Goal: Task Accomplishment & Management: Manage account settings

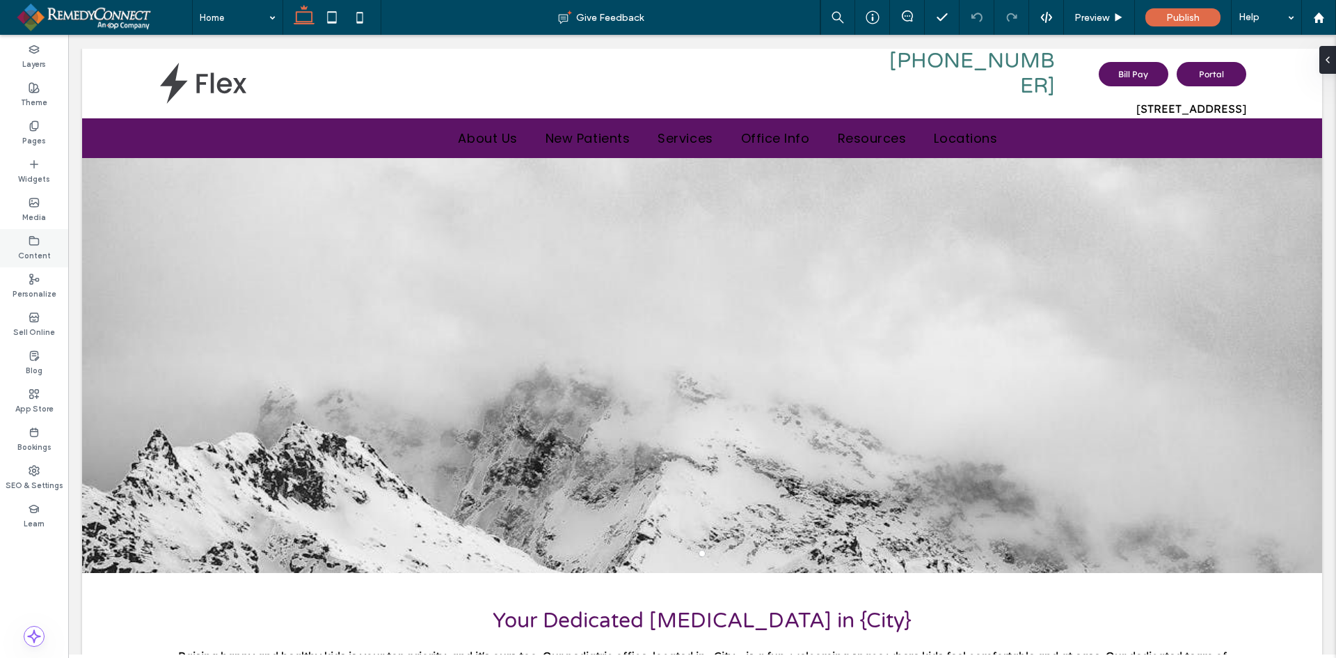
click at [27, 243] on div "Content" at bounding box center [34, 248] width 68 height 38
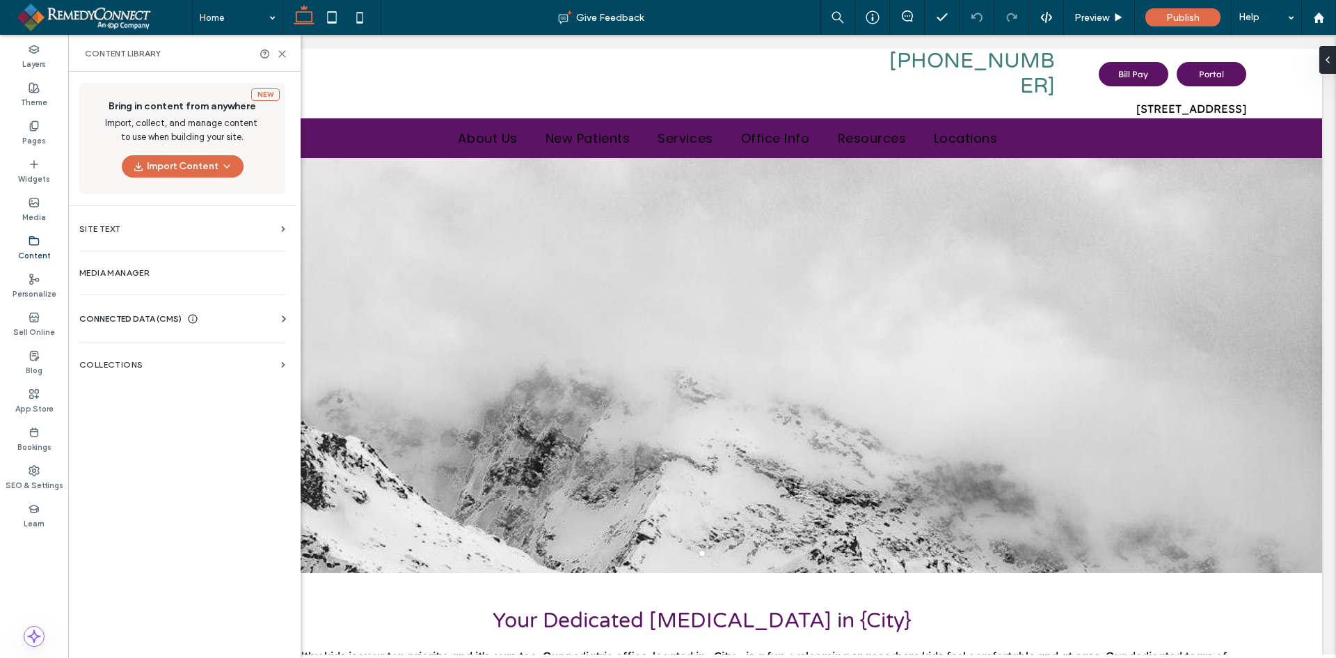
click at [103, 322] on span "CONNECTED DATA (CMS)" at bounding box center [130, 319] width 102 height 14
click at [102, 349] on label "Business Info" at bounding box center [184, 353] width 189 height 10
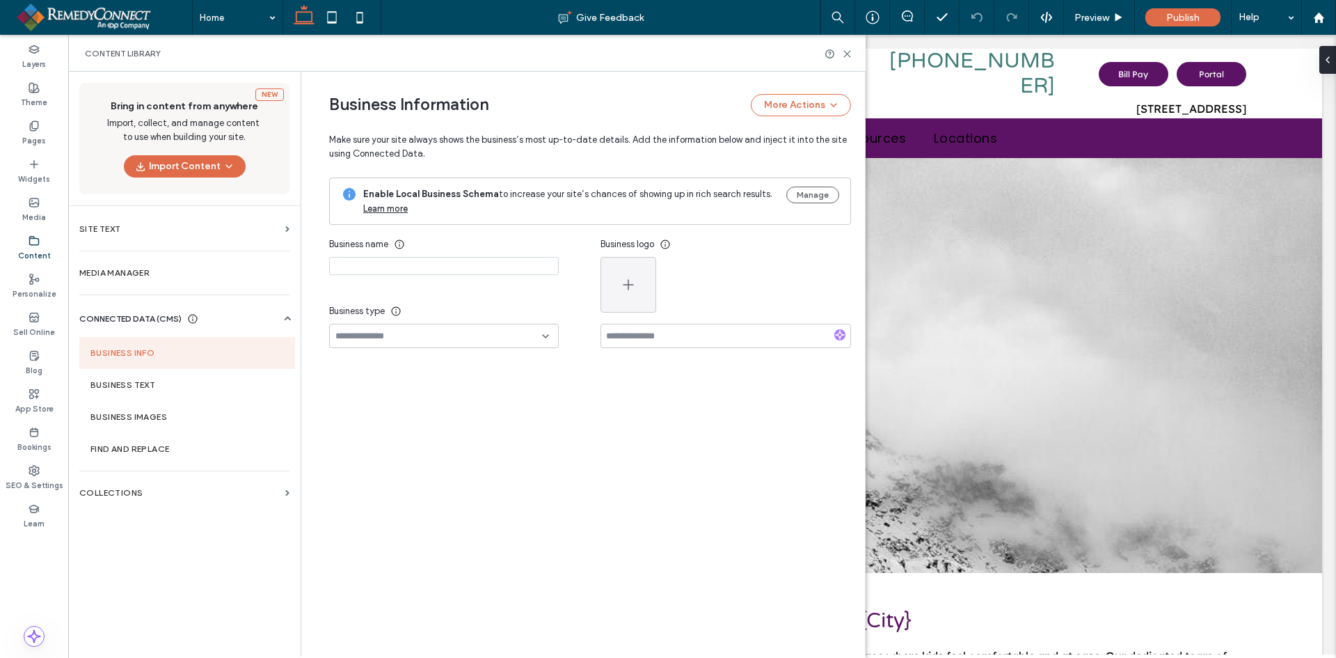
type input "**********"
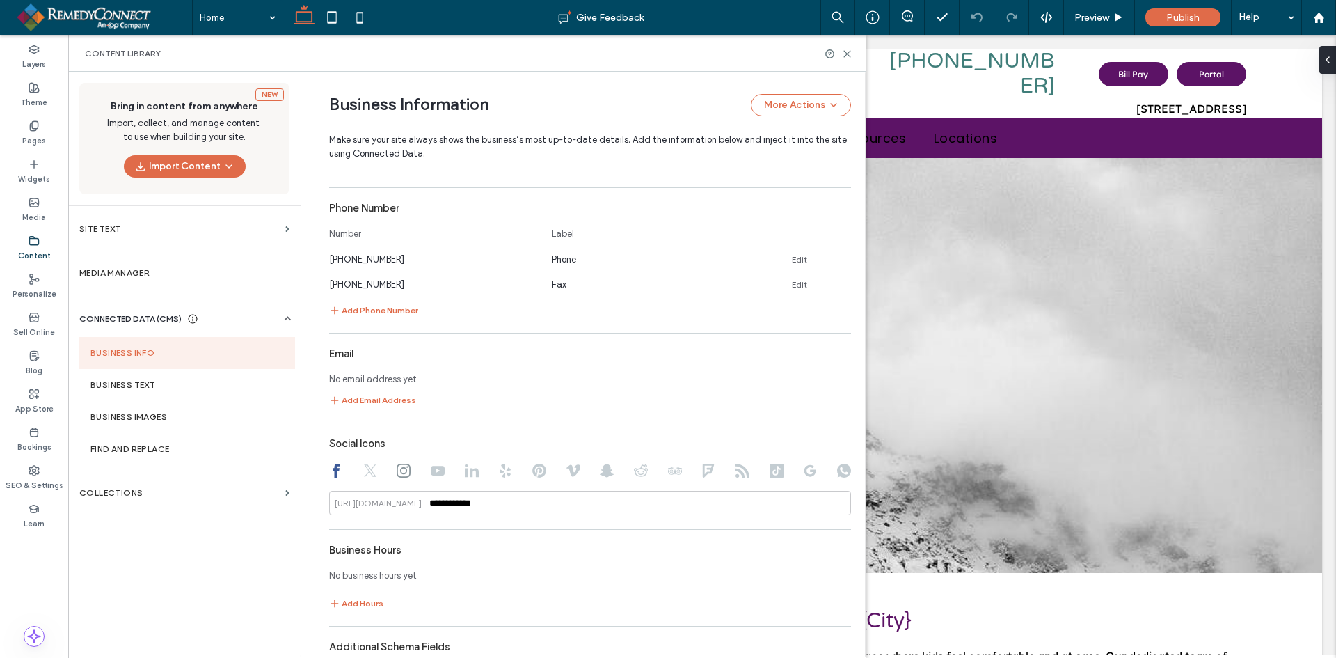
scroll to position [642, 0]
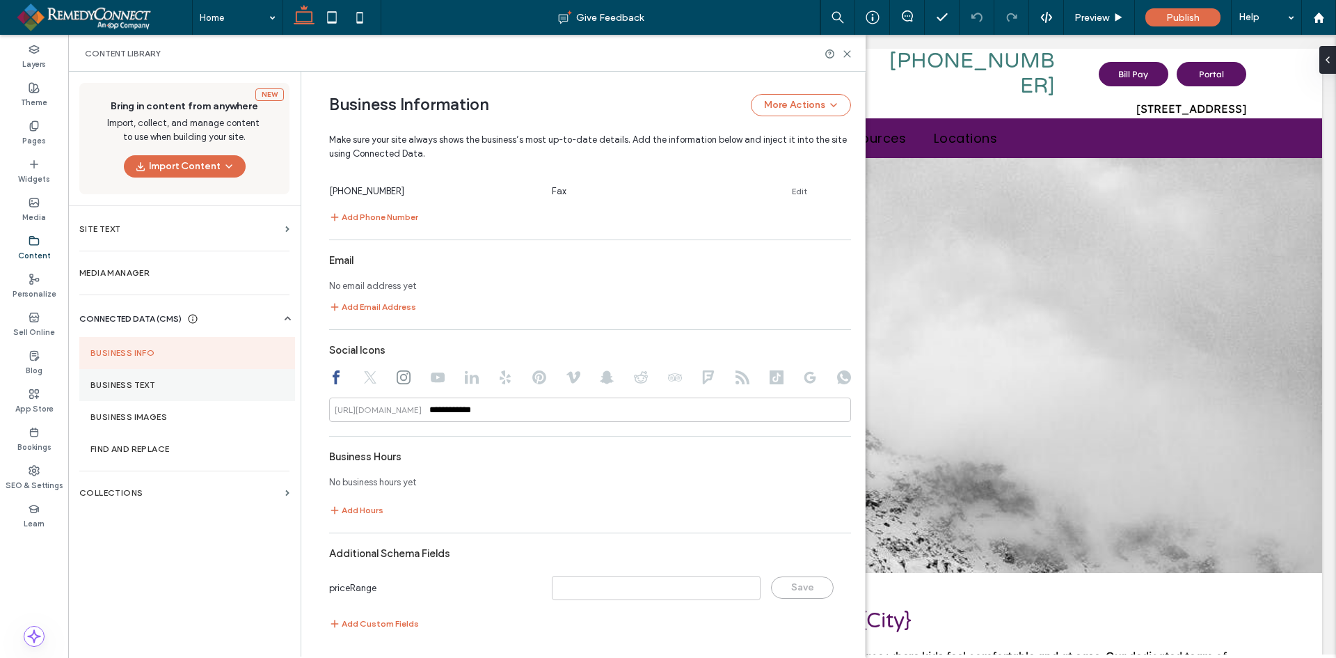
click at [151, 385] on label "Business Text" at bounding box center [186, 385] width 193 height 10
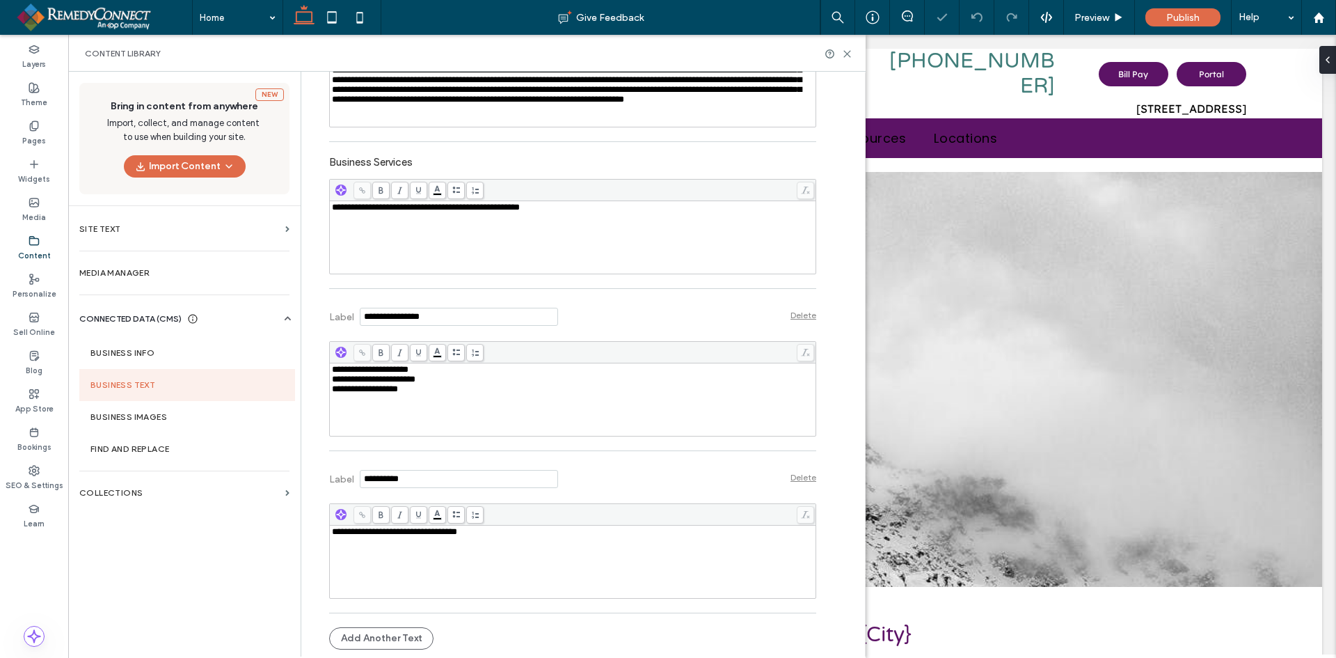
scroll to position [0, 0]
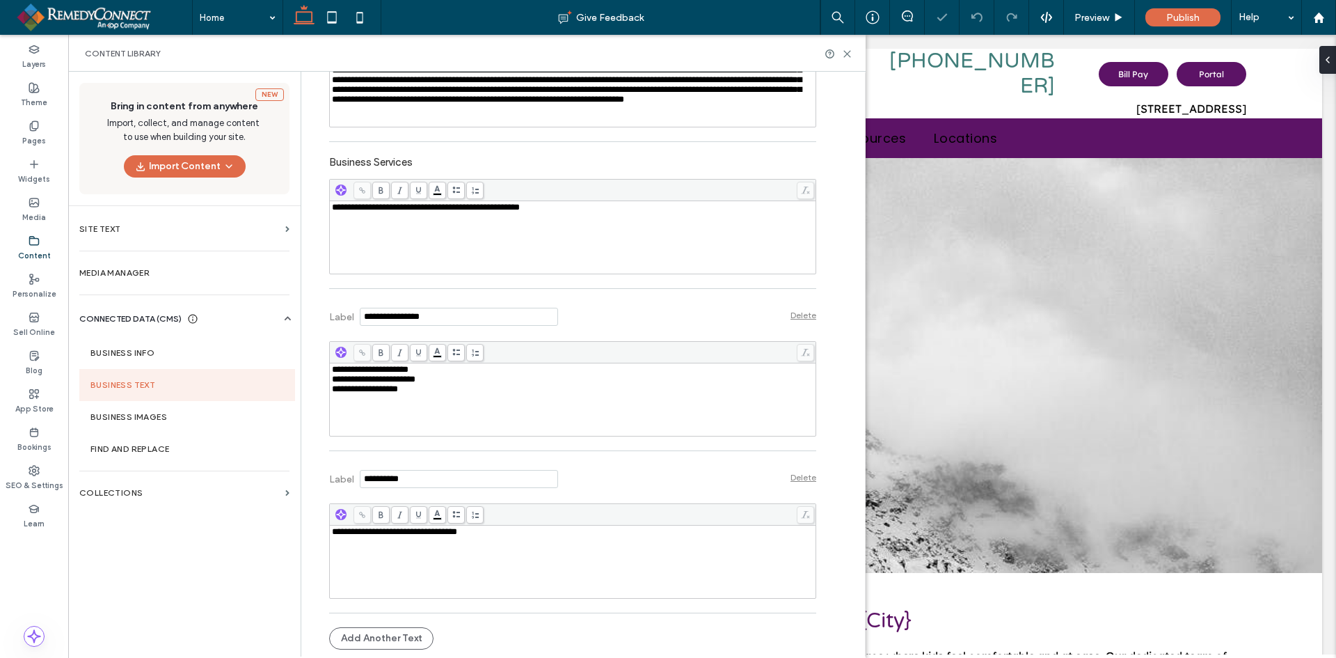
select select "Language Translate Widget"
drag, startPoint x: 535, startPoint y: 535, endPoint x: 157, endPoint y: 549, distance: 378.2
click at [147, 551] on div "**********" at bounding box center [467, 364] width 798 height 585
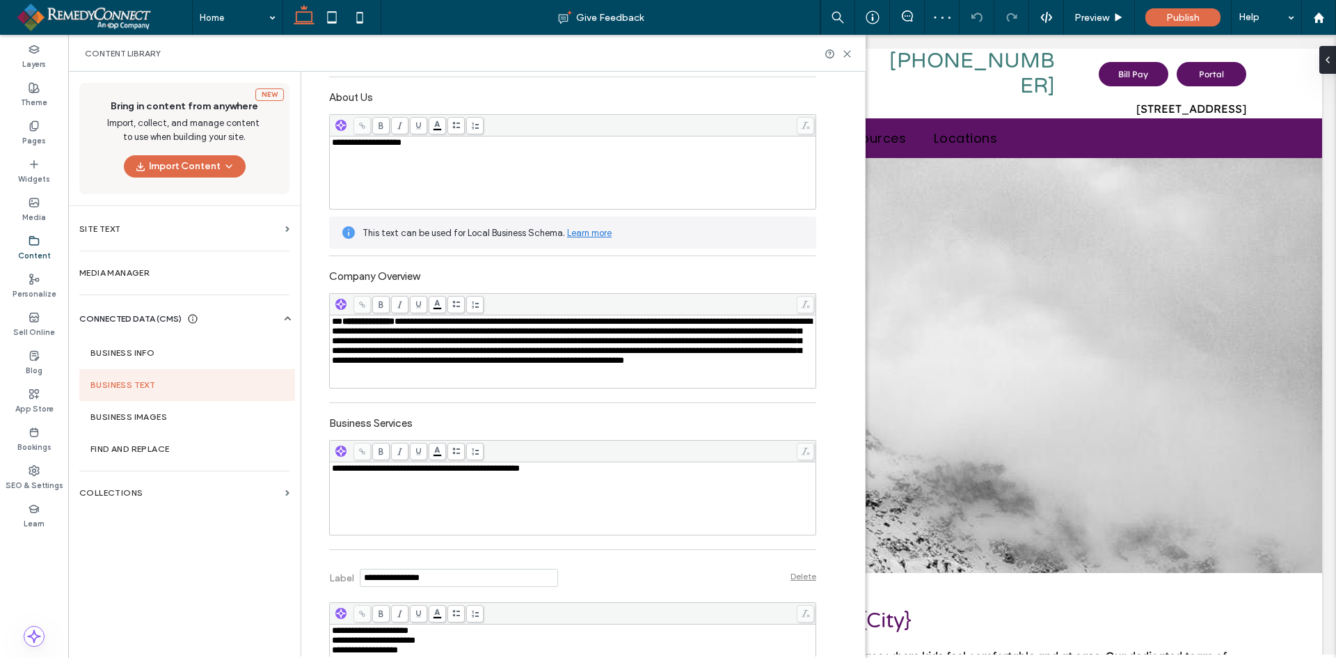
scroll to position [43, 0]
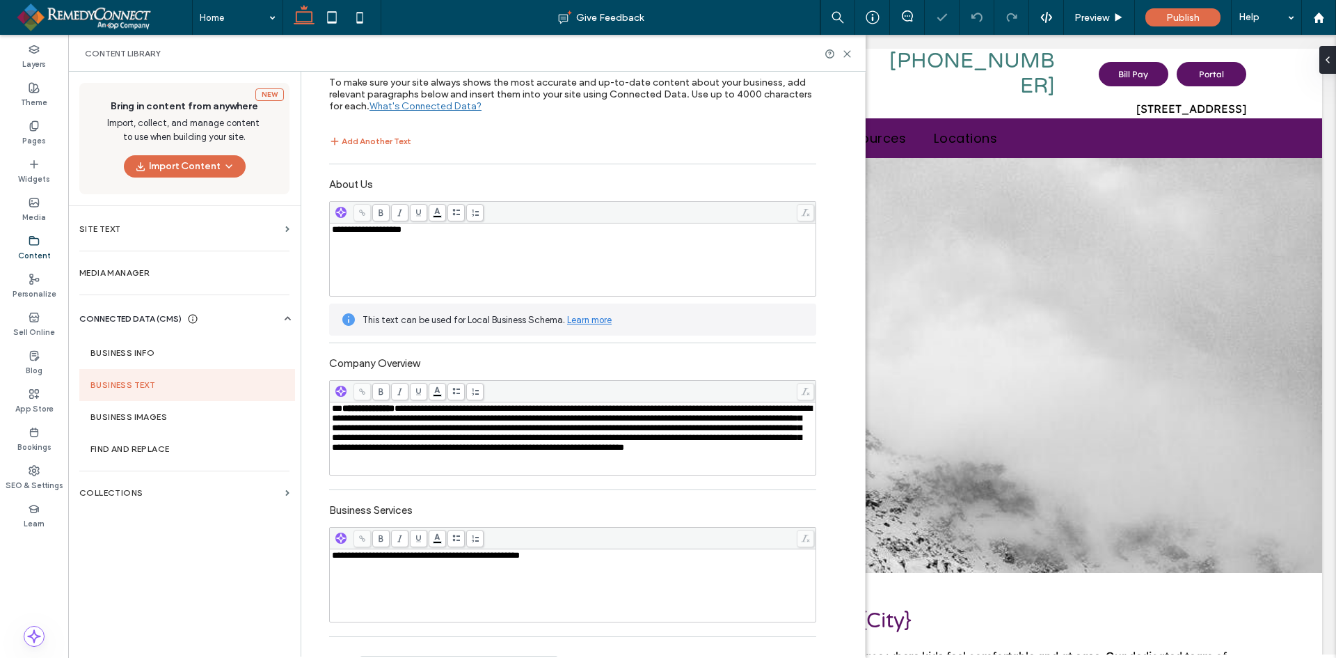
click at [408, 411] on span "**********" at bounding box center [572, 428] width 480 height 48
click at [468, 571] on div "**********" at bounding box center [573, 586] width 482 height 70
click at [161, 354] on label "Business Info" at bounding box center [186, 353] width 193 height 10
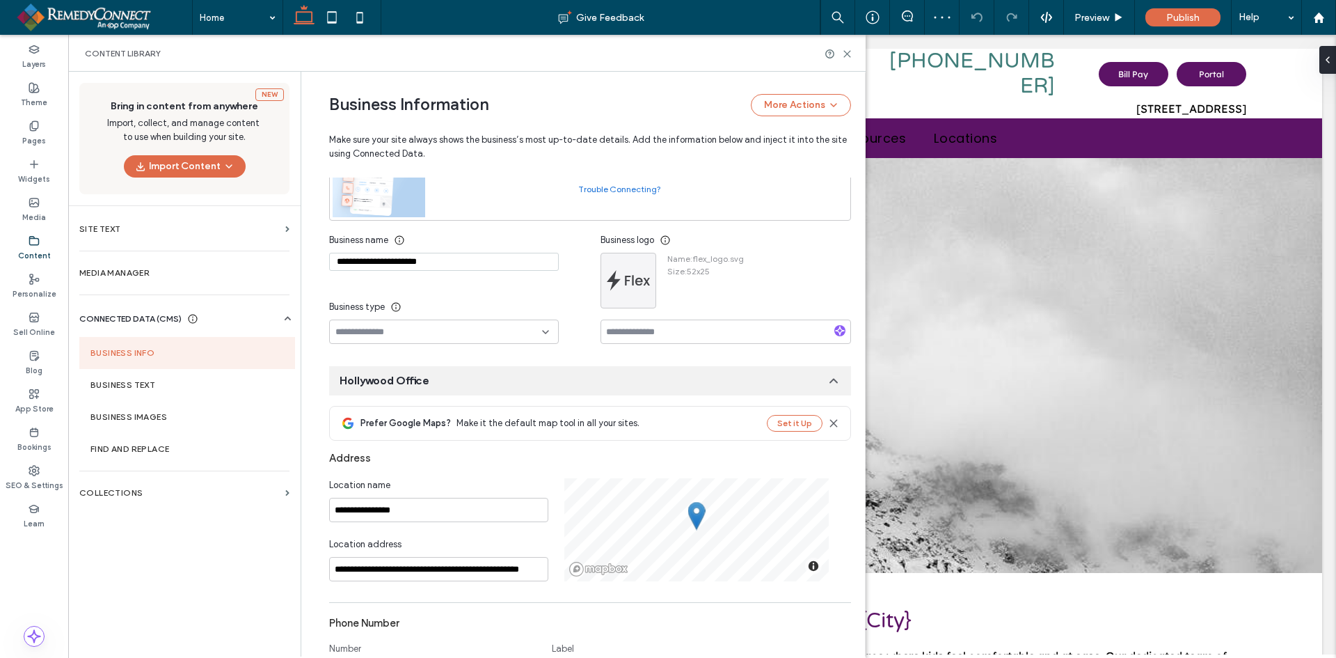
scroll to position [0, 0]
click at [621, 275] on div at bounding box center [628, 280] width 54 height 54
click at [638, 264] on icon "button" at bounding box center [642, 266] width 11 height 11
click at [664, 296] on span "Replace Image" at bounding box center [689, 300] width 62 height 14
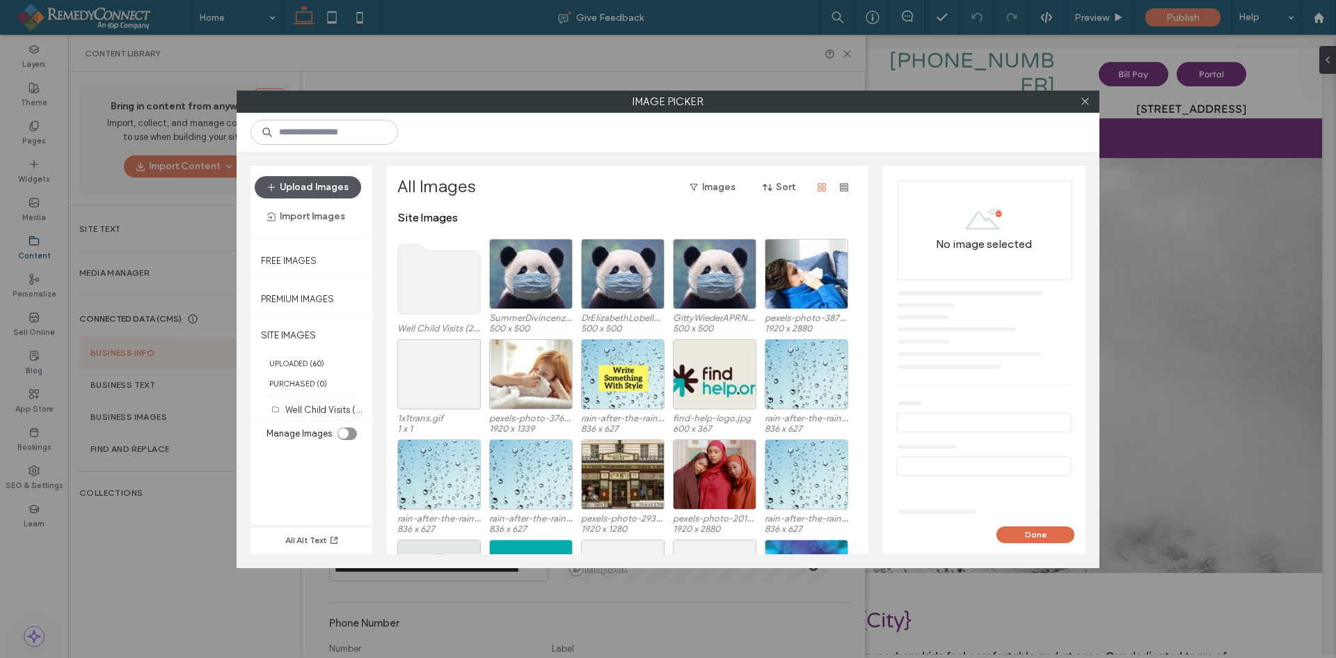
click at [317, 184] on button "Upload Images" at bounding box center [308, 187] width 106 height 22
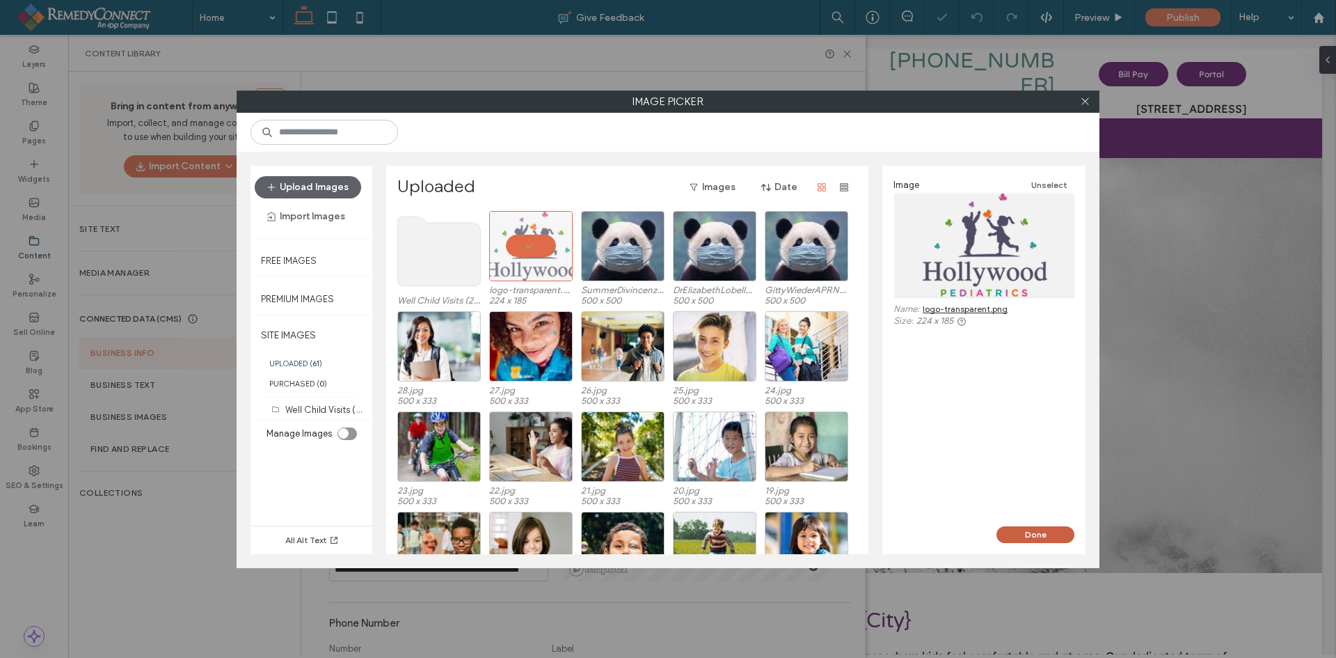
click at [1049, 534] on button "Done" at bounding box center [1036, 534] width 78 height 17
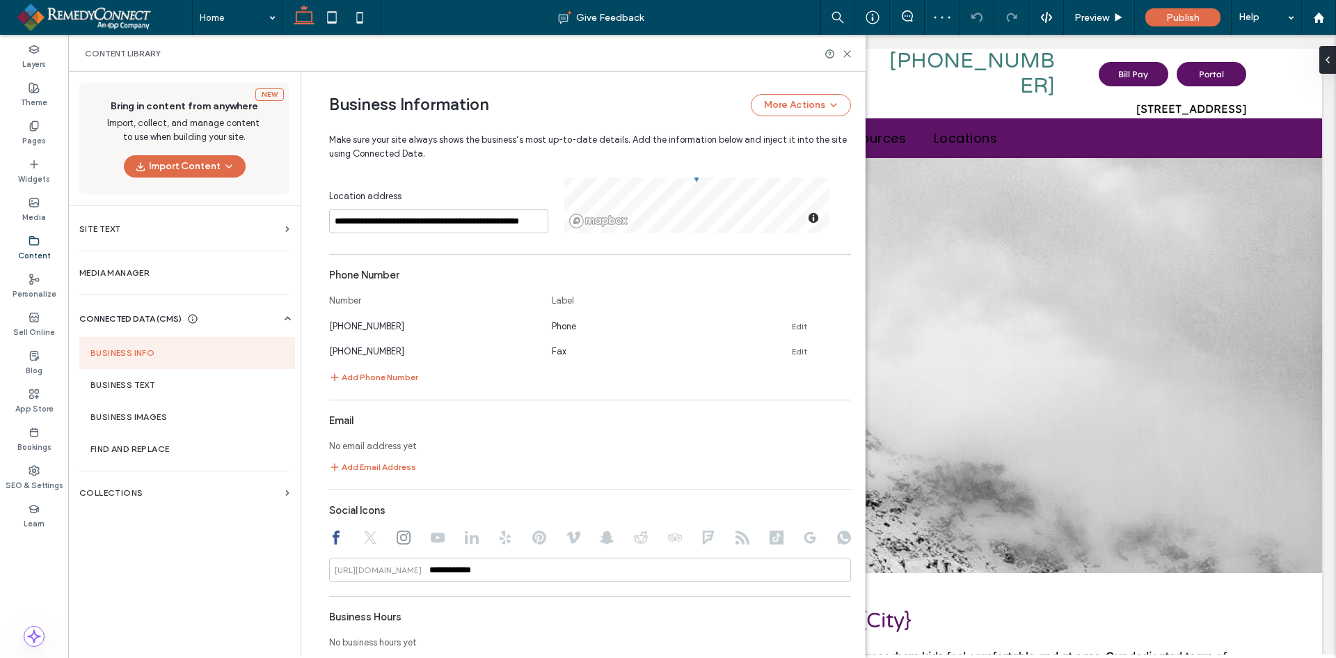
scroll to position [551, 0]
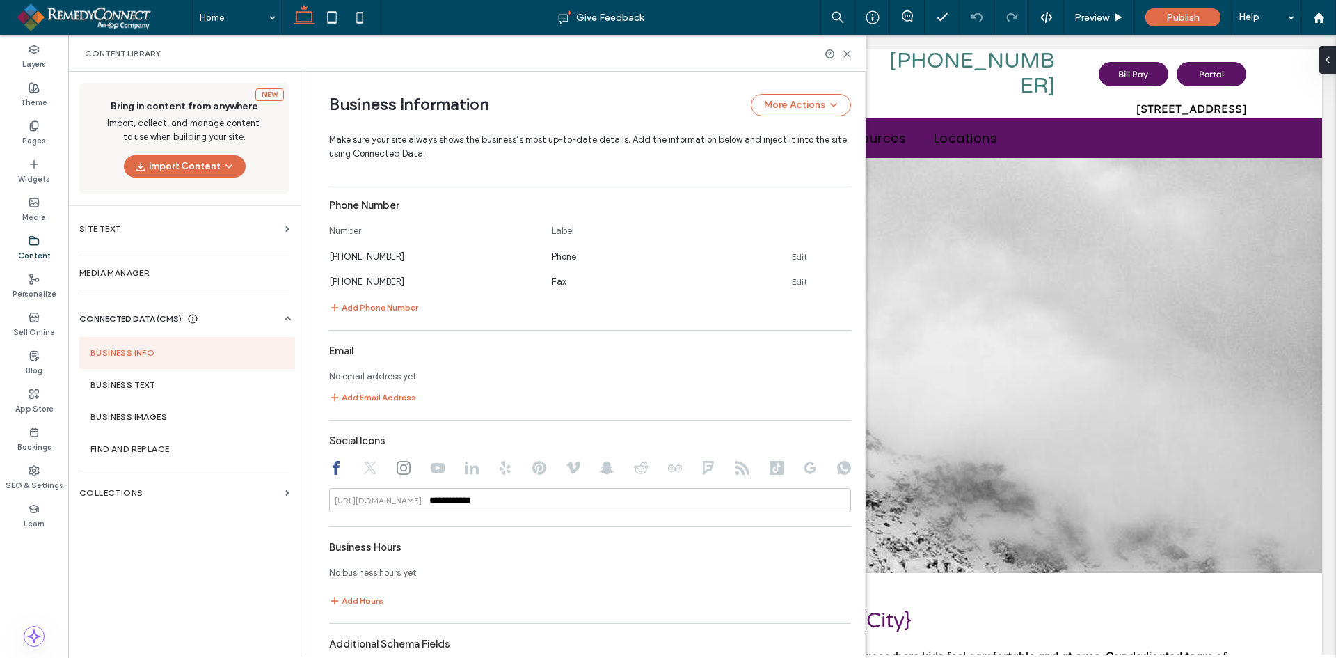
click at [398, 466] on icon at bounding box center [404, 468] width 14 height 14
type input "*********"
click at [850, 56] on use at bounding box center [847, 54] width 6 height 6
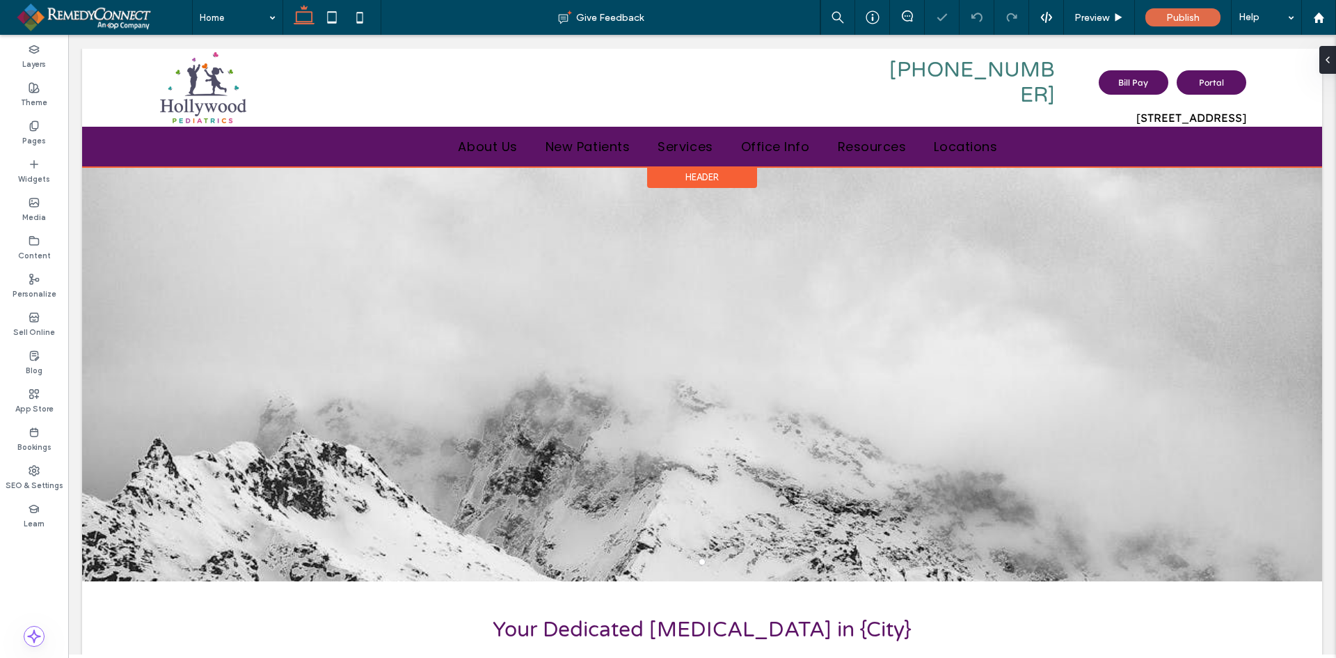
scroll to position [0, 0]
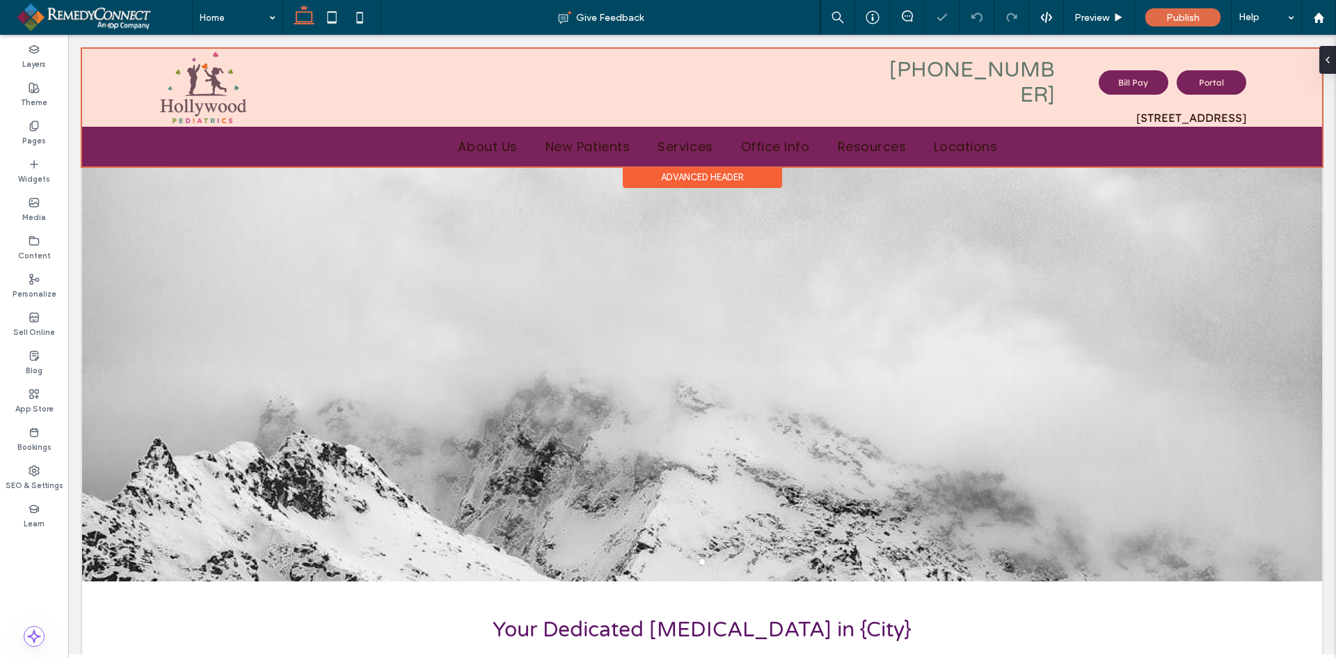
click at [235, 72] on div at bounding box center [702, 108] width 1240 height 118
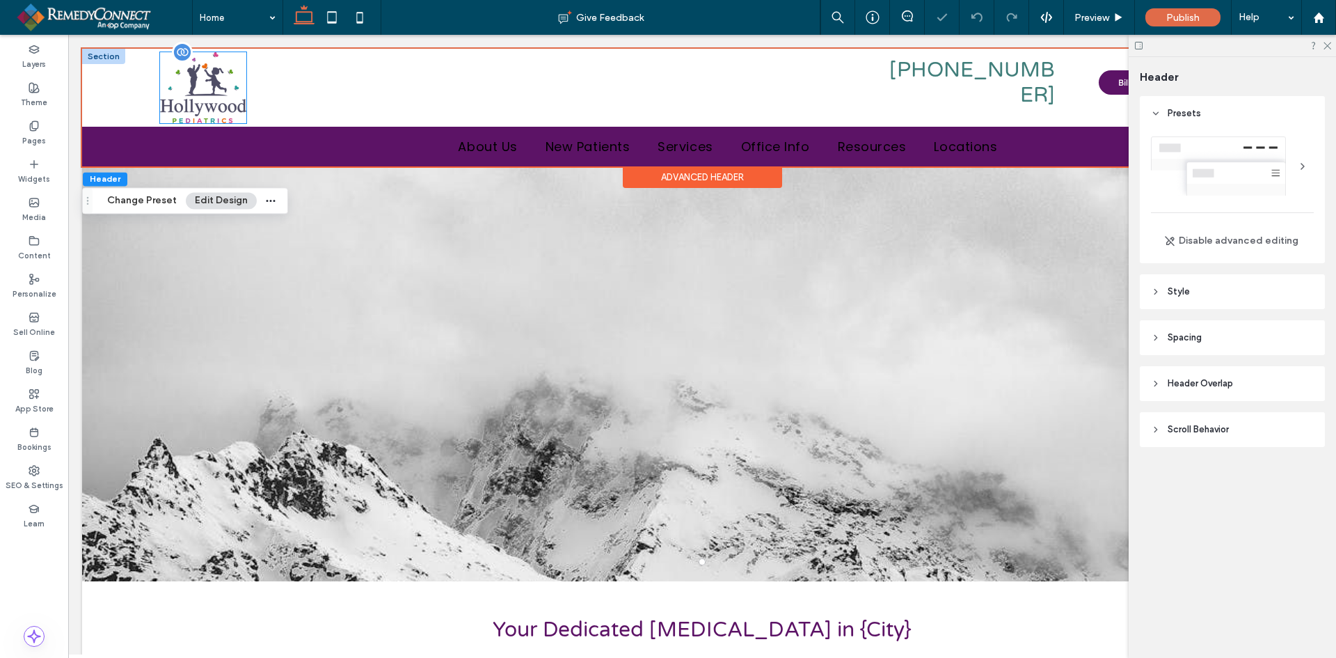
click at [236, 97] on img at bounding box center [203, 87] width 86 height 71
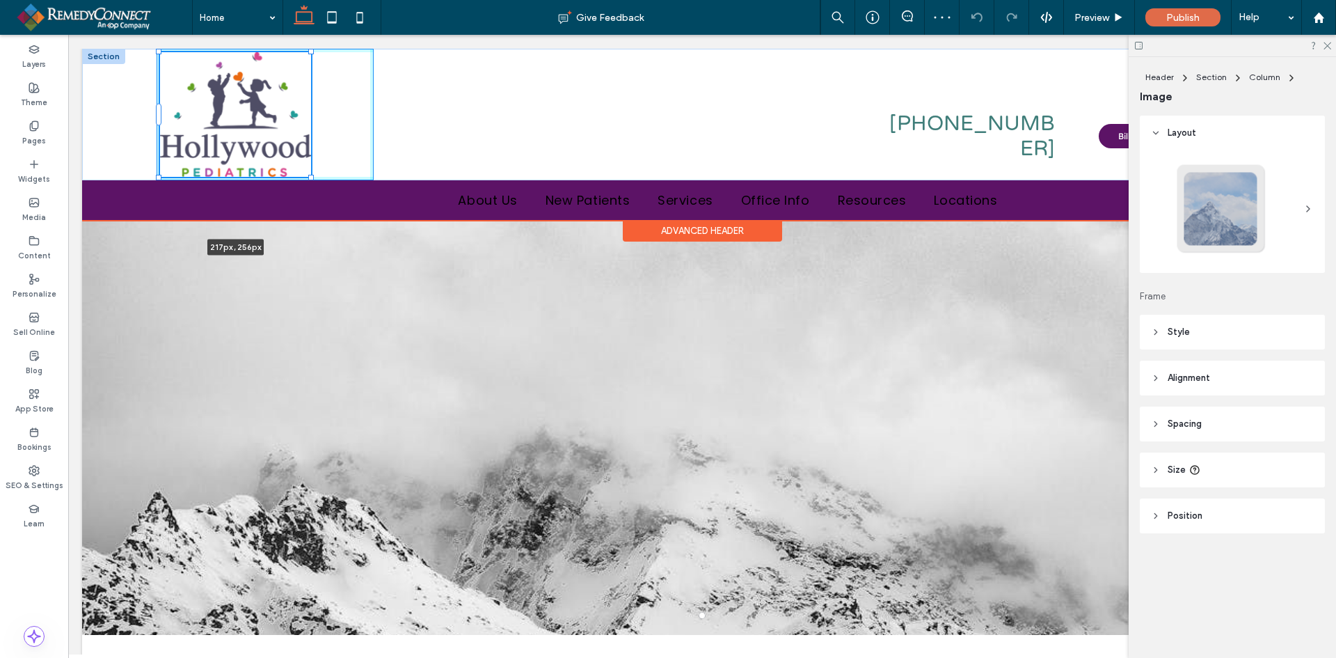
drag, startPoint x: 247, startPoint y: 121, endPoint x: 344, endPoint y: 143, distance: 99.3
click at [344, 143] on div "217px , 256px 954-963-5437 Bill Pay Portal 123 Main Street, Anywhere, US 99999" at bounding box center [702, 115] width 1240 height 132
type input "***"
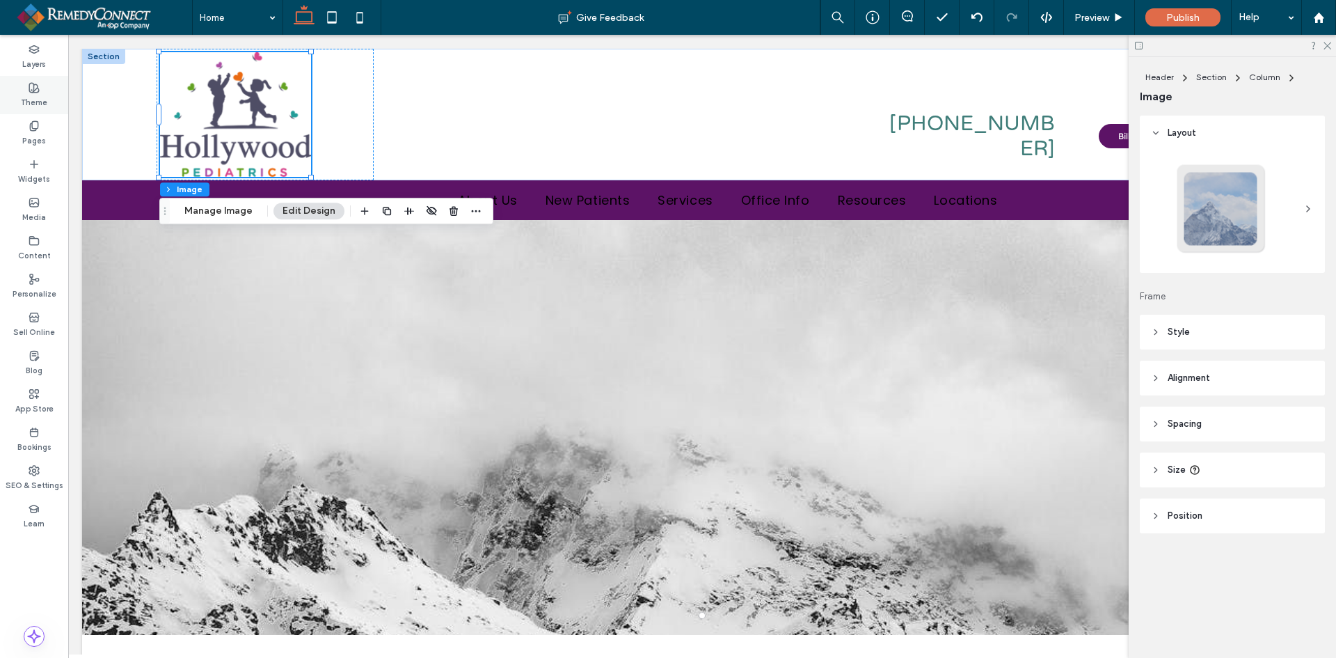
click at [32, 100] on label "Theme" at bounding box center [34, 100] width 26 height 15
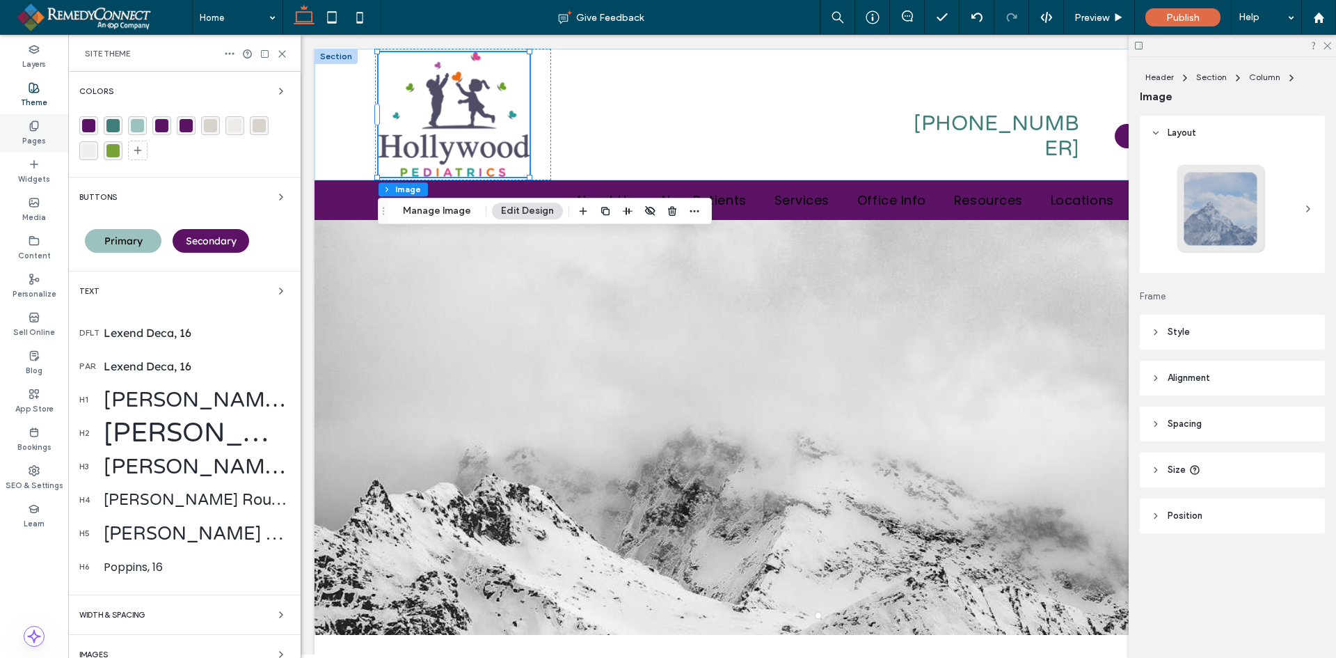
click at [34, 136] on label "Pages" at bounding box center [34, 139] width 24 height 15
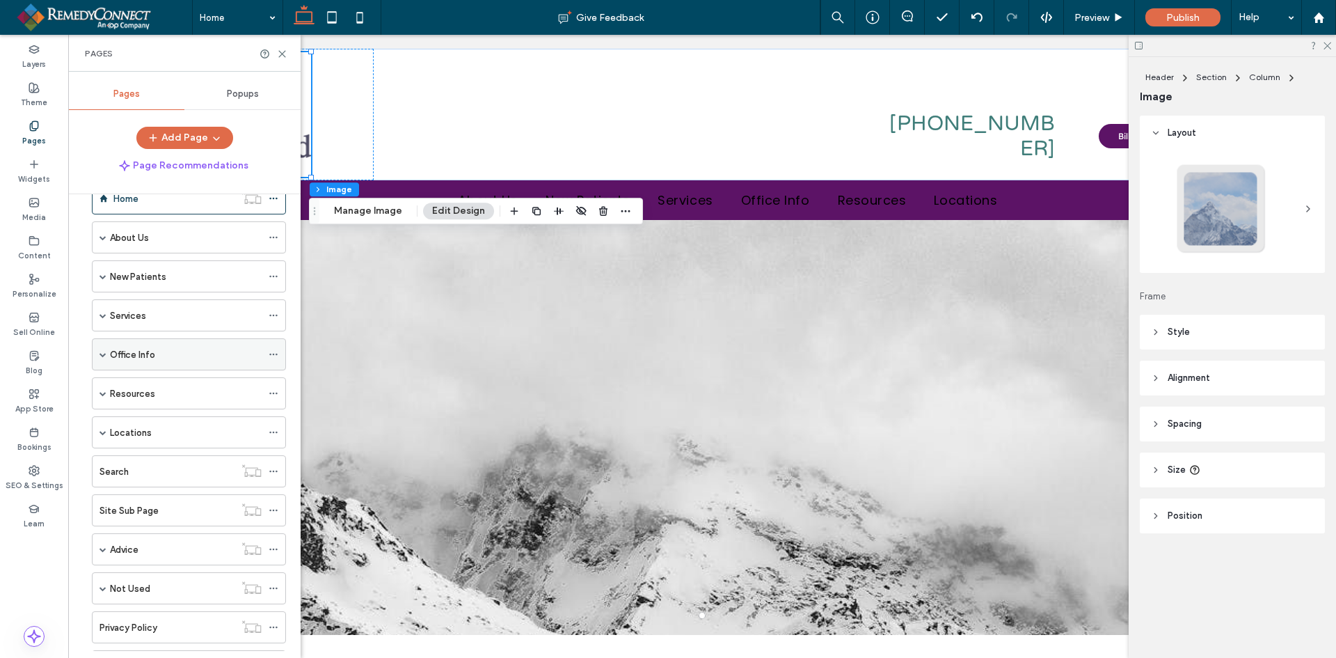
scroll to position [70, 0]
click at [103, 360] on span at bounding box center [103, 359] width 7 height 7
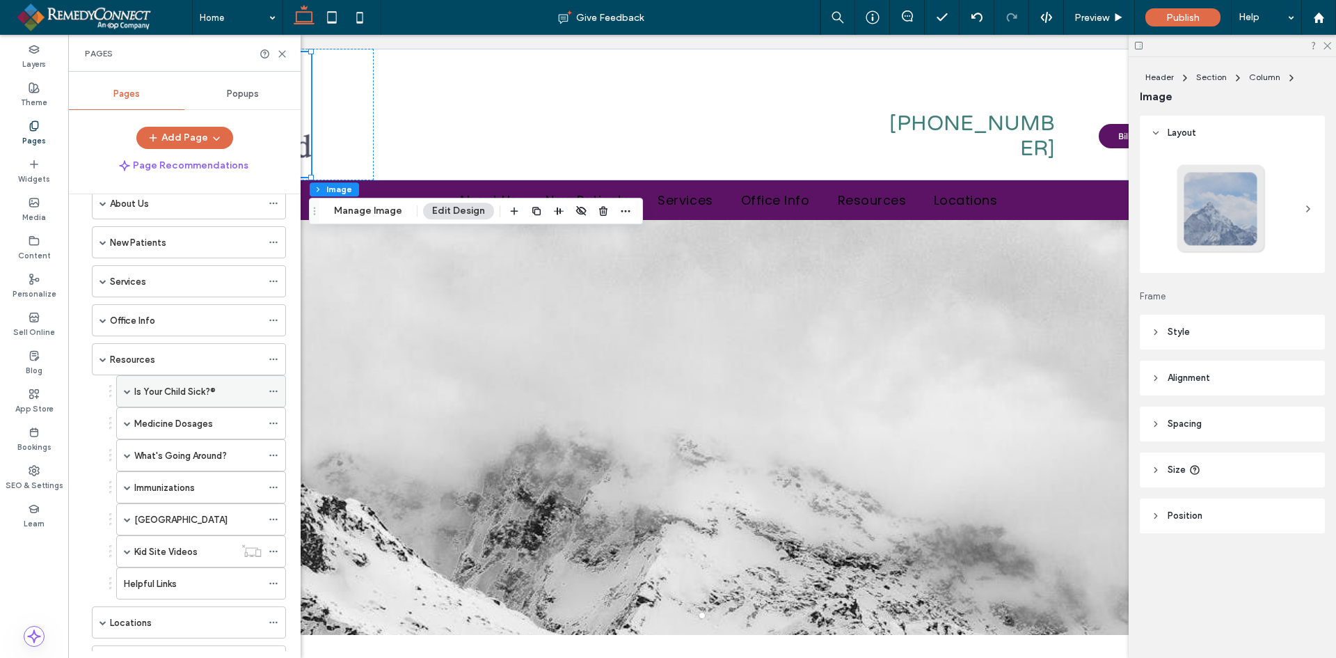
click at [148, 388] on label "Is Your Child Sick?®" at bounding box center [174, 391] width 81 height 24
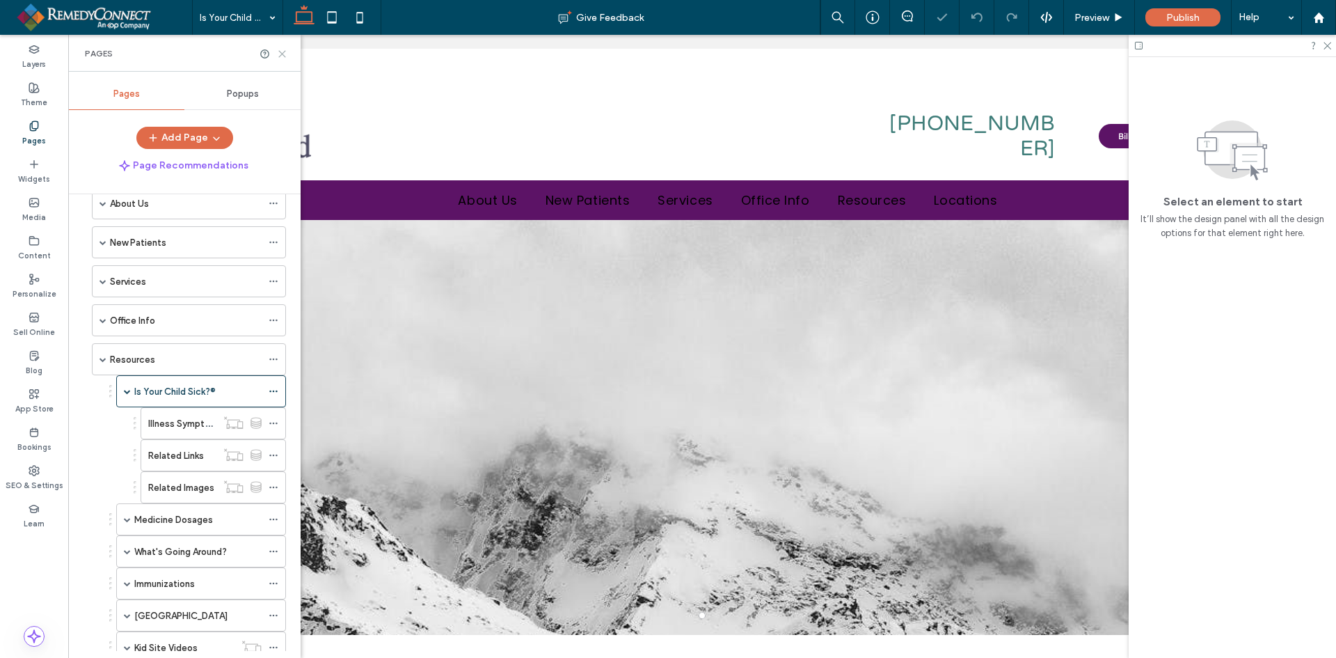
click at [282, 50] on icon at bounding box center [282, 54] width 10 height 10
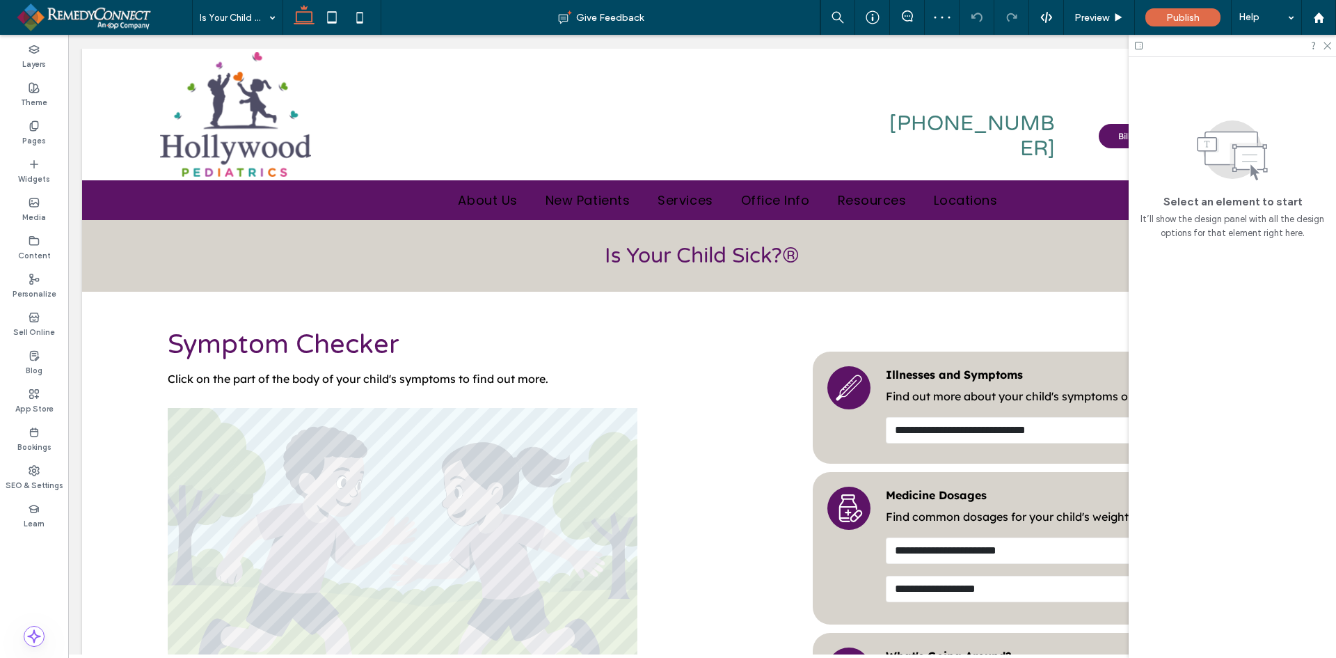
scroll to position [557, 0]
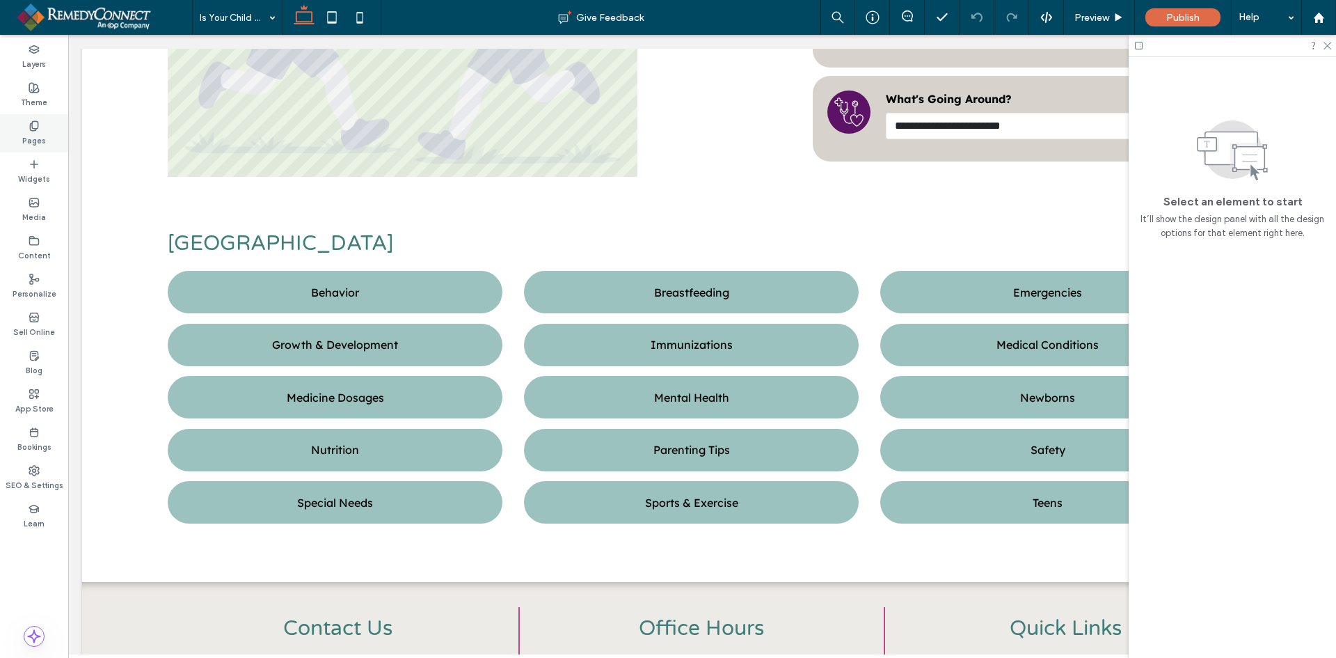
click at [35, 136] on label "Pages" at bounding box center [34, 139] width 24 height 15
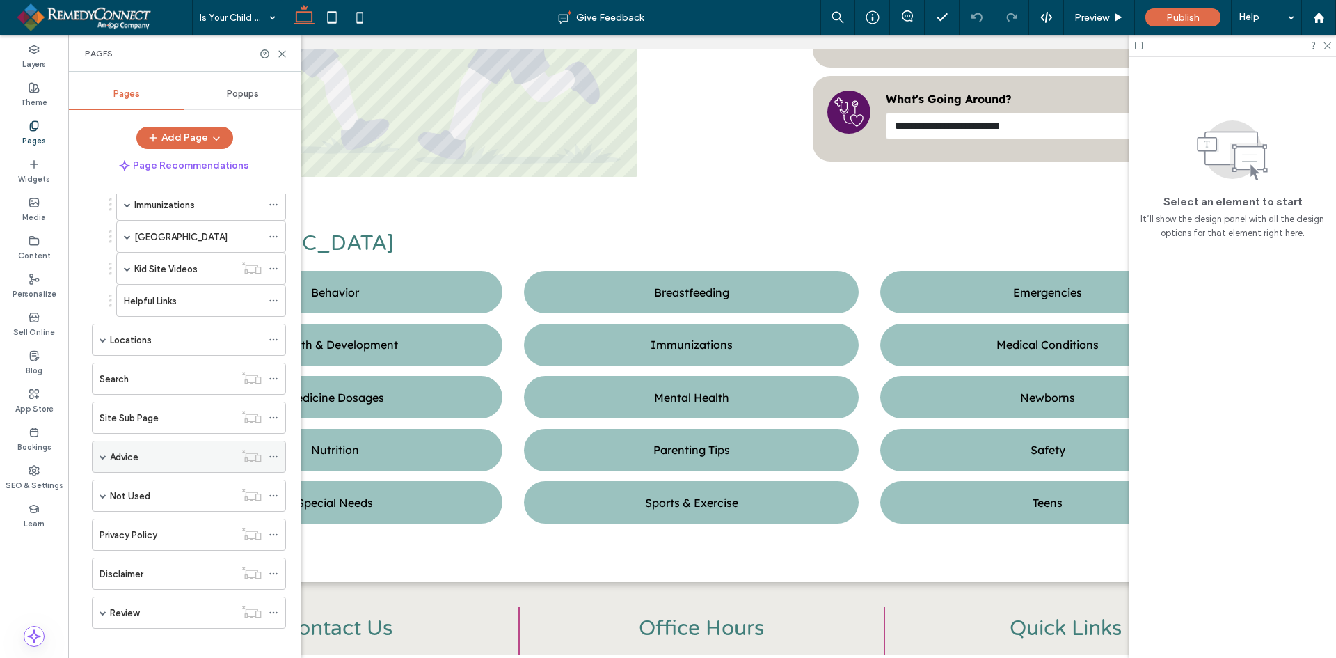
scroll to position [461, 0]
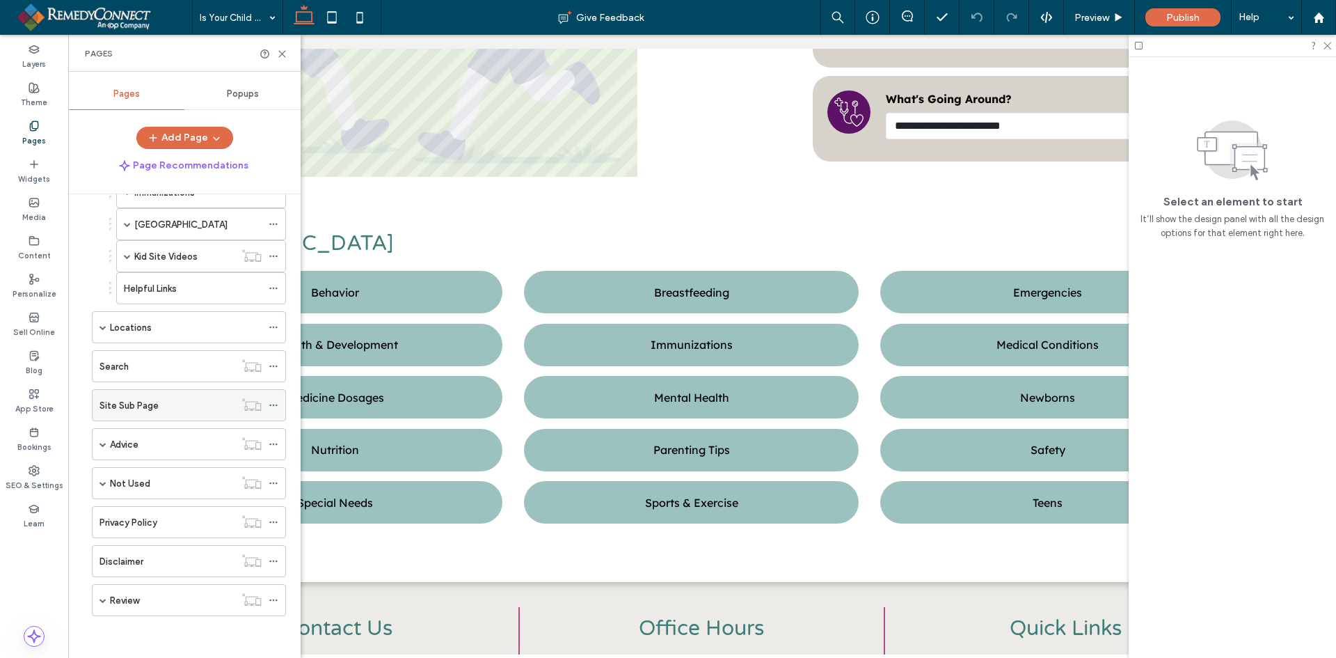
click at [142, 401] on label "Site Sub Page" at bounding box center [129, 405] width 59 height 24
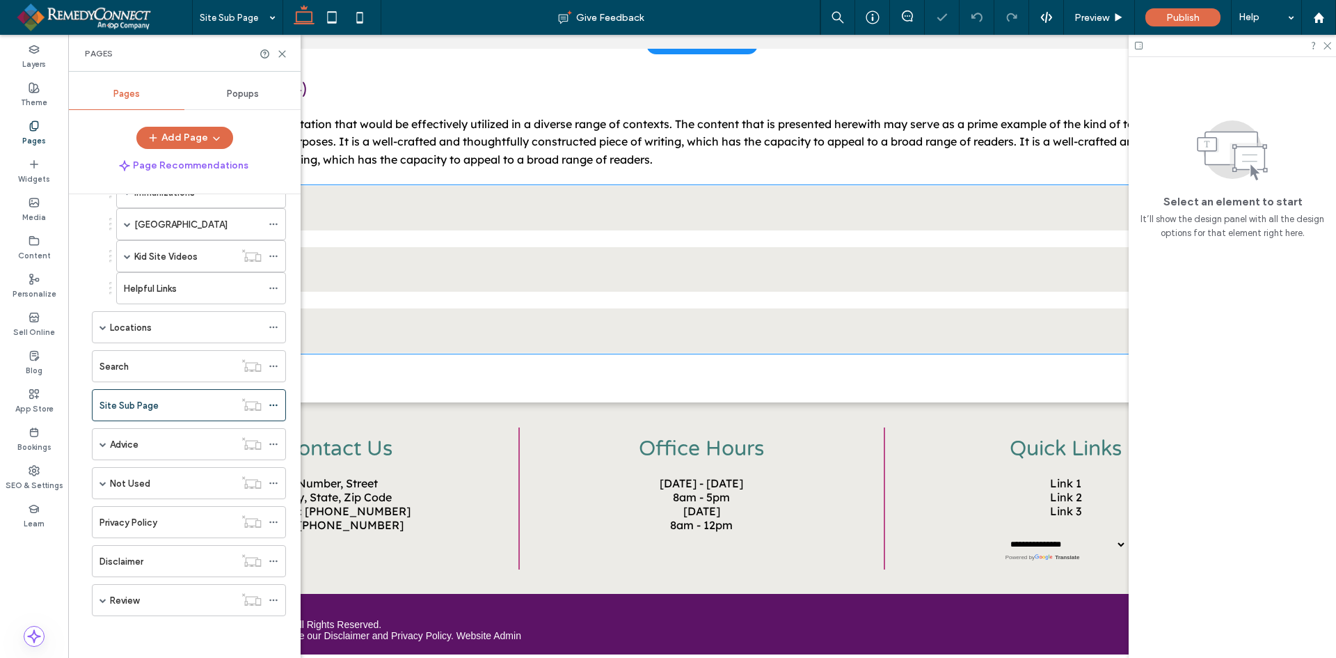
scroll to position [1531, 0]
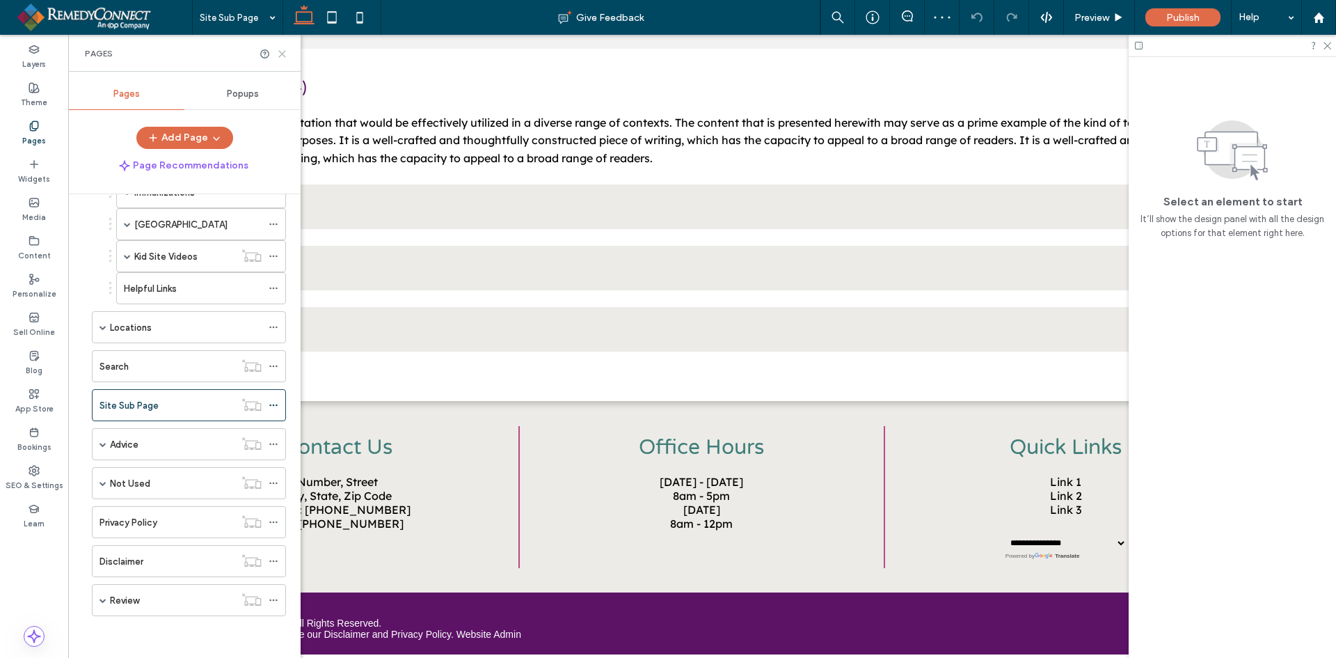
click at [281, 51] on icon at bounding box center [282, 54] width 10 height 10
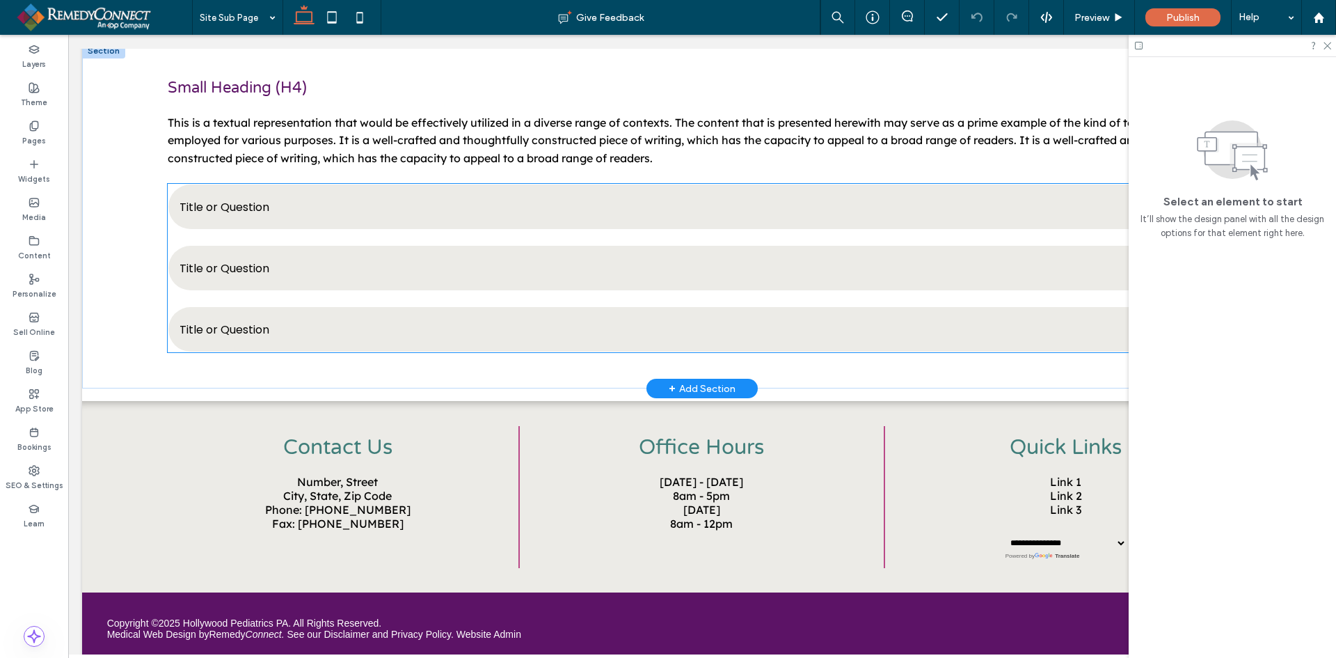
click at [454, 255] on ul "Title or Question Describe the item or answer the question so that site visitor…" at bounding box center [702, 268] width 1069 height 168
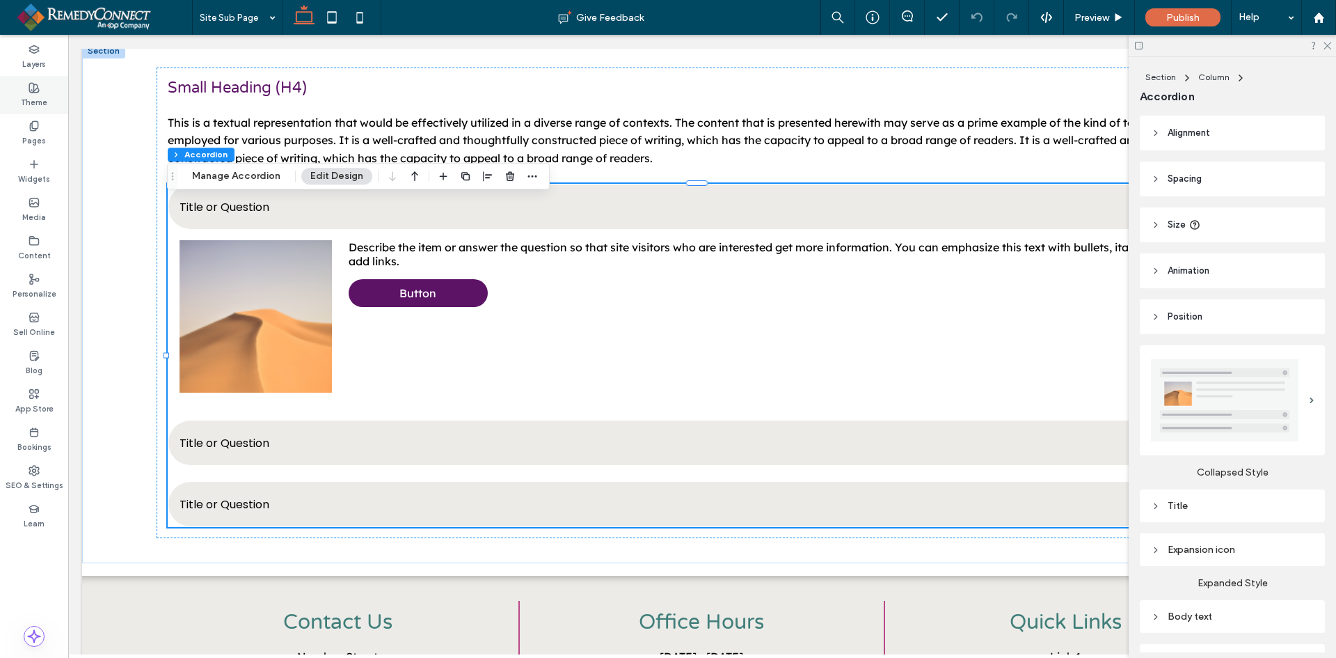
drag, startPoint x: 38, startPoint y: 102, endPoint x: 56, endPoint y: 118, distance: 23.7
click at [38, 102] on label "Theme" at bounding box center [34, 100] width 26 height 15
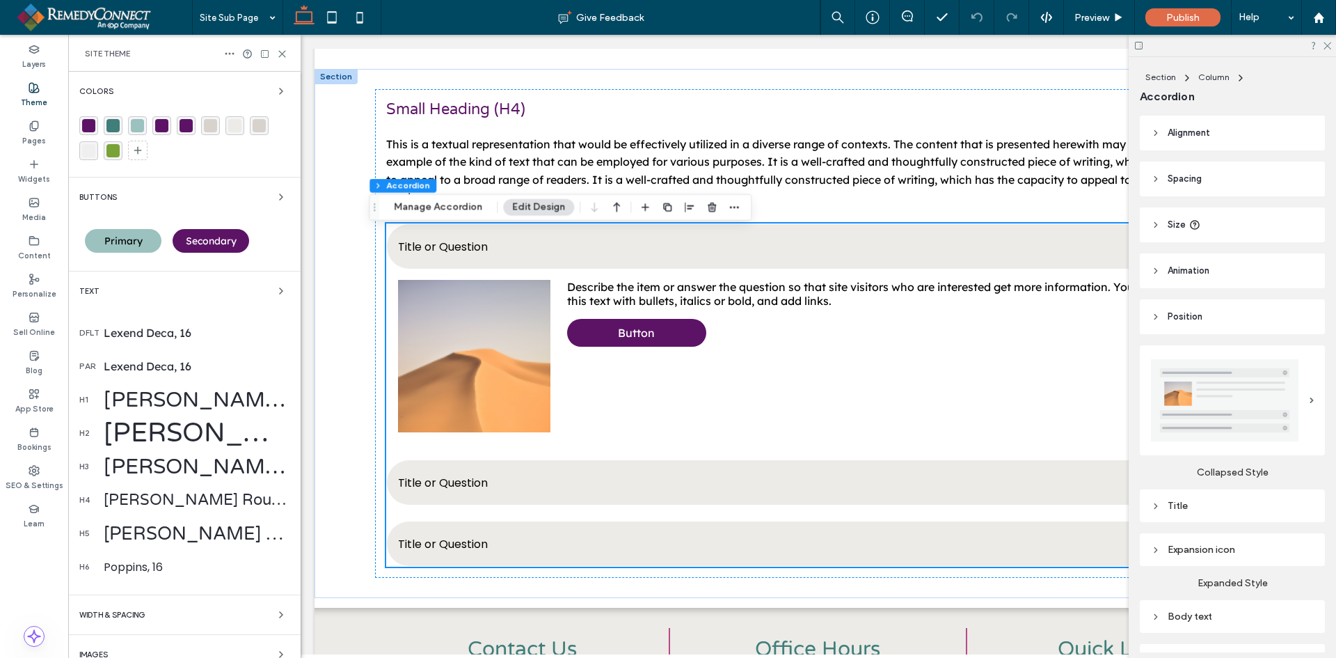
scroll to position [1545, 0]
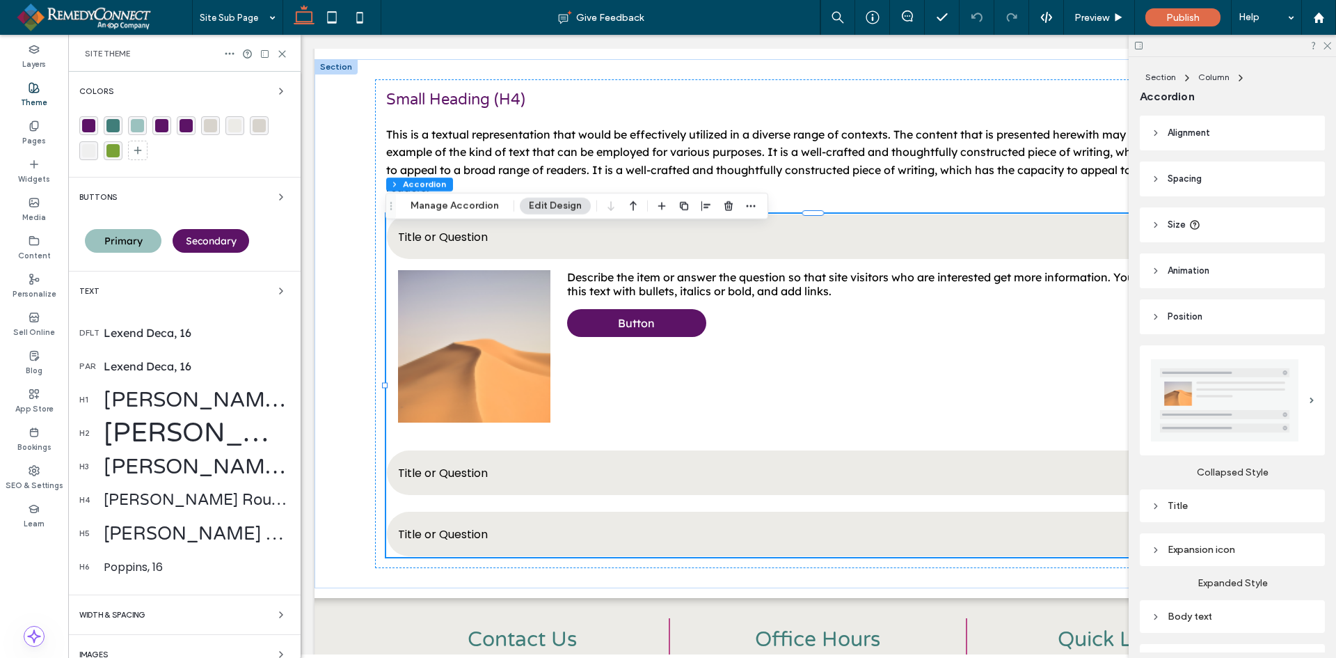
click at [134, 567] on div "Poppins, 16" at bounding box center [197, 566] width 186 height 17
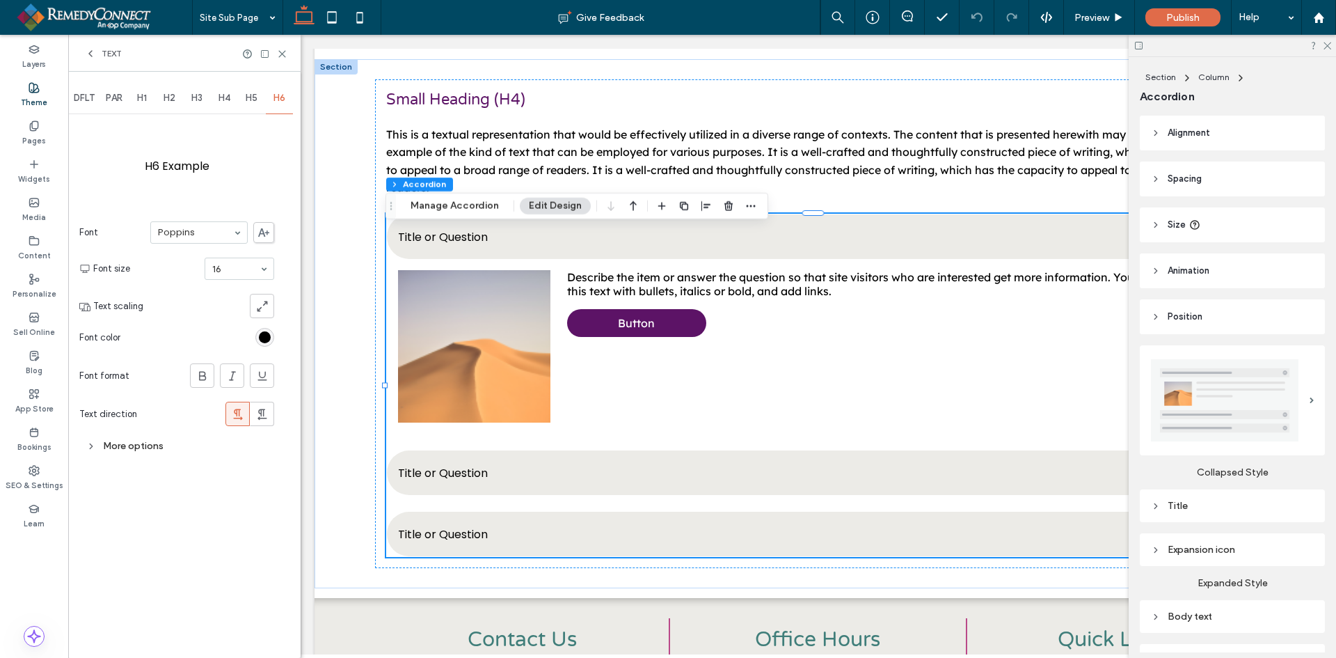
click at [136, 451] on div "More options" at bounding box center [176, 445] width 195 height 19
click at [266, 577] on div "toggle" at bounding box center [261, 579] width 10 height 10
click at [261, 338] on div "rgb(0, 0, 0)" at bounding box center [265, 337] width 12 height 12
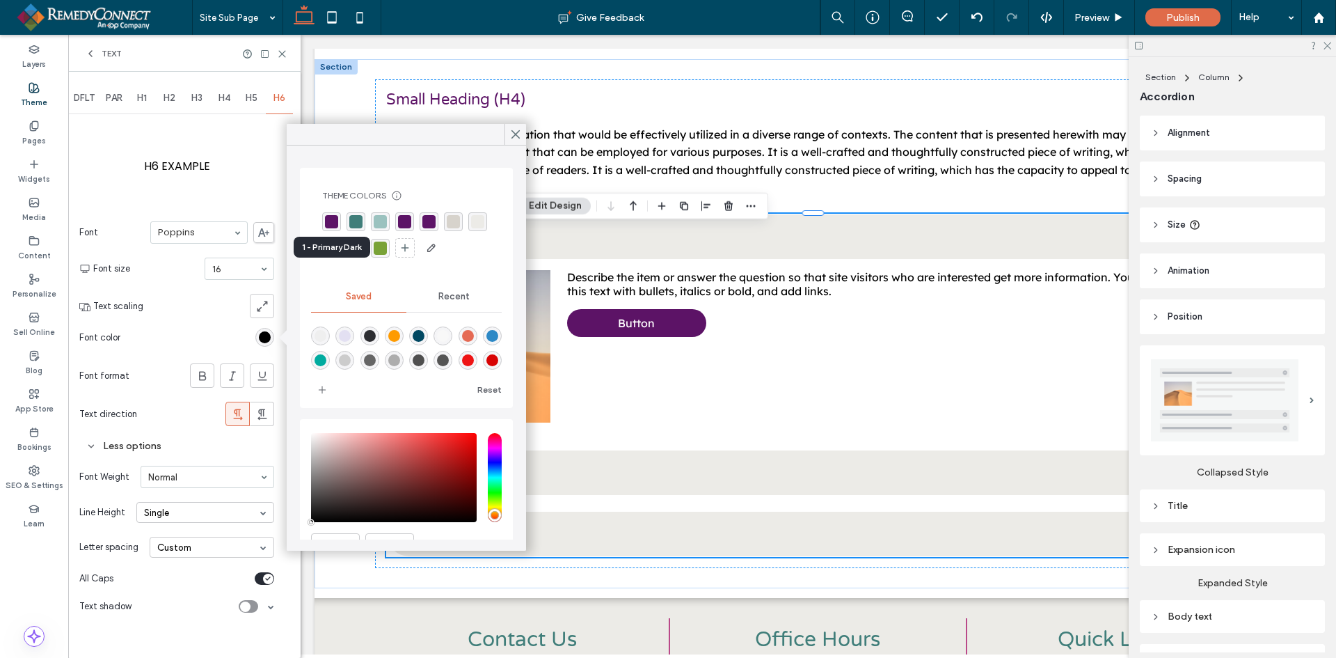
click at [331, 223] on div "rgba(92,19,102,1)" at bounding box center [331, 221] width 13 height 13
click at [514, 136] on use at bounding box center [515, 135] width 7 height 8
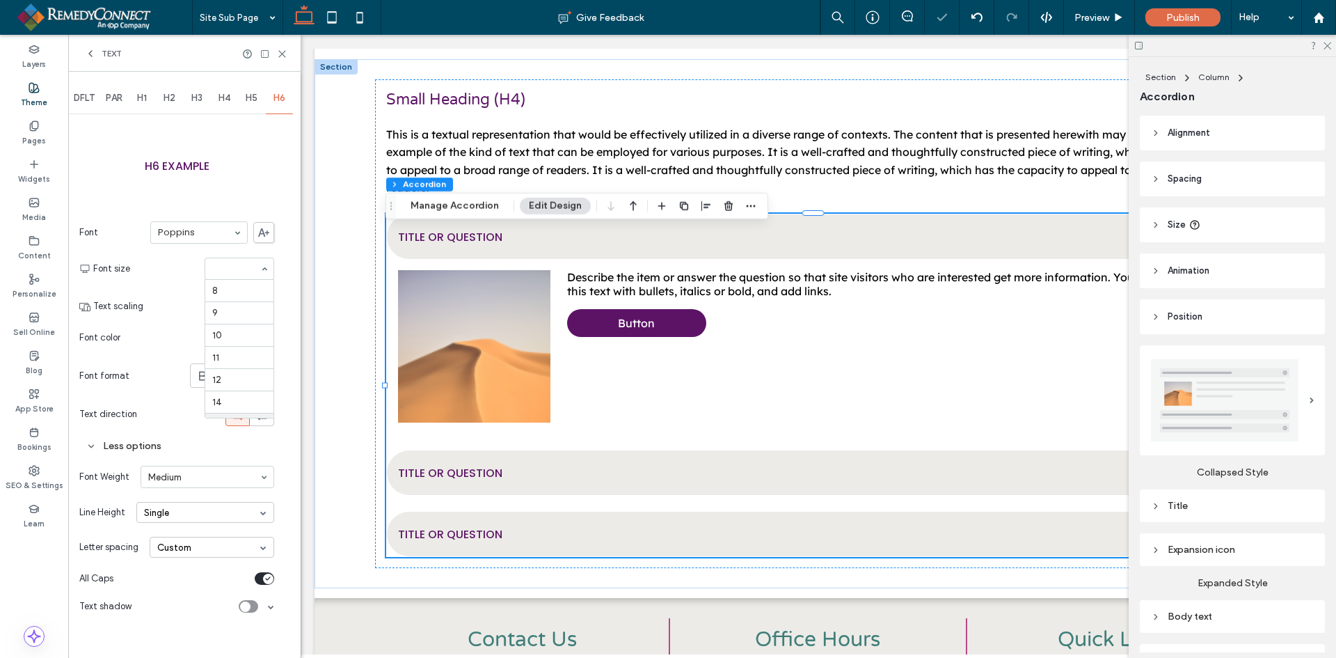
scroll to position [134, 0]
click at [237, 259] on div at bounding box center [239, 268] width 68 height 21
type input "**"
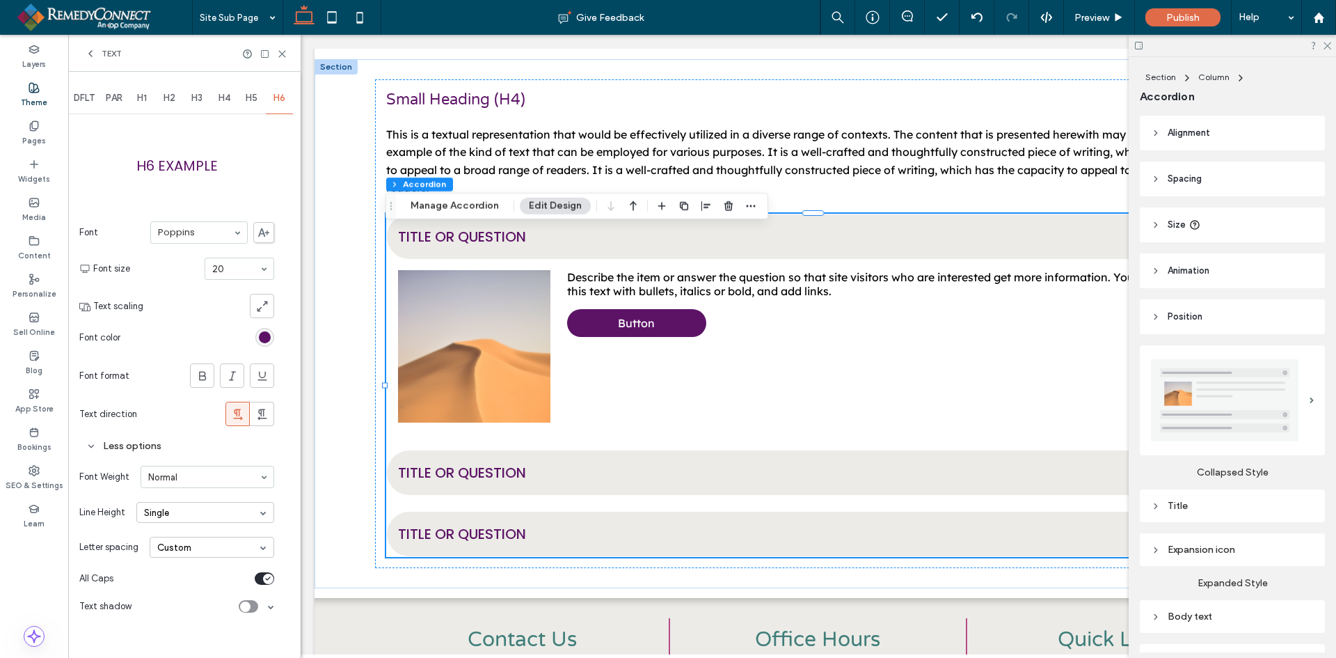
click at [38, 101] on label "Theme" at bounding box center [34, 100] width 26 height 15
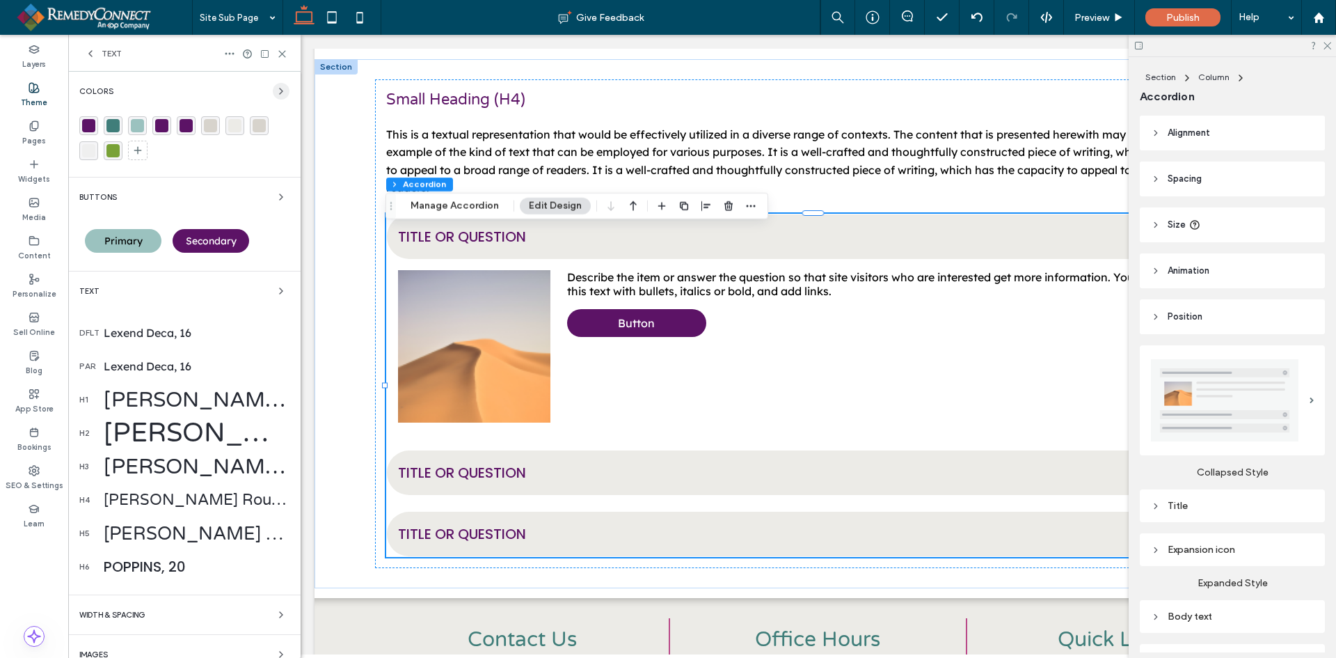
click at [276, 96] on icon "button" at bounding box center [281, 91] width 11 height 11
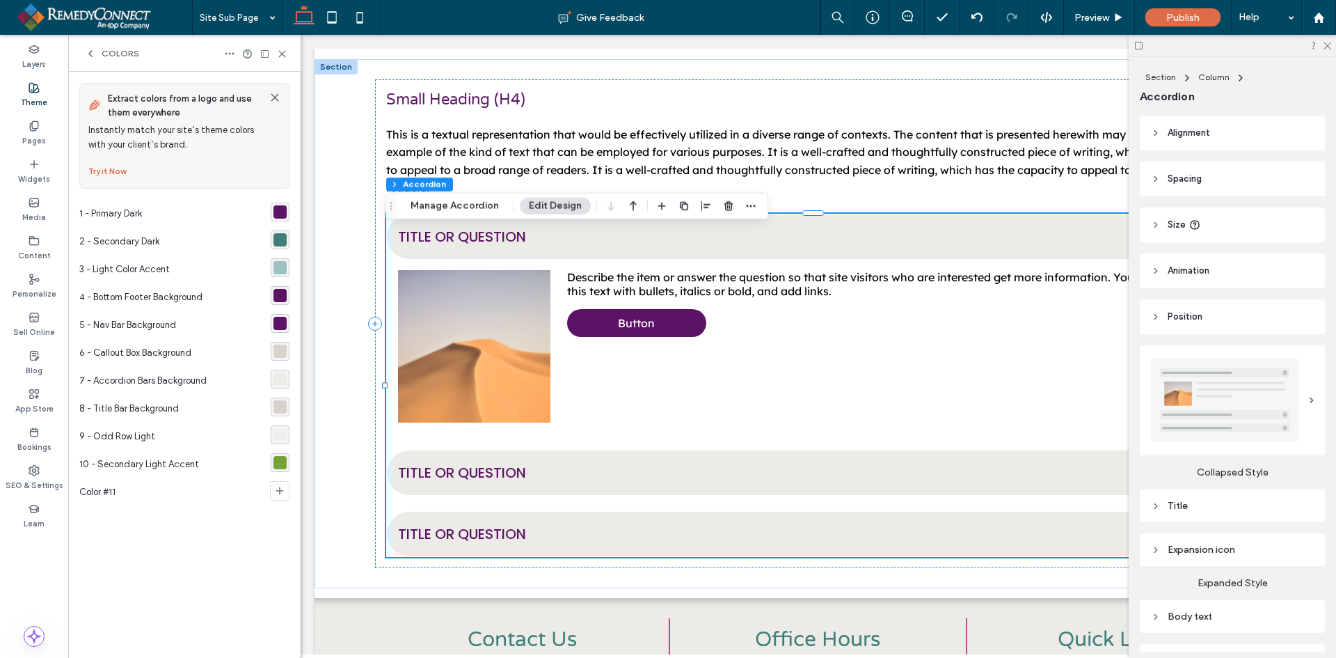
click at [1331, 47] on div at bounding box center [1232, 46] width 207 height 22
click at [1328, 47] on icon at bounding box center [1326, 44] width 9 height 9
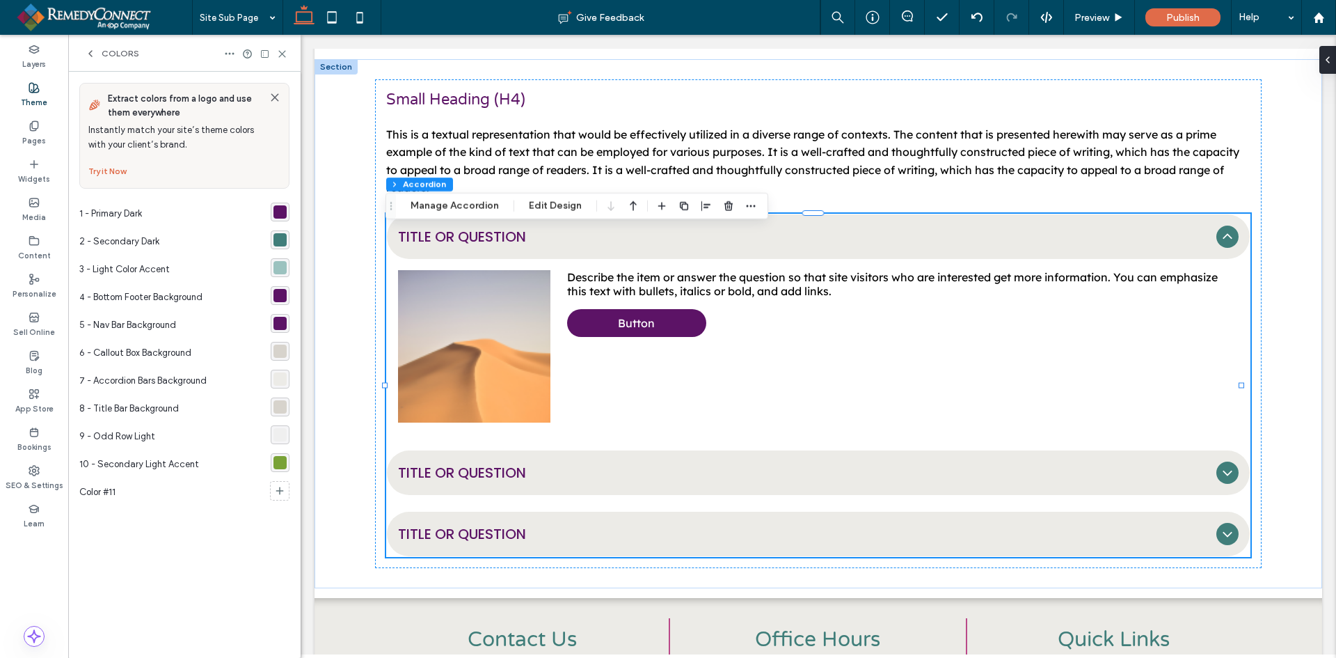
click at [280, 377] on div "rgba(236, 235, 231, 1)" at bounding box center [280, 378] width 13 height 13
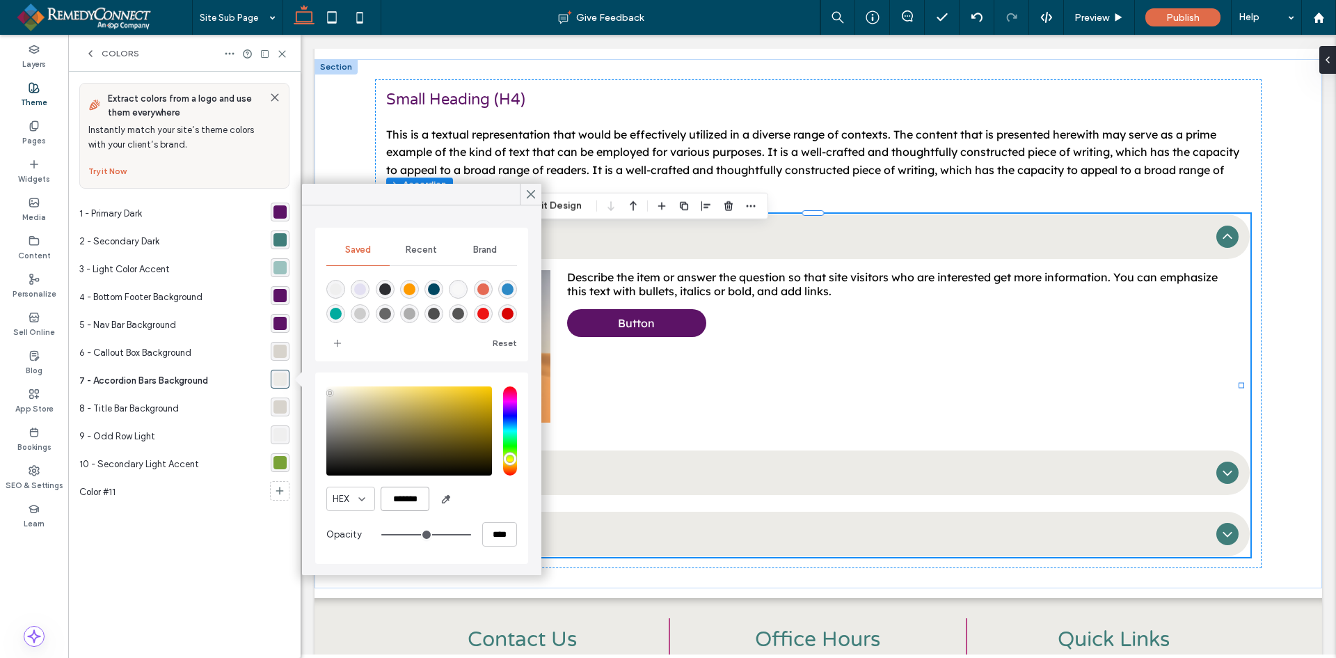
click at [406, 502] on input "*******" at bounding box center [405, 499] width 49 height 24
click at [528, 196] on icon at bounding box center [531, 194] width 13 height 13
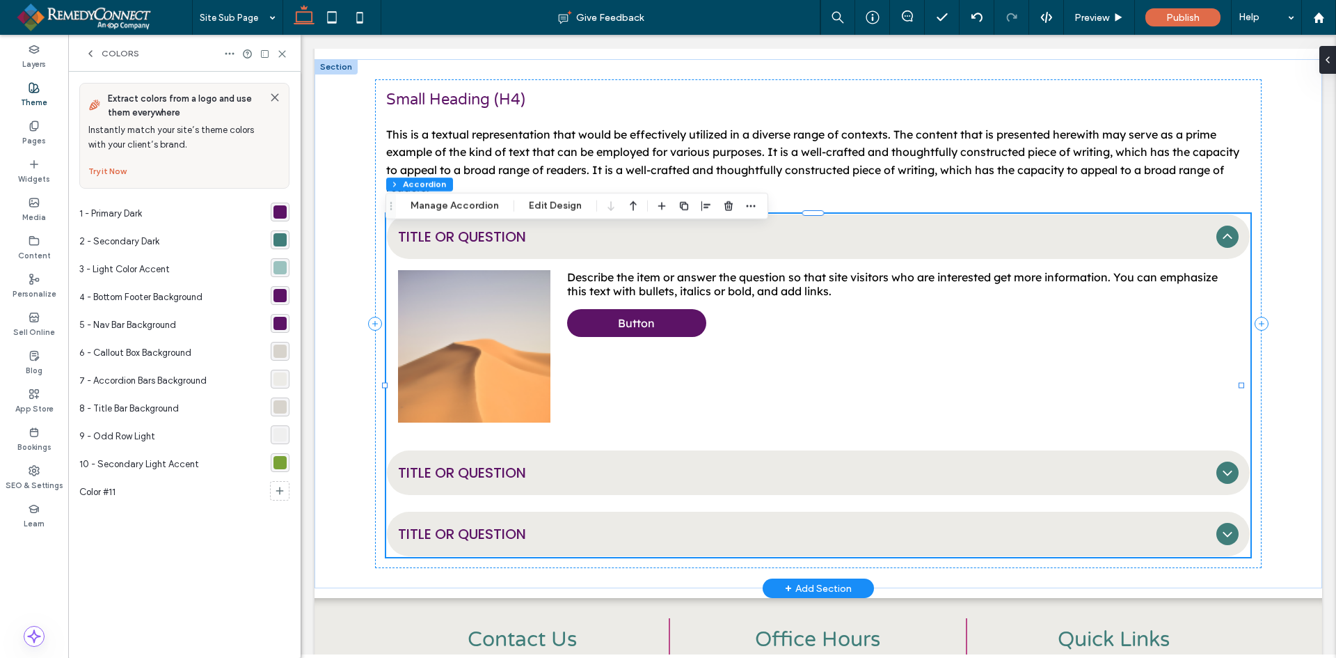
click at [759, 246] on span "Title or Question" at bounding box center [804, 236] width 813 height 21
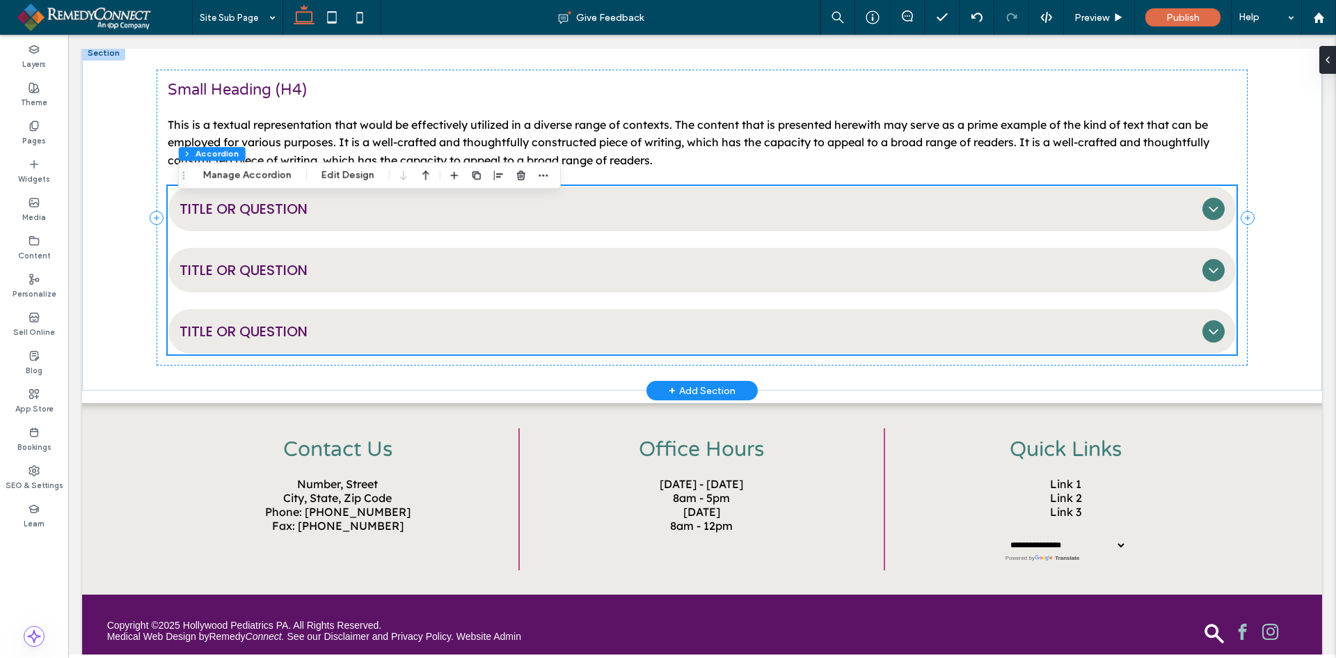
scroll to position [1531, 0]
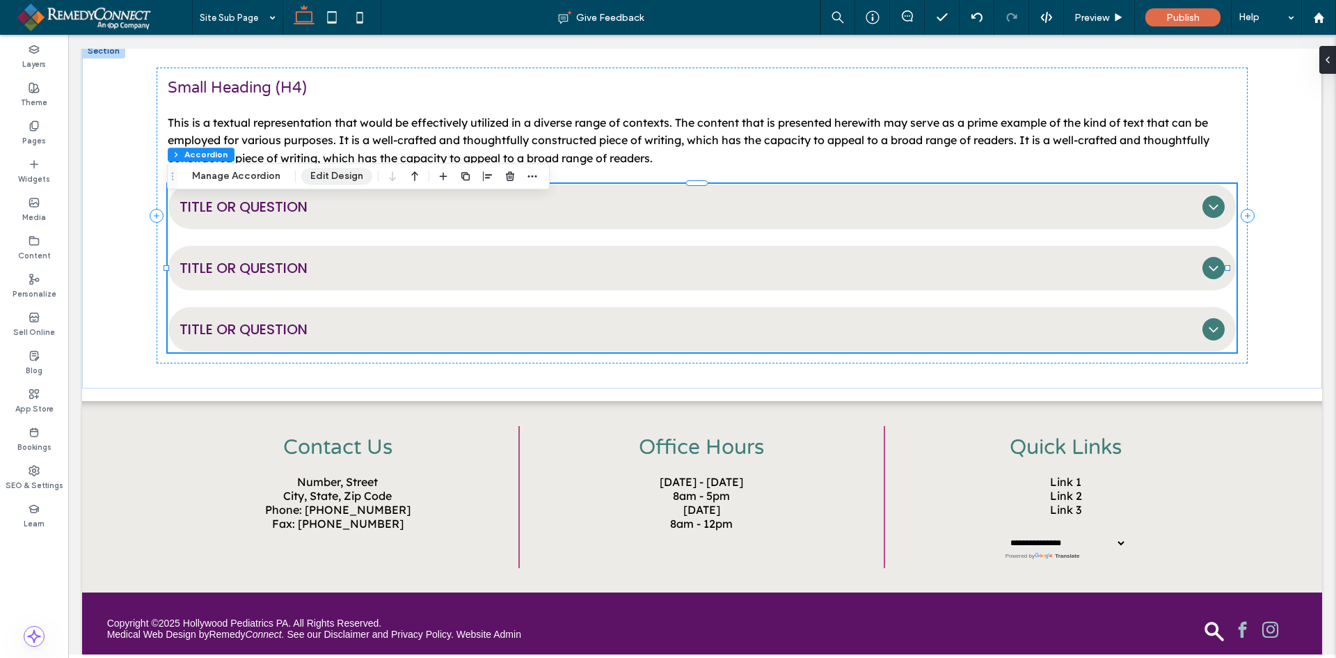
click at [334, 179] on button "Edit Design" at bounding box center [336, 176] width 71 height 17
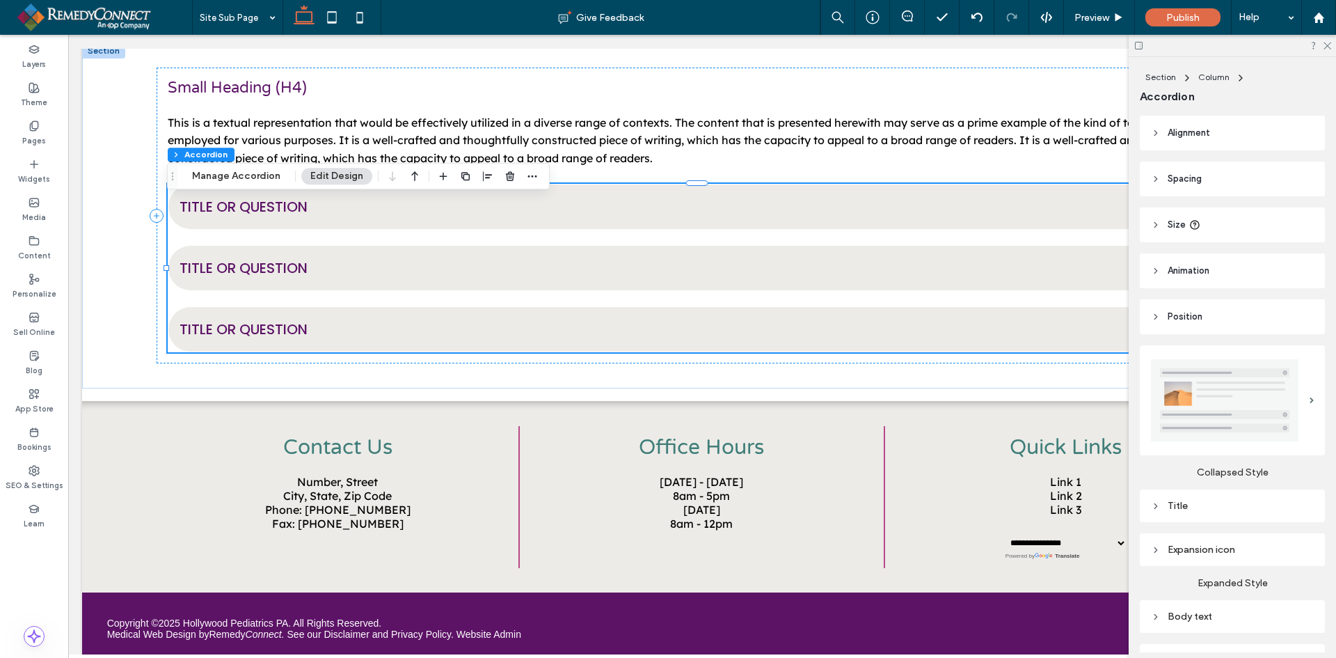
click at [1249, 556] on div "Expansion icon" at bounding box center [1232, 549] width 185 height 33
click at [1251, 544] on div "Expansion icon" at bounding box center [1232, 550] width 163 height 12
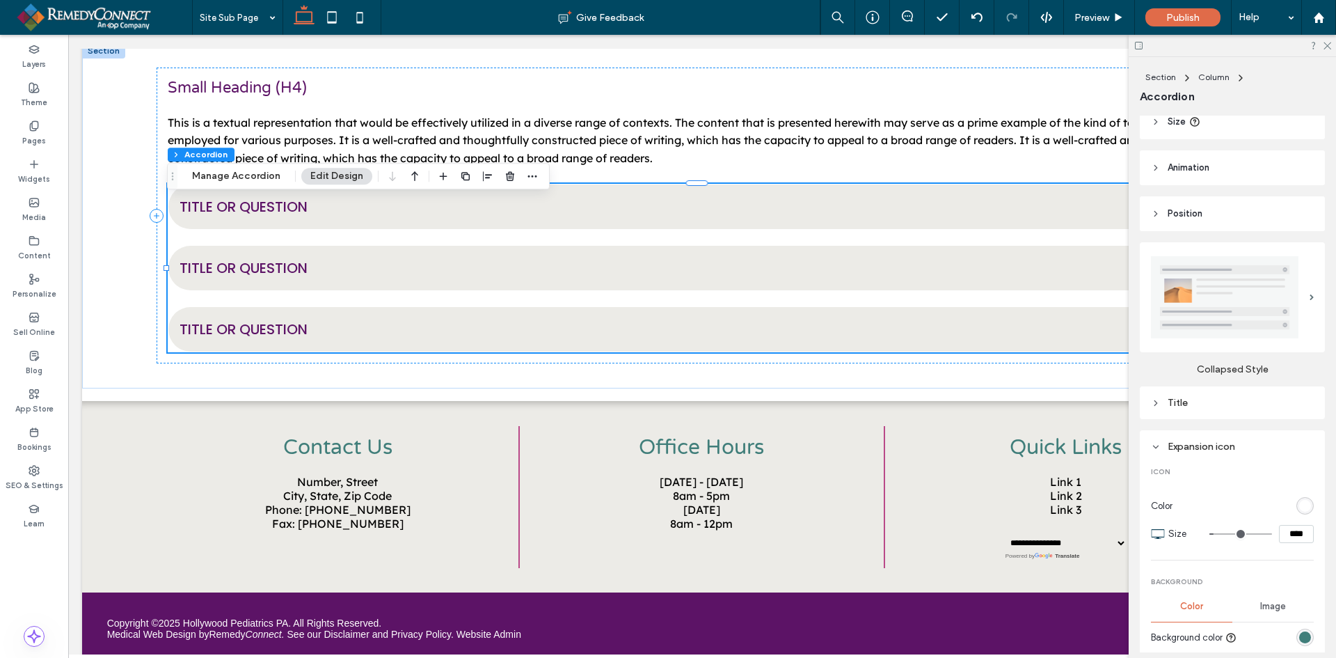
scroll to position [278, 0]
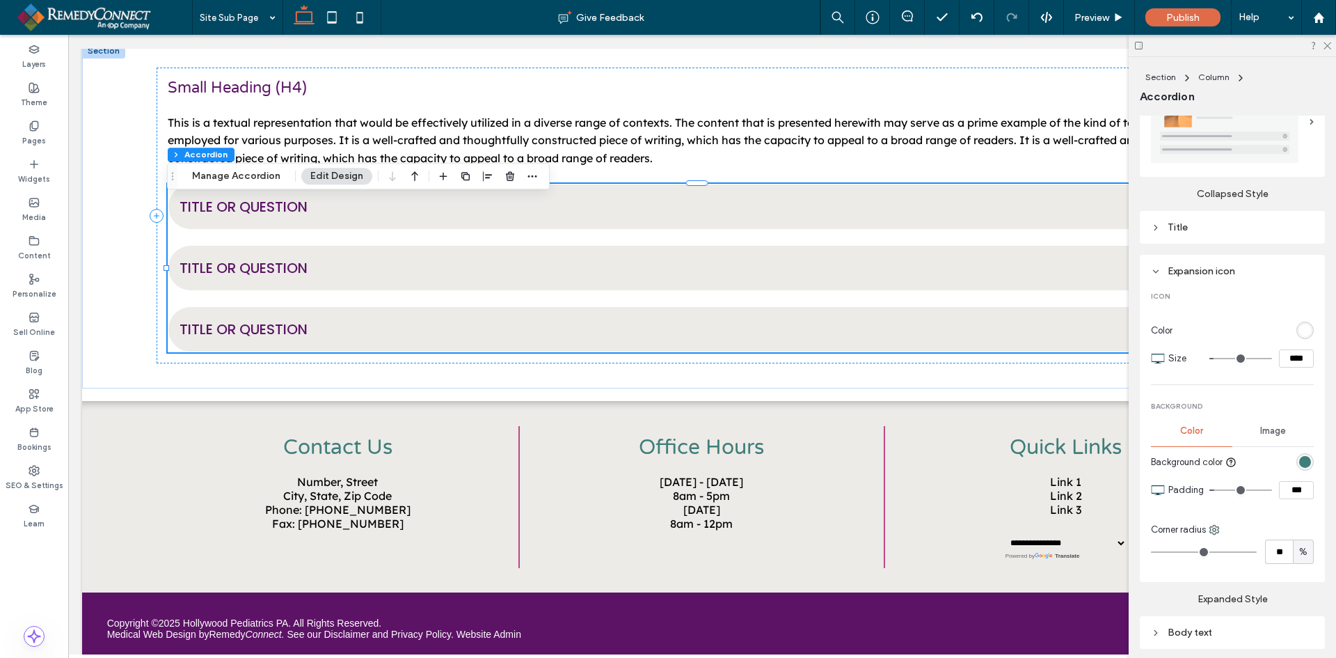
click at [1299, 461] on div "rgb(64, 126, 122)" at bounding box center [1305, 462] width 12 height 12
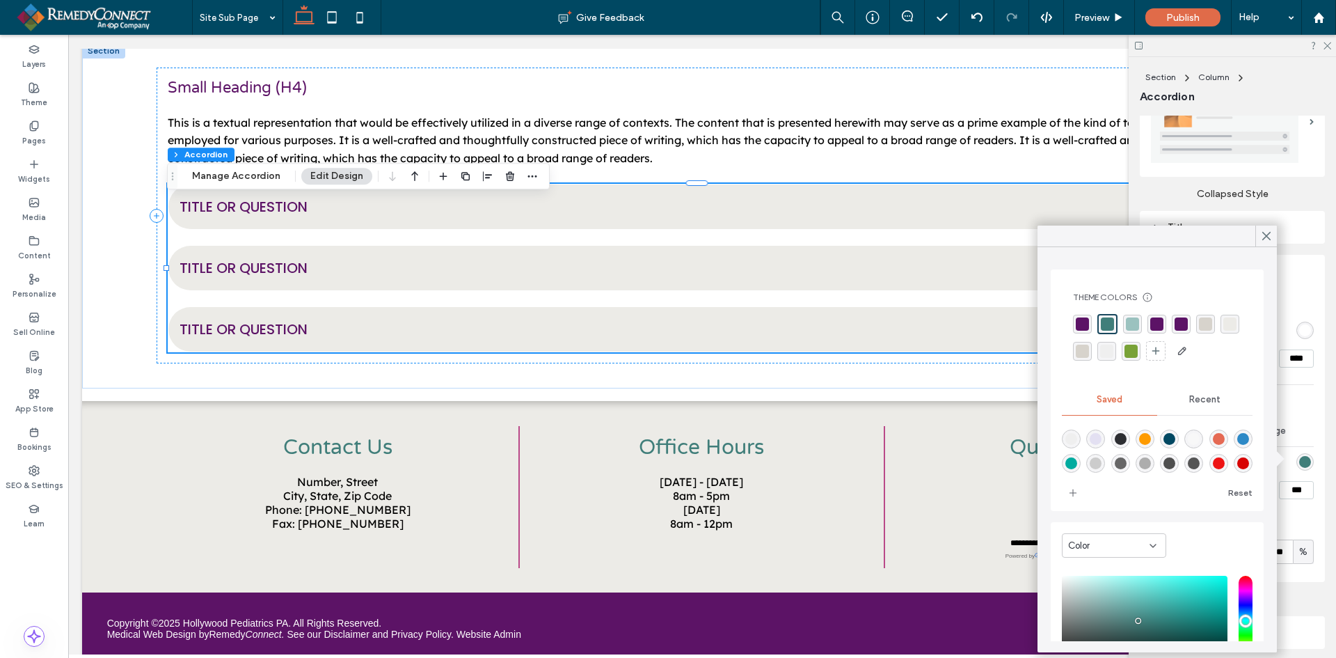
click at [1084, 322] on div "rgba(92,19,102,1)" at bounding box center [1082, 323] width 13 height 13
click at [1269, 230] on icon at bounding box center [1266, 236] width 13 height 13
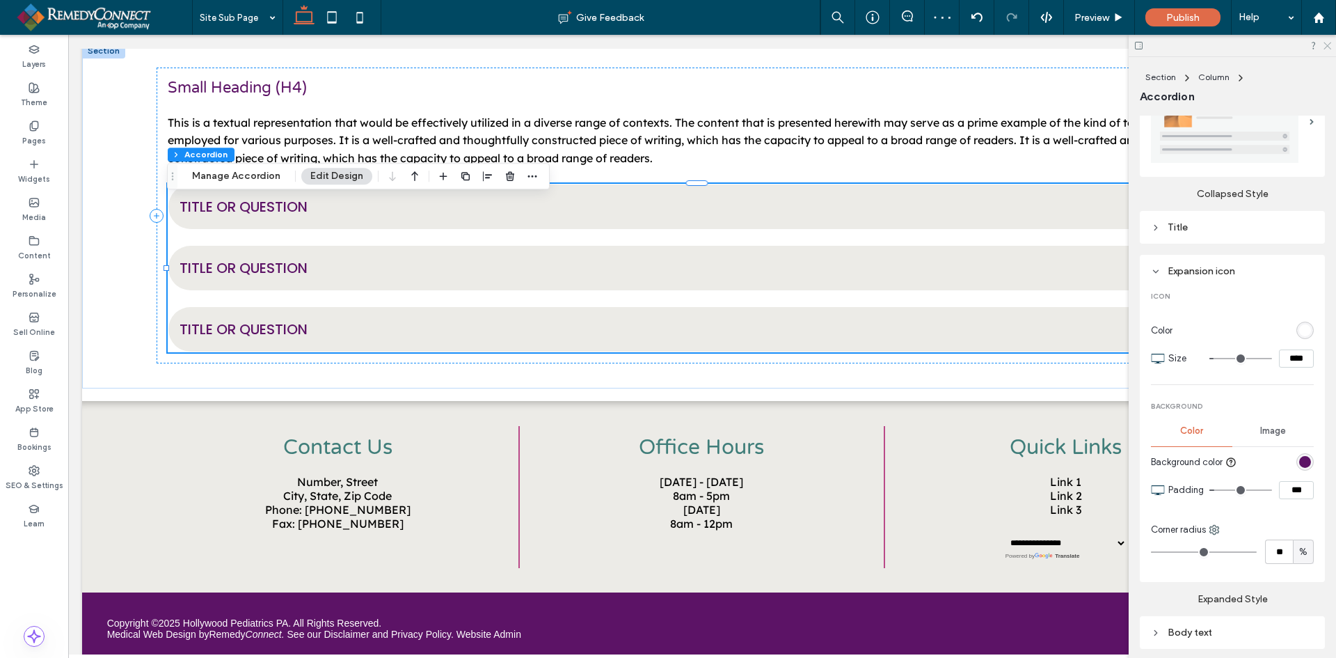
click at [1329, 44] on use at bounding box center [1328, 46] width 8 height 8
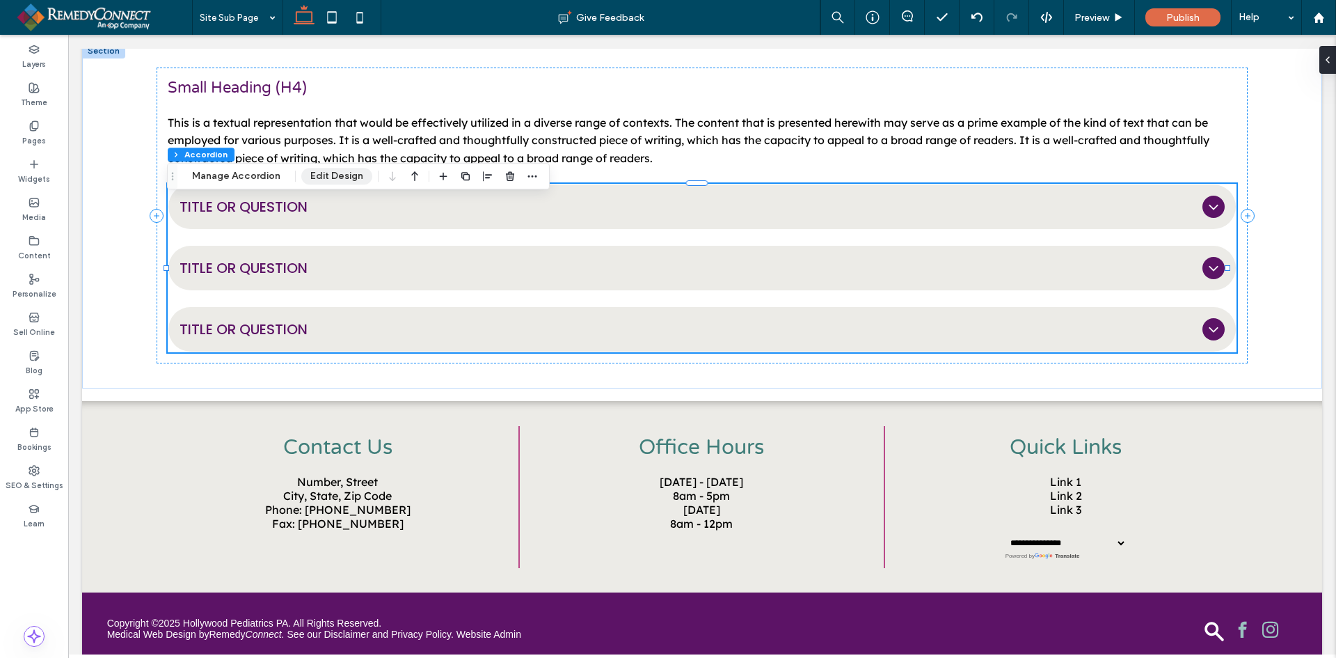
click at [354, 169] on button "Edit Design" at bounding box center [336, 176] width 71 height 17
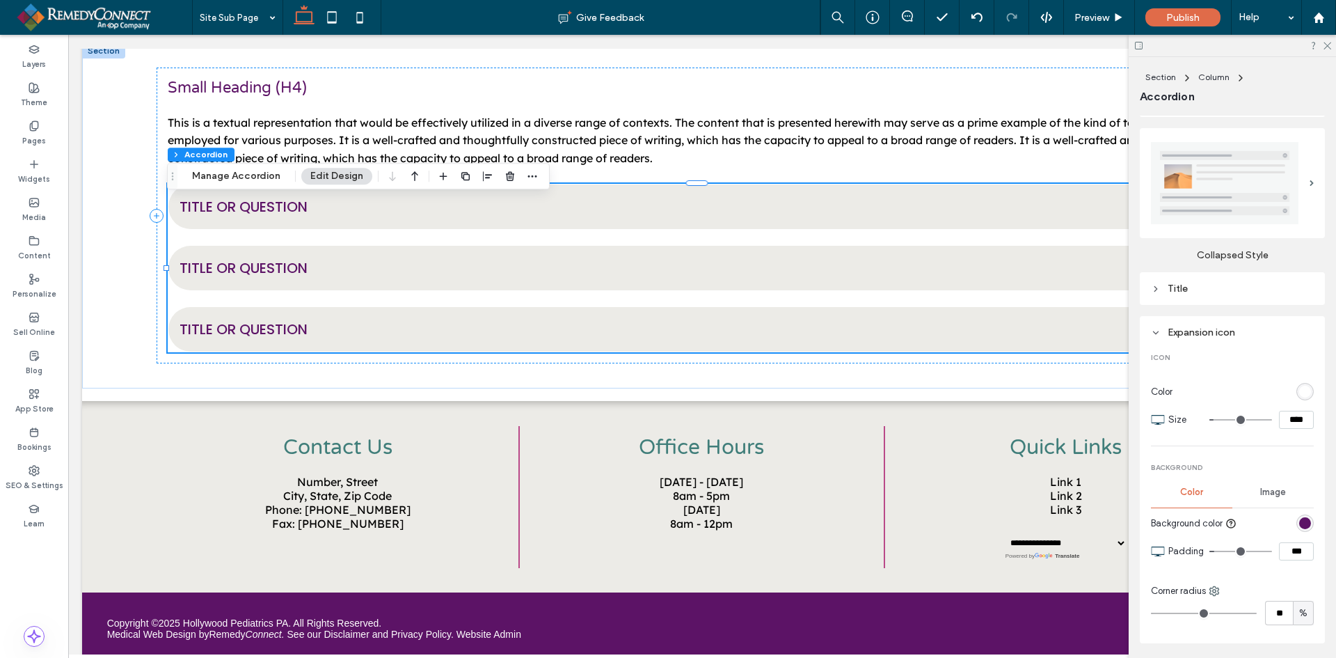
scroll to position [209, 0]
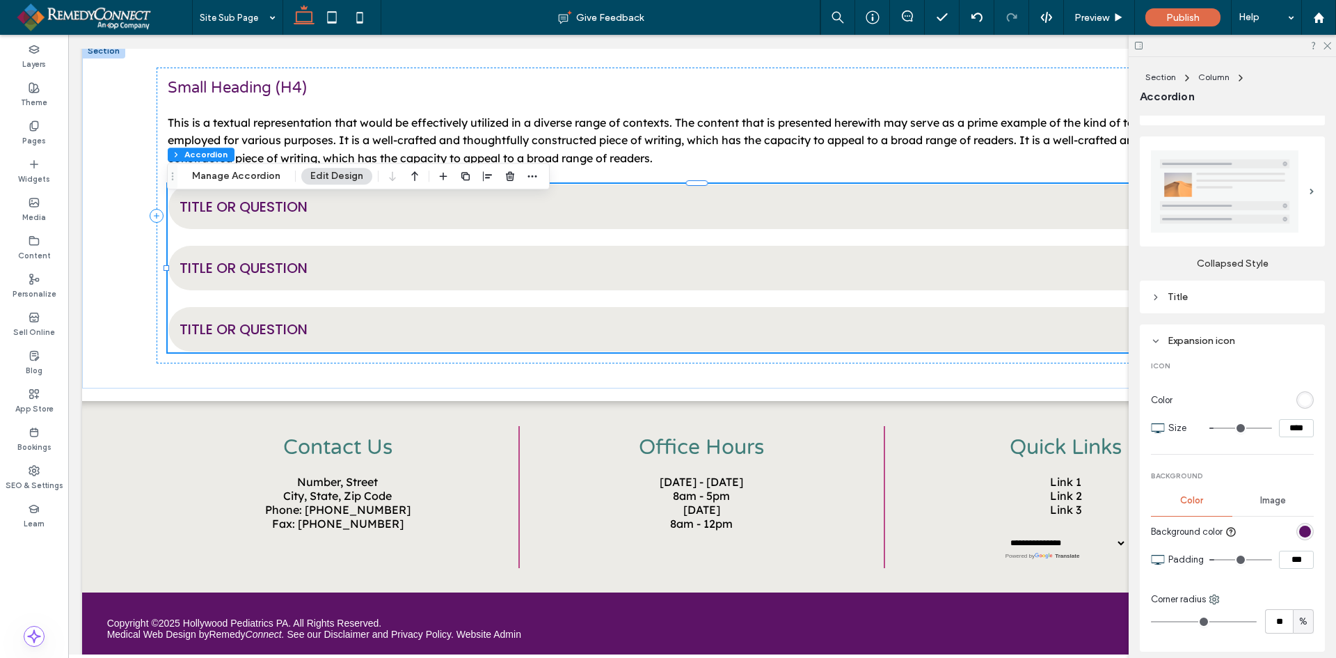
click at [1283, 420] on input "****" at bounding box center [1296, 428] width 35 height 18
type input "**"
type input "****"
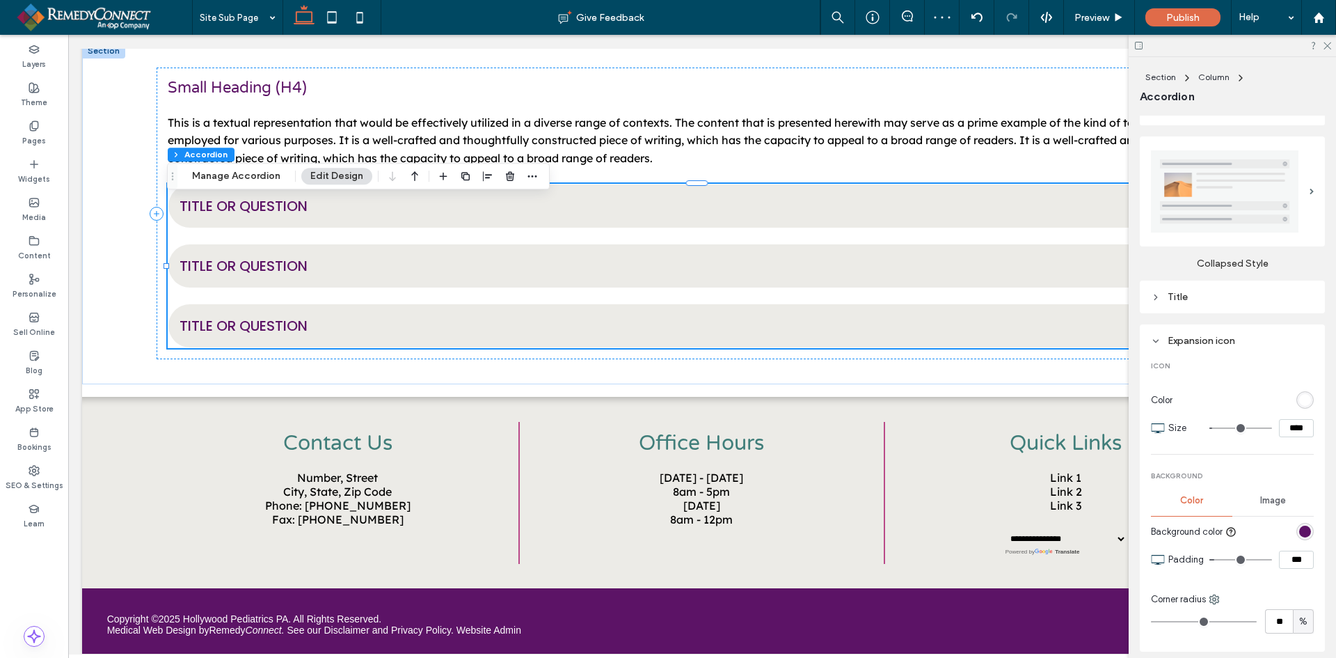
click at [1279, 558] on input "***" at bounding box center [1296, 560] width 35 height 18
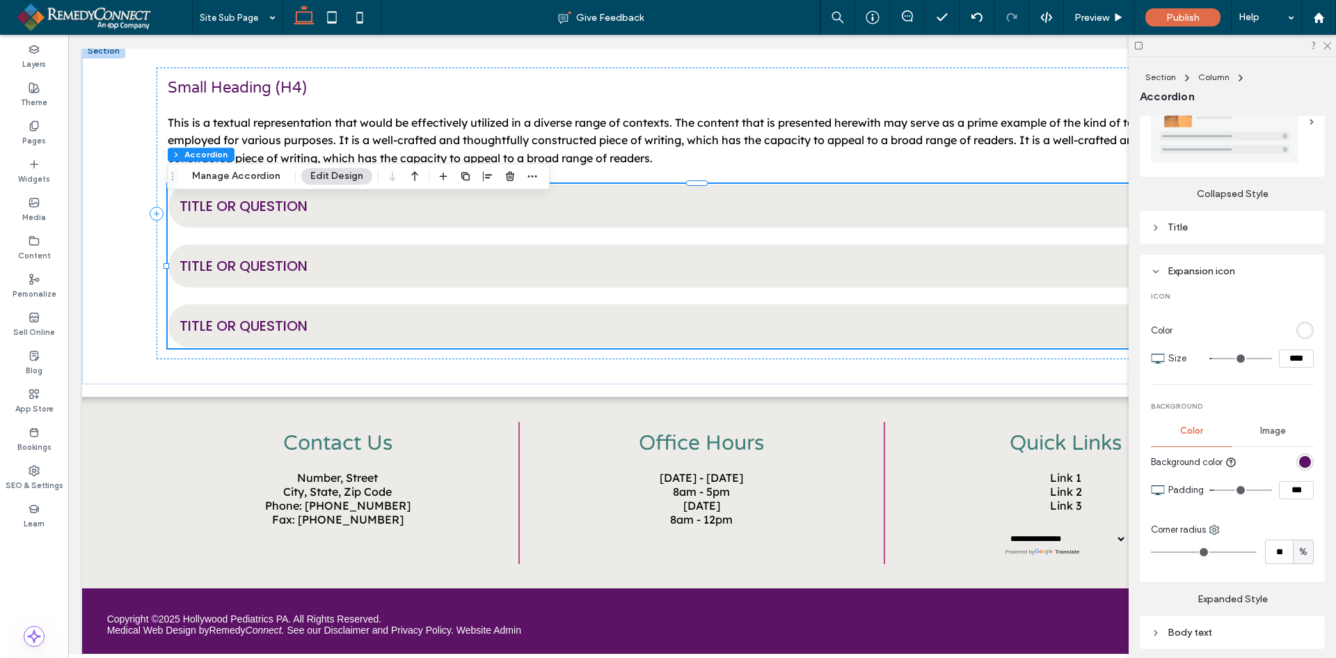
scroll to position [482, 0]
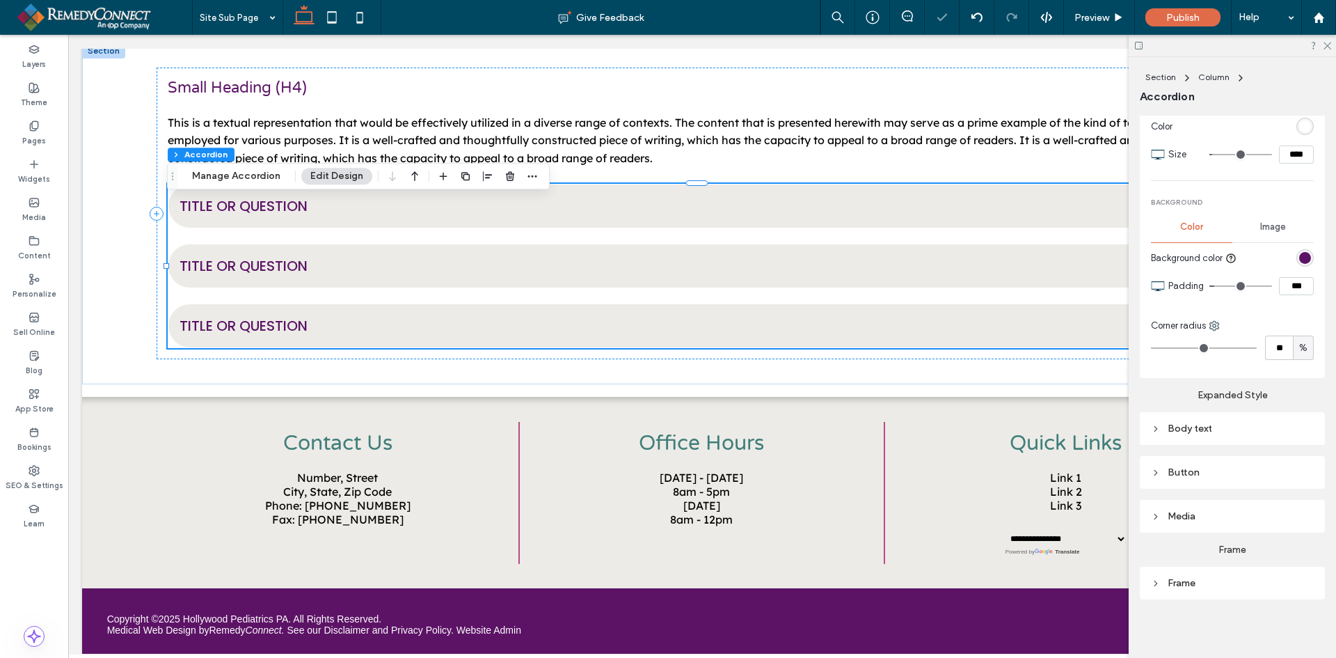
click at [1209, 426] on div "Body text" at bounding box center [1232, 428] width 163 height 12
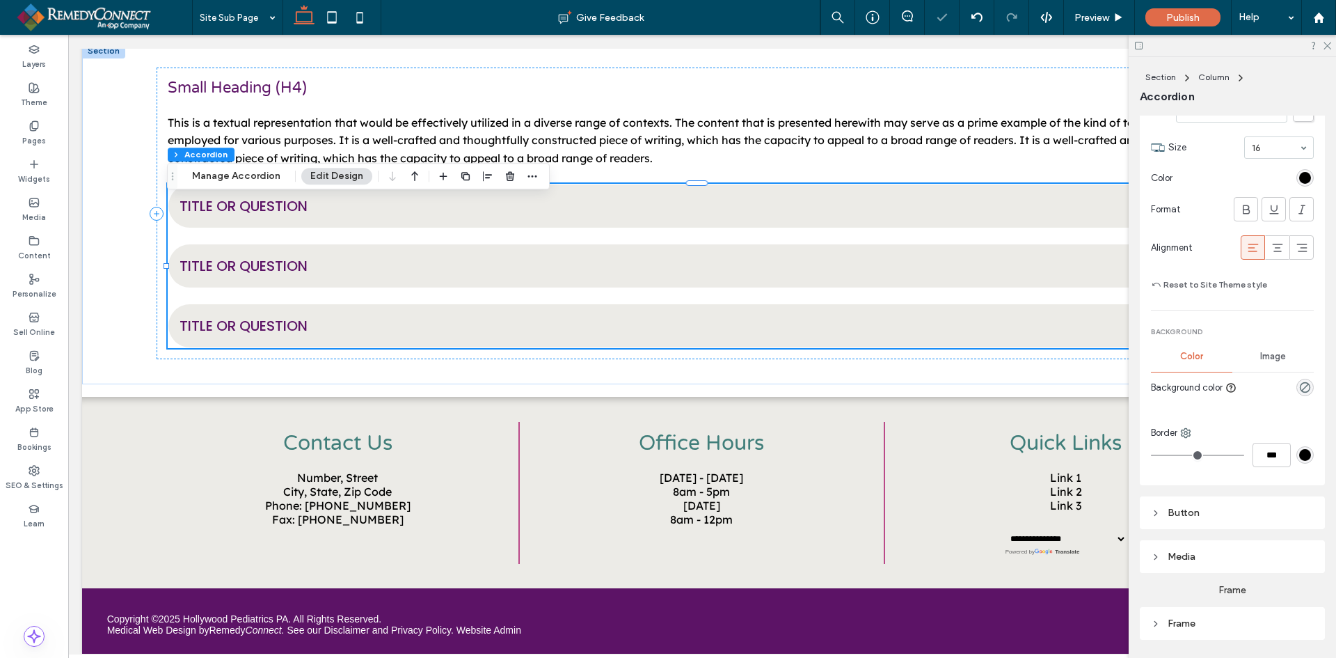
scroll to position [892, 0]
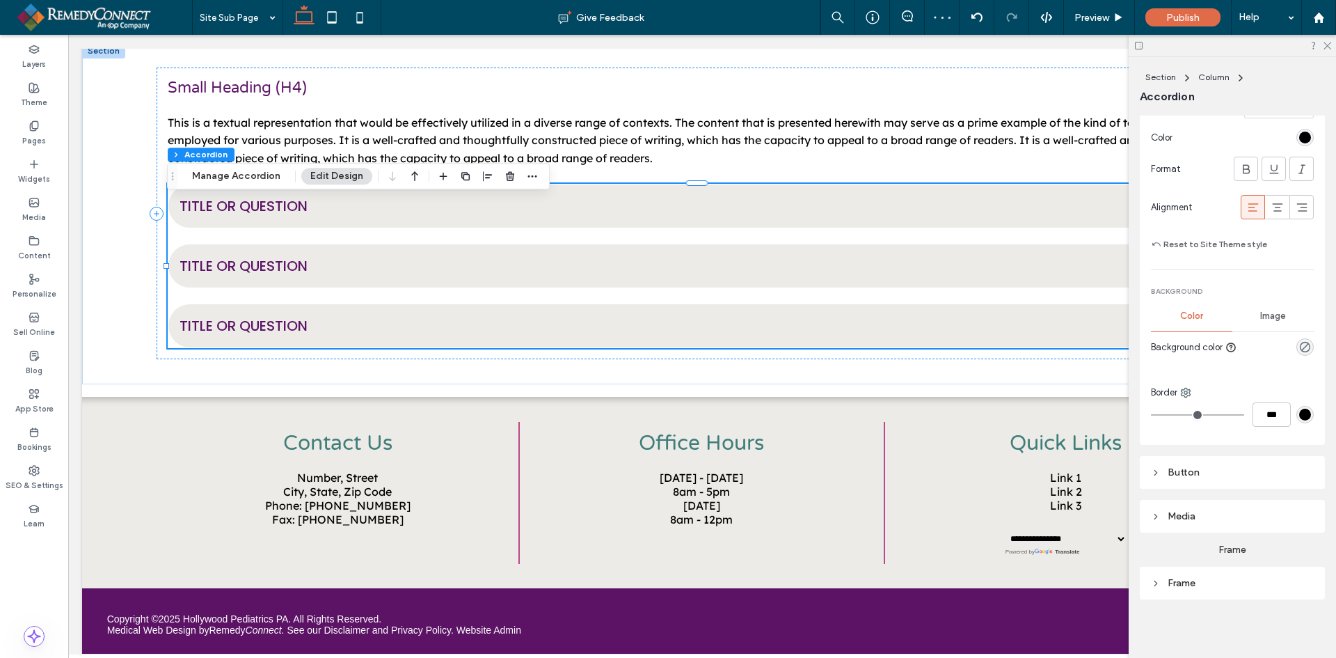
click at [1228, 577] on div "Frame" at bounding box center [1232, 583] width 163 height 12
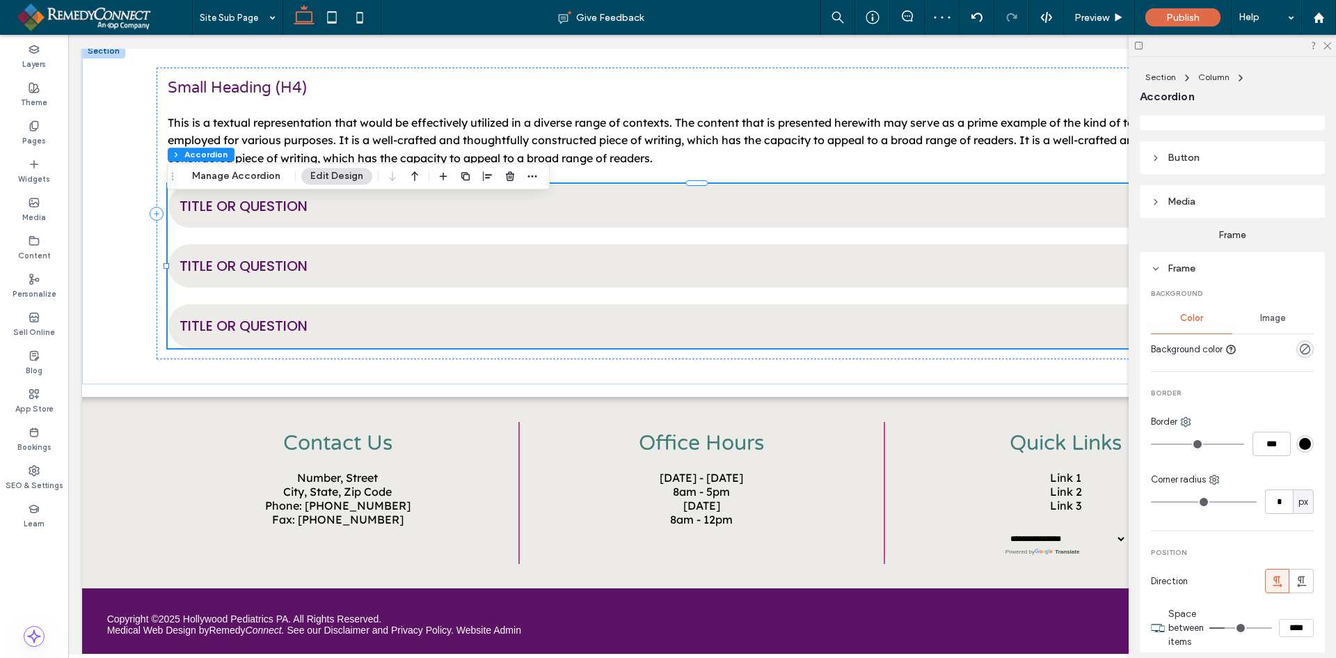
scroll to position [1323, 0]
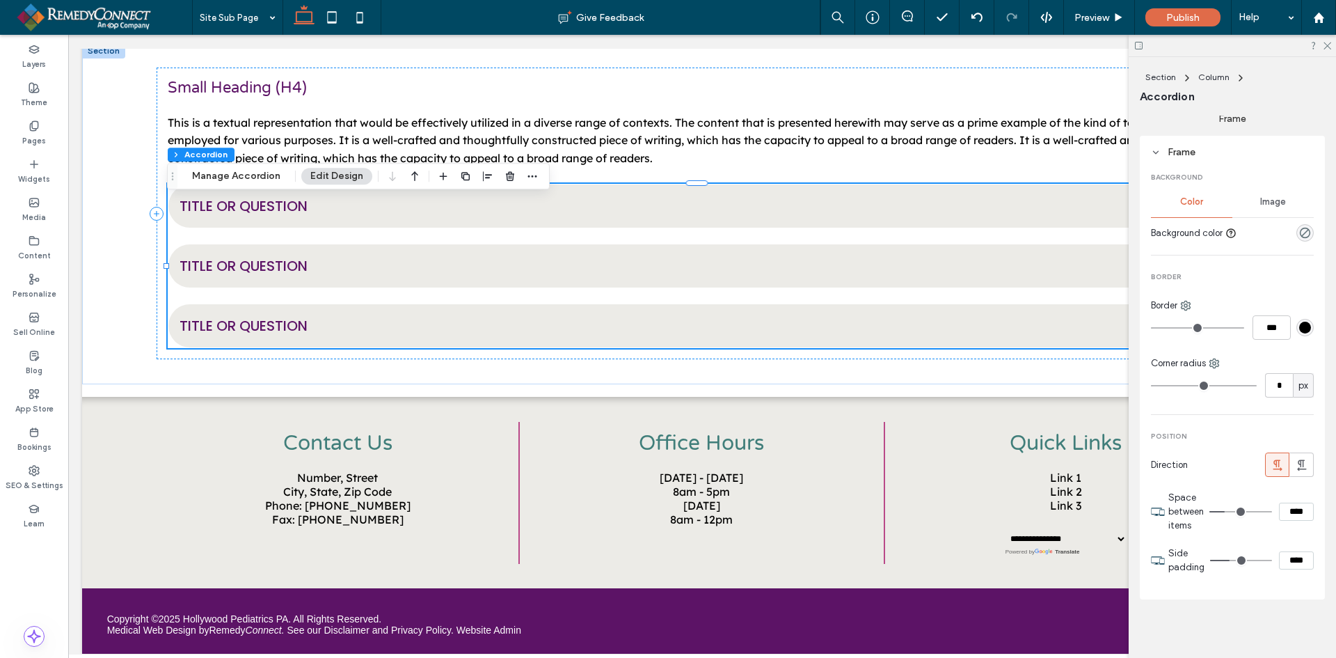
click at [1288, 508] on input "****" at bounding box center [1296, 512] width 35 height 18
type input "*"
type input "***"
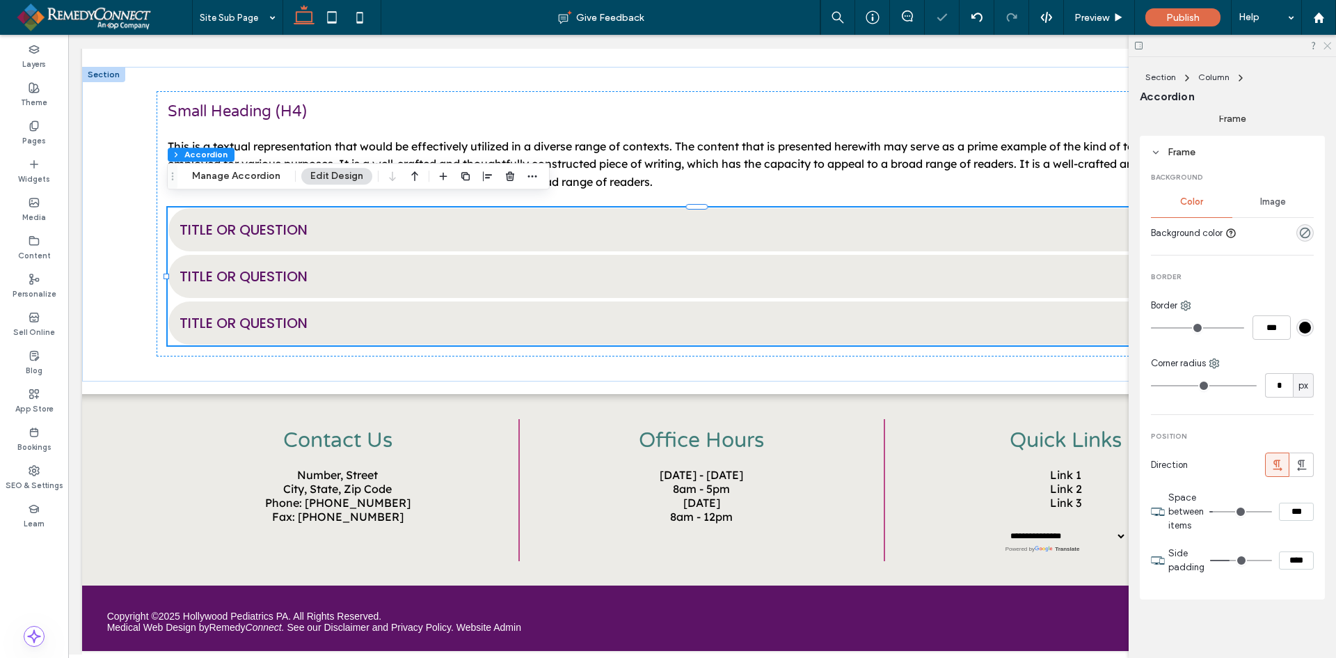
click at [1327, 40] on icon at bounding box center [1326, 44] width 9 height 9
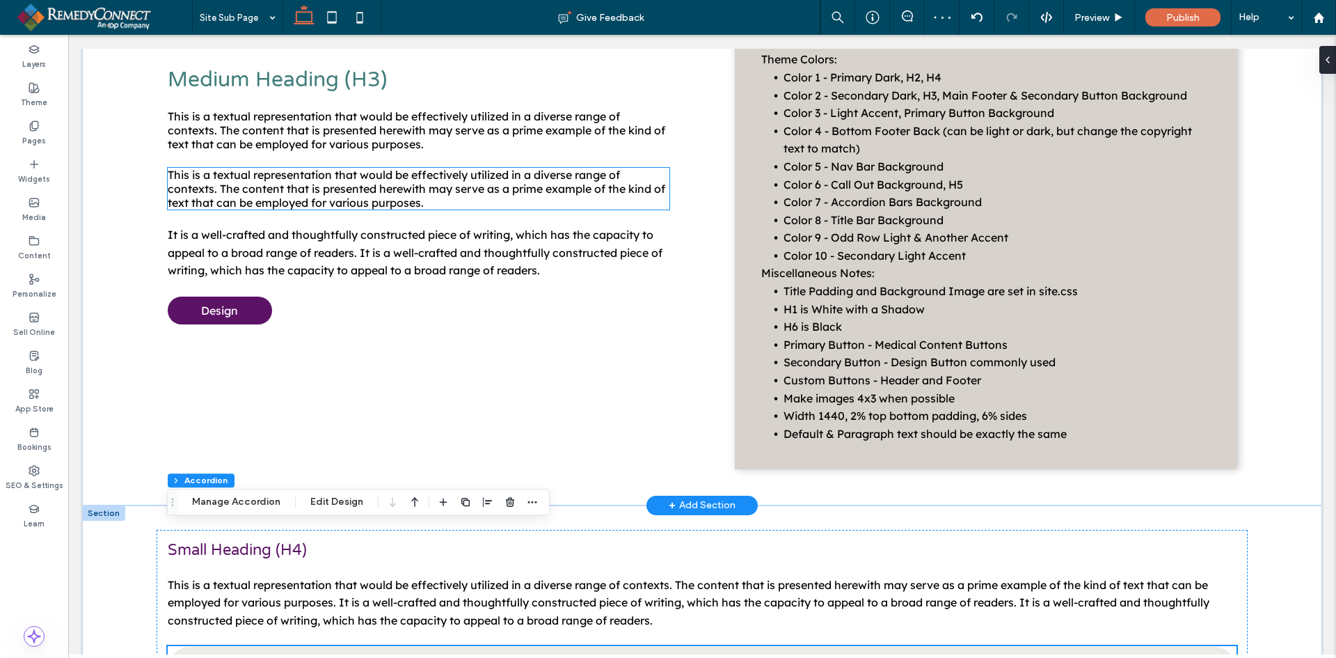
scroll to position [965, 0]
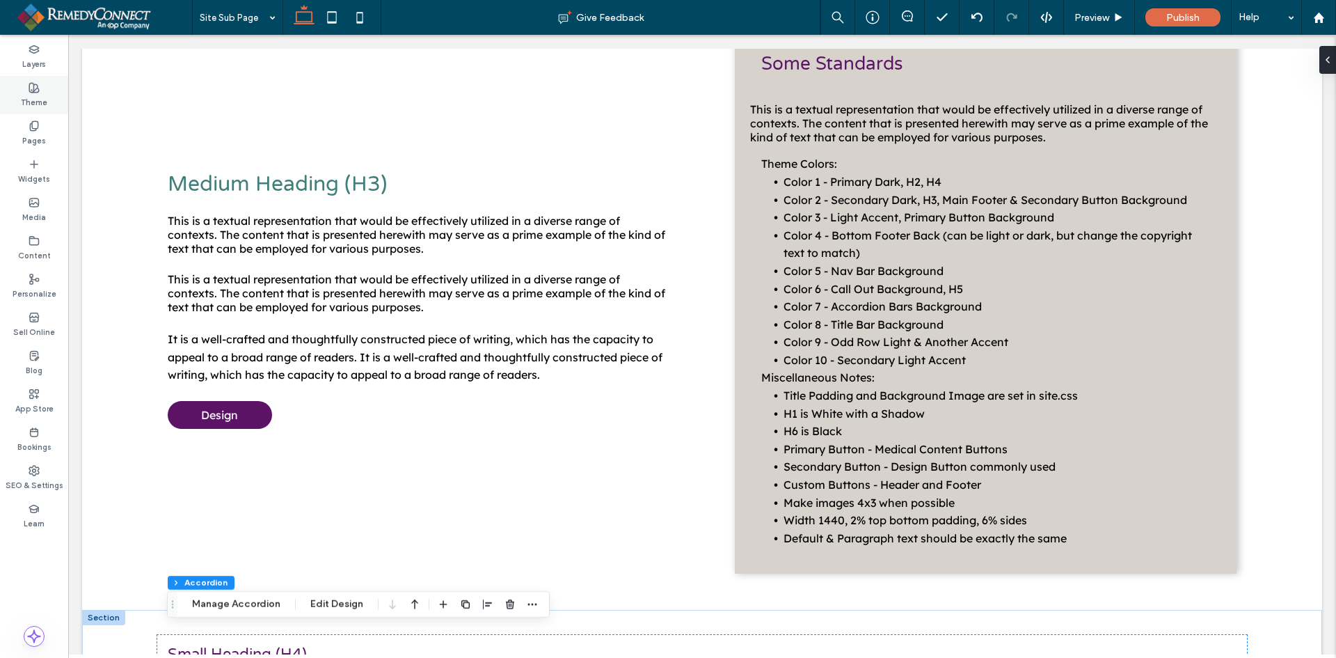
click at [29, 91] on use at bounding box center [34, 88] width 10 height 10
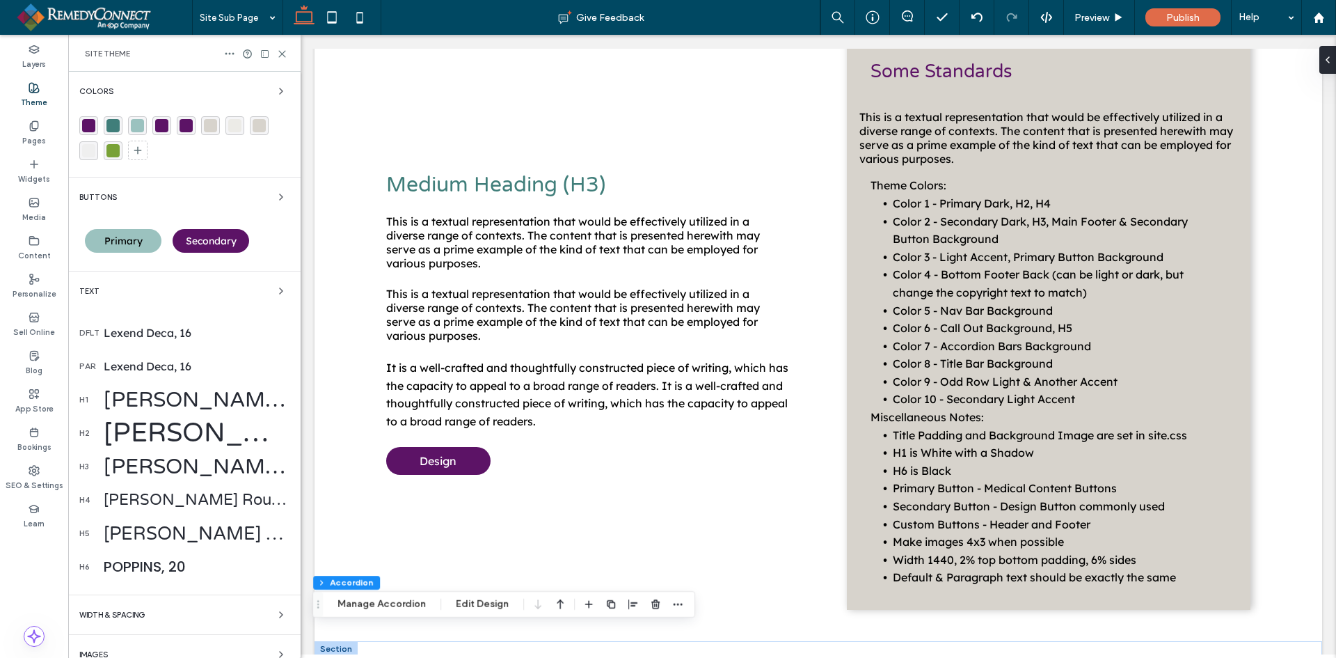
scroll to position [974, 0]
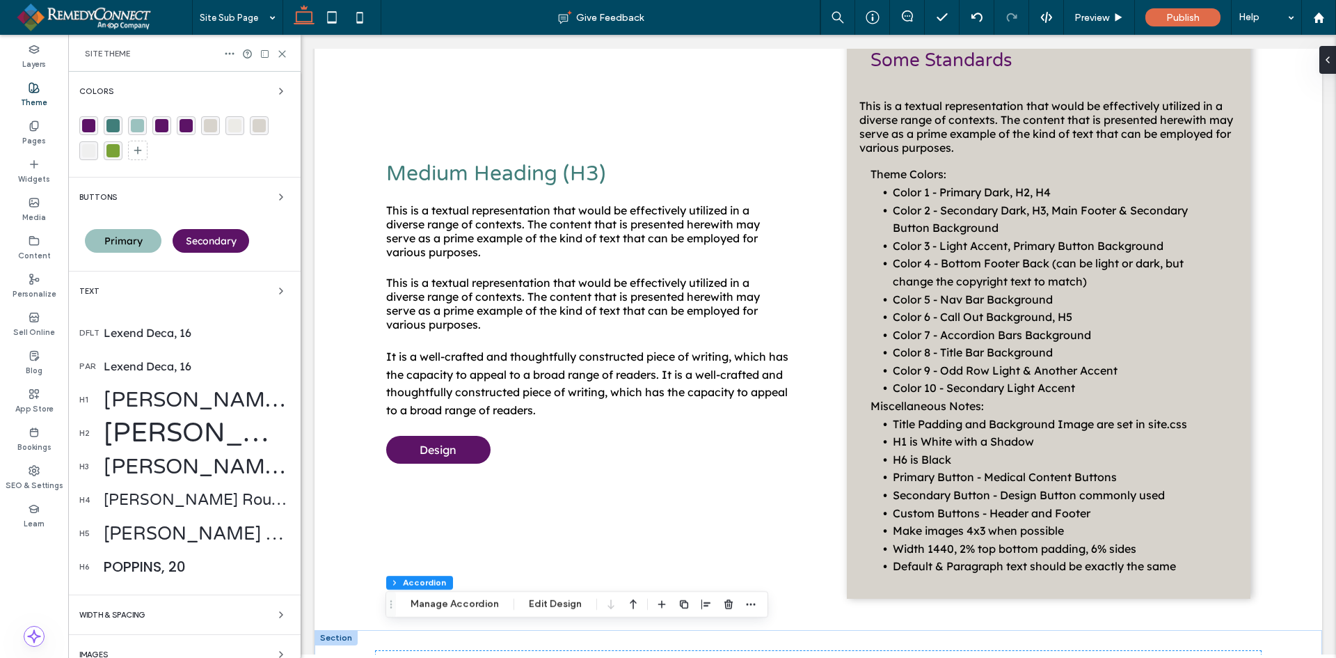
click at [142, 338] on div "Lexend Deca, 16" at bounding box center [197, 333] width 186 height 14
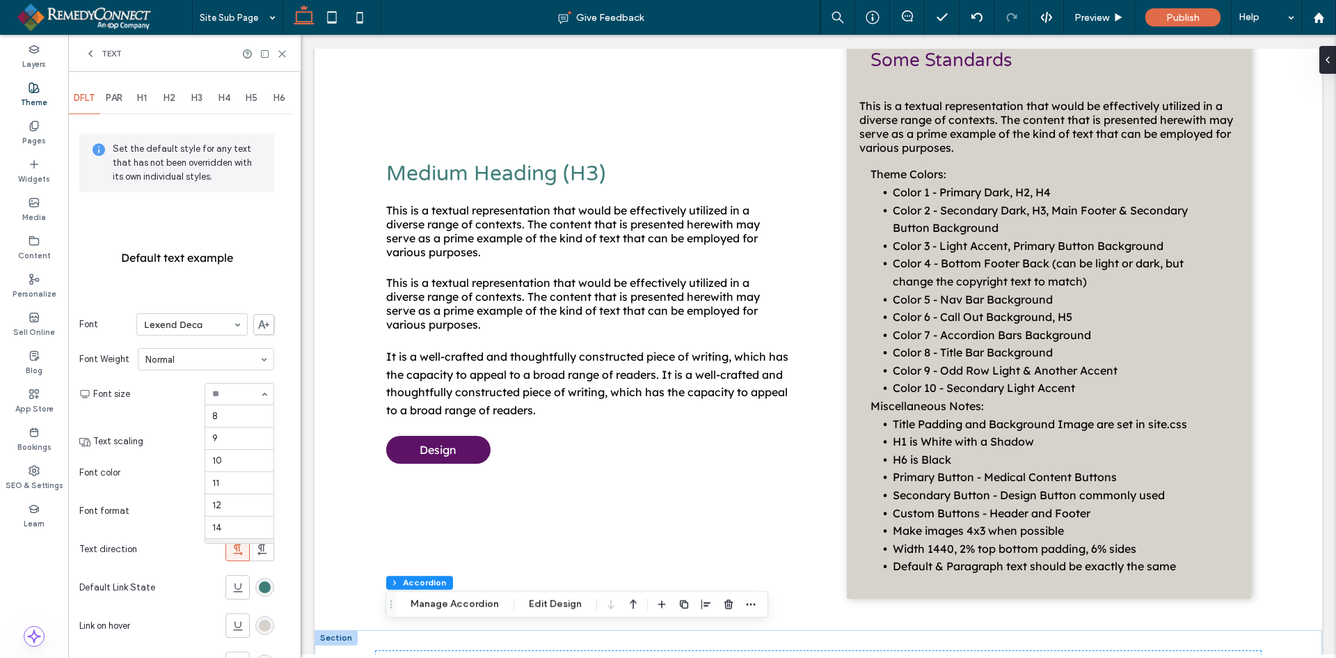
scroll to position [134, 0]
click at [116, 101] on span "PAR" at bounding box center [114, 98] width 17 height 11
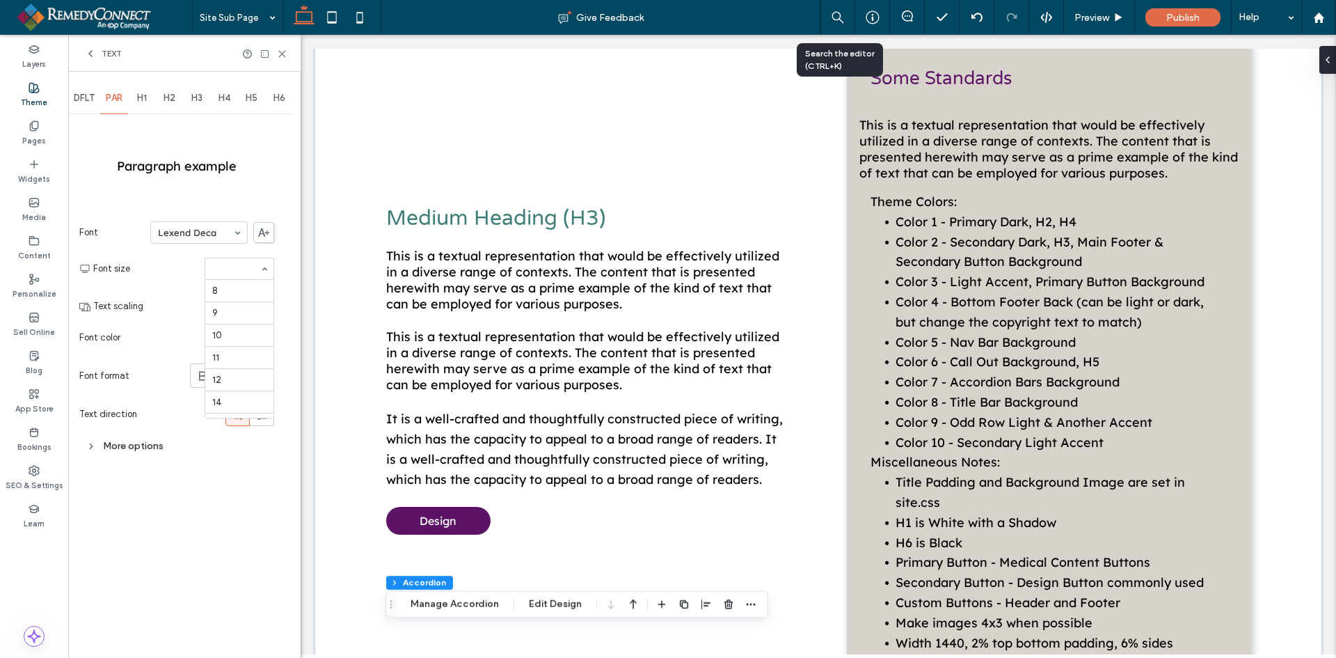
scroll to position [156, 0]
click at [163, 252] on section "Font size 8 9 10 11 12 14 16 18 24 30 32 36 48 60 72 96" at bounding box center [183, 269] width 181 height 36
click at [147, 441] on div "More options" at bounding box center [176, 445] width 195 height 19
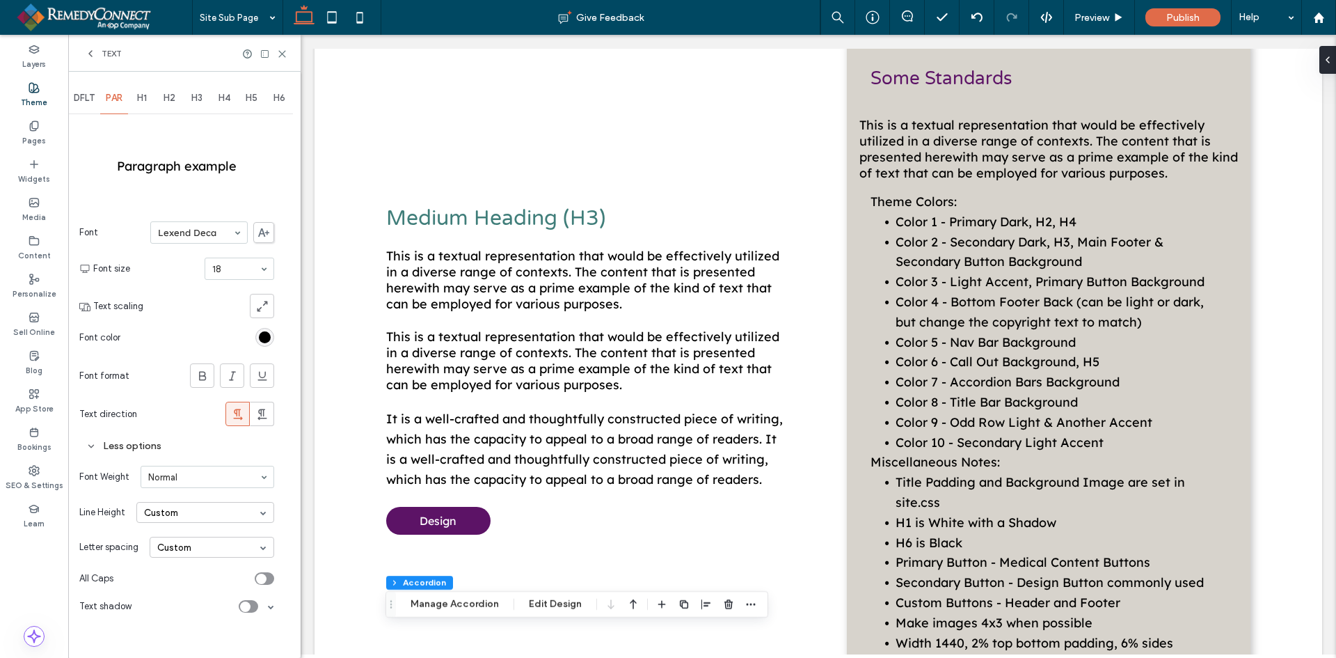
click at [184, 517] on div "Custom" at bounding box center [205, 512] width 138 height 21
click at [79, 98] on span "DFLT" at bounding box center [84, 98] width 21 height 11
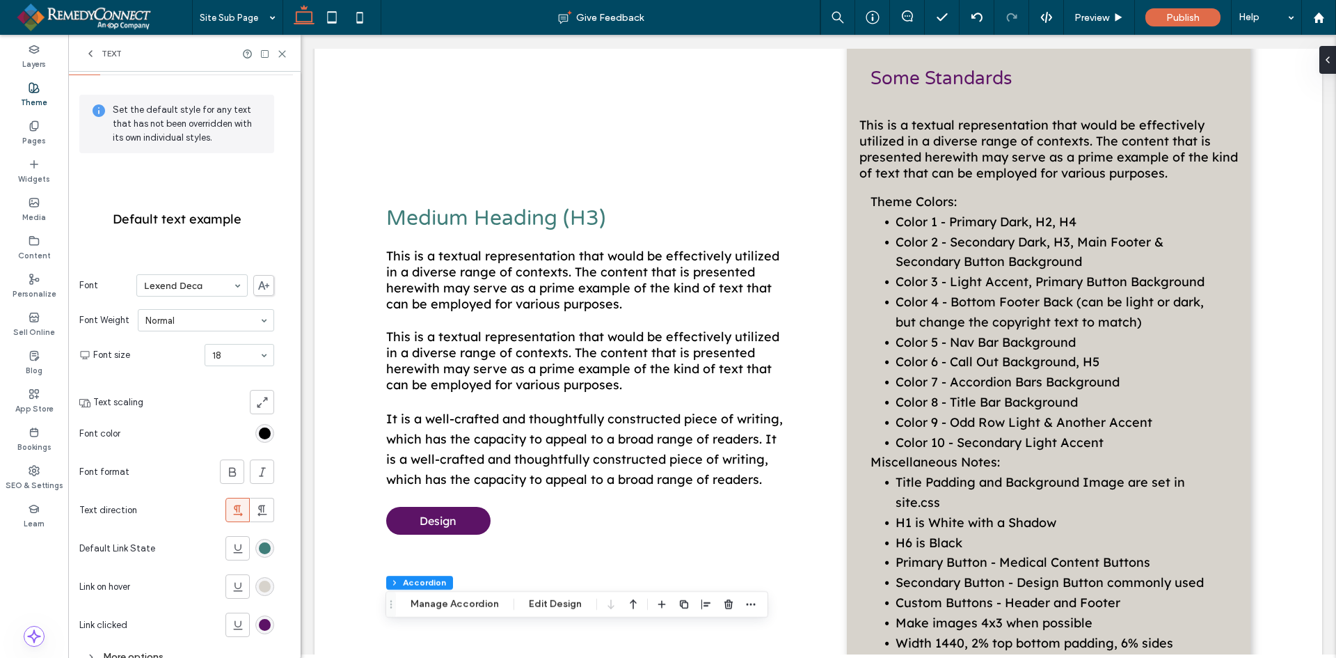
scroll to position [79, 0]
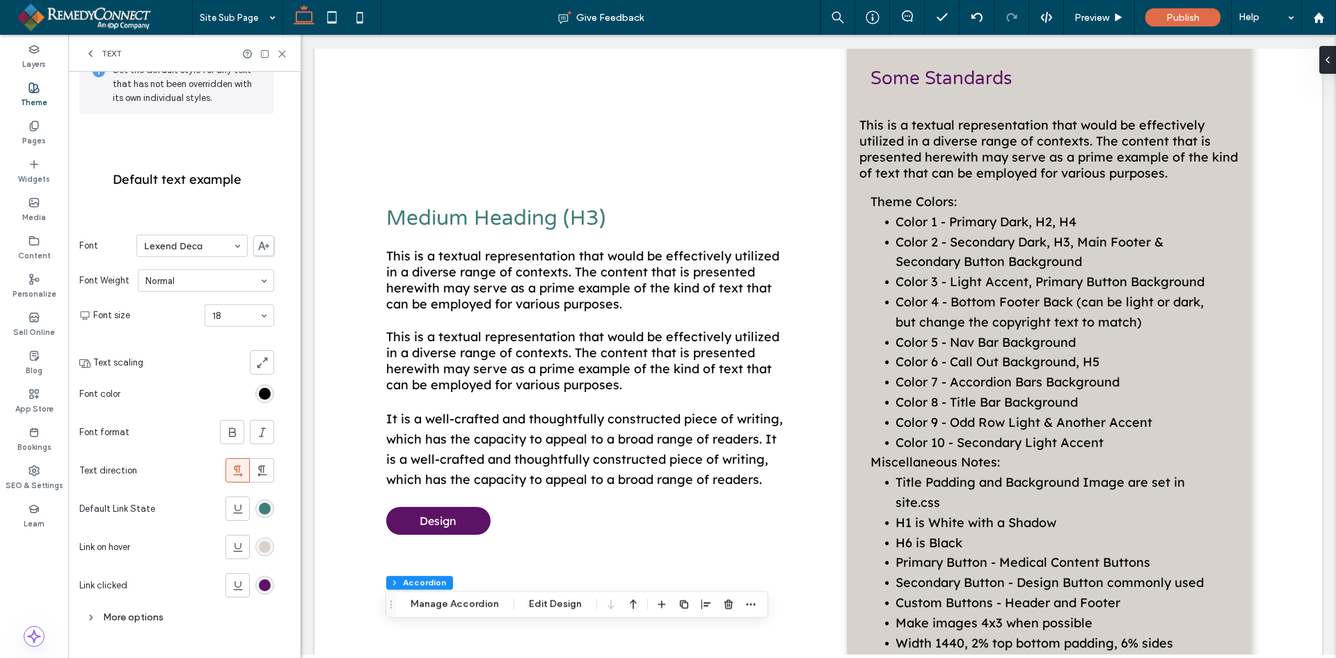
click at [109, 611] on div "More options" at bounding box center [176, 617] width 195 height 19
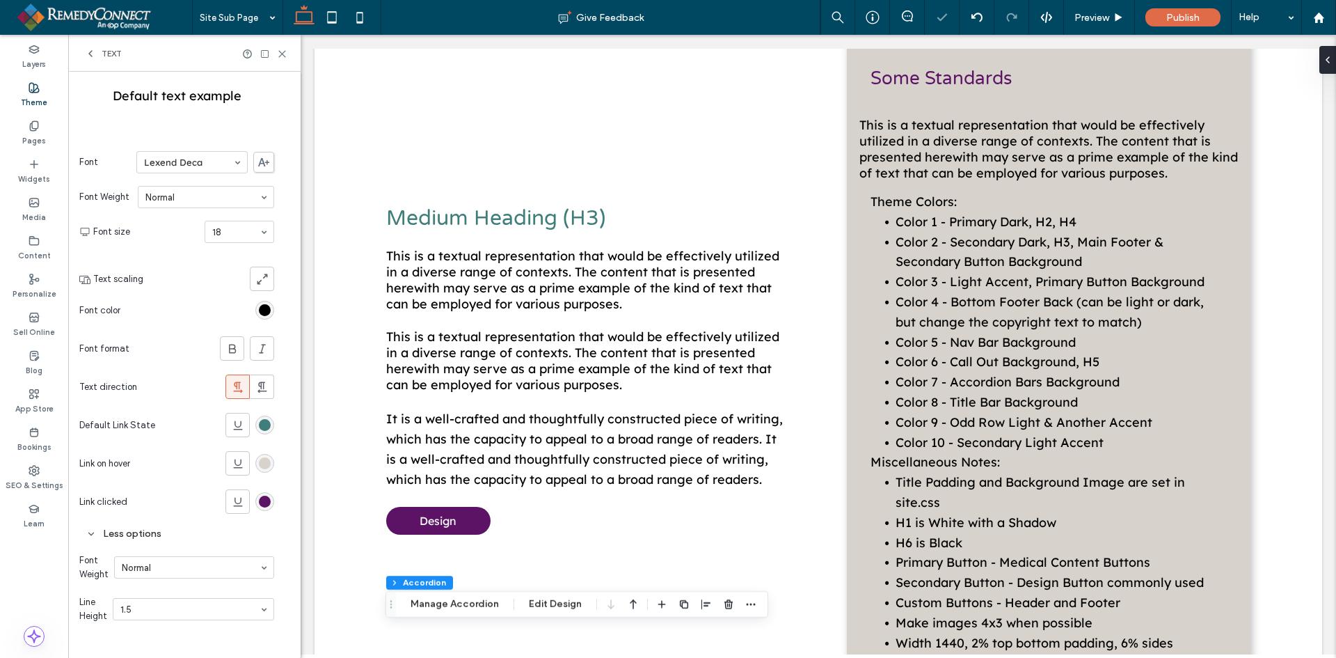
scroll to position [162, 0]
click at [96, 51] on div "Text" at bounding box center [103, 53] width 37 height 11
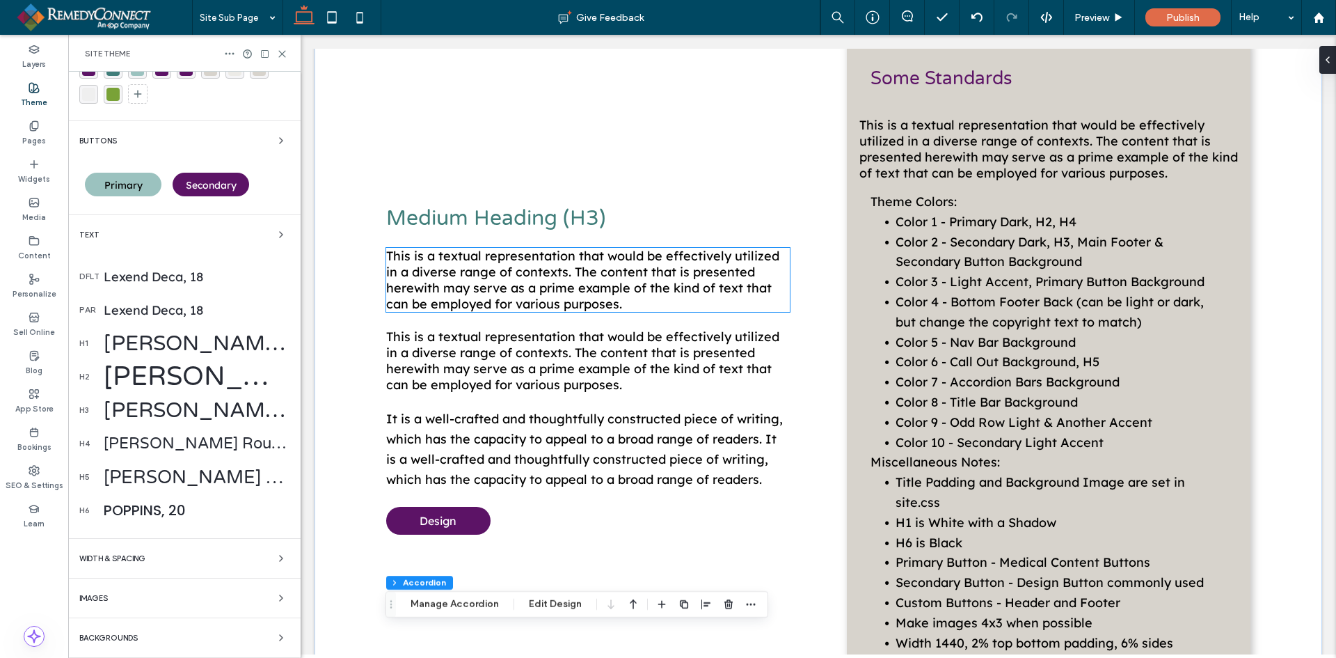
scroll to position [56, 0]
click at [475, 285] on span "This is a textual representation that would be effectively utilized in a divers…" at bounding box center [582, 280] width 393 height 64
click at [608, 285] on div "This is a textual representation that would be effectively utilized in a divers…" at bounding box center [588, 280] width 404 height 64
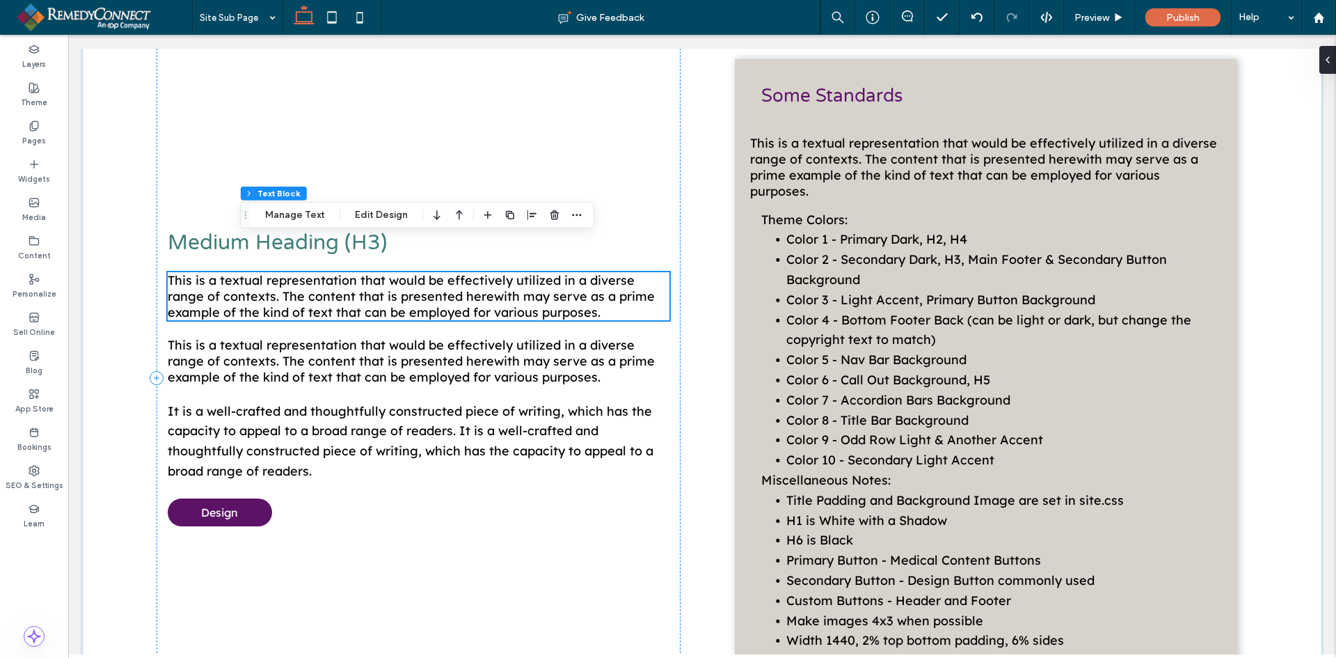
scroll to position [1038, 0]
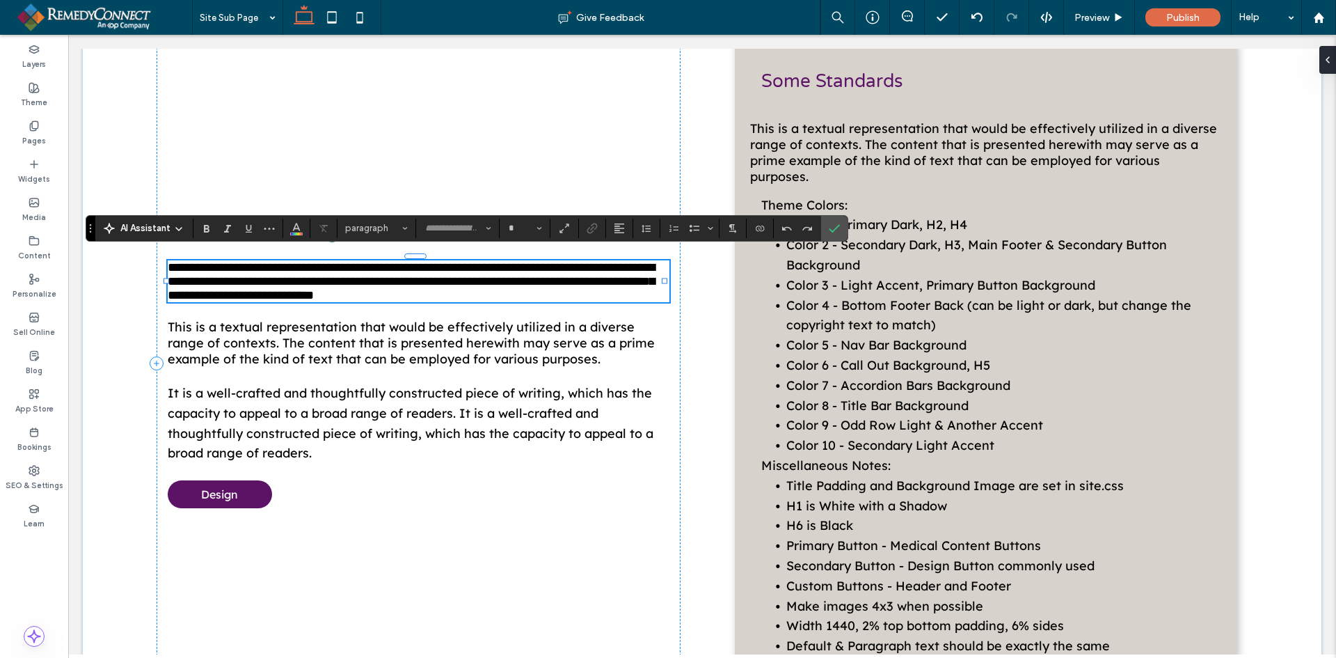
type input "**********"
type input "**"
click at [355, 219] on button "paragraph*" at bounding box center [376, 228] width 72 height 19
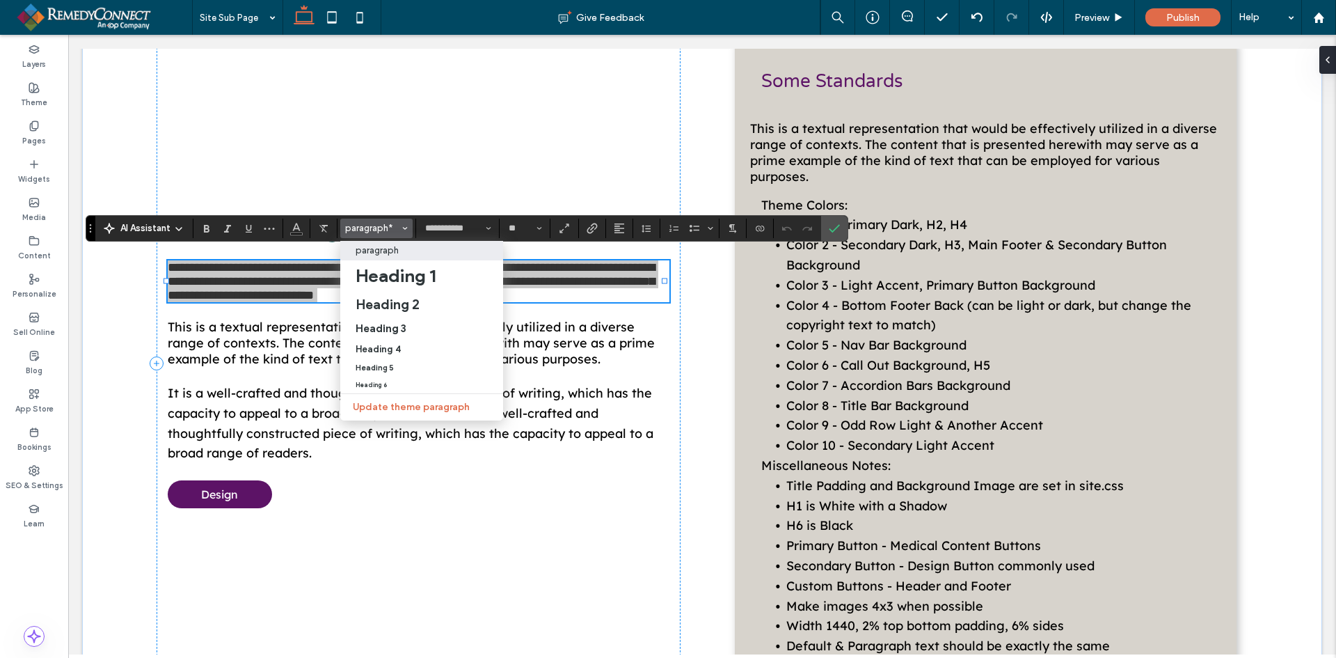
click at [374, 252] on p "paragraph" at bounding box center [377, 250] width 43 height 10
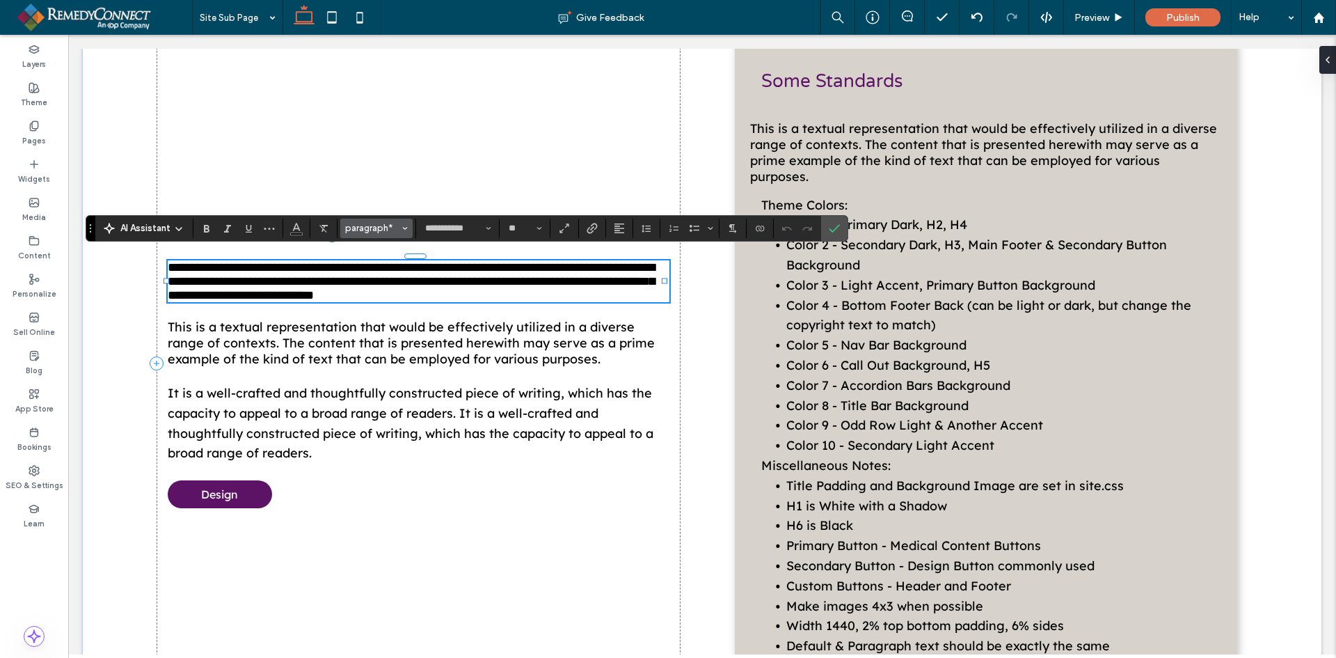
click at [396, 228] on span "paragraph*" at bounding box center [372, 228] width 54 height 10
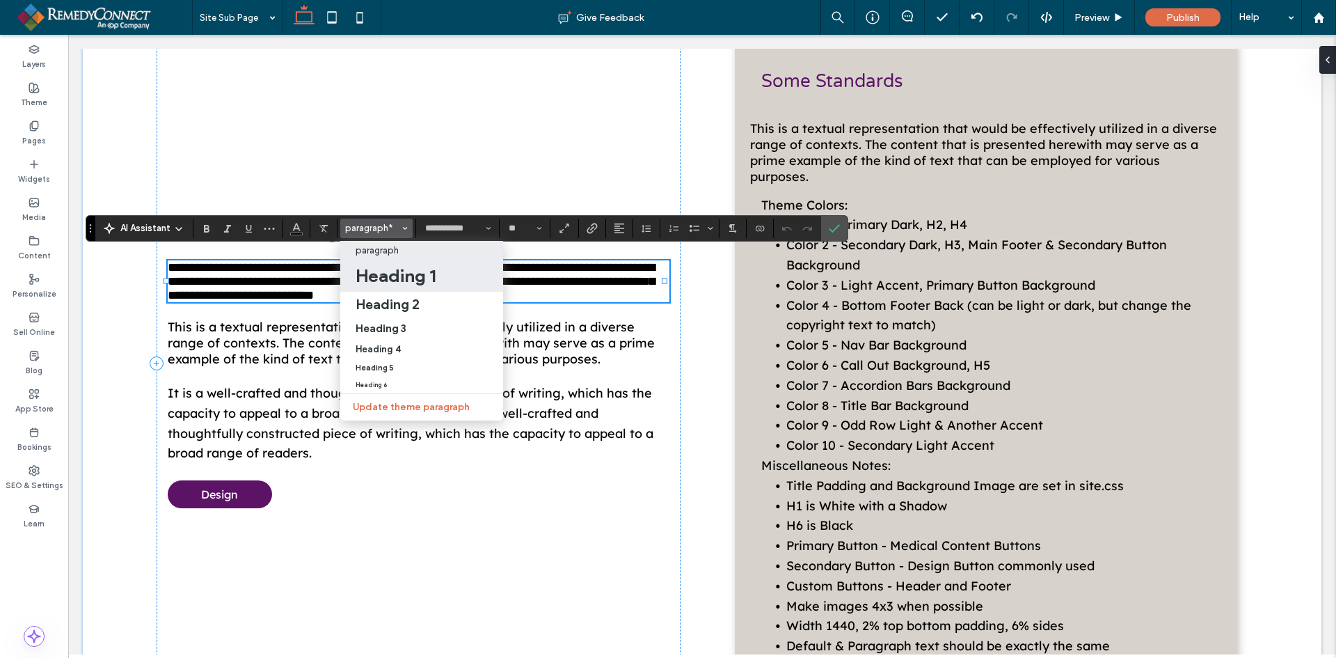
click at [393, 268] on h1 "Heading 1" at bounding box center [396, 275] width 80 height 22
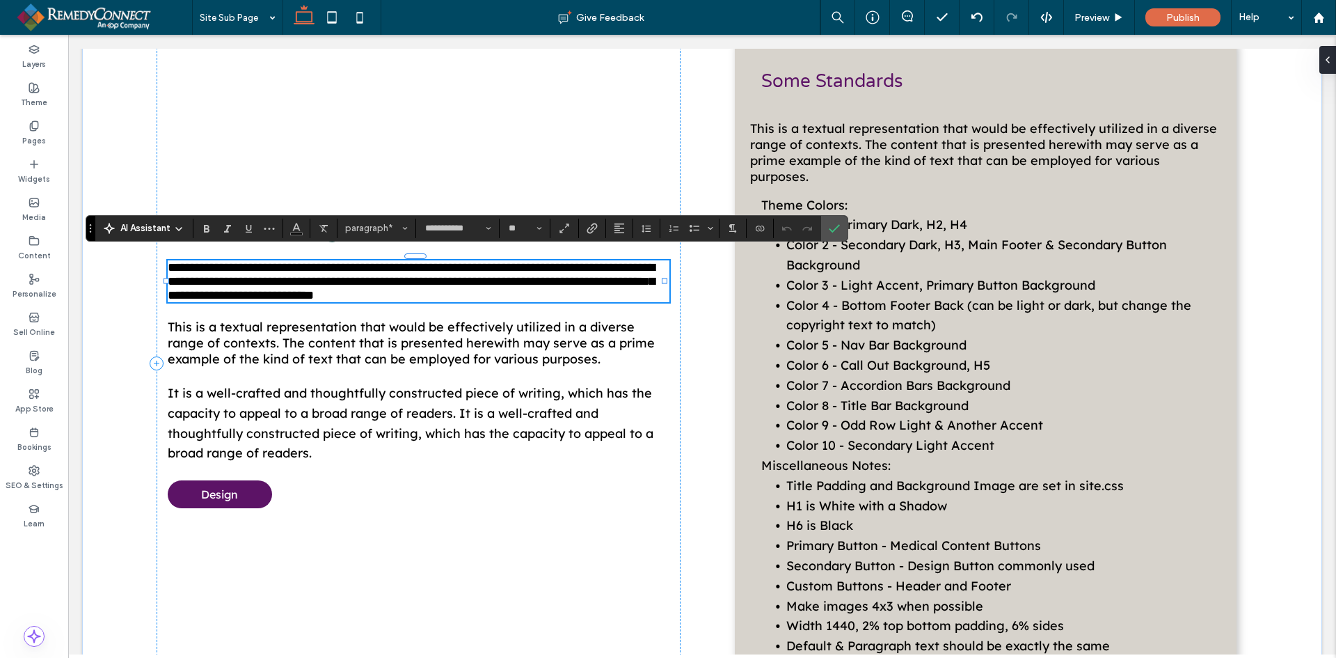
type input "**********"
type input "**"
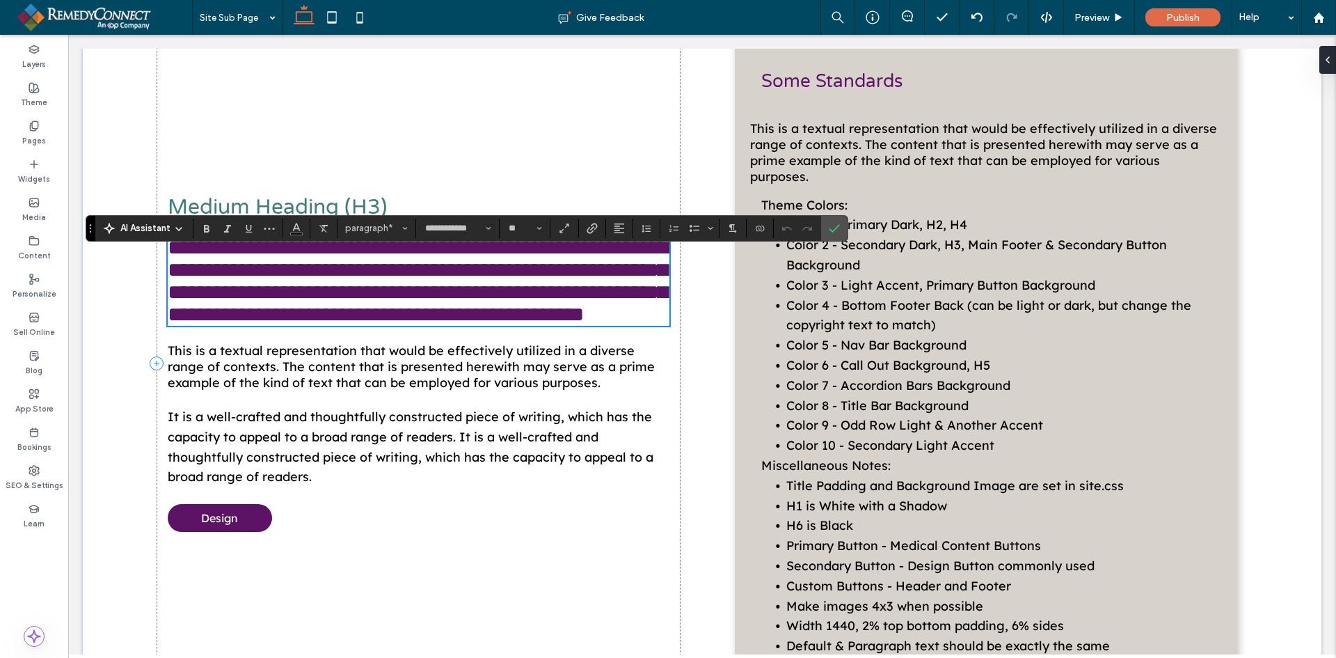
scroll to position [998, 0]
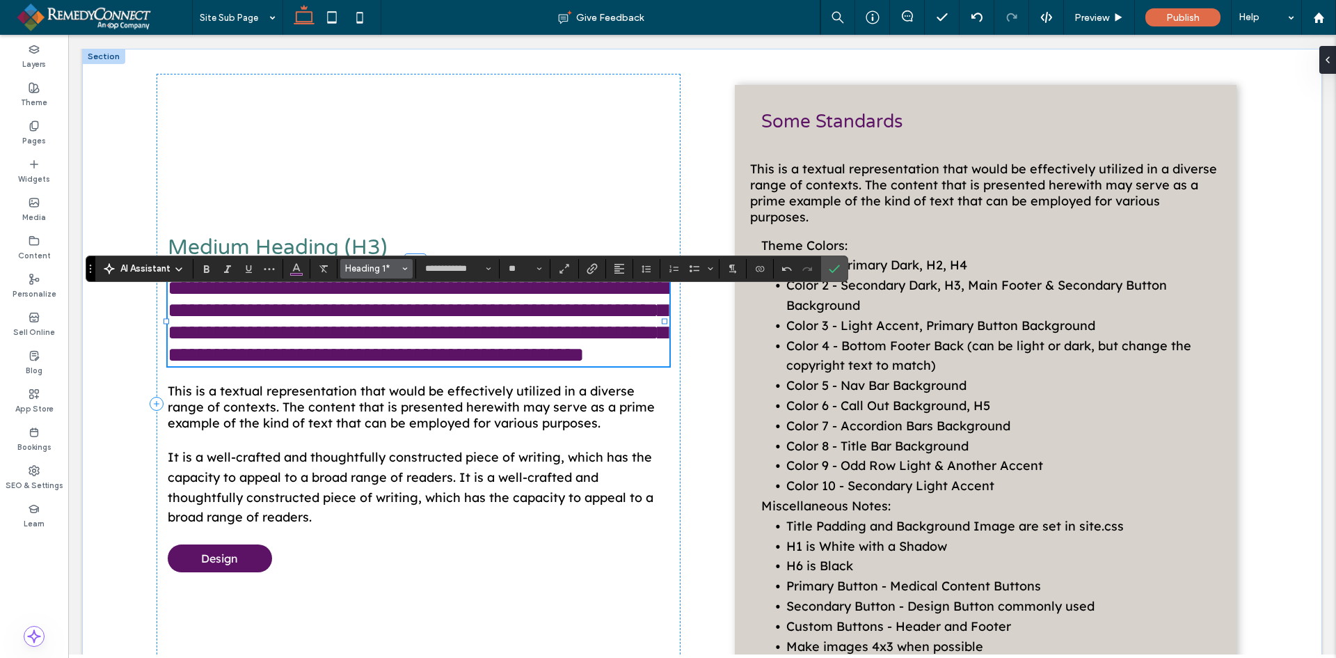
click at [386, 262] on button "Heading 1*" at bounding box center [376, 268] width 72 height 19
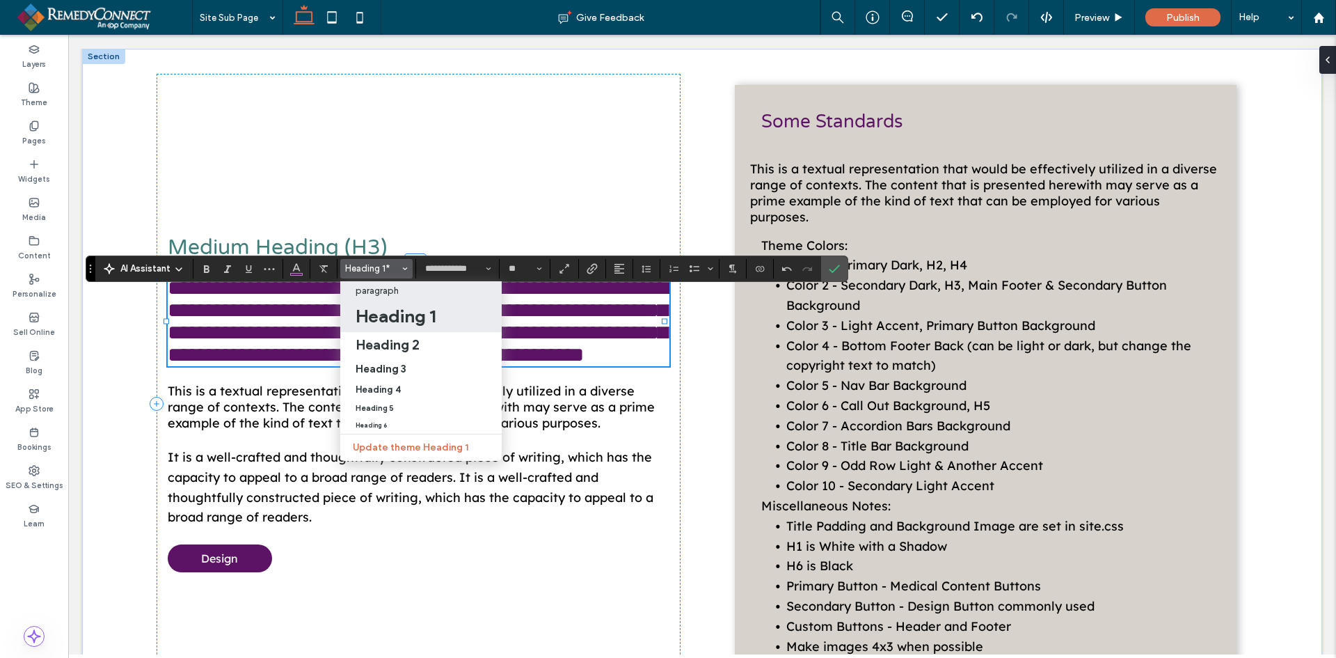
click at [383, 285] on p "paragraph" at bounding box center [377, 290] width 43 height 10
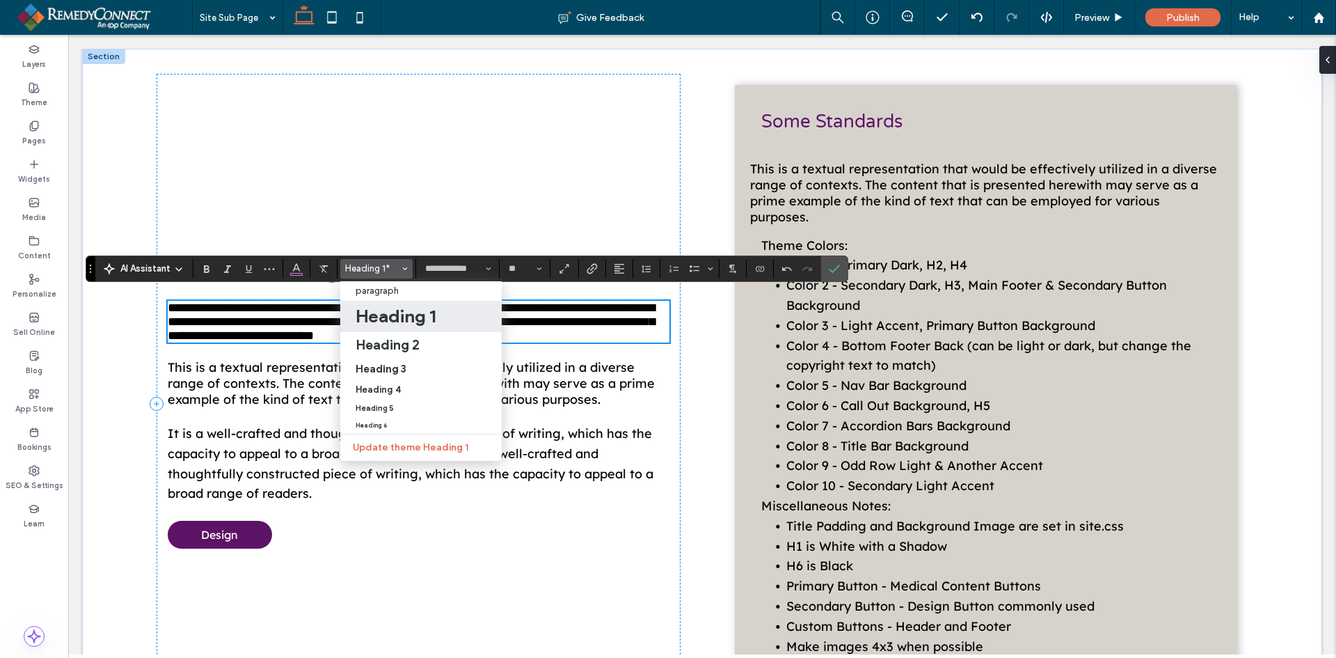
type input "**********"
type input "**"
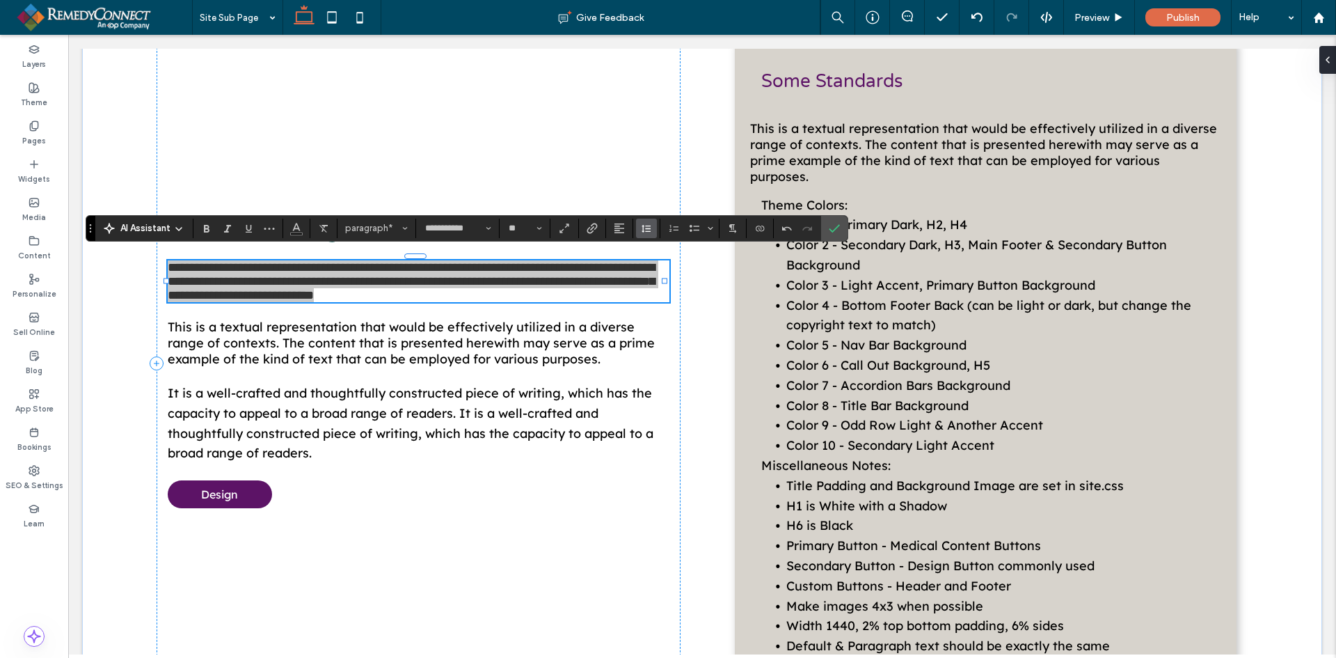
click at [650, 228] on use "Line Height" at bounding box center [646, 229] width 9 height 8
click at [320, 310] on div "**********" at bounding box center [419, 363] width 524 height 661
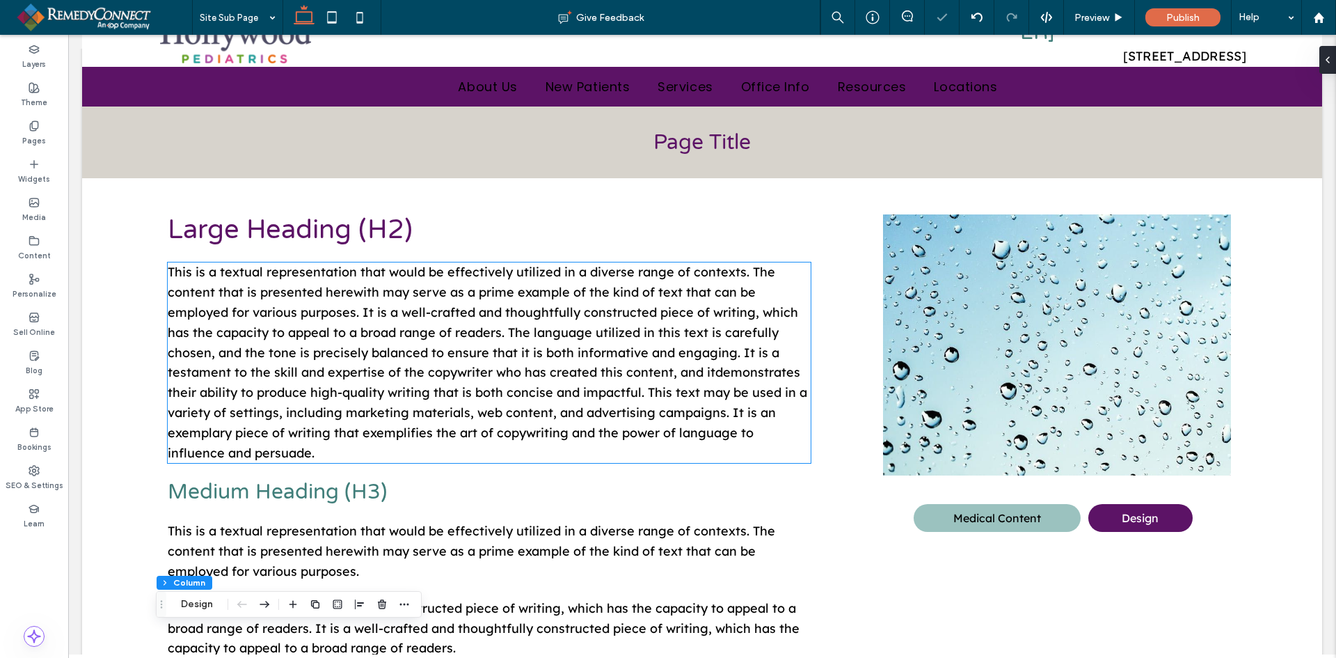
scroll to position [64, 0]
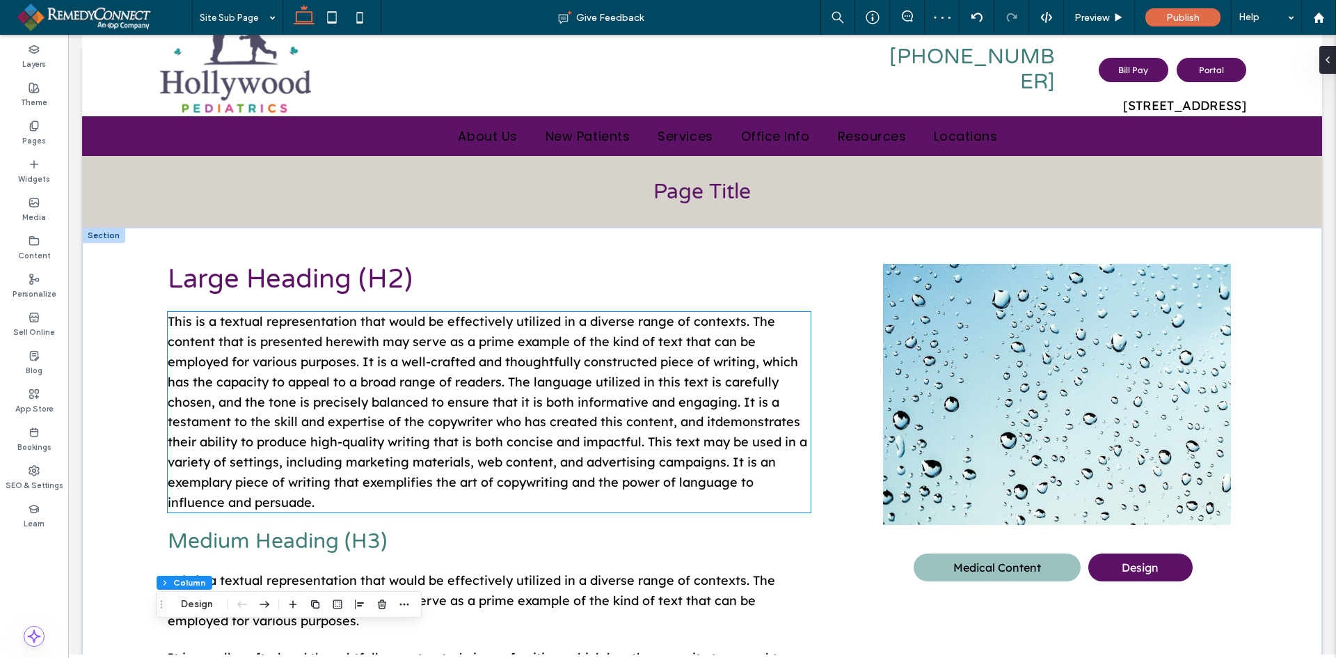
click at [319, 355] on span "This is a textual representation that would be effectively utilized in a divers…" at bounding box center [488, 411] width 640 height 196
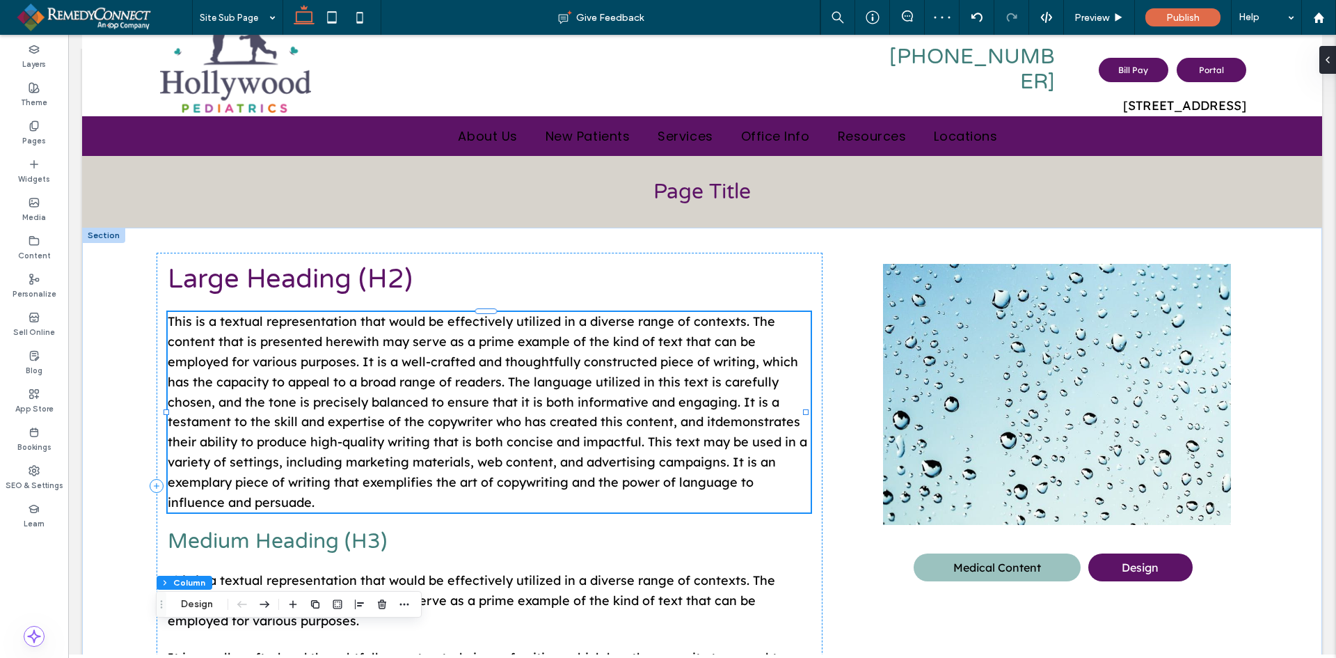
click at [319, 355] on div "This is a textual representation that would be effectively utilized in a divers…" at bounding box center [490, 412] width 644 height 200
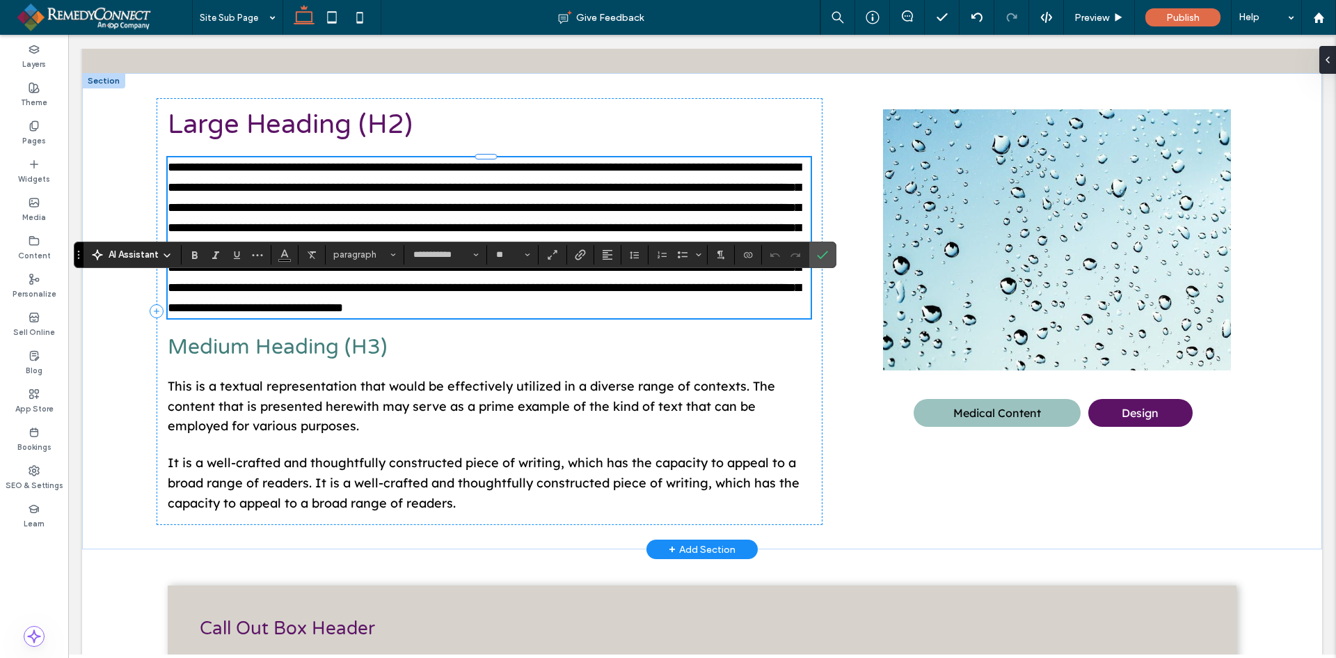
scroll to position [342, 0]
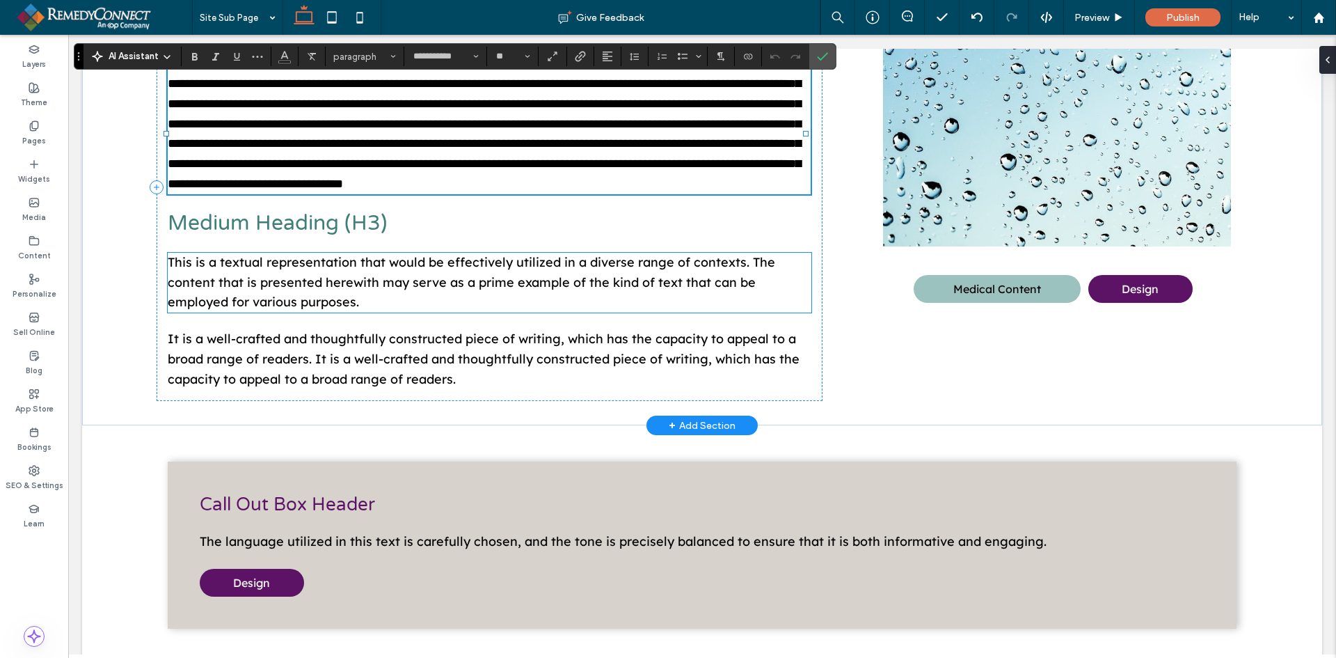
click at [320, 310] on span "This is a textual representation that would be effectively utilized in a divers…" at bounding box center [472, 282] width 608 height 56
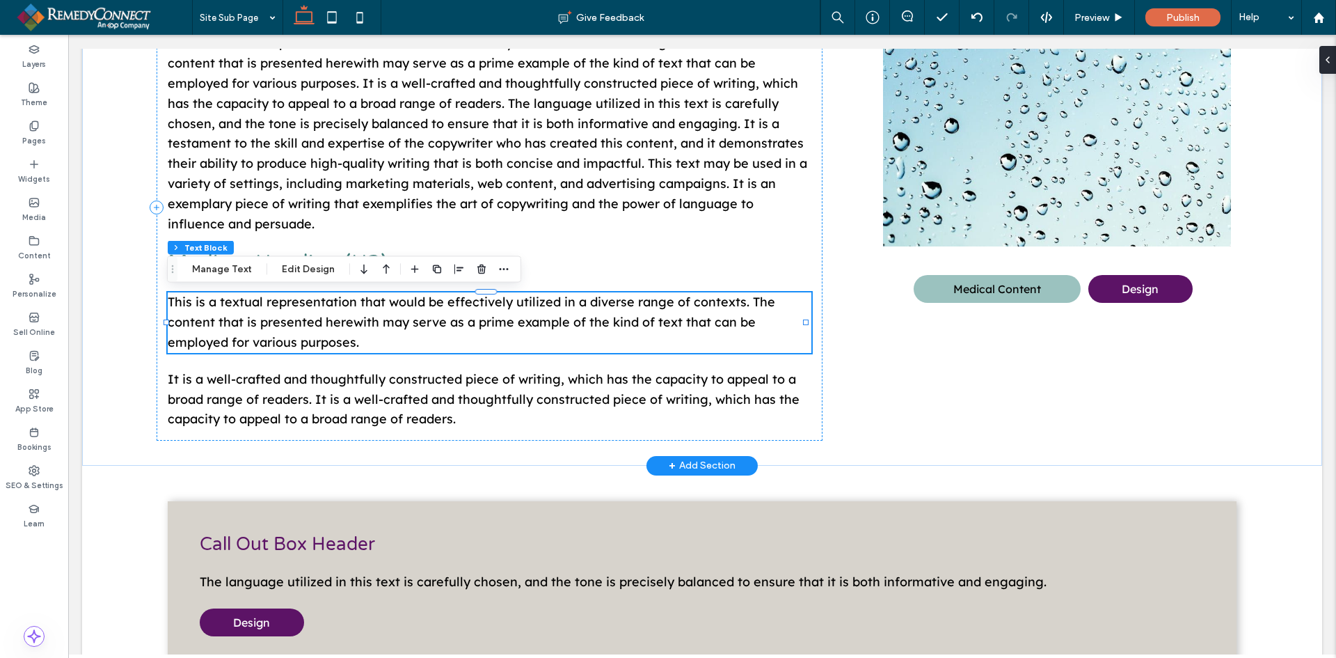
click at [320, 340] on div "This is a textual representation that would be effectively utilized in a divers…" at bounding box center [490, 322] width 644 height 60
type input "**********"
type input "**"
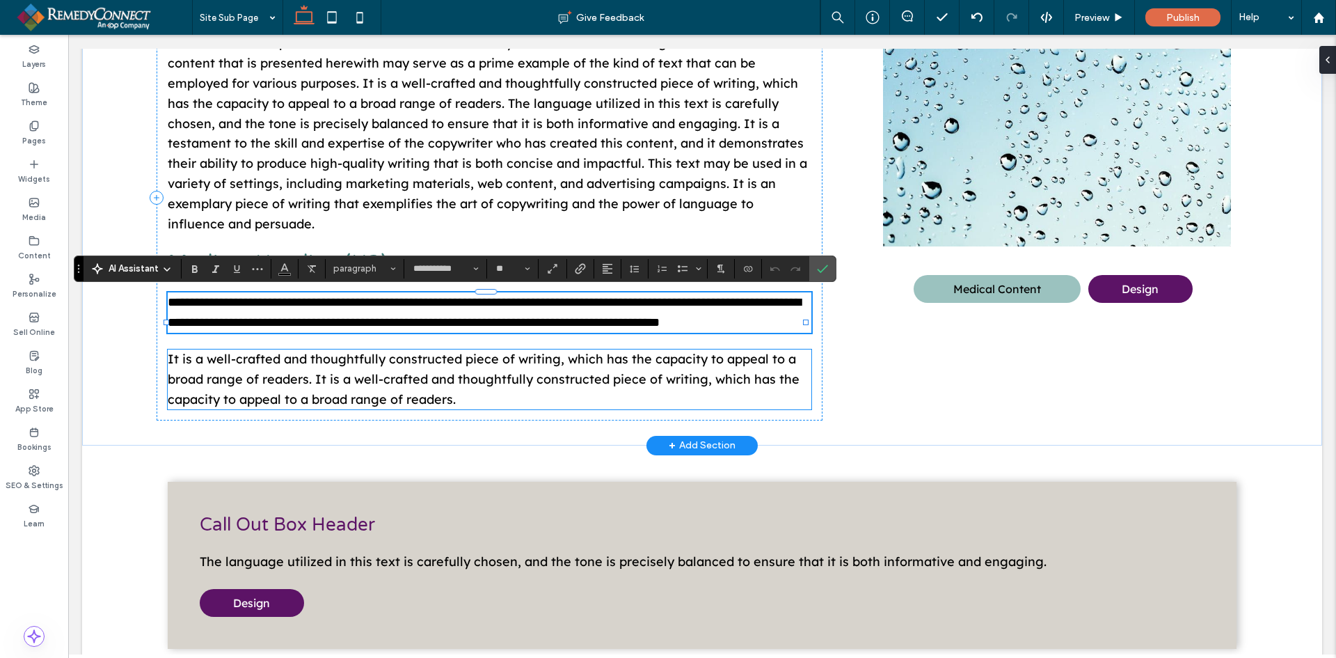
click at [320, 409] on p "It is a well-crafted and thoughtfully constructed piece of writing, which has t…" at bounding box center [490, 379] width 644 height 60
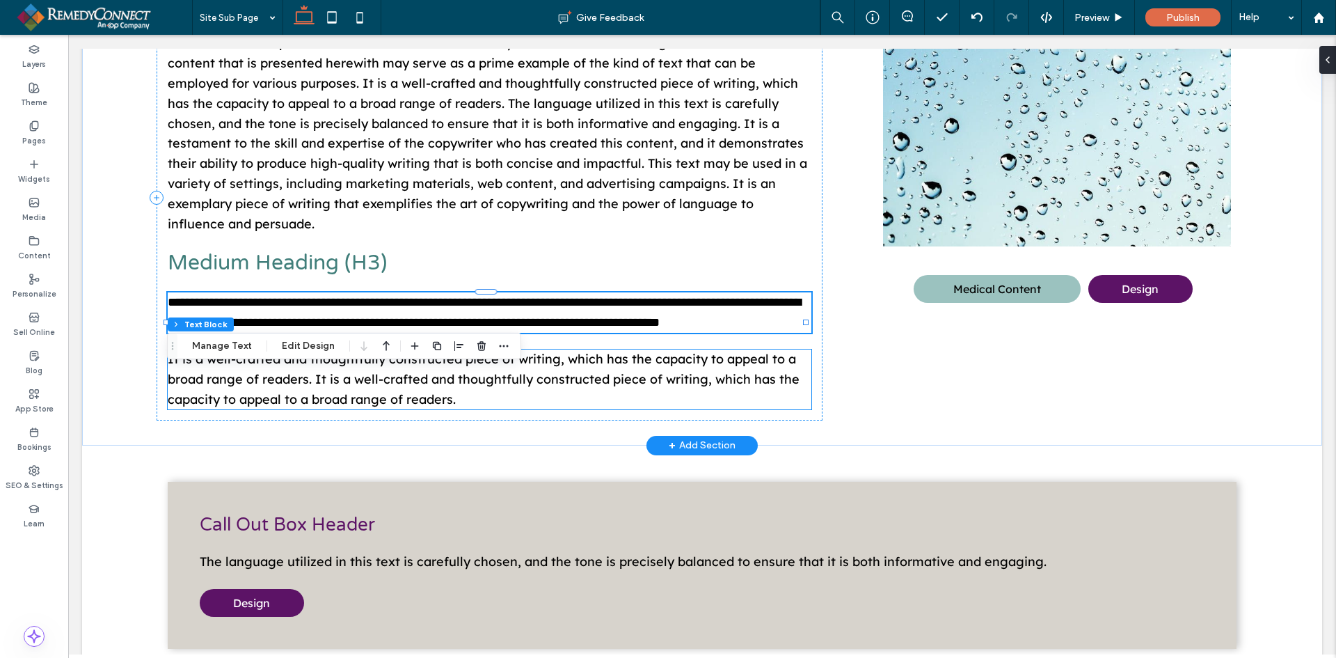
click at [320, 409] on div "It is a well-crafted and thoughtfully constructed piece of writing, which has t…" at bounding box center [490, 379] width 644 height 60
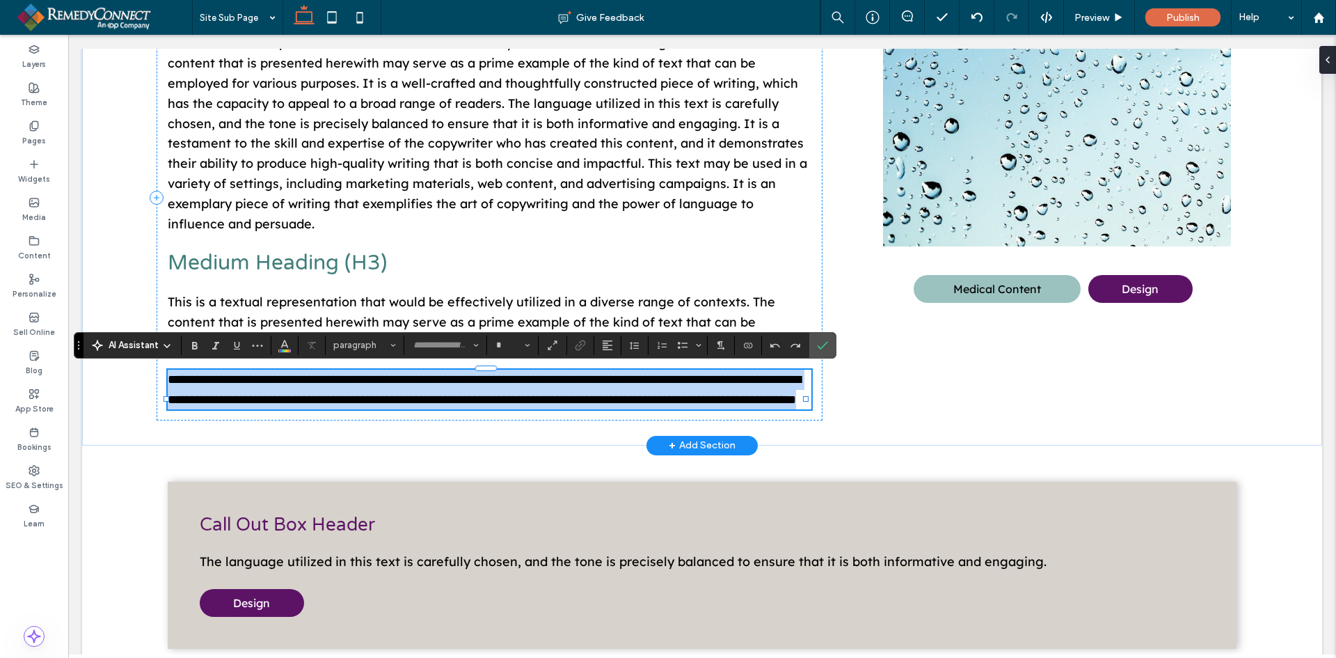
type input "**********"
type input "**"
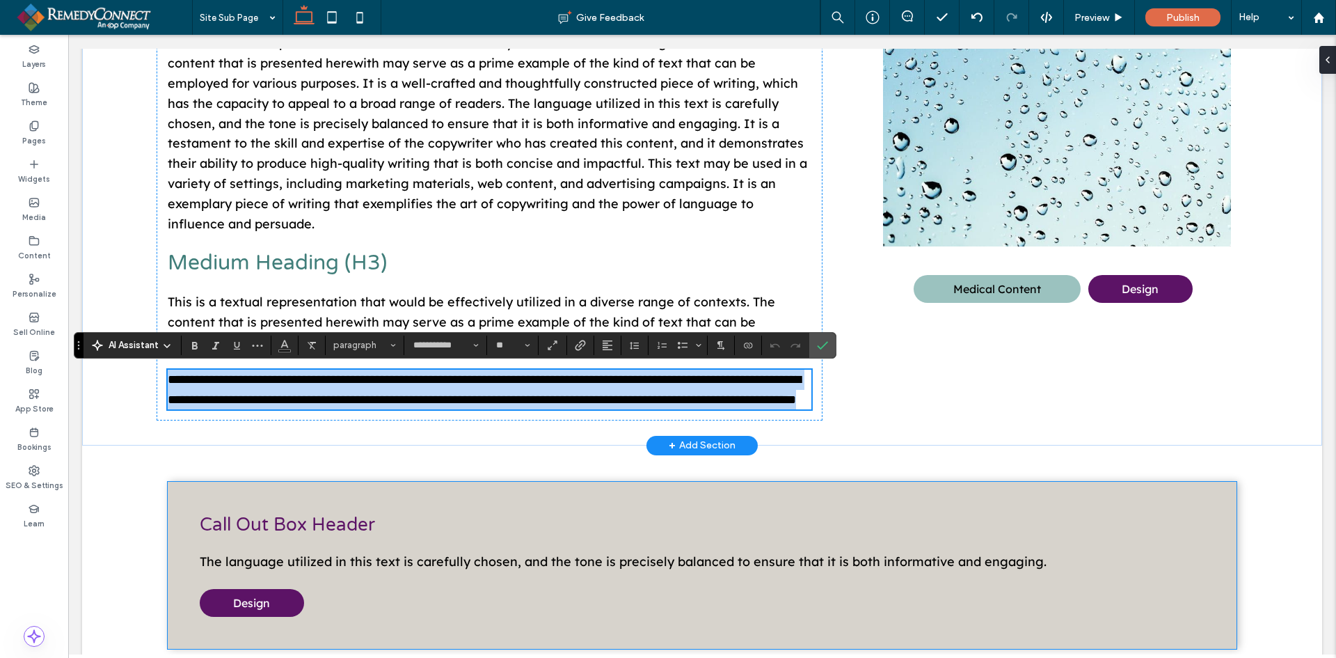
scroll to position [621, 0]
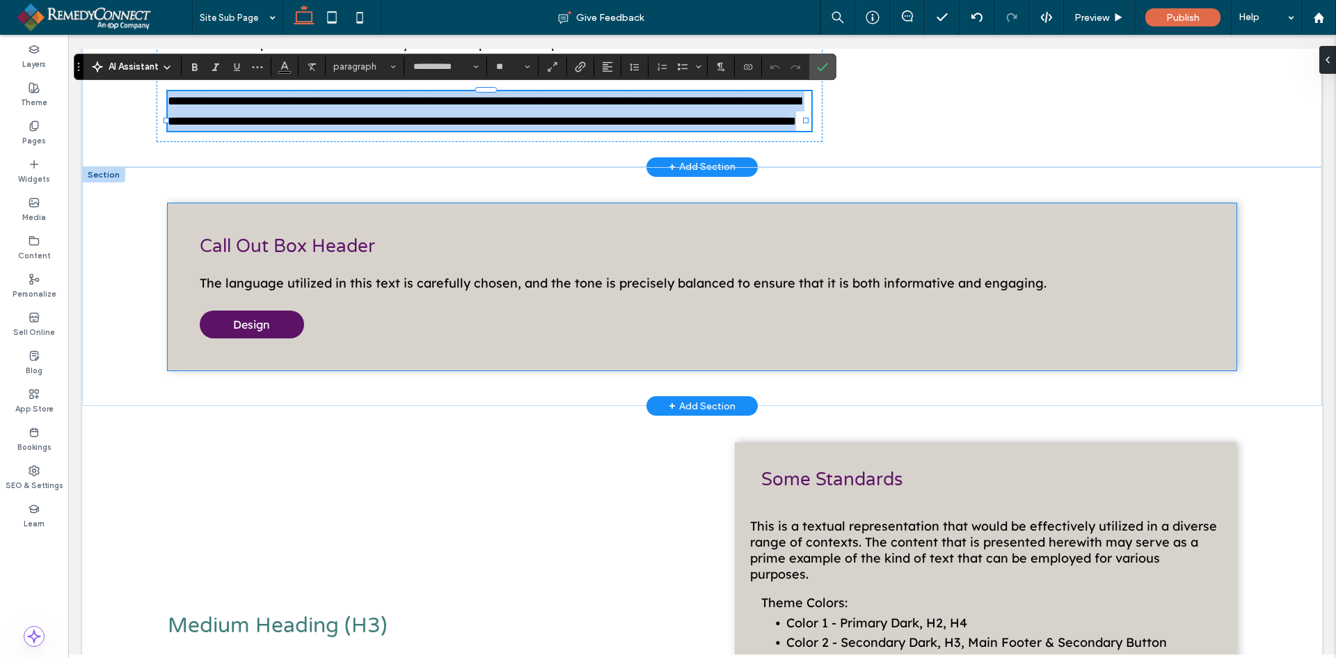
click at [354, 294] on p "The language utilized in this text is carefully chosen, and the tone is precise…" at bounding box center [702, 284] width 1005 height 20
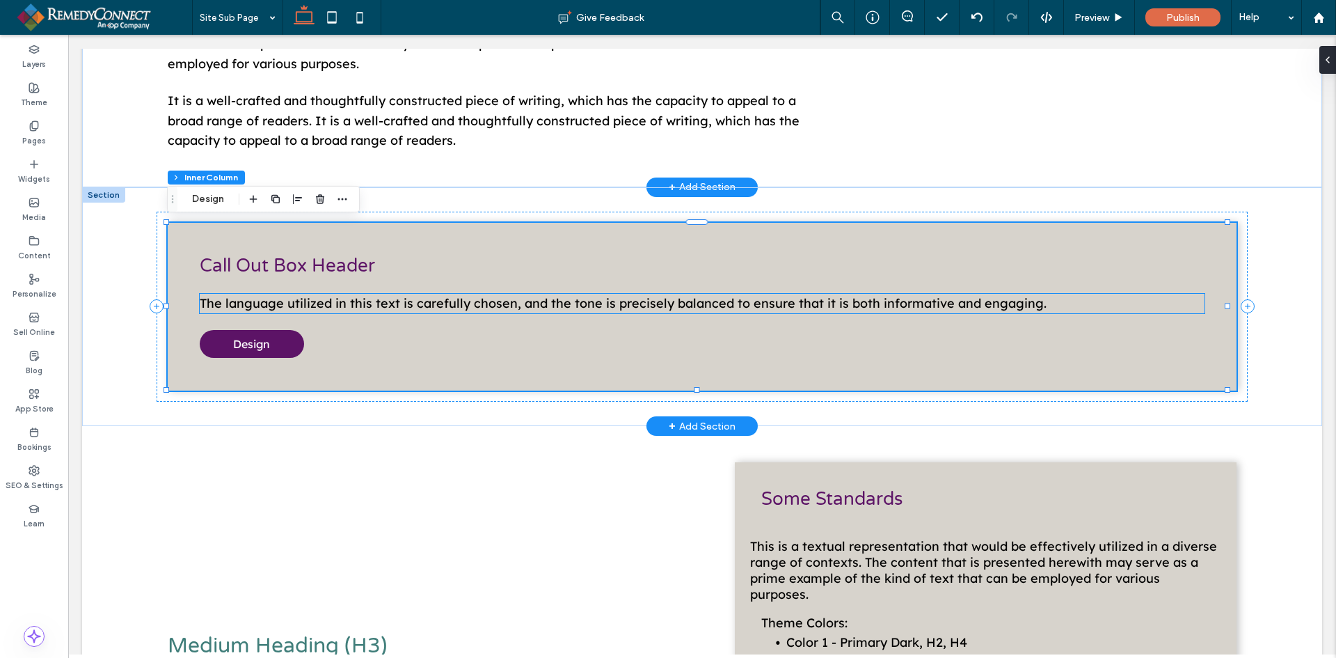
click at [359, 300] on span "The language utilized in this text is carefully chosen, and the tone is precise…" at bounding box center [623, 303] width 847 height 16
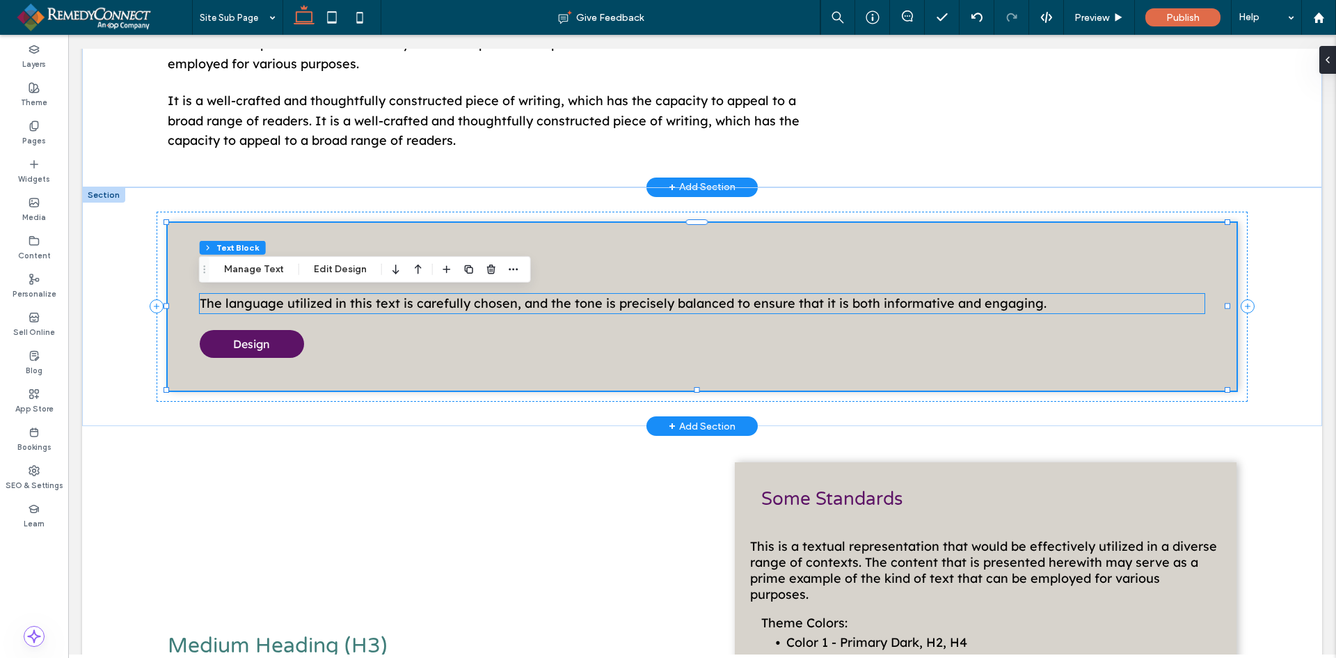
click at [359, 300] on div "The language utilized in this text is carefully chosen, and the tone is precise…" at bounding box center [702, 304] width 1005 height 20
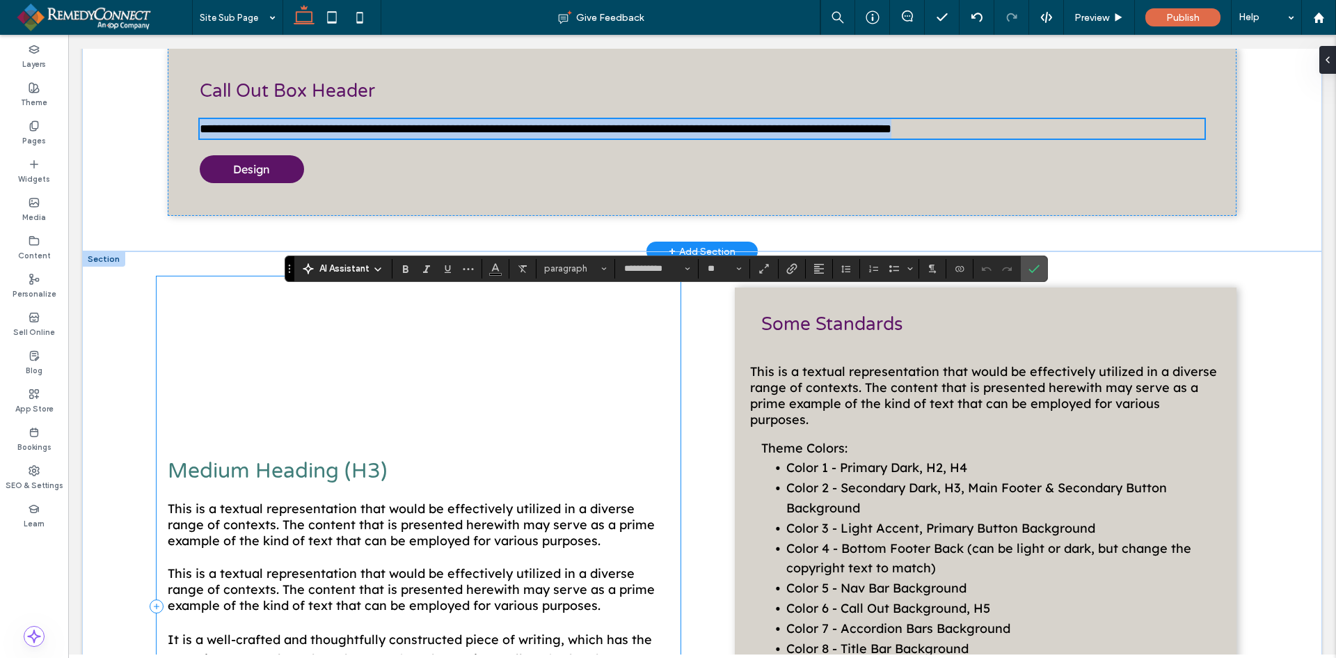
scroll to position [899, 0]
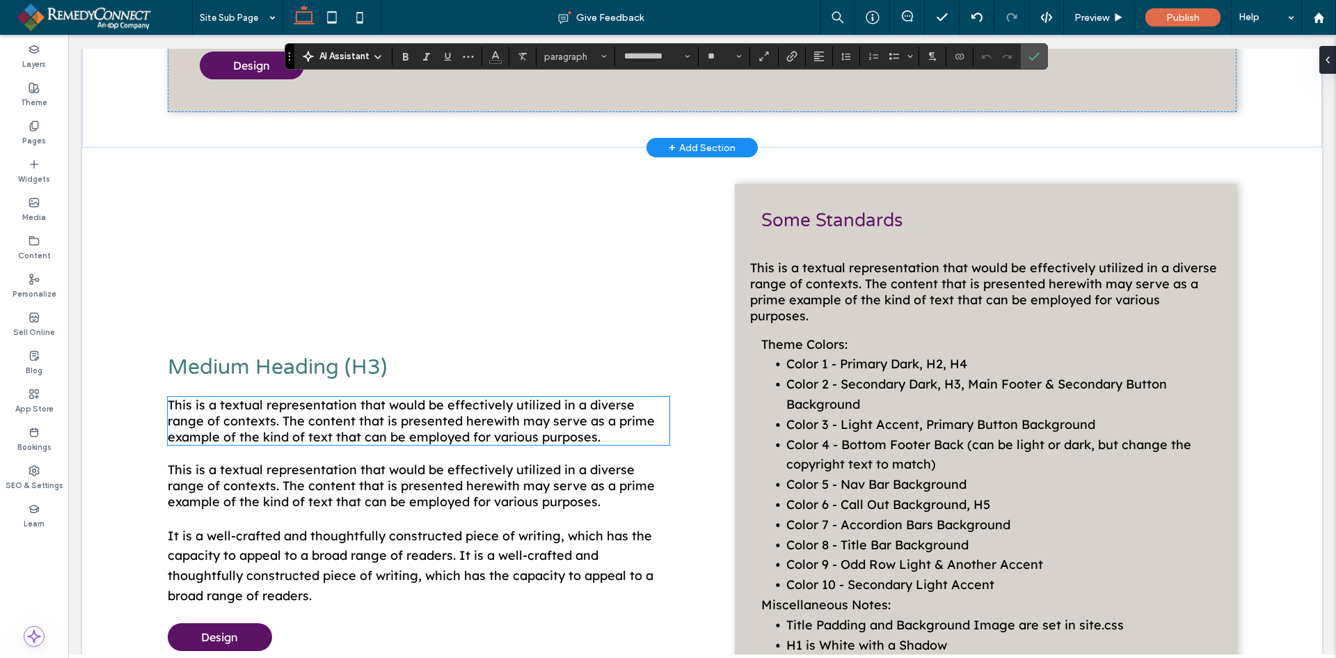
click at [352, 406] on span "This is a textual representation that would be effectively utilized in a divers…" at bounding box center [411, 421] width 487 height 48
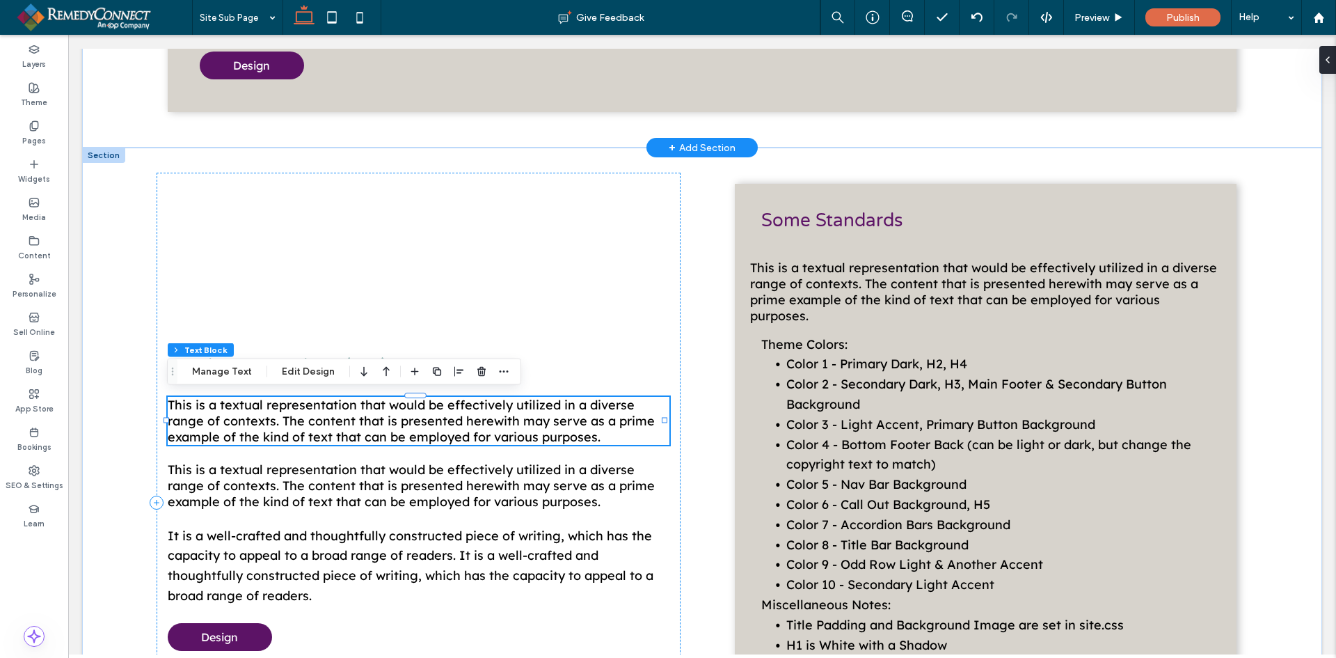
click at [352, 406] on div "This is a textual representation that would be effectively utilized in a divers…" at bounding box center [419, 421] width 502 height 48
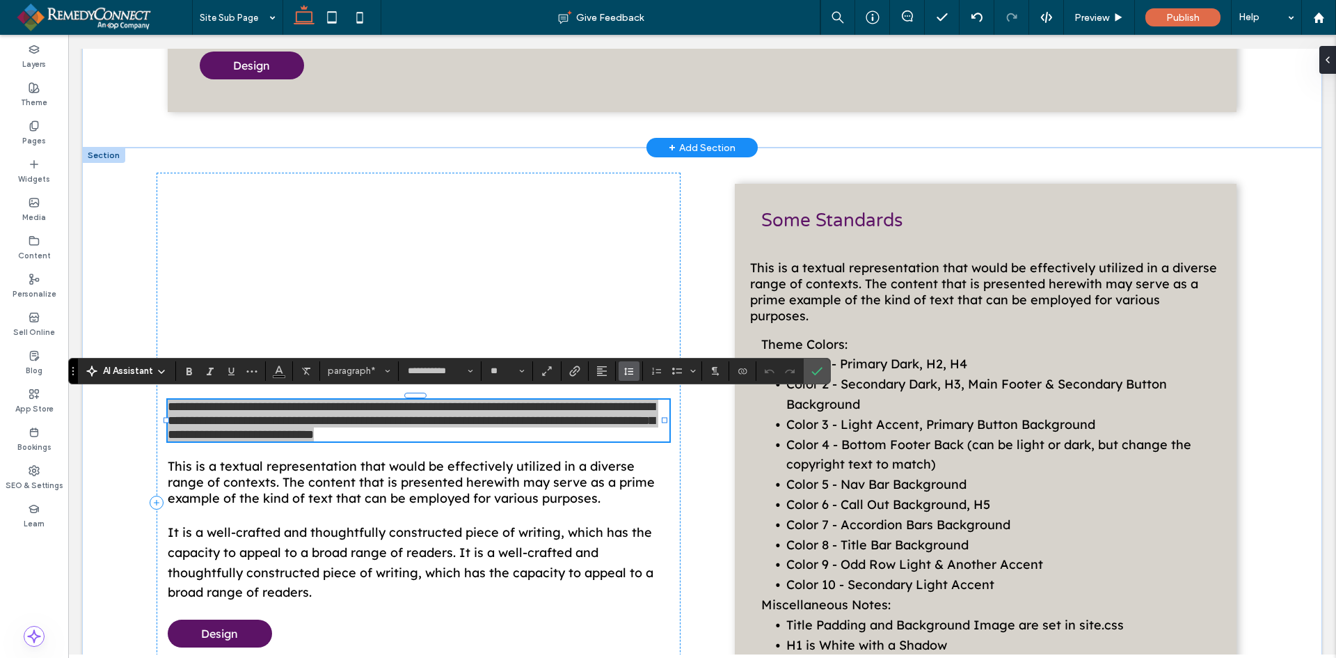
click at [639, 372] on button "Line Height" at bounding box center [629, 370] width 21 height 19
click at [644, 388] on div "Auto" at bounding box center [651, 393] width 34 height 10
click at [351, 377] on button "paragraph*" at bounding box center [359, 370] width 72 height 19
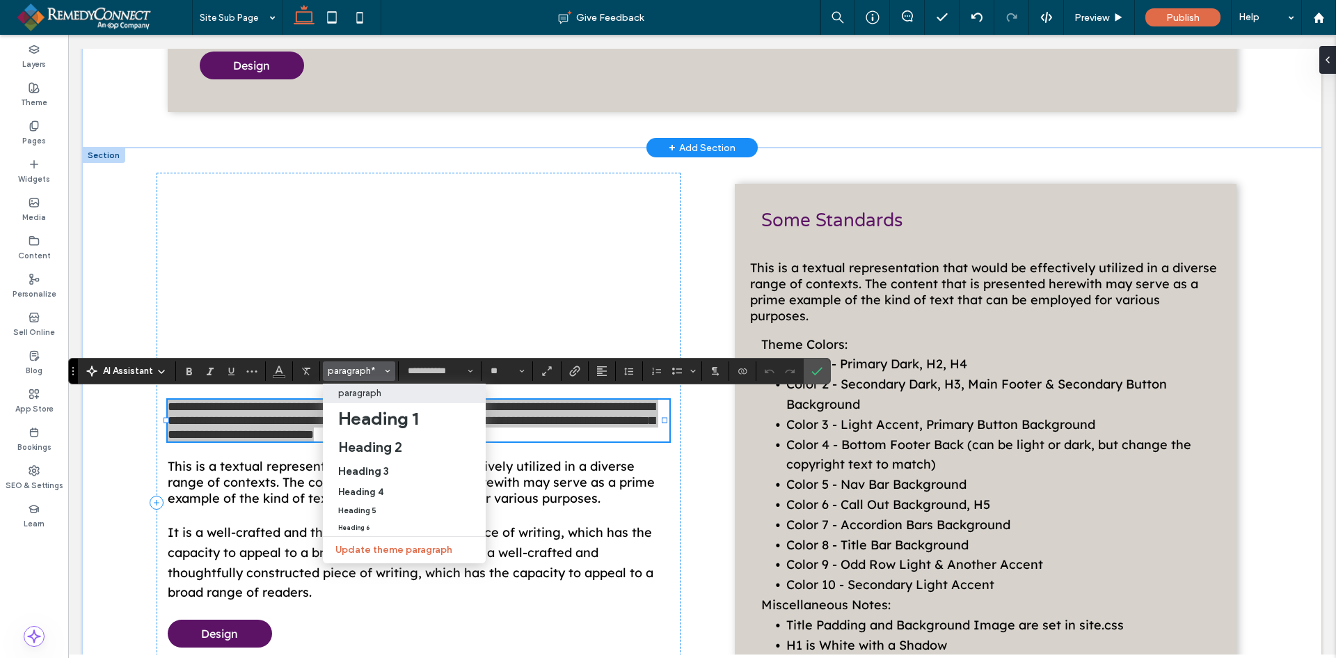
click at [353, 395] on p "paragraph" at bounding box center [359, 393] width 43 height 10
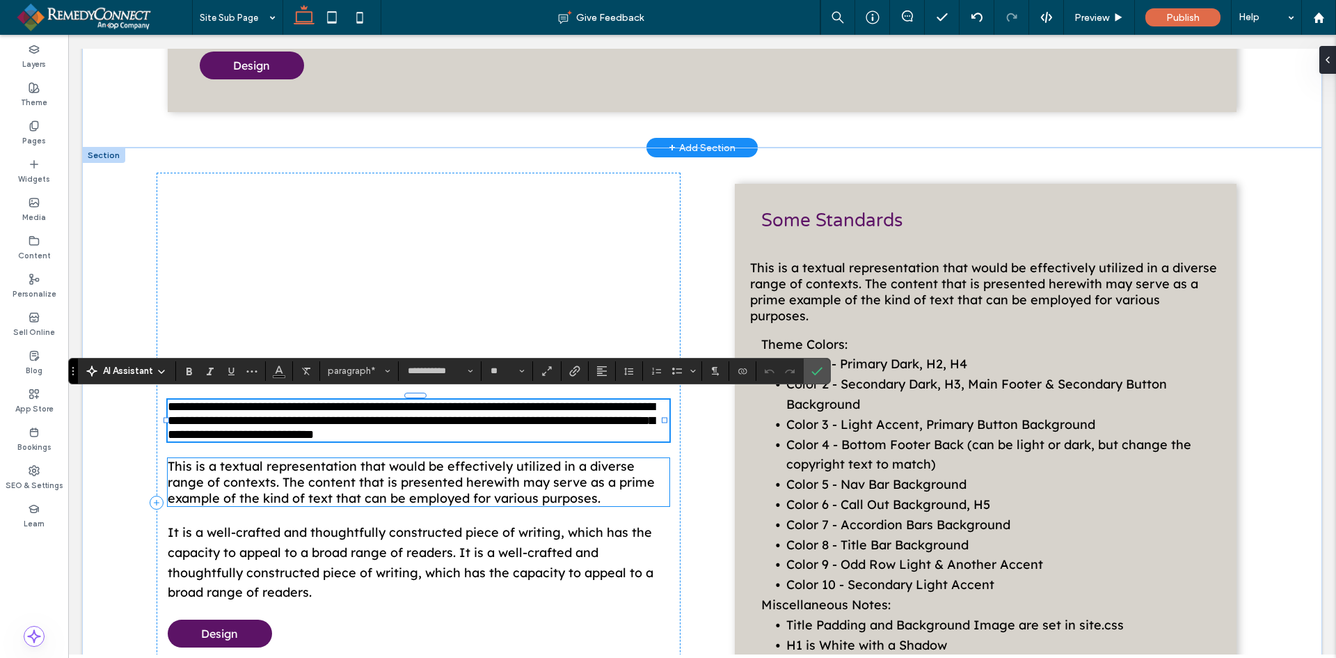
click at [358, 487] on span "This is a textual representation that would be effectively utilized in a divers…" at bounding box center [411, 482] width 487 height 48
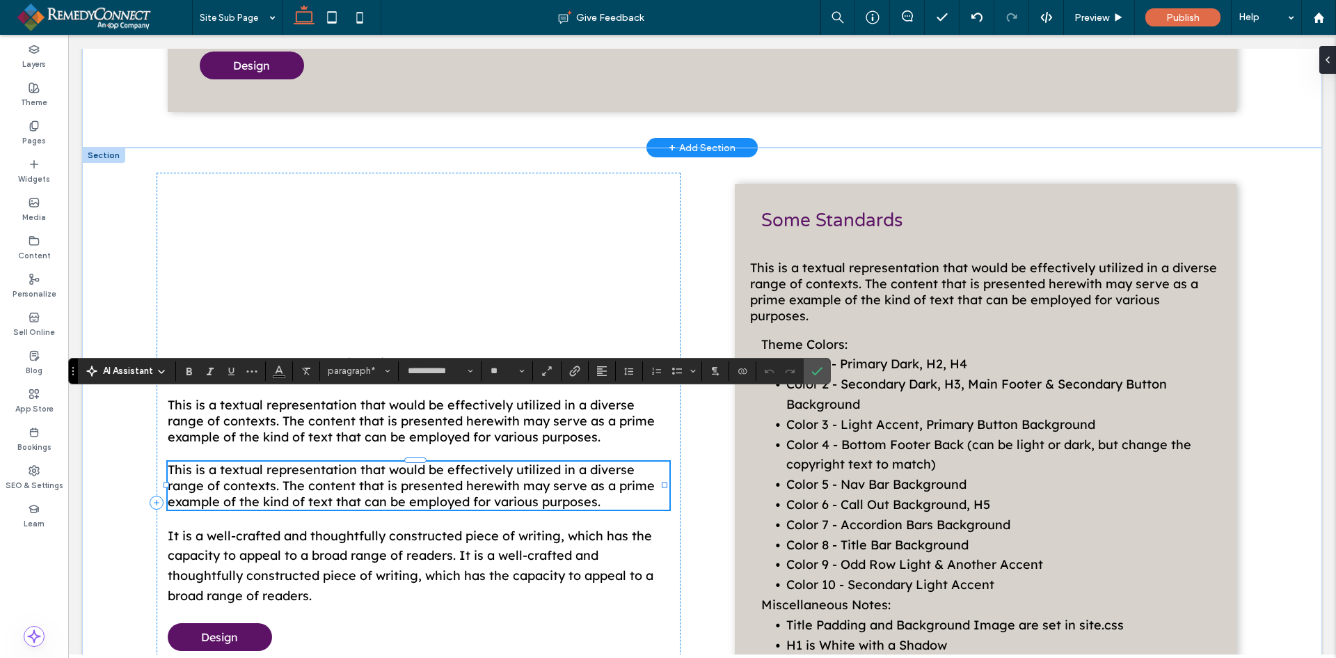
click at [358, 487] on div "This is a textual representation that would be effectively utilized in a divers…" at bounding box center [419, 485] width 502 height 48
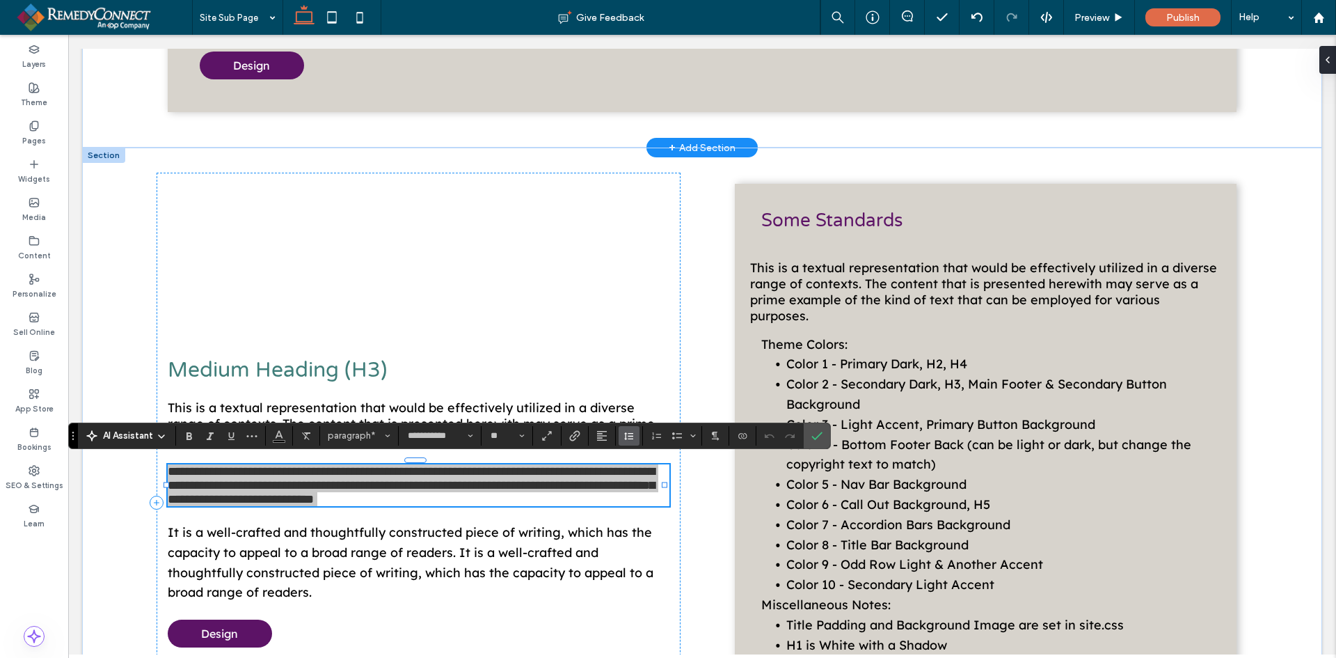
click at [624, 434] on icon "Line Height" at bounding box center [629, 435] width 11 height 11
click at [640, 338] on div "Auto" at bounding box center [651, 335] width 34 height 10
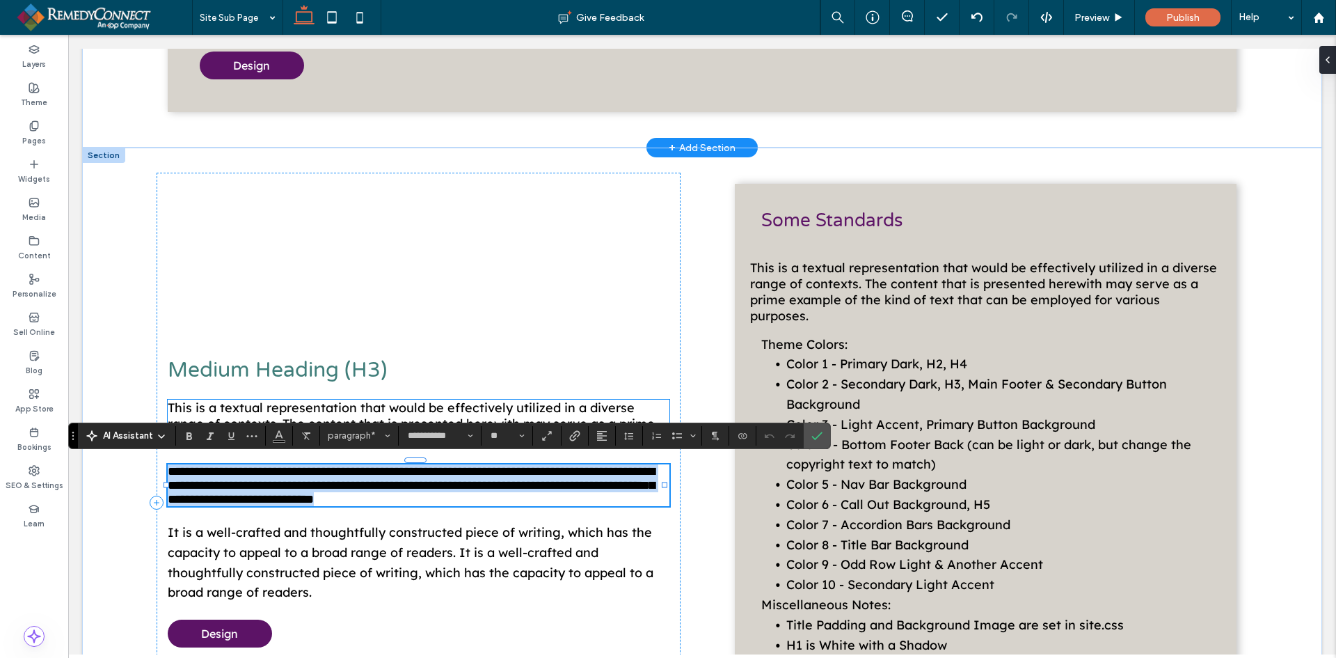
click at [528, 411] on span "This is a textual representation that would be effectively utilized in a divers…" at bounding box center [411, 424] width 487 height 48
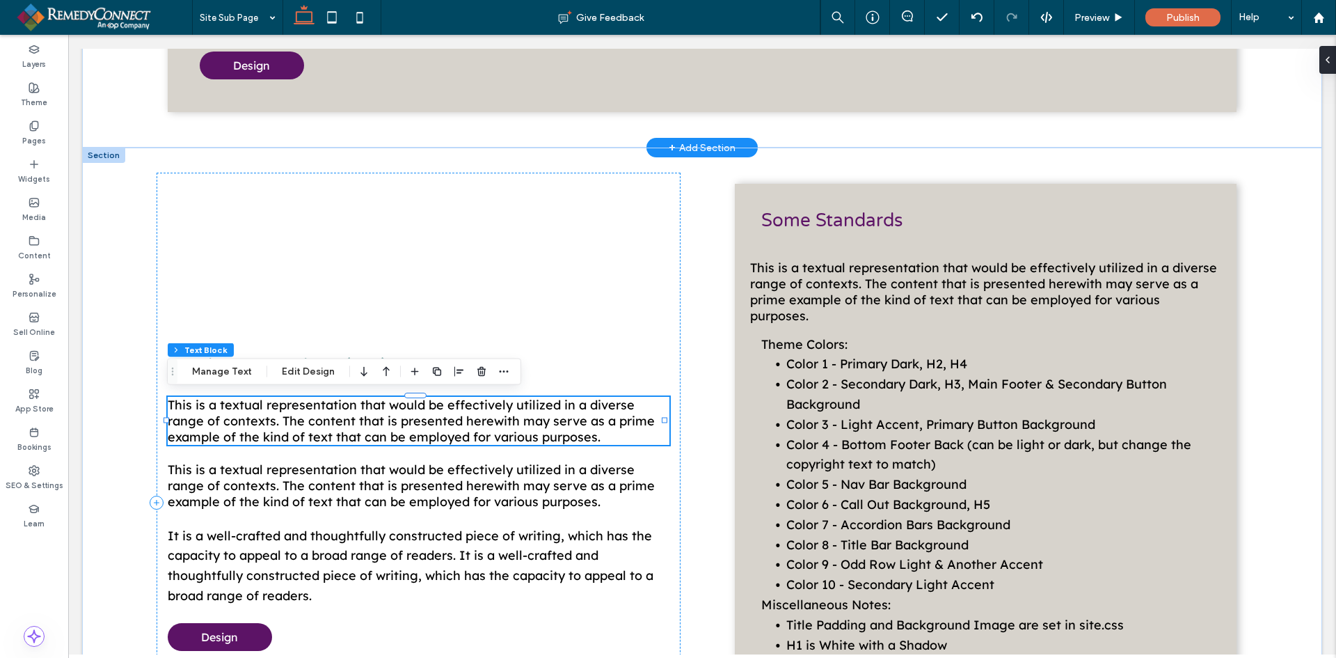
click at [528, 411] on div "This is a textual representation that would be effectively utilized in a divers…" at bounding box center [419, 421] width 502 height 48
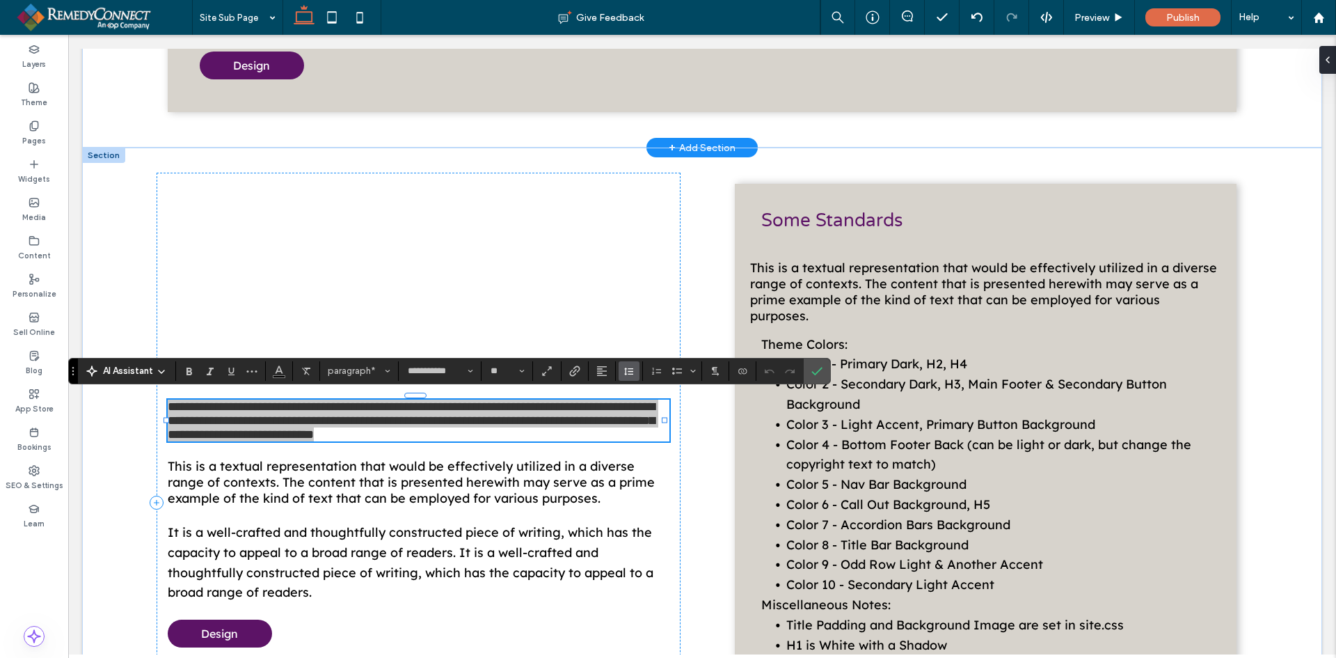
click at [635, 372] on button "Line Height" at bounding box center [629, 370] width 21 height 19
click at [645, 392] on div "Auto" at bounding box center [651, 393] width 34 height 10
click at [360, 373] on span "paragraph*" at bounding box center [355, 370] width 54 height 10
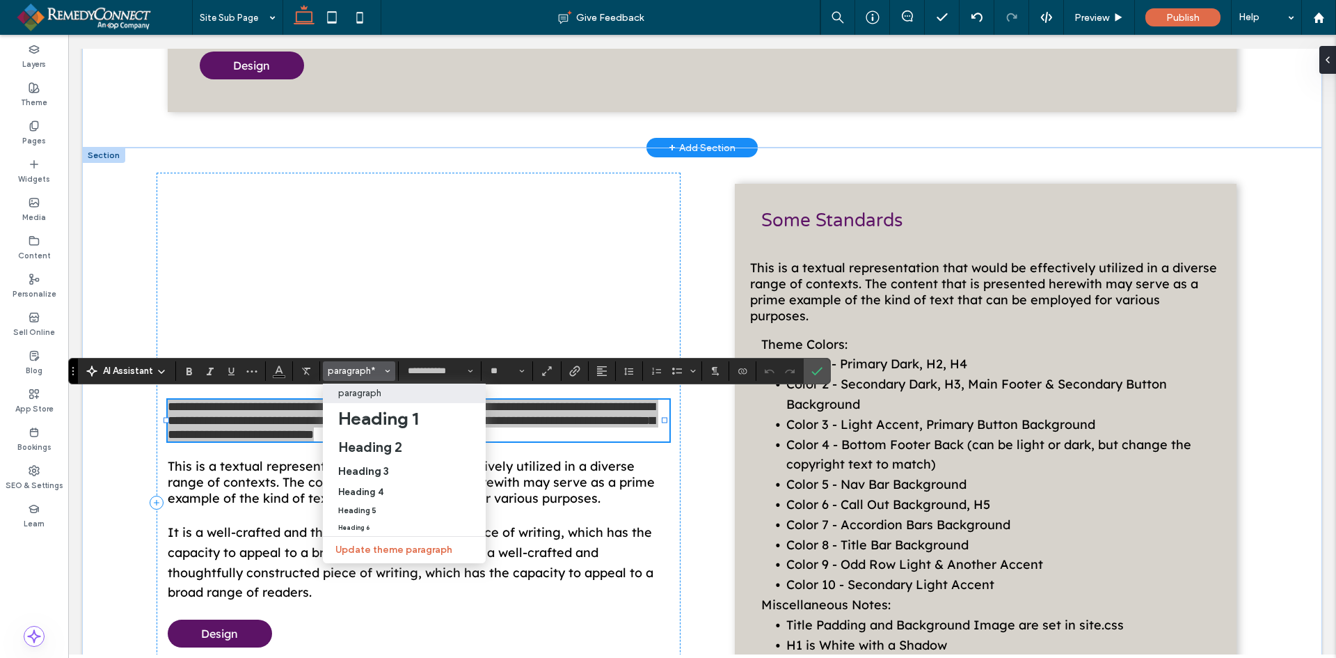
click at [363, 388] on p "paragraph" at bounding box center [359, 393] width 43 height 10
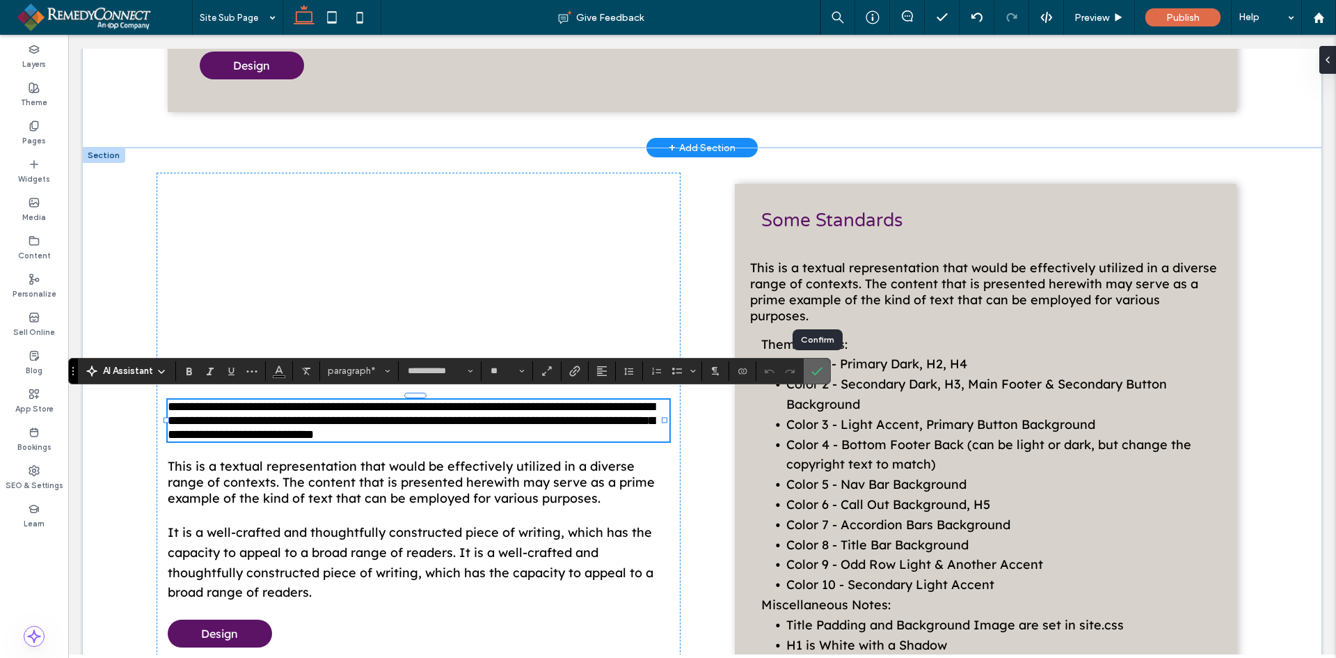
click at [819, 367] on icon "Confirm" at bounding box center [817, 370] width 11 height 11
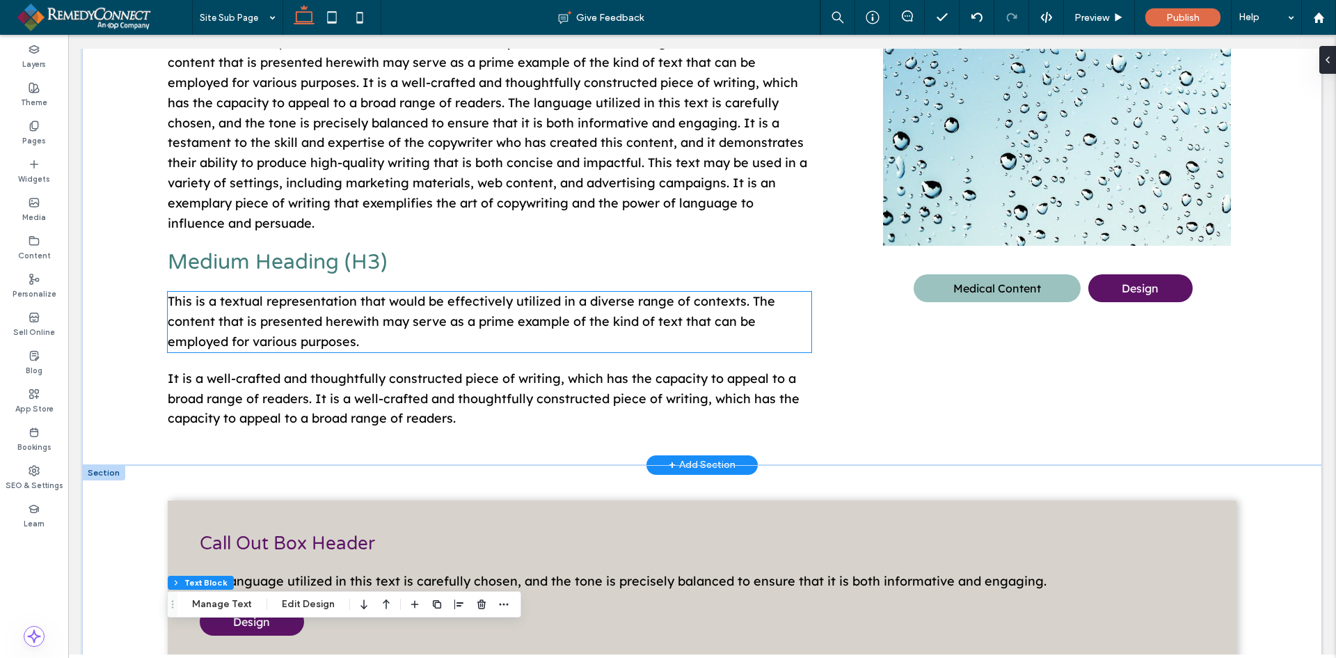
scroll to position [203, 0]
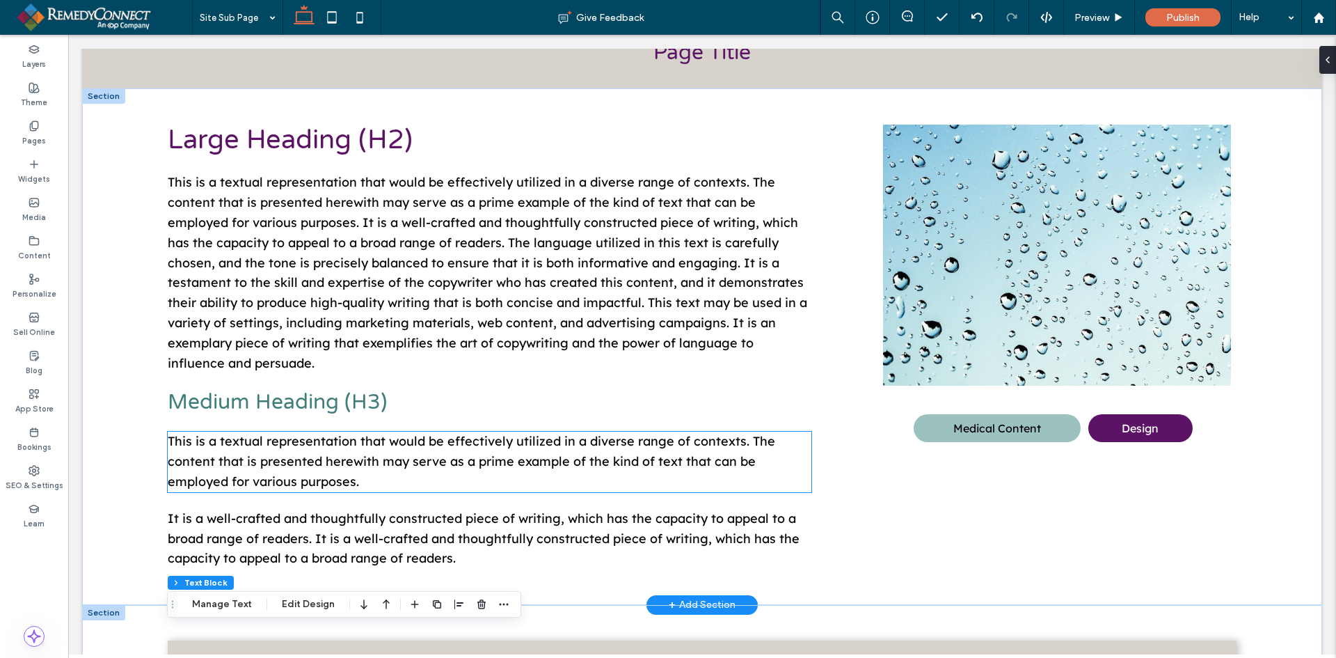
click at [376, 471] on p "This is a textual representation that would be effectively utilized in a divers…" at bounding box center [490, 462] width 644 height 60
click at [376, 471] on div "This is a textual representation that would be effectively utilized in a divers…" at bounding box center [490, 462] width 644 height 60
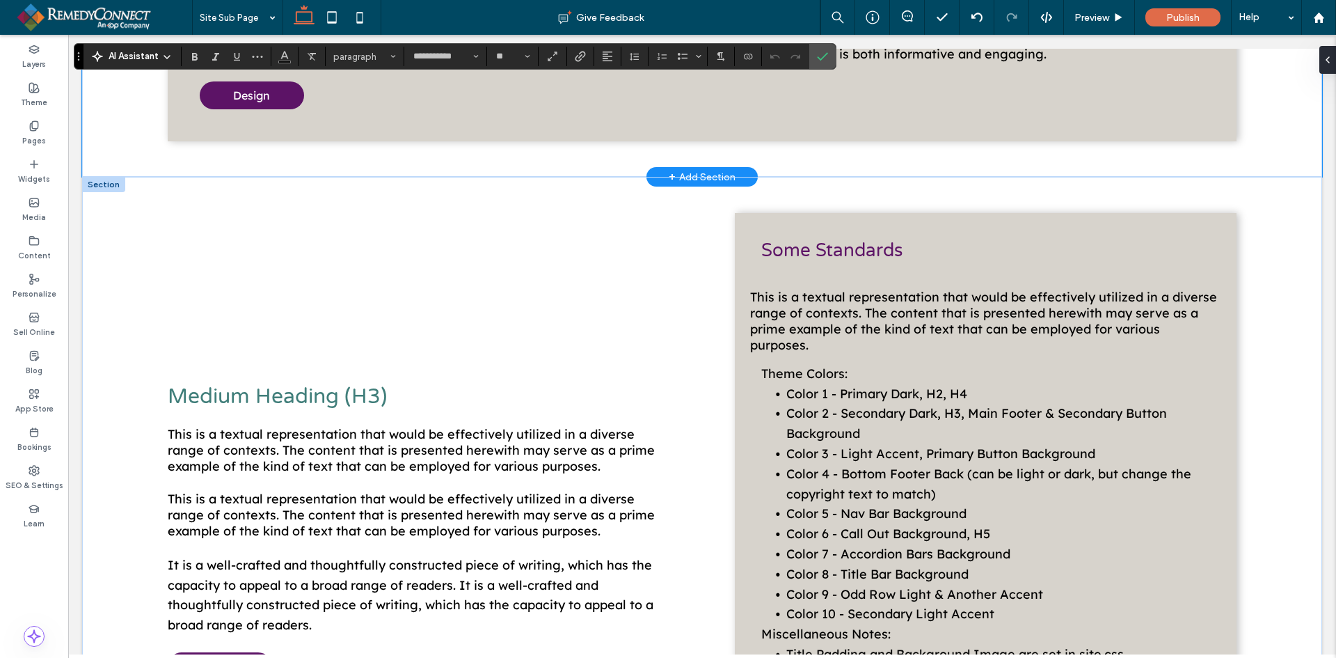
scroll to position [899, 0]
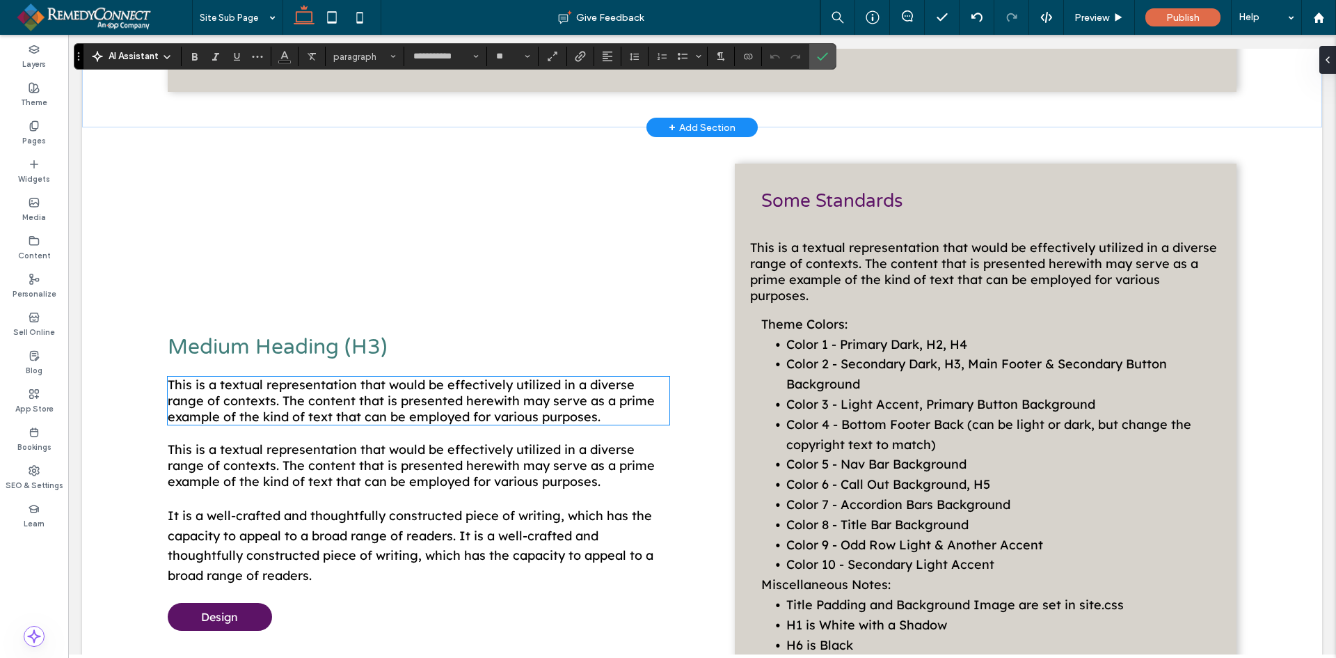
click at [389, 425] on span "This is a textual representation that would be effectively utilized in a divers…" at bounding box center [411, 401] width 487 height 48
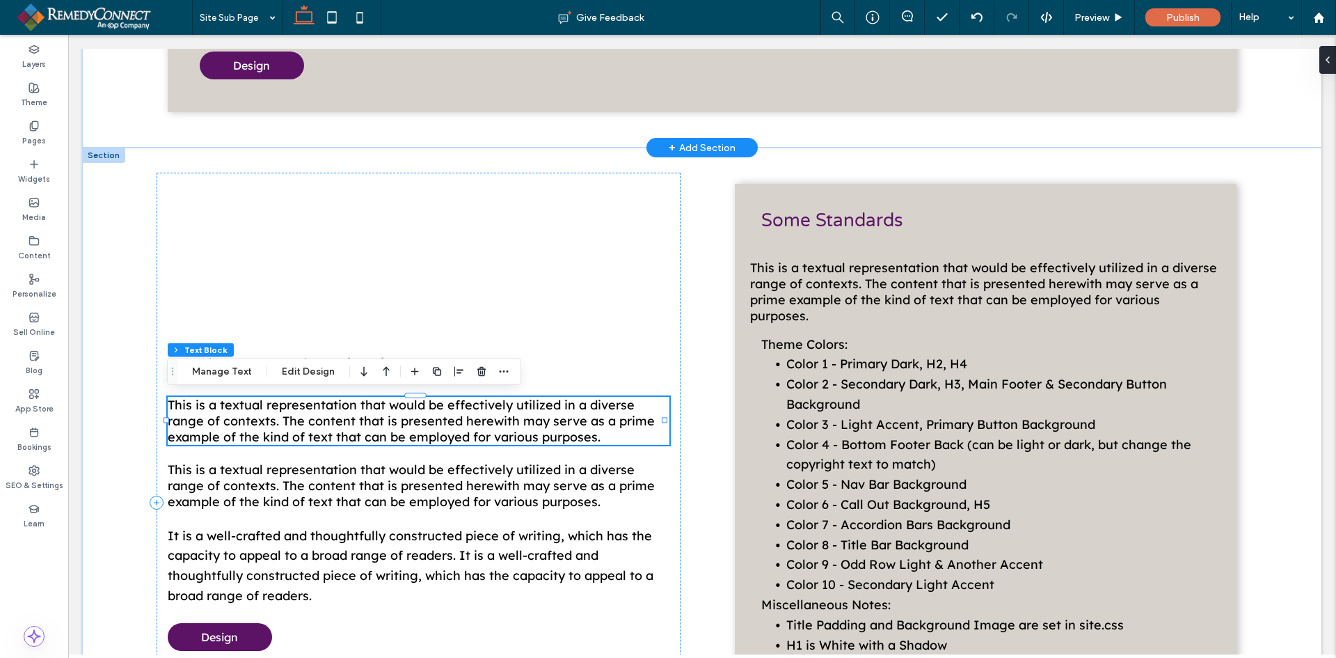
click at [389, 427] on div "This is a textual representation that would be effectively utilized in a divers…" at bounding box center [419, 421] width 502 height 48
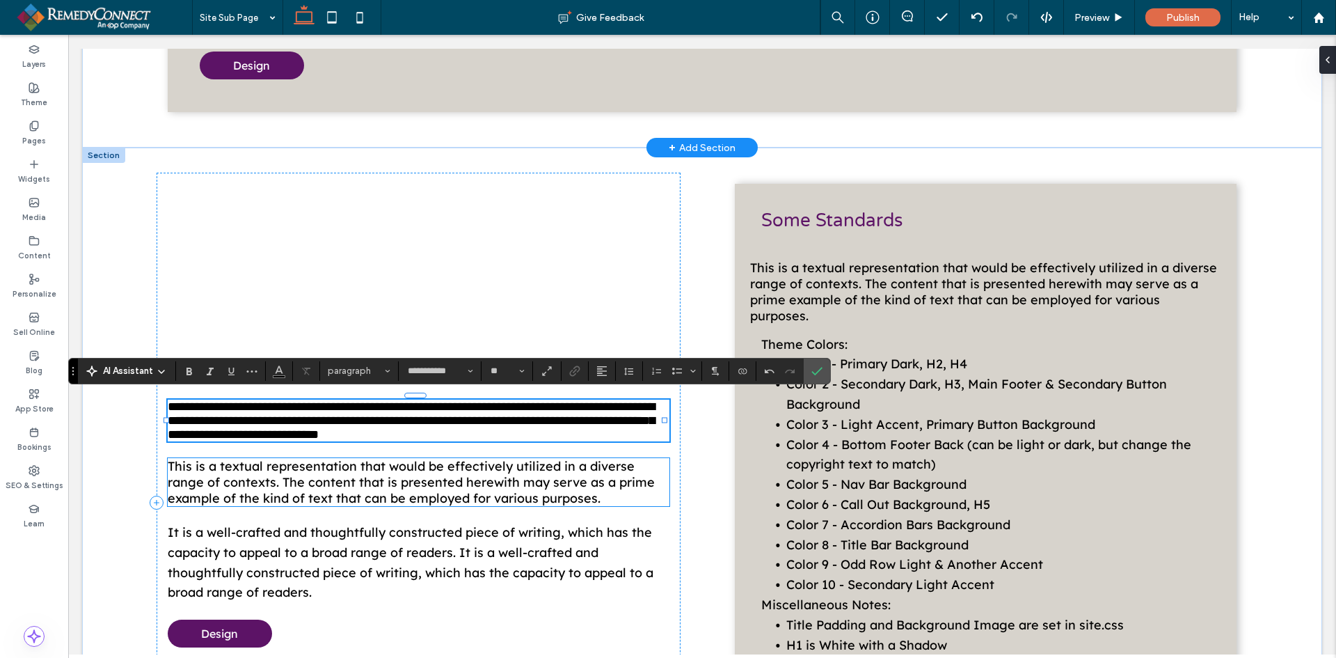
click at [366, 475] on span "This is a textual representation that would be effectively utilized in a divers…" at bounding box center [411, 482] width 487 height 48
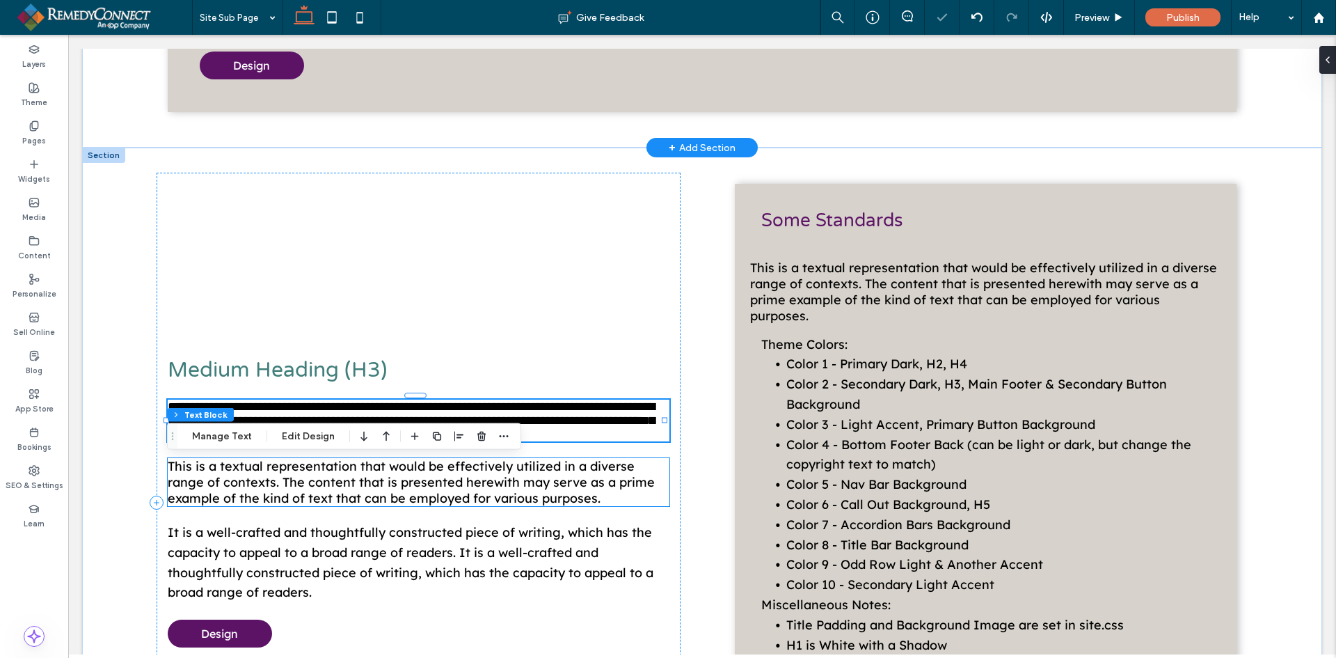
click at [366, 475] on div "This is a textual representation that would be effectively utilized in a divers…" at bounding box center [419, 482] width 502 height 48
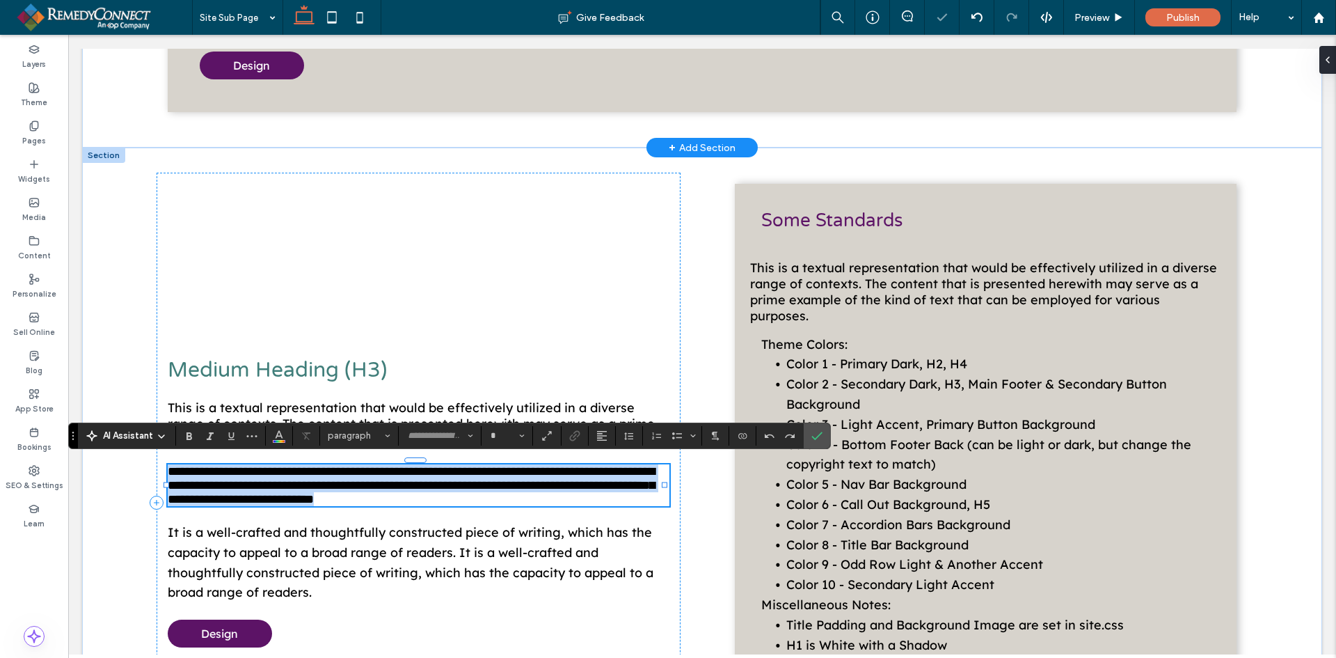
type input "**********"
type input "**"
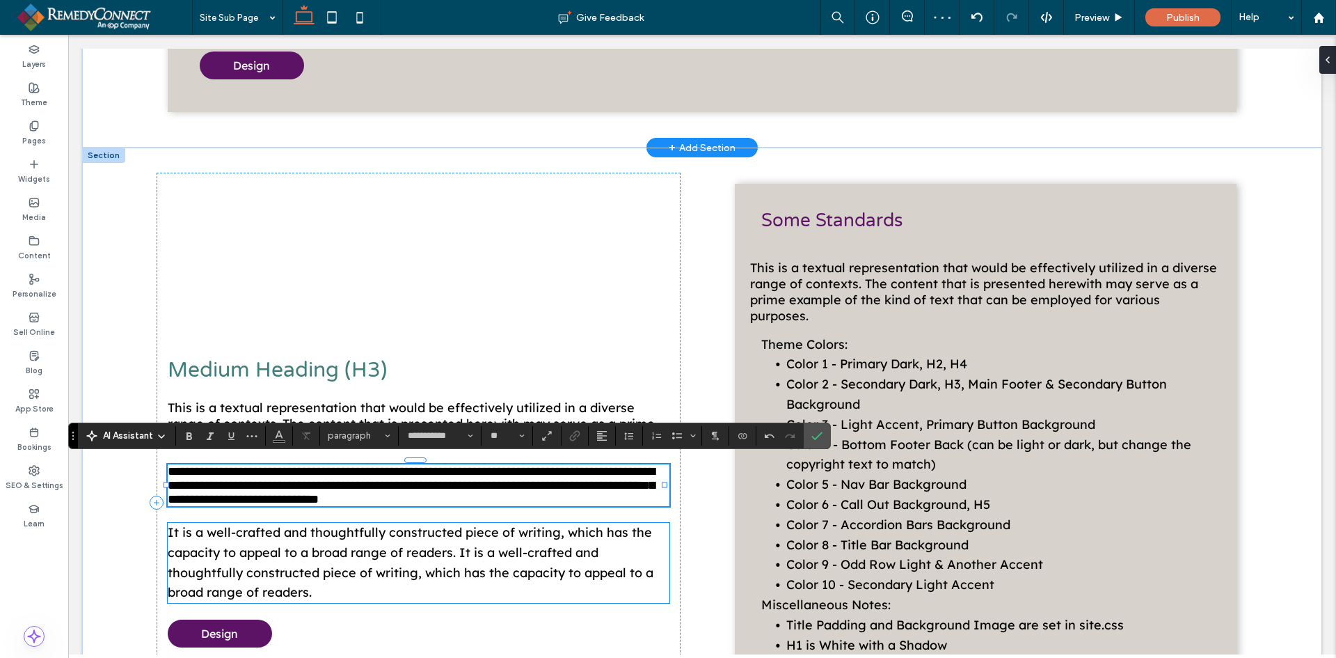
click at [356, 537] on span "It is a well-crafted and thoughtfully constructed piece of writing, which has t…" at bounding box center [411, 562] width 486 height 76
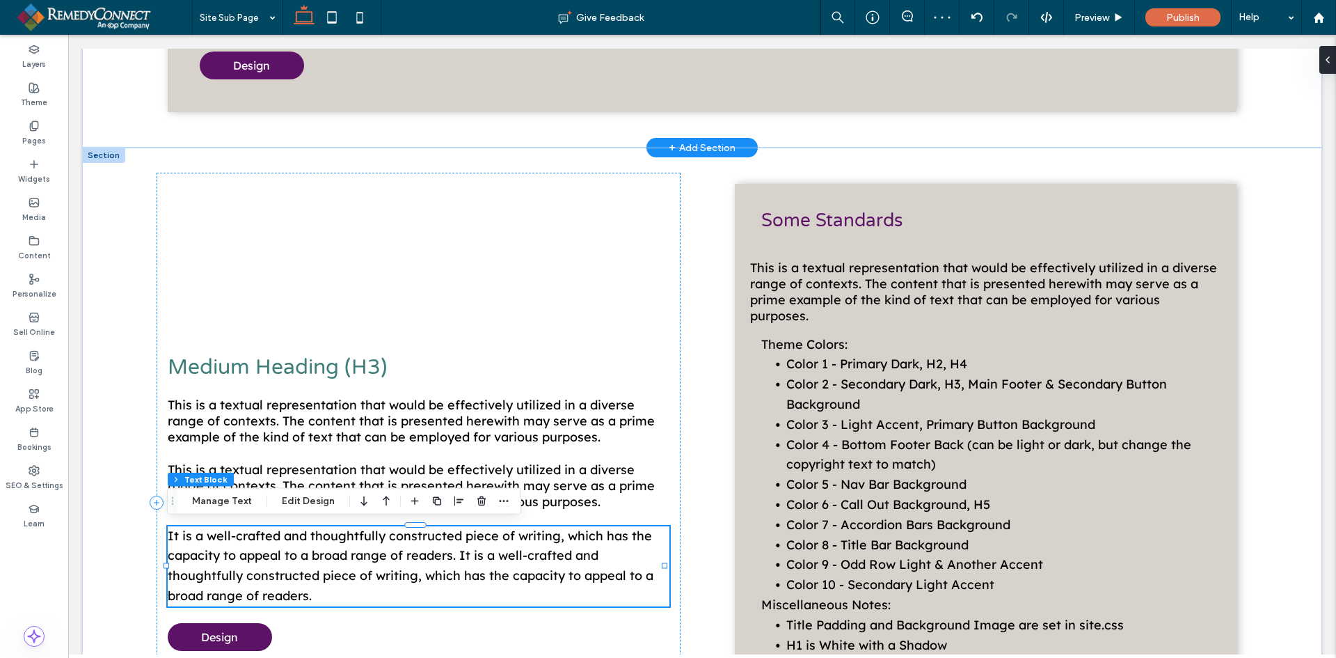
click at [356, 537] on div "It is a well-crafted and thoughtfully constructed piece of writing, which has t…" at bounding box center [419, 566] width 502 height 80
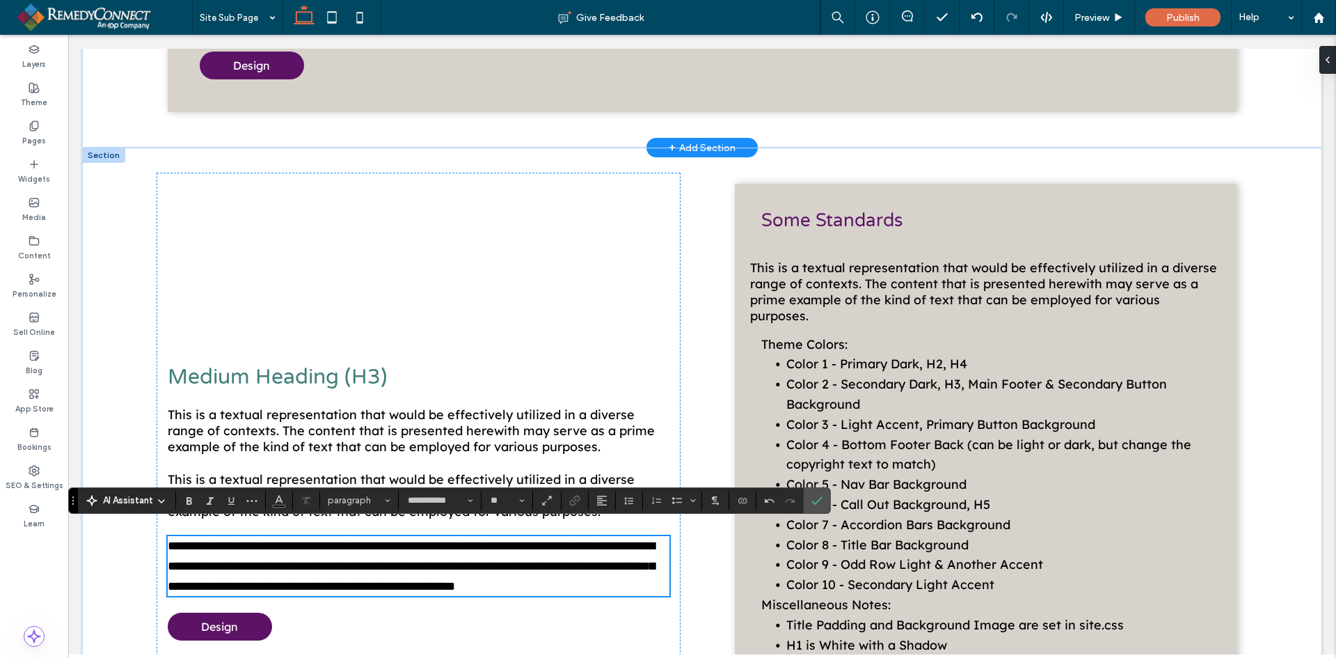
scroll to position [889, 0]
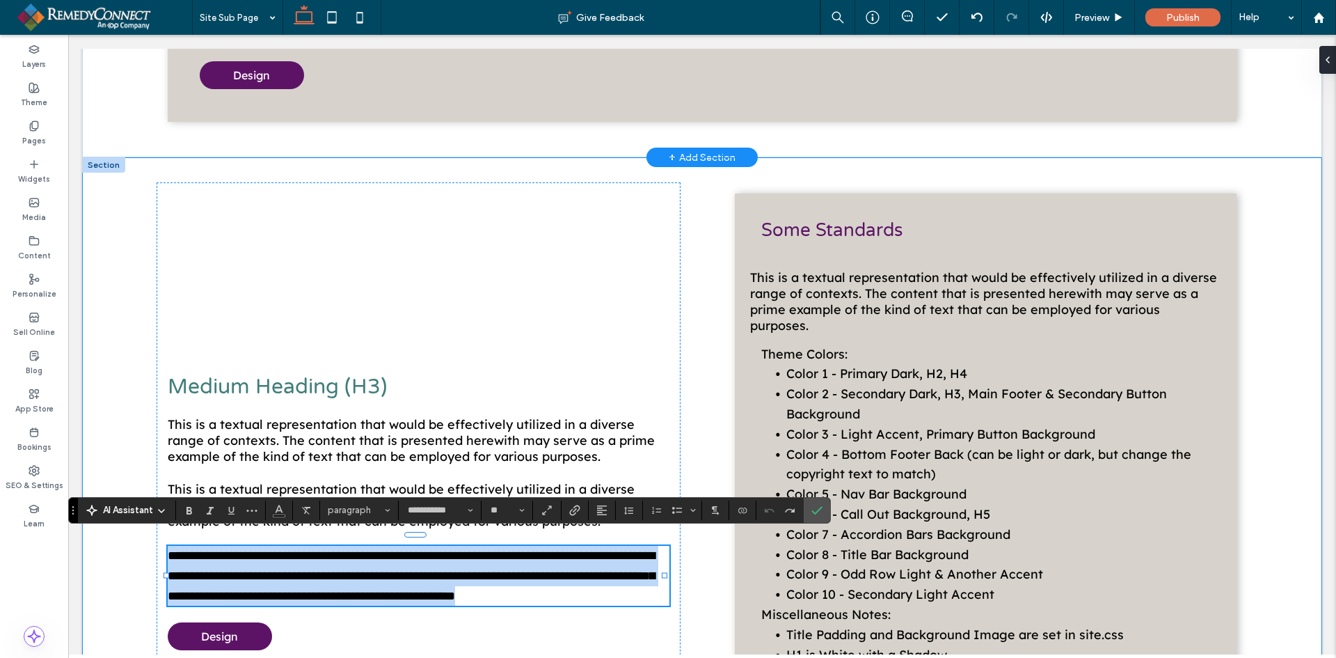
drag, startPoint x: 343, startPoint y: 603, endPoint x: 132, endPoint y: 534, distance: 221.9
click at [132, 534] on div "Some Standards This is a textual representation that would be effectively utili…" at bounding box center [702, 512] width 1240 height 710
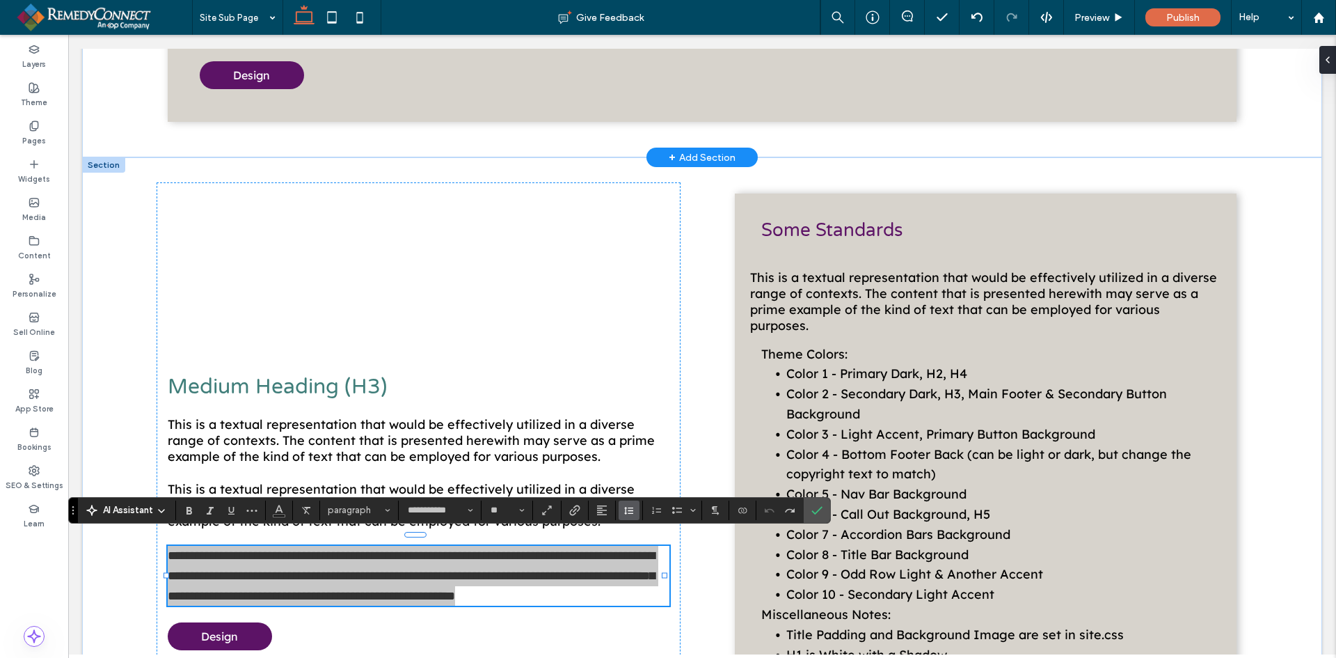
click at [630, 512] on icon "Line Height" at bounding box center [629, 510] width 11 height 11
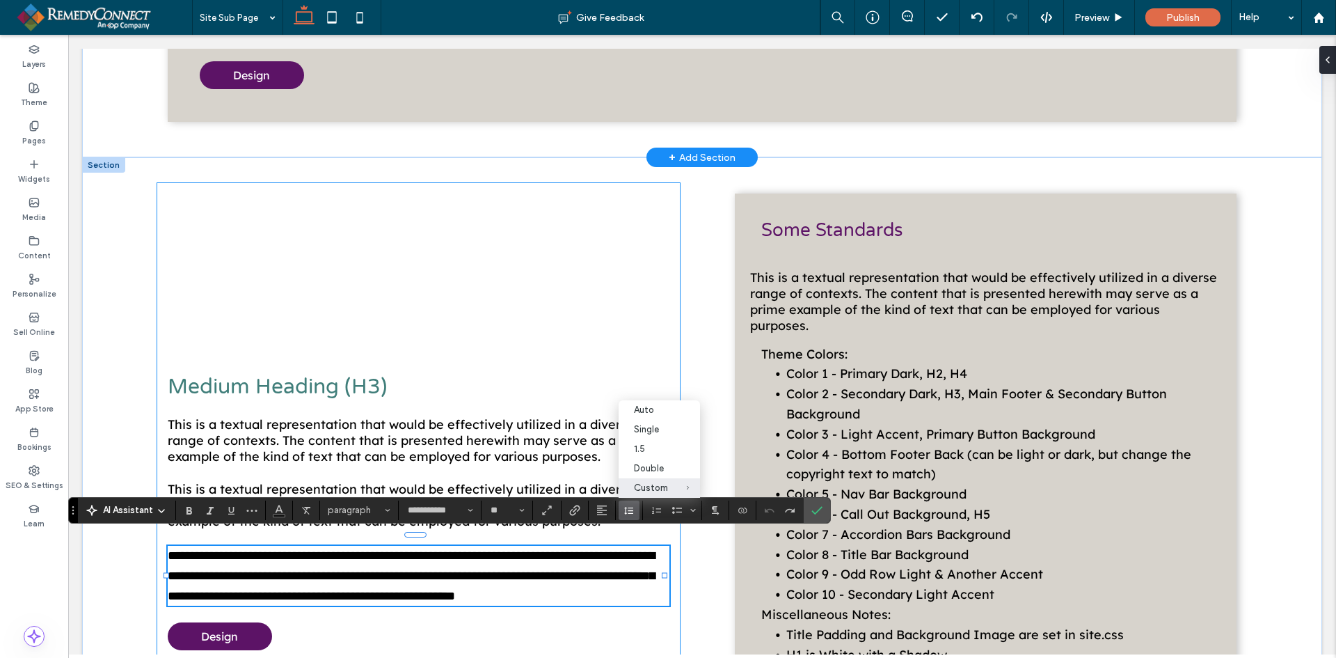
click at [541, 304] on div "**********" at bounding box center [419, 512] width 524 height 661
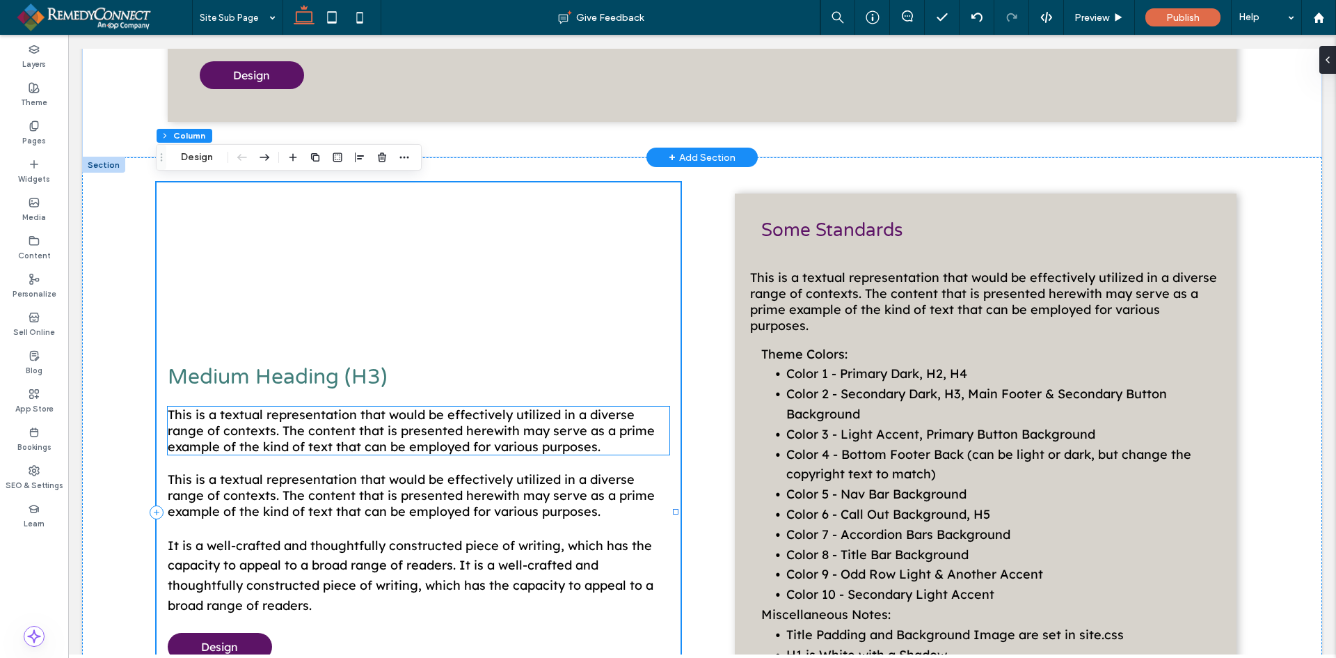
click at [411, 432] on span "This is a textual representation that would be effectively utilized in a divers…" at bounding box center [411, 430] width 487 height 48
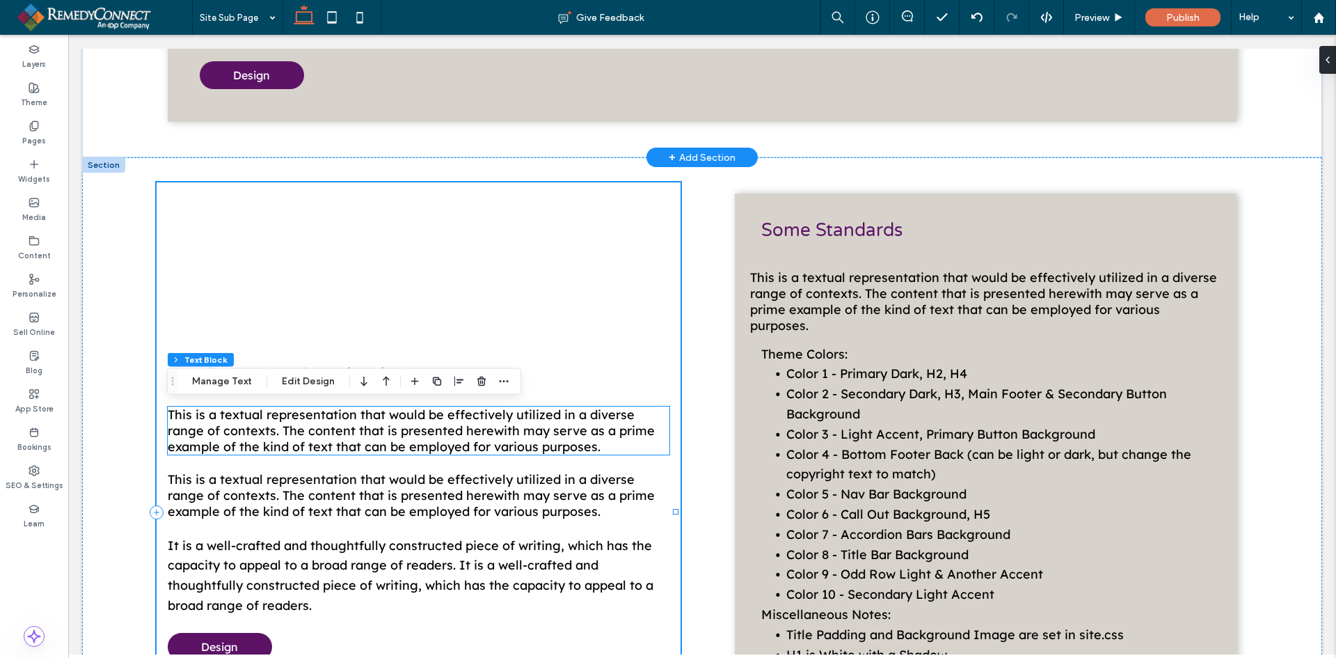
click at [411, 432] on div "This is a textual representation that would be effectively utilized in a divers…" at bounding box center [419, 430] width 502 height 48
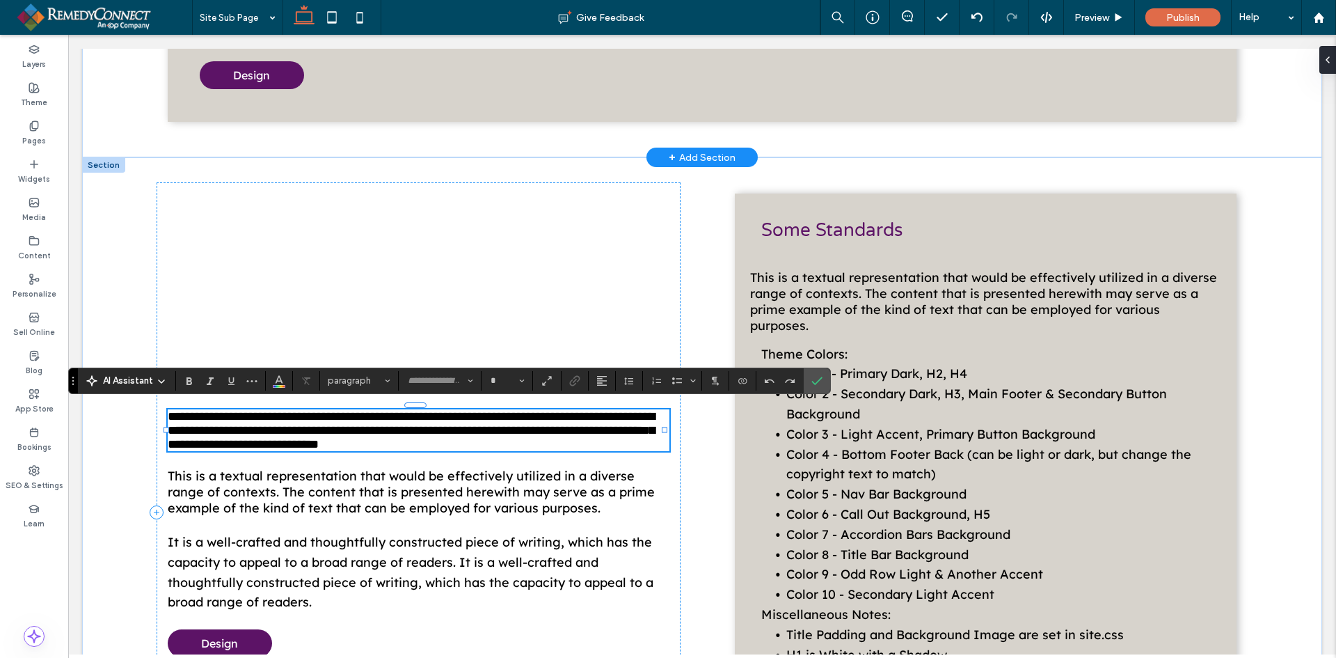
type input "**********"
type input "**"
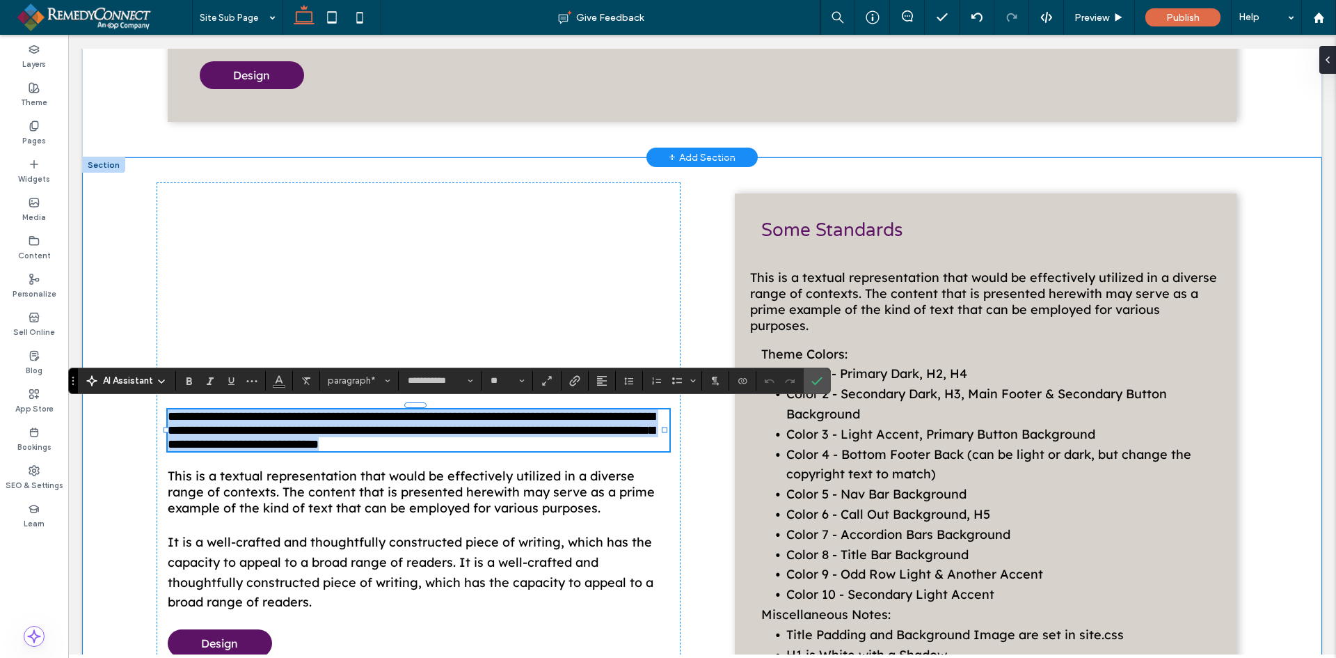
drag, startPoint x: 617, startPoint y: 441, endPoint x: 129, endPoint y: 410, distance: 488.9
click at [129, 410] on div "Some Standards This is a textual representation that would be effectively utili…" at bounding box center [702, 512] width 1240 height 710
click at [607, 496] on span "This is a textual representation that would be effectively utilized in a divers…" at bounding box center [411, 492] width 487 height 48
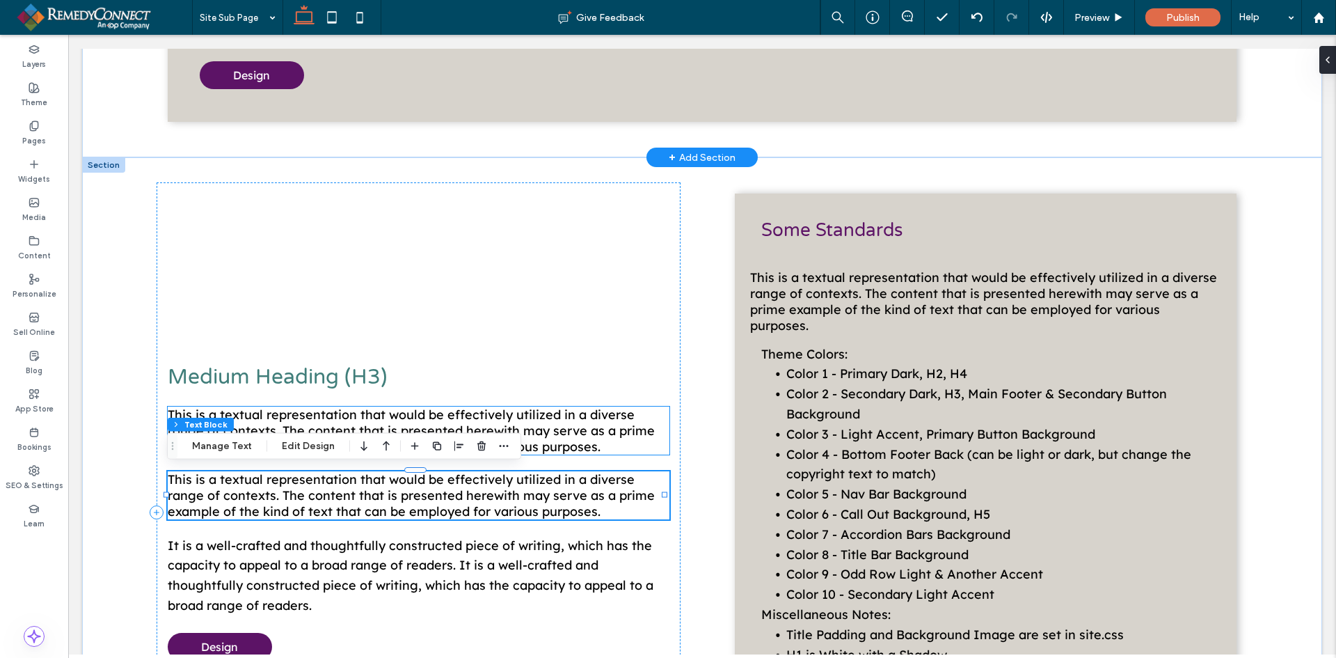
click at [604, 438] on p "This is a textual representation that would be effectively utilized in a divers…" at bounding box center [419, 430] width 502 height 48
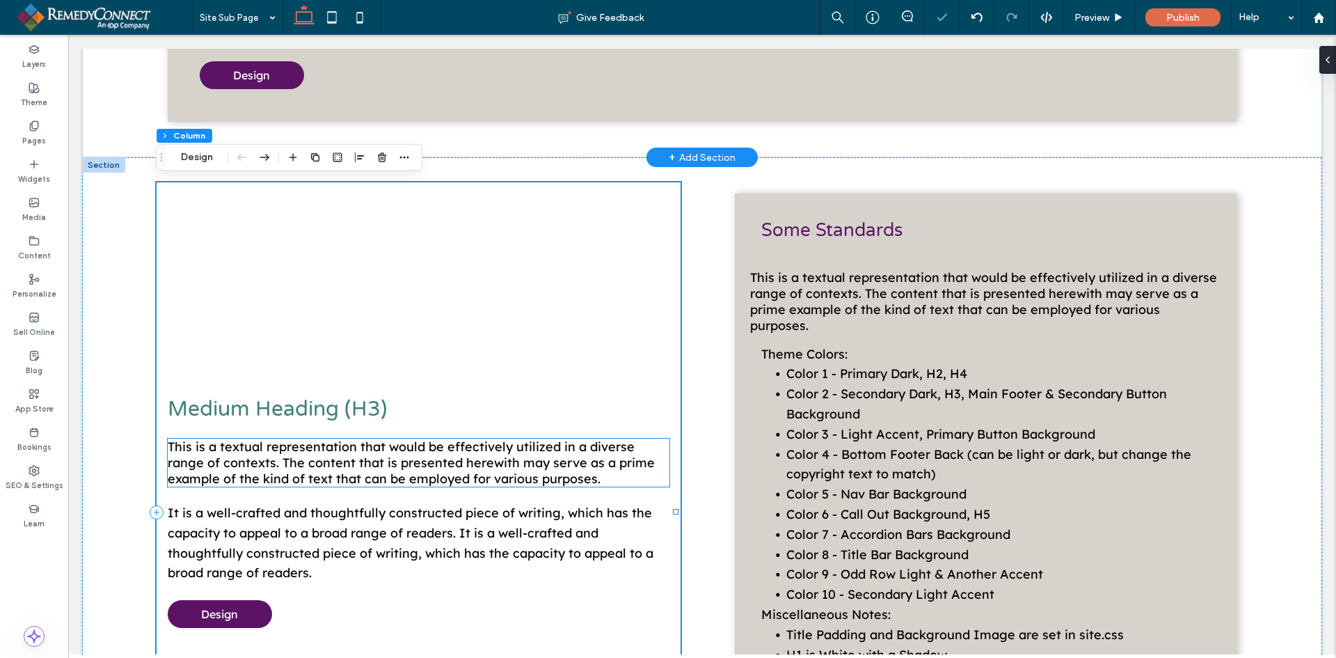
click at [604, 438] on span "This is a textual representation that would be effectively utilized in a divers…" at bounding box center [411, 462] width 487 height 48
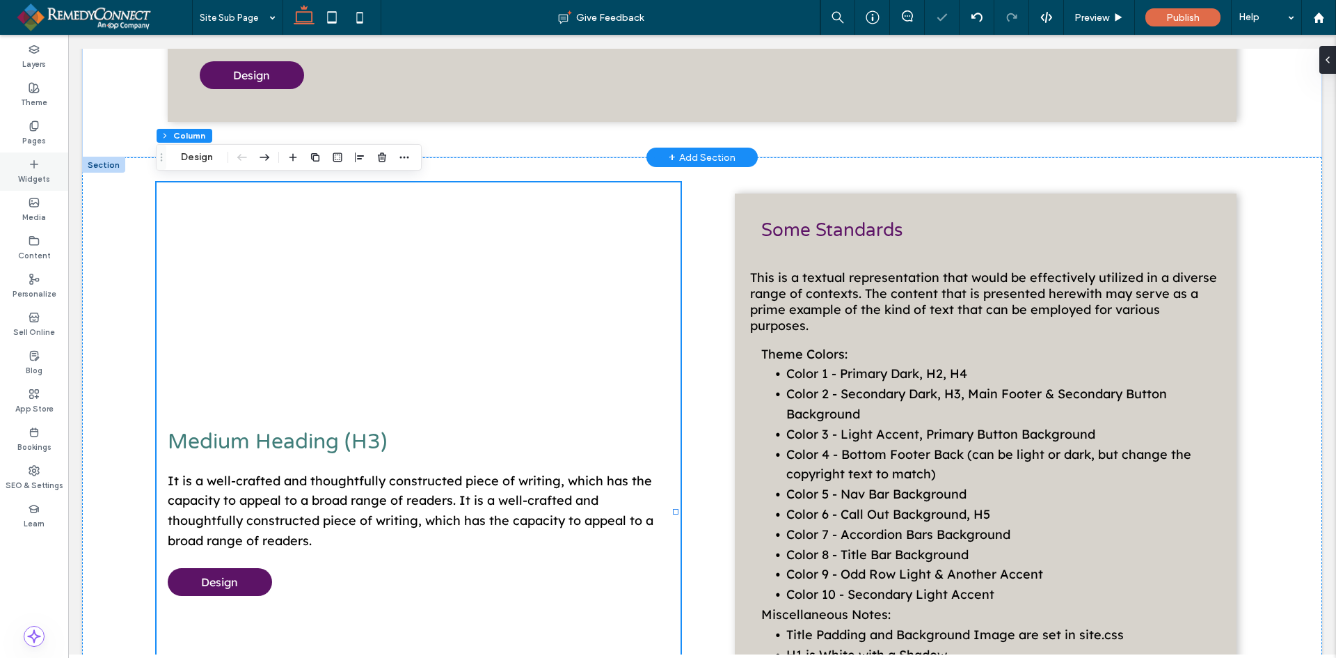
click at [29, 181] on label "Widgets" at bounding box center [34, 177] width 32 height 15
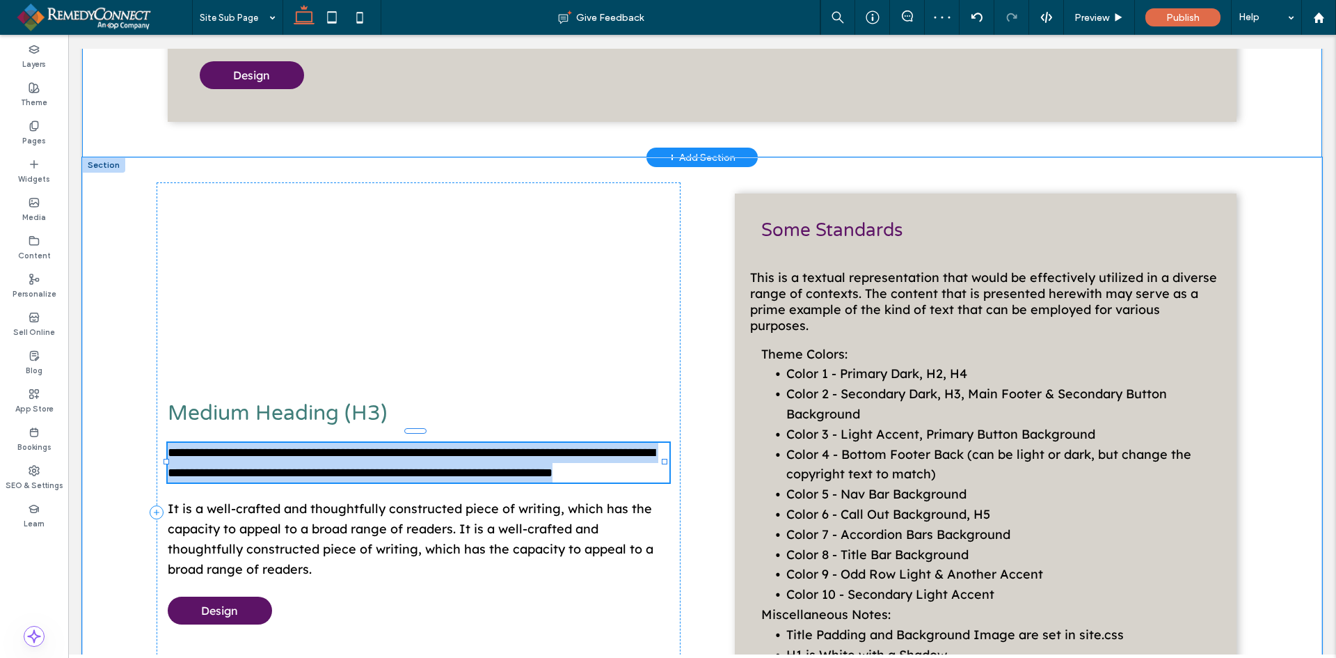
type input "**********"
type input "**"
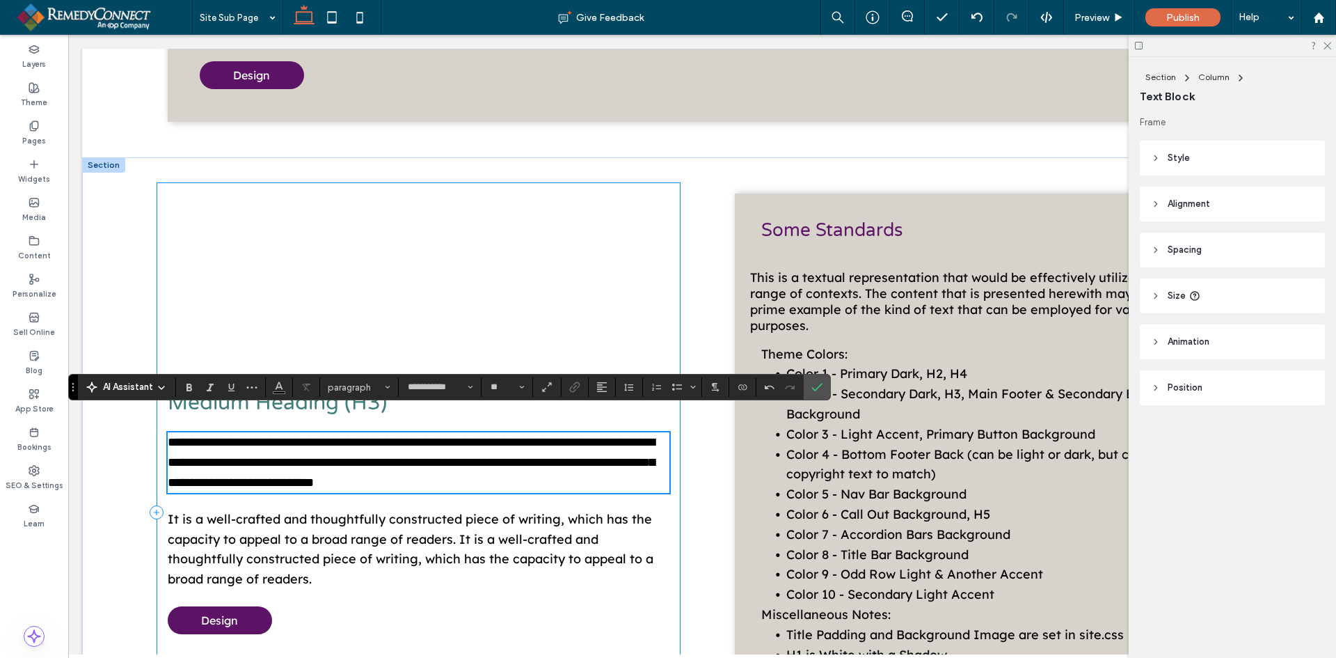
scroll to position [909, 0]
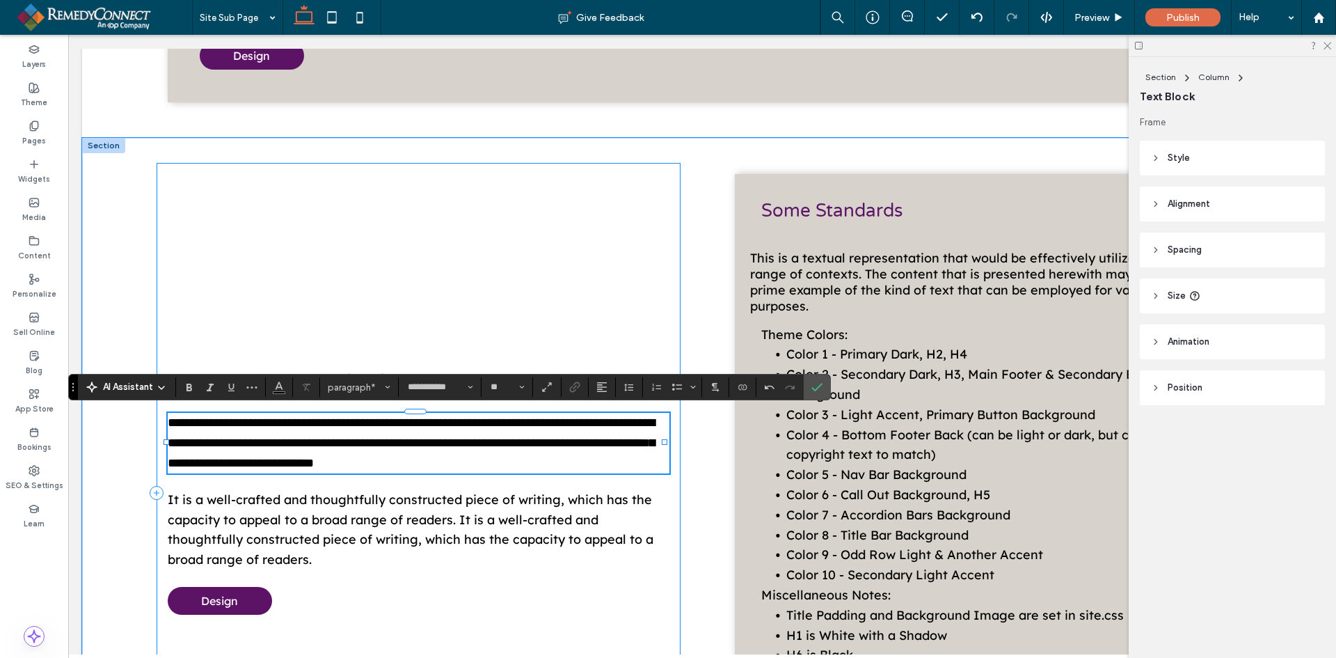
click at [330, 222] on div "**********" at bounding box center [419, 493] width 524 height 661
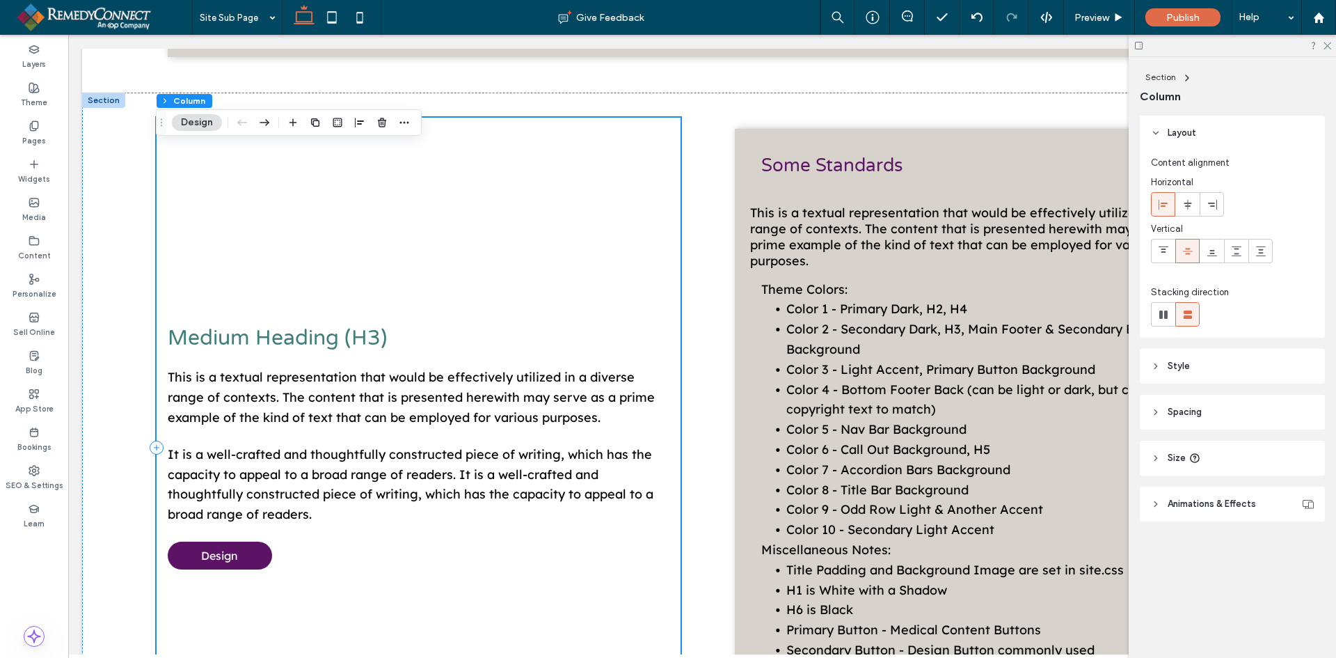
scroll to position [1048, 0]
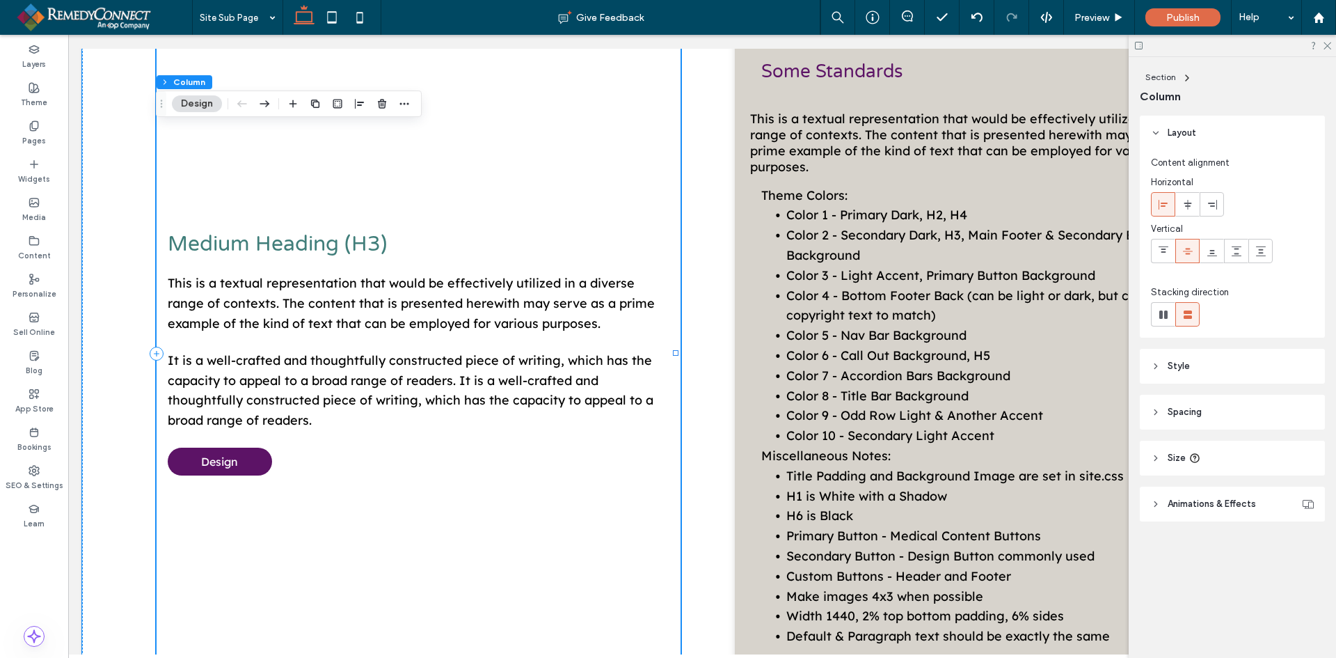
click at [538, 162] on div "Medium Heading (H3) This is a textual representation that would be effectively …" at bounding box center [419, 354] width 524 height 661
click at [1326, 48] on use at bounding box center [1328, 46] width 8 height 8
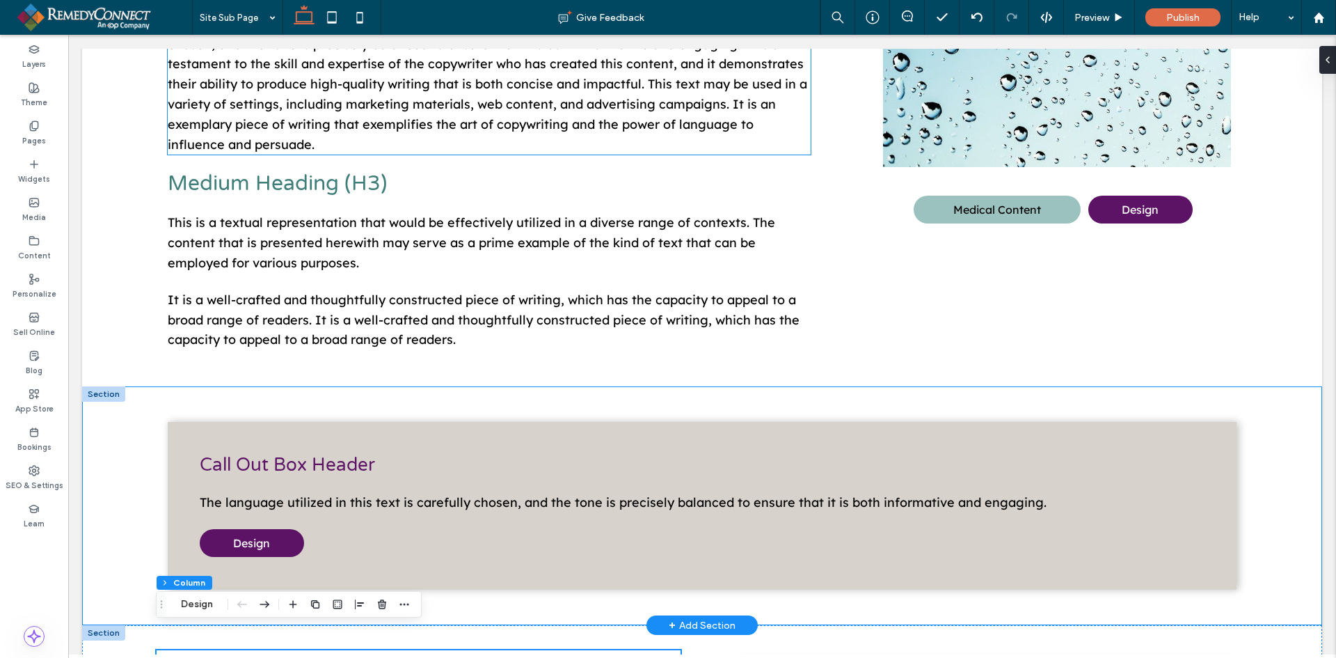
scroll to position [143, 0]
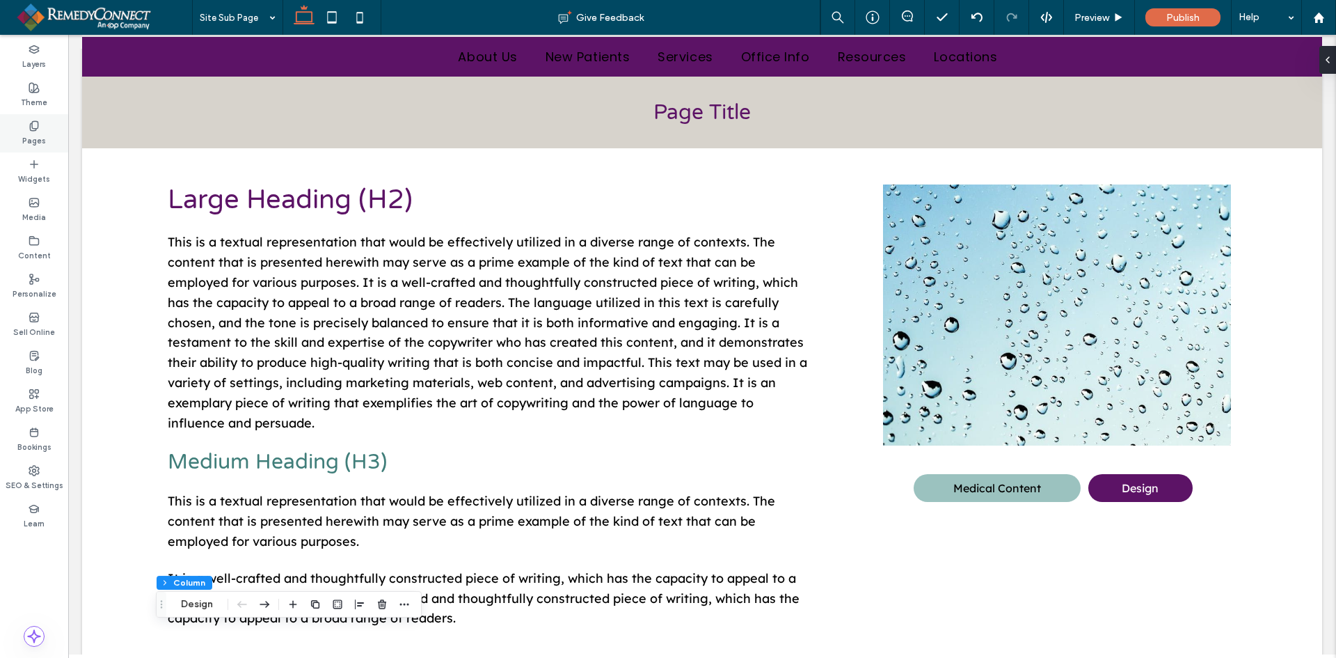
click at [38, 138] on label "Pages" at bounding box center [34, 139] width 24 height 15
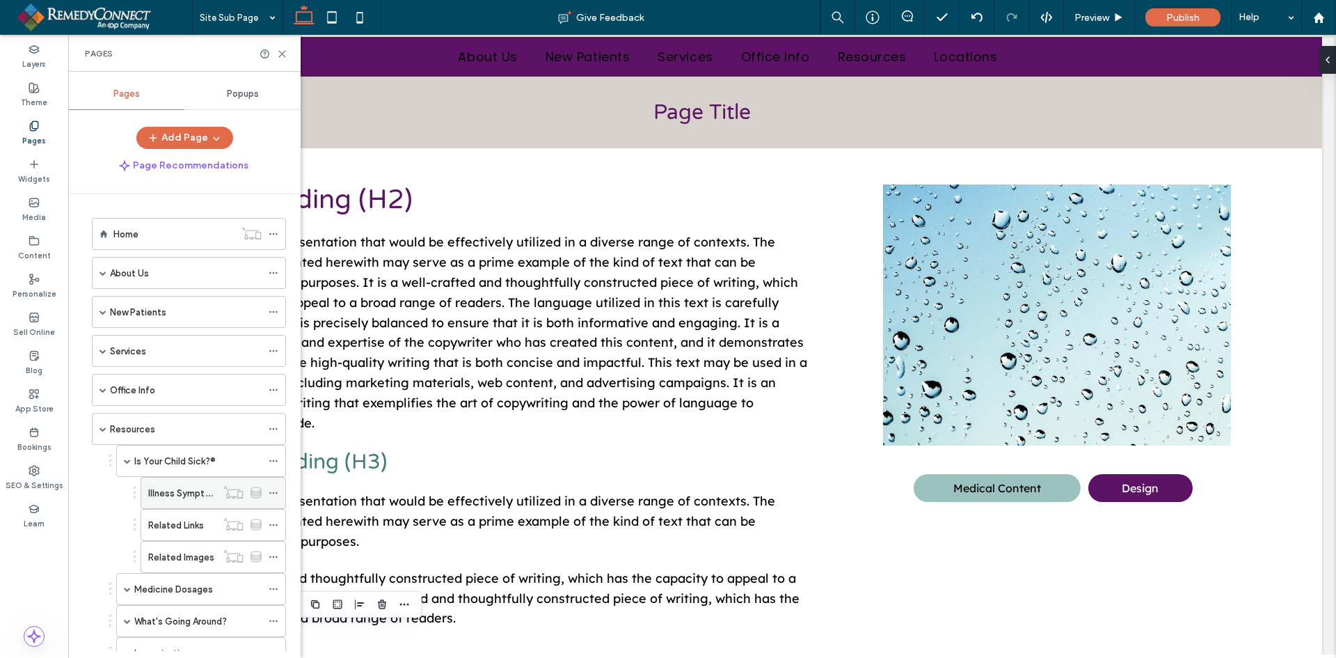
click at [177, 499] on label "Illness Symptoms" at bounding box center [185, 493] width 74 height 24
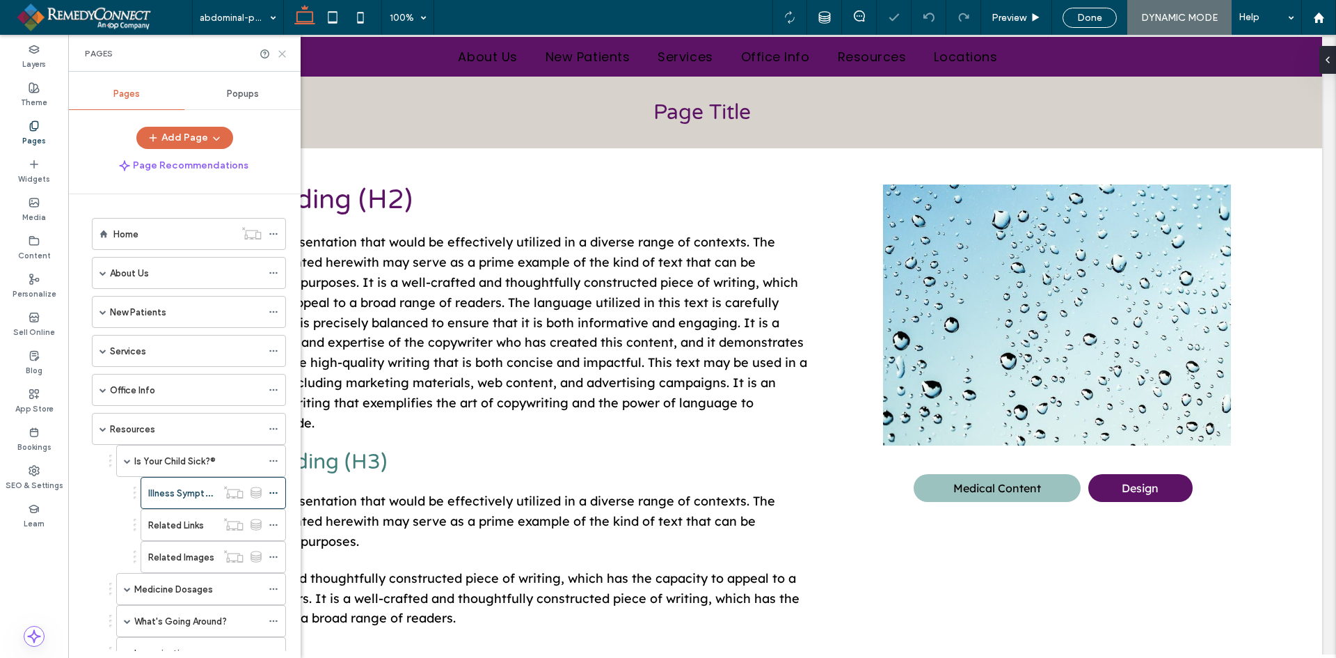
click at [285, 53] on icon at bounding box center [282, 54] width 10 height 10
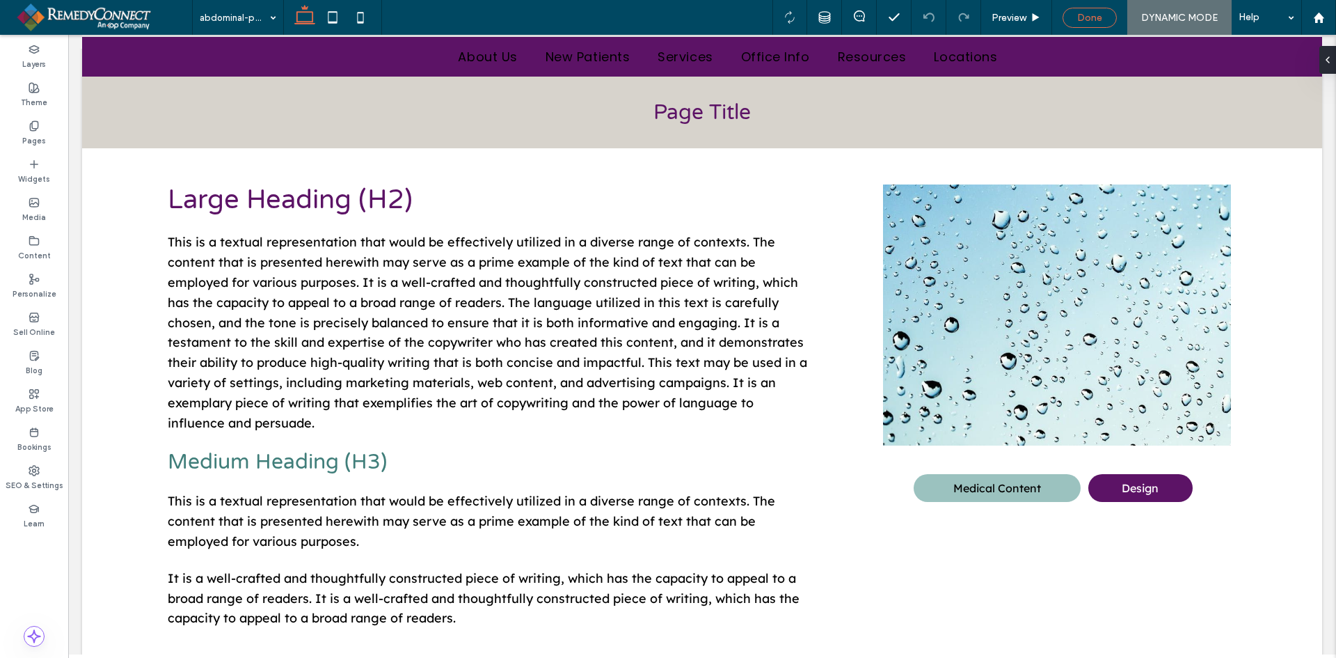
click at [1101, 23] on span "Done" at bounding box center [1089, 18] width 25 height 12
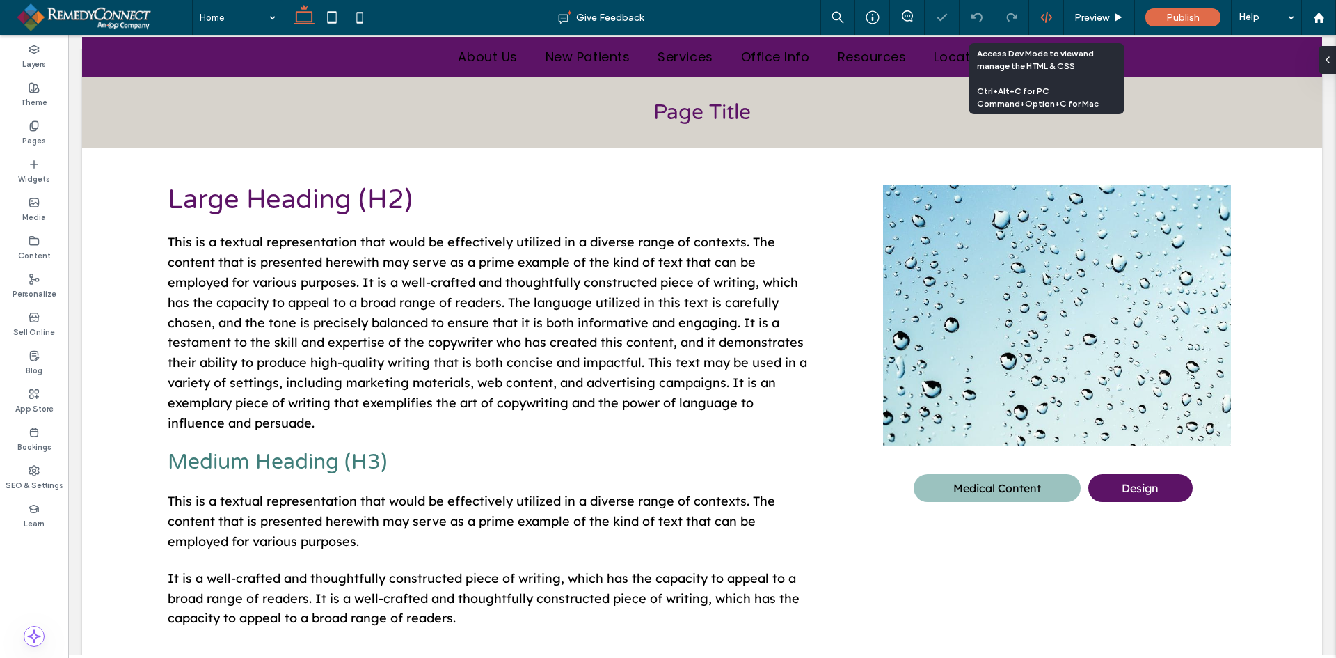
click at [1049, 15] on use at bounding box center [1046, 17] width 11 height 11
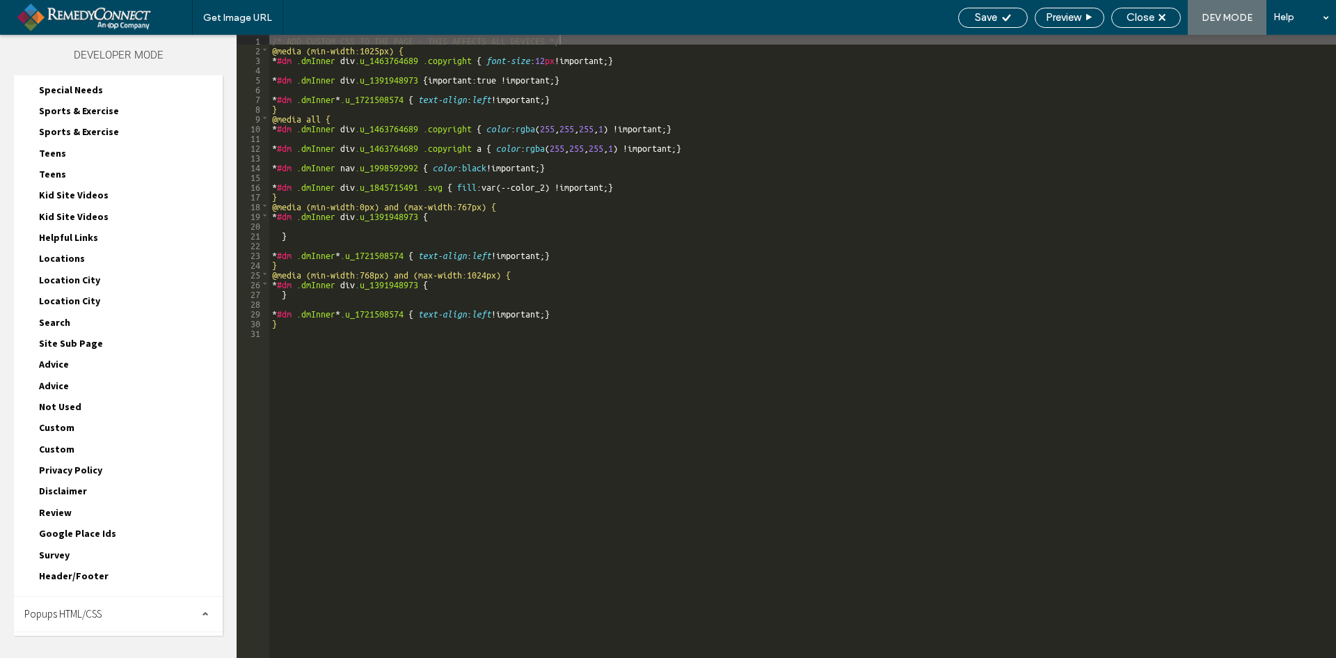
scroll to position [1686, 0]
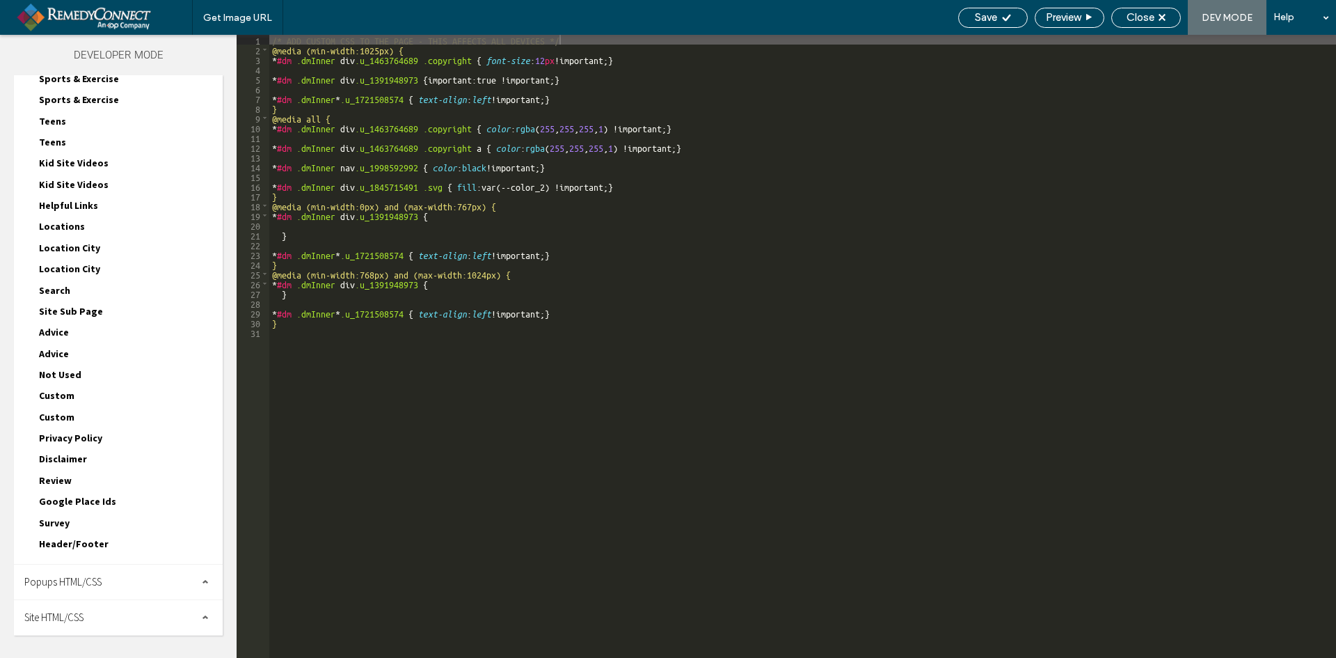
click at [79, 616] on span "Site HTML/CSS" at bounding box center [53, 616] width 59 height 13
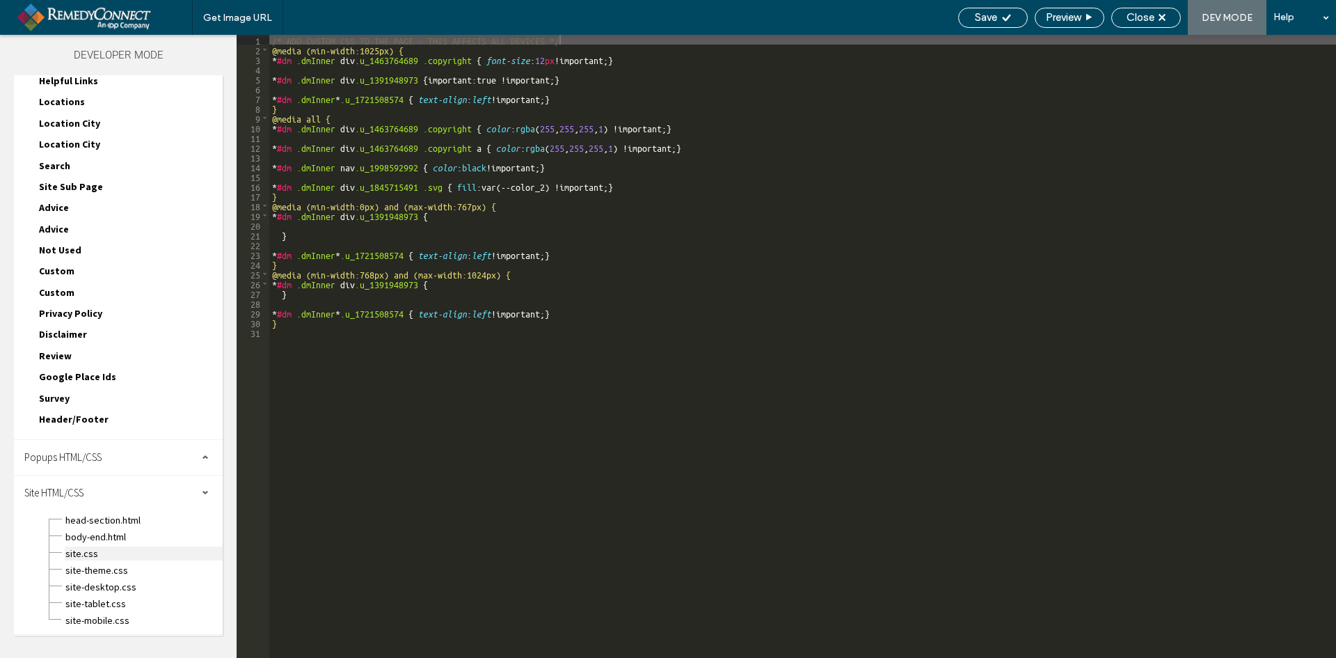
scroll to position [1812, 0]
click at [114, 547] on span "site.css" at bounding box center [144, 553] width 158 height 14
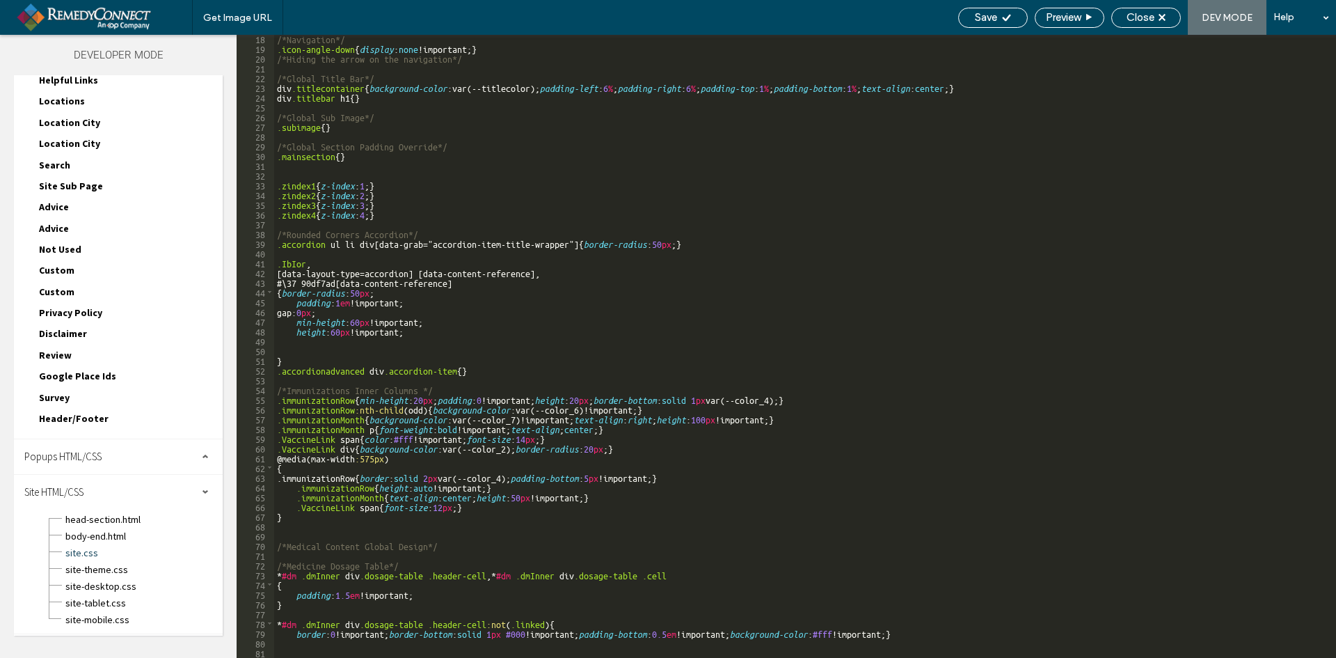
scroll to position [251, 0]
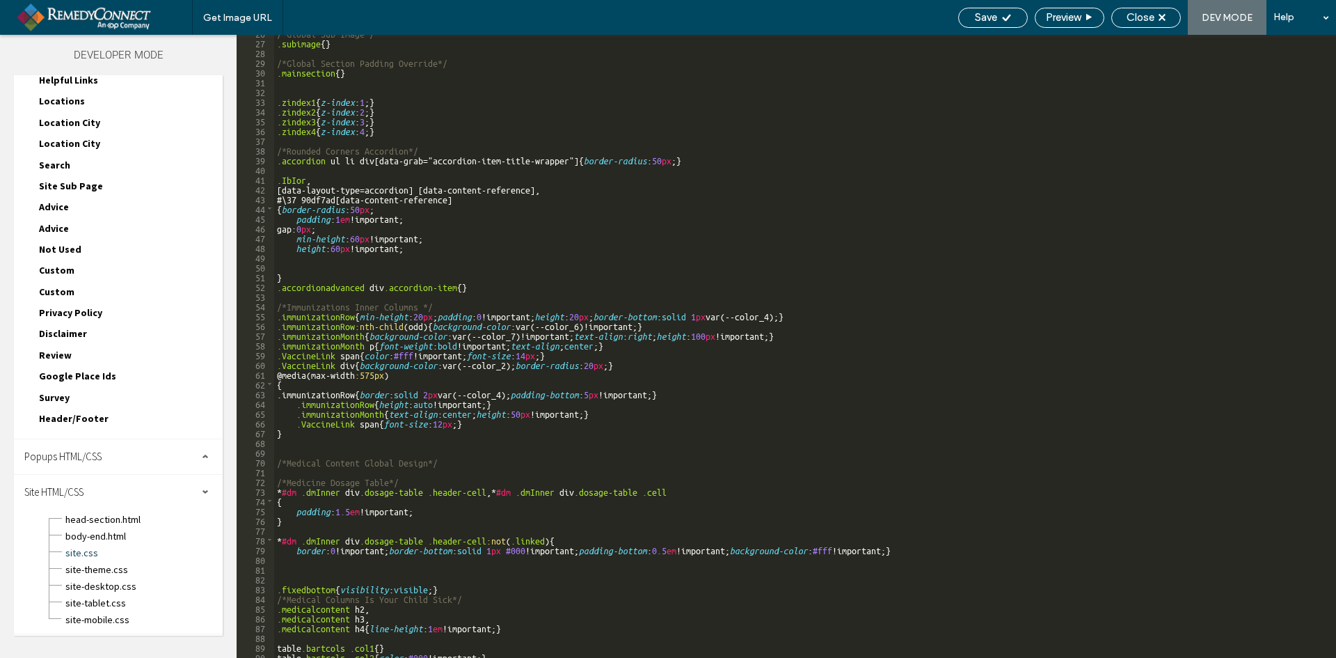
click at [356, 448] on div "/*Global Sub Image*/ .subimage { } /*Global Section Padding Override*/ .mainsec…" at bounding box center [800, 349] width 1052 height 642
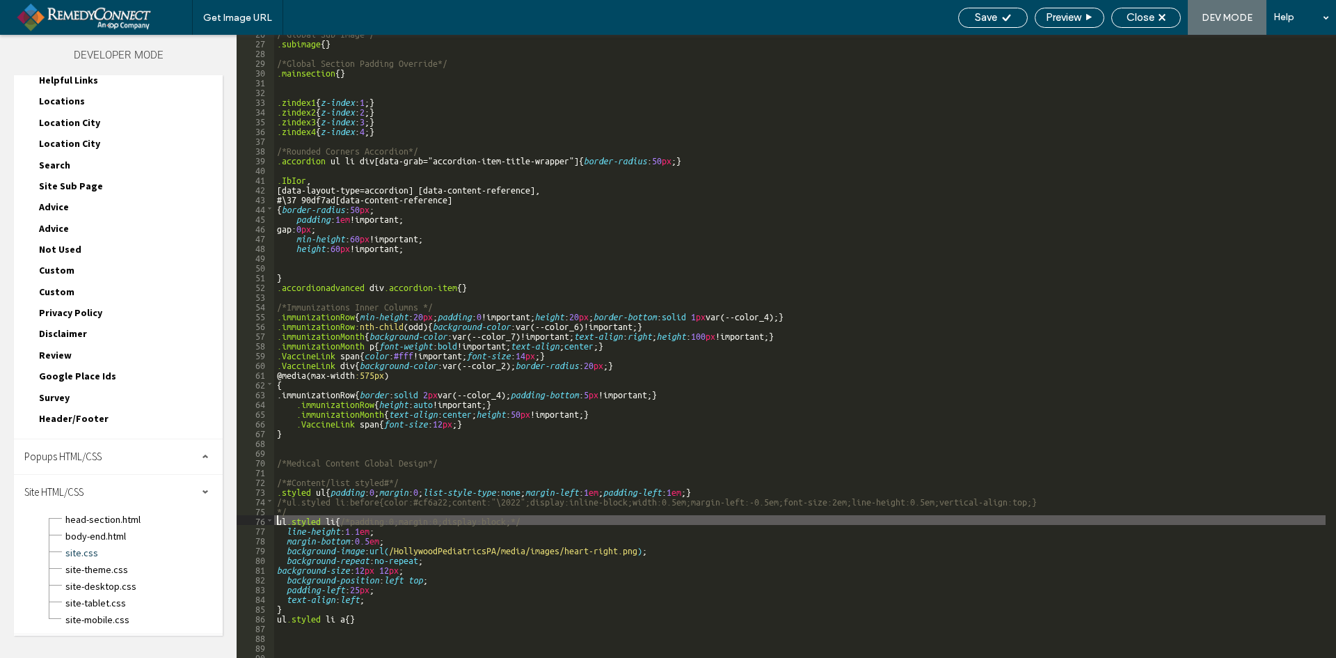
paste textarea
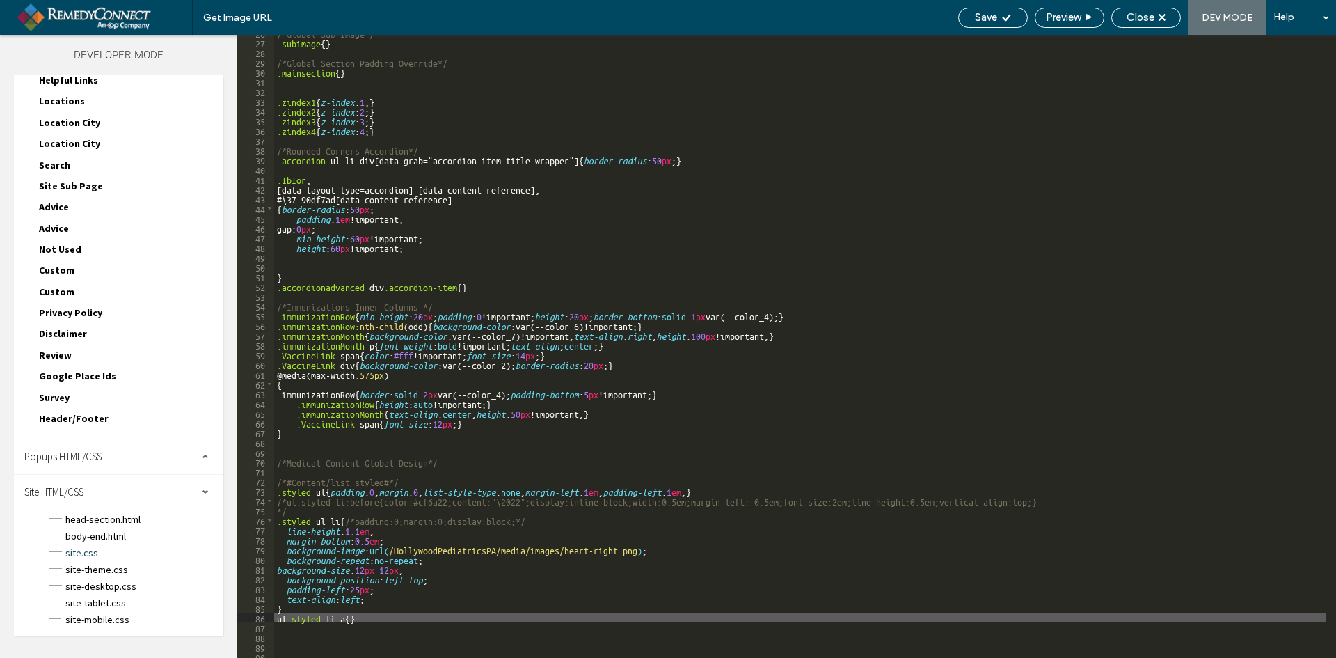
paste textarea
type textarea "**"
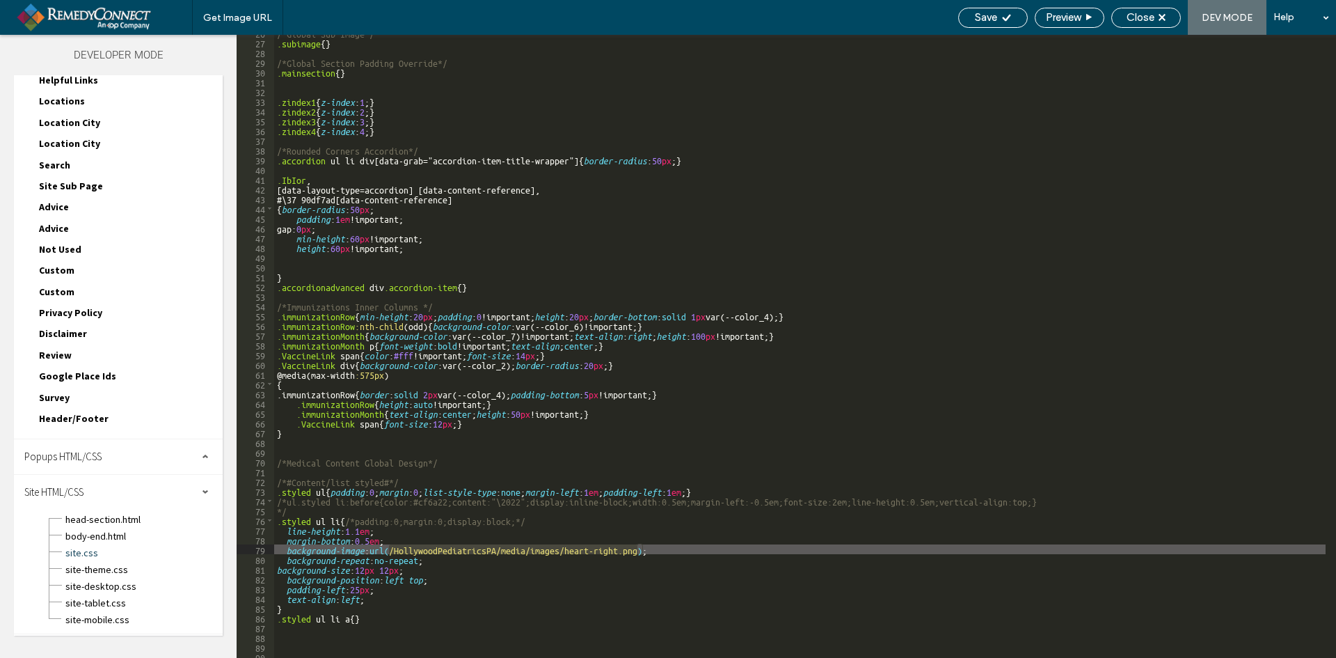
click at [1140, 4] on div "Save Preview Close DEV MODE Help" at bounding box center [1143, 17] width 385 height 35
click at [992, 10] on div "Save" at bounding box center [993, 18] width 70 height 20
click at [1142, 18] on span "Close" at bounding box center [1141, 17] width 28 height 13
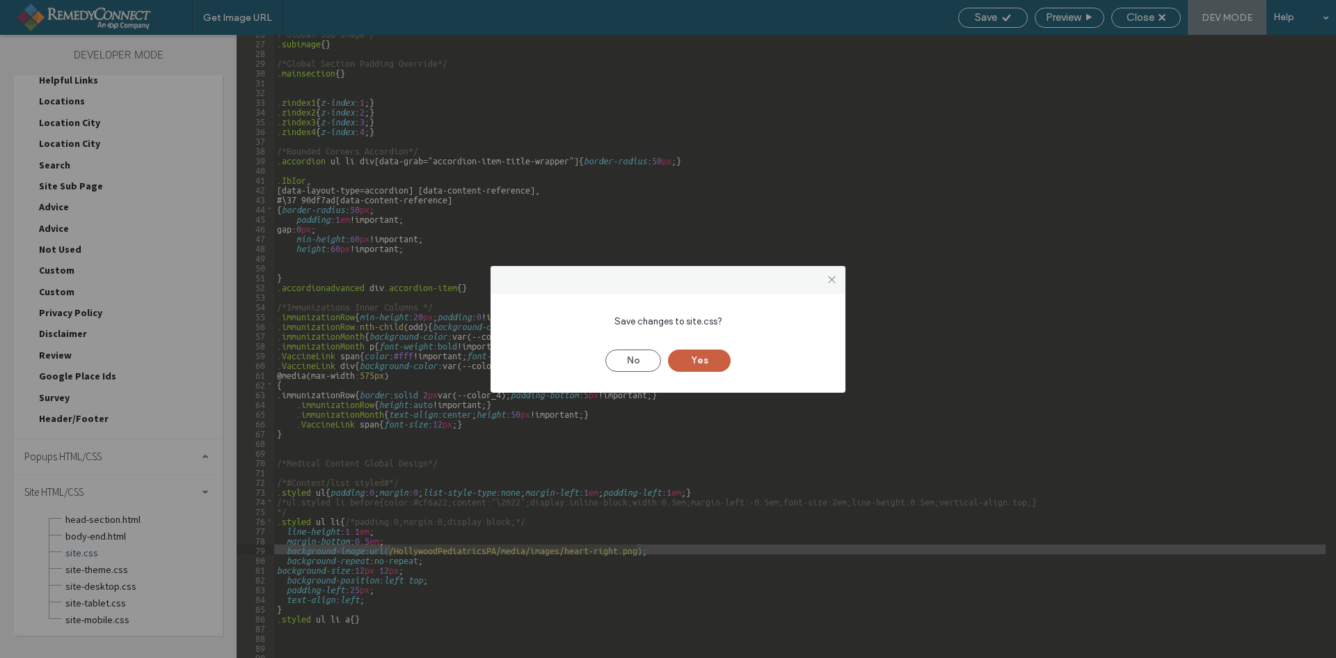
click at [705, 356] on button "Yes" at bounding box center [699, 360] width 63 height 22
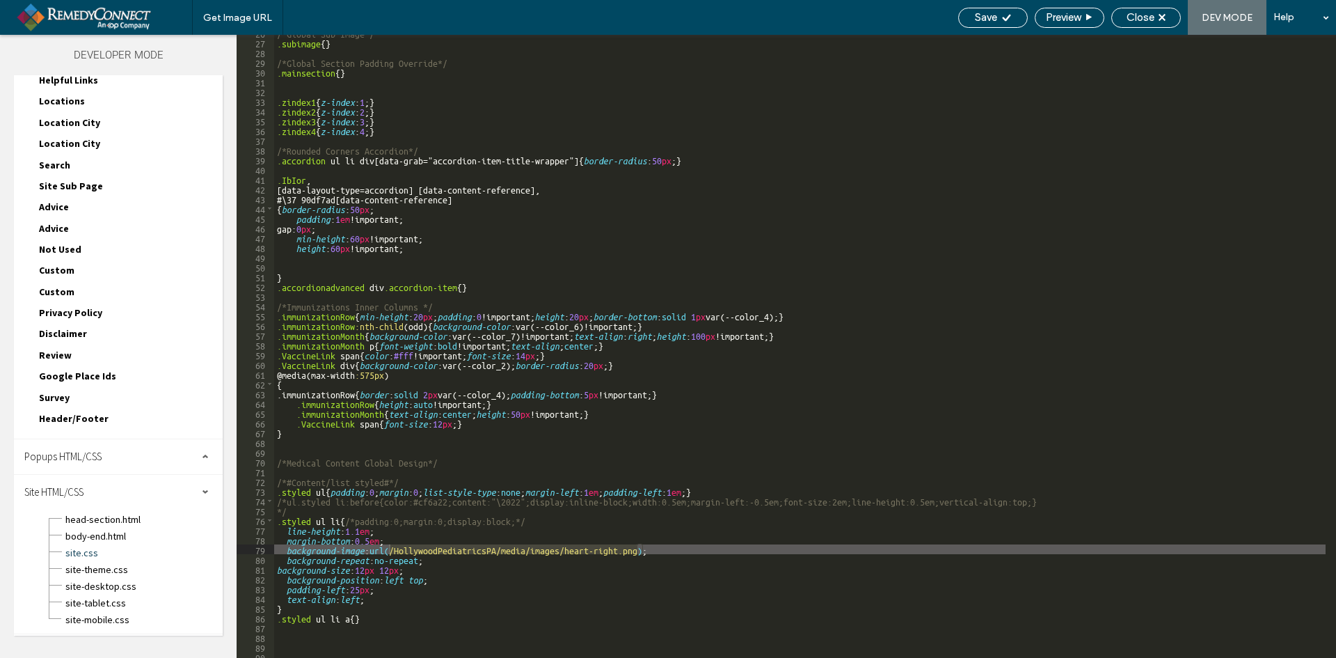
scroll to position [1777, 0]
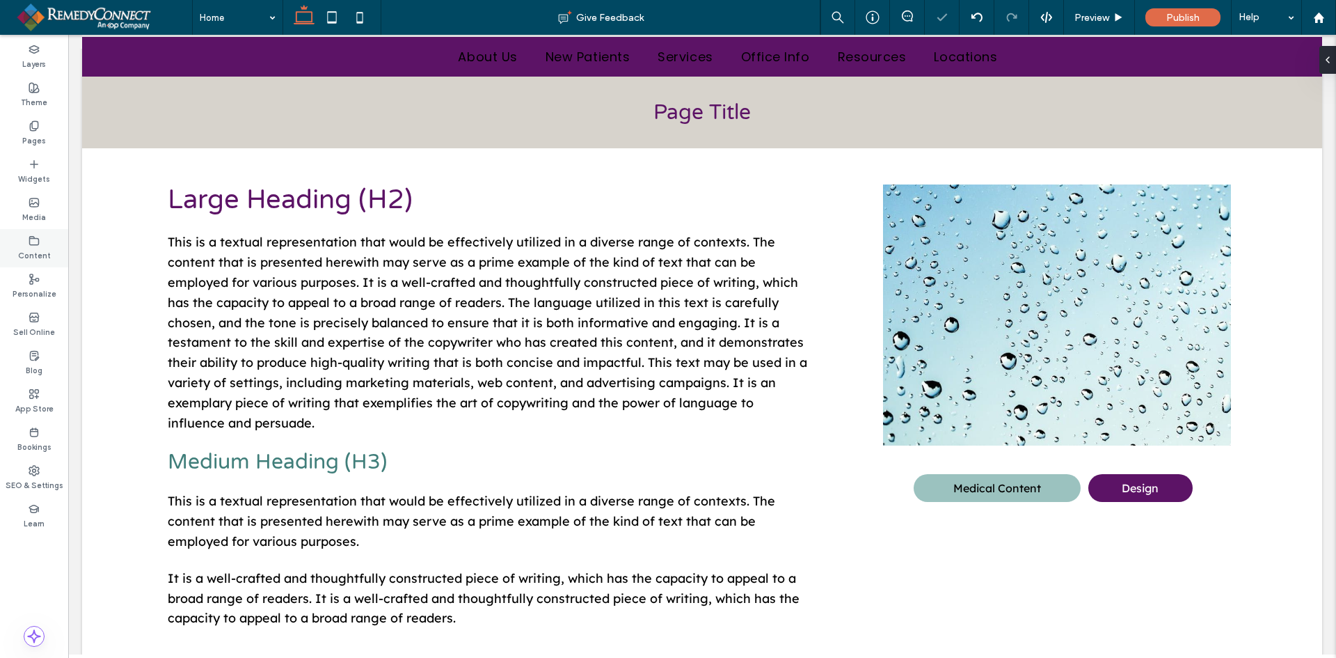
click at [34, 242] on icon at bounding box center [34, 240] width 11 height 11
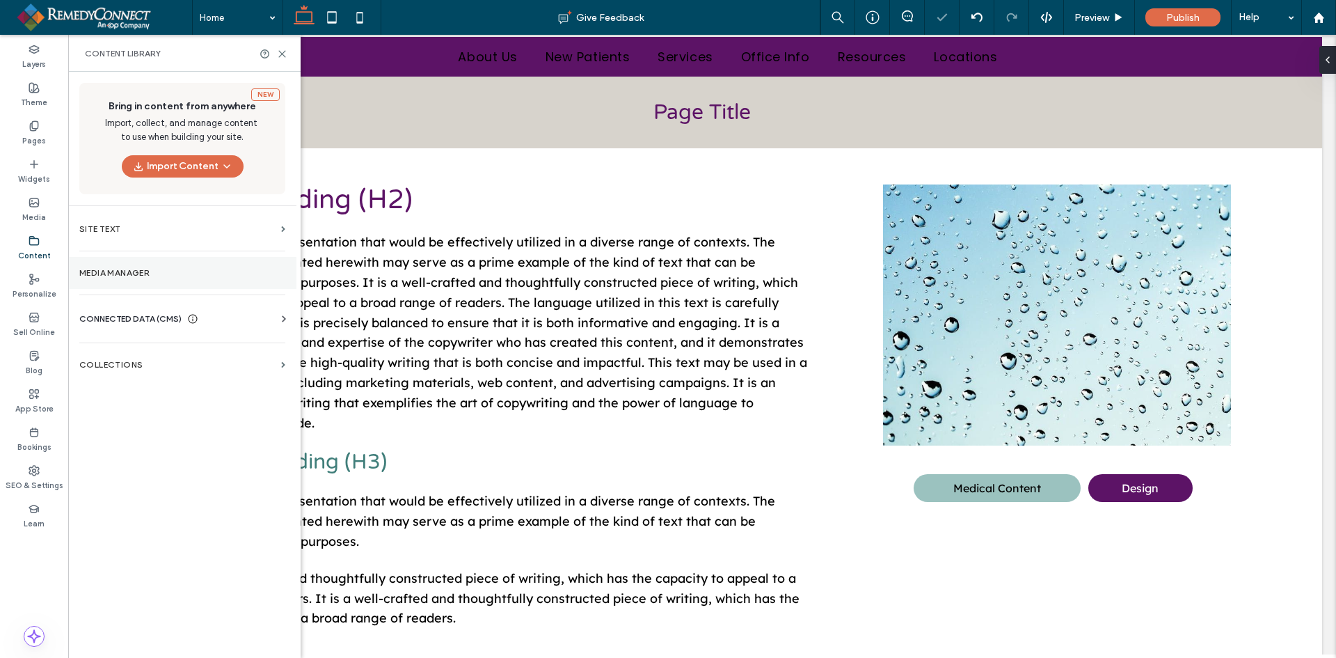
click at [97, 271] on label "Media Manager" at bounding box center [182, 273] width 206 height 10
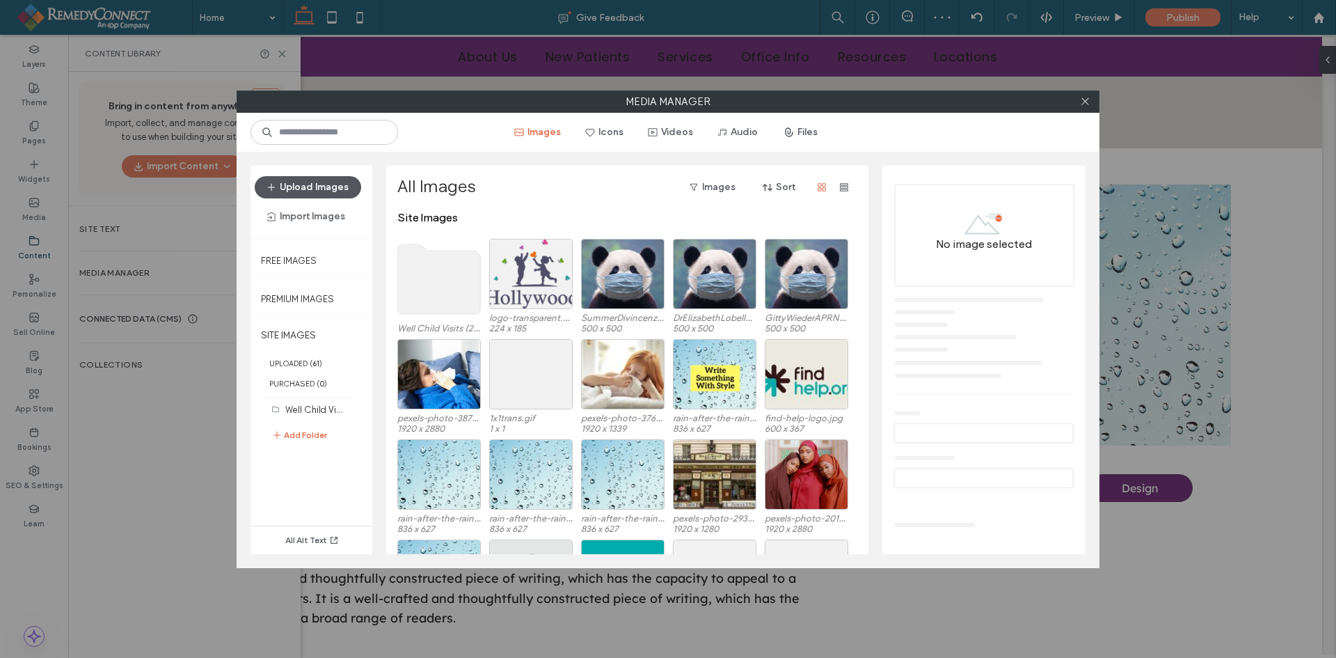
click at [329, 186] on button "Upload Images" at bounding box center [308, 187] width 106 height 22
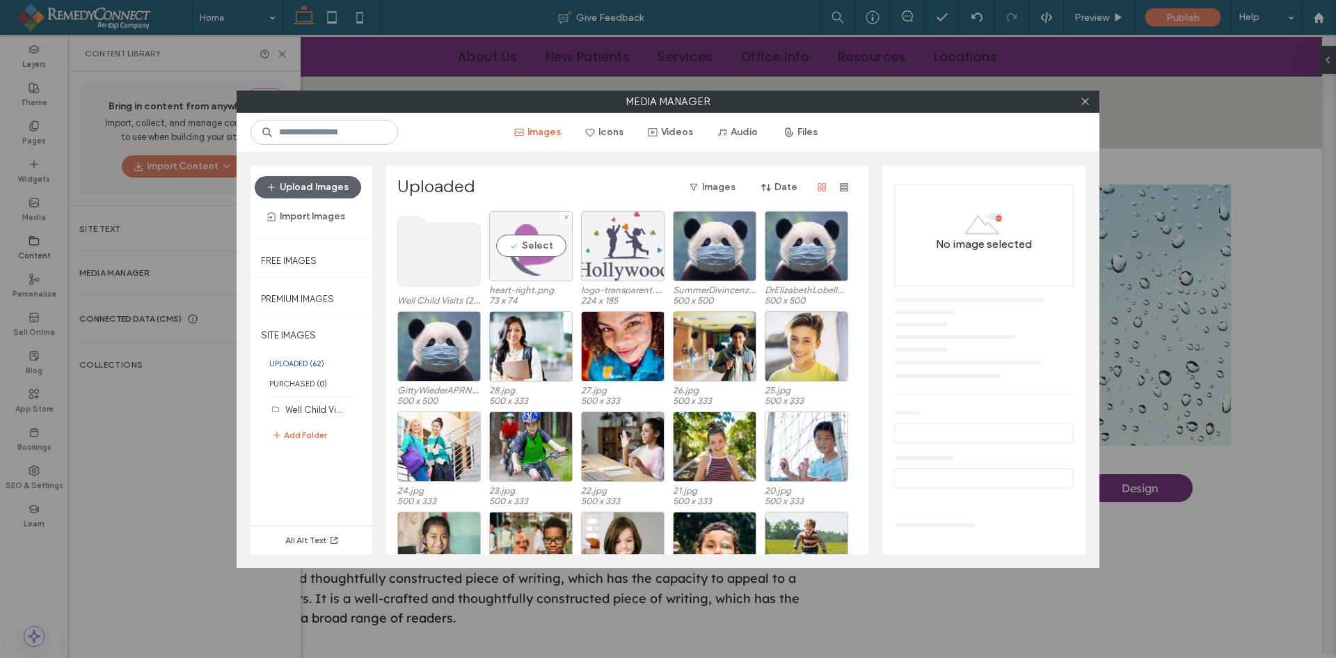
click at [539, 242] on div "Select" at bounding box center [531, 246] width 84 height 70
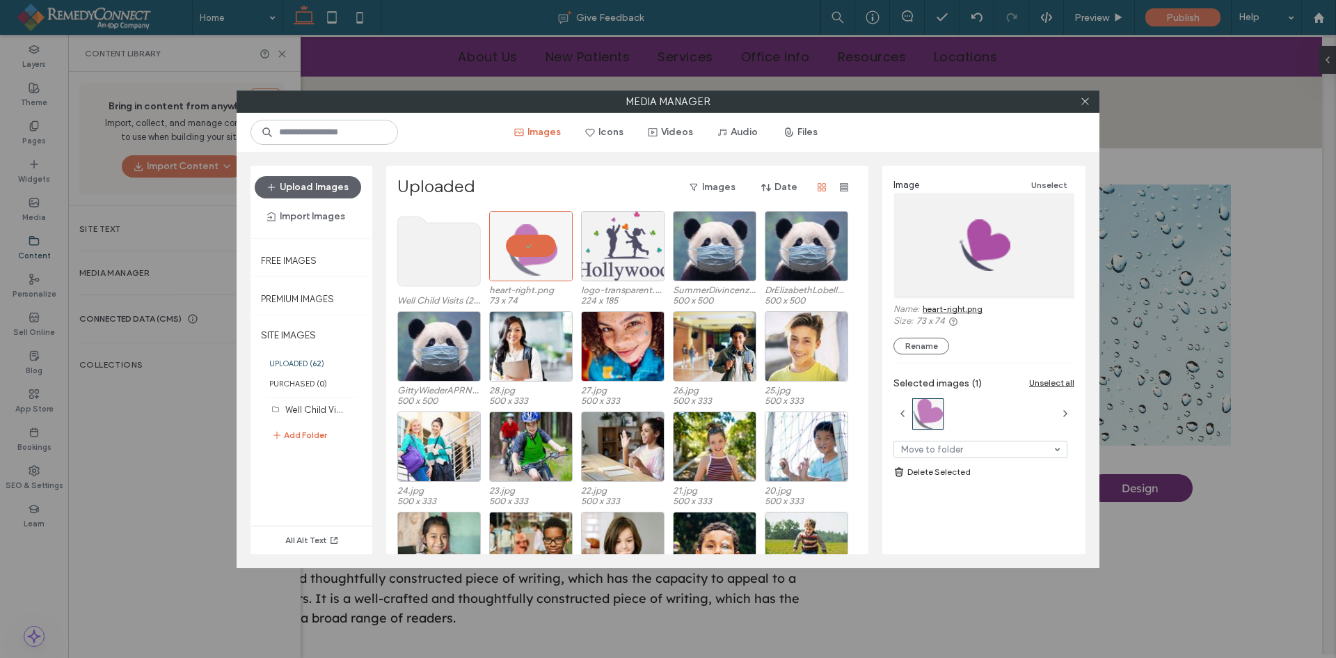
click at [969, 308] on link "heart-right.png" at bounding box center [953, 308] width 60 height 10
click at [1083, 95] on span at bounding box center [1085, 101] width 10 height 21
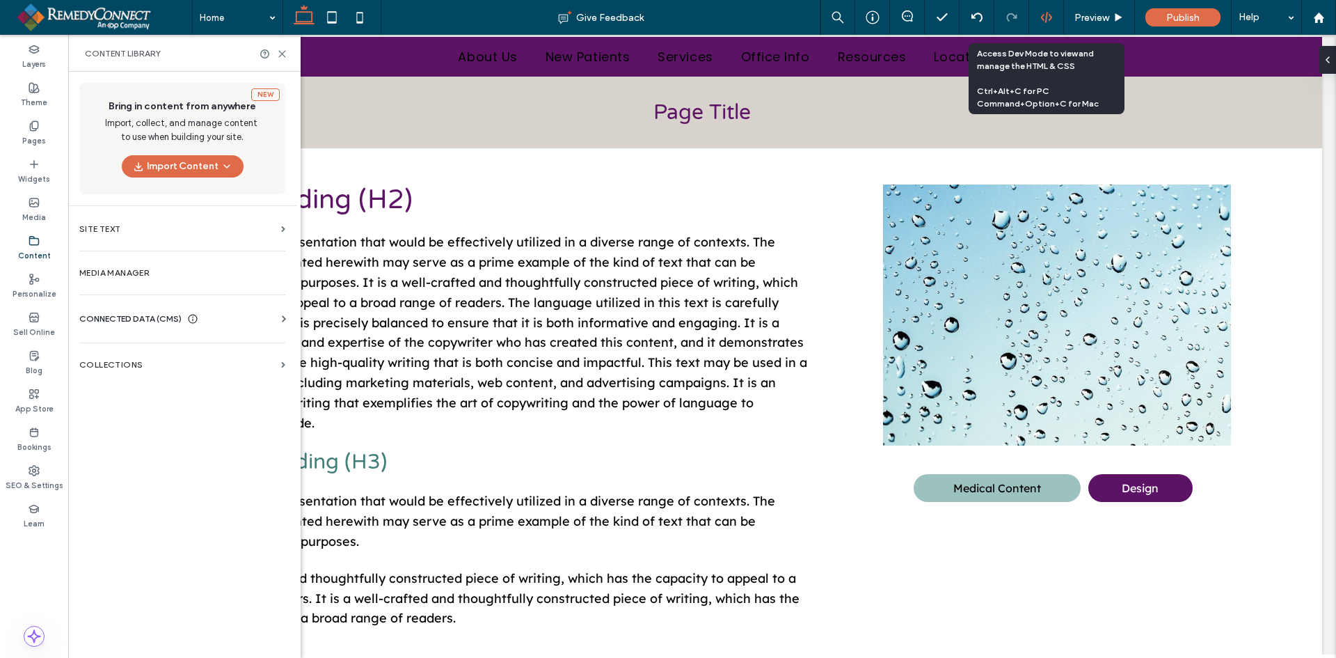
click at [1049, 21] on icon at bounding box center [1047, 17] width 13 height 13
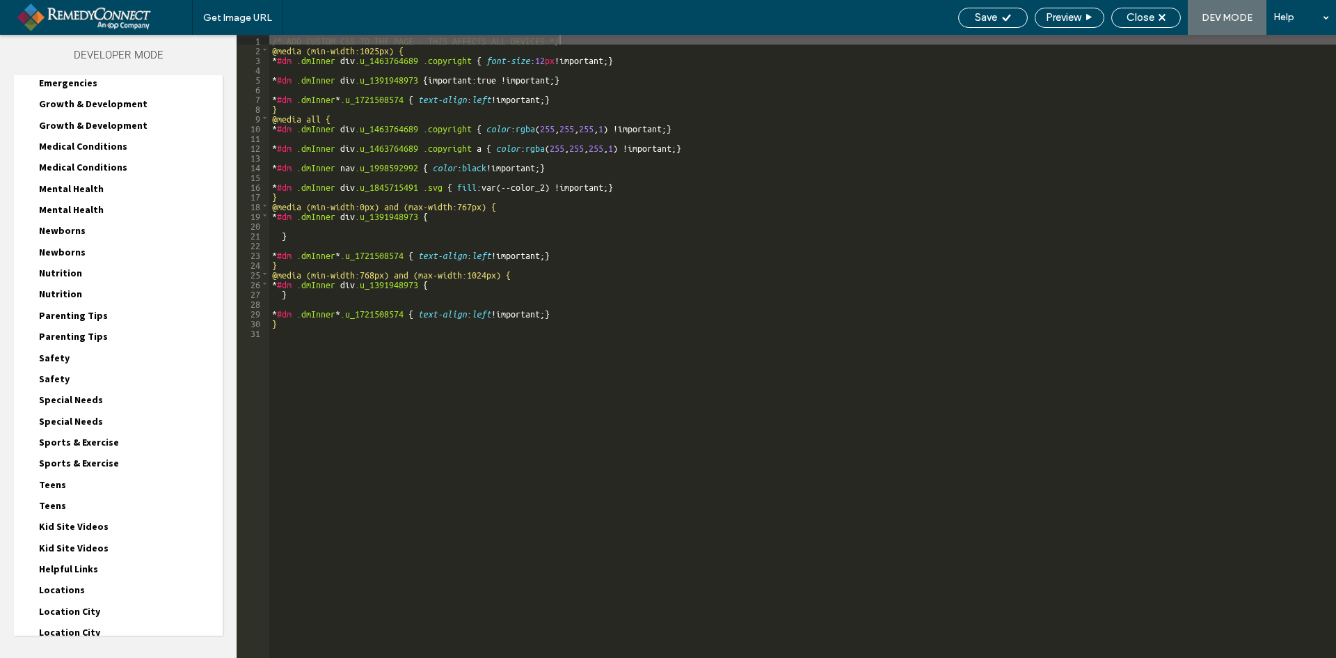
scroll to position [1686, 0]
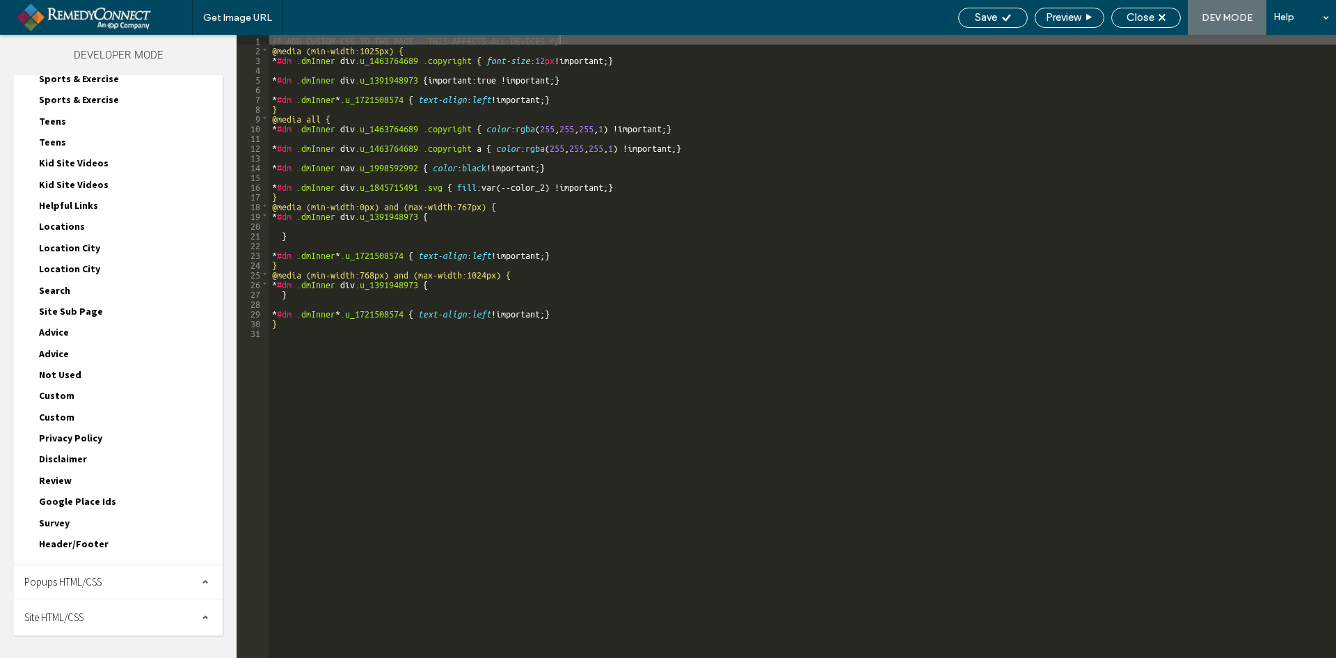
click at [101, 610] on div "Site HTML/CSS" at bounding box center [118, 617] width 209 height 35
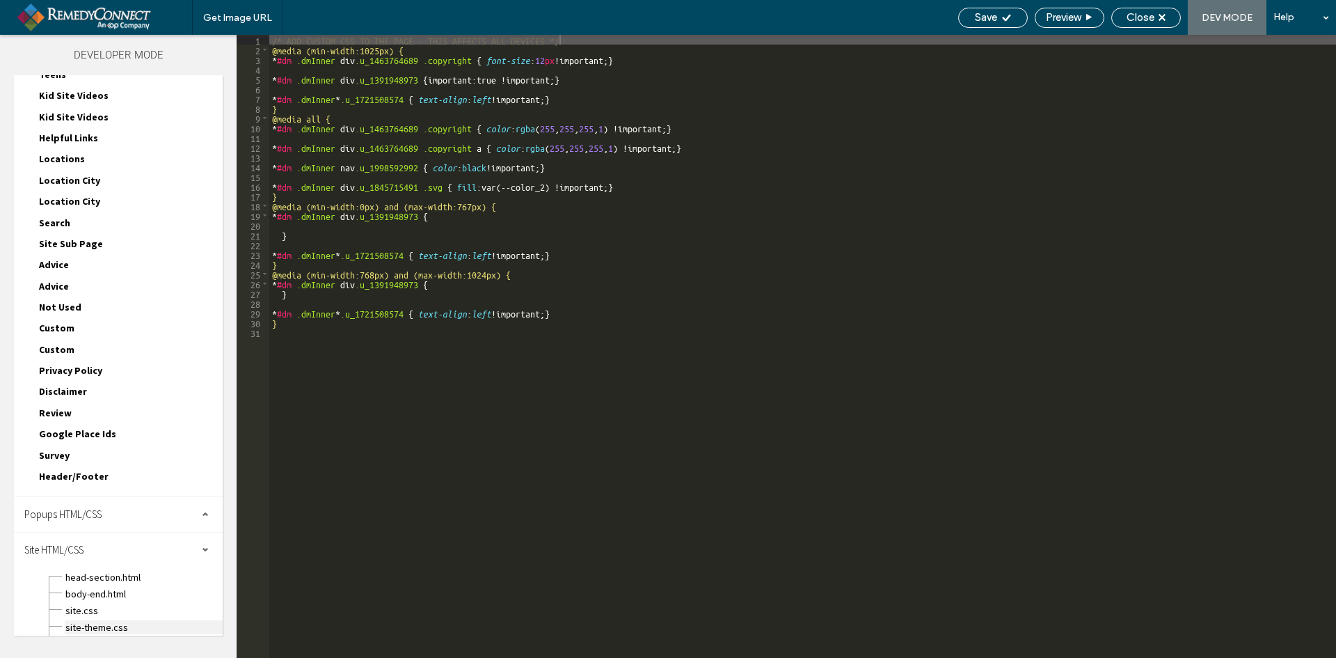
scroll to position [1812, 0]
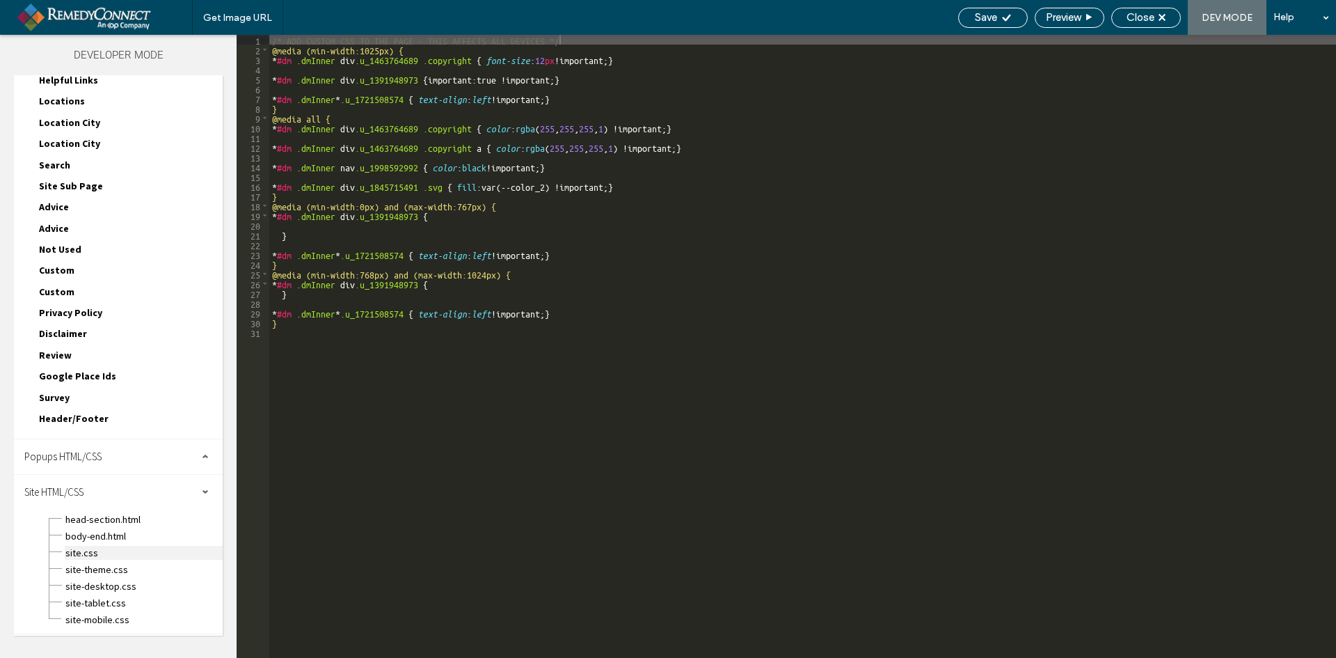
click at [124, 553] on span "site.css" at bounding box center [144, 553] width 158 height 14
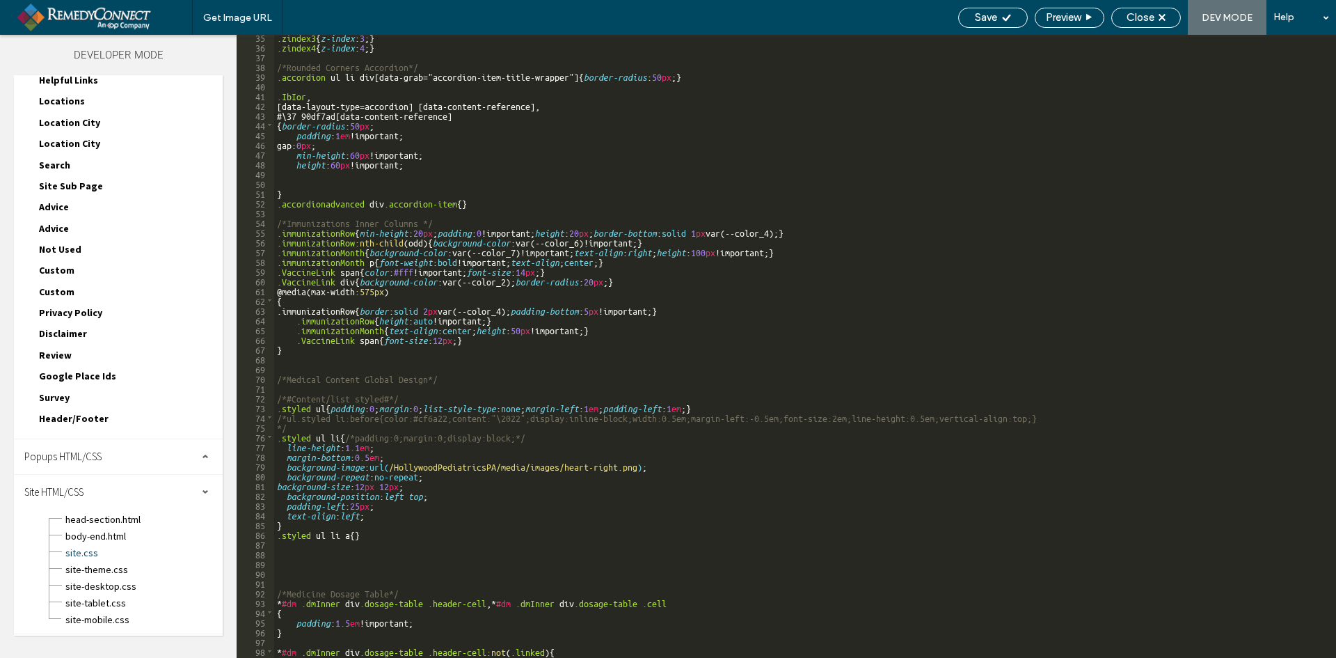
scroll to position [418, 0]
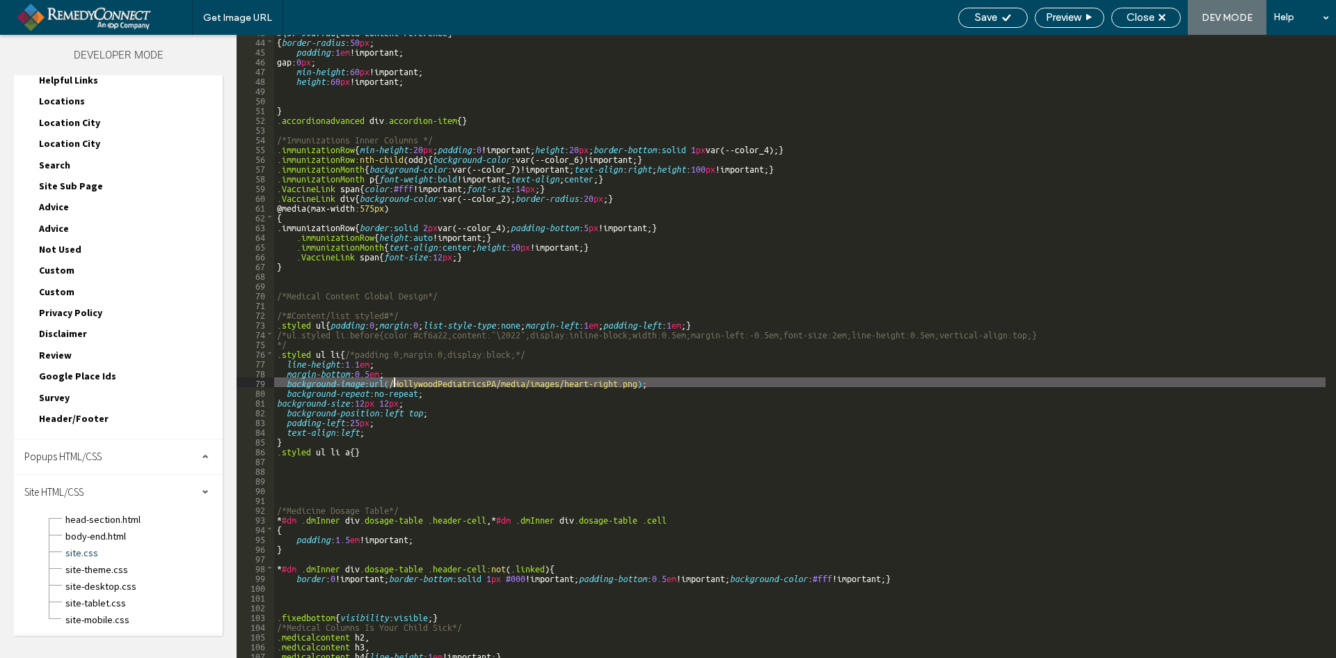
click at [393, 382] on div "#\ 37 90df7ad [ data-content-reference ] { border-radius : 50 px ; padding : 1 …" at bounding box center [800, 347] width 1052 height 642
click at [975, 17] on span "Save" at bounding box center [986, 17] width 22 height 13
click at [1136, 9] on div "Close" at bounding box center [1147, 18] width 70 height 20
click at [1141, 17] on span "Close" at bounding box center [1141, 17] width 28 height 13
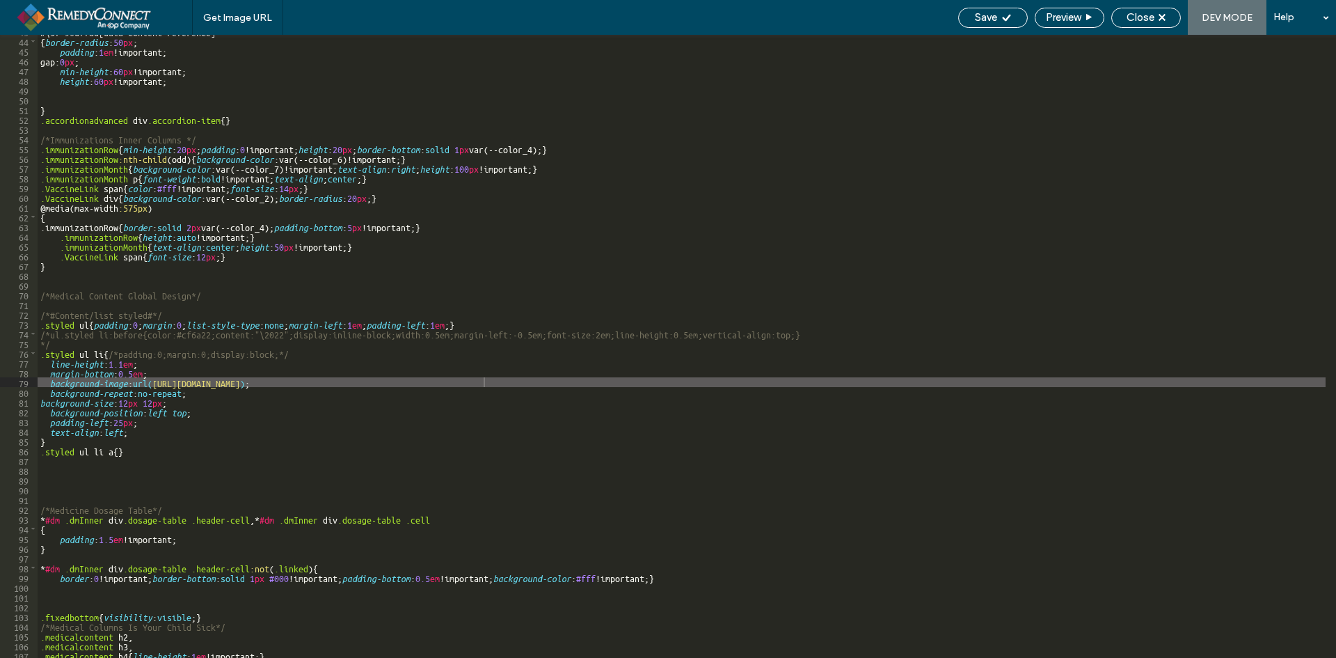
scroll to position [1777, 0]
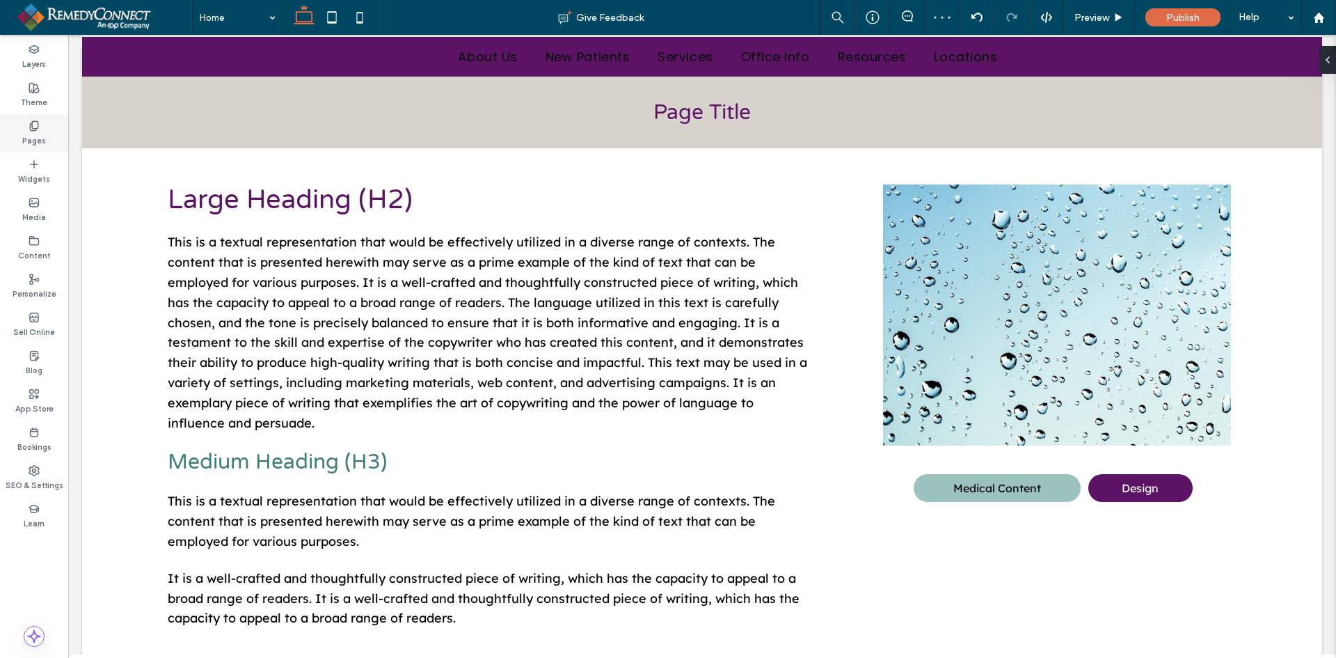
click at [53, 123] on div "Pages" at bounding box center [34, 133] width 68 height 38
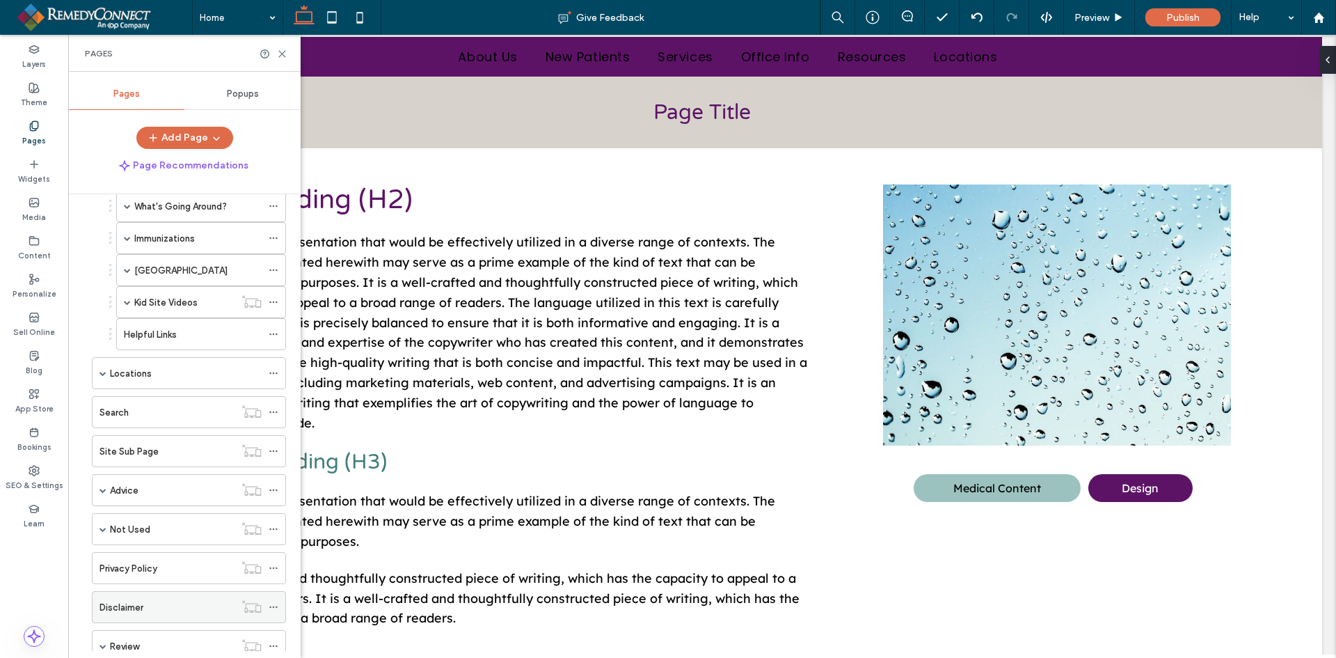
scroll to position [461, 0]
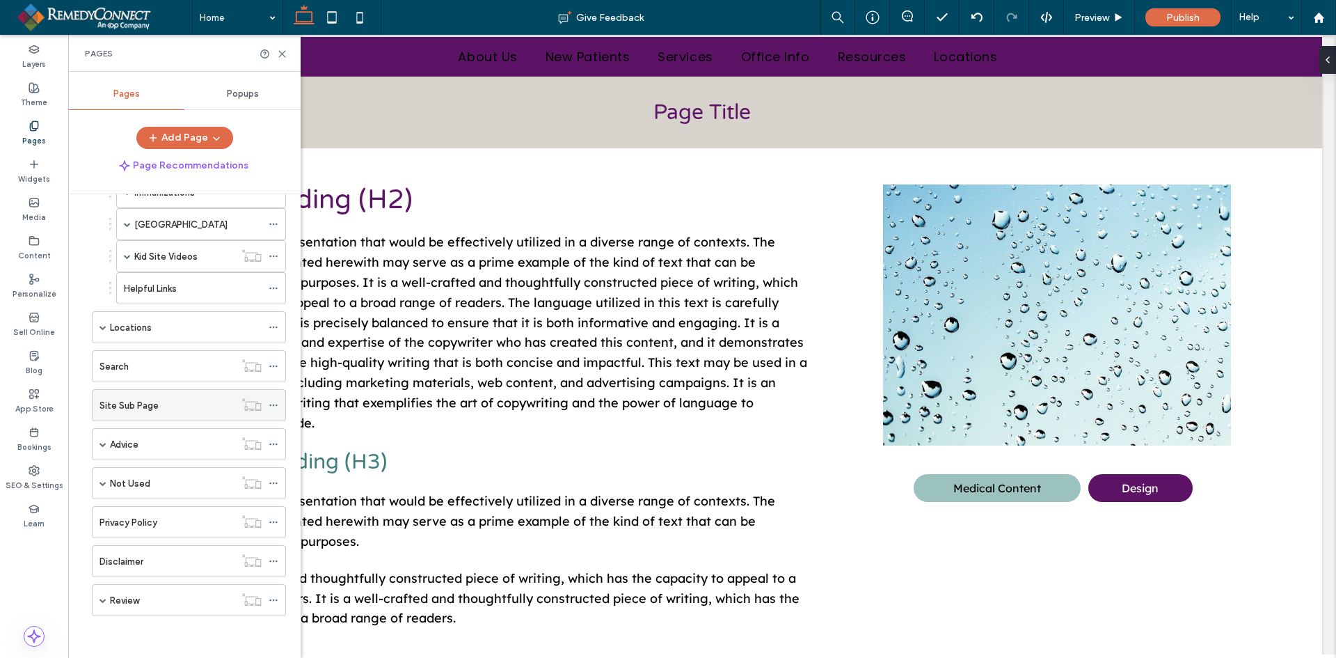
click at [116, 396] on div "Site Sub Page" at bounding box center [167, 405] width 135 height 31
click at [278, 56] on icon at bounding box center [282, 54] width 10 height 10
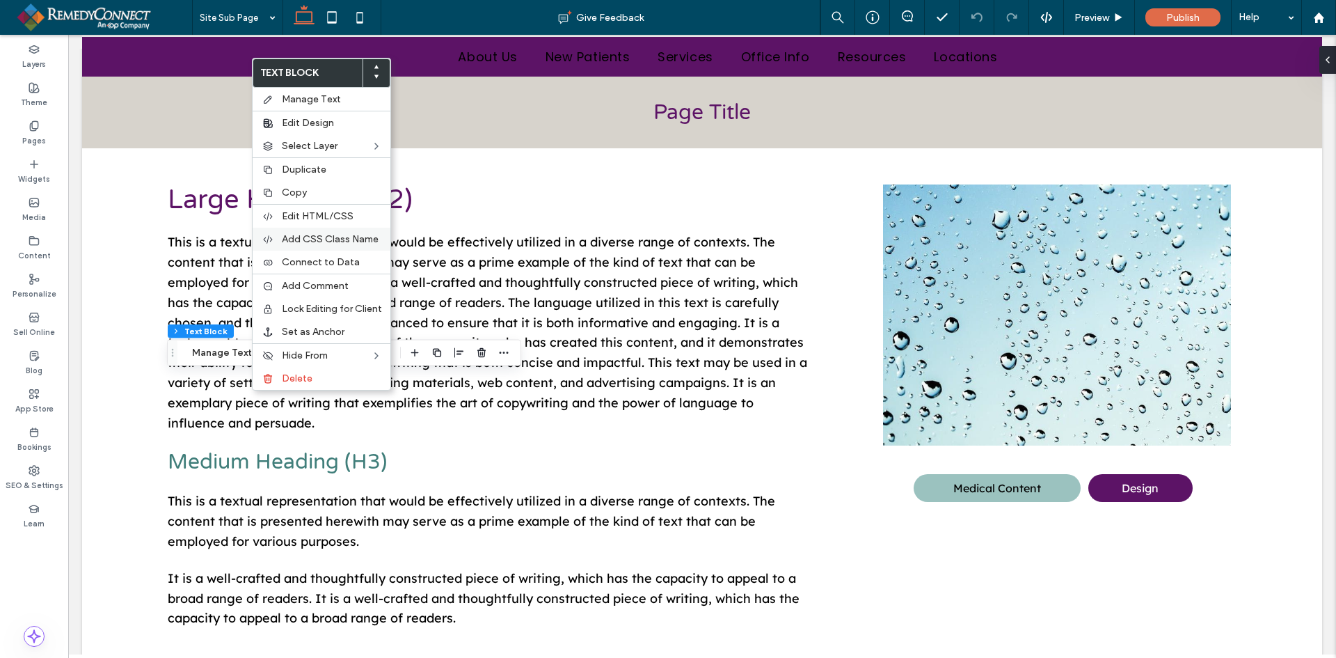
click at [351, 232] on div "Add CSS Class Name" at bounding box center [322, 239] width 138 height 23
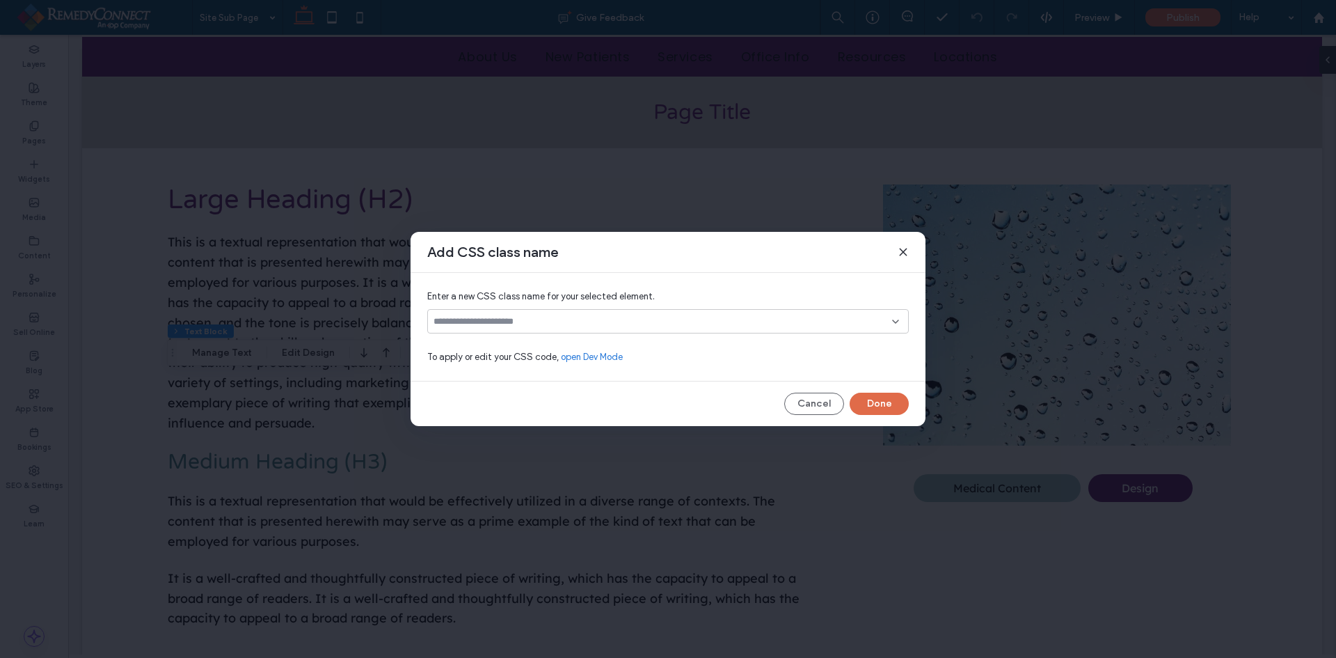
click at [514, 327] on div at bounding box center [668, 321] width 482 height 24
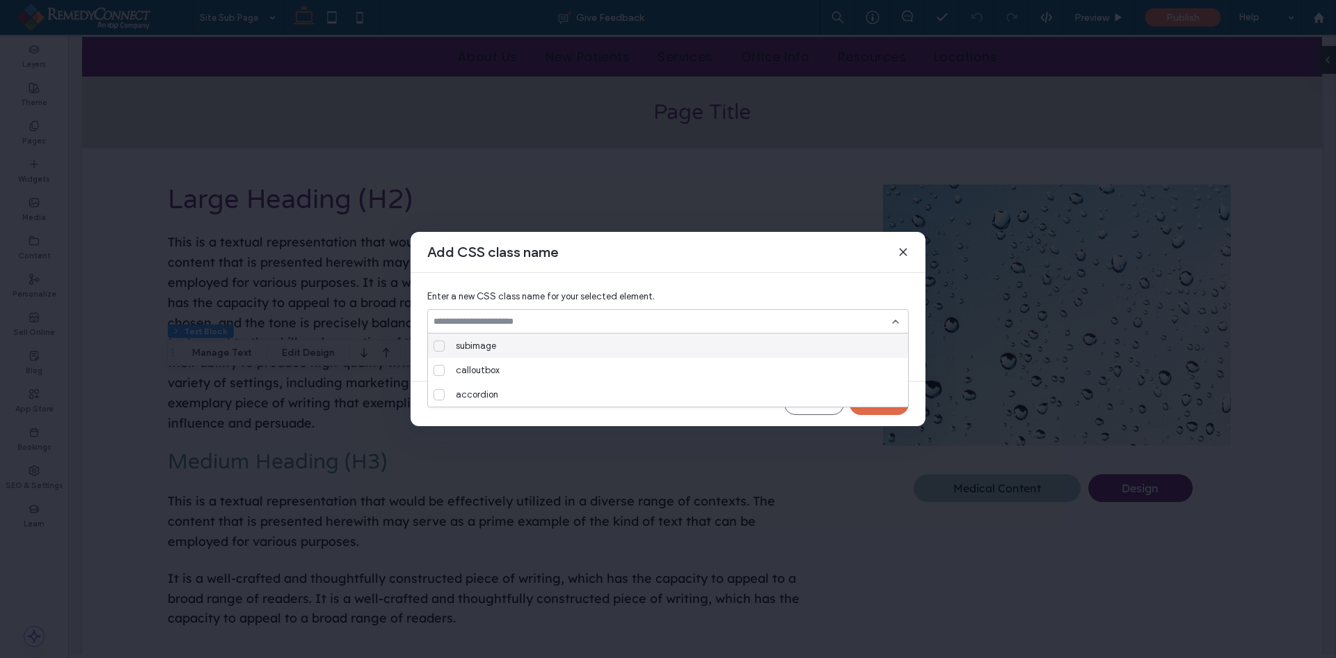
click at [515, 326] on input at bounding box center [663, 321] width 459 height 11
type input "******"
click at [889, 322] on div at bounding box center [882, 321] width 37 height 11
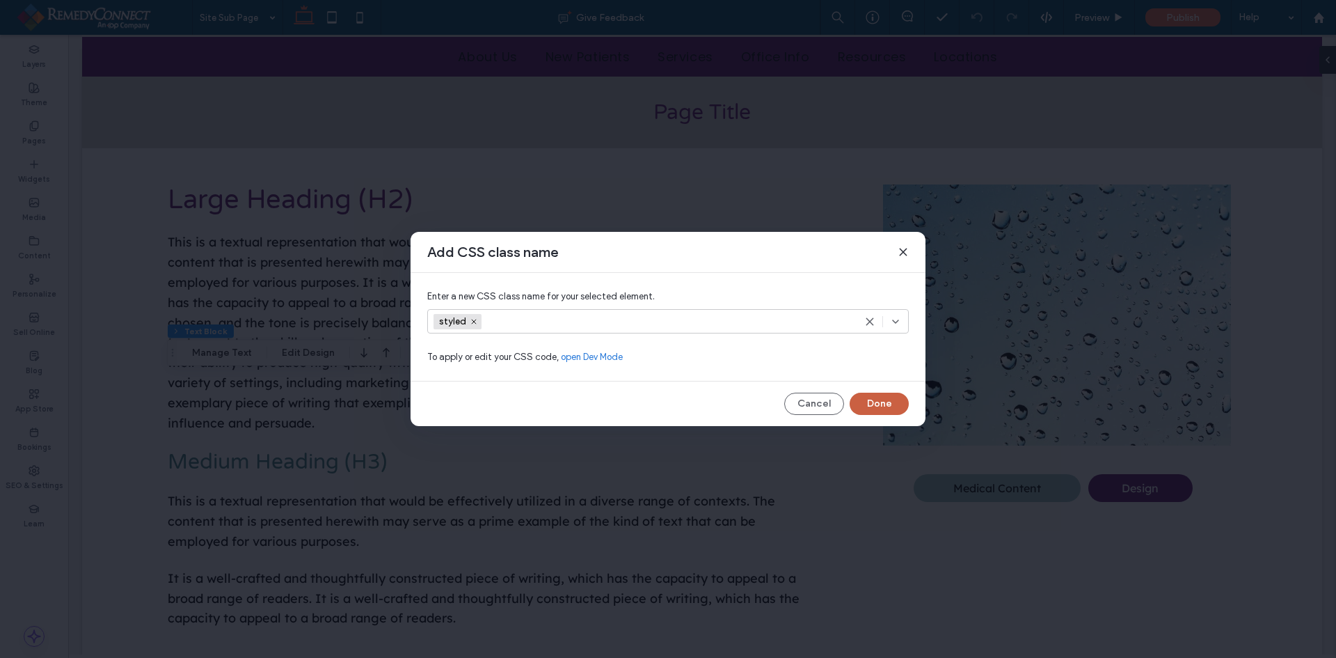
click at [878, 397] on button "Done" at bounding box center [879, 404] width 59 height 22
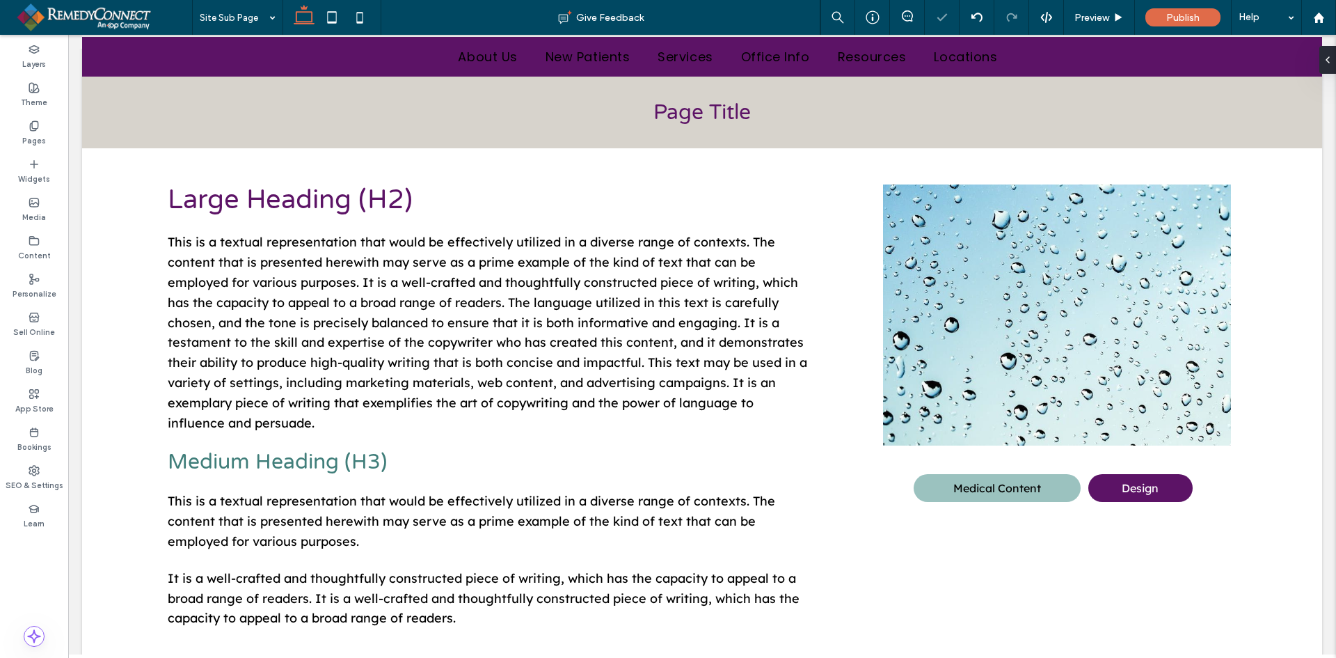
type input "**********"
type input "**"
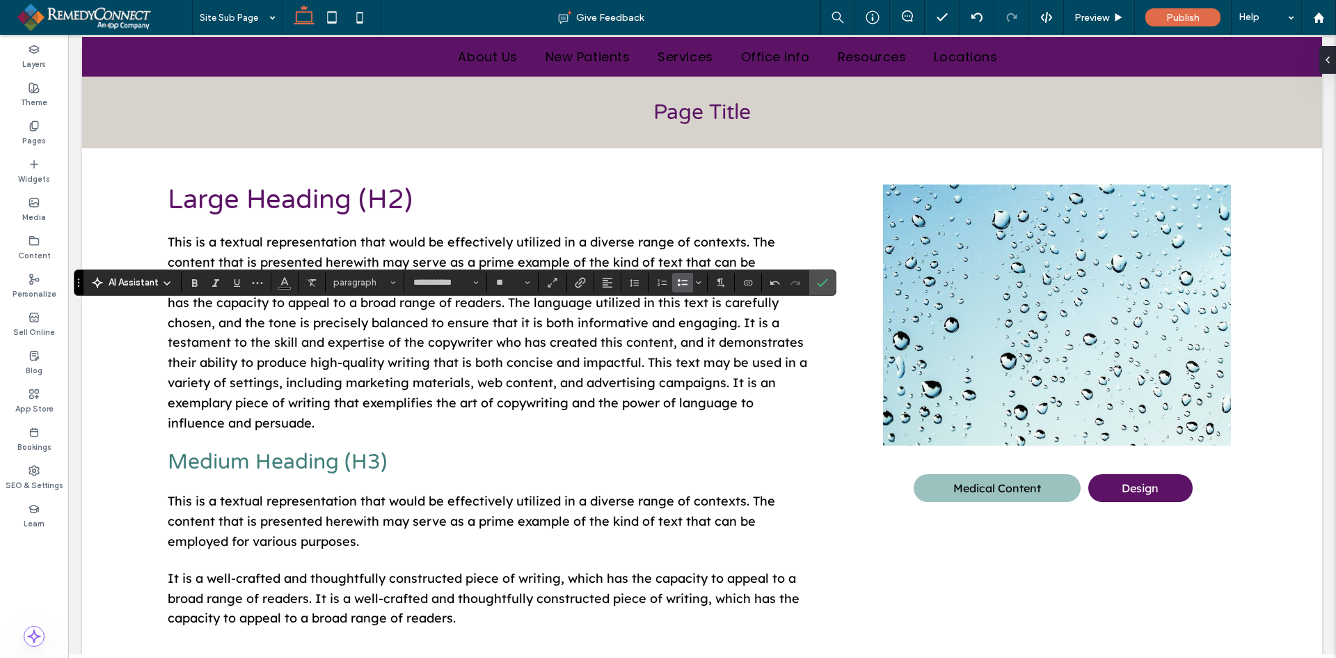
click at [679, 278] on icon "Bulleted List" at bounding box center [682, 282] width 11 height 11
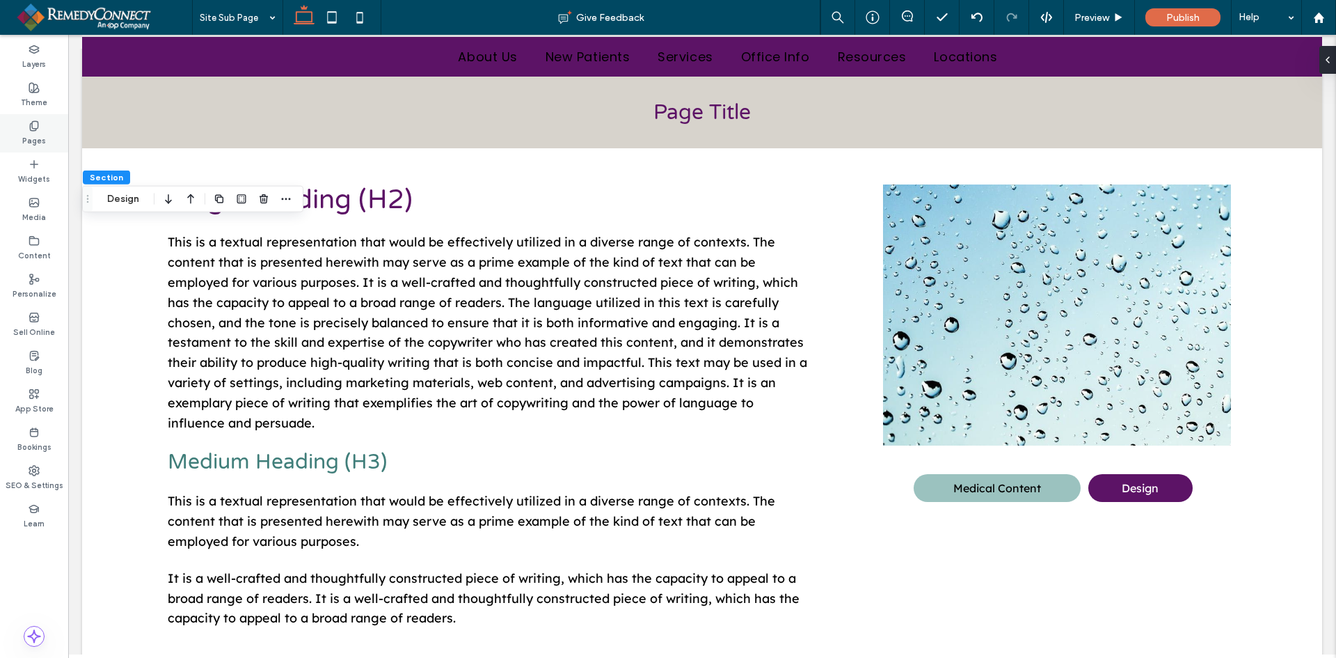
click at [39, 141] on label "Pages" at bounding box center [34, 139] width 24 height 15
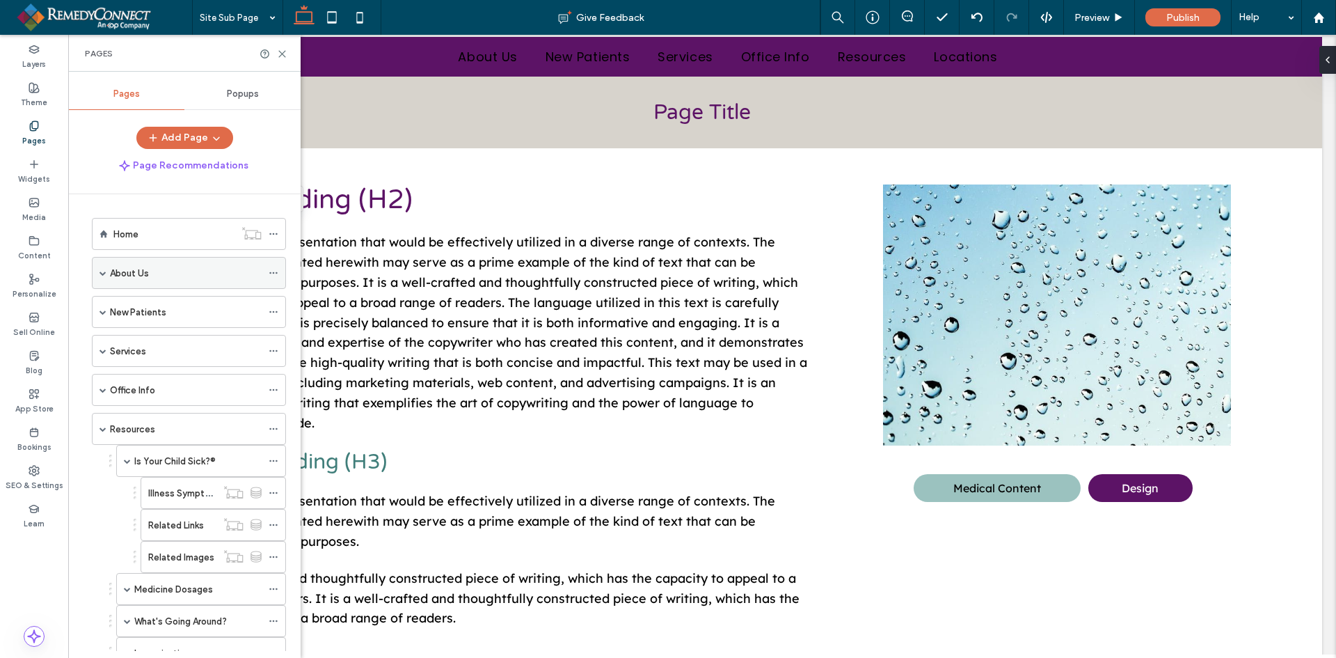
click at [104, 275] on span at bounding box center [103, 272] width 7 height 7
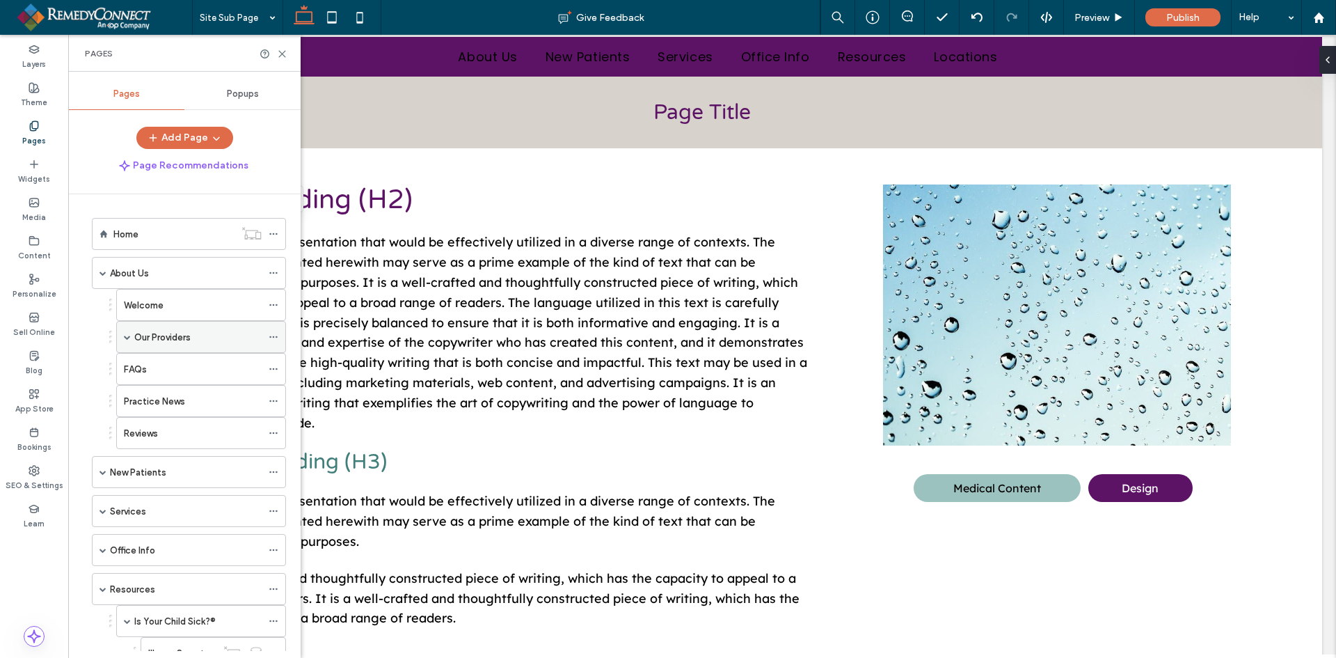
click at [128, 334] on span at bounding box center [127, 336] width 7 height 7
click at [274, 367] on icon at bounding box center [274, 369] width 10 height 10
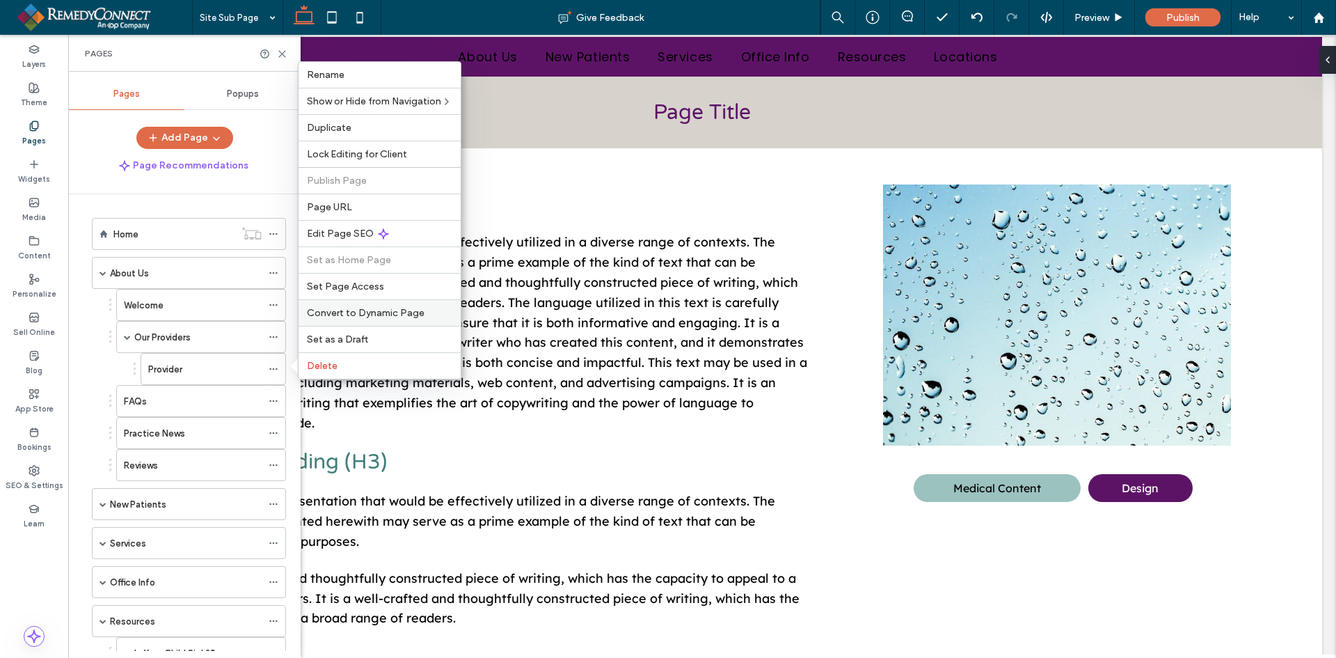
click at [354, 307] on span "Convert to Dynamic Page" at bounding box center [366, 313] width 118 height 12
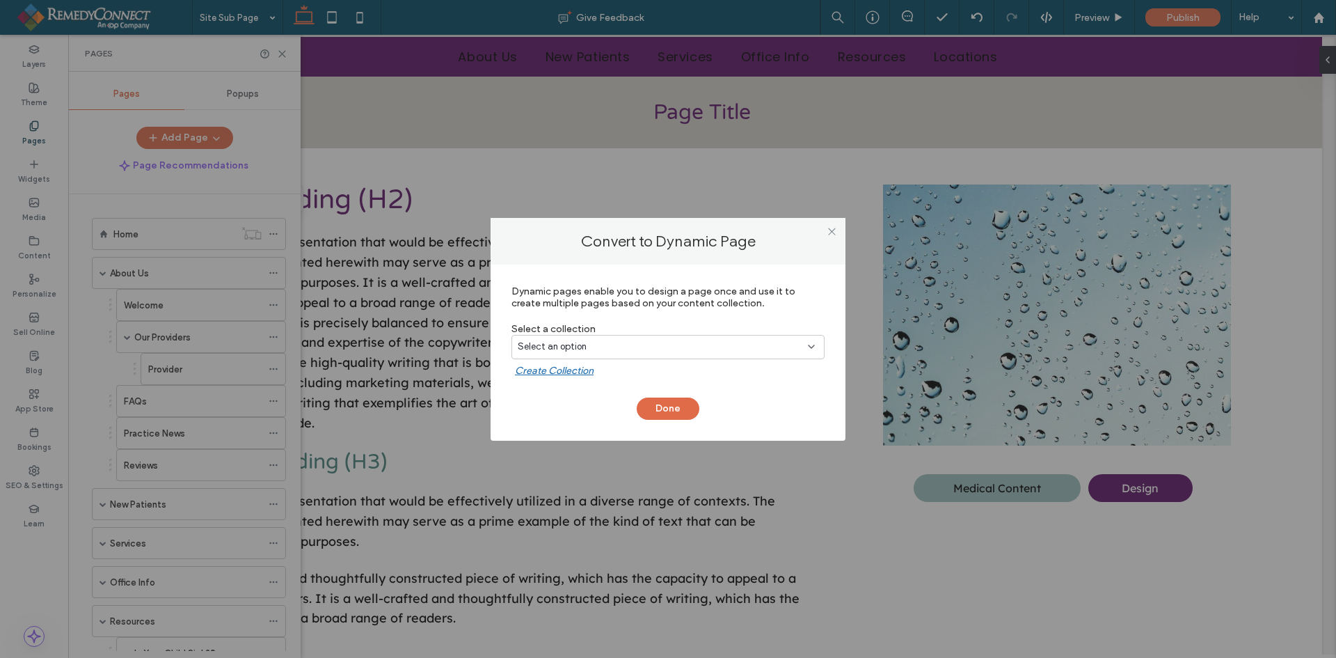
click at [571, 340] on span "Select an option" at bounding box center [552, 347] width 69 height 14
type input "***"
click at [574, 390] on div "Staff" at bounding box center [668, 395] width 312 height 24
click at [671, 403] on button "Done" at bounding box center [668, 408] width 63 height 22
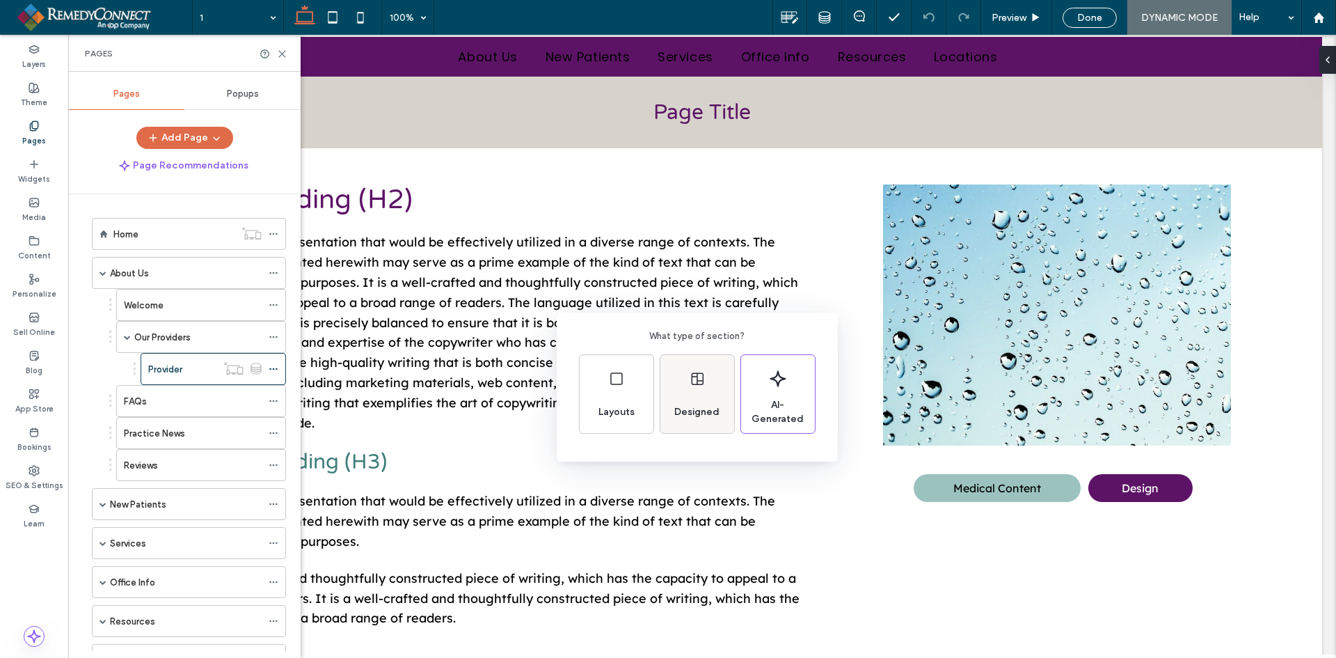
click at [711, 384] on div "Designed" at bounding box center [698, 394] width 74 height 78
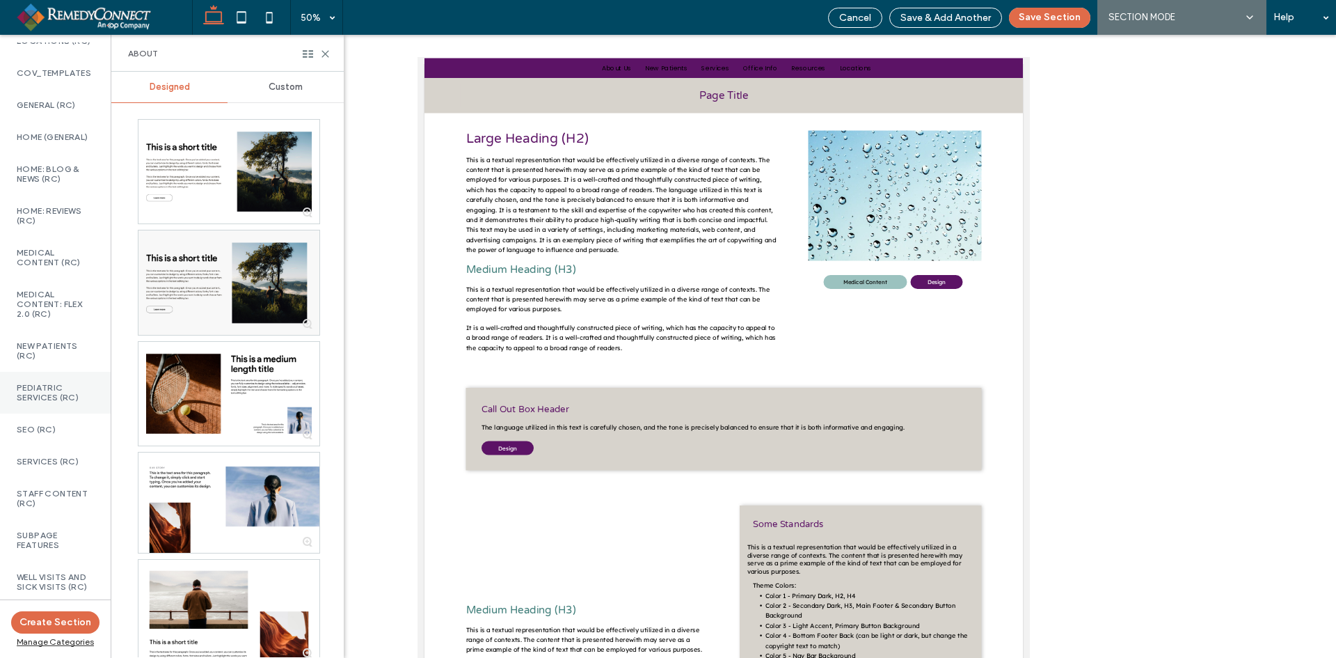
scroll to position [766, 0]
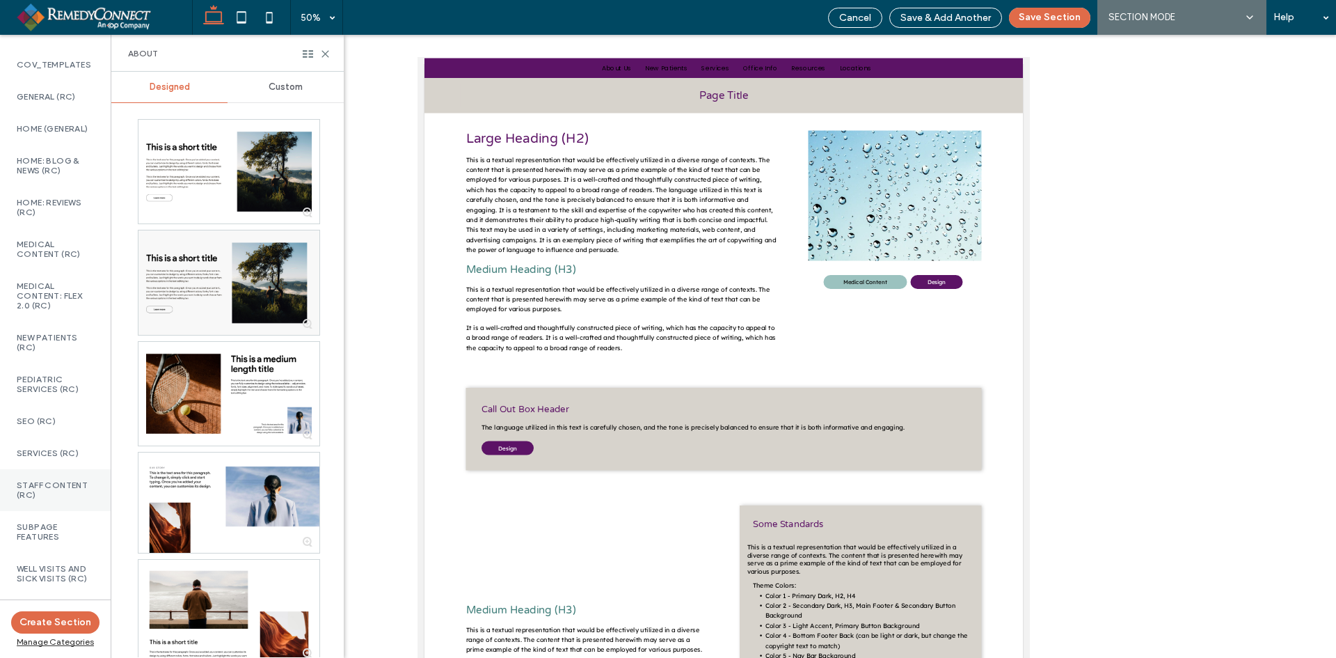
click at [77, 511] on div "Staff Content (RC)" at bounding box center [55, 490] width 111 height 42
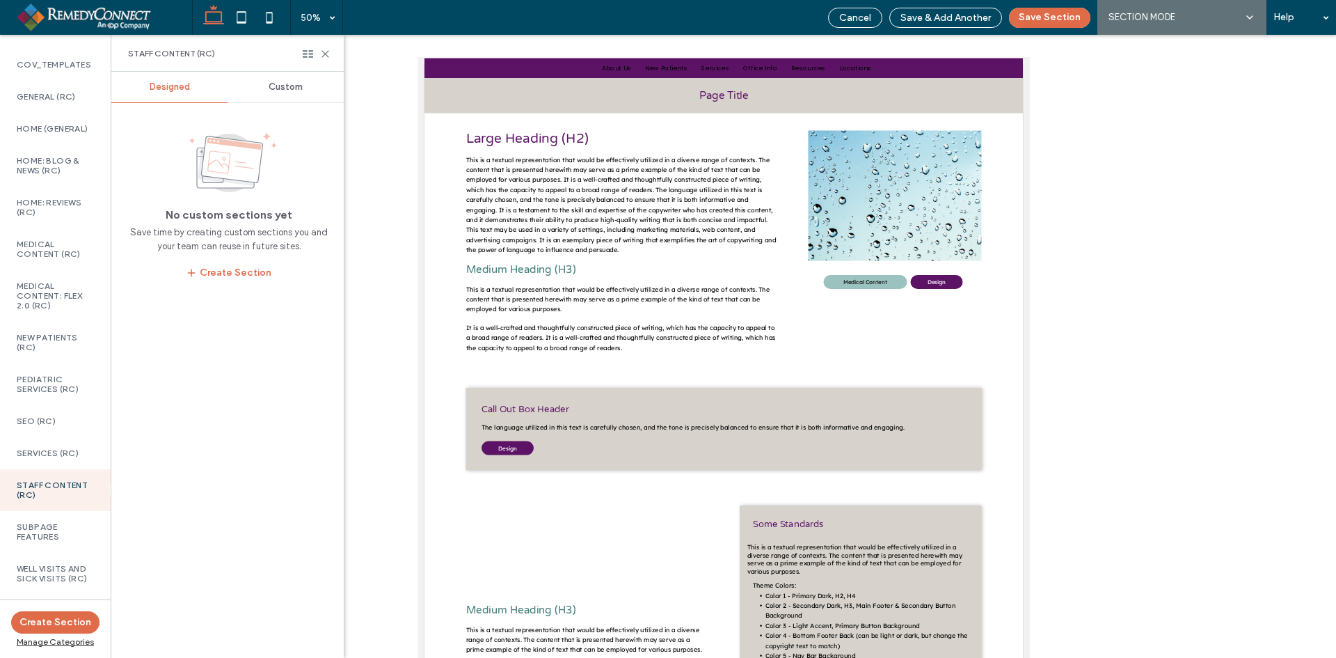
click at [290, 95] on div "Custom" at bounding box center [286, 87] width 116 height 31
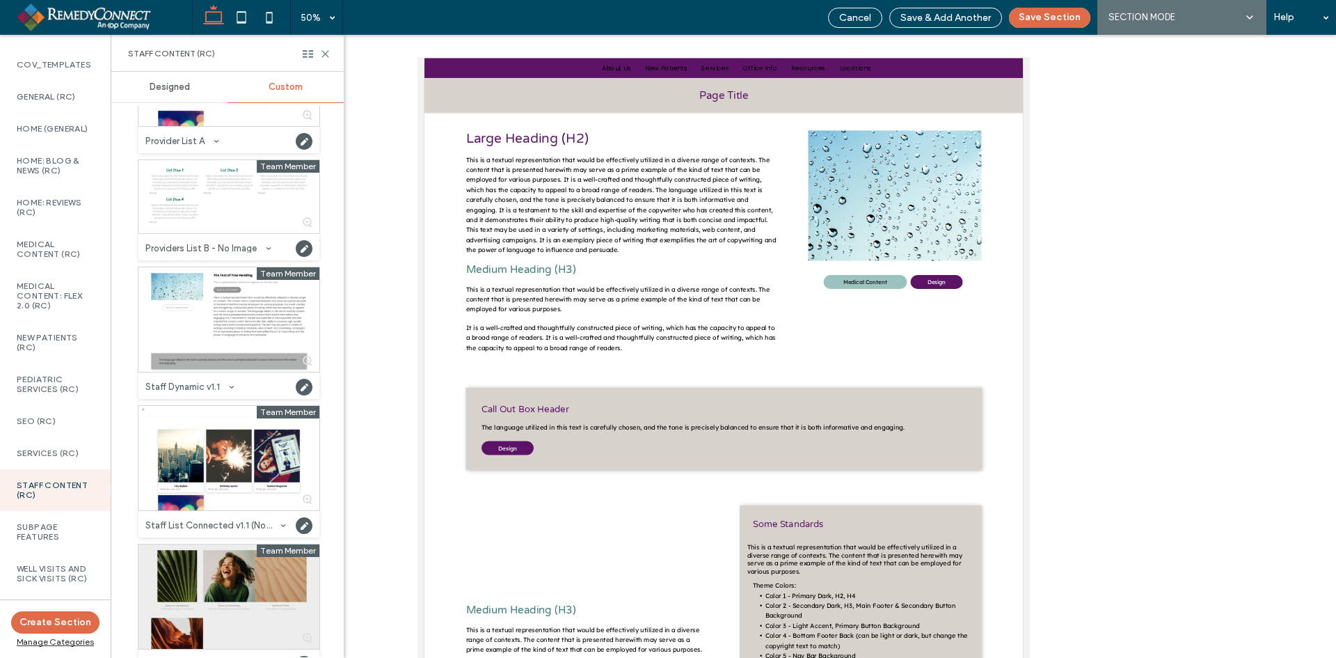
scroll to position [422, 0]
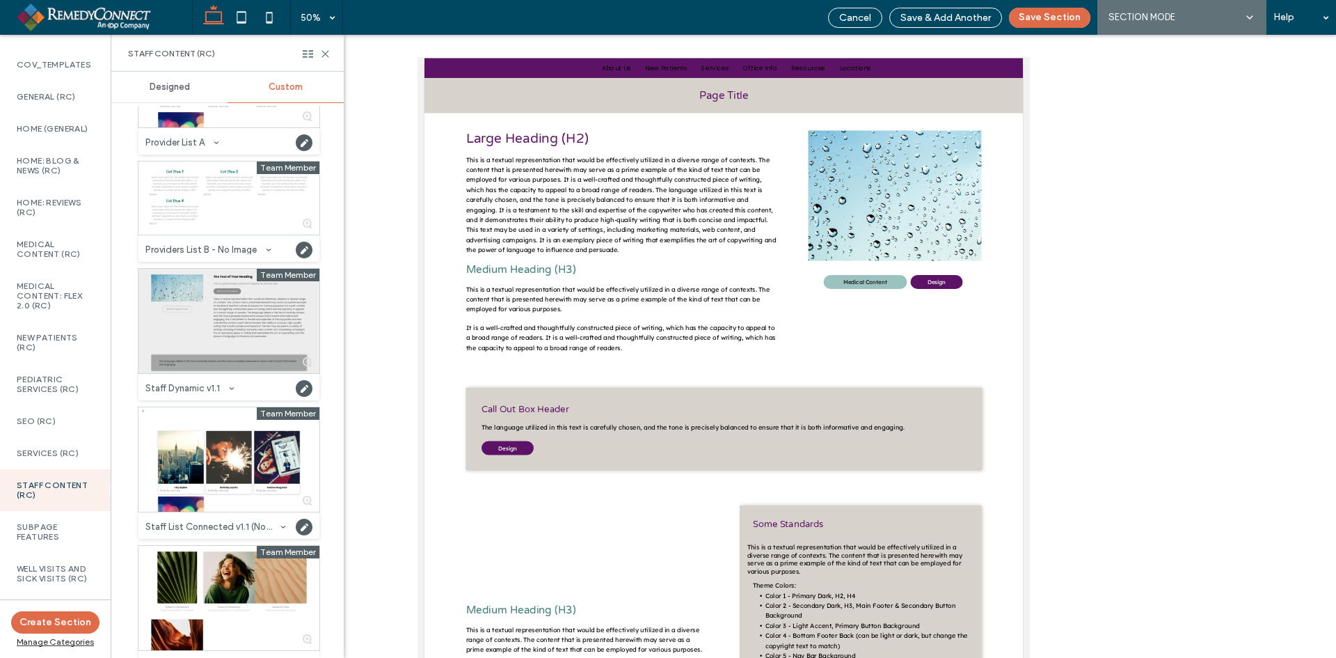
click at [237, 303] on div at bounding box center [229, 321] width 181 height 104
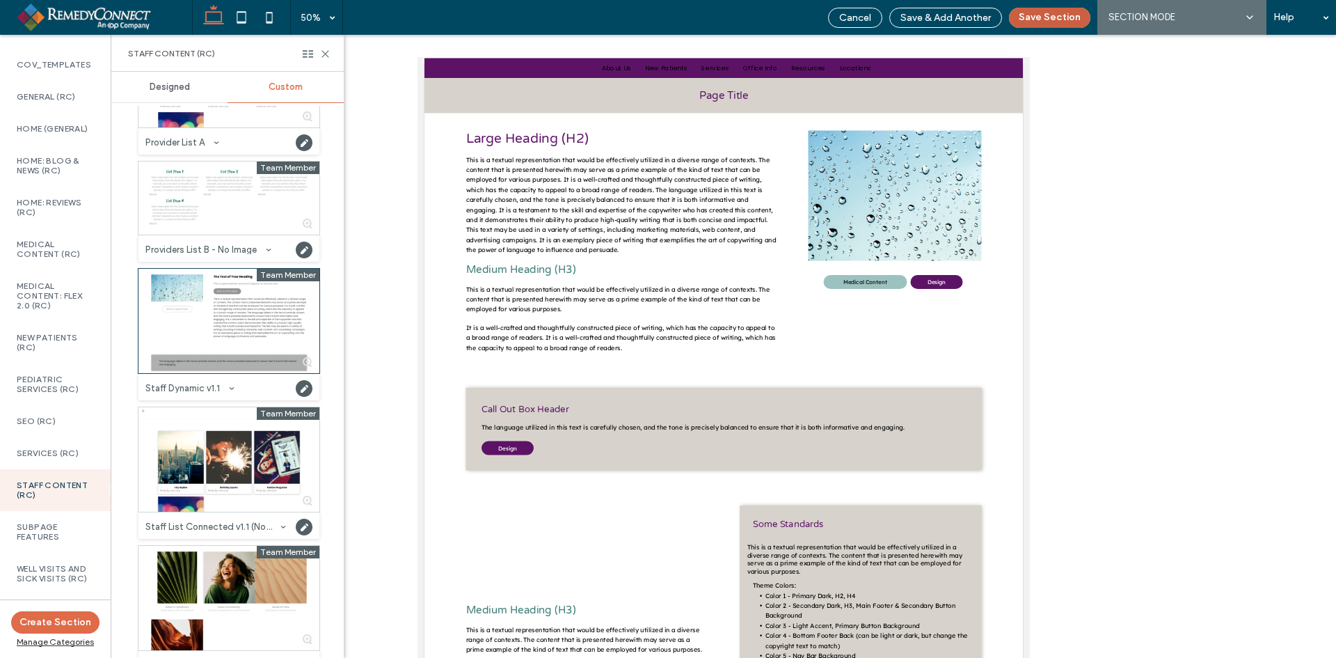
click at [1045, 20] on button "Save Section" at bounding box center [1049, 18] width 81 height 20
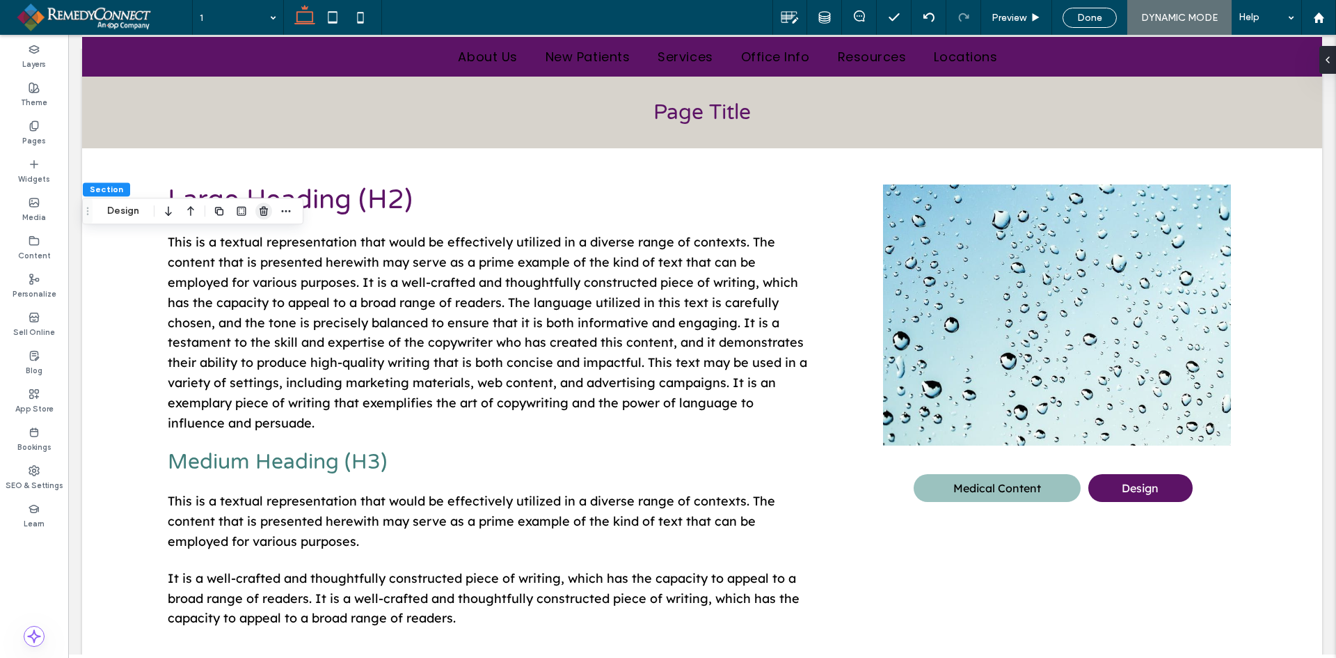
click at [267, 209] on use "button" at bounding box center [264, 211] width 8 height 9
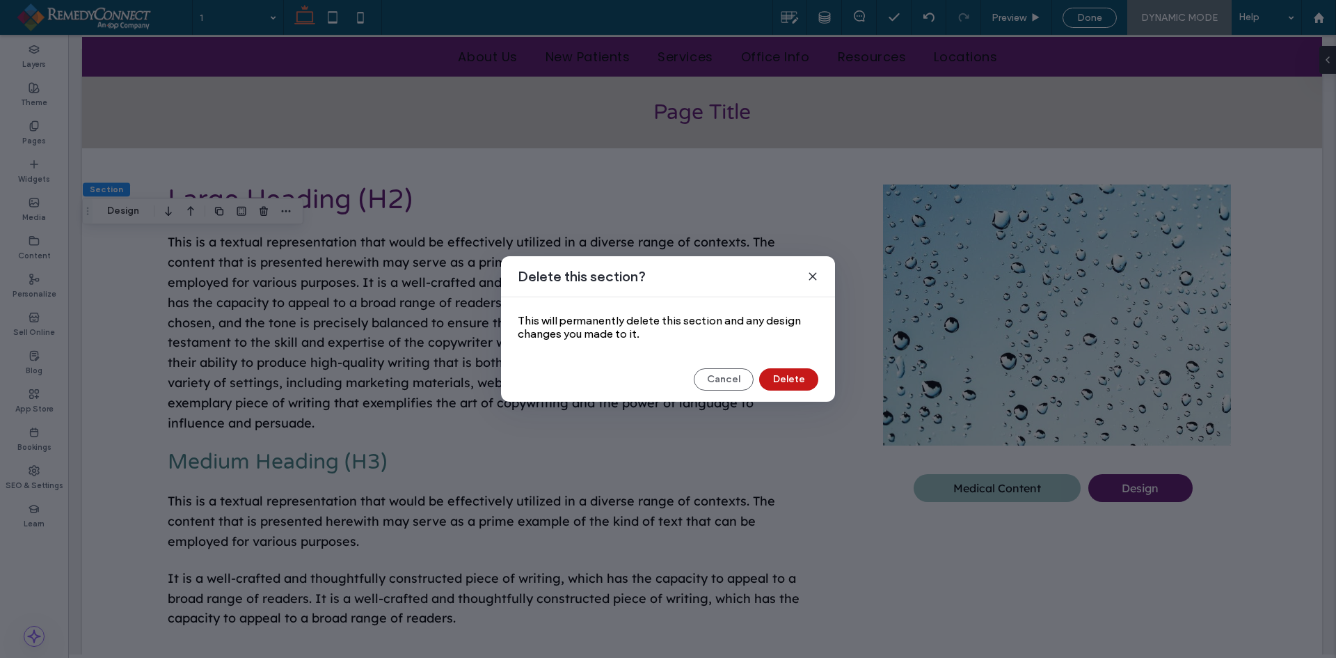
click at [789, 368] on button "Delete" at bounding box center [788, 379] width 59 height 22
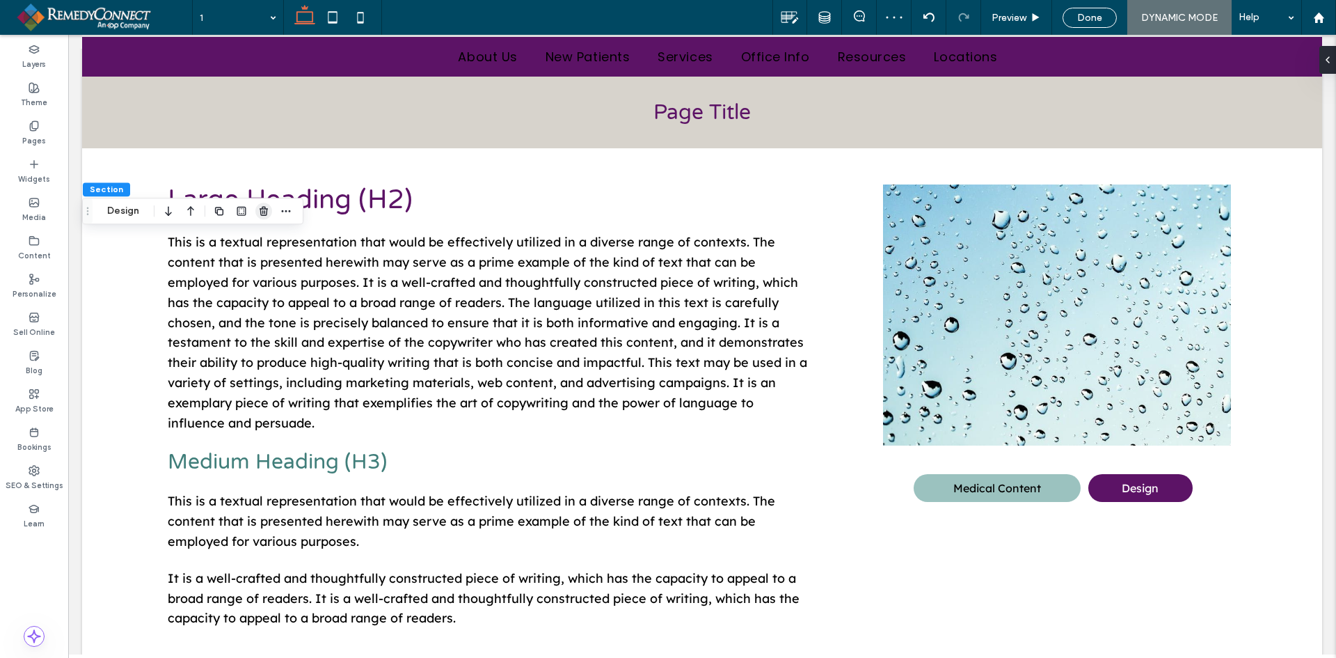
click at [266, 212] on icon "button" at bounding box center [263, 210] width 11 height 11
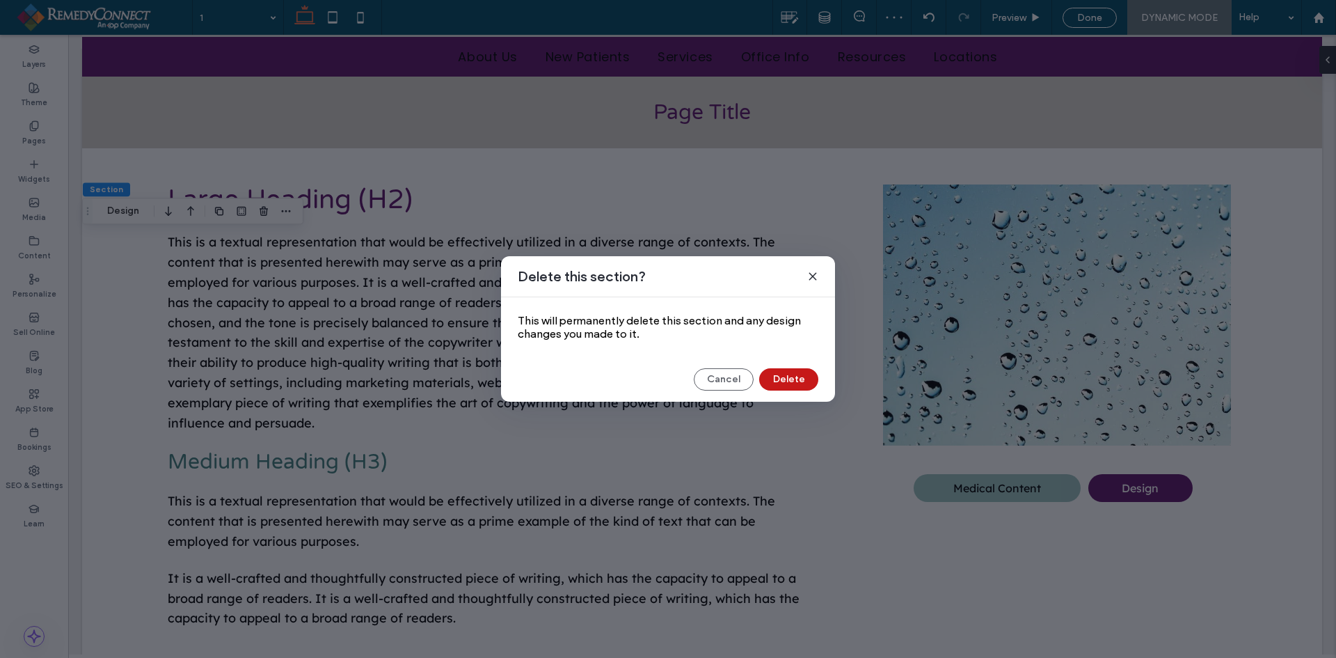
click at [801, 381] on button "Delete" at bounding box center [788, 379] width 59 height 22
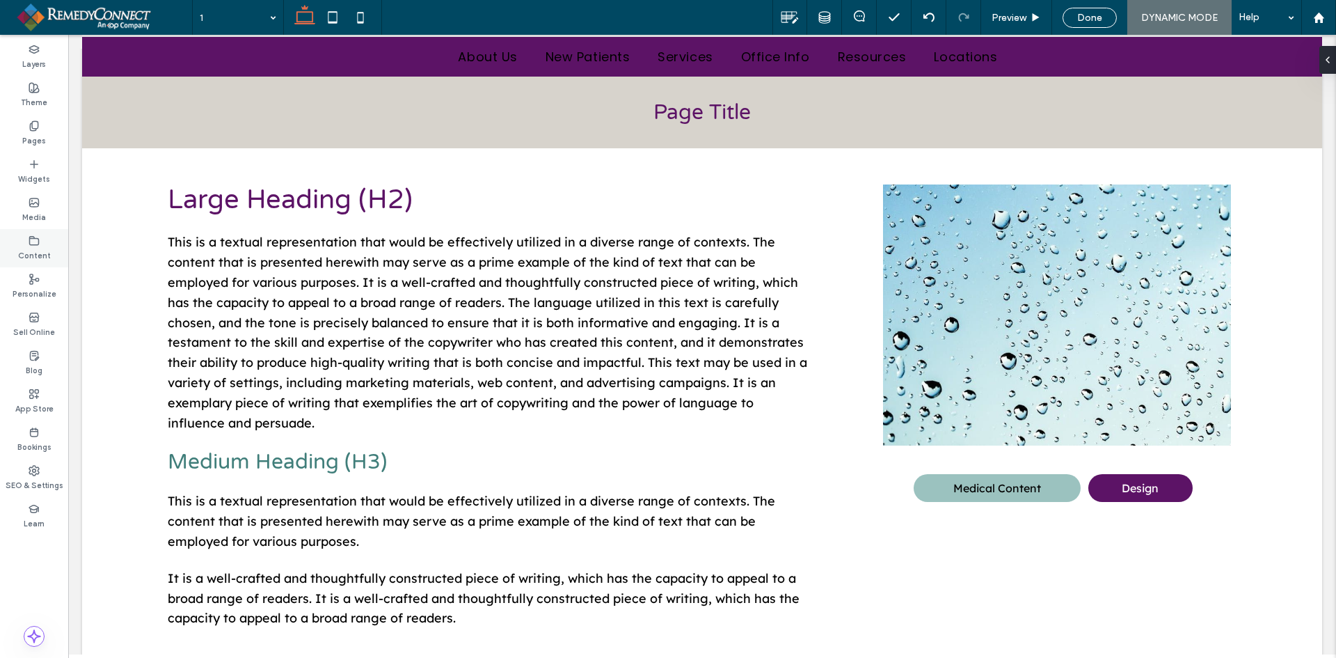
click at [34, 243] on icon at bounding box center [34, 240] width 11 height 11
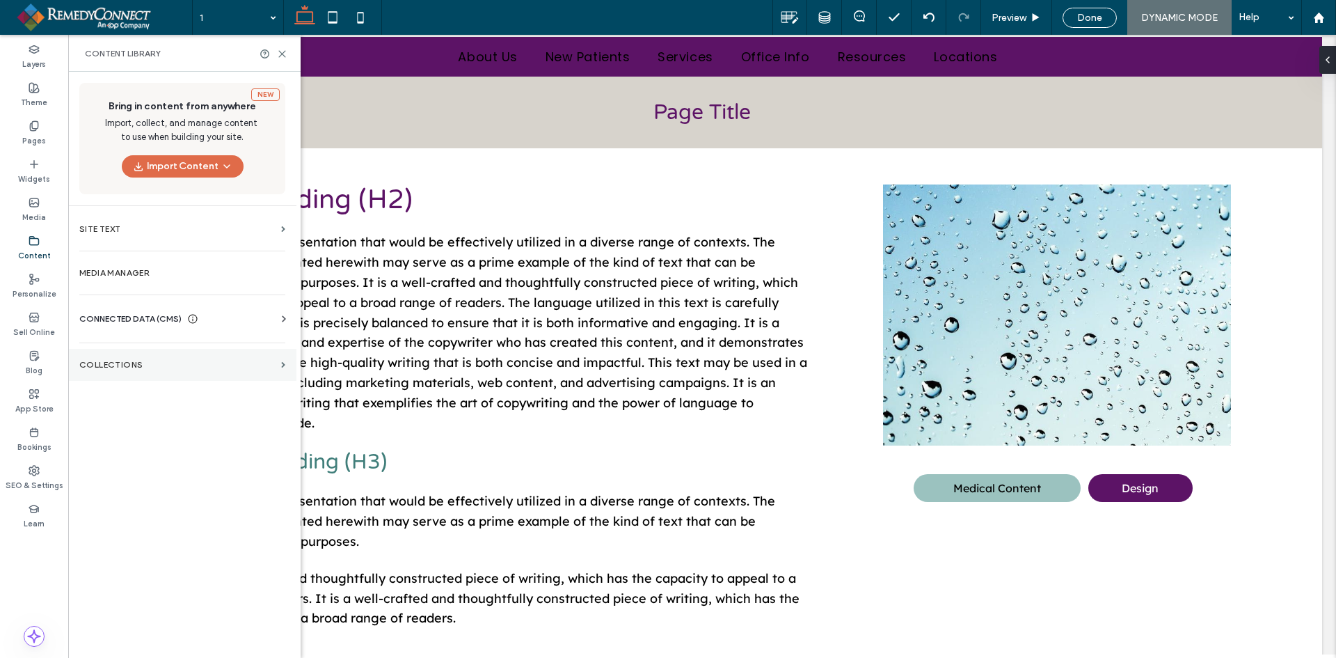
click at [94, 363] on label "Collections" at bounding box center [177, 365] width 196 height 10
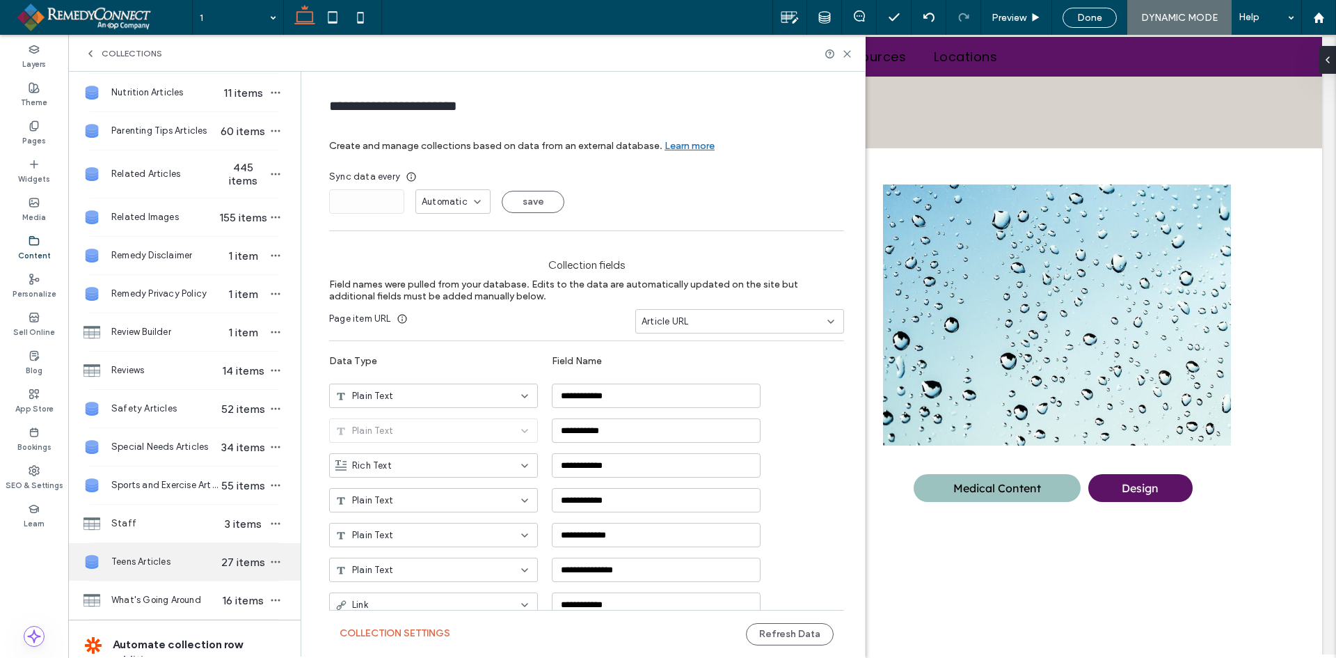
scroll to position [696, 0]
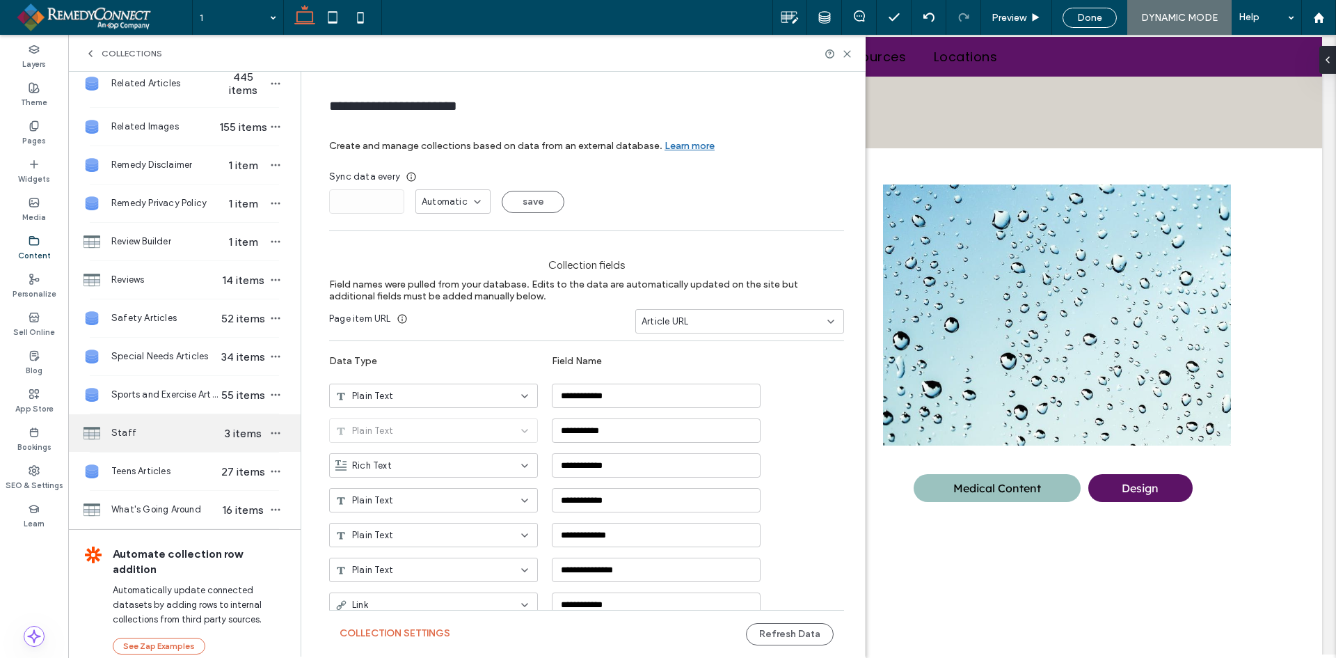
click at [161, 444] on div "Staff 3 items" at bounding box center [184, 433] width 232 height 38
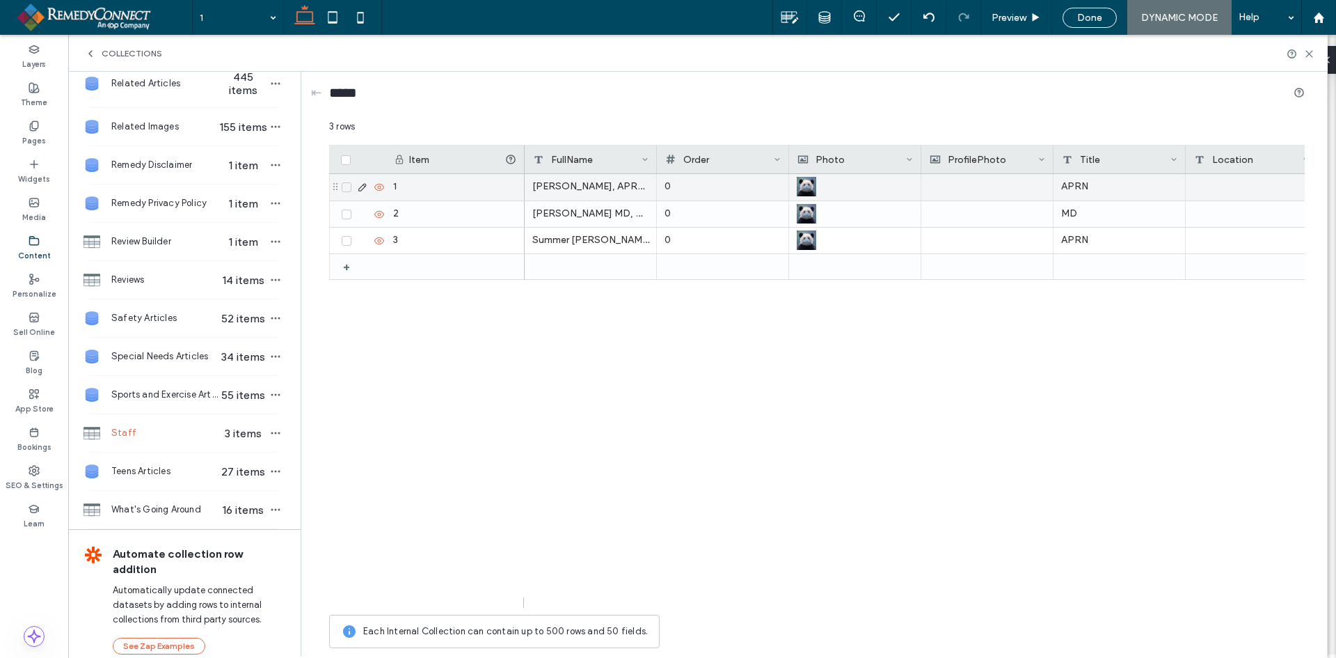
click at [361, 182] on icon at bounding box center [362, 187] width 11 height 11
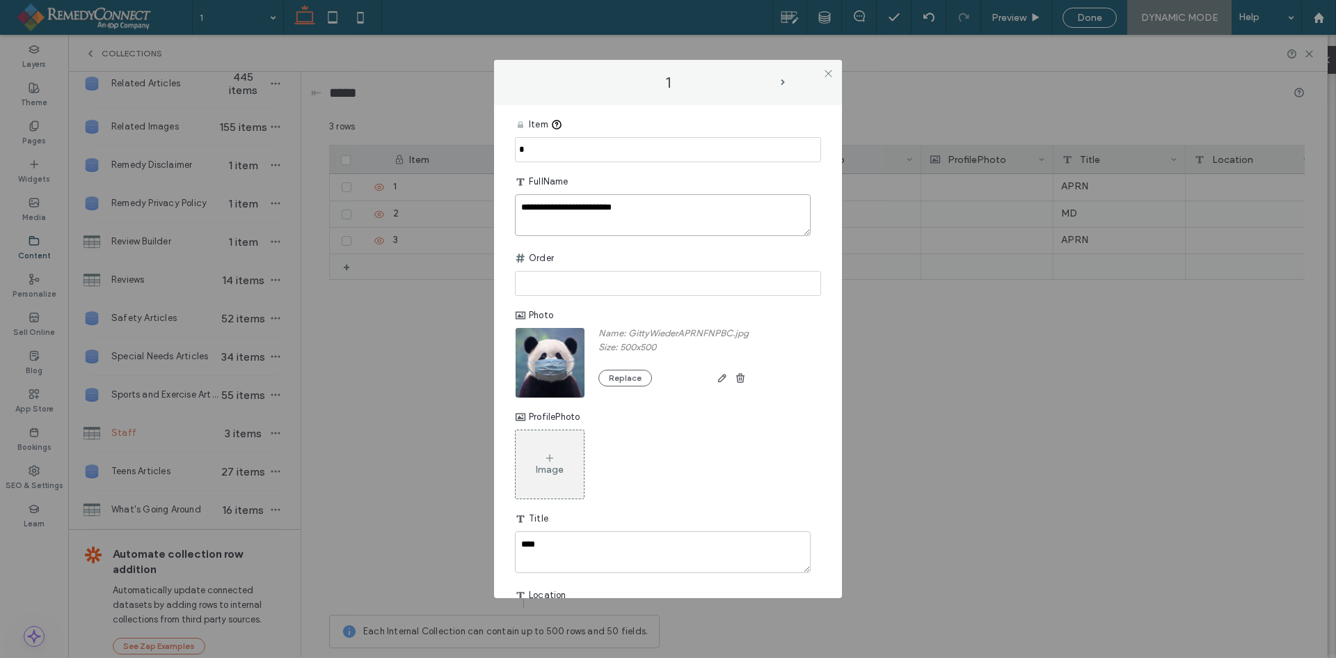
click at [666, 200] on textarea "**********" at bounding box center [663, 215] width 296 height 42
drag, startPoint x: 648, startPoint y: 143, endPoint x: 383, endPoint y: 166, distance: 266.2
click at [379, 166] on div "**********" at bounding box center [668, 329] width 1336 height 658
paste input "**********"
type input "**********"
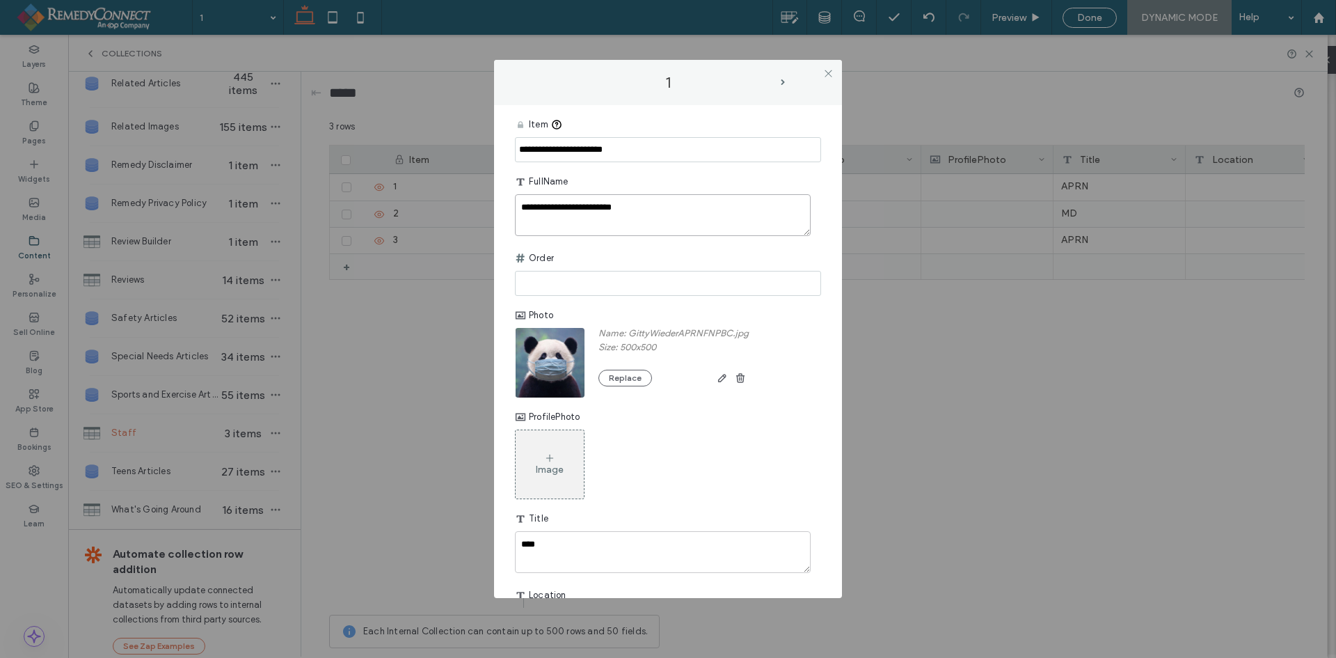
click at [702, 207] on textarea "**********" at bounding box center [663, 215] width 296 height 42
click at [781, 84] on span "next-arrow" at bounding box center [783, 82] width 4 height 6
drag, startPoint x: 685, startPoint y: 205, endPoint x: 403, endPoint y: 228, distance: 282.9
click at [354, 244] on div "**********" at bounding box center [668, 329] width 1336 height 658
drag, startPoint x: 569, startPoint y: 150, endPoint x: 422, endPoint y: 163, distance: 148.1
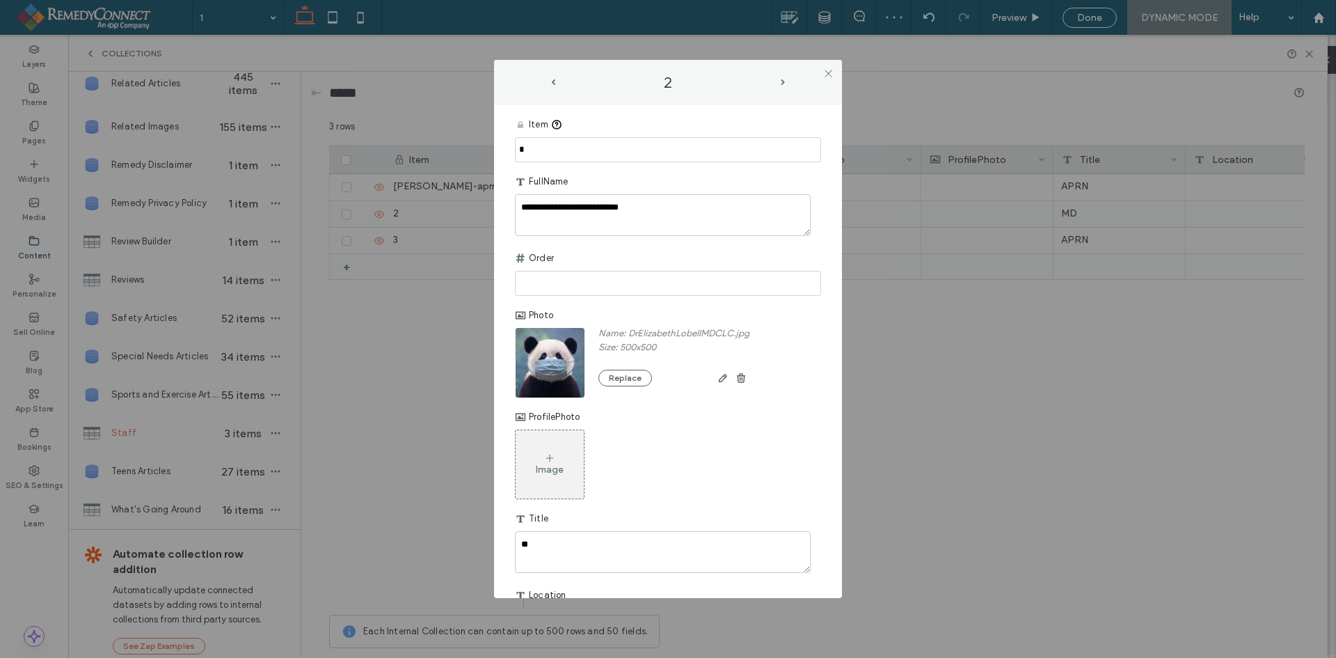
click at [422, 163] on div "**********" at bounding box center [668, 329] width 1336 height 658
paste input "**********"
type input "**********"
click at [697, 215] on textarea "**********" at bounding box center [663, 215] width 296 height 42
click at [783, 85] on span "next-arrow" at bounding box center [783, 82] width 4 height 6
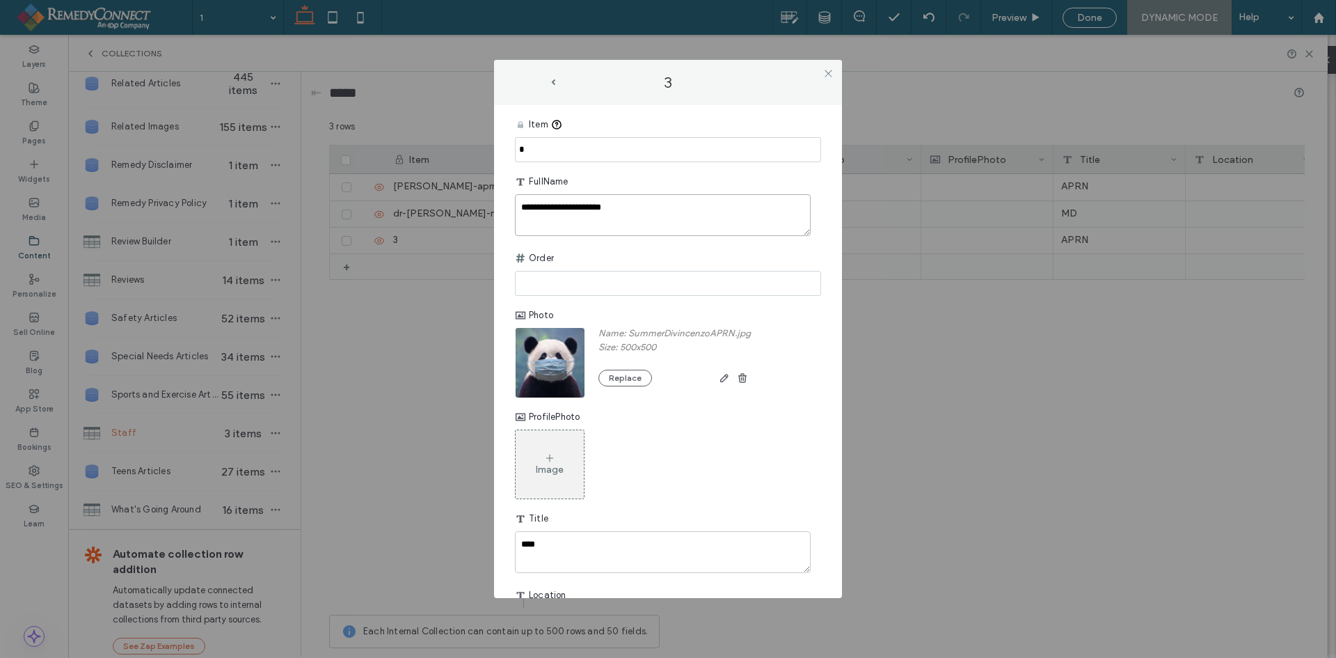
drag, startPoint x: 663, startPoint y: 207, endPoint x: 332, endPoint y: 215, distance: 330.7
click at [274, 229] on div "**********" at bounding box center [668, 329] width 1336 height 658
type textarea "**********"
drag, startPoint x: 591, startPoint y: 148, endPoint x: 430, endPoint y: 167, distance: 161.9
click at [430, 167] on div "**********" at bounding box center [668, 329] width 1336 height 658
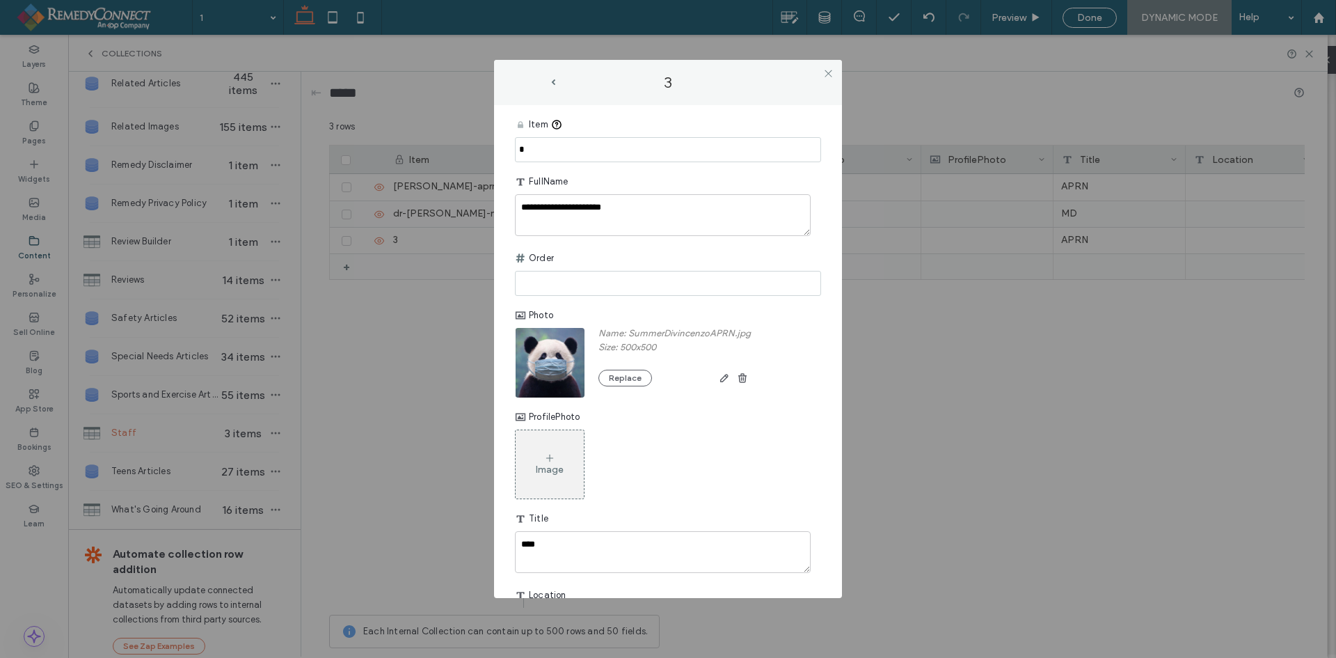
paste input "**********"
type input "**********"
click at [683, 220] on textarea "**********" at bounding box center [663, 215] width 296 height 42
click at [553, 86] on div "3" at bounding box center [668, 82] width 237 height 17
click at [553, 84] on span "prev-arrow" at bounding box center [553, 82] width 4 height 6
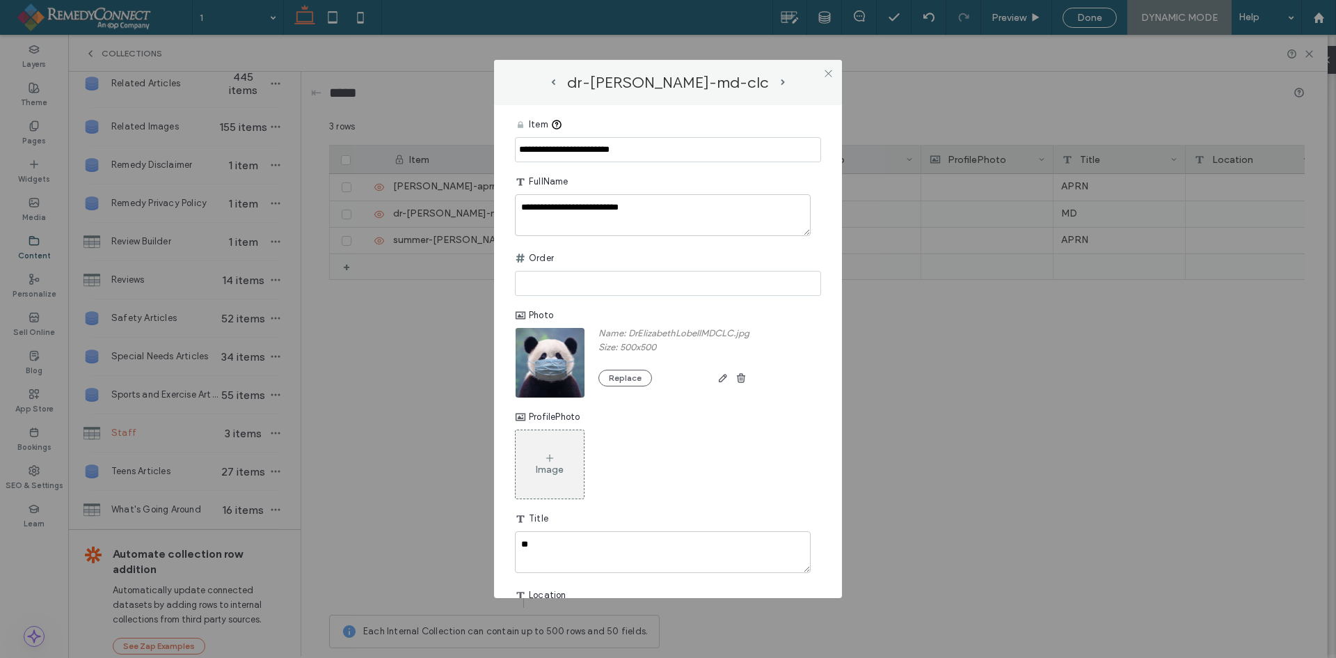
click at [553, 84] on span "prev-arrow" at bounding box center [553, 82] width 4 height 6
click at [553, 84] on div "gitty-wieder-aprn-fnp-bc" at bounding box center [668, 82] width 237 height 17
click at [826, 79] on icon at bounding box center [828, 73] width 10 height 10
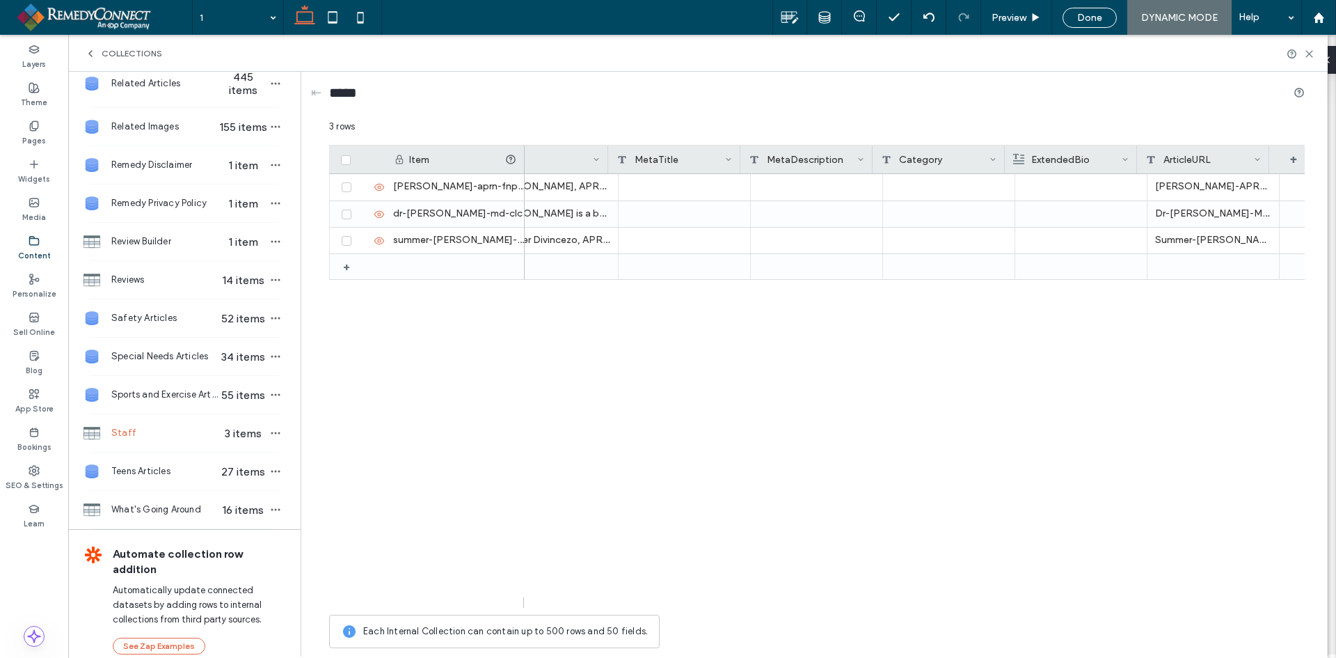
scroll to position [0, 1119]
click at [1312, 52] on icon at bounding box center [1309, 54] width 10 height 10
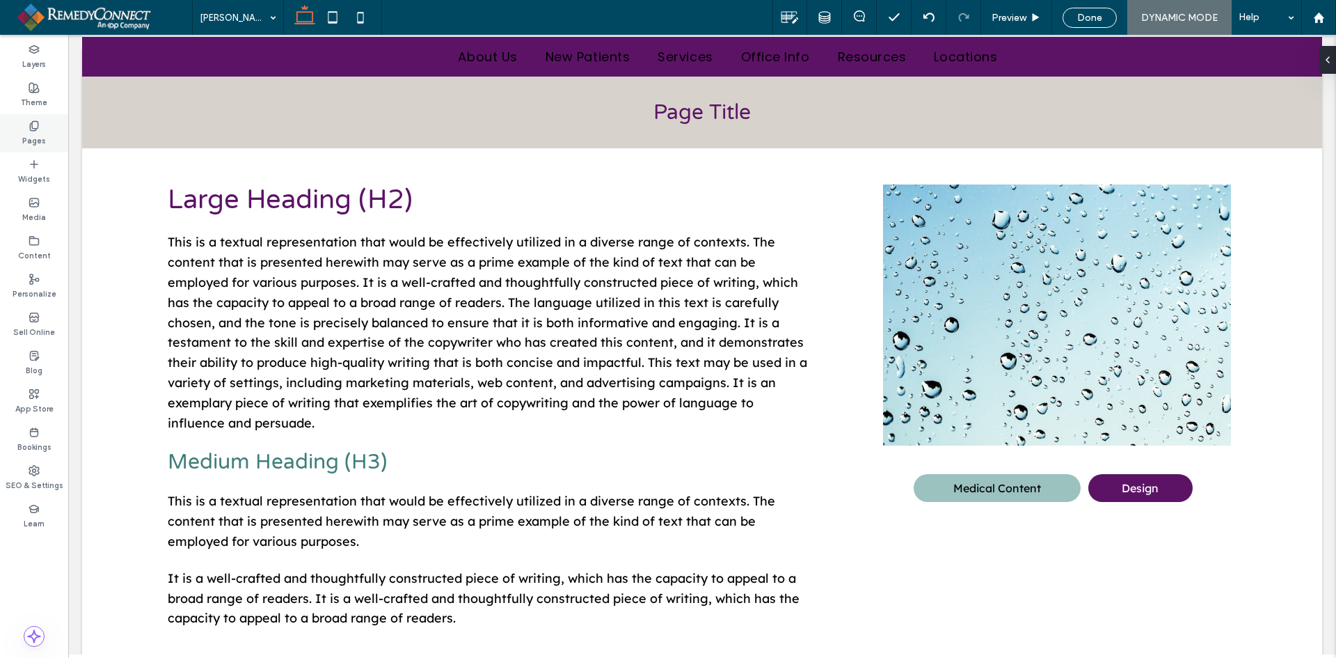
click at [47, 132] on div "Pages" at bounding box center [34, 133] width 68 height 38
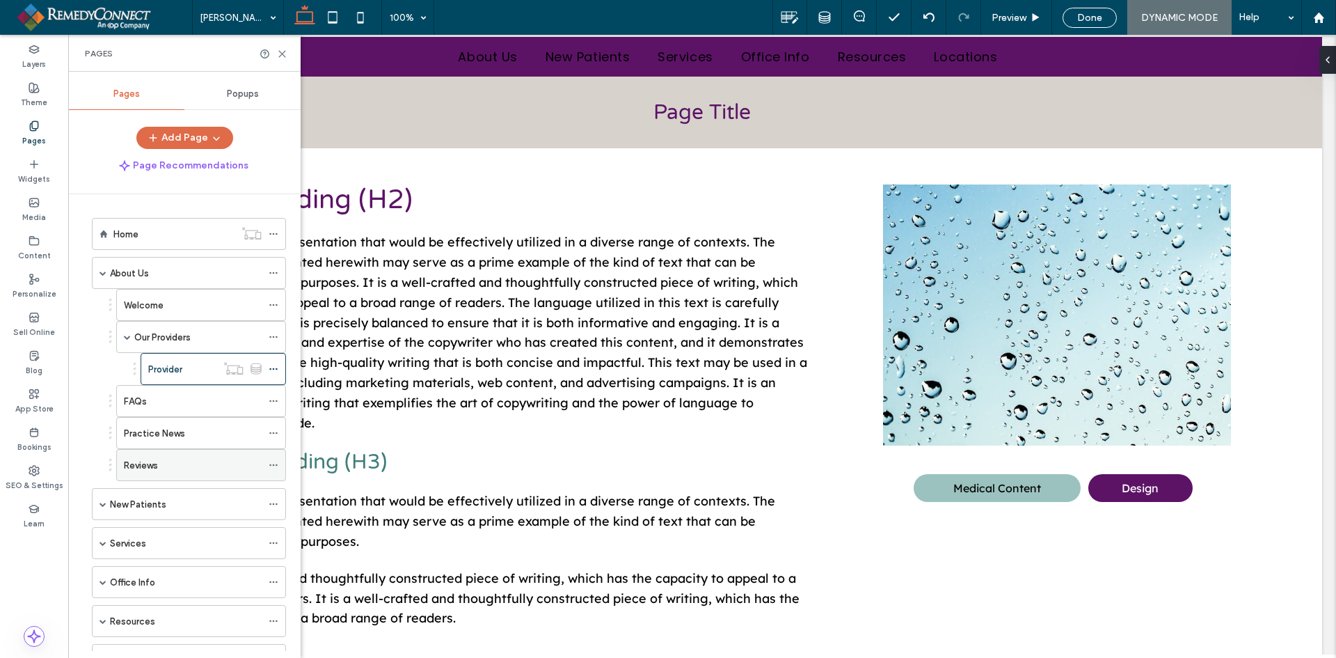
click at [145, 468] on label "Reviews" at bounding box center [141, 465] width 34 height 24
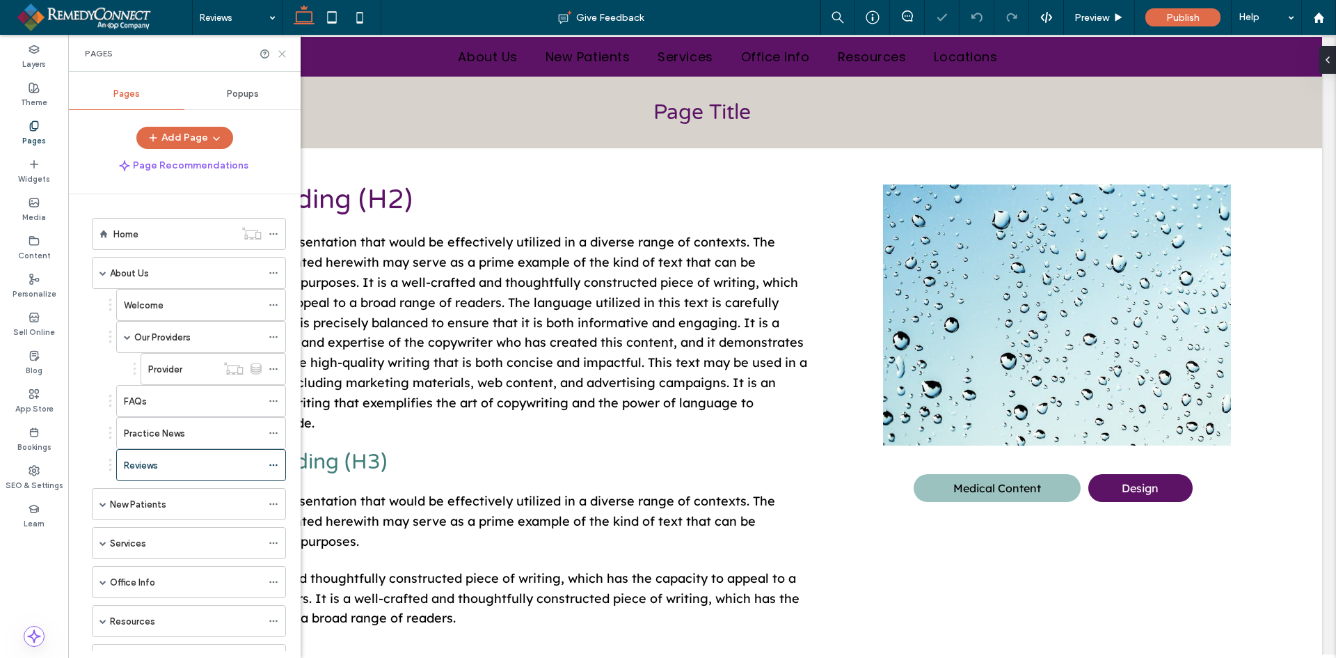
click at [278, 54] on icon at bounding box center [282, 54] width 10 height 10
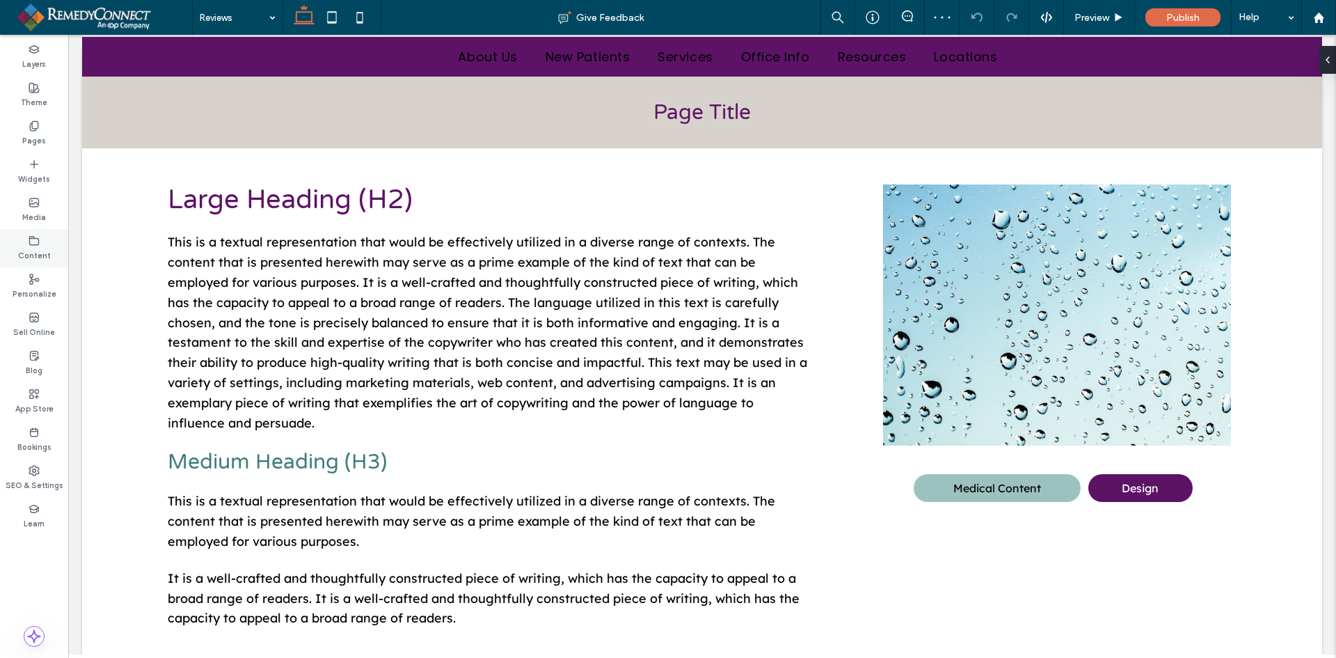
click at [22, 246] on label "Content" at bounding box center [34, 253] width 33 height 15
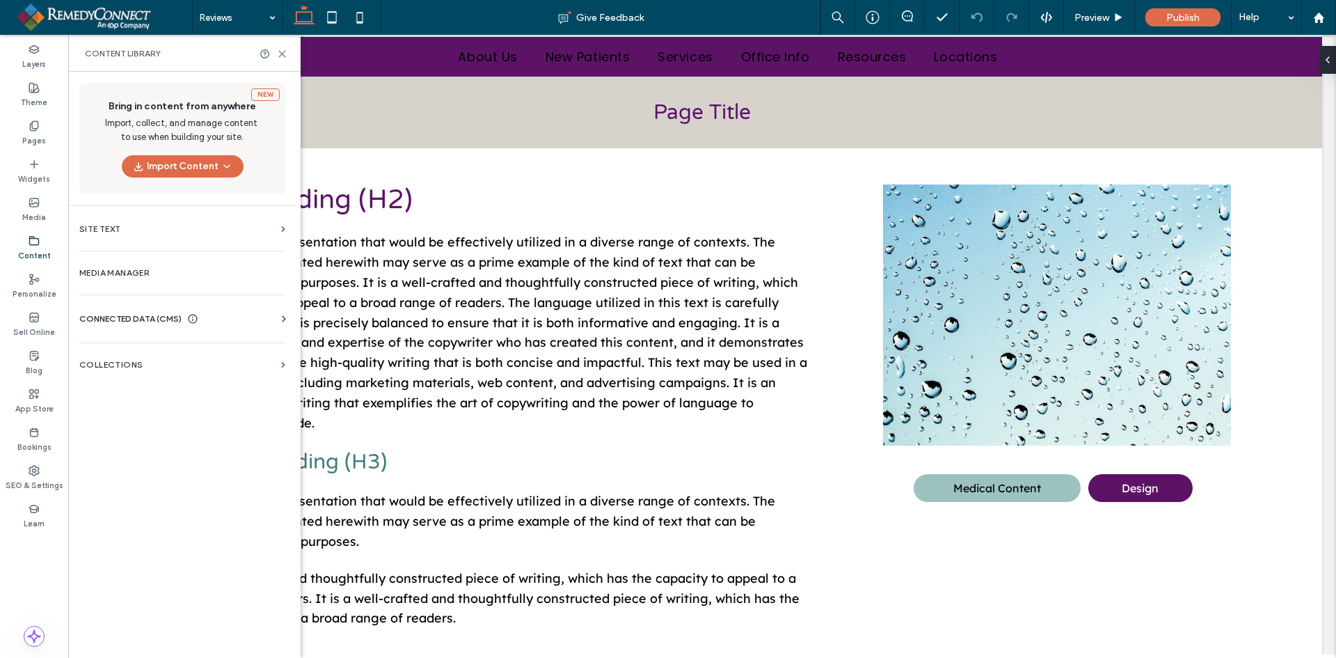
click at [95, 314] on span "CONNECTED DATA (CMS)" at bounding box center [130, 319] width 102 height 14
click at [113, 377] on section "Business Text" at bounding box center [185, 385] width 212 height 32
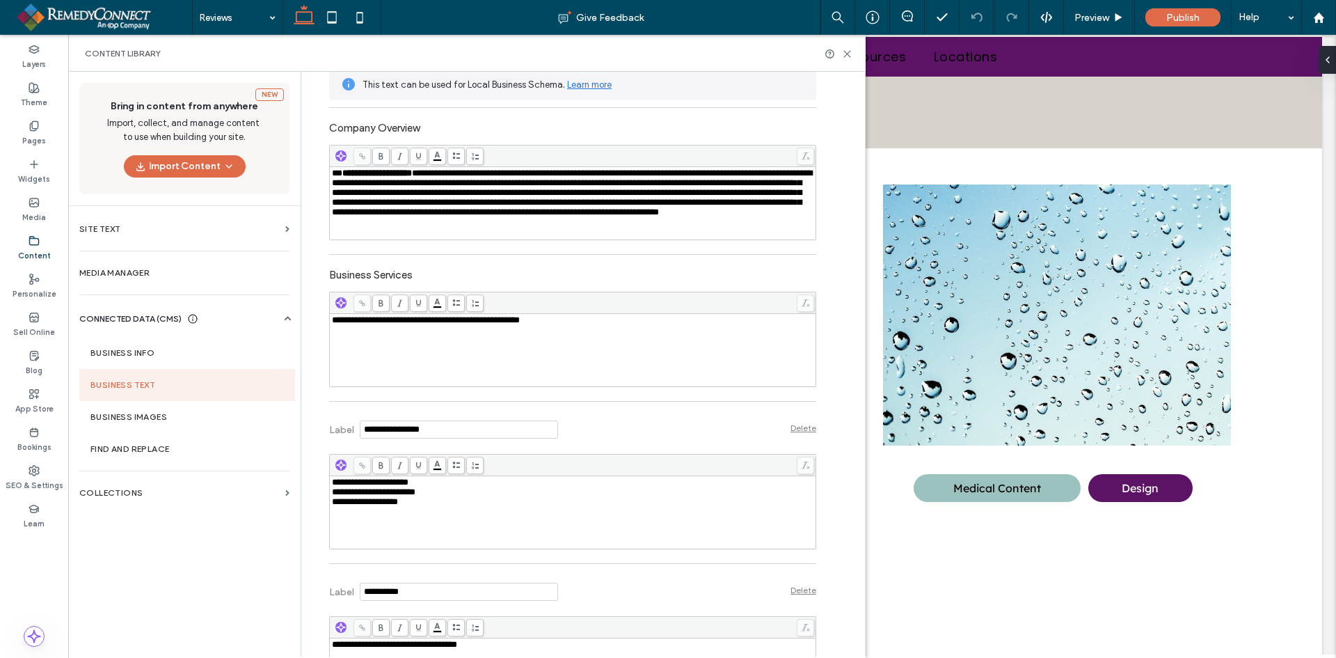
scroll to position [391, 0]
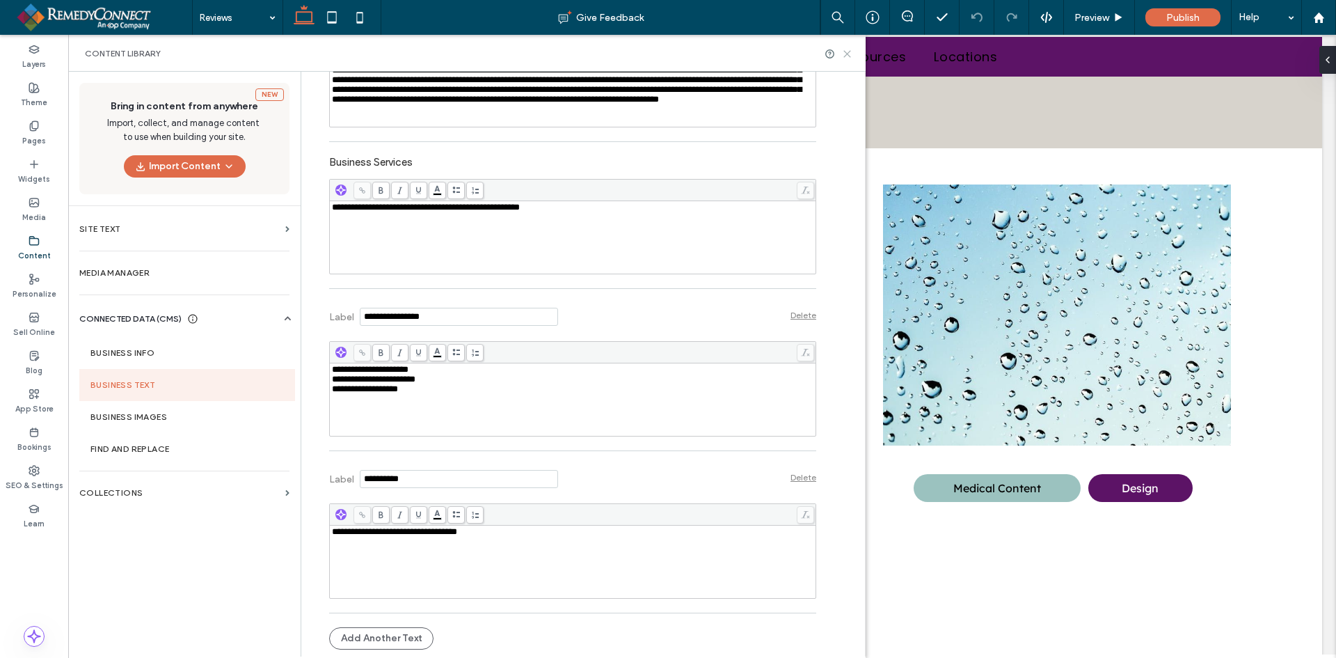
click at [850, 53] on icon at bounding box center [847, 54] width 10 height 10
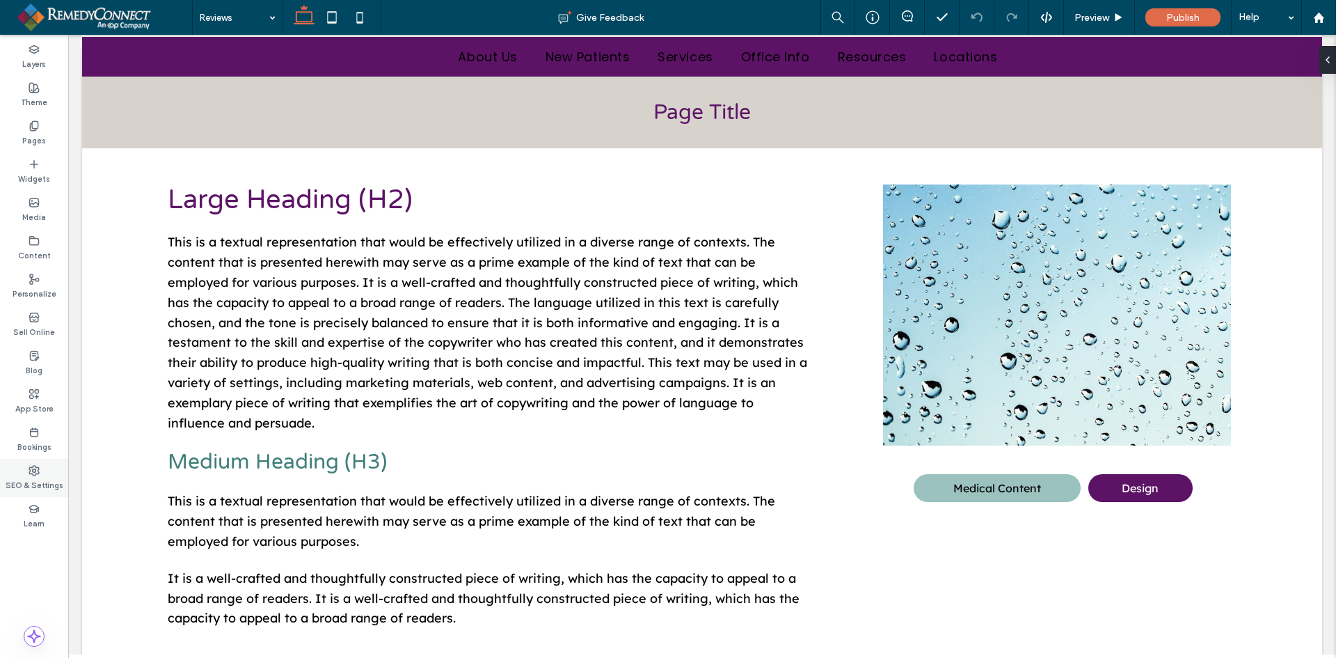
click at [37, 475] on icon at bounding box center [34, 470] width 11 height 11
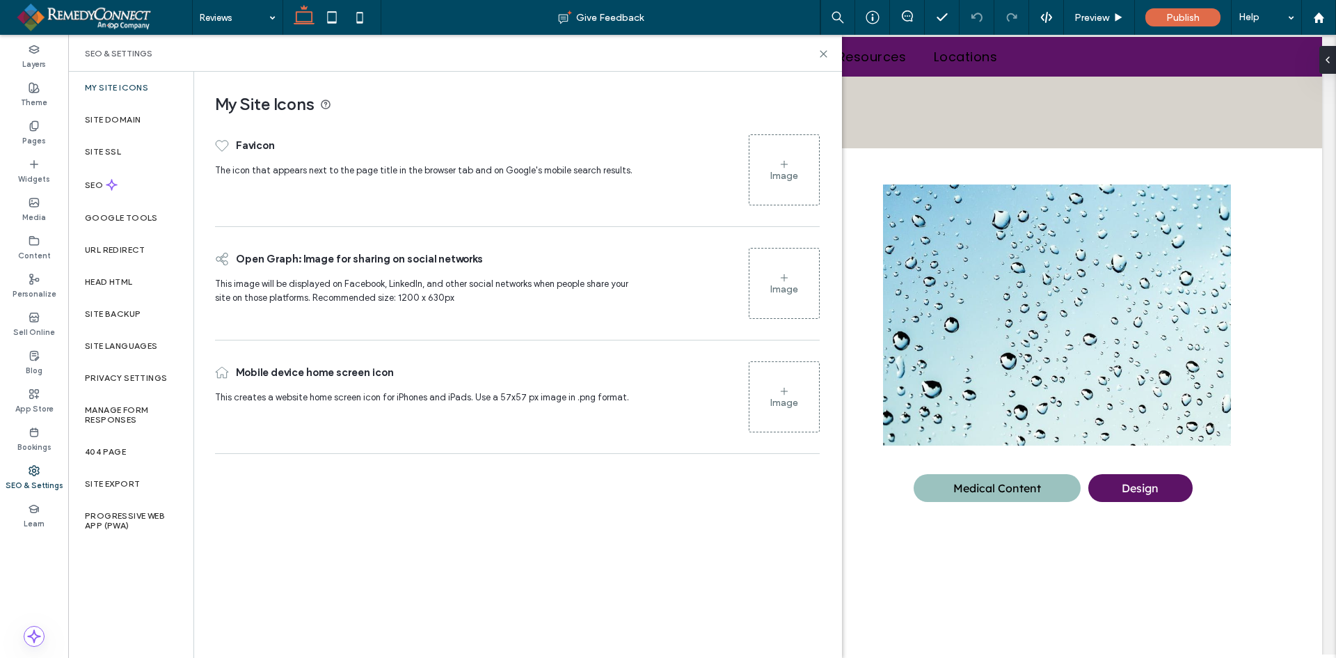
click at [777, 162] on div "Image" at bounding box center [785, 169] width 70 height 67
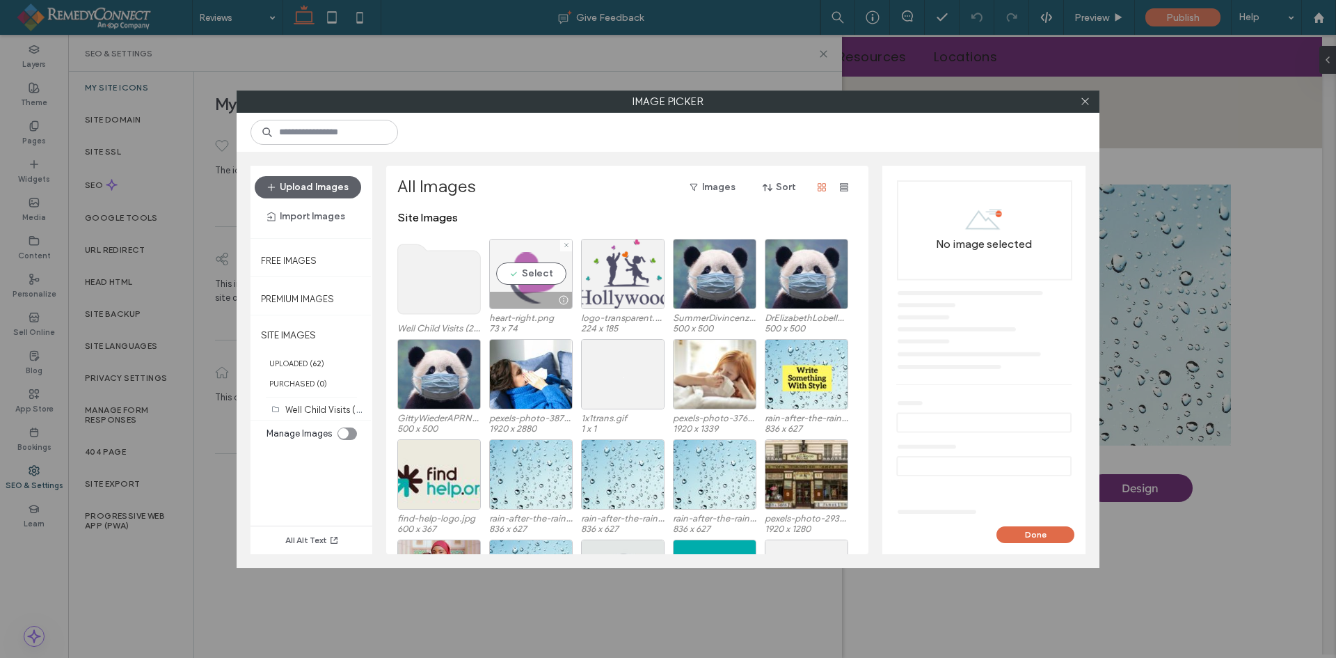
click at [521, 268] on div "Select" at bounding box center [531, 274] width 84 height 70
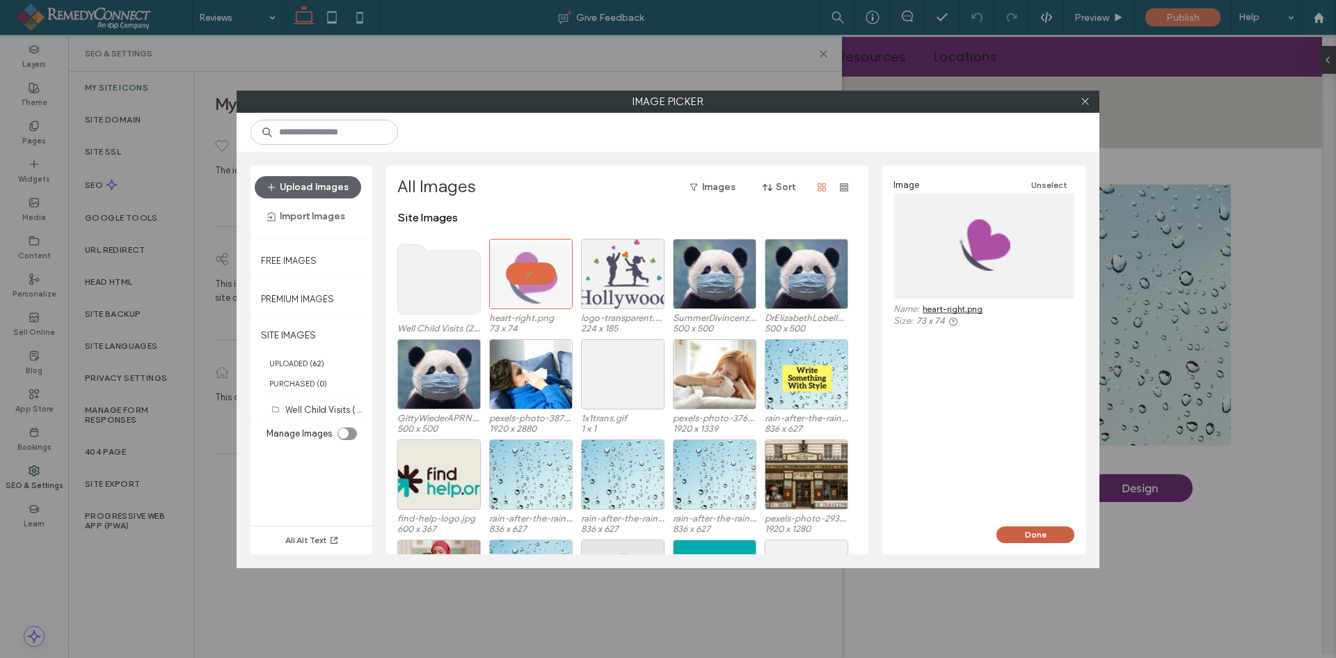
click at [1053, 535] on button "Done" at bounding box center [1036, 534] width 78 height 17
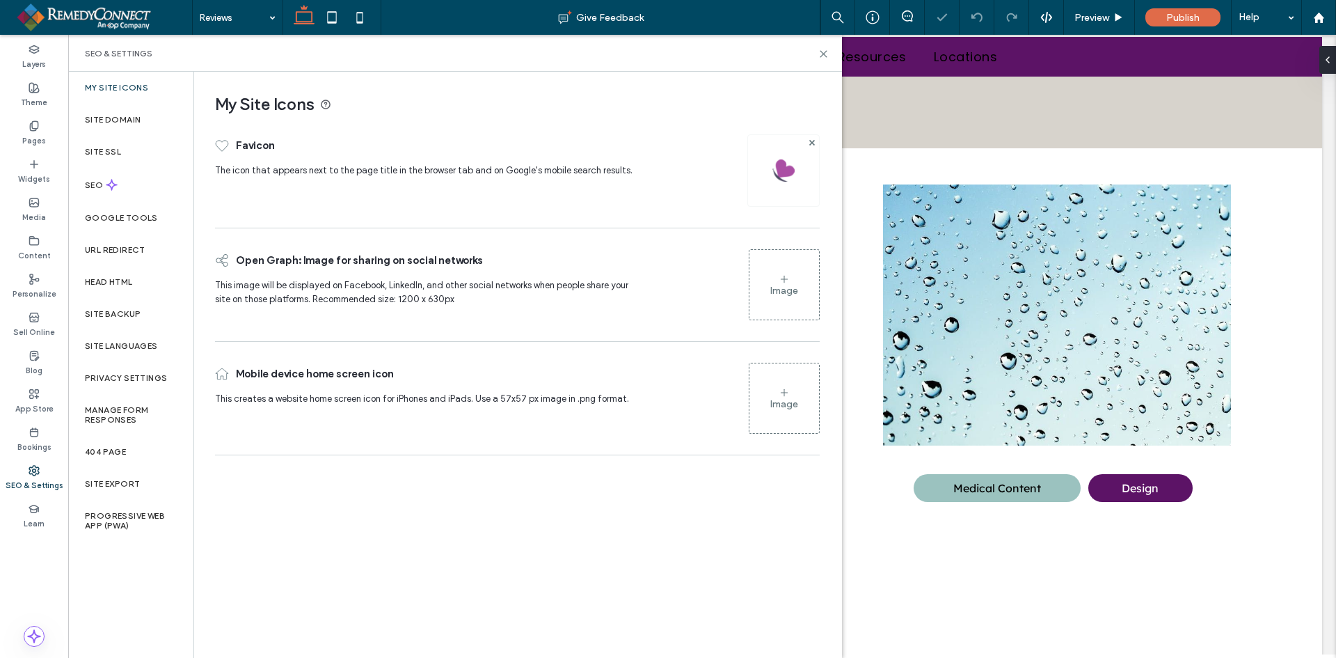
click at [784, 405] on div "Image" at bounding box center [784, 404] width 28 height 12
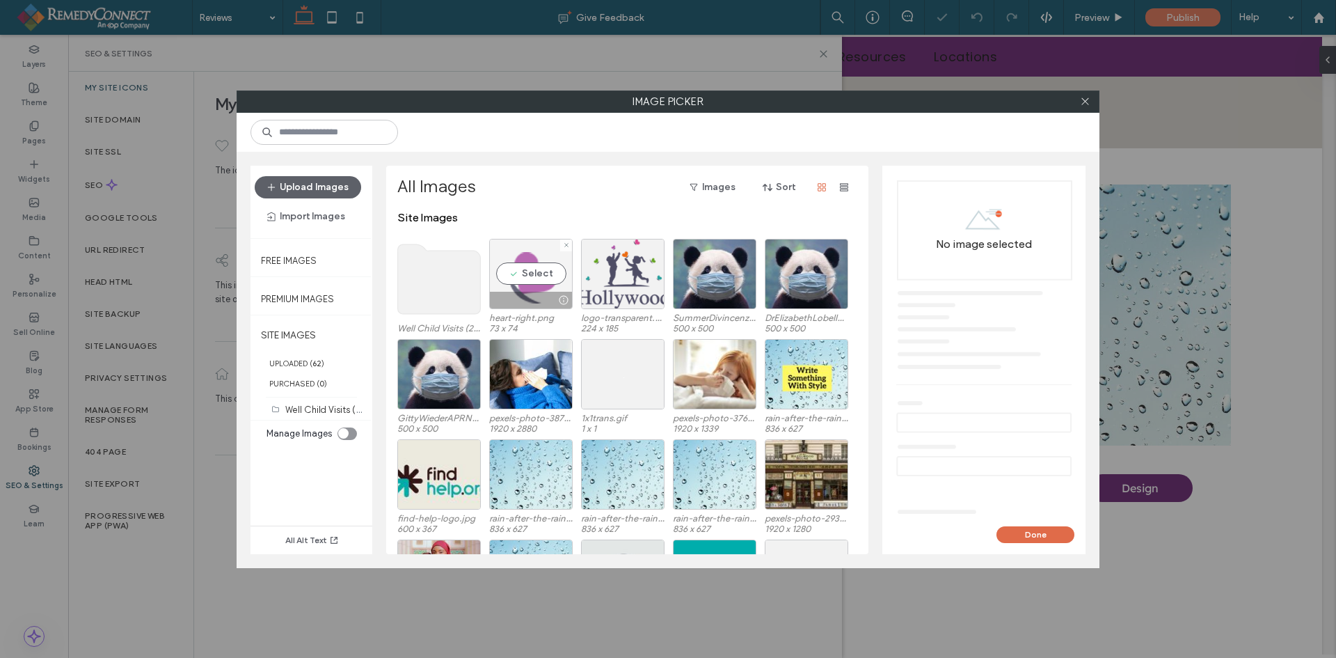
click at [506, 258] on div "Select" at bounding box center [531, 274] width 84 height 70
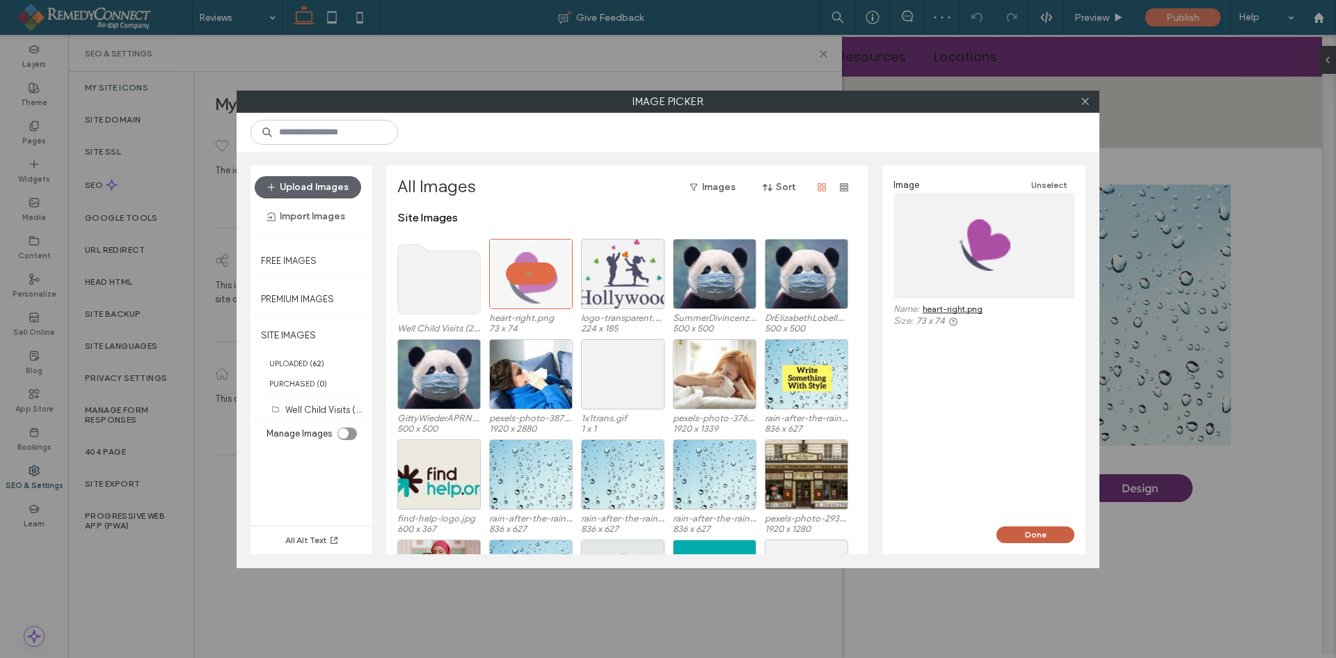
click at [1060, 527] on button "Done" at bounding box center [1036, 534] width 78 height 17
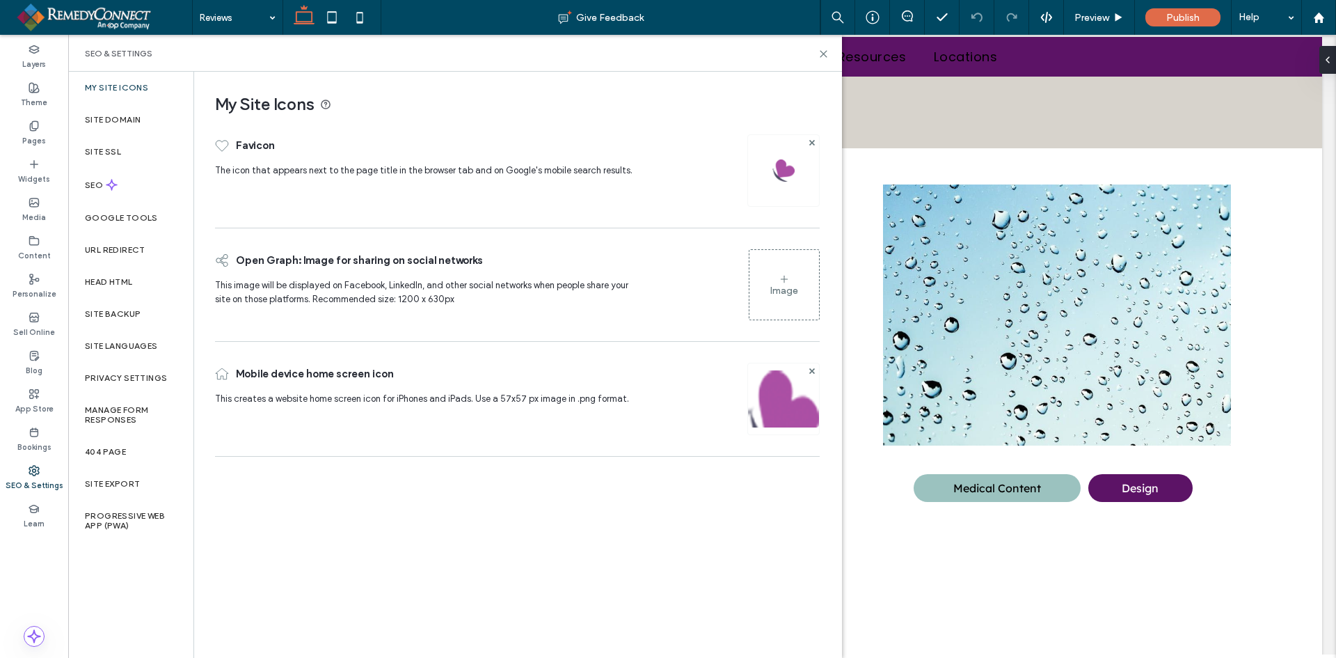
click at [765, 271] on div "Image" at bounding box center [785, 284] width 70 height 67
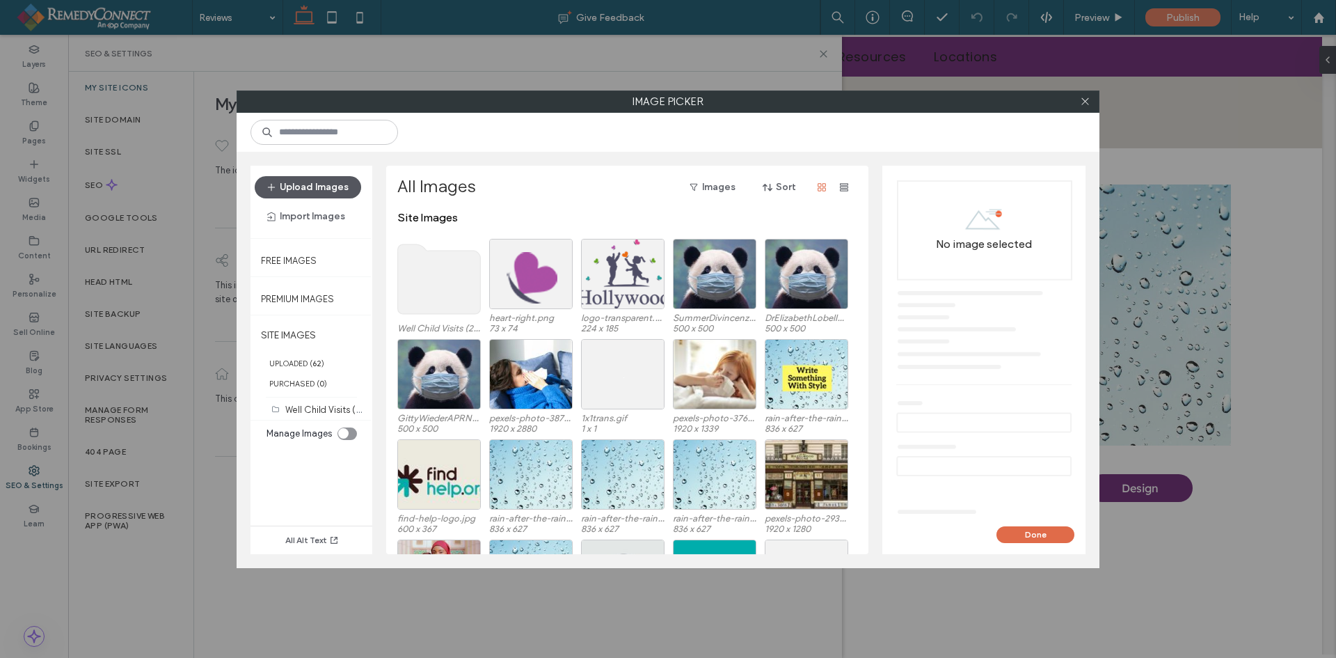
click at [324, 182] on button "Upload Images" at bounding box center [308, 187] width 106 height 22
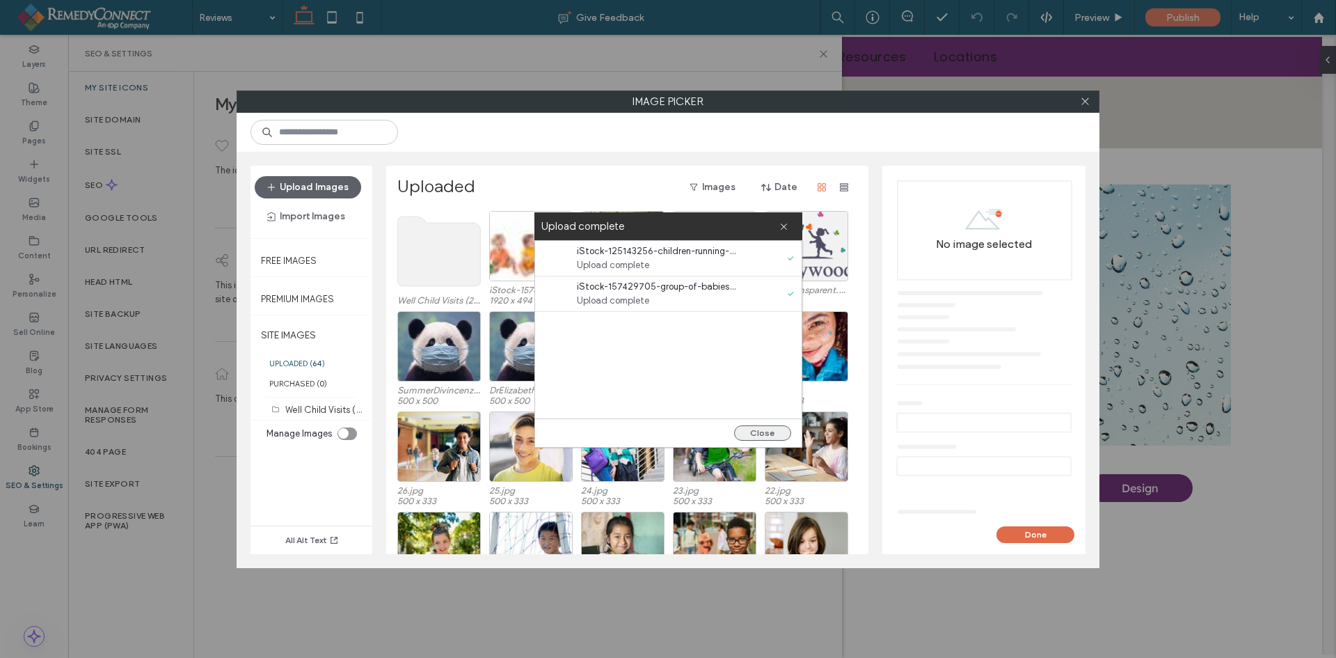
click at [752, 432] on button "Close" at bounding box center [762, 432] width 57 height 15
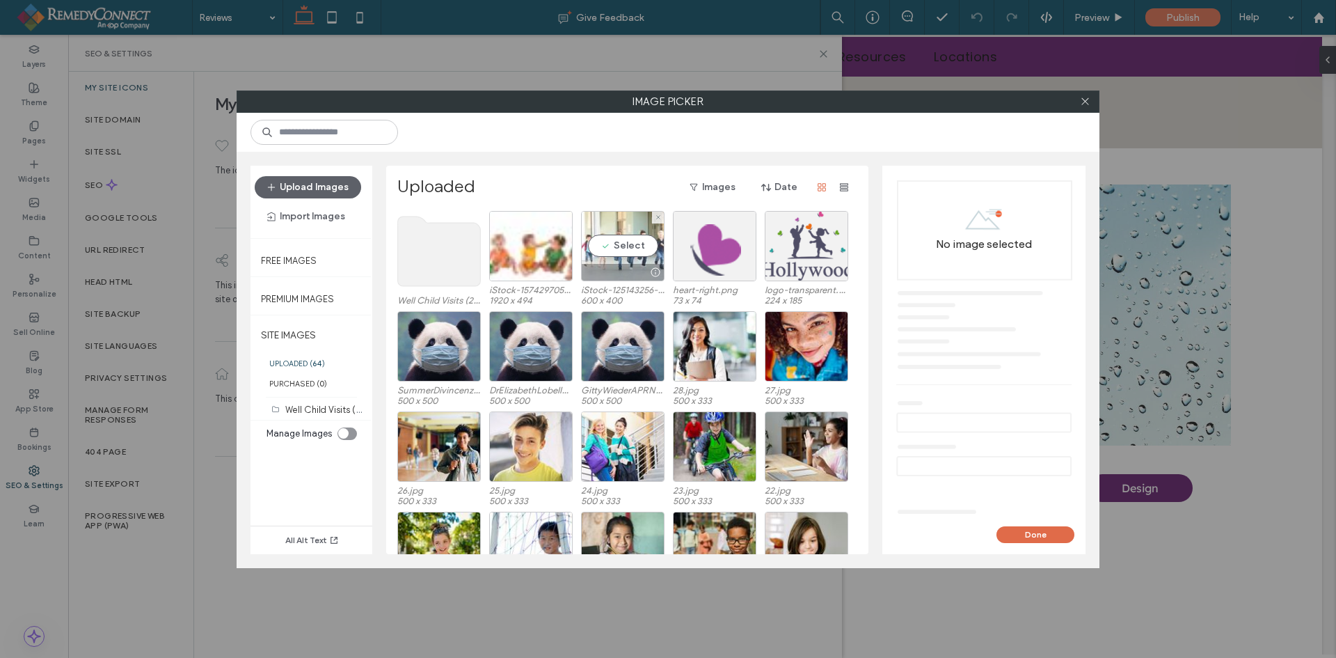
click at [624, 251] on div "Select" at bounding box center [623, 246] width 84 height 70
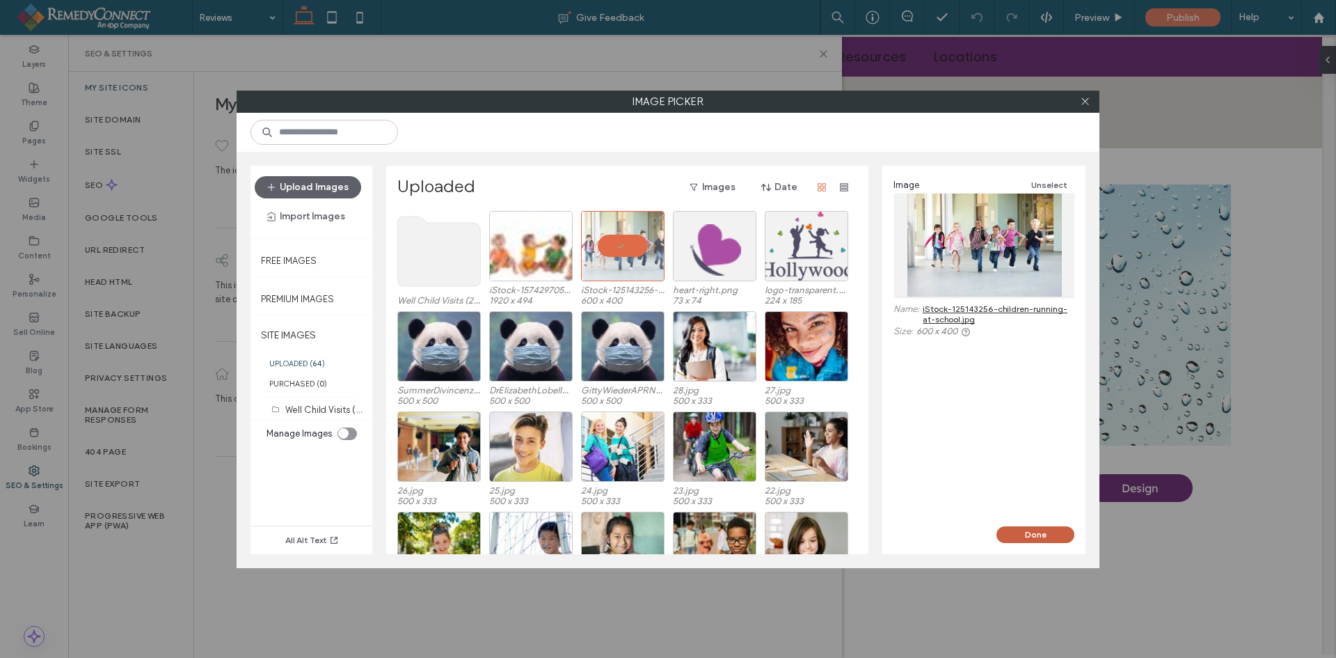
click at [1042, 530] on button "Done" at bounding box center [1036, 534] width 78 height 17
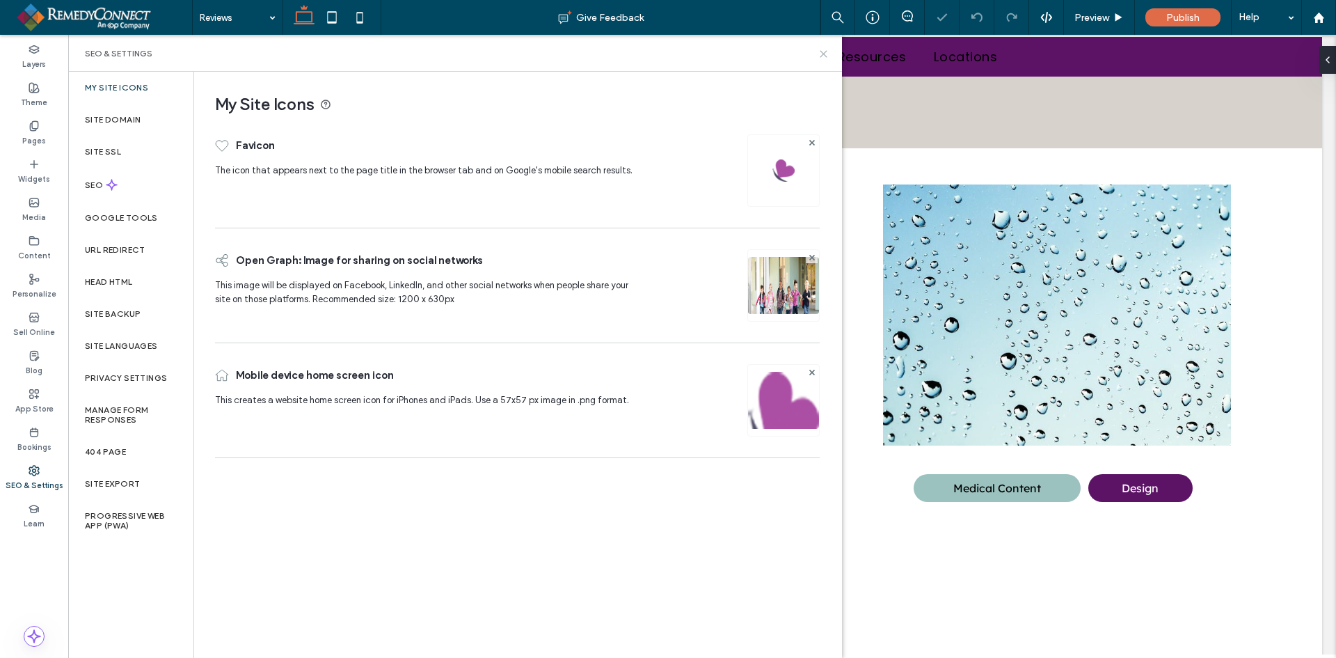
click at [826, 56] on use at bounding box center [824, 54] width 6 height 6
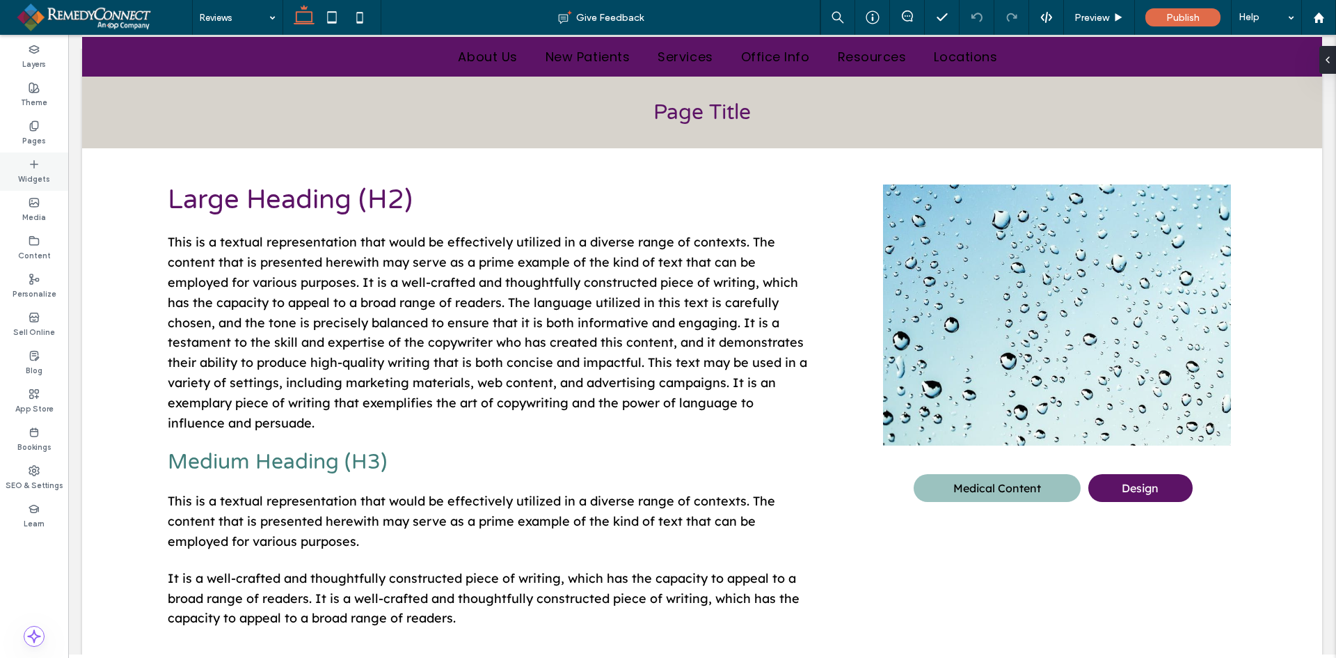
click at [39, 156] on div "Widgets" at bounding box center [34, 171] width 68 height 38
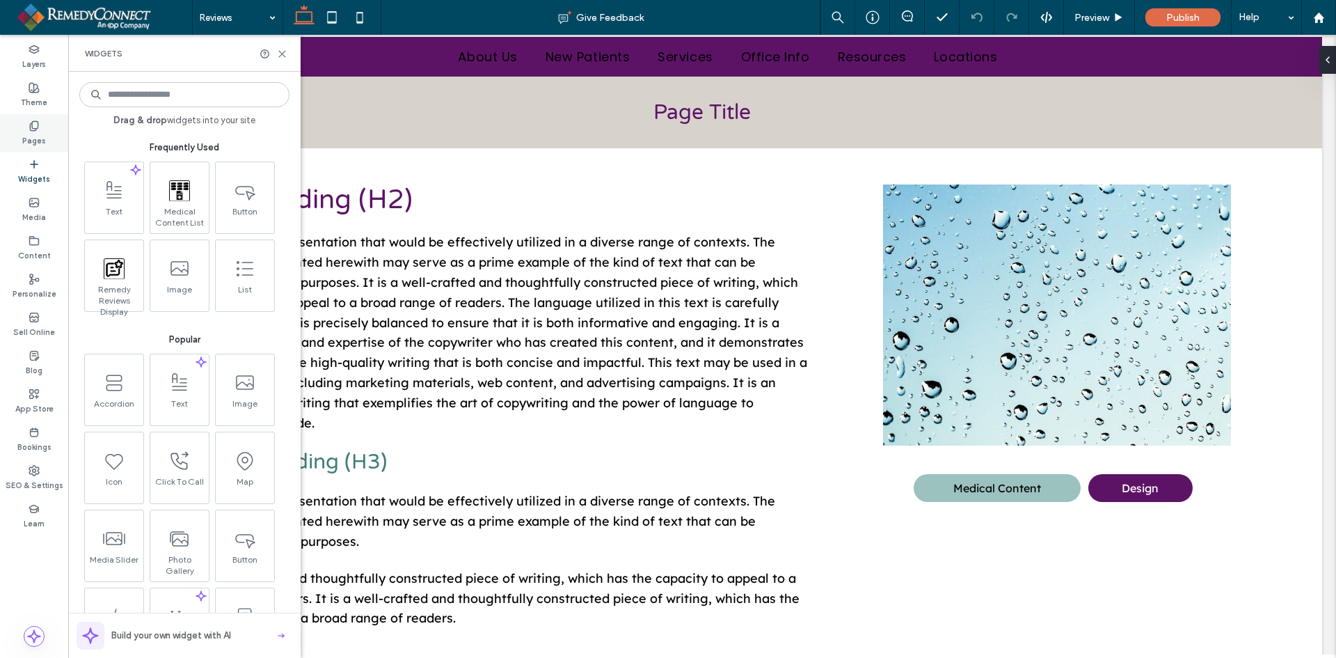
click at [25, 132] on label "Pages" at bounding box center [34, 139] width 24 height 15
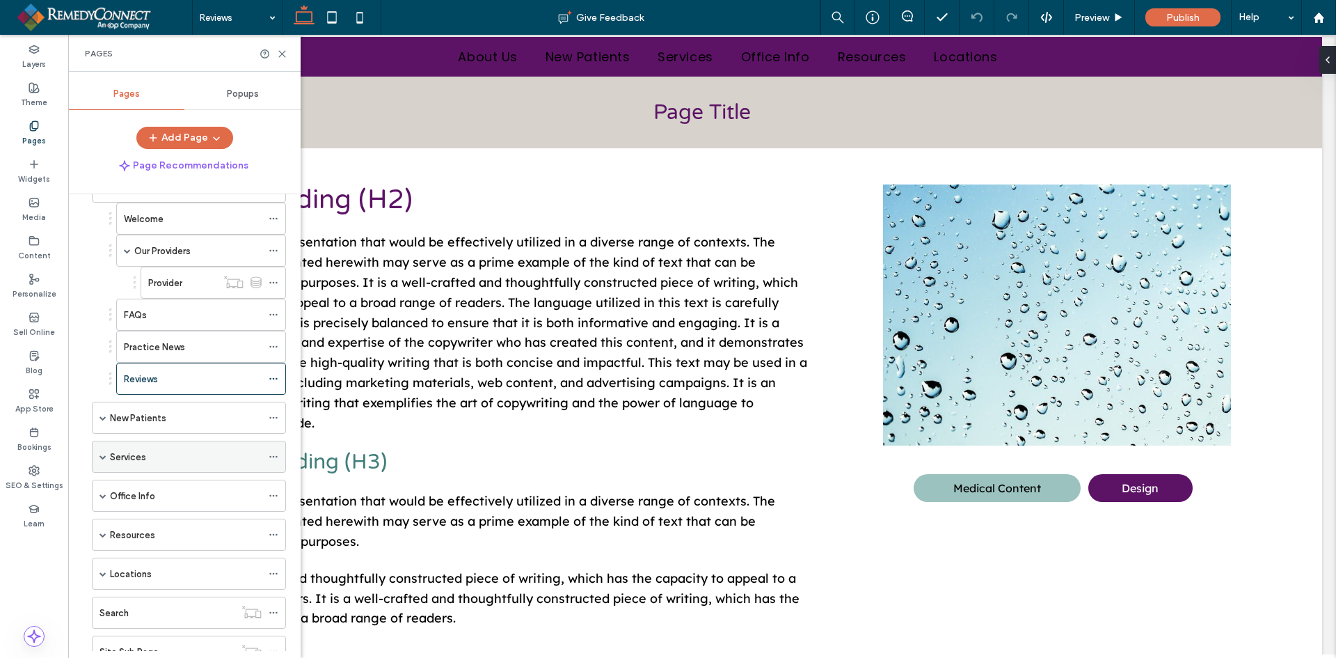
scroll to position [278, 0]
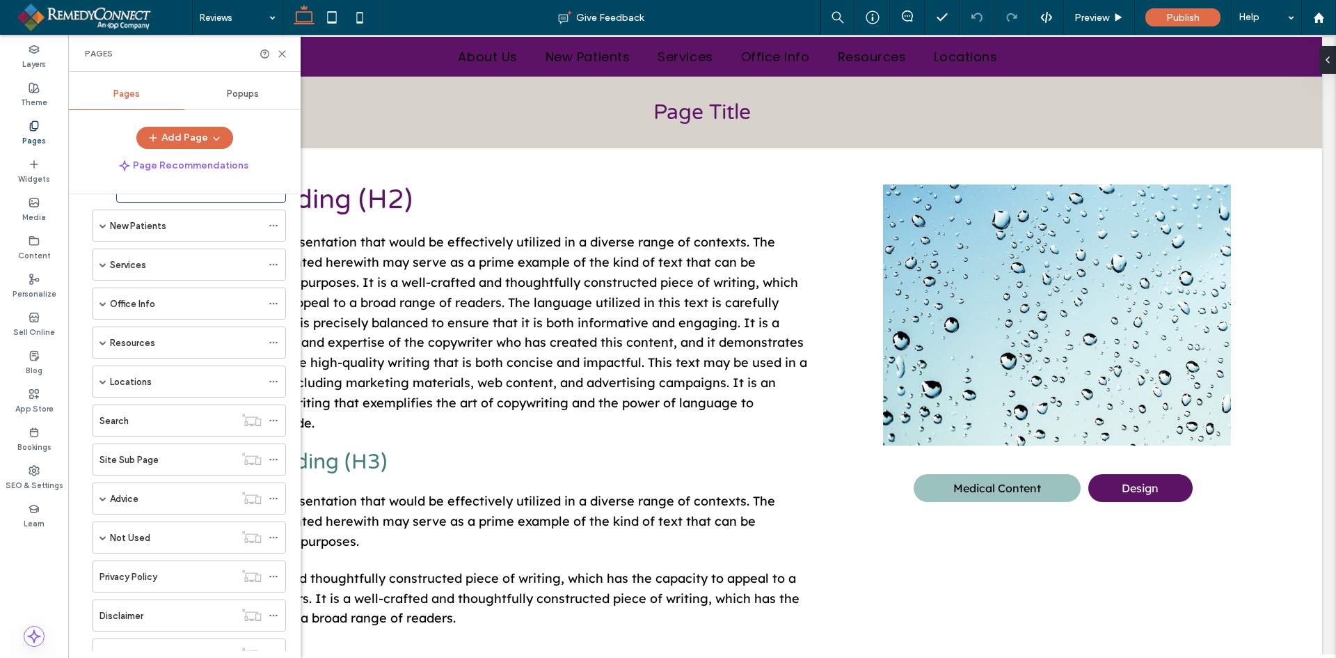
drag, startPoint x: 145, startPoint y: 418, endPoint x: 547, endPoint y: 304, distance: 417.5
click at [145, 418] on div "Search" at bounding box center [167, 420] width 135 height 15
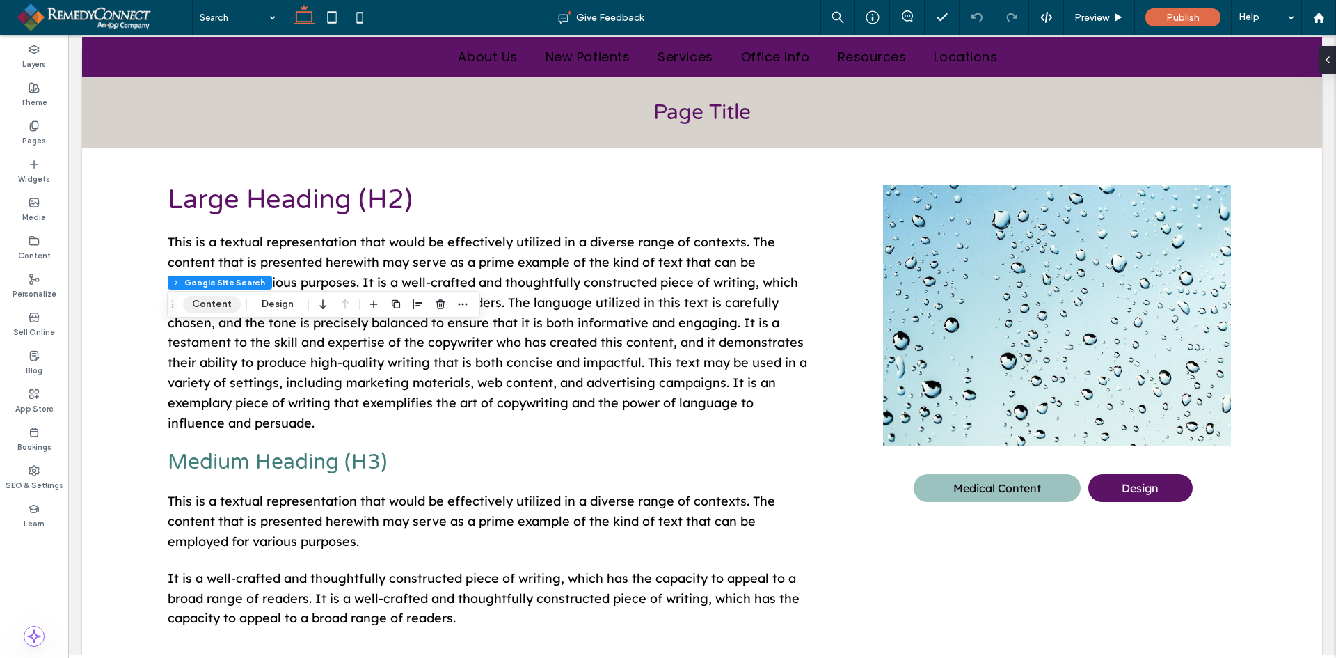
drag, startPoint x: 205, startPoint y: 297, endPoint x: 238, endPoint y: 301, distance: 33.7
click at [209, 299] on button "Content" at bounding box center [212, 304] width 58 height 17
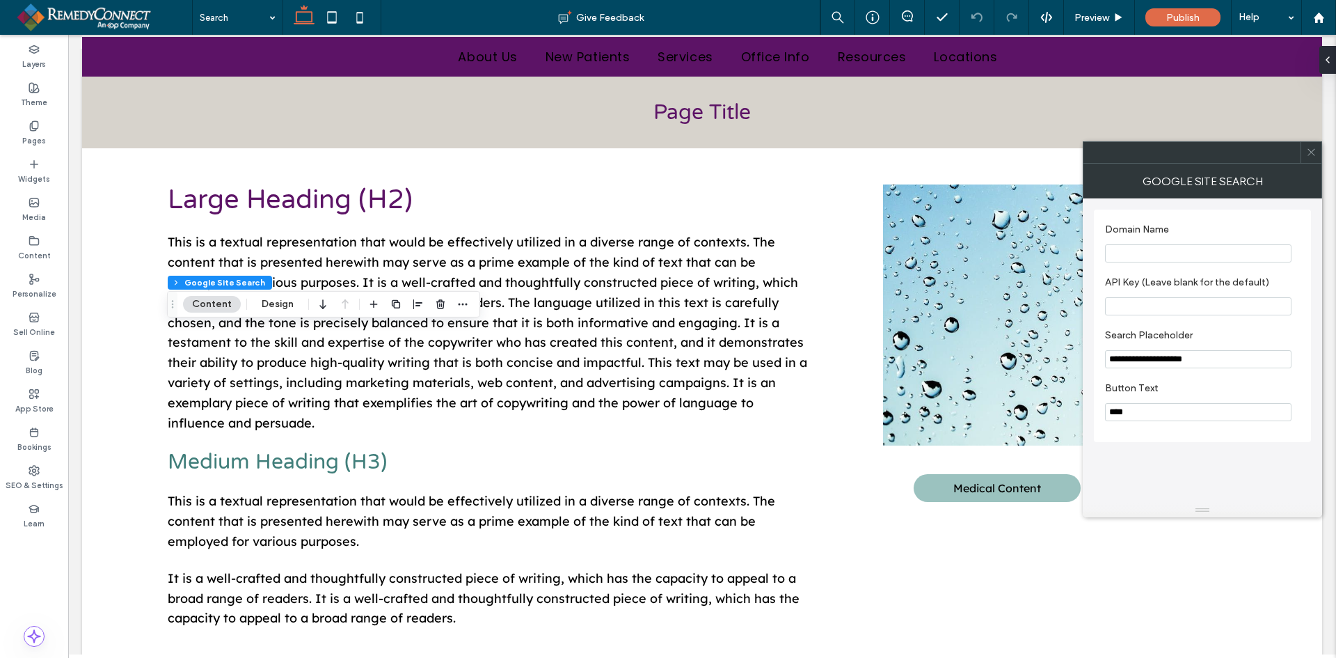
click at [1176, 251] on input "Domain Name" at bounding box center [1198, 253] width 187 height 18
paste input "**********"
type input "**********"
click at [1137, 260] on input "Domain Name" at bounding box center [1198, 253] width 187 height 18
paste input "**********"
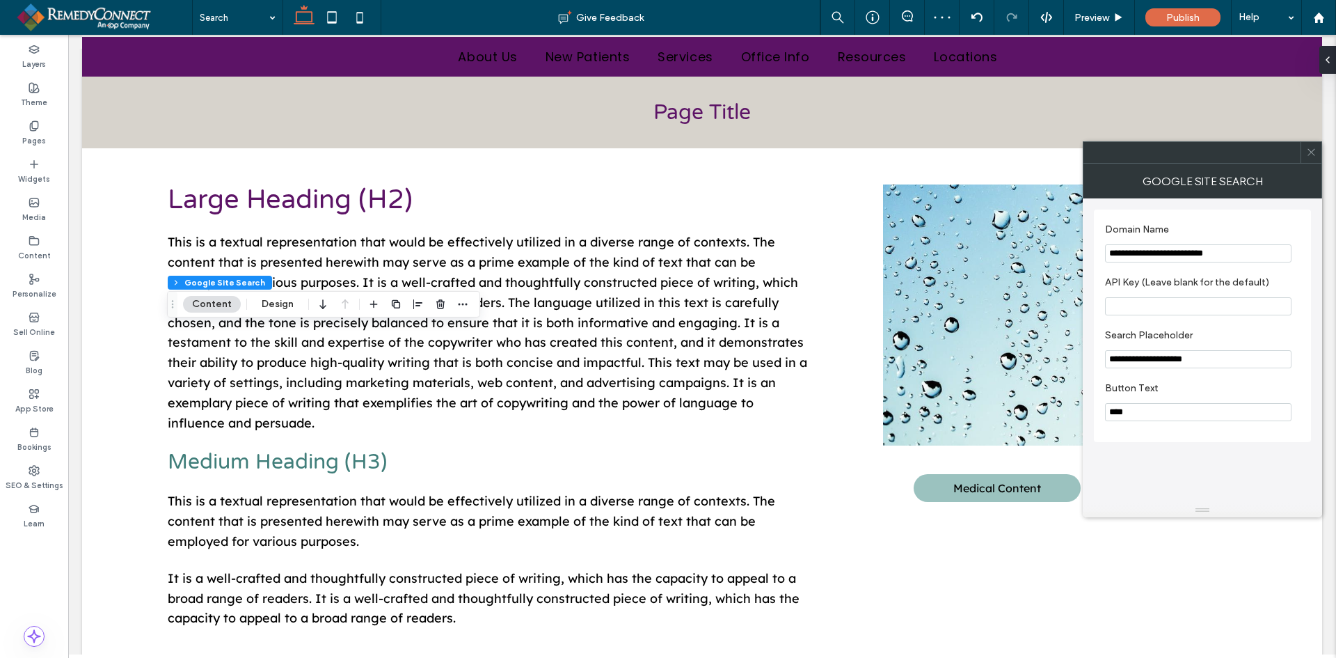
type input "**********"
click at [1313, 154] on icon at bounding box center [1311, 152] width 10 height 10
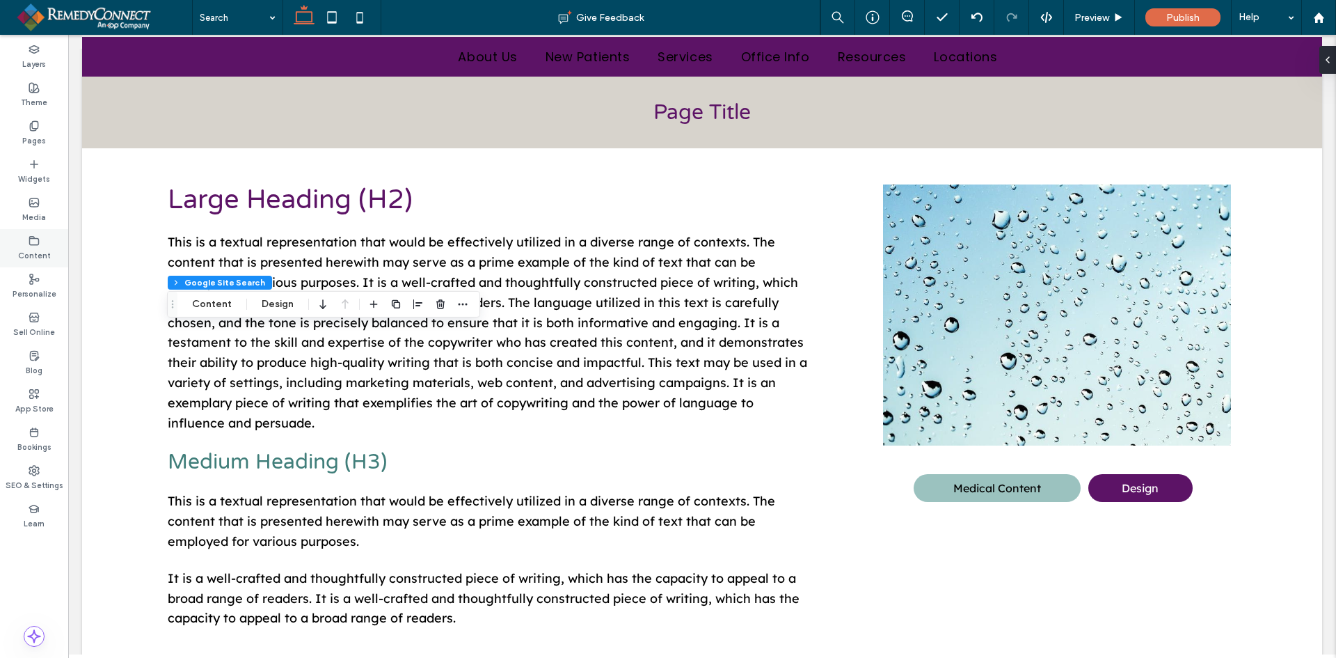
click at [40, 242] on div "Content" at bounding box center [34, 248] width 68 height 38
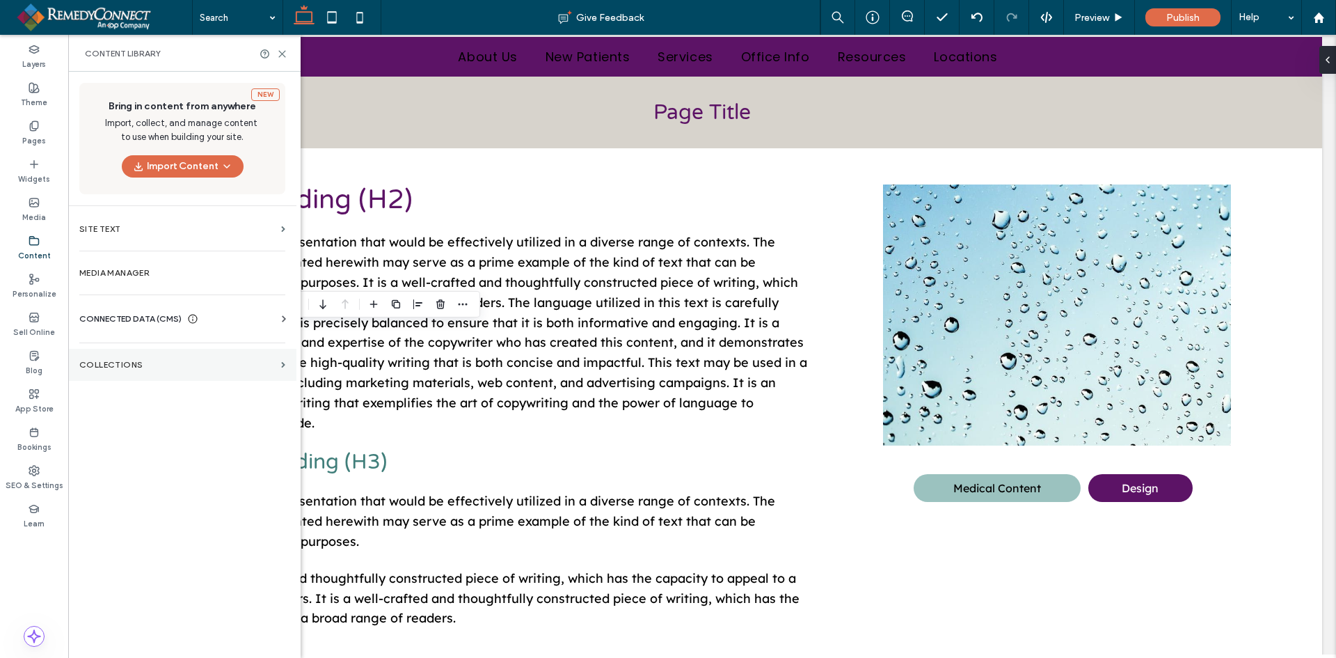
click at [122, 361] on label "Collections" at bounding box center [177, 365] width 196 height 10
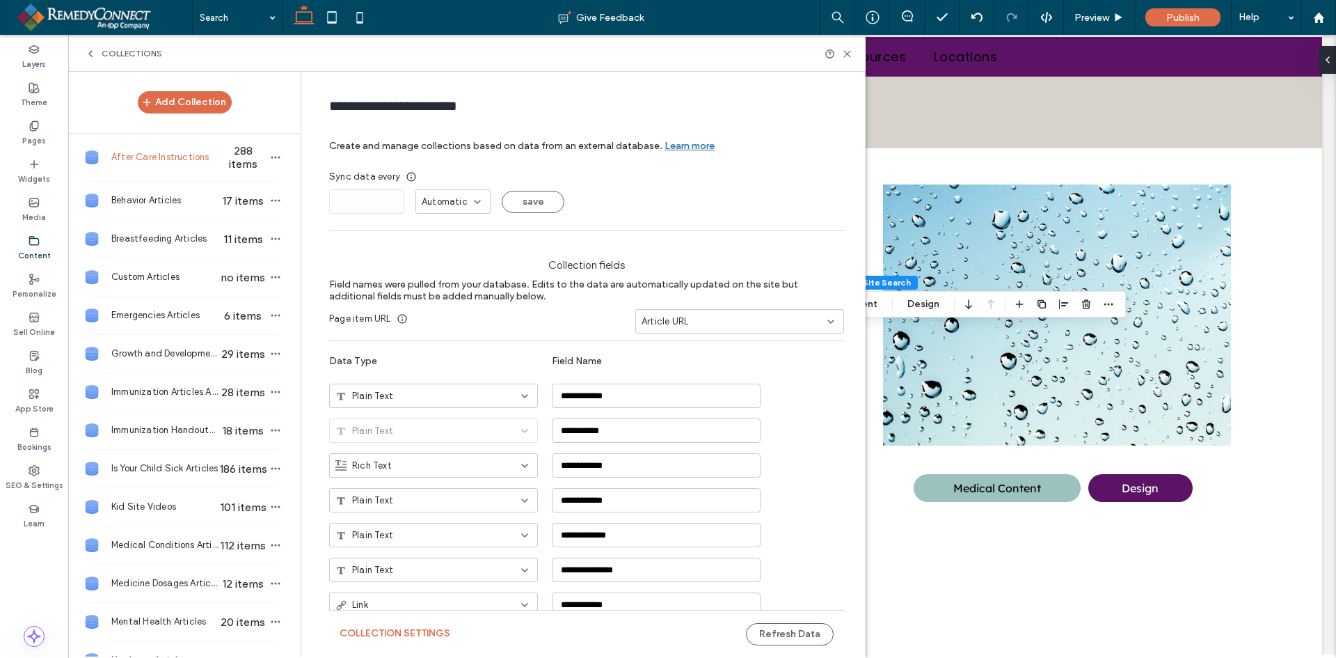
click at [187, 160] on span "After Care Instructions" at bounding box center [164, 157] width 107 height 14
click at [462, 200] on div "Automatic" at bounding box center [448, 202] width 52 height 14
click at [441, 254] on div "Days" at bounding box center [448, 250] width 74 height 24
drag, startPoint x: 349, startPoint y: 199, endPoint x: 239, endPoint y: 209, distance: 110.4
click at [253, 210] on div "Add Collection After Care Instructions 288 items Behavior Articles 17 items Bre…" at bounding box center [467, 364] width 798 height 585
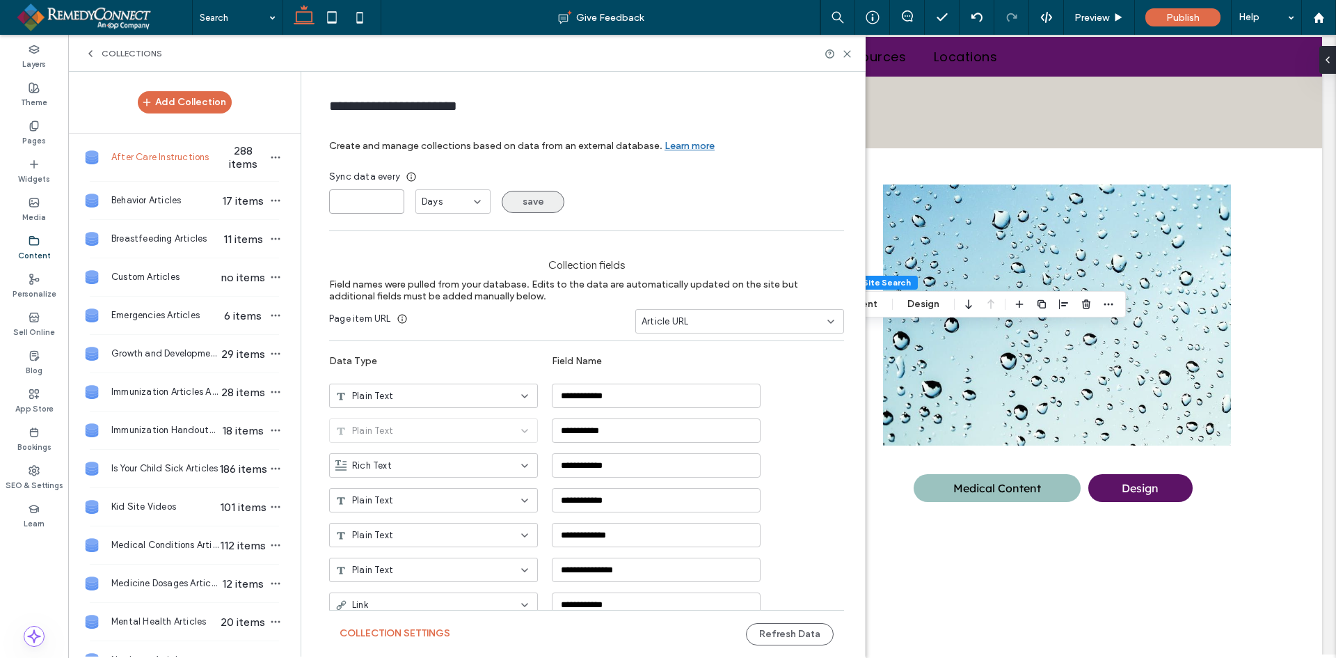
type input "*"
click at [537, 206] on button "save" at bounding box center [533, 202] width 63 height 22
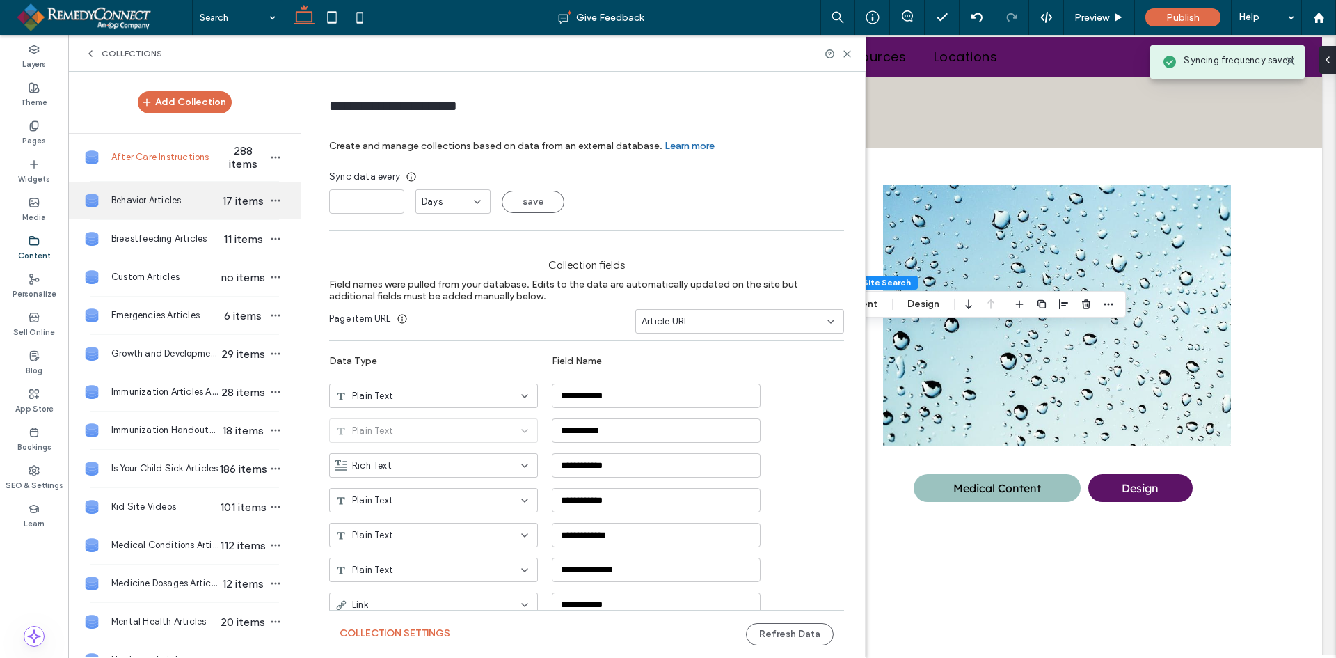
click at [166, 196] on span "Behavior Articles" at bounding box center [164, 200] width 107 height 14
type input "**********"
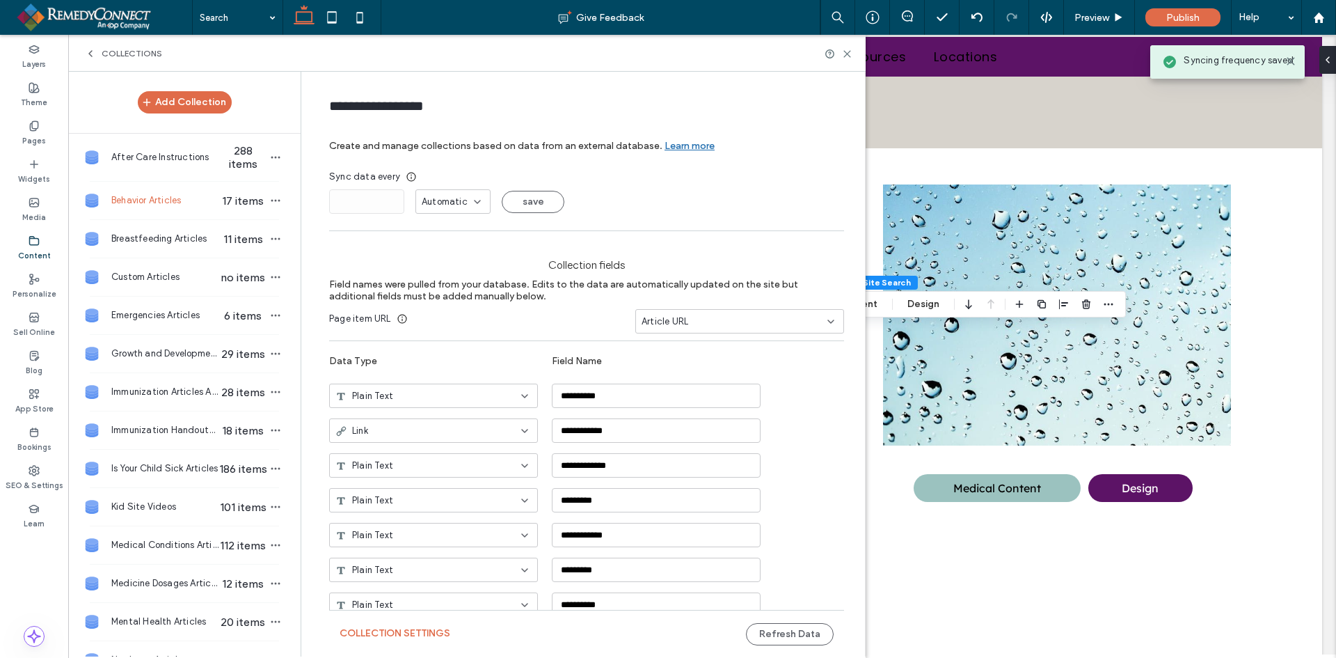
click at [432, 203] on span "Automatic" at bounding box center [445, 202] width 46 height 14
click at [435, 246] on span "Days" at bounding box center [427, 251] width 21 height 14
drag, startPoint x: 351, startPoint y: 203, endPoint x: 306, endPoint y: 208, distance: 46.3
type input "*"
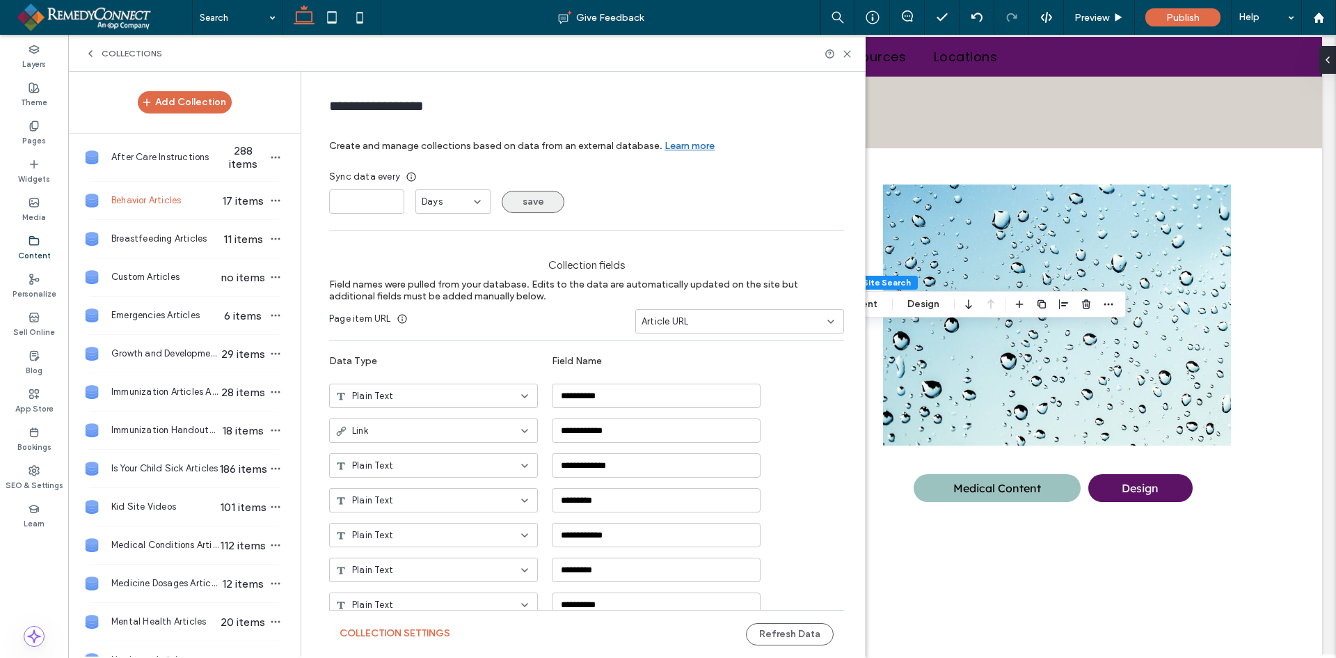
click at [530, 203] on button "save" at bounding box center [533, 202] width 63 height 22
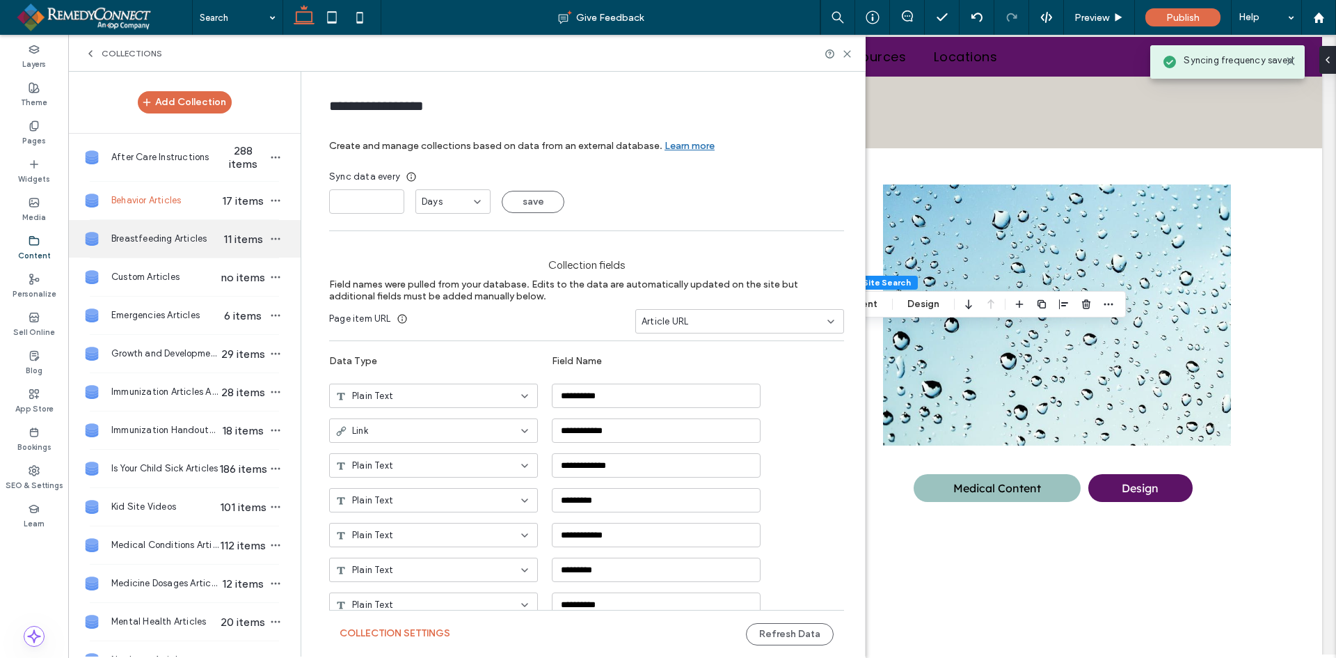
click at [157, 227] on div "Breastfeeding Articles 11 items" at bounding box center [184, 239] width 232 height 38
type input "**********"
click at [443, 200] on span "Automatic" at bounding box center [445, 202] width 46 height 14
click at [438, 248] on div "Days" at bounding box center [448, 250] width 74 height 24
drag, startPoint x: 380, startPoint y: 210, endPoint x: 319, endPoint y: 214, distance: 60.7
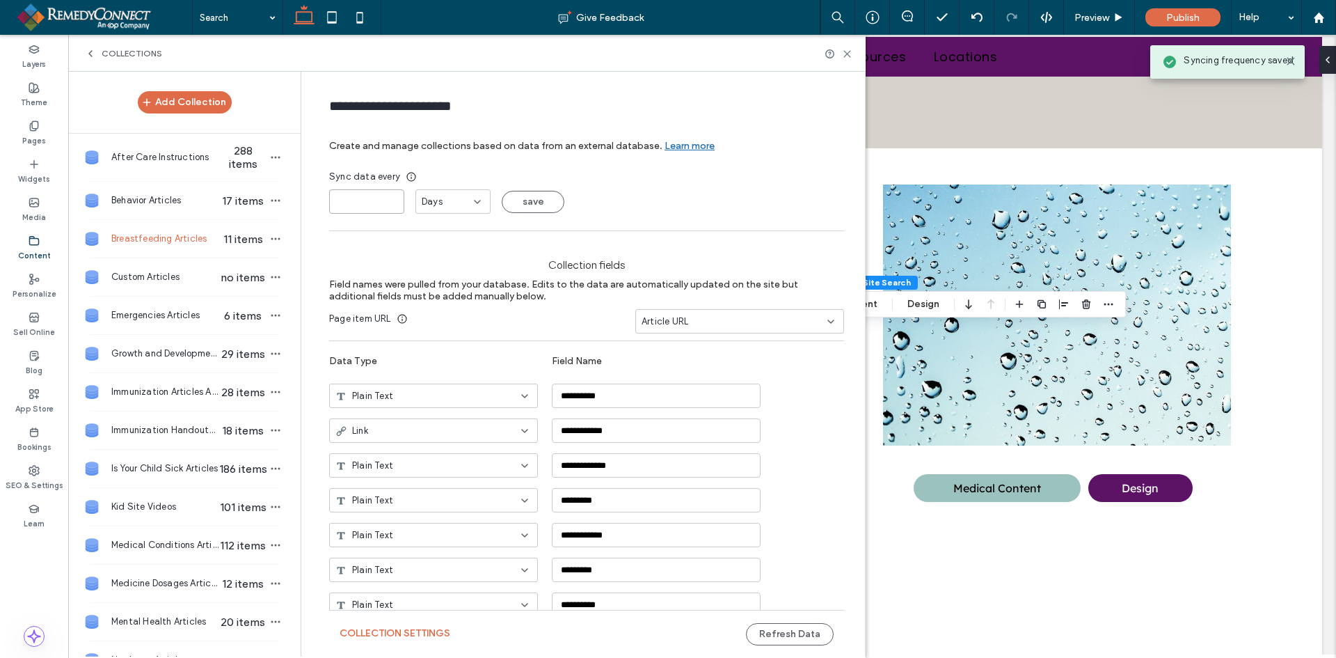
click at [284, 213] on div "**********" at bounding box center [467, 364] width 798 height 585
type input "*"
click at [519, 204] on button "save" at bounding box center [533, 202] width 63 height 22
click at [156, 269] on div "Custom Articles no items" at bounding box center [184, 277] width 232 height 38
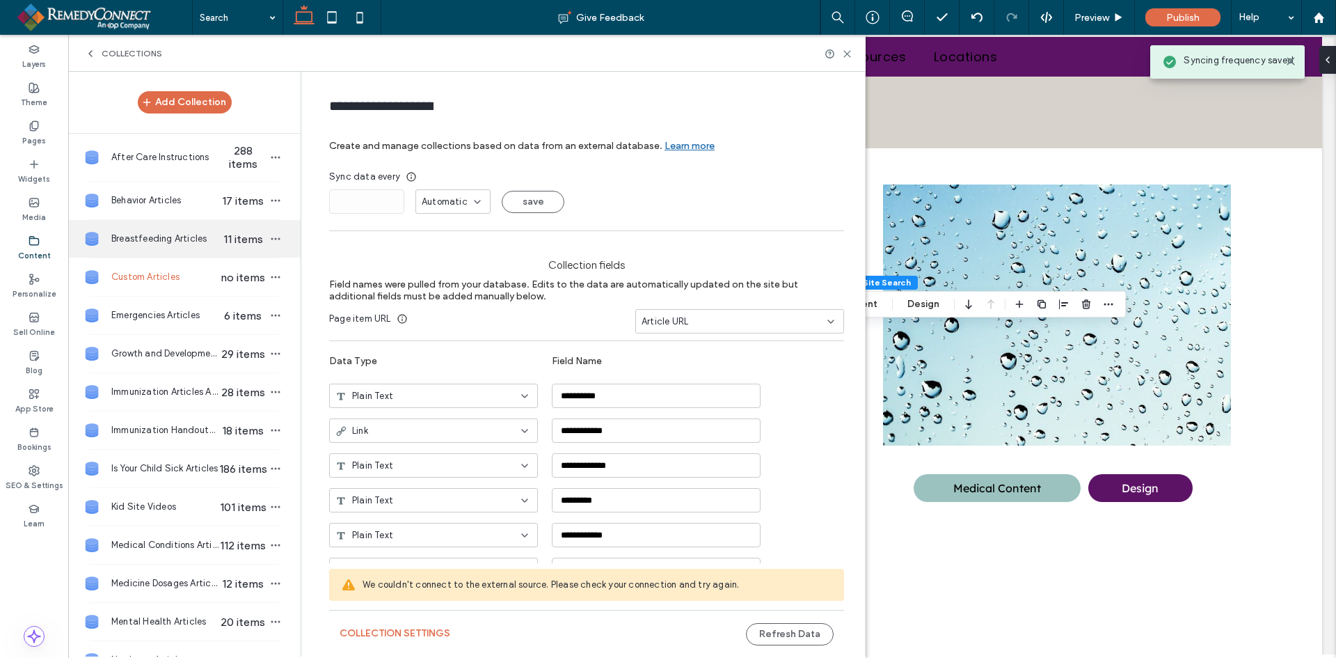
type input "**********"
drag, startPoint x: 433, startPoint y: 202, endPoint x: 436, endPoint y: 212, distance: 10.8
click at [433, 201] on span "Automatic" at bounding box center [445, 202] width 46 height 14
click at [427, 242] on div "Days" at bounding box center [448, 250] width 74 height 24
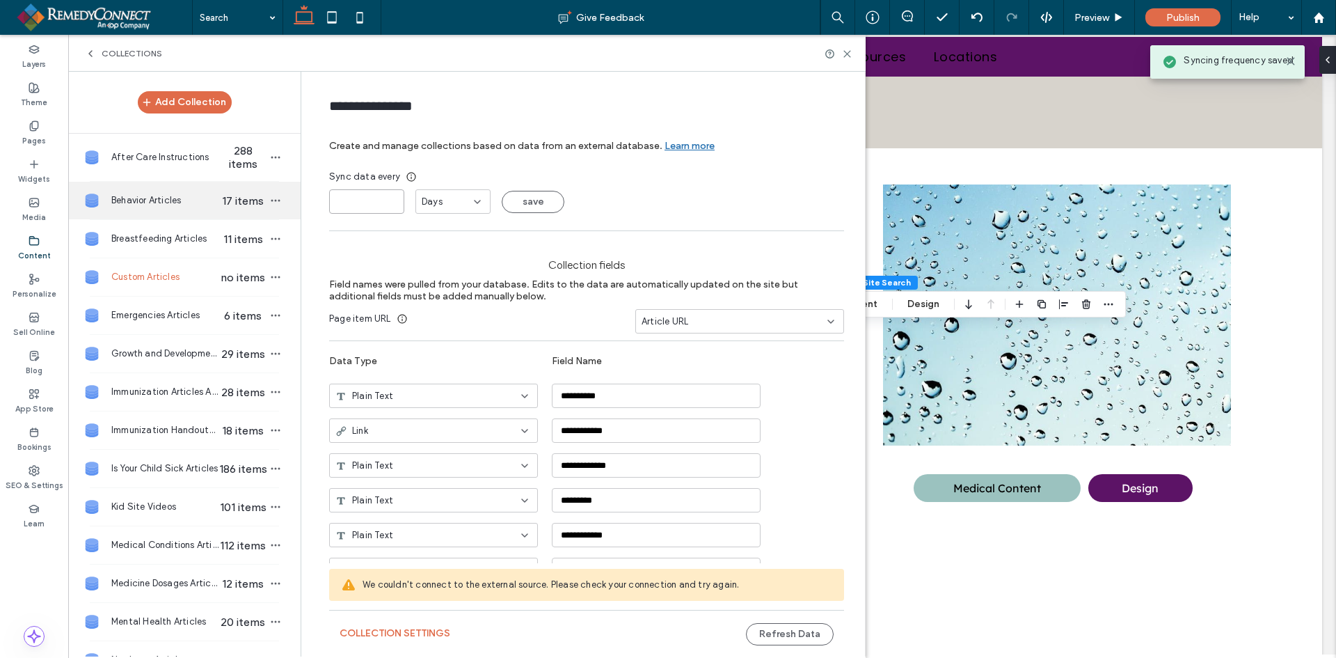
drag, startPoint x: 358, startPoint y: 196, endPoint x: 274, endPoint y: 203, distance: 84.5
click at [289, 202] on div "**********" at bounding box center [467, 364] width 798 height 585
type input "*"
drag, startPoint x: 542, startPoint y: 200, endPoint x: 358, endPoint y: 225, distance: 185.4
click at [540, 200] on button "save" at bounding box center [533, 202] width 63 height 22
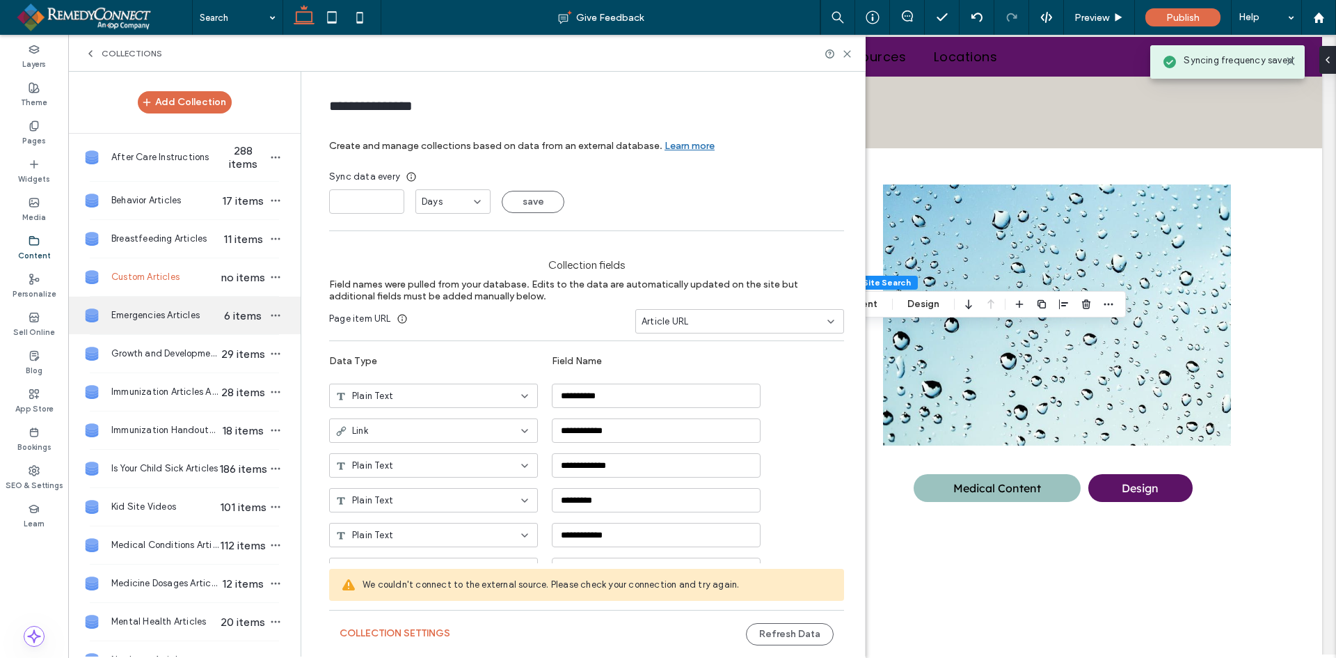
click at [182, 308] on span "Emergencies Articles" at bounding box center [164, 315] width 107 height 14
type input "**********"
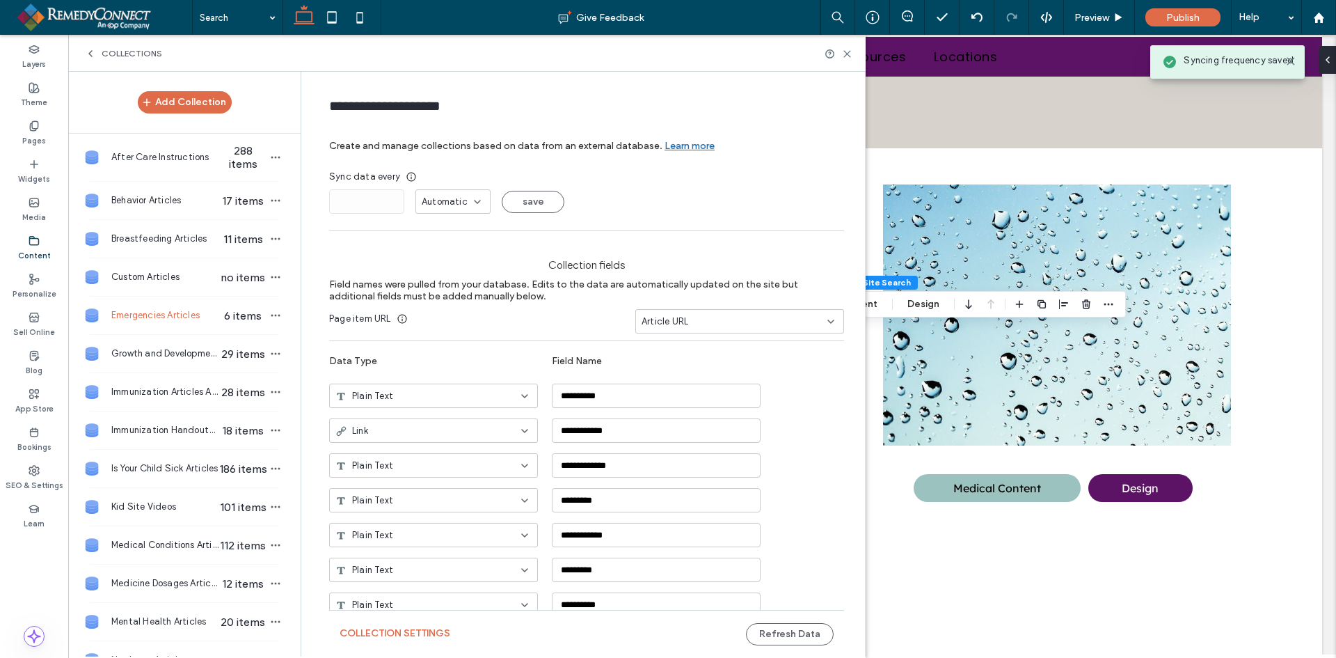
click at [445, 197] on span "Automatic" at bounding box center [445, 202] width 46 height 14
click at [436, 247] on span "Days" at bounding box center [427, 251] width 21 height 14
drag, startPoint x: 372, startPoint y: 199, endPoint x: 285, endPoint y: 207, distance: 88.1
click at [284, 207] on div "**********" at bounding box center [467, 364] width 798 height 585
type input "*"
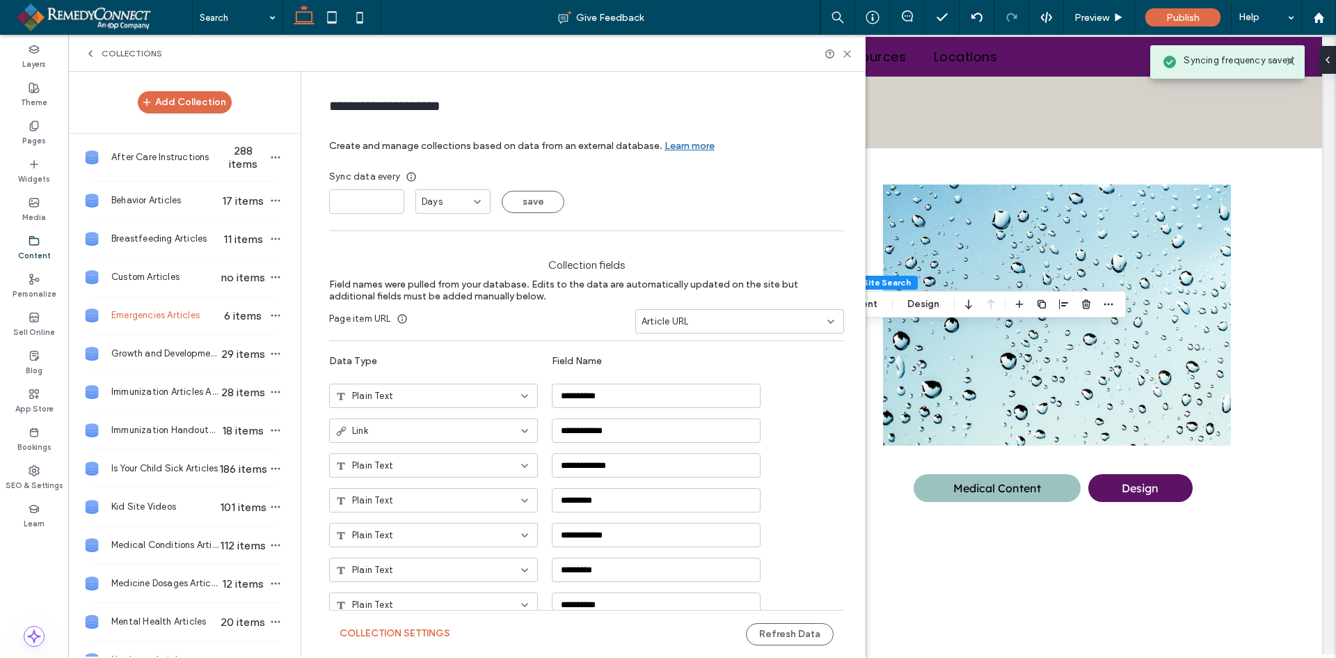
click at [516, 198] on button "save" at bounding box center [533, 202] width 63 height 22
drag, startPoint x: 177, startPoint y: 349, endPoint x: 292, endPoint y: 294, distance: 127.3
click at [178, 349] on span "Growth and Development Articles" at bounding box center [164, 354] width 107 height 14
type input "**********"
click at [466, 200] on div "Automatic" at bounding box center [448, 202] width 52 height 14
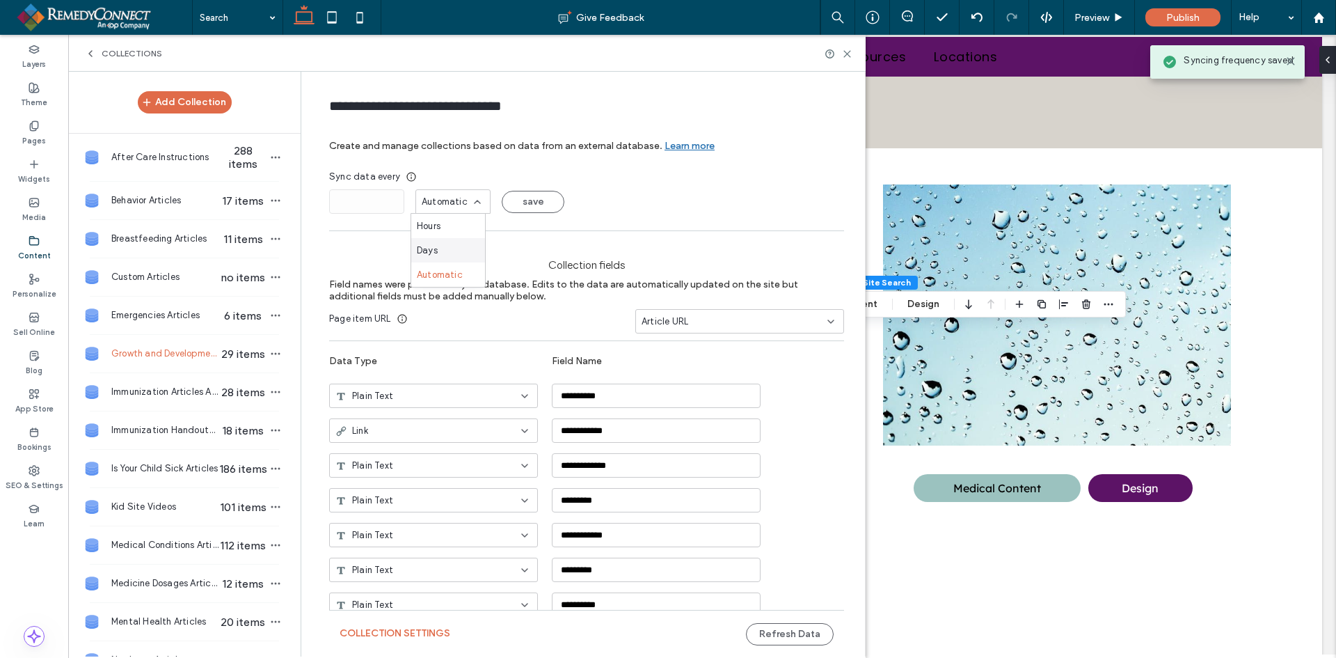
click at [445, 244] on div "Days" at bounding box center [448, 250] width 74 height 24
drag, startPoint x: 372, startPoint y: 200, endPoint x: 293, endPoint y: 207, distance: 79.0
click at [294, 207] on div "Add Collection After Care Instructions 288 items Behavior Articles 17 items Bre…" at bounding box center [467, 364] width 798 height 585
type input "*"
click at [537, 200] on button "save" at bounding box center [533, 202] width 63 height 22
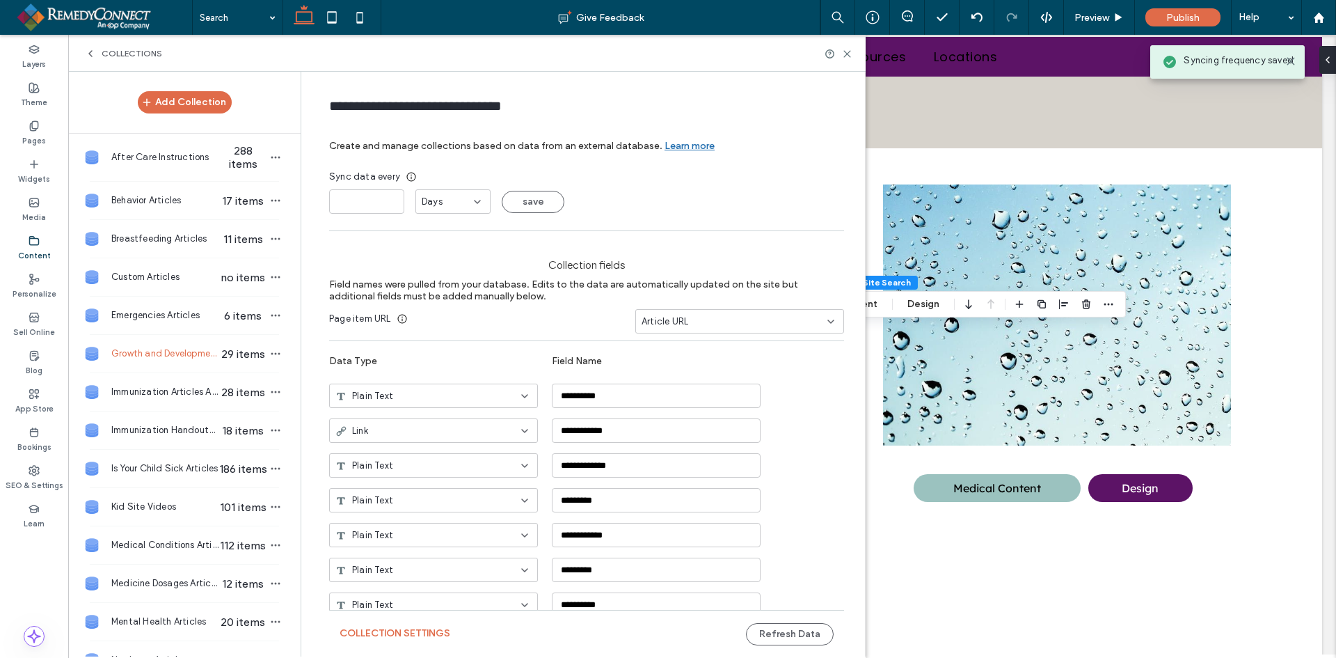
click at [148, 387] on span "Immunization Articles Articles" at bounding box center [164, 392] width 107 height 14
type input "**********"
click at [447, 195] on span "Automatic" at bounding box center [445, 202] width 46 height 14
click at [435, 245] on span "Days" at bounding box center [427, 251] width 21 height 14
drag, startPoint x: 382, startPoint y: 206, endPoint x: 329, endPoint y: 205, distance: 52.9
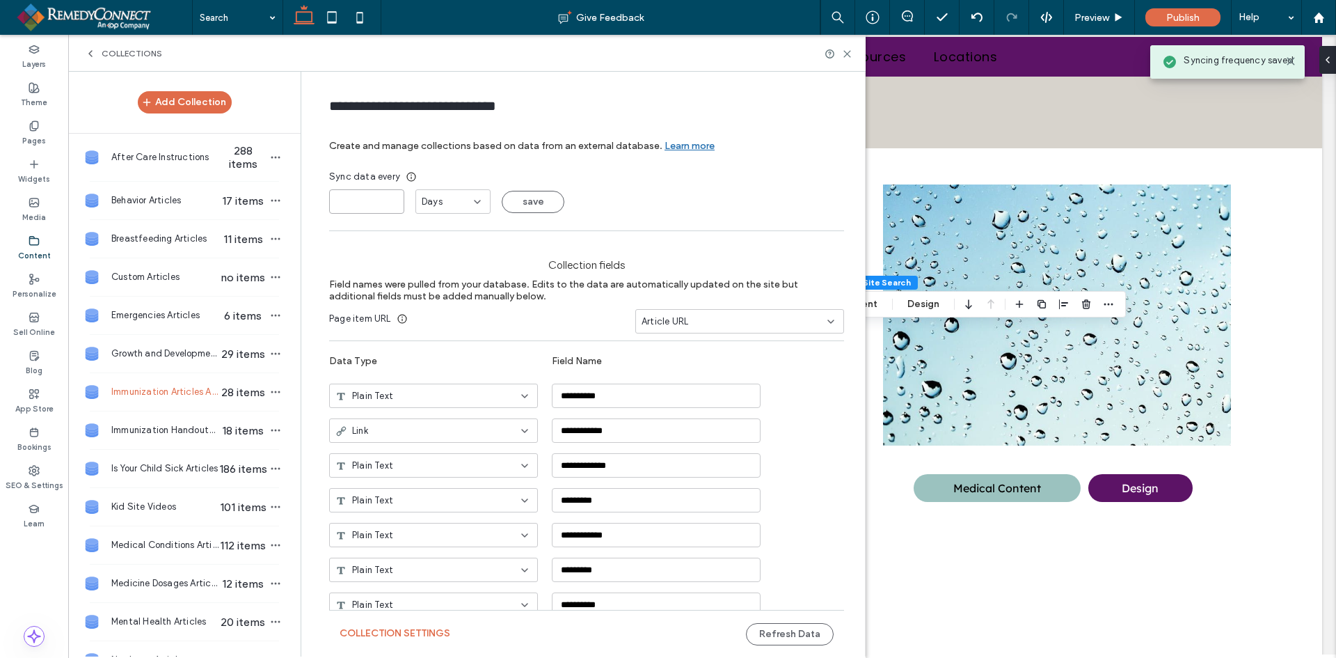
click at [329, 205] on input "*" at bounding box center [366, 201] width 75 height 24
type input "*"
drag, startPoint x: 543, startPoint y: 198, endPoint x: 322, endPoint y: 264, distance: 230.5
click at [541, 198] on button "save" at bounding box center [533, 202] width 63 height 22
click at [157, 438] on div "Immunization Handouts Articles 18 items" at bounding box center [184, 430] width 232 height 38
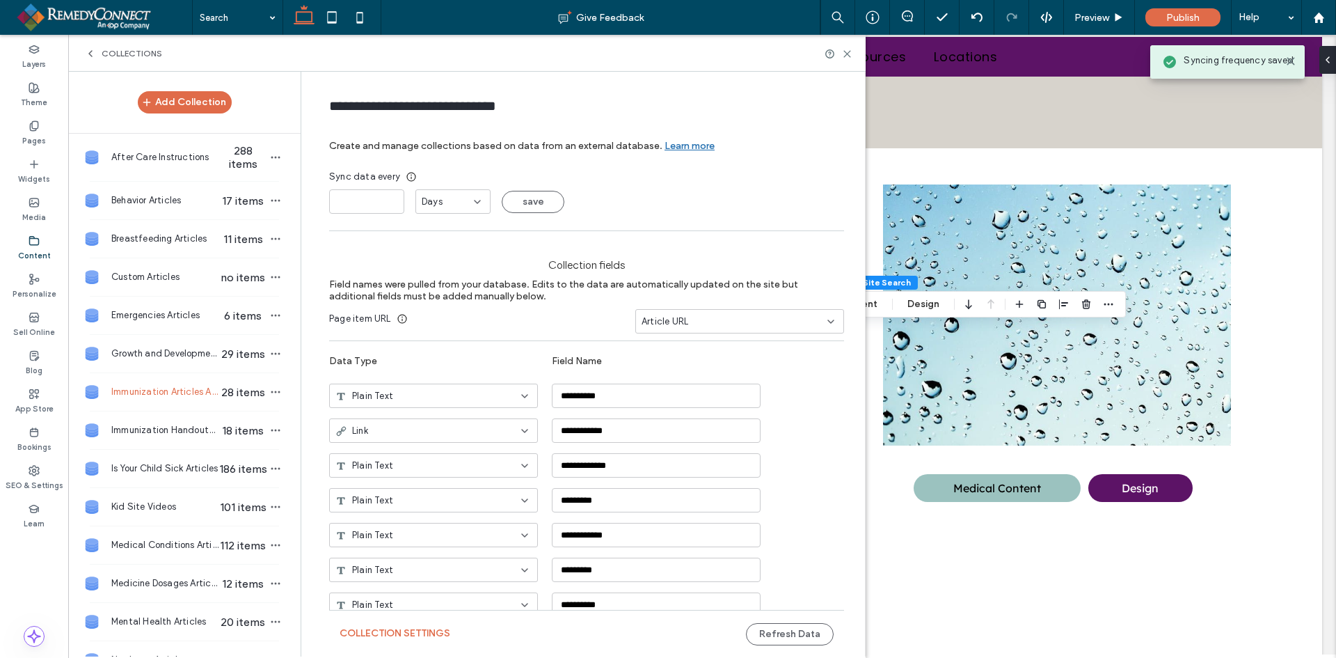
type input "**********"
click at [444, 201] on span "Automatic" at bounding box center [445, 202] width 46 height 14
click at [432, 244] on span "Days" at bounding box center [427, 251] width 21 height 14
drag, startPoint x: 376, startPoint y: 203, endPoint x: 319, endPoint y: 202, distance: 57.1
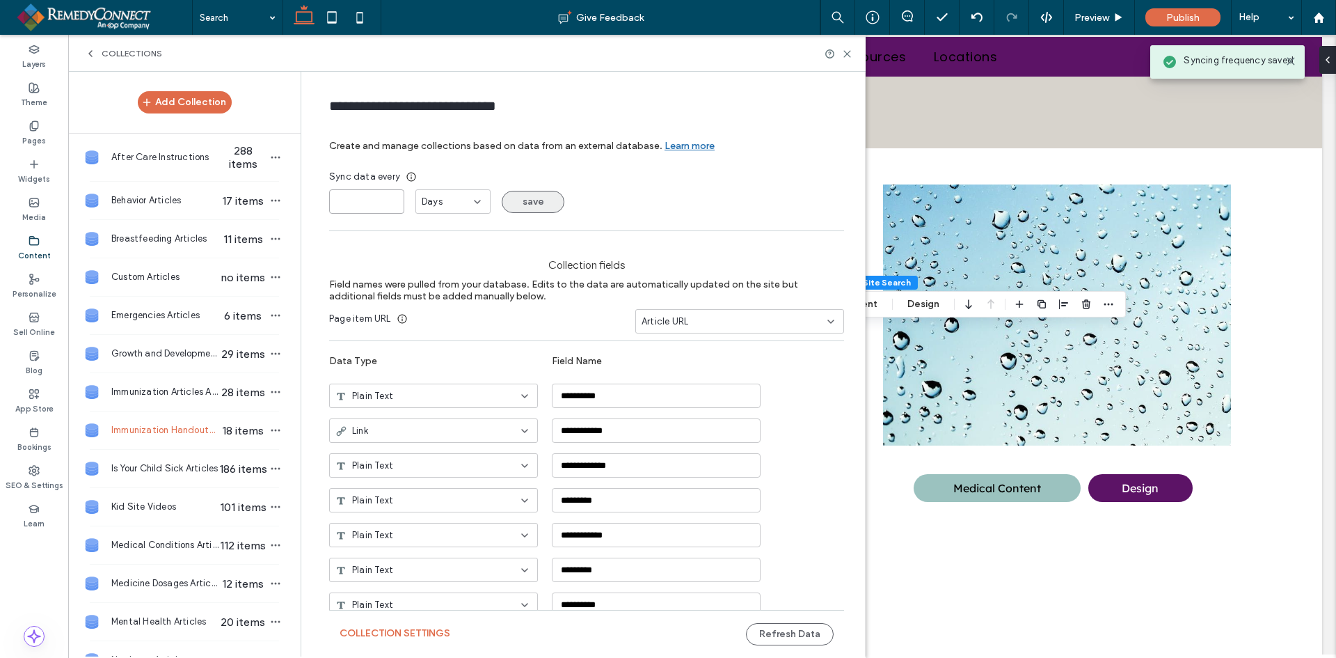
type input "*"
click at [538, 197] on button "save" at bounding box center [533, 202] width 63 height 22
click at [138, 454] on div "Is Your Child Sick Articles 186 items" at bounding box center [184, 469] width 232 height 38
type input "**********"
click at [436, 190] on div "Sync data every * Automatic save" at bounding box center [586, 192] width 515 height 44
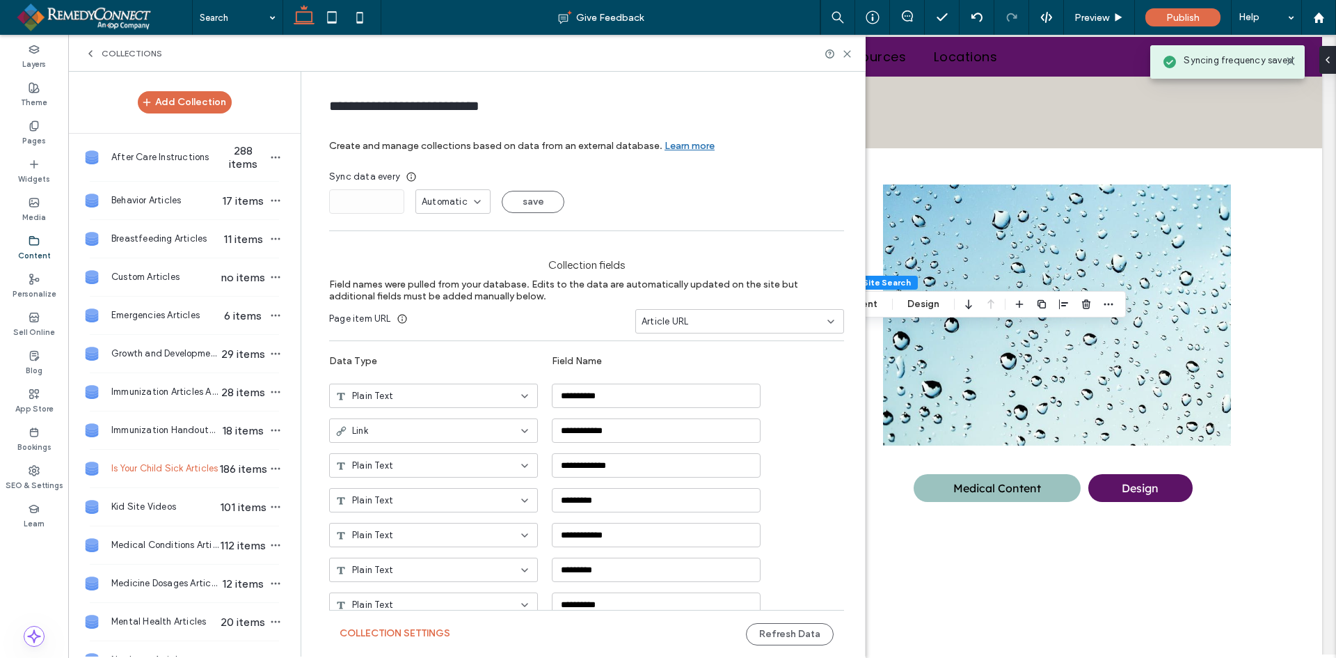
click at [436, 195] on span "Automatic" at bounding box center [445, 202] width 46 height 14
click at [430, 251] on span "Days" at bounding box center [427, 251] width 21 height 14
drag, startPoint x: 351, startPoint y: 203, endPoint x: 328, endPoint y: 207, distance: 23.3
click at [329, 207] on input "*" at bounding box center [366, 201] width 75 height 24
type input "*"
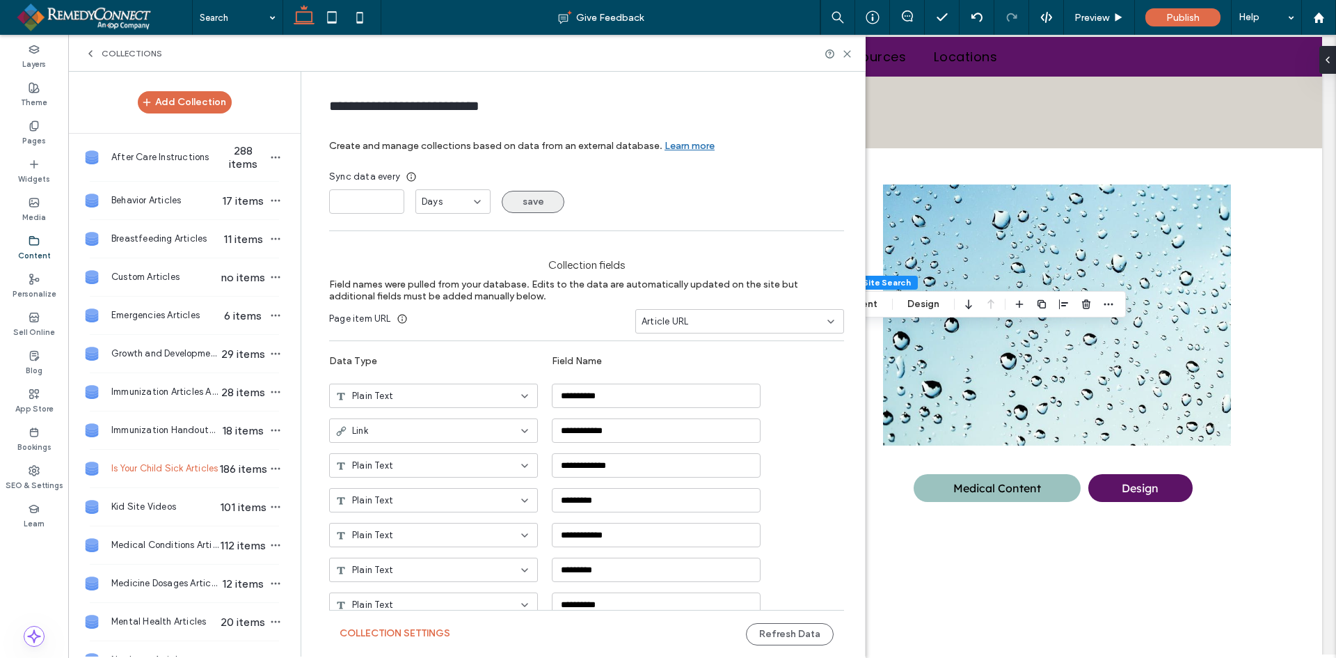
click at [518, 200] on button "save" at bounding box center [533, 202] width 63 height 22
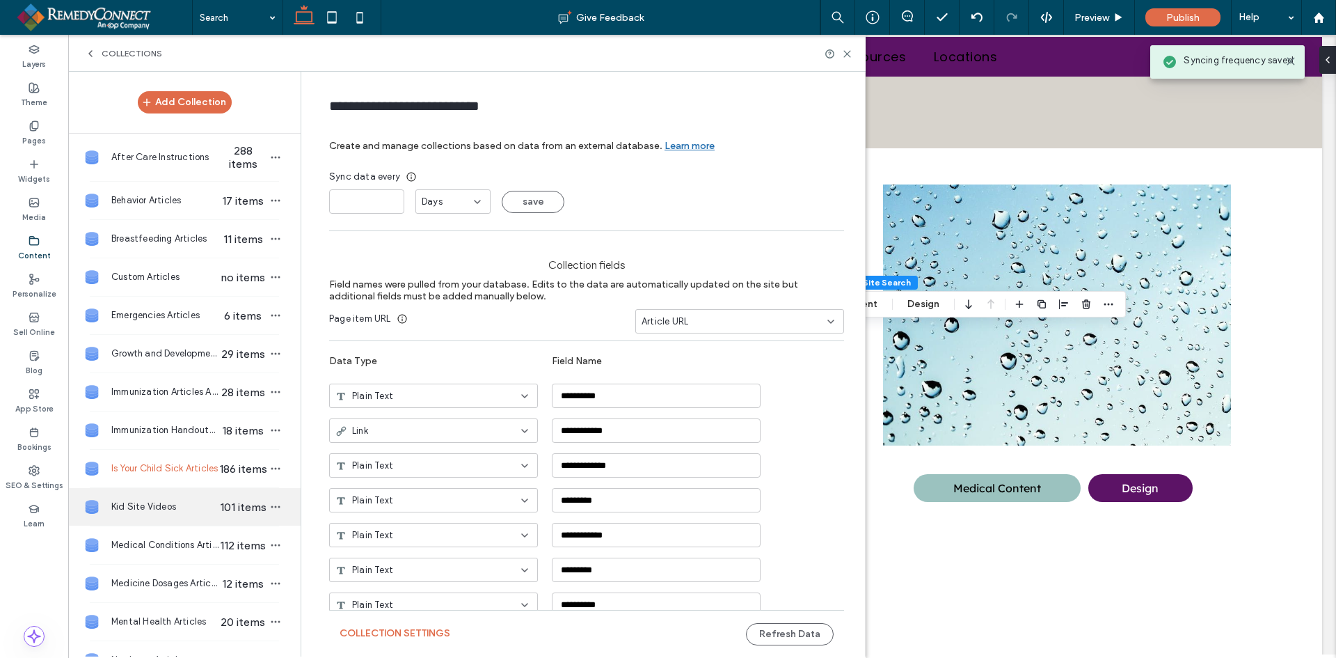
click at [159, 496] on div "Kid Site Videos 101 items" at bounding box center [184, 507] width 232 height 38
type input "**********"
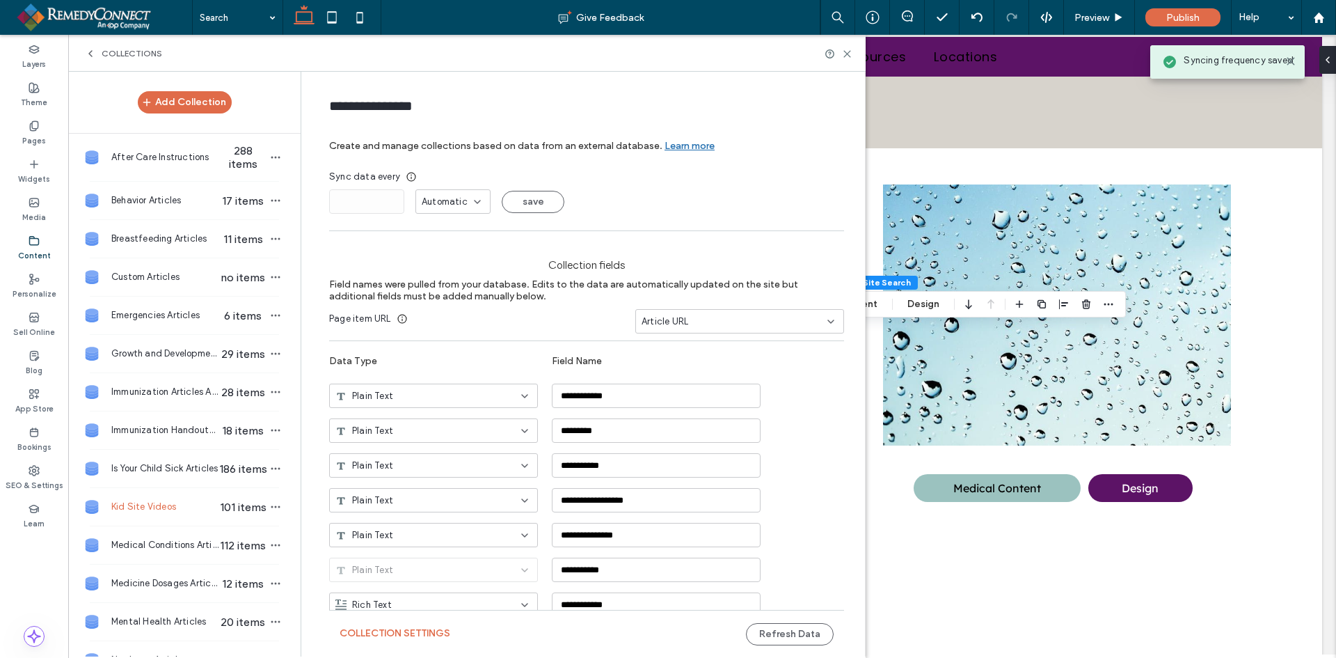
click at [448, 196] on span "Automatic" at bounding box center [445, 202] width 46 height 14
drag, startPoint x: 432, startPoint y: 249, endPoint x: 370, endPoint y: 213, distance: 71.7
click at [432, 249] on span "Days" at bounding box center [427, 251] width 21 height 14
drag, startPoint x: 367, startPoint y: 205, endPoint x: 319, endPoint y: 212, distance: 48.5
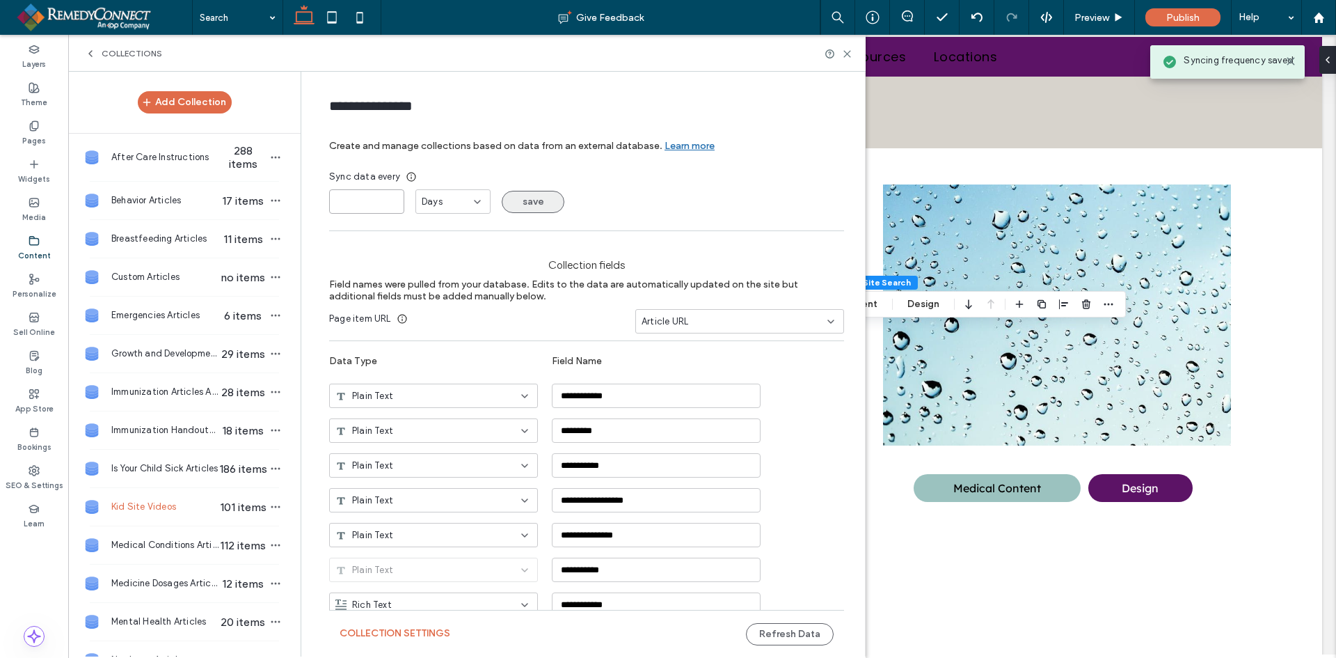
type input "*"
click at [530, 199] on button "save" at bounding box center [533, 202] width 63 height 22
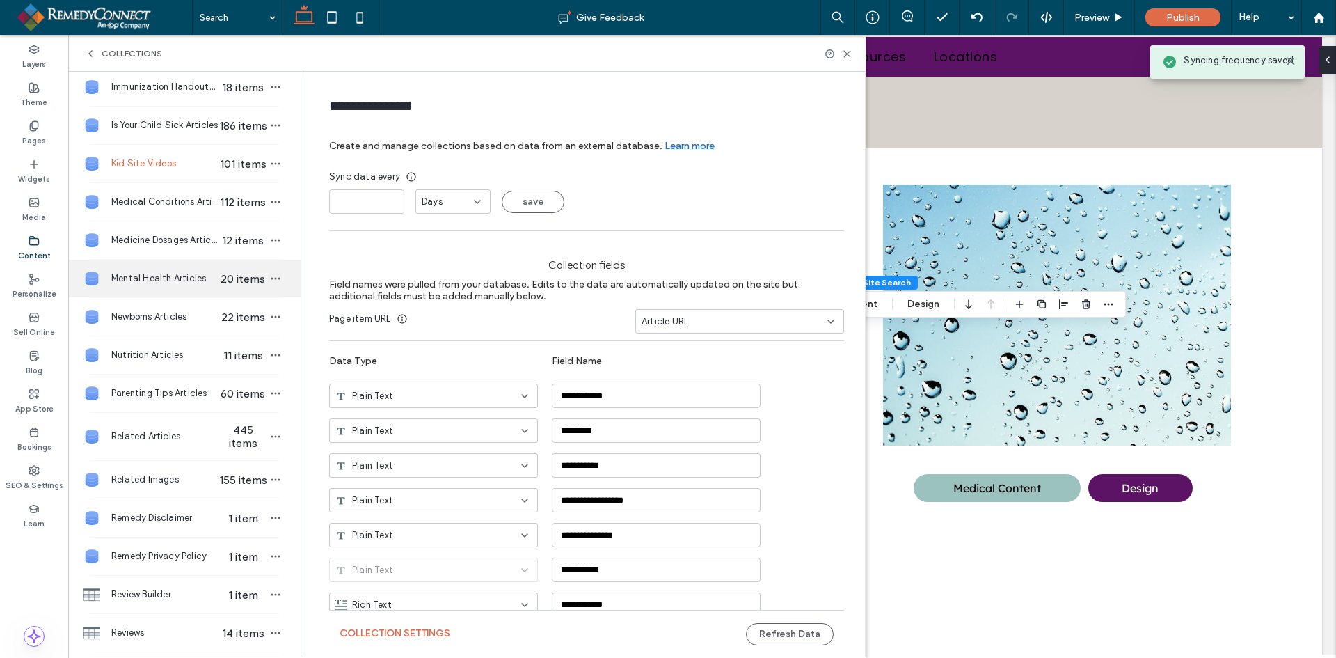
scroll to position [348, 0]
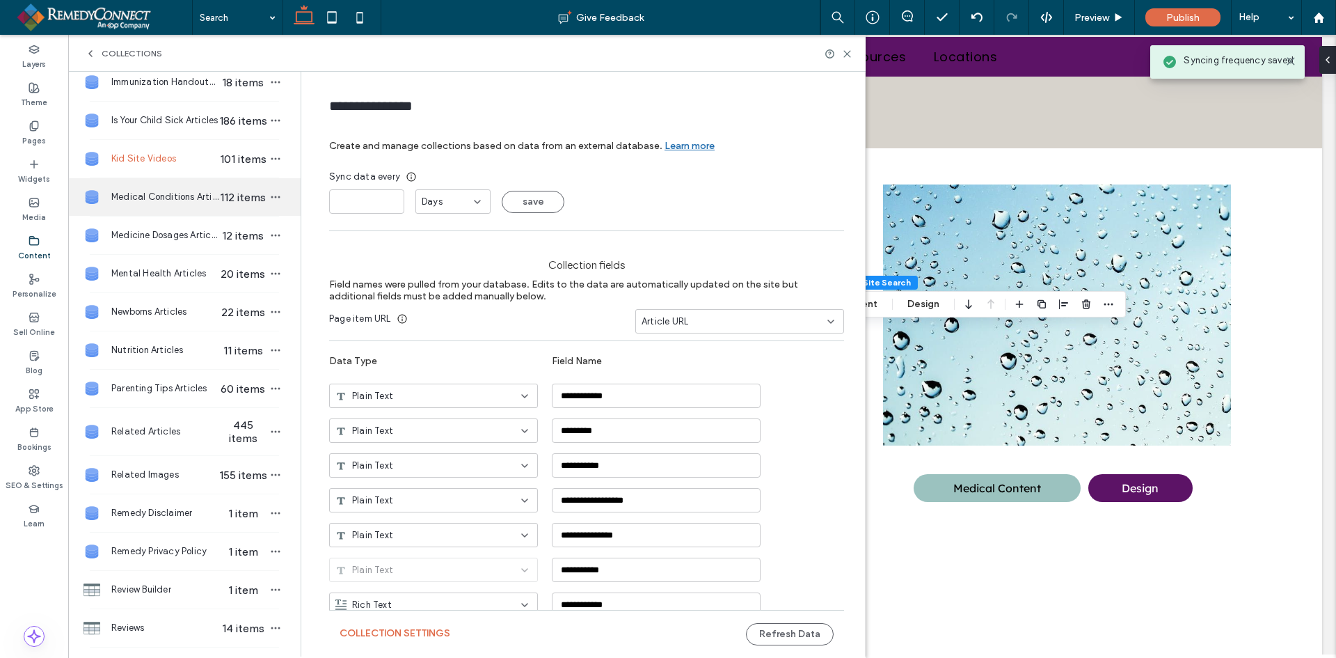
click at [168, 189] on div "Medical Conditions Articles 112 items" at bounding box center [184, 197] width 232 height 38
type input "**********"
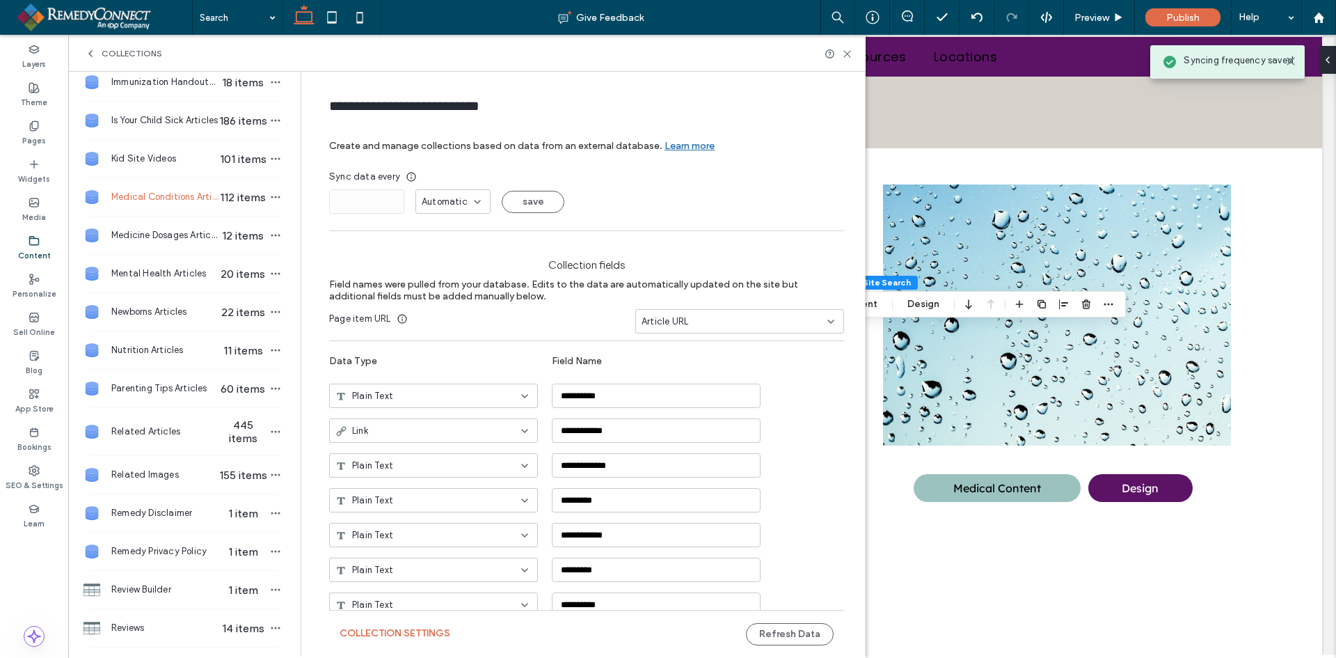
click at [453, 201] on span "Automatic" at bounding box center [445, 202] width 46 height 14
click at [443, 253] on div "Days" at bounding box center [448, 250] width 74 height 24
drag, startPoint x: 333, startPoint y: 203, endPoint x: 280, endPoint y: 206, distance: 53.7
click at [280, 206] on div "Add Collection After Care Instructions 288 items Behavior Articles 17 items Bre…" at bounding box center [467, 364] width 798 height 585
type input "*"
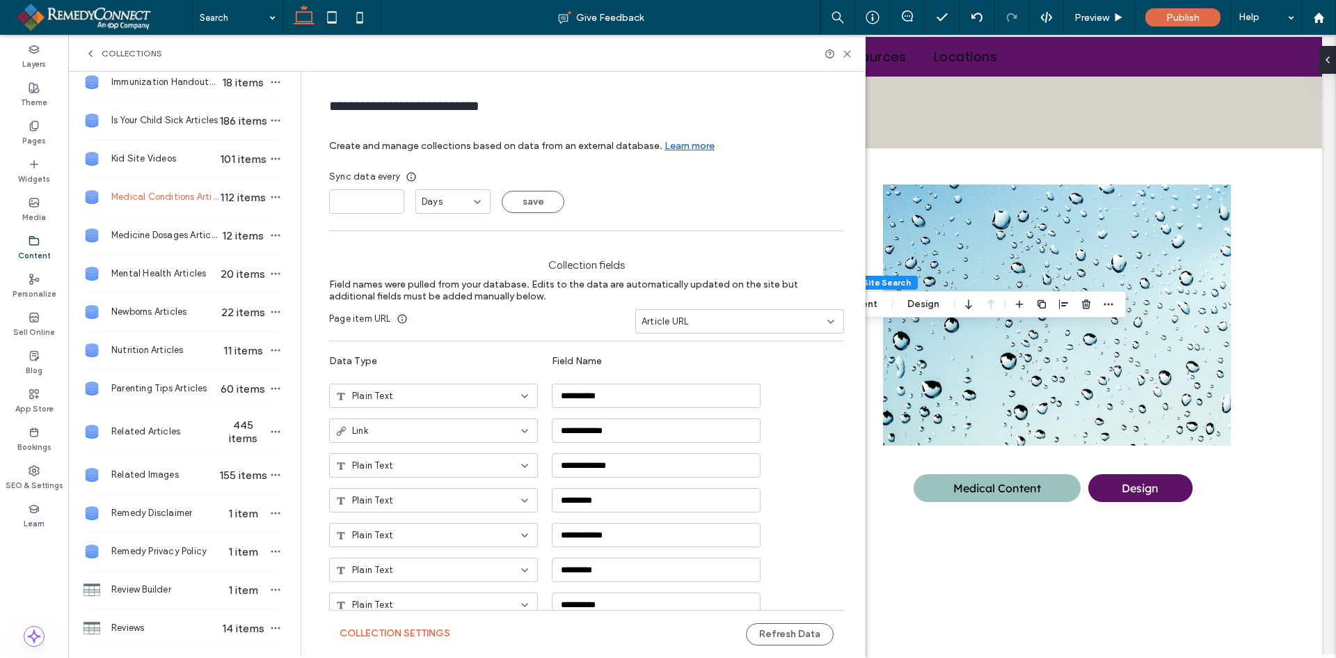
drag, startPoint x: 528, startPoint y: 193, endPoint x: 324, endPoint y: 223, distance: 206.7
click at [527, 193] on button "save" at bounding box center [533, 202] width 63 height 22
drag, startPoint x: 173, startPoint y: 234, endPoint x: 373, endPoint y: 218, distance: 201.1
click at [174, 234] on span "Medicine Dosages Articles" at bounding box center [164, 235] width 107 height 14
type input "**********"
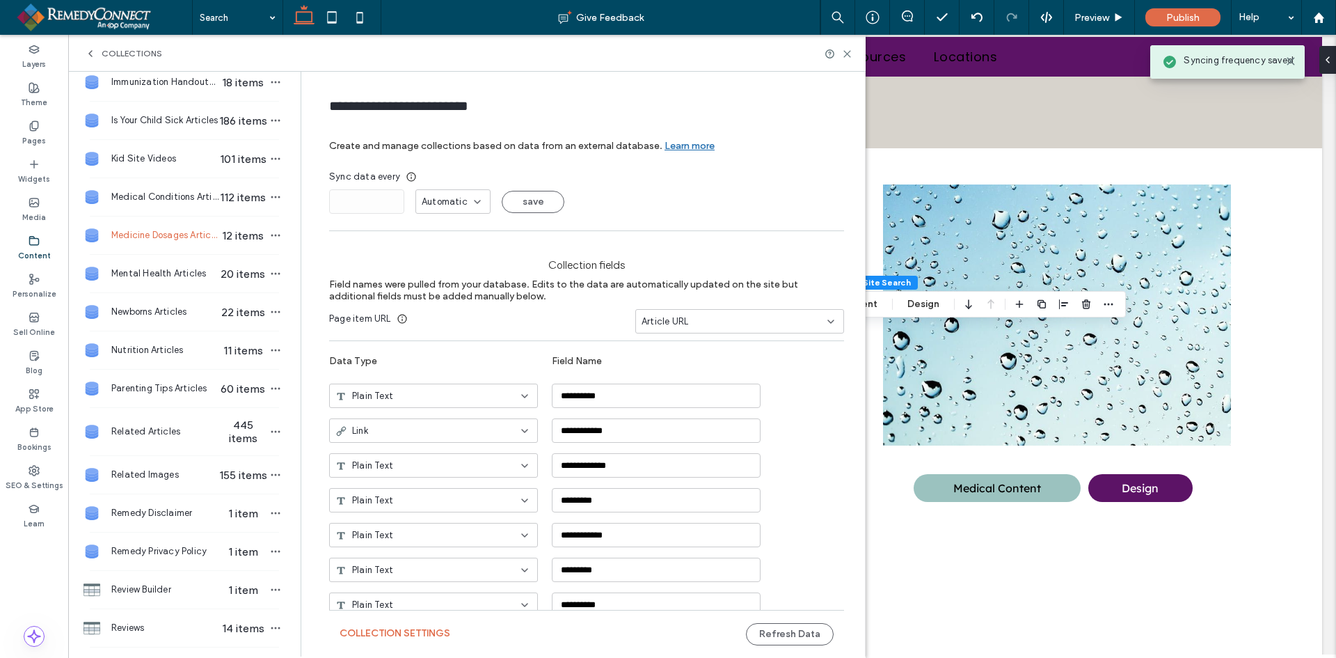
click at [439, 201] on span "Automatic" at bounding box center [445, 202] width 46 height 14
click at [432, 251] on span "Days" at bounding box center [427, 251] width 21 height 14
click at [284, 204] on div "Add Collection After Care Instructions 288 items Behavior Articles 17 items Bre…" at bounding box center [467, 364] width 798 height 585
type input "*"
drag, startPoint x: 518, startPoint y: 200, endPoint x: 290, endPoint y: 239, distance: 230.9
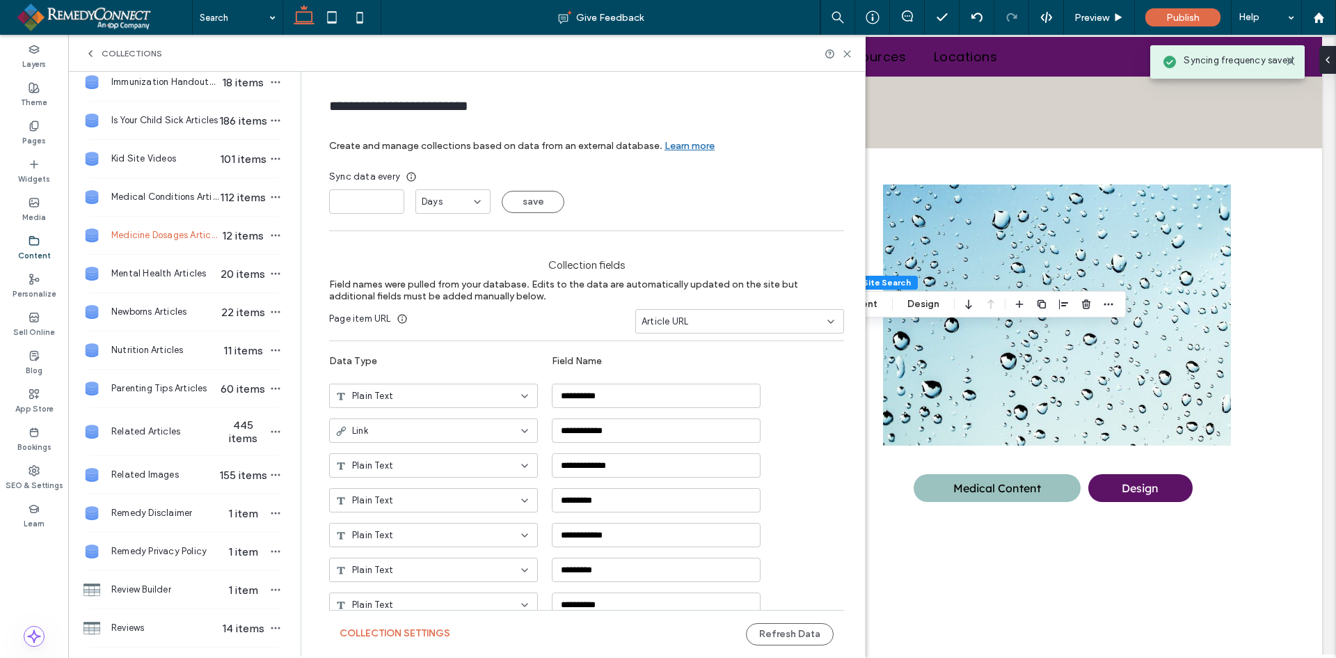
click at [510, 201] on button "save" at bounding box center [533, 202] width 63 height 22
drag, startPoint x: 130, startPoint y: 273, endPoint x: 338, endPoint y: 246, distance: 209.1
click at [134, 273] on span "Mental Health Articles" at bounding box center [164, 274] width 107 height 14
type input "**********"
click at [436, 196] on span "Automatic" at bounding box center [445, 202] width 46 height 14
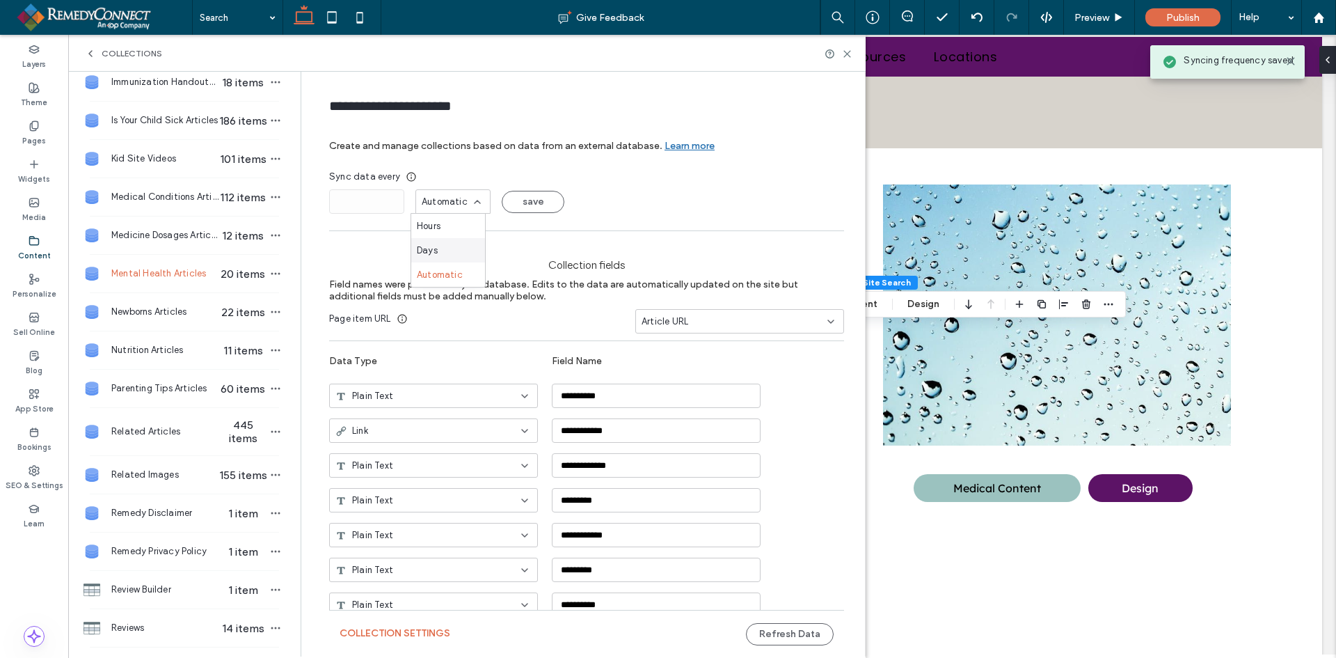
click at [427, 244] on span "Days" at bounding box center [427, 251] width 21 height 14
drag, startPoint x: 335, startPoint y: 207, endPoint x: 374, endPoint y: 200, distance: 38.8
click at [287, 209] on div "**********" at bounding box center [467, 364] width 798 height 585
type input "*"
click at [528, 193] on button "save" at bounding box center [533, 202] width 63 height 22
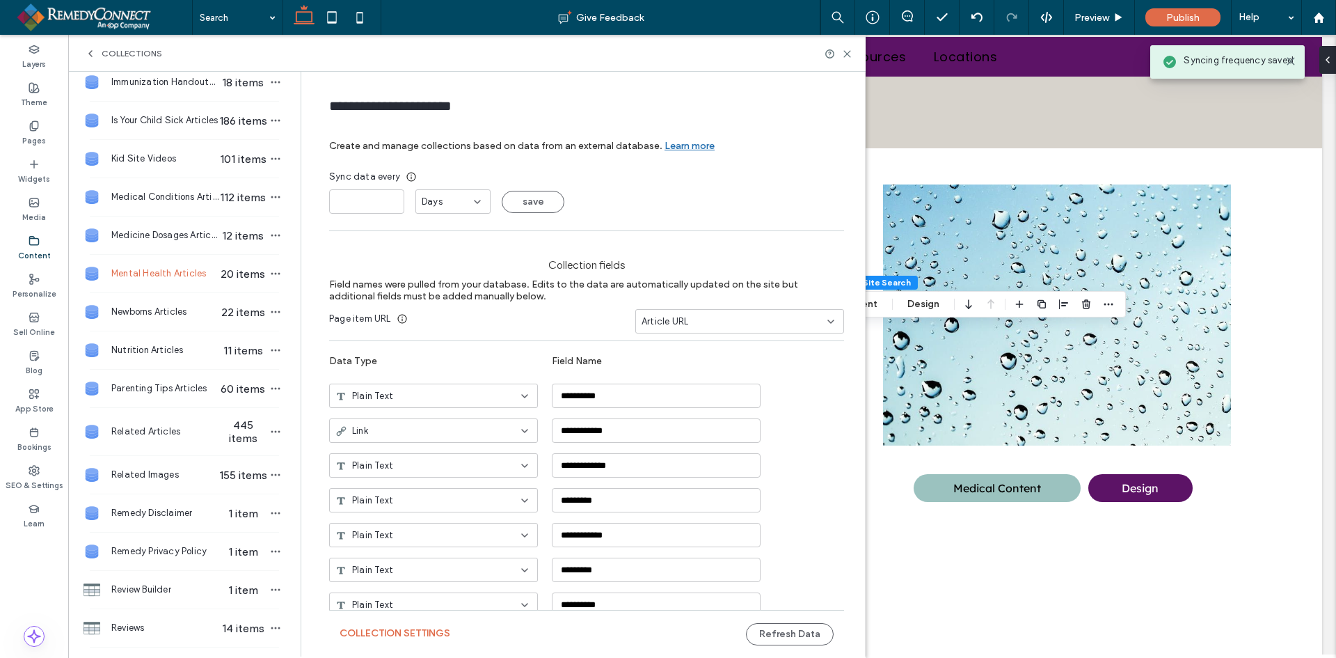
drag, startPoint x: 184, startPoint y: 306, endPoint x: 226, endPoint y: 292, distance: 43.8
click at [187, 305] on span "Newborns Articles" at bounding box center [164, 312] width 107 height 14
type input "**********"
click at [441, 204] on span "Automatic" at bounding box center [445, 202] width 46 height 14
click at [434, 244] on span "Days" at bounding box center [427, 251] width 21 height 14
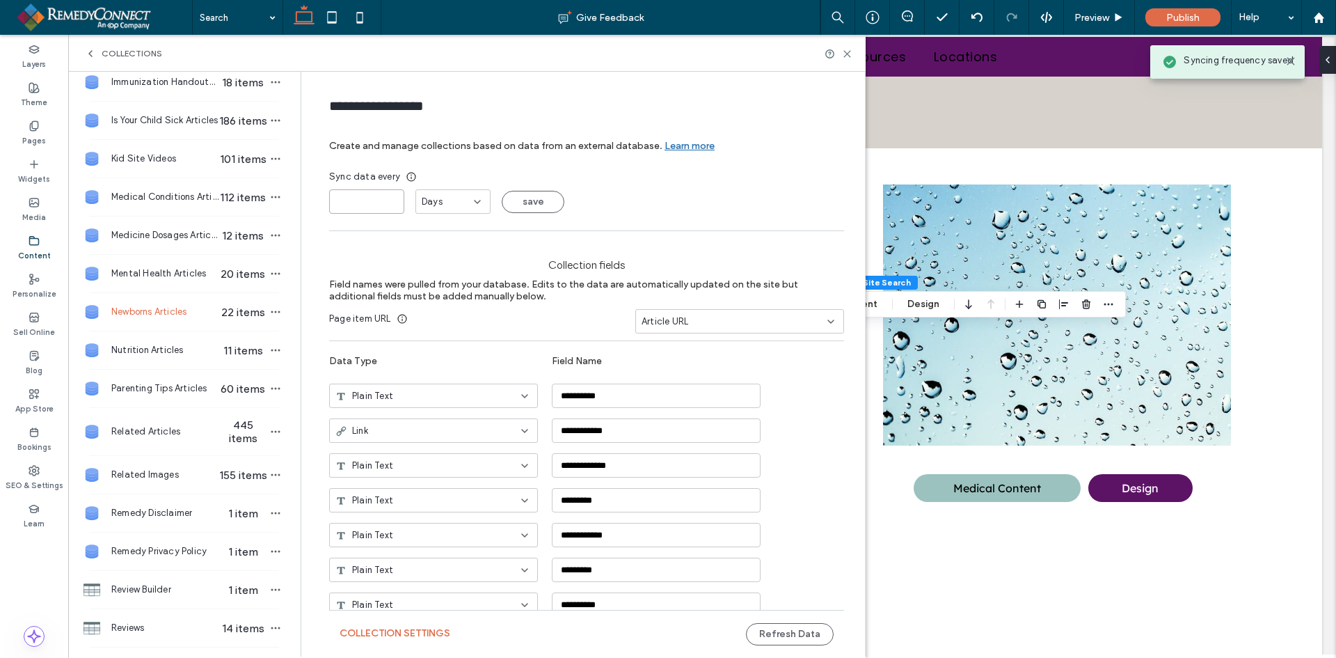
drag, startPoint x: 356, startPoint y: 207, endPoint x: 323, endPoint y: 205, distance: 33.5
type input "*"
click at [514, 203] on button "save" at bounding box center [533, 202] width 63 height 22
drag, startPoint x: 126, startPoint y: 345, endPoint x: 361, endPoint y: 297, distance: 239.3
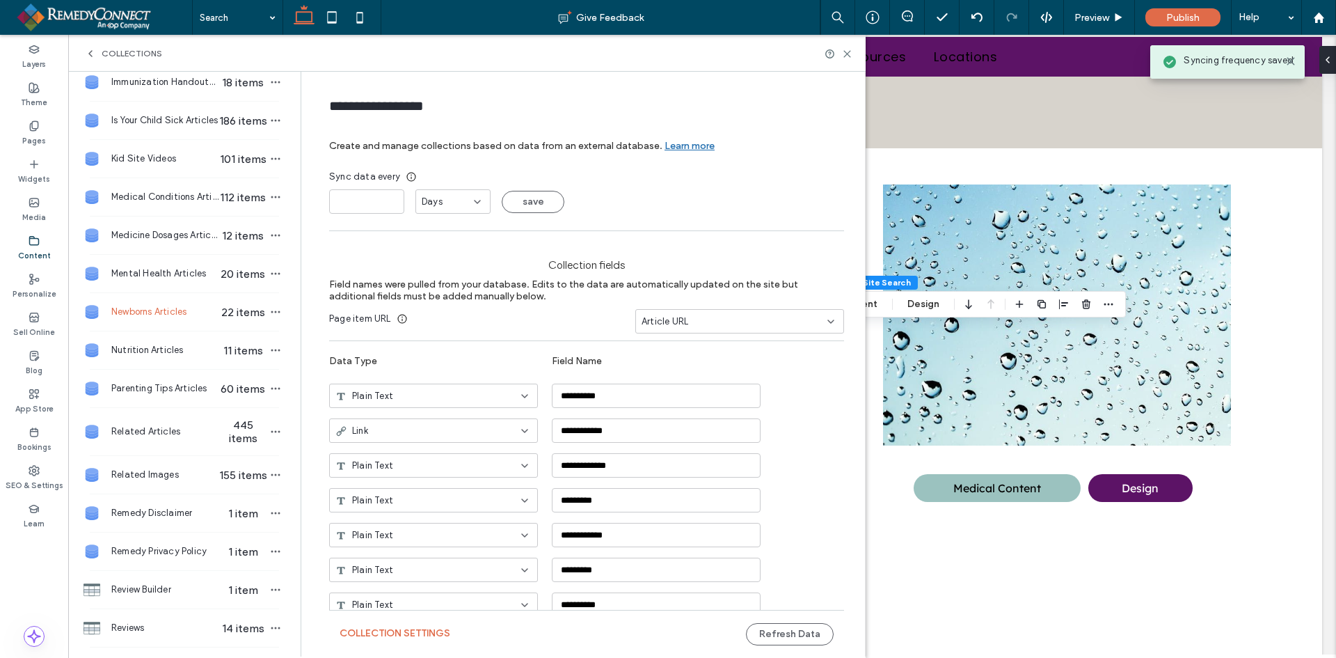
click at [137, 345] on span "Nutrition Articles" at bounding box center [164, 350] width 107 height 14
type input "**********"
type input "*"
click at [450, 206] on span "Automatic" at bounding box center [445, 202] width 46 height 14
click at [441, 246] on div "Days" at bounding box center [448, 250] width 74 height 24
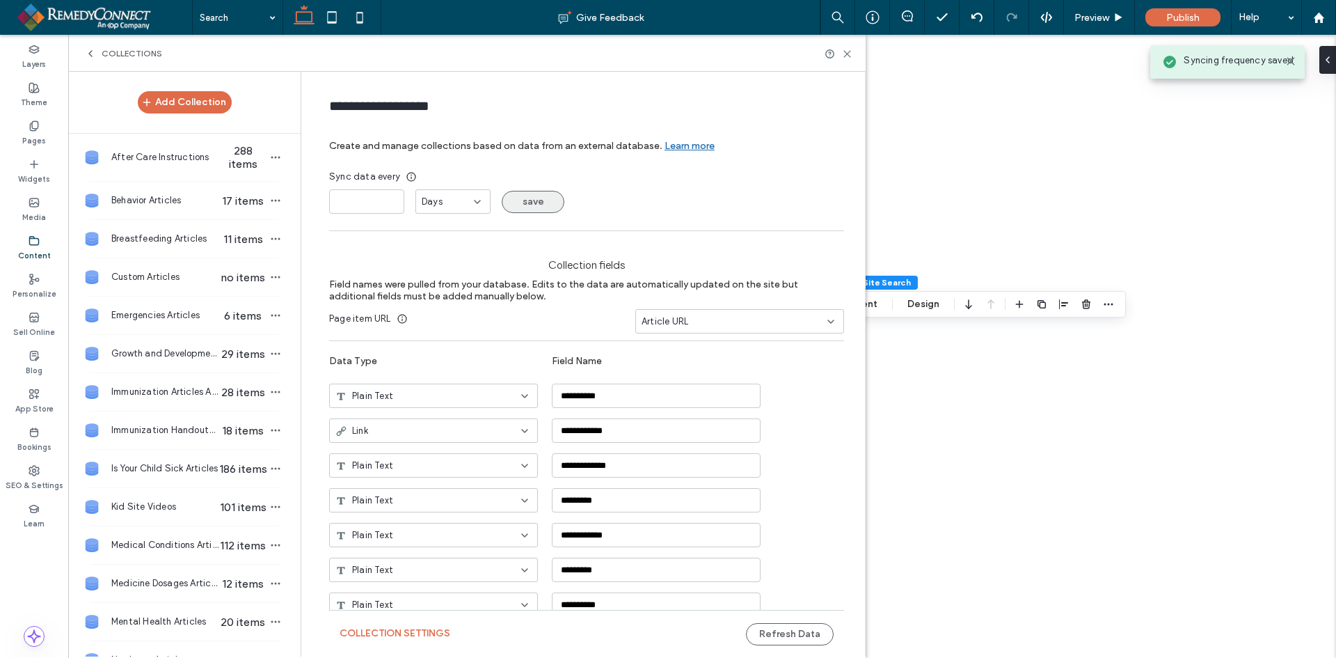
type input "*"
click at [537, 205] on button "save" at bounding box center [533, 202] width 63 height 22
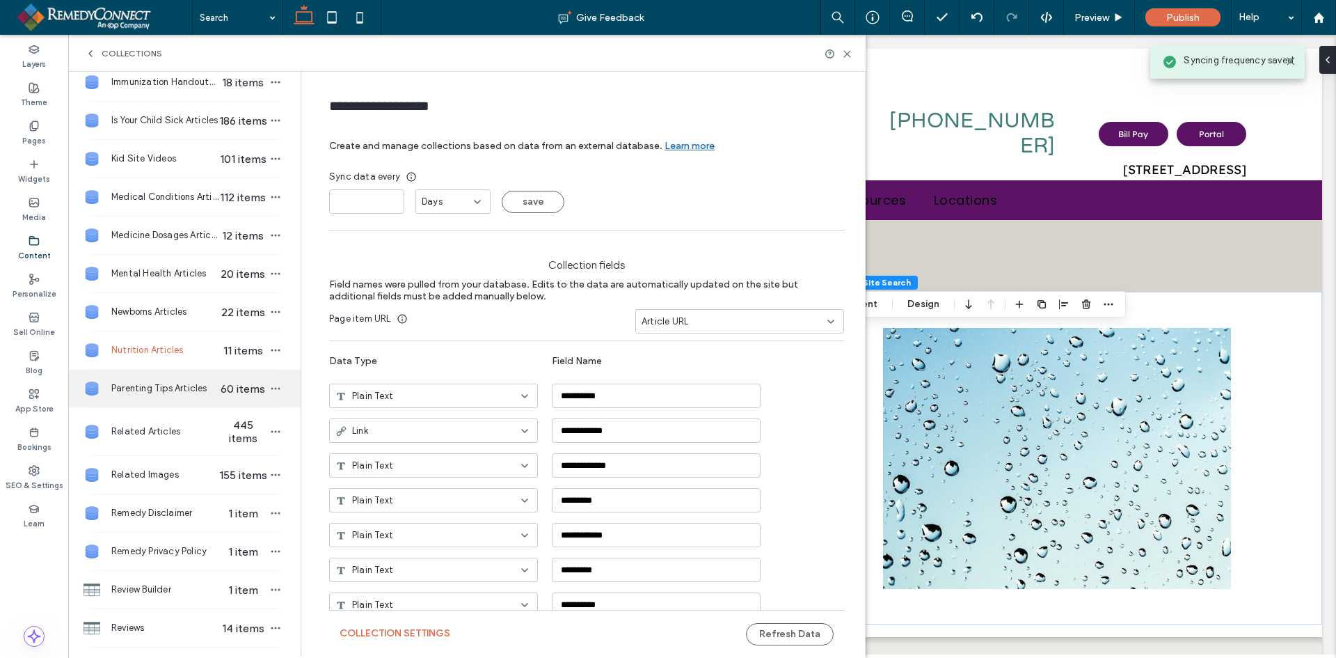
click at [180, 385] on span "Parenting Tips Articles" at bounding box center [164, 388] width 107 height 14
type input "**********"
click at [438, 205] on span "Automatic" at bounding box center [445, 202] width 46 height 14
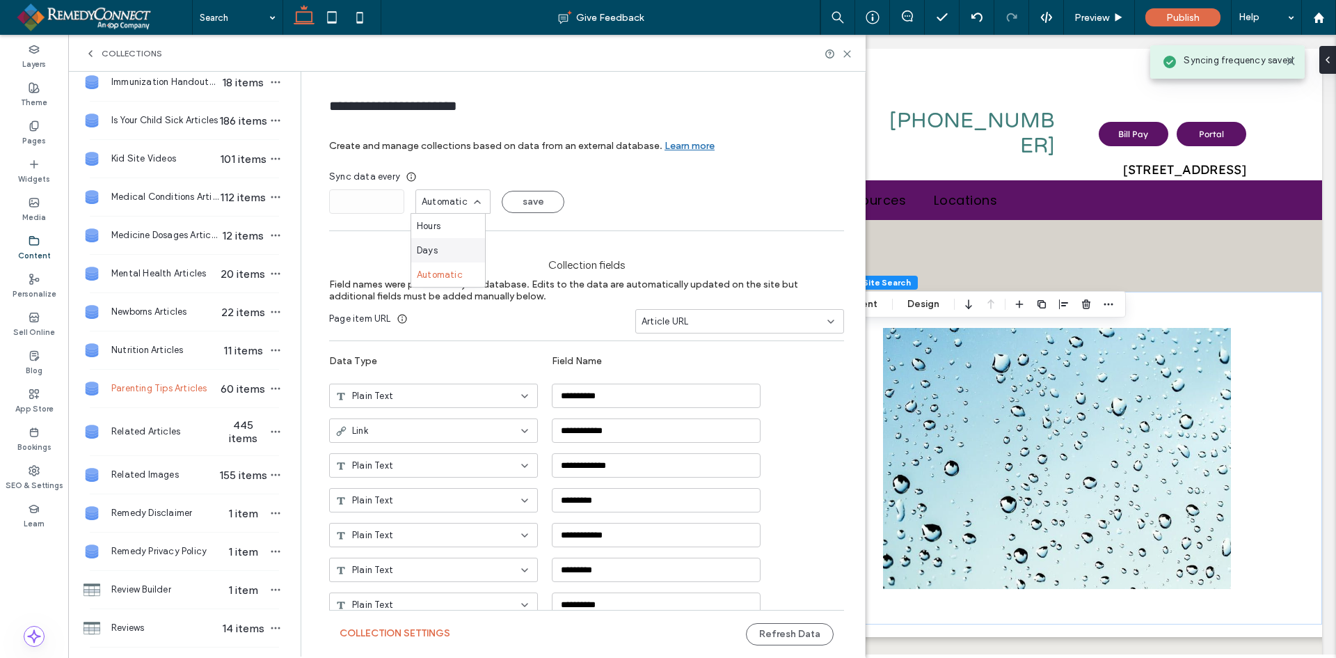
click at [434, 251] on span "Days" at bounding box center [427, 251] width 21 height 14
drag, startPoint x: 347, startPoint y: 193, endPoint x: 308, endPoint y: 202, distance: 40.0
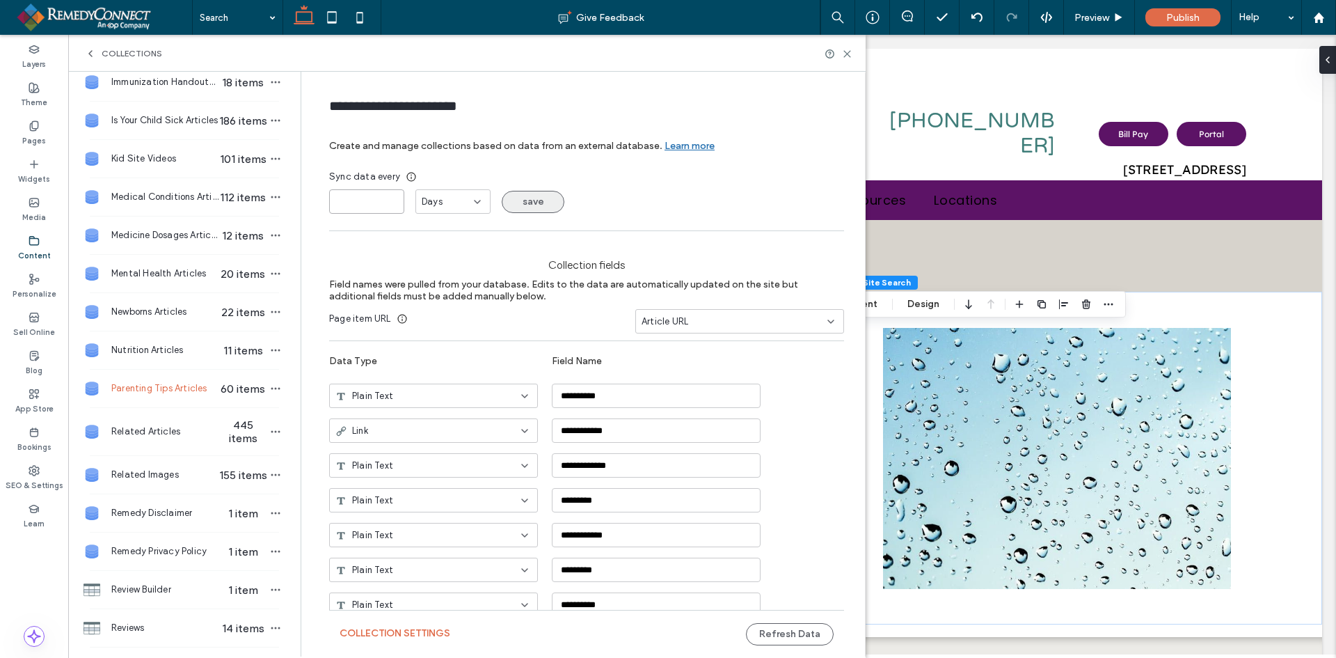
type input "*"
click at [533, 203] on button "save" at bounding box center [533, 202] width 63 height 22
drag, startPoint x: 145, startPoint y: 427, endPoint x: 217, endPoint y: 377, distance: 88.0
click at [151, 426] on span "Related Articles" at bounding box center [164, 432] width 107 height 14
type input "**********"
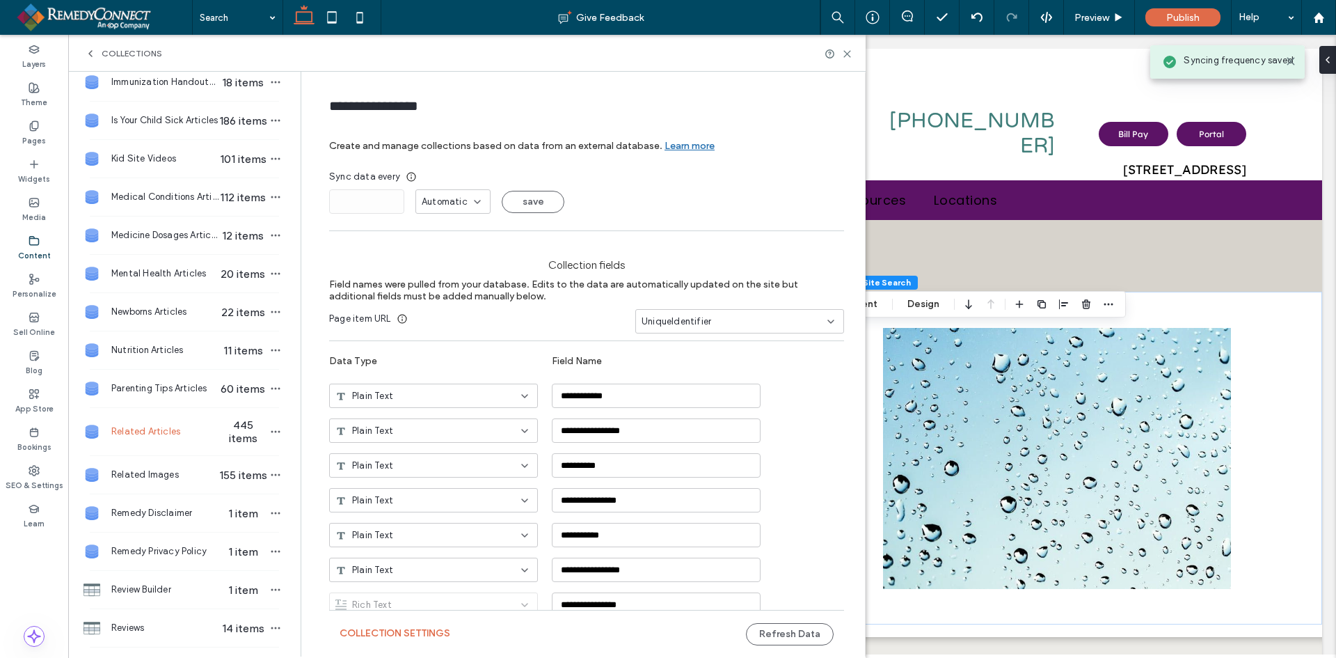
click at [436, 198] on span "Automatic" at bounding box center [445, 202] width 46 height 14
click at [432, 244] on span "Days" at bounding box center [427, 251] width 21 height 14
drag, startPoint x: 355, startPoint y: 204, endPoint x: 306, endPoint y: 209, distance: 49.7
click at [308, 209] on form "**********" at bounding box center [586, 392] width 557 height 614
type input "*"
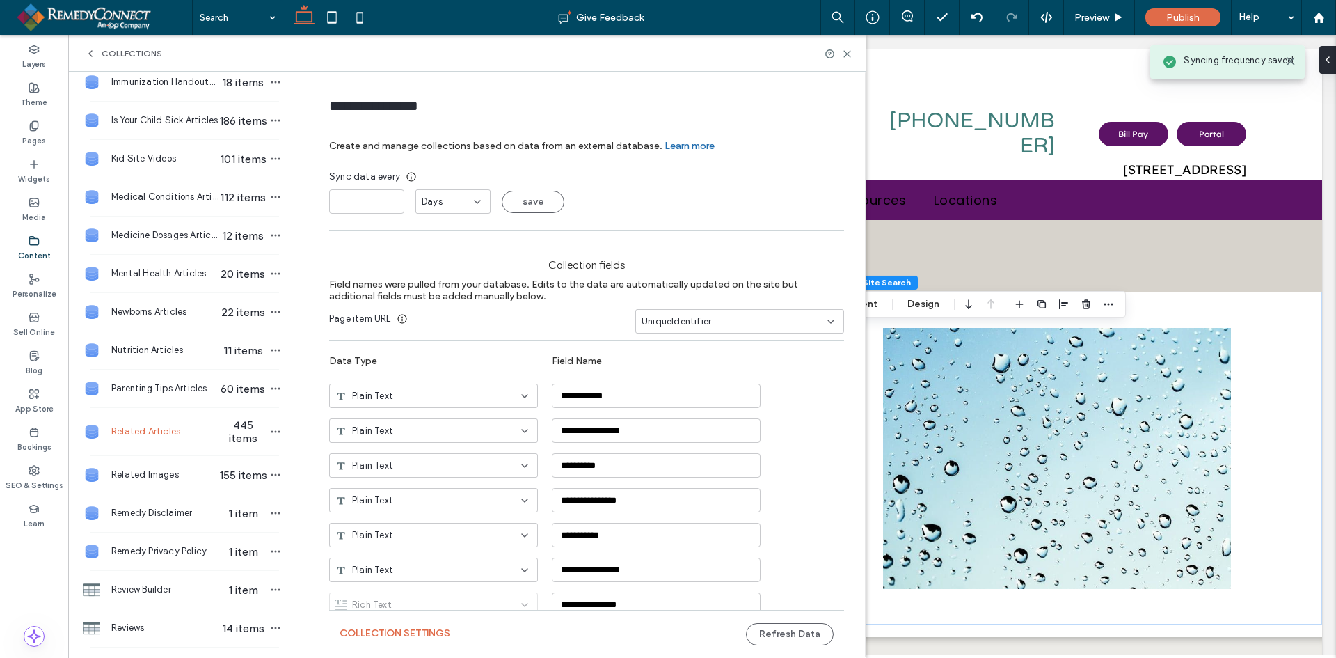
drag, startPoint x: 525, startPoint y: 206, endPoint x: 469, endPoint y: 216, distance: 56.7
click at [524, 206] on button "save" at bounding box center [533, 202] width 63 height 22
click at [142, 464] on div "Related Images 155 items" at bounding box center [184, 475] width 232 height 38
type input "**********"
click at [450, 190] on div "Automatic" at bounding box center [453, 201] width 75 height 24
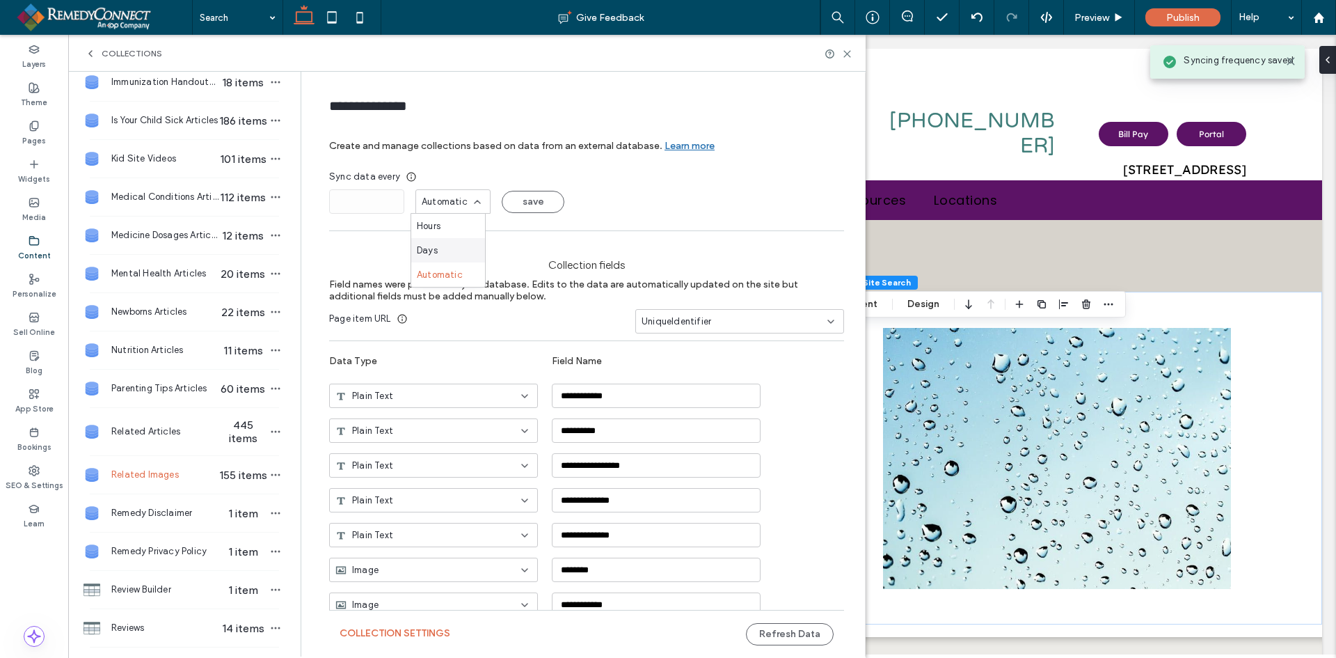
click at [435, 242] on div "Days" at bounding box center [448, 250] width 74 height 24
drag, startPoint x: 355, startPoint y: 193, endPoint x: 293, endPoint y: 203, distance: 62.7
click at [293, 203] on div "**********" at bounding box center [467, 364] width 798 height 585
type input "*"
click at [534, 199] on button "save" at bounding box center [533, 202] width 63 height 22
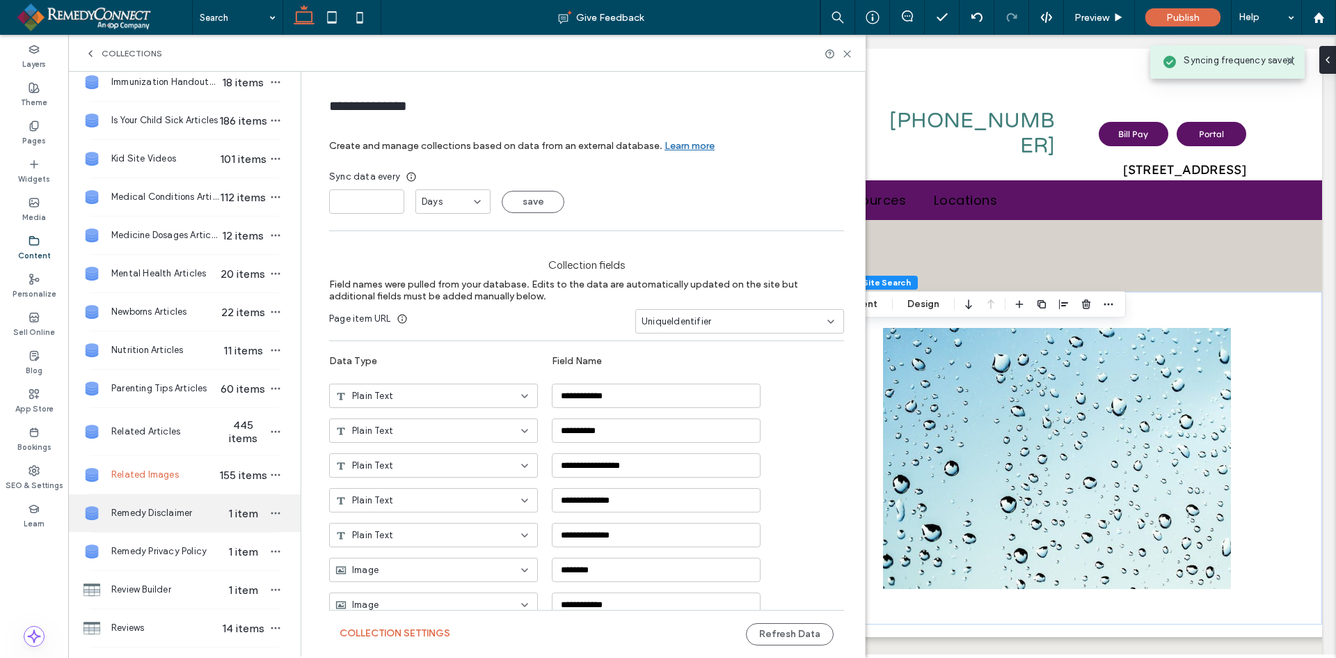
click at [159, 514] on span "Remedy Disclaimer" at bounding box center [164, 513] width 107 height 14
type input "**********"
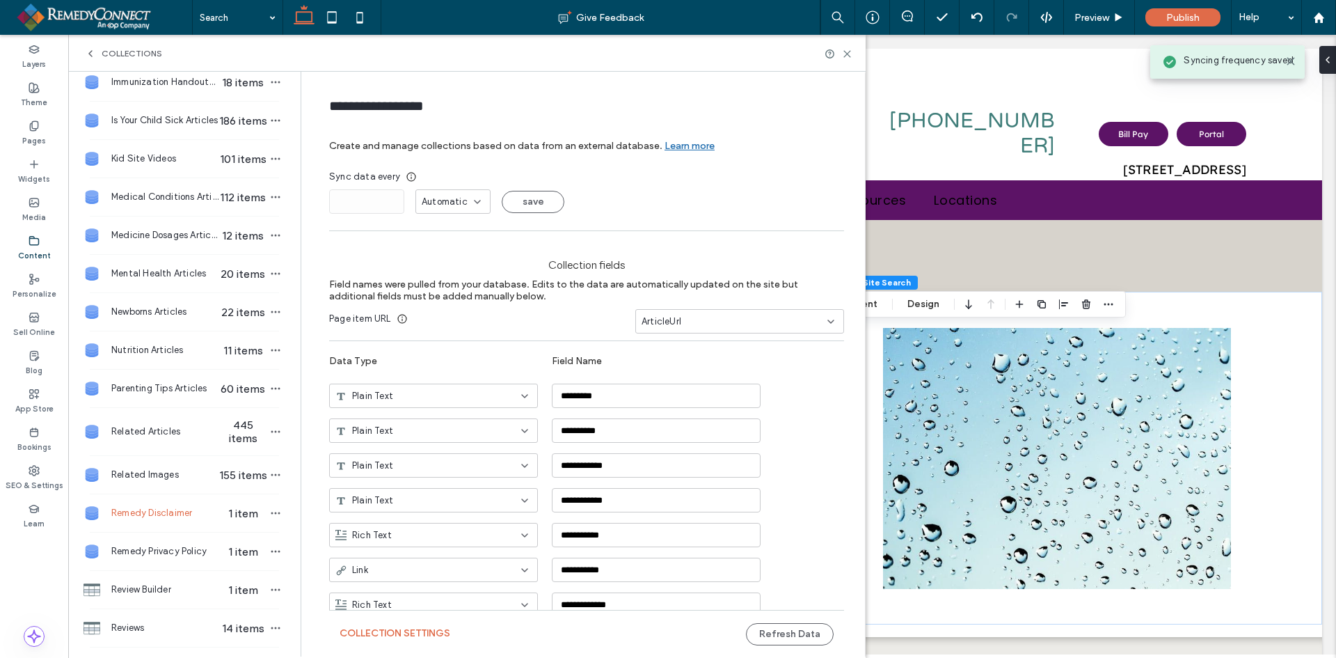
click at [449, 192] on div "Automatic" at bounding box center [453, 201] width 75 height 24
click at [431, 244] on span "Days" at bounding box center [427, 251] width 21 height 14
drag, startPoint x: 351, startPoint y: 196, endPoint x: 324, endPoint y: 207, distance: 30.0
click at [287, 205] on div "**********" at bounding box center [467, 364] width 798 height 585
type input "*"
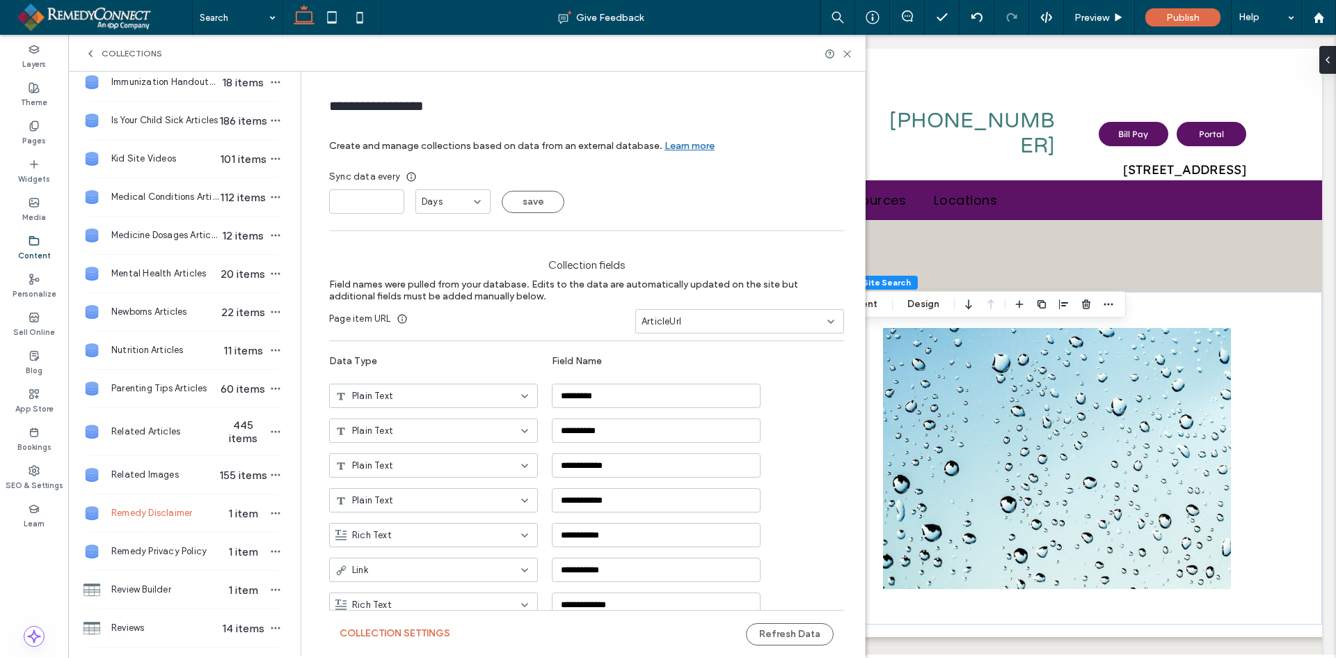
drag, startPoint x: 534, startPoint y: 190, endPoint x: 470, endPoint y: 223, distance: 71.6
click at [528, 193] on button "save" at bounding box center [533, 202] width 63 height 22
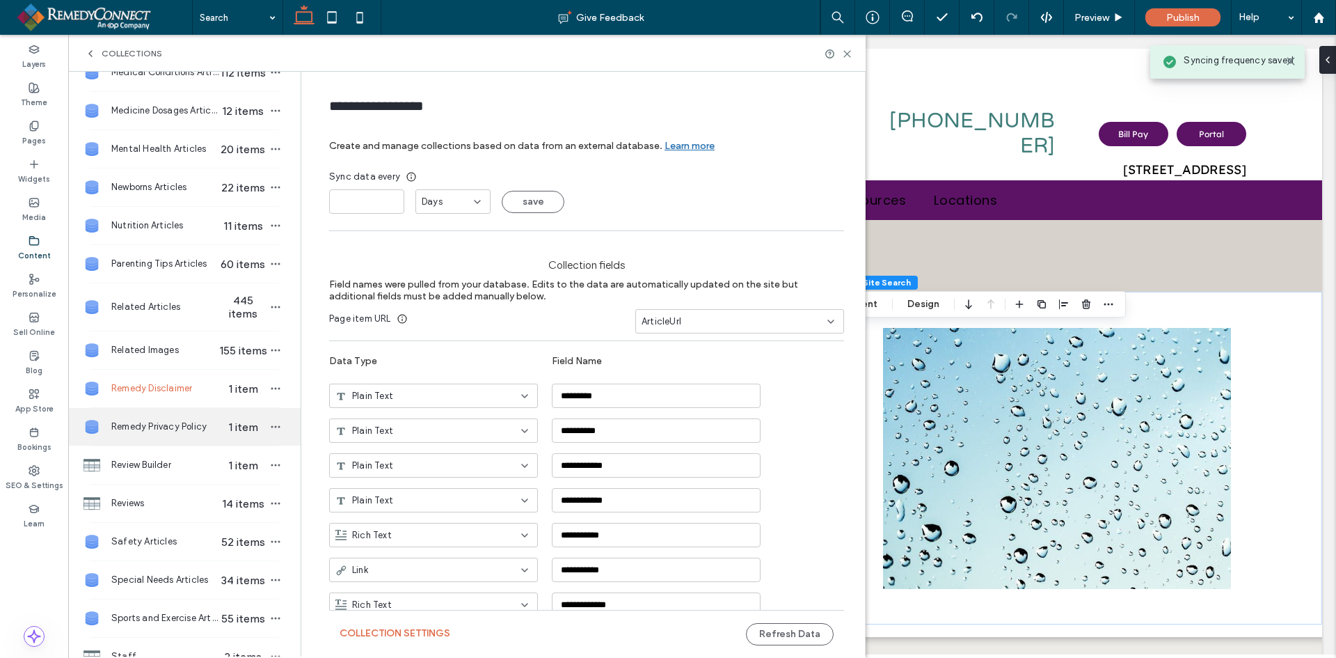
scroll to position [696, 0]
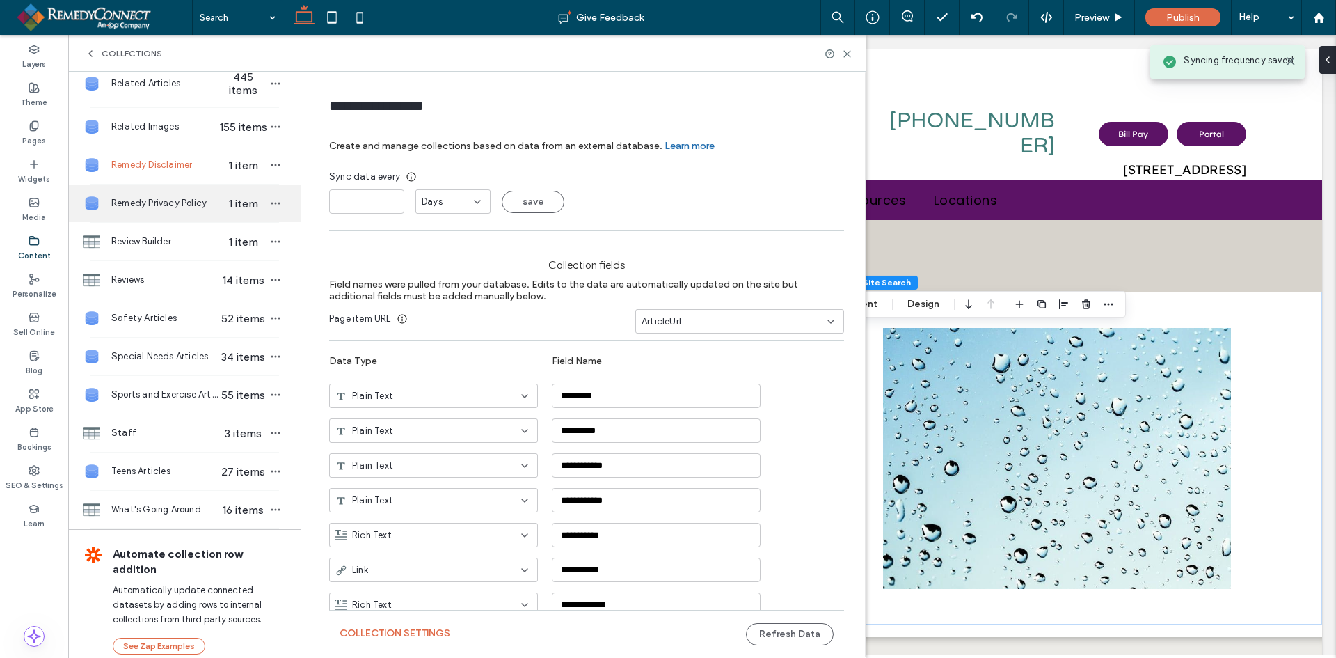
click at [172, 193] on div "Remedy Privacy Policy 1 item" at bounding box center [184, 203] width 232 height 38
type input "**********"
click at [452, 196] on span "Automatic" at bounding box center [445, 202] width 46 height 14
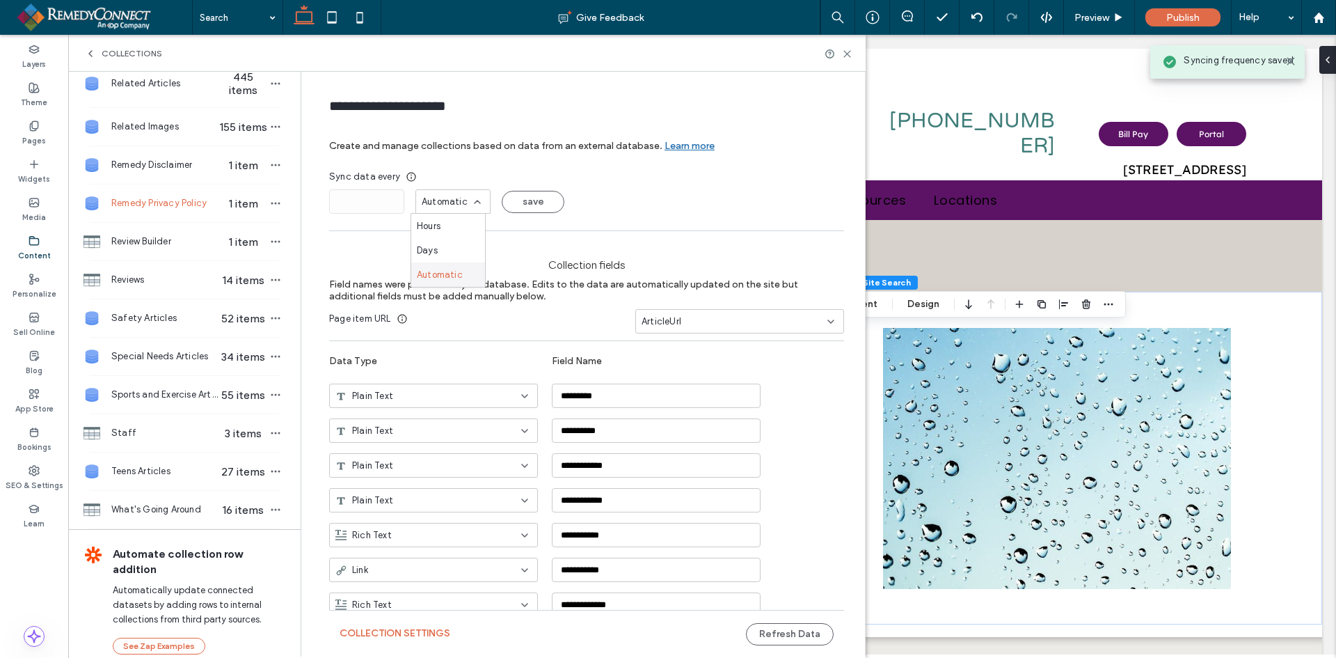
click at [444, 252] on div "Days" at bounding box center [448, 250] width 74 height 24
drag, startPoint x: 354, startPoint y: 210, endPoint x: 292, endPoint y: 209, distance: 61.9
click at [288, 210] on div "**********" at bounding box center [467, 364] width 798 height 585
type input "*"
click at [519, 201] on button "save" at bounding box center [533, 202] width 63 height 22
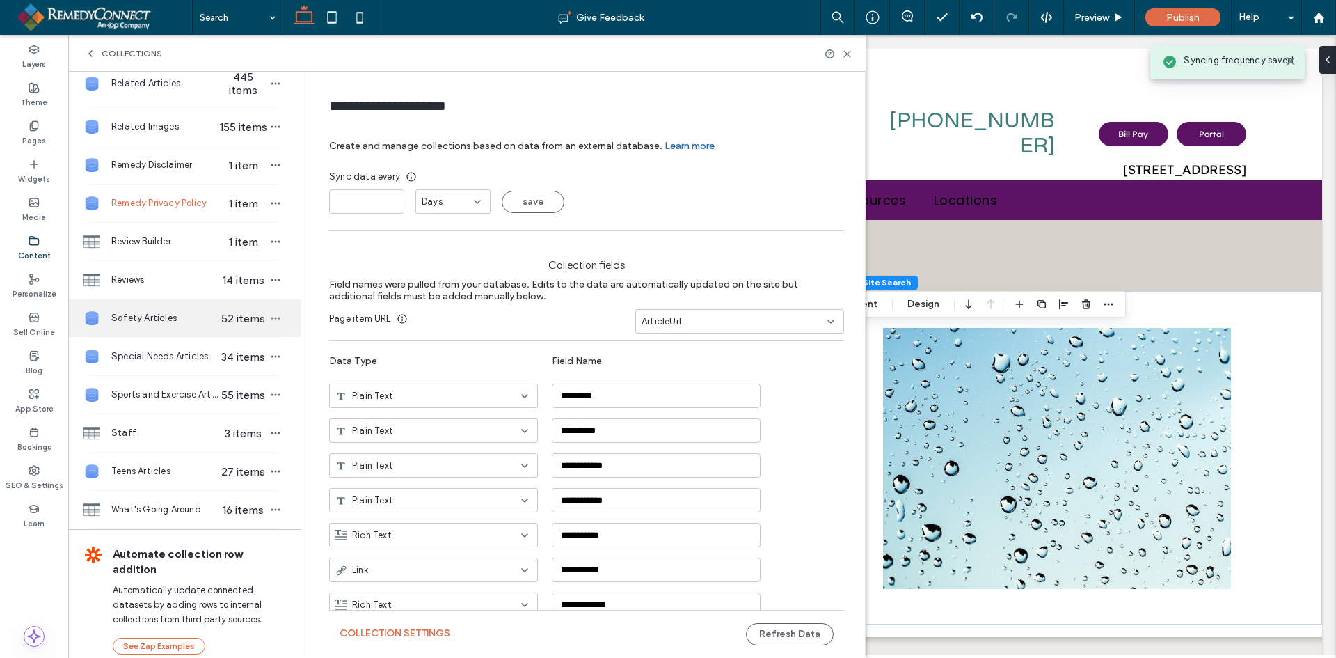
click at [186, 324] on span "Safety Articles" at bounding box center [164, 318] width 107 height 14
type input "**********"
click at [448, 207] on span "Automatic" at bounding box center [445, 202] width 46 height 14
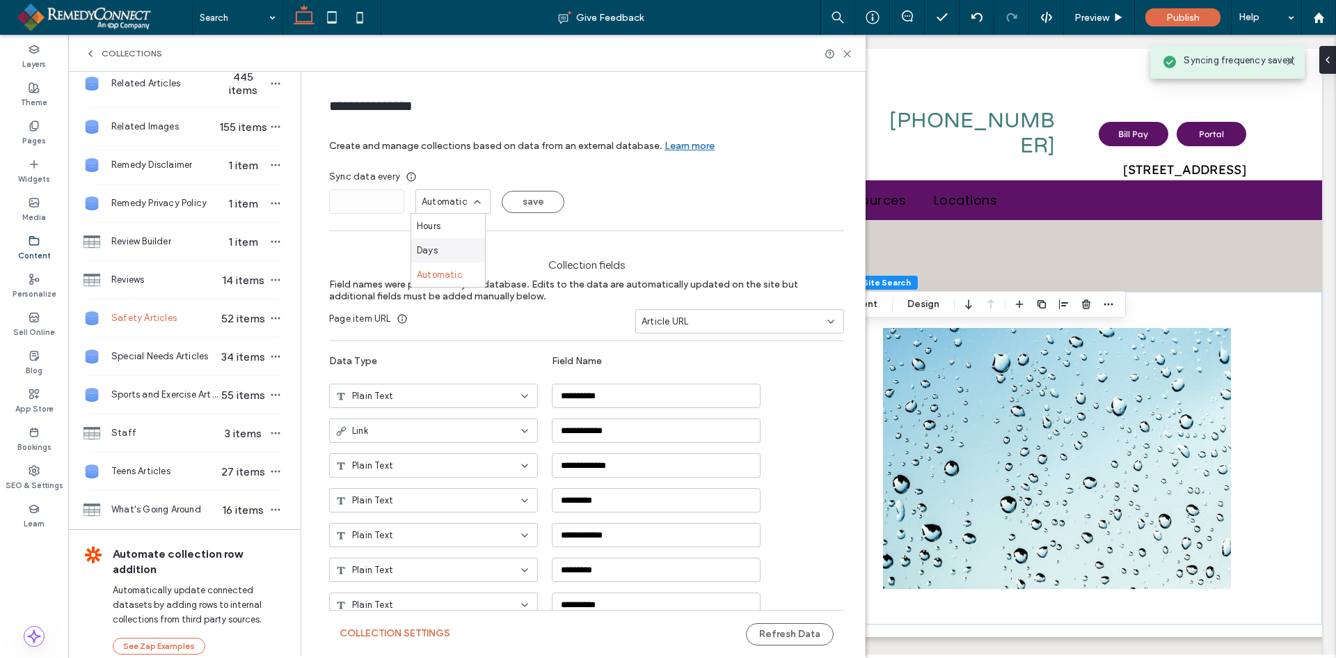
click at [436, 248] on span "Days" at bounding box center [427, 251] width 21 height 14
type input "*"
drag, startPoint x: 516, startPoint y: 207, endPoint x: 347, endPoint y: 256, distance: 176.9
click at [512, 207] on button "save" at bounding box center [533, 202] width 63 height 22
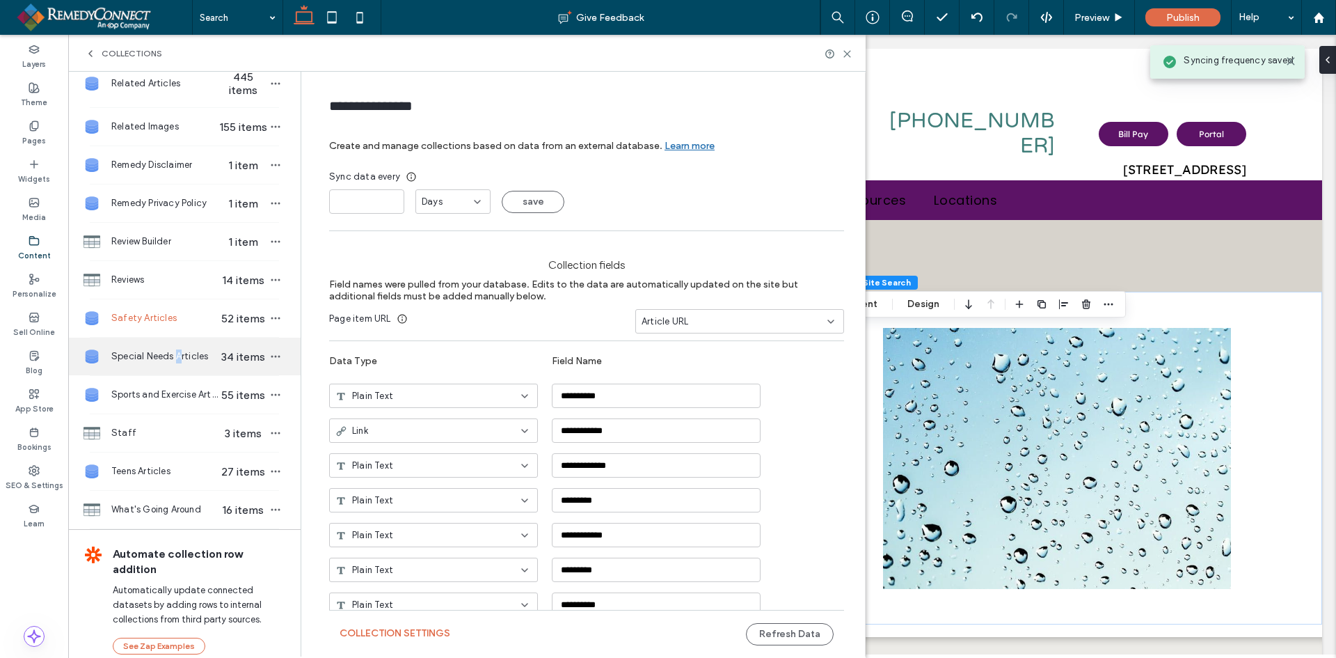
drag, startPoint x: 180, startPoint y: 348, endPoint x: 233, endPoint y: 321, distance: 59.5
click at [183, 347] on div "Special Needs Articles 34 items" at bounding box center [184, 357] width 232 height 38
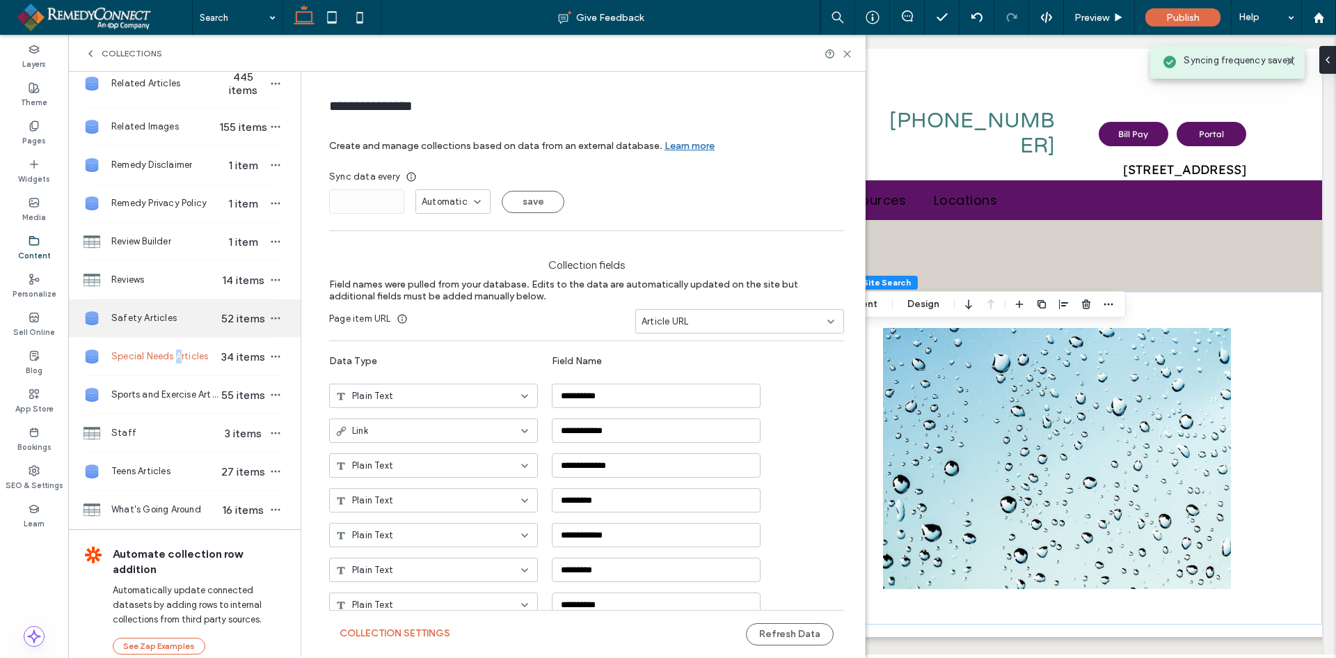
type input "**********"
click at [440, 201] on span "Automatic" at bounding box center [445, 202] width 46 height 14
drag, startPoint x: 429, startPoint y: 249, endPoint x: 418, endPoint y: 246, distance: 11.7
click at [429, 249] on span "Days" at bounding box center [427, 251] width 21 height 14
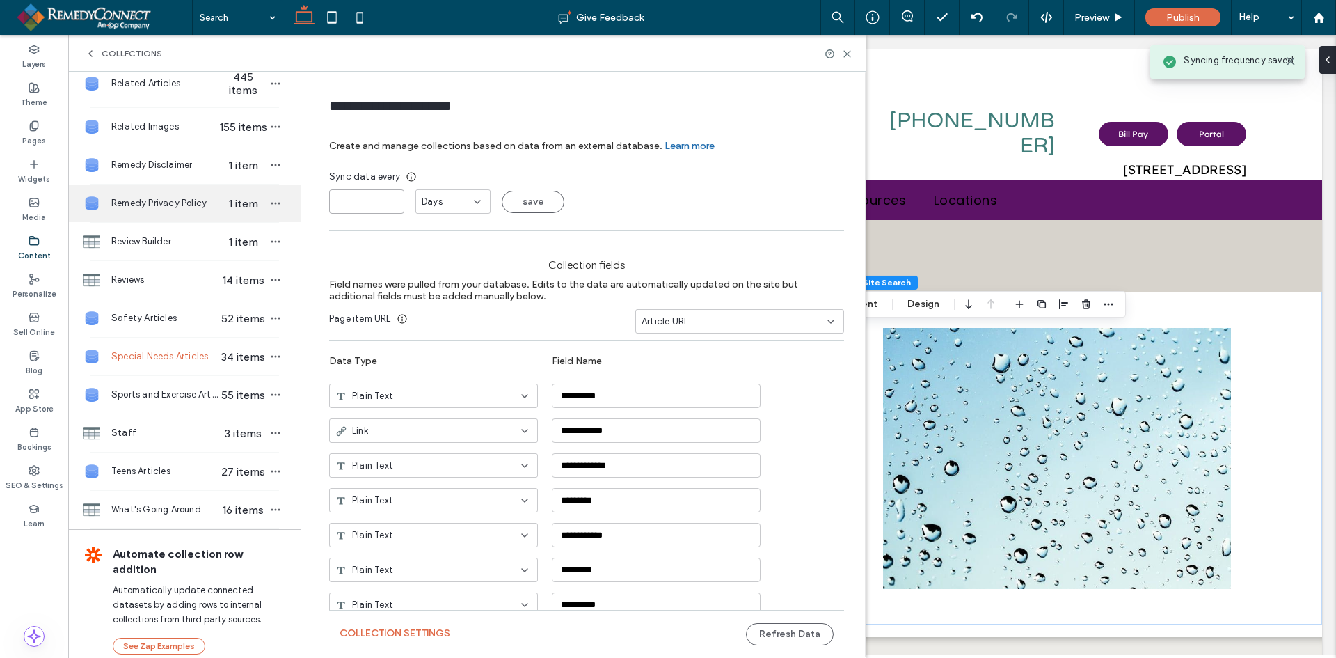
drag, startPoint x: 361, startPoint y: 200, endPoint x: 284, endPoint y: 202, distance: 77.3
click at [290, 202] on div "**********" at bounding box center [467, 364] width 798 height 585
type input "*"
drag, startPoint x: 529, startPoint y: 195, endPoint x: 514, endPoint y: 200, distance: 16.1
click at [528, 195] on button "save" at bounding box center [533, 202] width 63 height 22
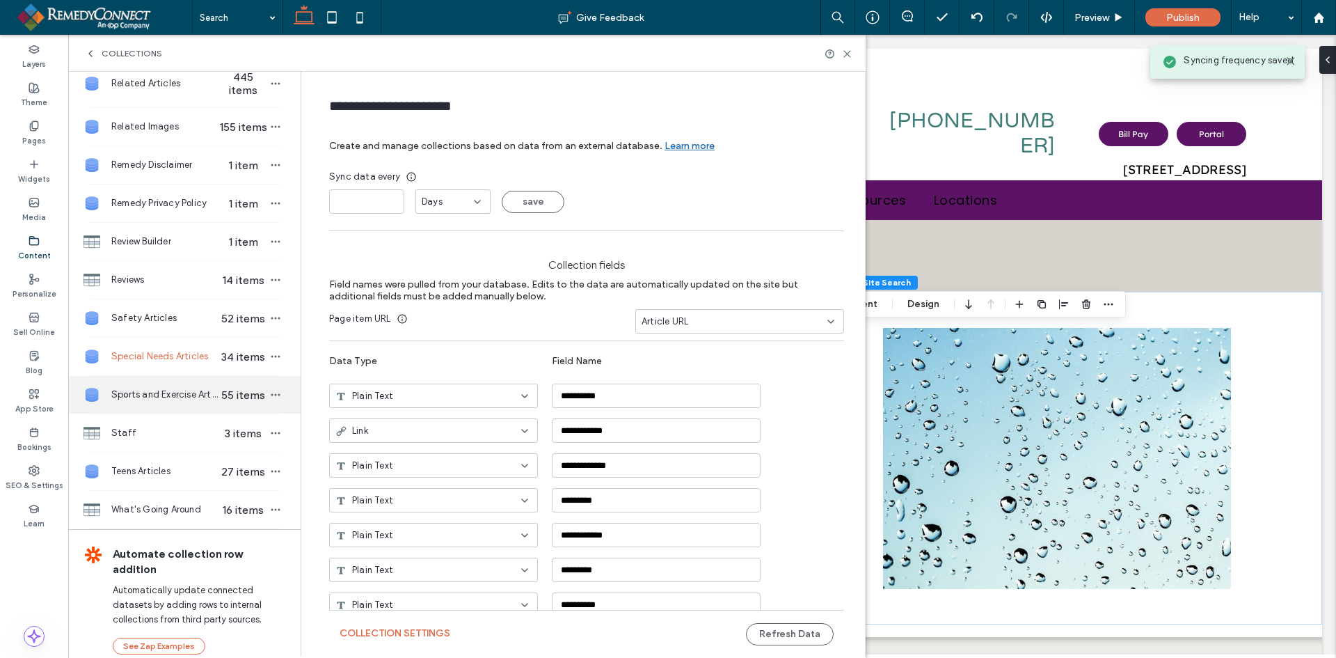
click at [180, 401] on span "Sports and Exercise Articles" at bounding box center [164, 395] width 107 height 14
type input "**********"
click at [436, 195] on span "Automatic" at bounding box center [445, 202] width 46 height 14
click at [428, 239] on div "Days" at bounding box center [448, 250] width 74 height 24
click at [348, 204] on input "*" at bounding box center [366, 201] width 75 height 24
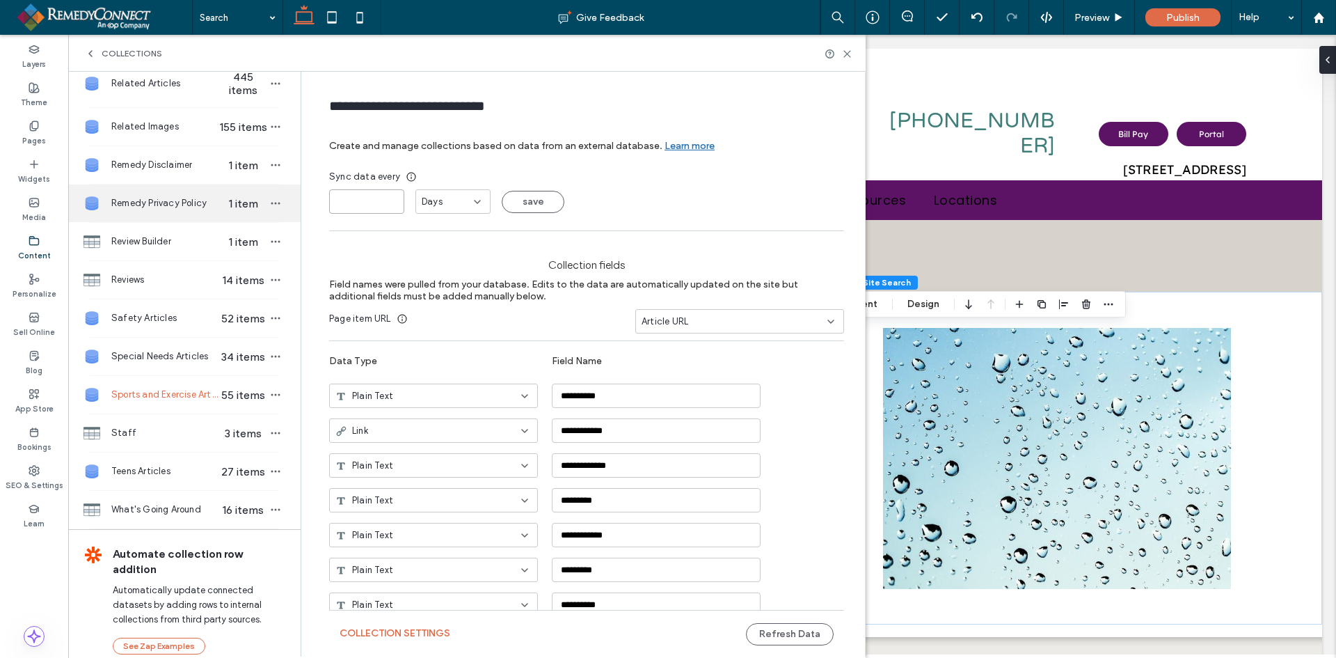
drag, startPoint x: 345, startPoint y: 203, endPoint x: 285, endPoint y: 204, distance: 59.9
click at [285, 204] on div "Add Collection After Care Instructions 288 items Behavior Articles 17 items Bre…" at bounding box center [467, 364] width 798 height 585
type input "*"
click at [491, 198] on div "* Days save" at bounding box center [586, 201] width 515 height 24
drag, startPoint x: 521, startPoint y: 200, endPoint x: 436, endPoint y: 238, distance: 93.5
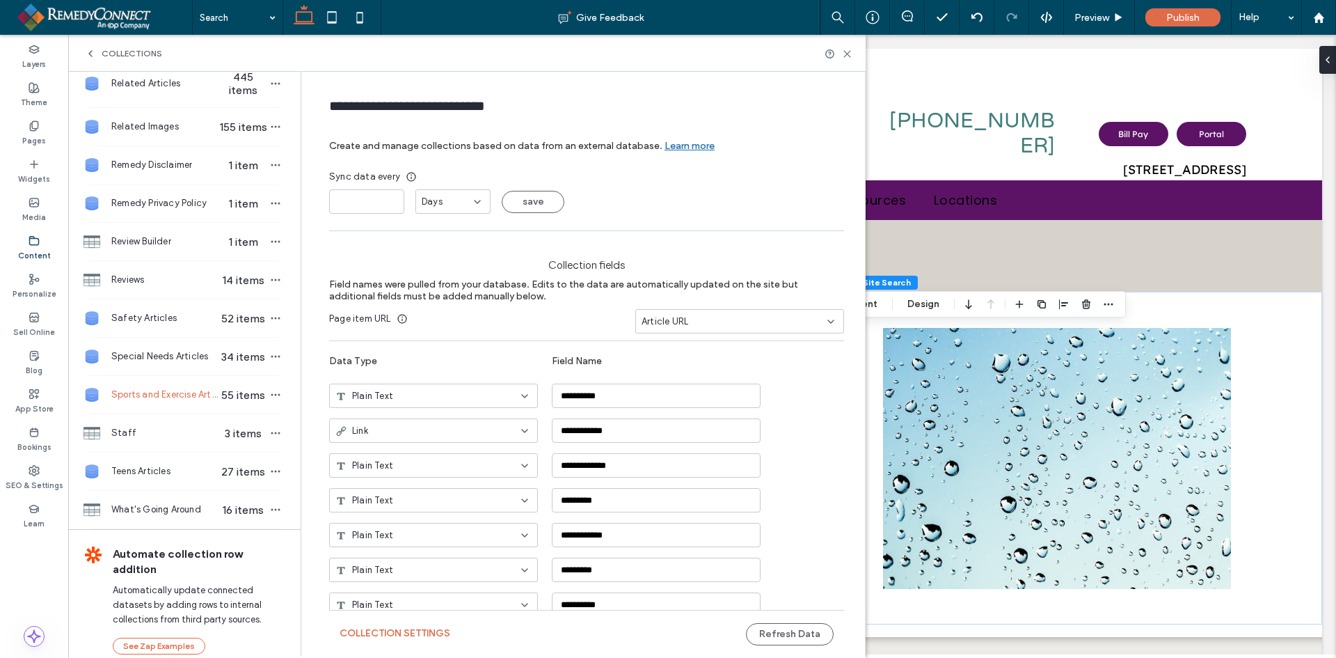
click at [521, 200] on button "save" at bounding box center [533, 202] width 63 height 22
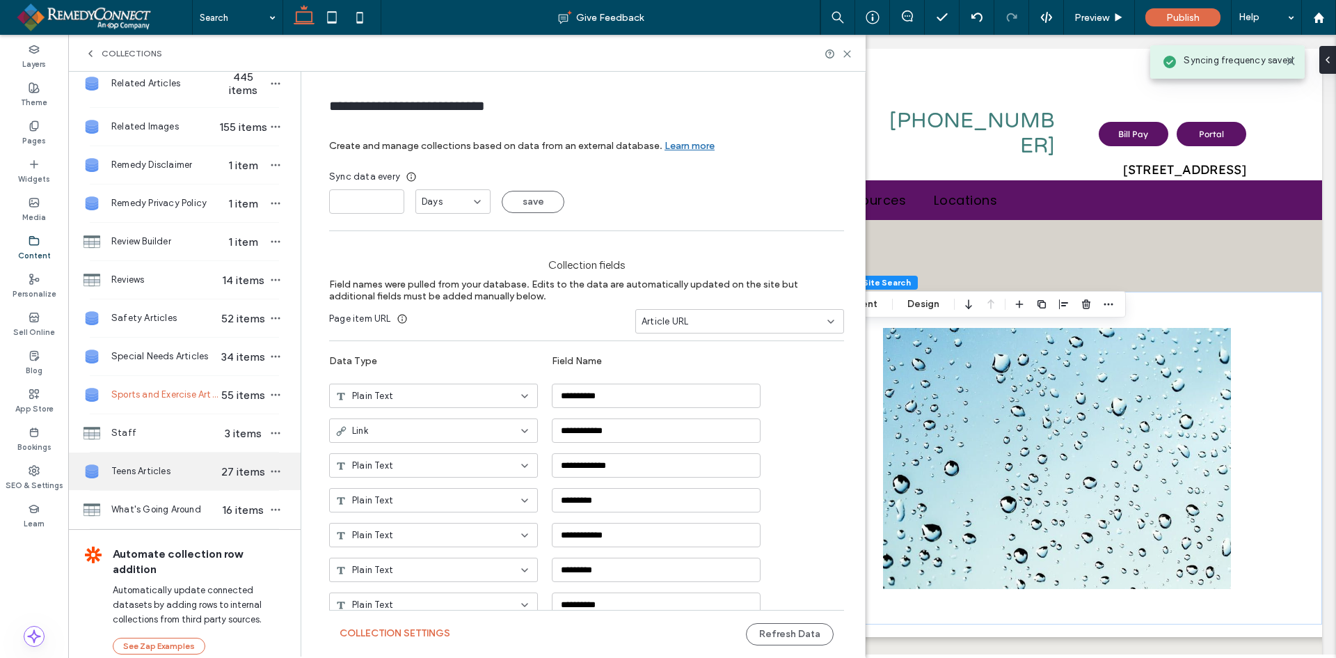
click at [158, 469] on span "Teens Articles" at bounding box center [164, 471] width 107 height 14
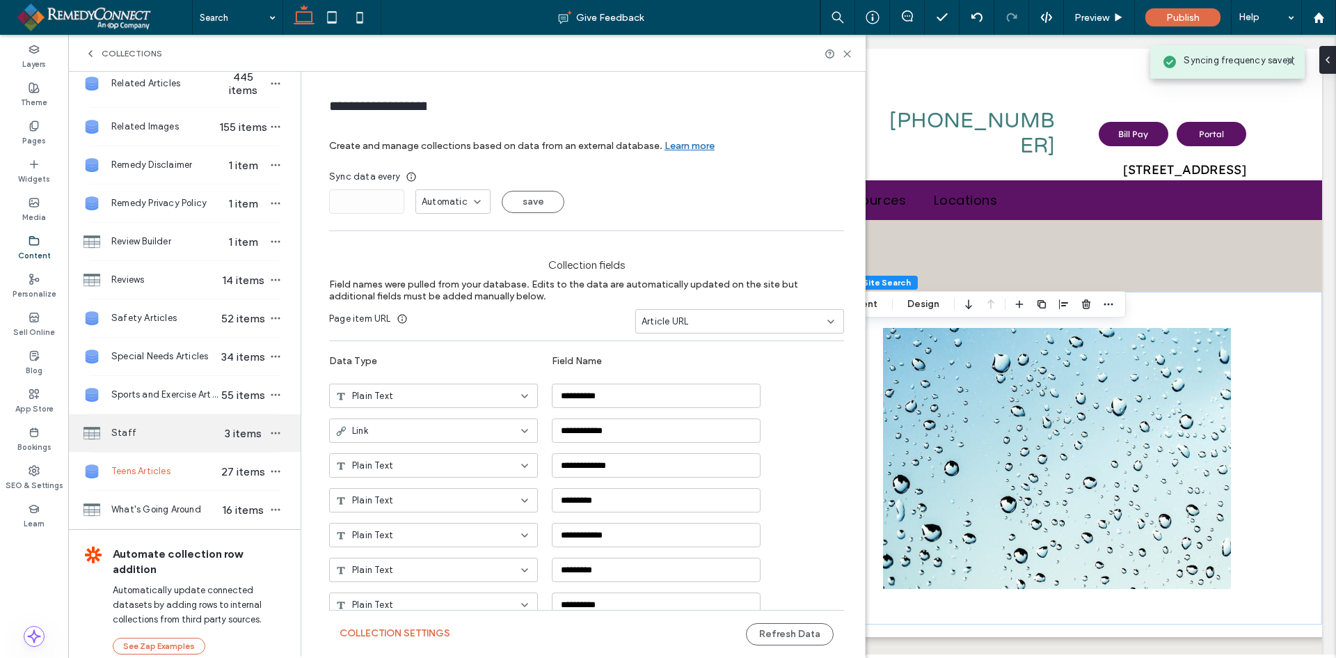
type input "**********"
click at [433, 195] on span "Automatic" at bounding box center [445, 202] width 46 height 14
click at [424, 247] on span "Days" at bounding box center [427, 251] width 21 height 14
drag, startPoint x: 353, startPoint y: 203, endPoint x: 299, endPoint y: 201, distance: 53.6
click at [301, 201] on div "**********" at bounding box center [583, 364] width 564 height 585
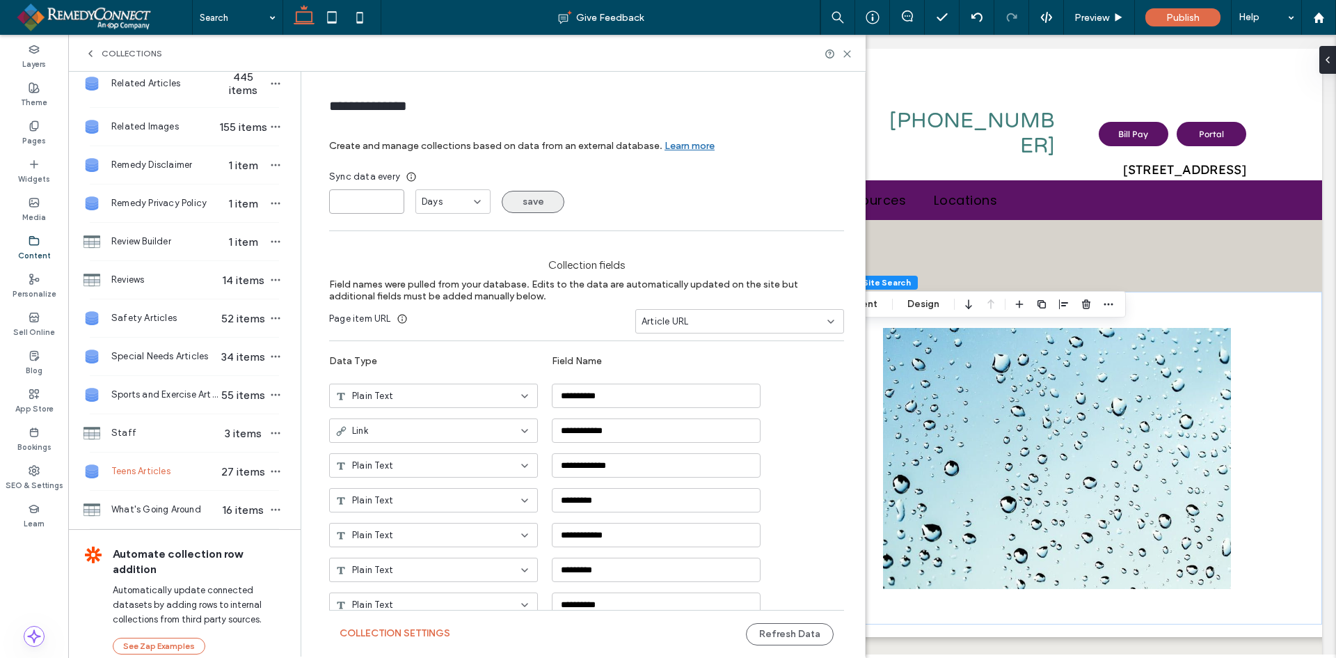
type input "*"
click at [521, 195] on button "save" at bounding box center [533, 202] width 63 height 22
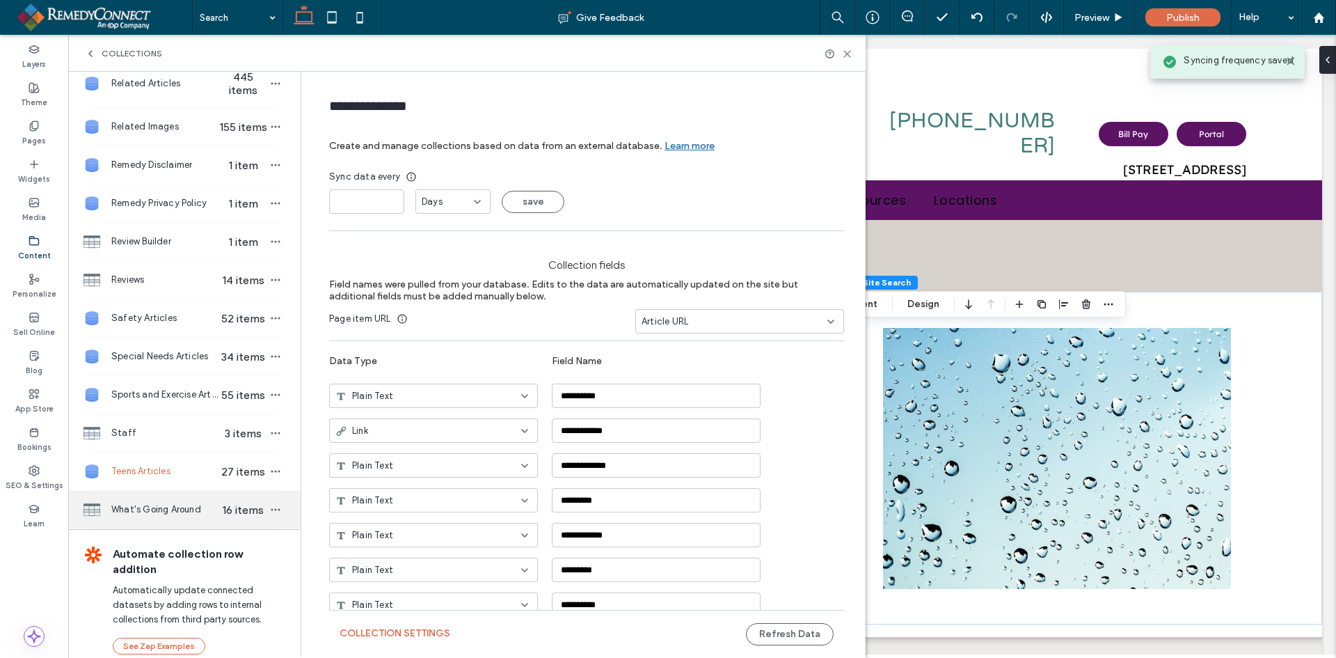
click at [171, 516] on div "What's Going Around 16 items" at bounding box center [184, 510] width 232 height 38
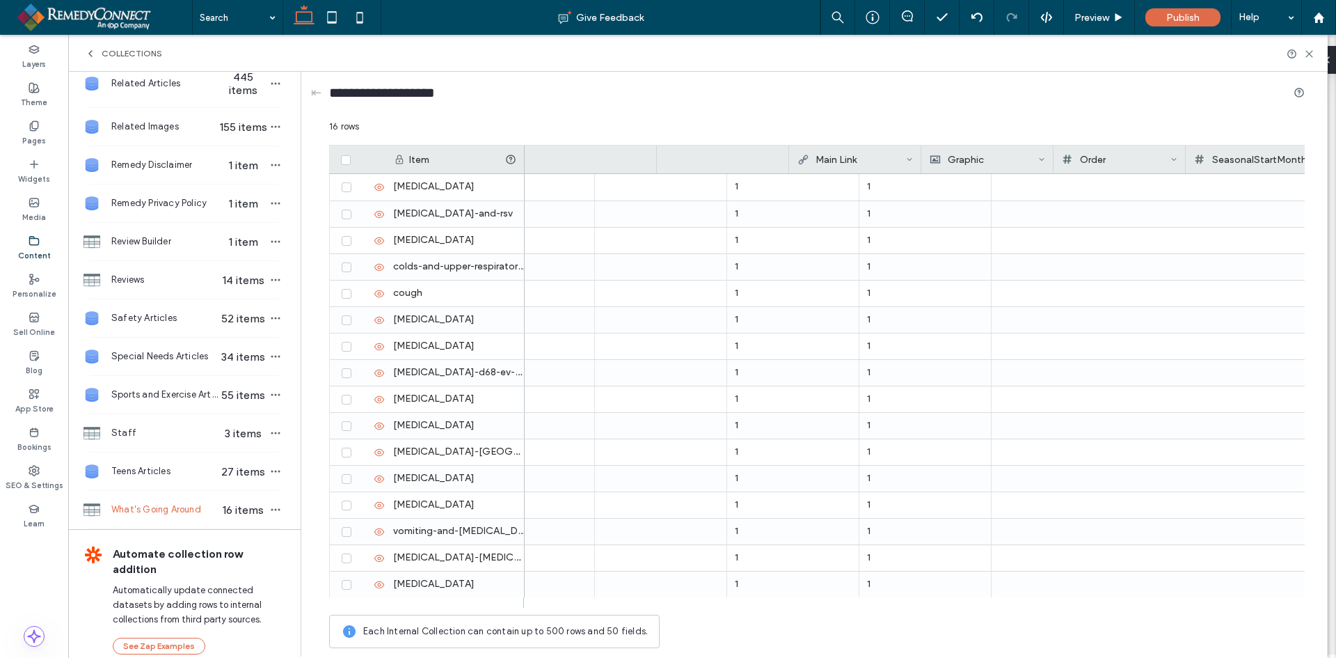
scroll to position [0, 0]
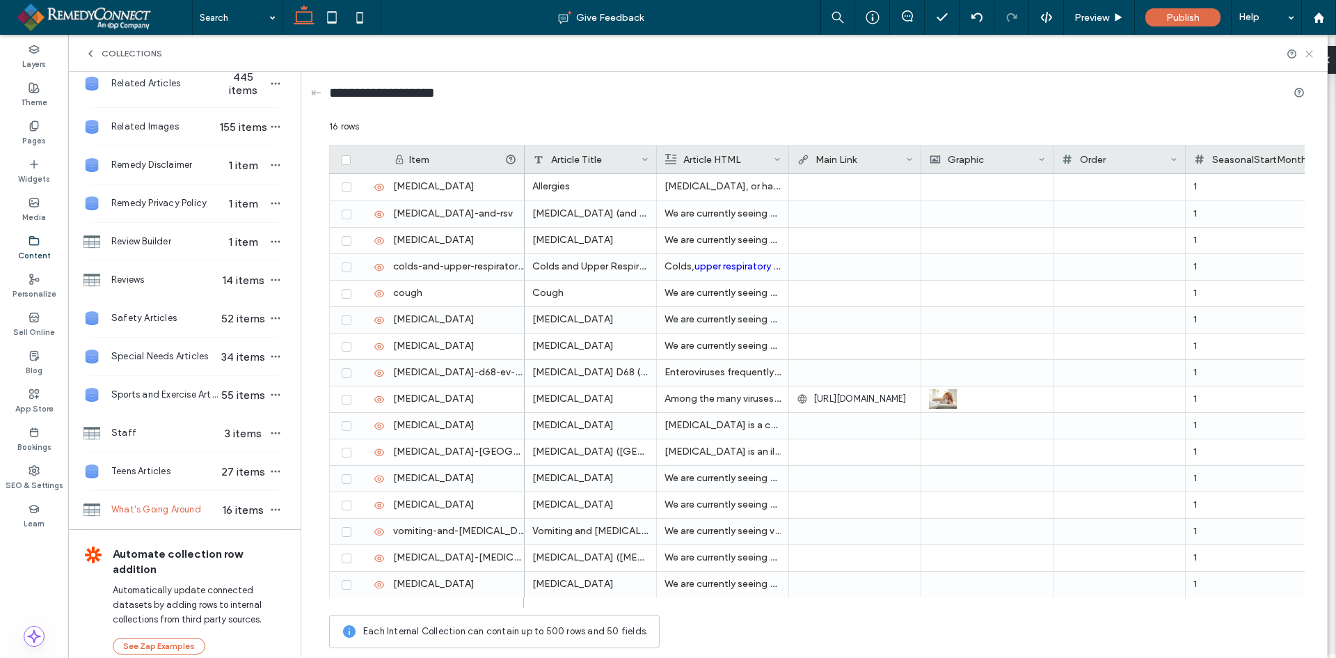
drag, startPoint x: 1307, startPoint y: 49, endPoint x: 452, endPoint y: 311, distance: 894.1
click at [1307, 49] on icon at bounding box center [1309, 54] width 10 height 10
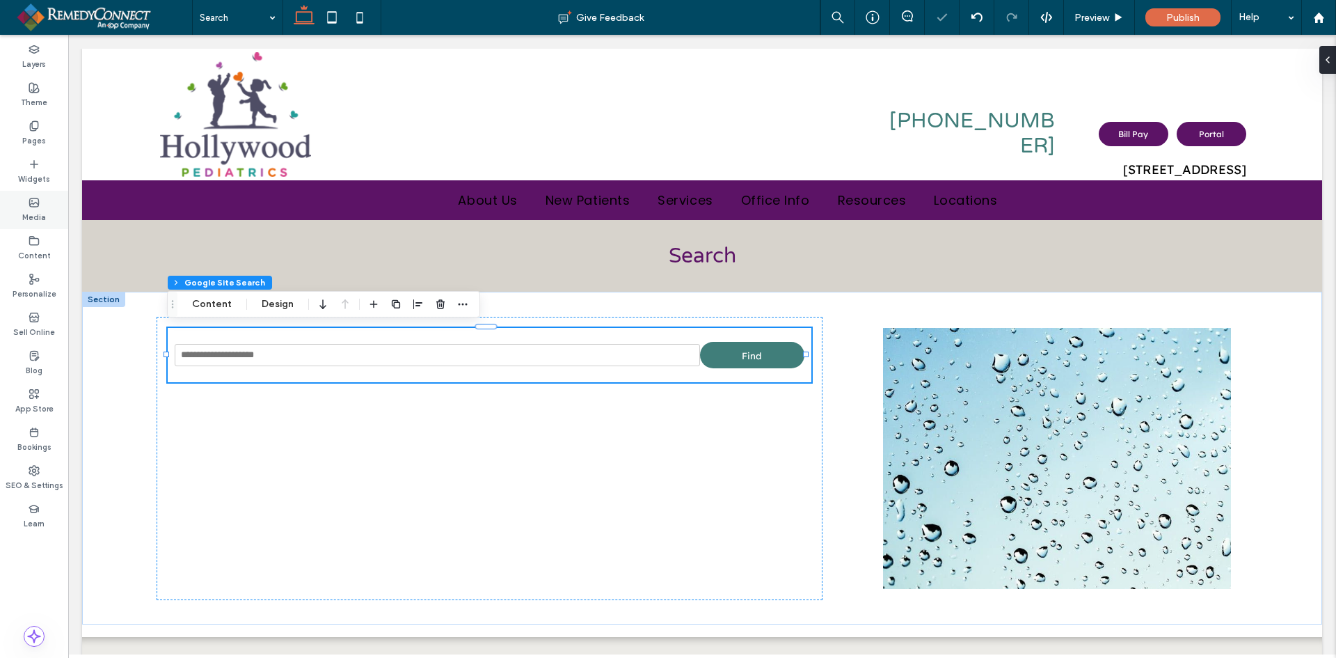
select select "Language Translate Widget"
click at [34, 256] on label "Content" at bounding box center [34, 253] width 33 height 15
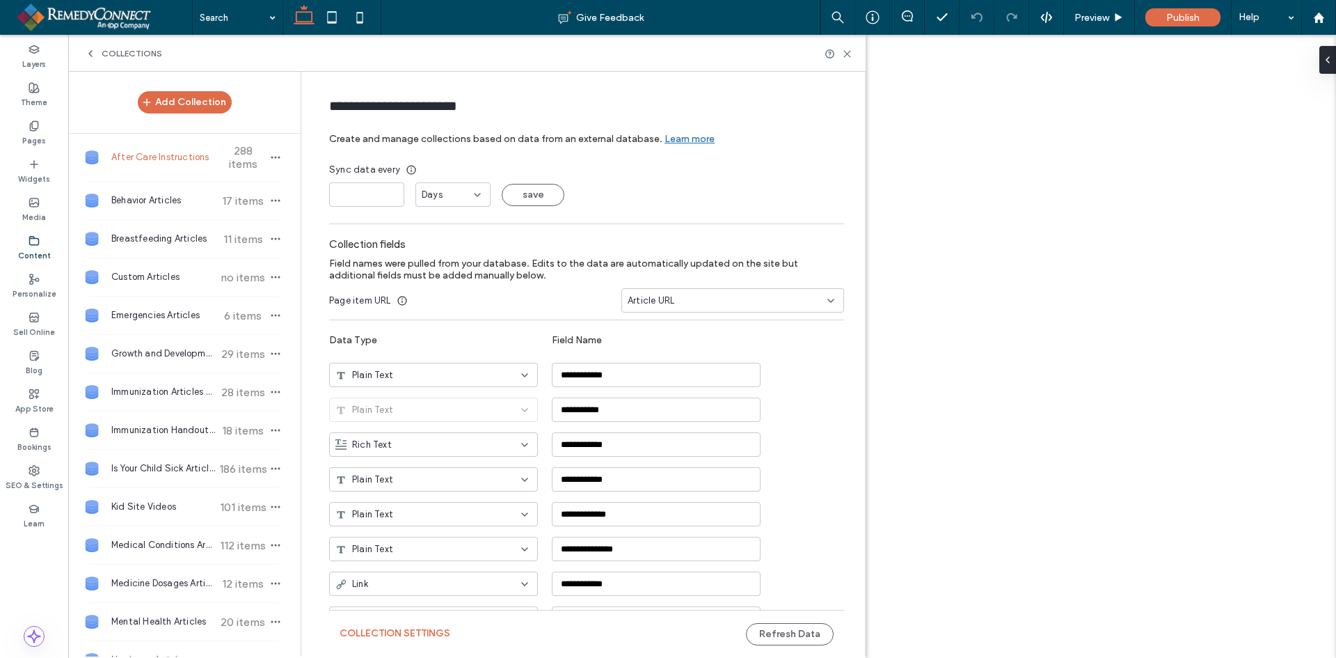
scroll to position [626, 0]
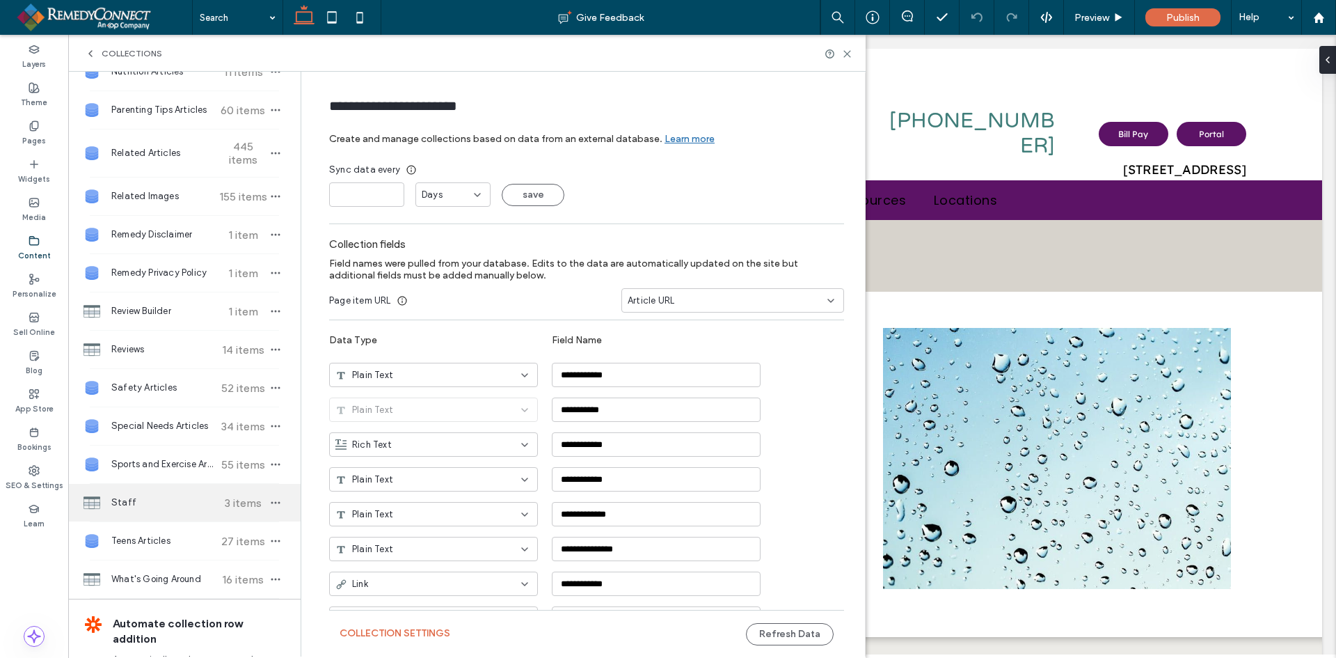
click at [148, 499] on span "Staff" at bounding box center [163, 503] width 104 height 14
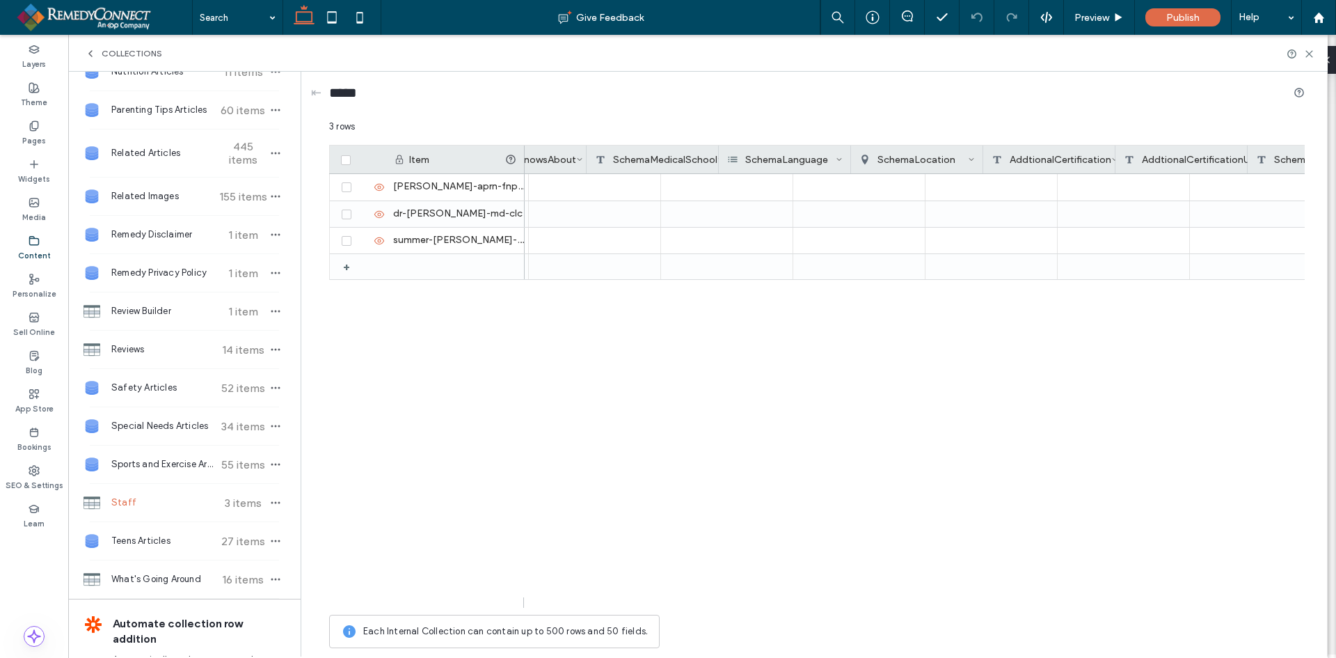
scroll to position [0, 0]
click at [1312, 54] on icon at bounding box center [1309, 54] width 10 height 10
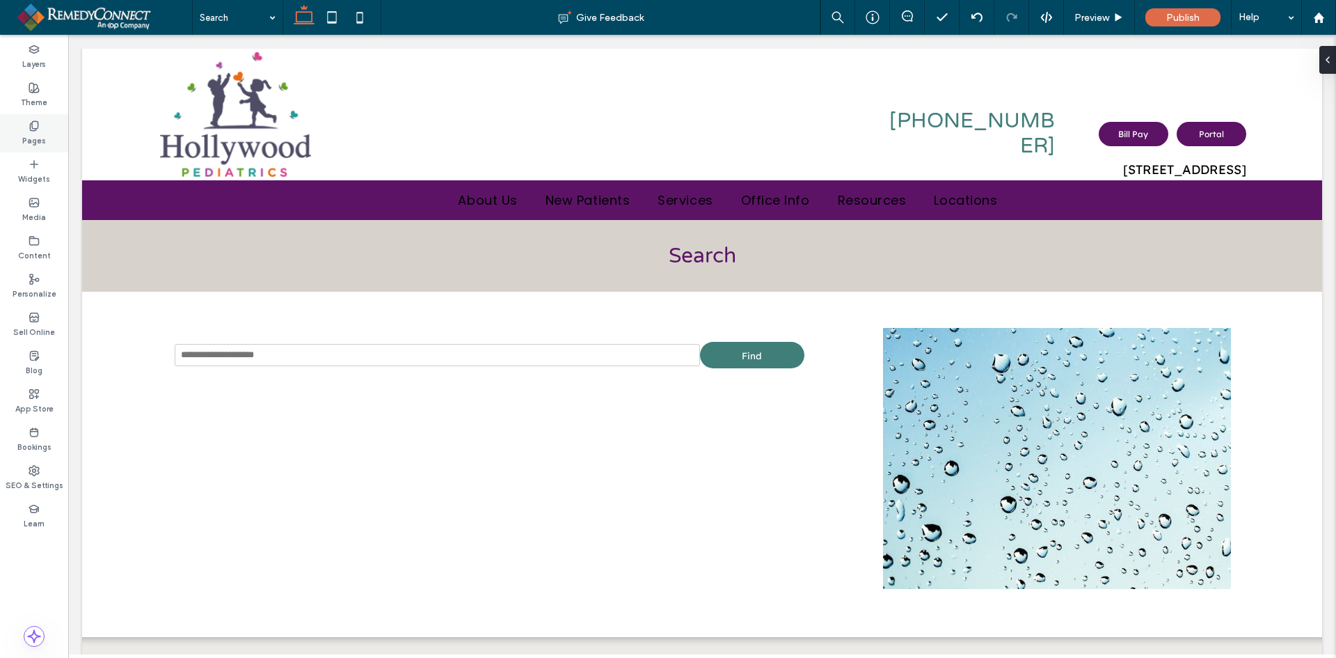
click at [26, 136] on label "Pages" at bounding box center [34, 139] width 24 height 15
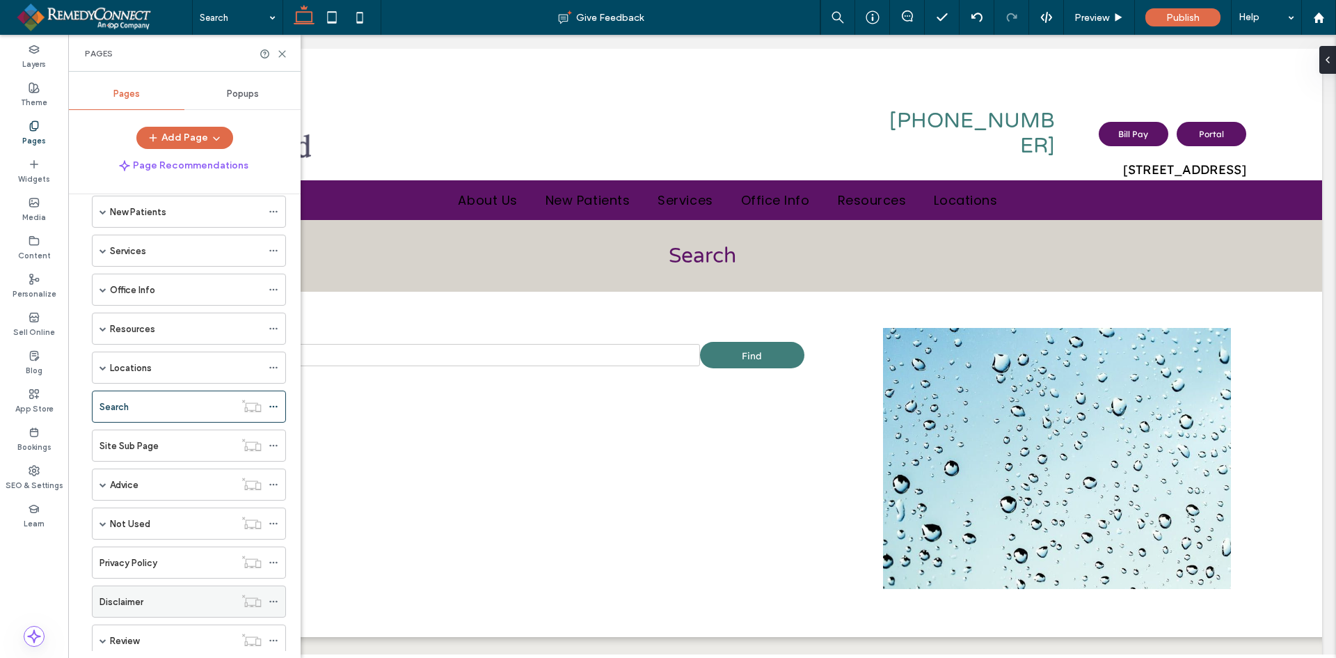
scroll to position [141, 0]
click at [148, 412] on label "Site Sub Page" at bounding box center [129, 405] width 59 height 24
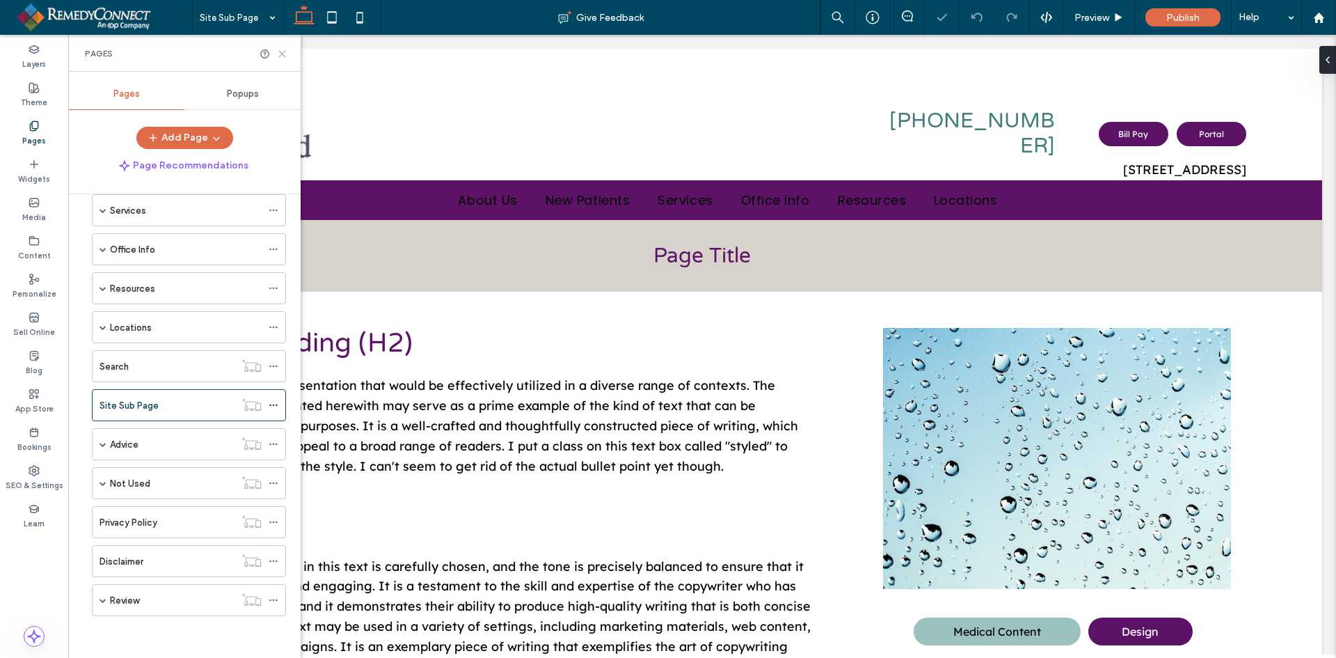
click at [285, 49] on icon at bounding box center [282, 54] width 10 height 10
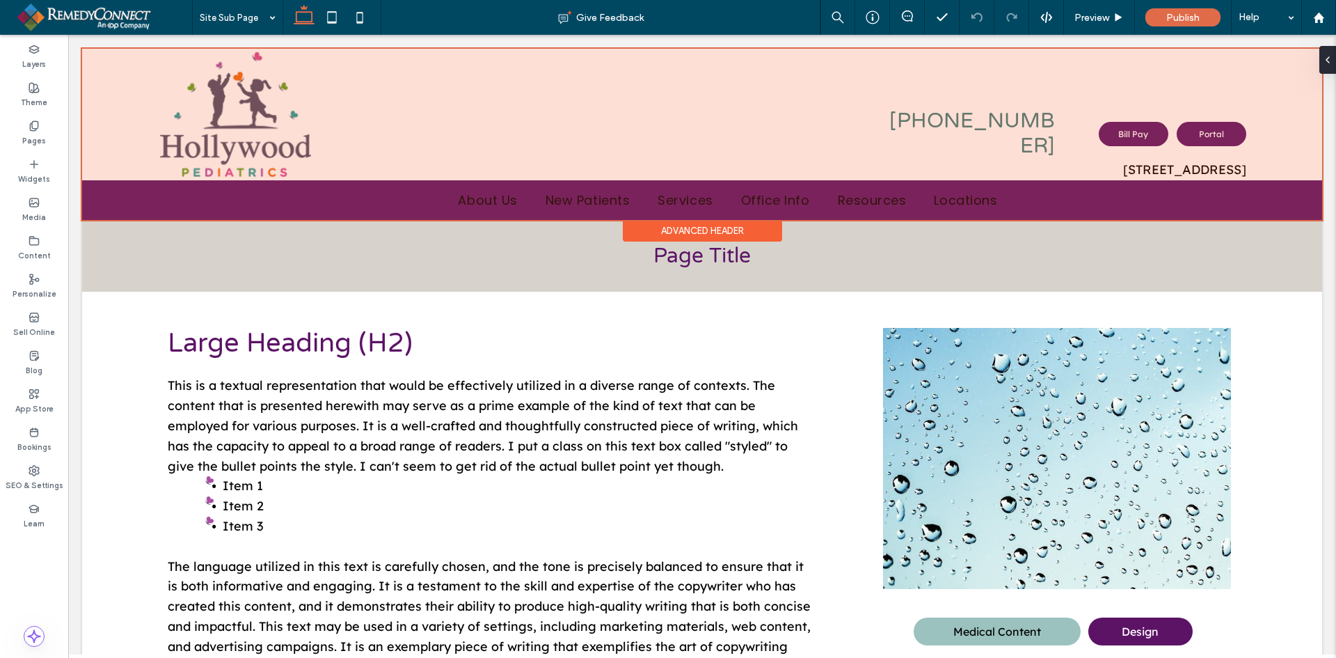
click at [454, 203] on div at bounding box center [702, 134] width 1240 height 171
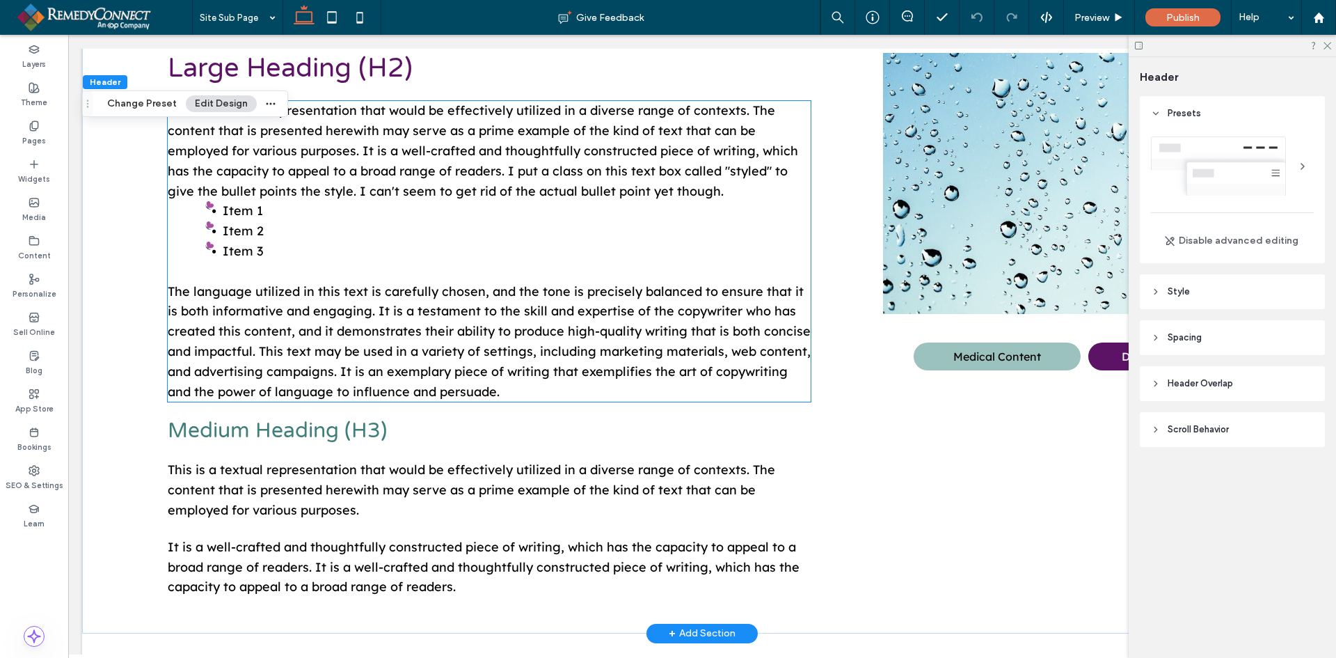
scroll to position [278, 0]
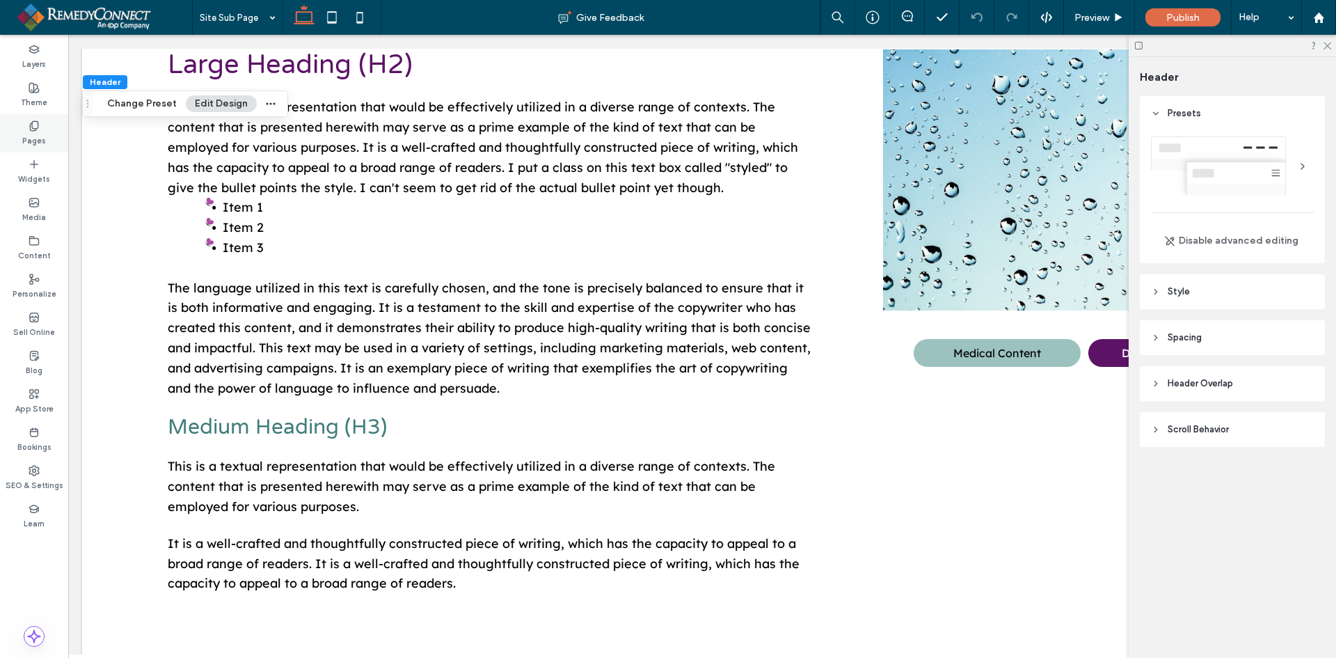
click at [29, 130] on icon at bounding box center [34, 125] width 11 height 11
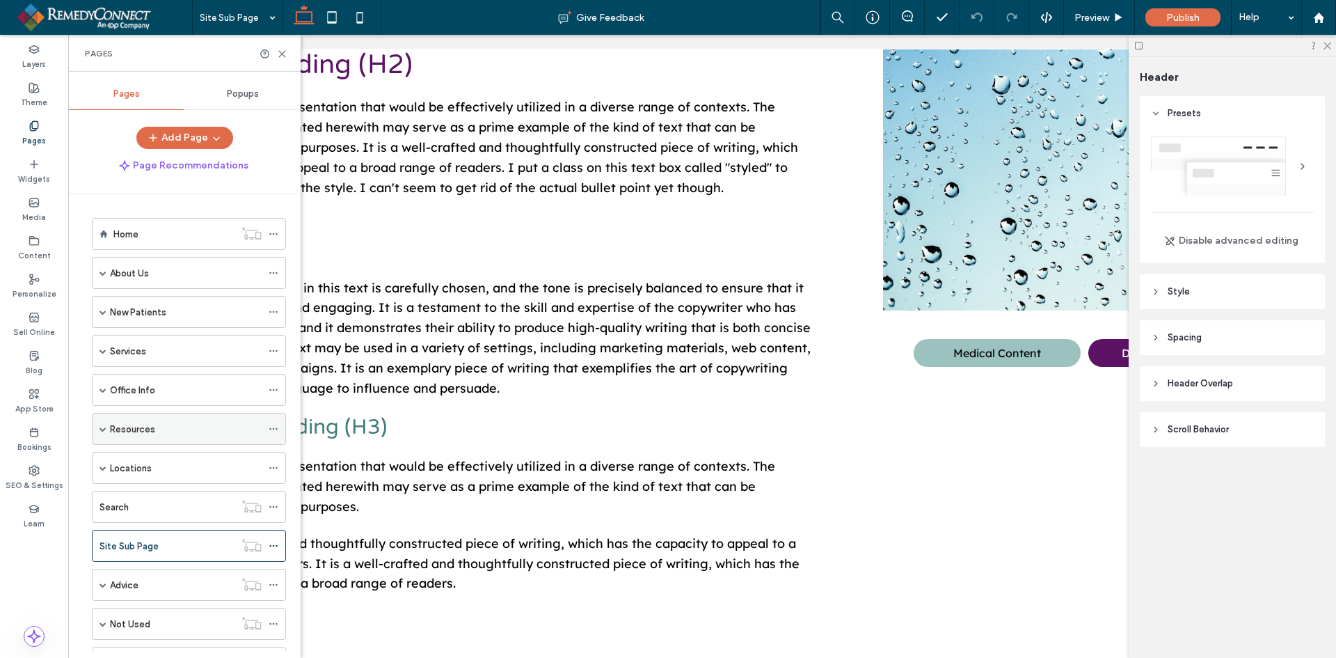
click at [101, 424] on span at bounding box center [103, 428] width 7 height 31
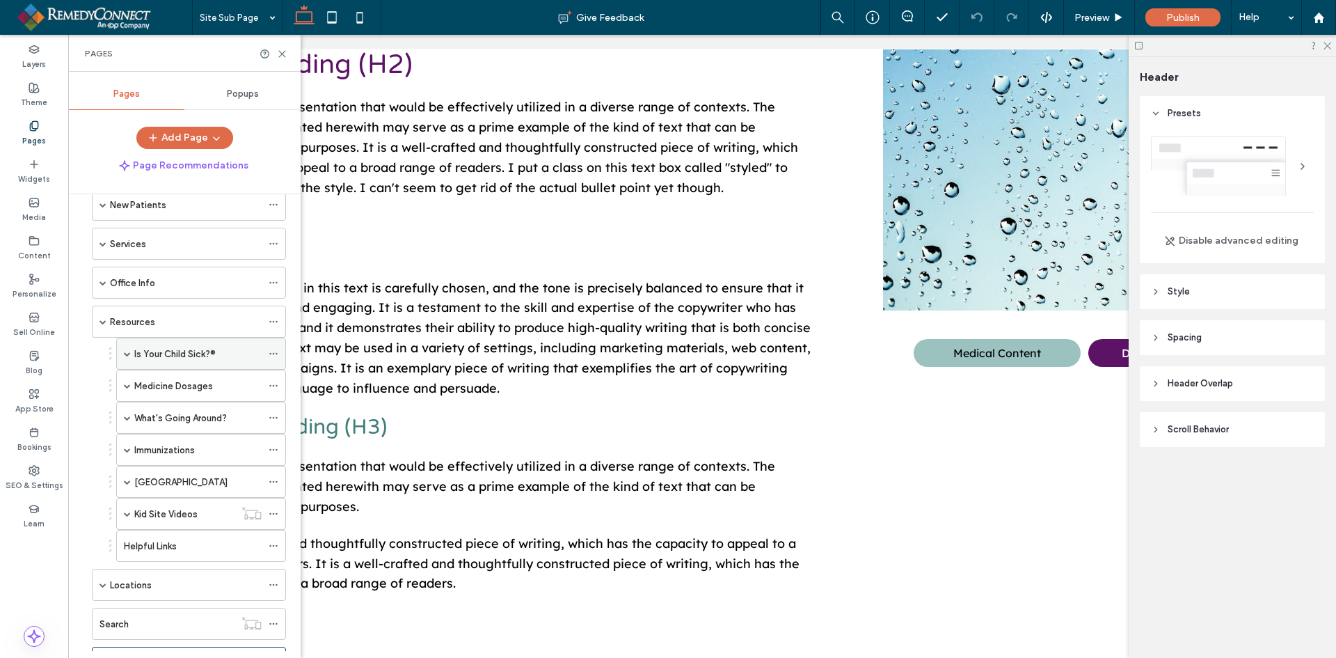
scroll to position [139, 0]
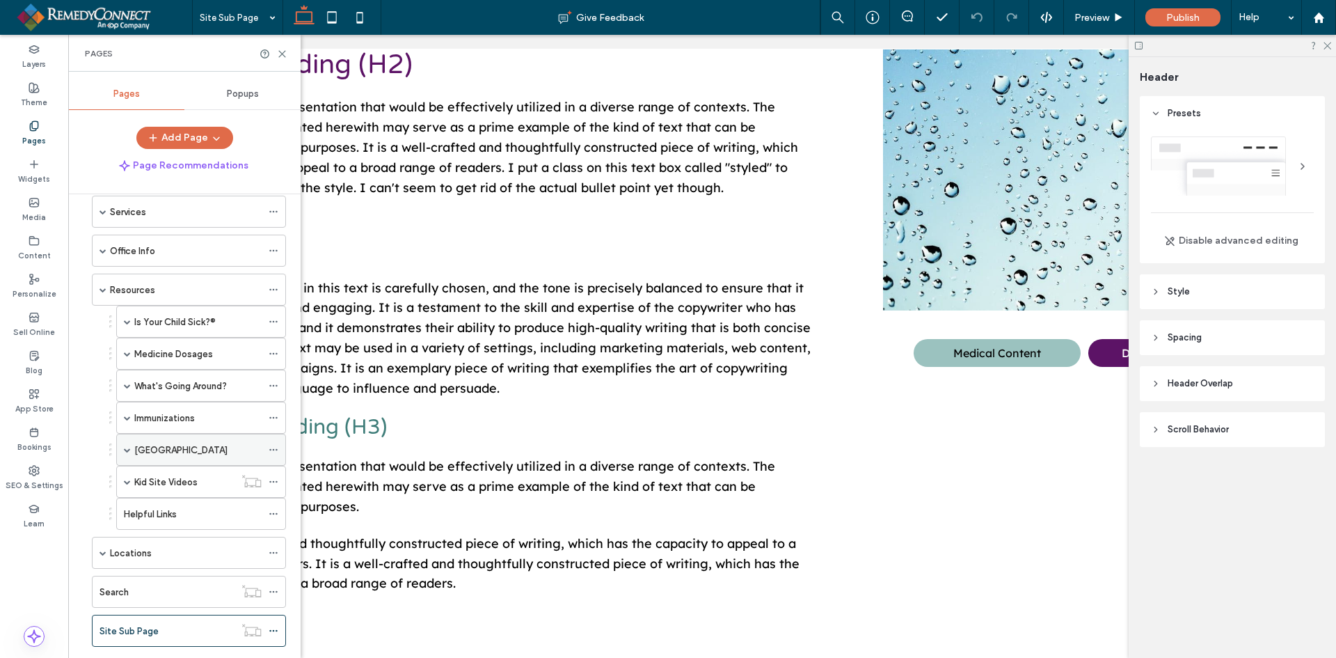
click at [127, 452] on span at bounding box center [127, 449] width 7 height 7
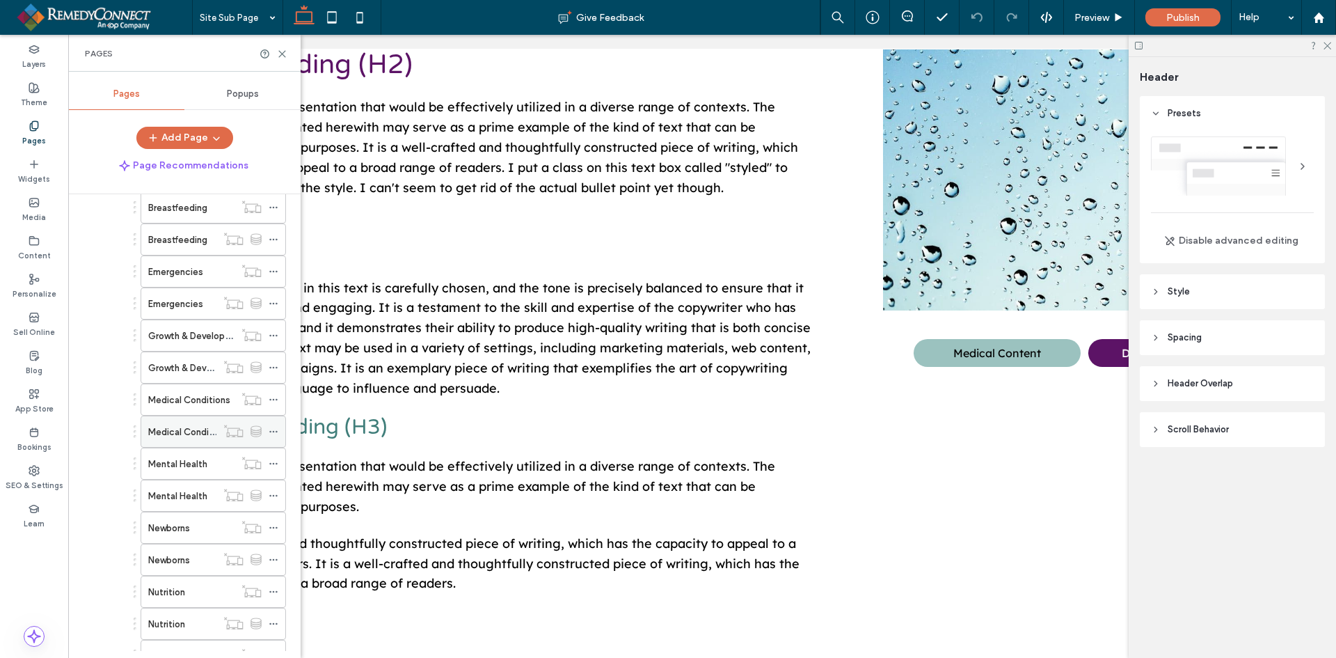
scroll to position [487, 0]
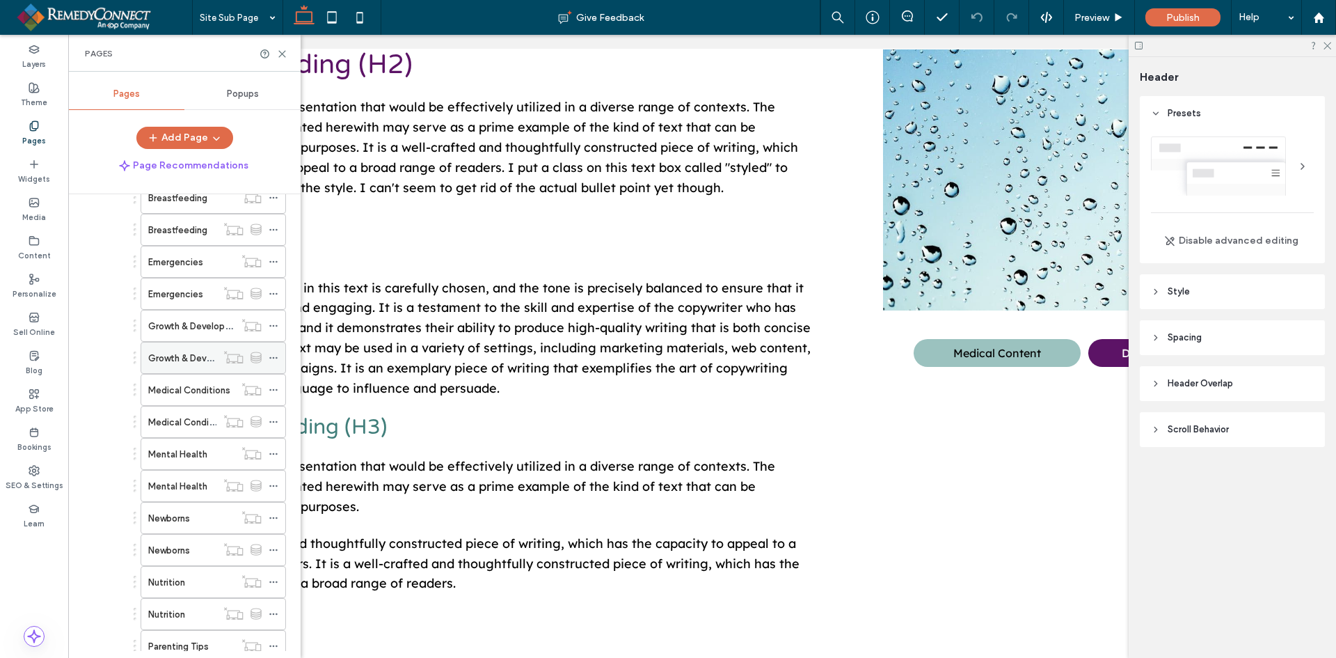
click at [180, 366] on div "Growth & Development" at bounding box center [182, 357] width 68 height 31
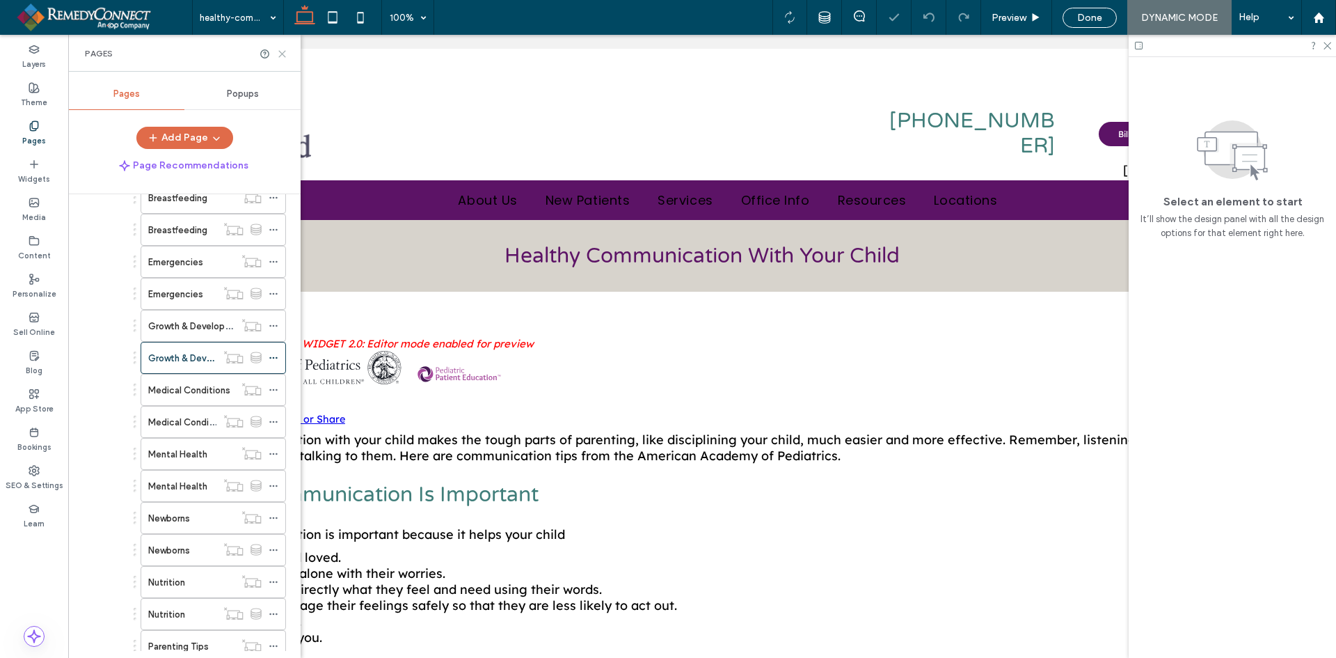
click at [282, 50] on icon at bounding box center [282, 54] width 10 height 10
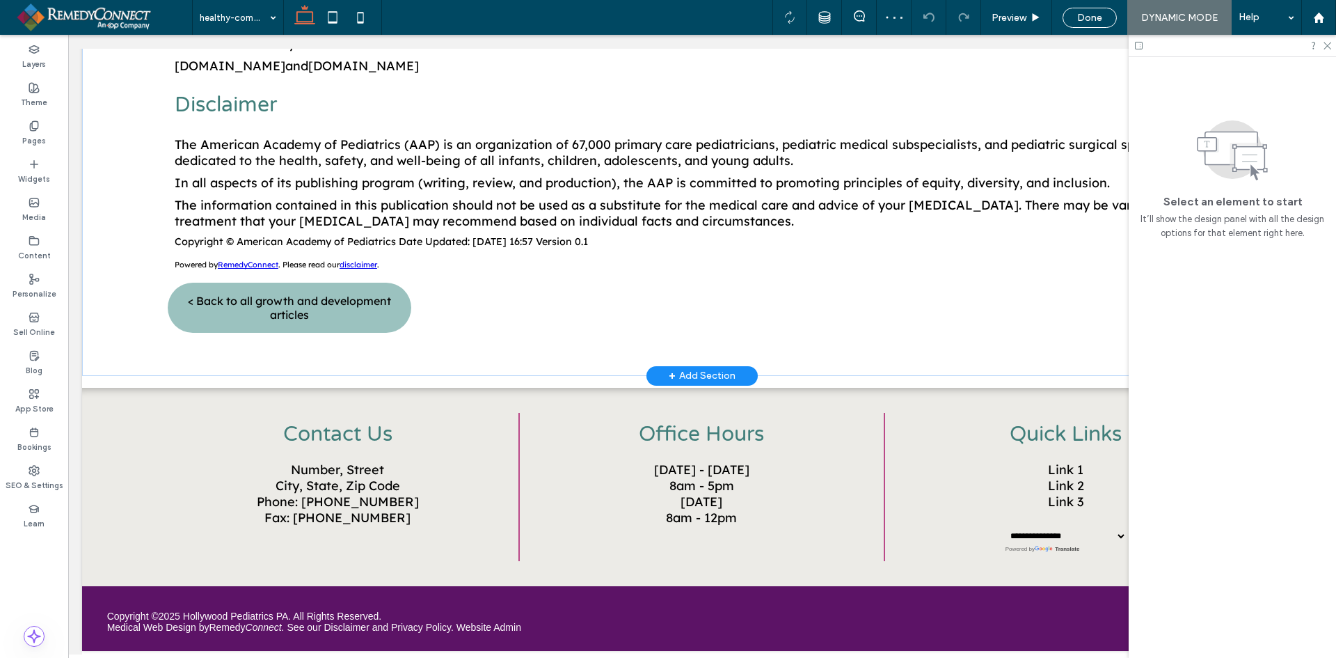
scroll to position [1606, 0]
drag, startPoint x: 29, startPoint y: 128, endPoint x: 61, endPoint y: 276, distance: 151.0
click at [29, 128] on icon at bounding box center [34, 125] width 11 height 11
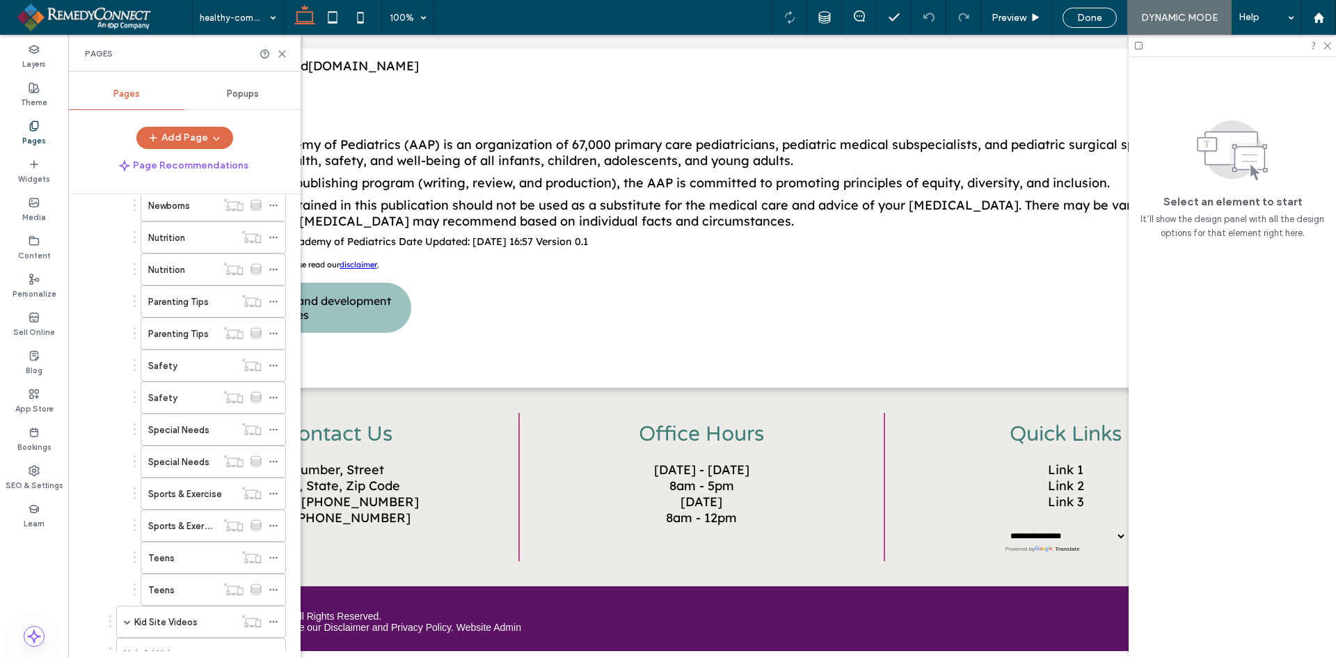
scroll to position [835, 0]
drag, startPoint x: 193, startPoint y: 496, endPoint x: 204, endPoint y: 491, distance: 12.2
click at [193, 496] on label "Sports & Exercise" at bounding box center [185, 490] width 74 height 24
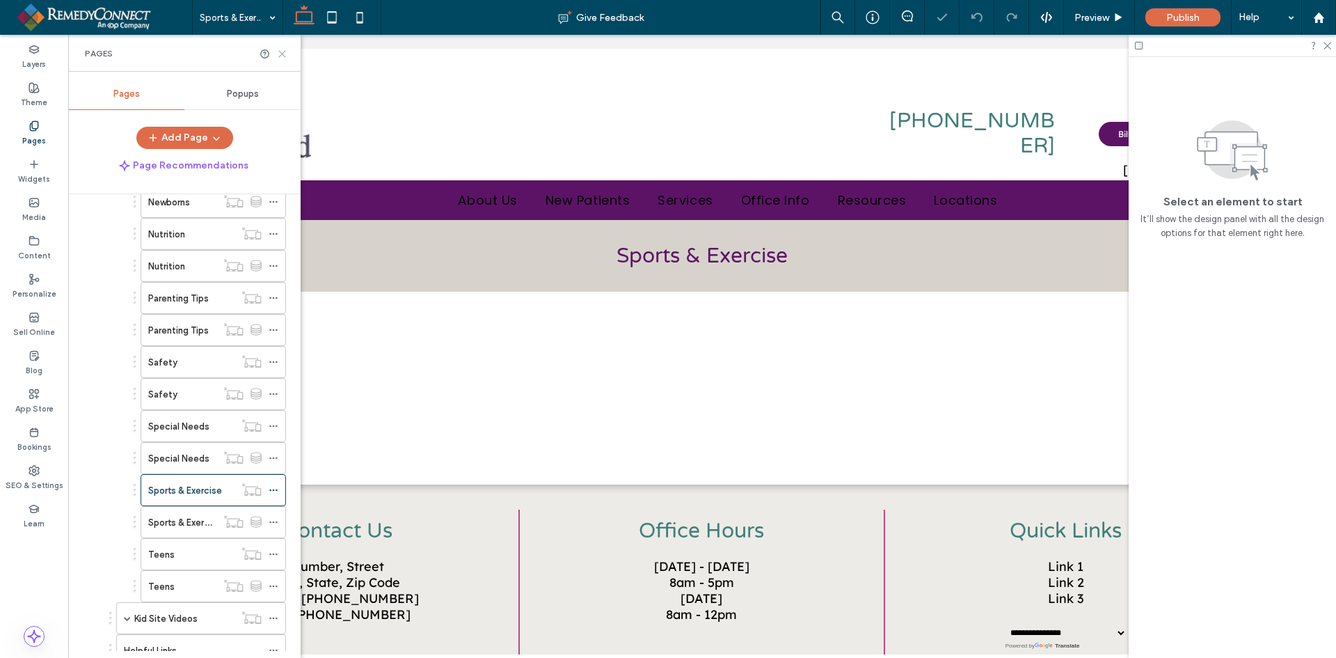
click at [278, 52] on icon at bounding box center [282, 54] width 10 height 10
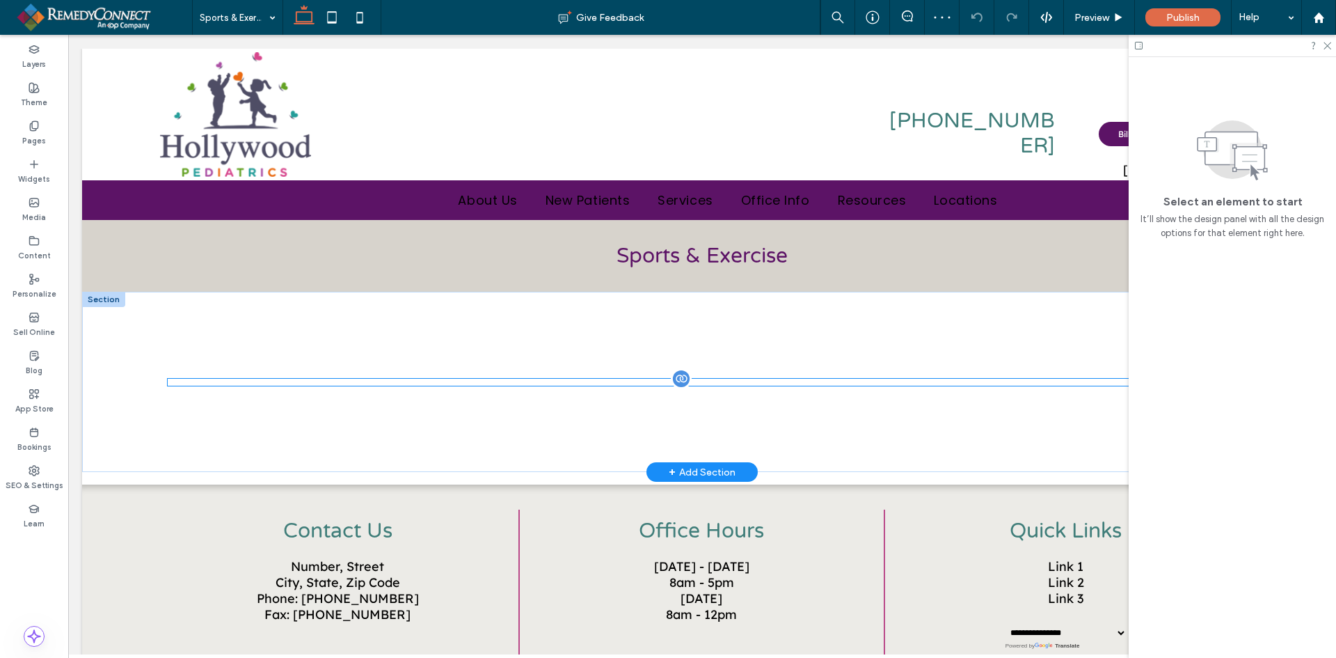
click at [493, 381] on div at bounding box center [702, 382] width 1069 height 7
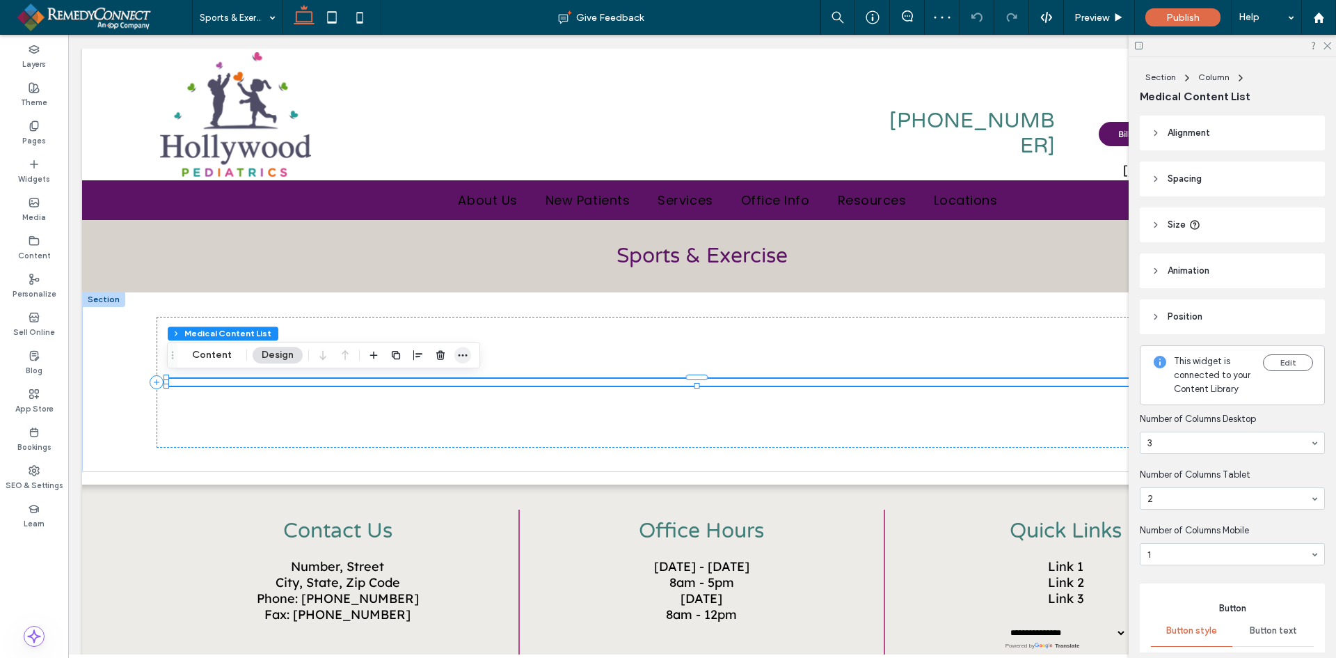
click at [459, 355] on use "button" at bounding box center [463, 355] width 9 height 2
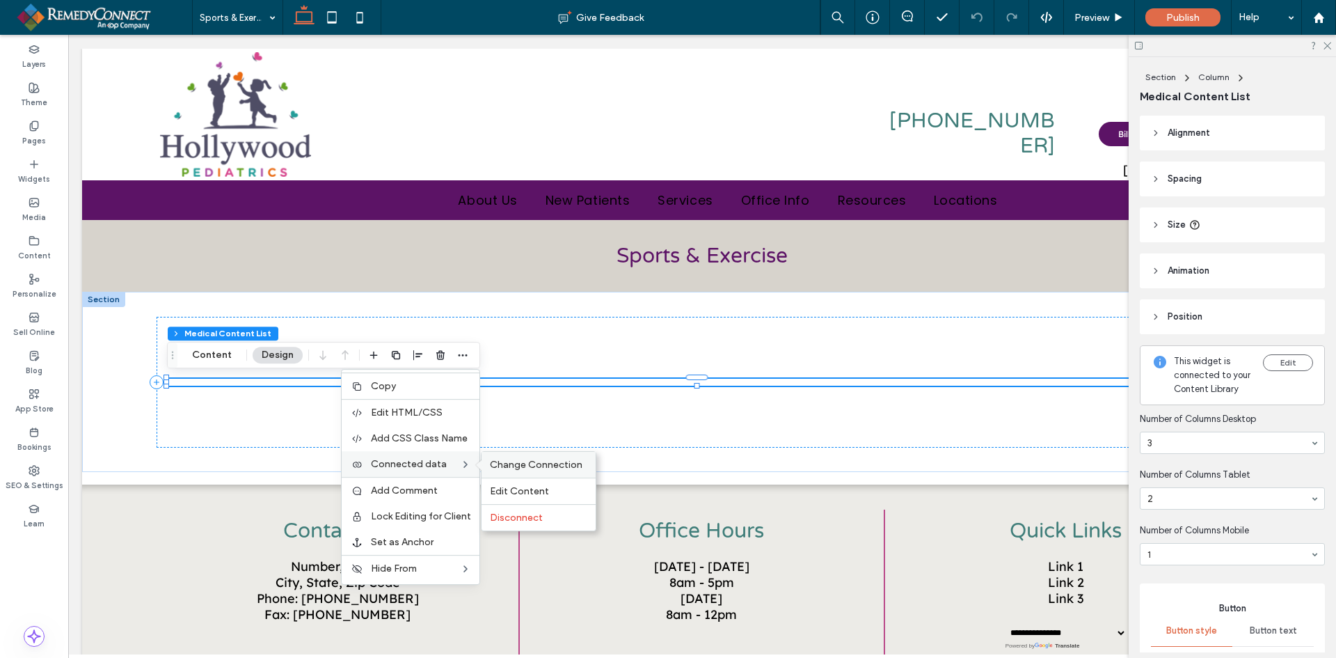
click at [505, 463] on span "Change Connection" at bounding box center [536, 465] width 93 height 12
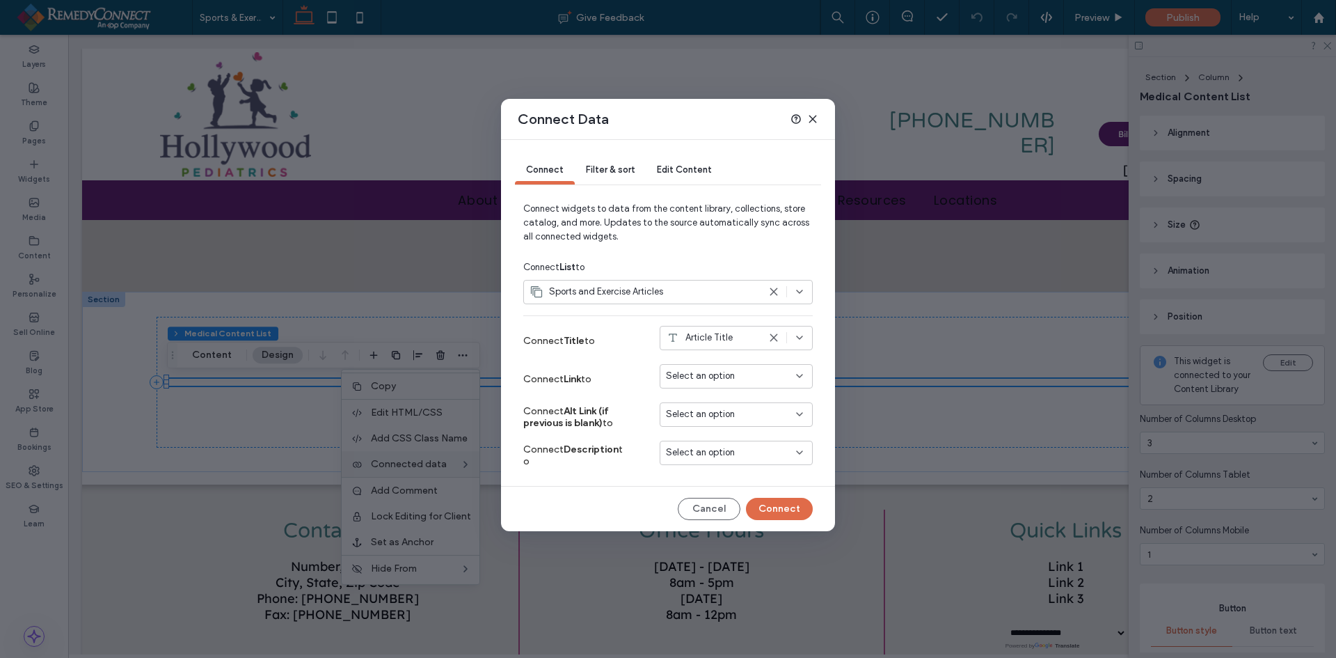
click at [701, 369] on span "Select an option" at bounding box center [700, 376] width 69 height 14
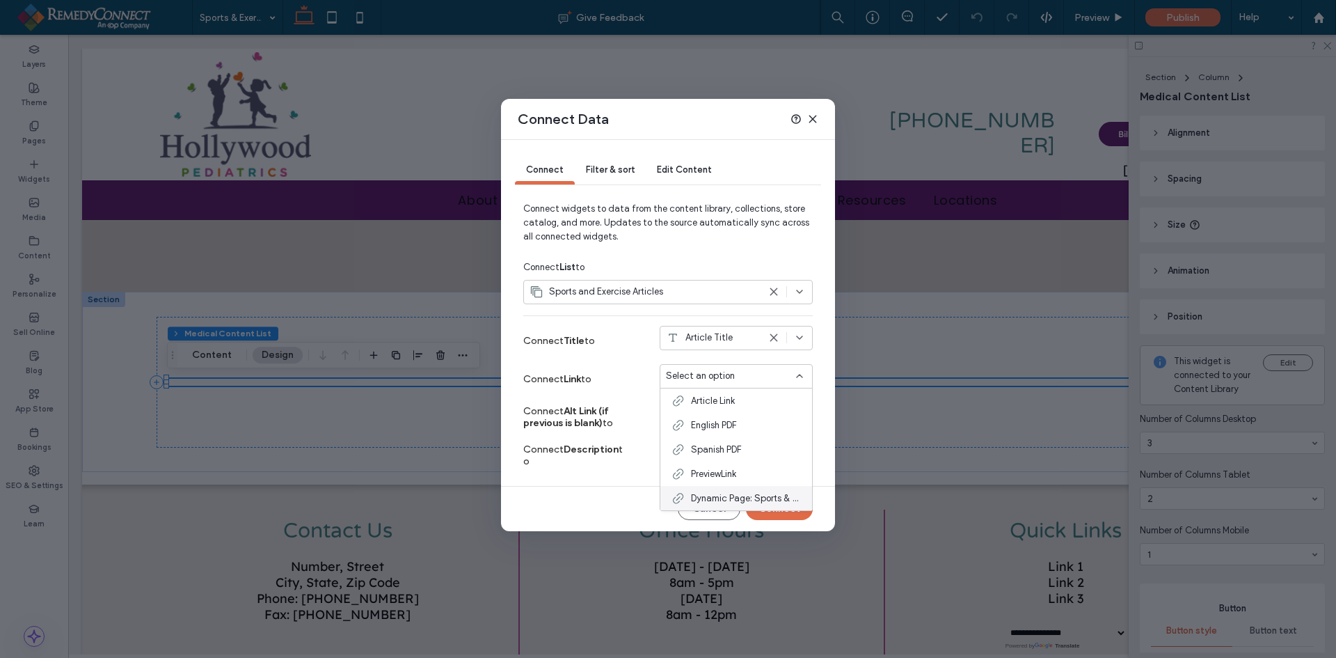
click at [711, 502] on span "Dynamic Page: Sports & Exercise" at bounding box center [746, 498] width 110 height 14
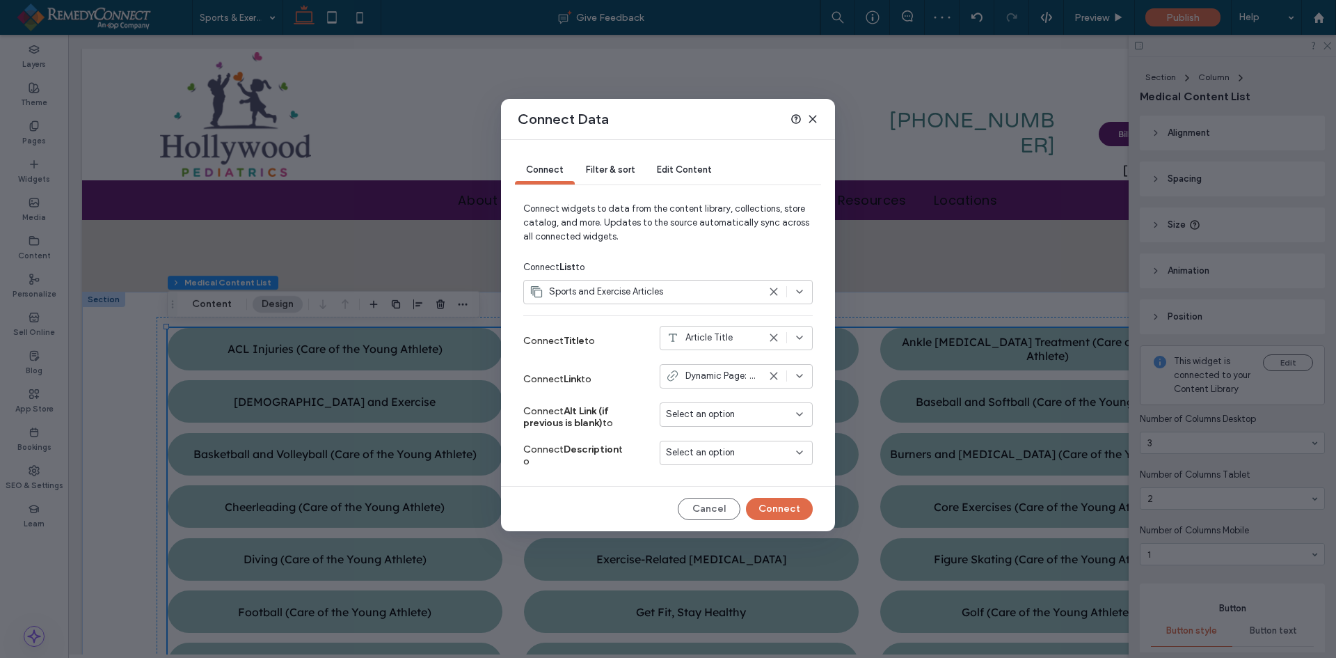
click at [610, 170] on span "Filter & sort" at bounding box center [610, 169] width 49 height 10
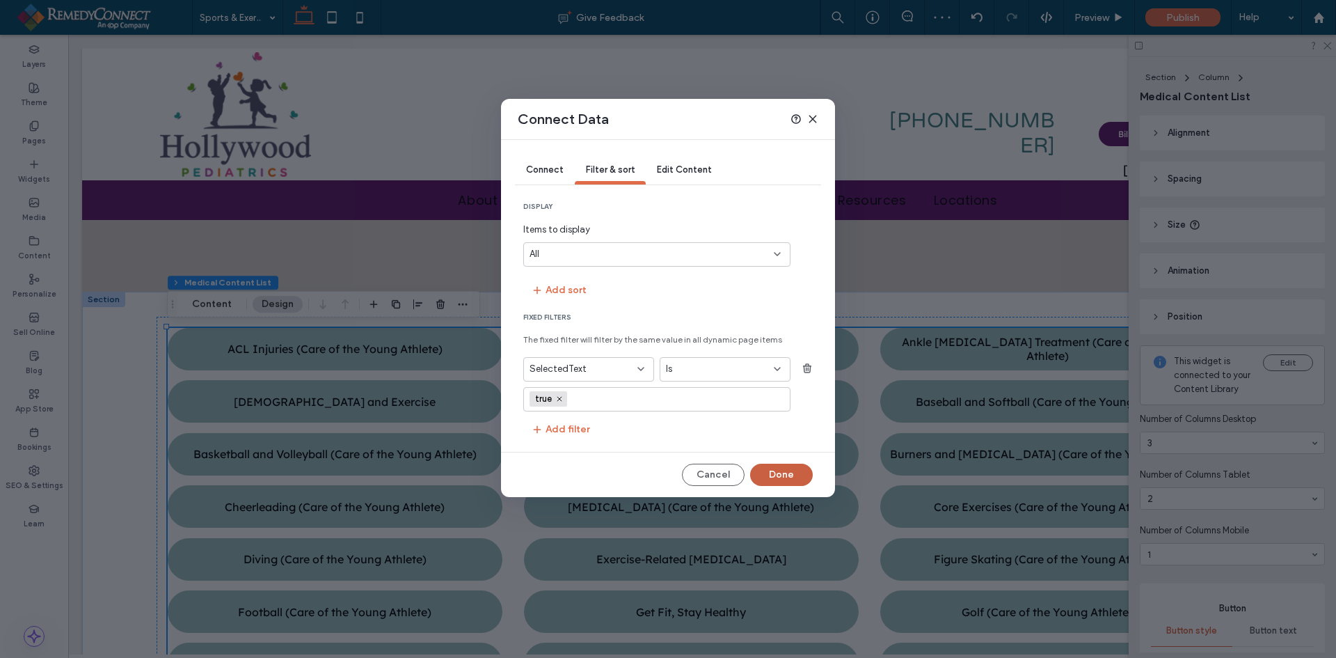
click at [784, 477] on button "Done" at bounding box center [781, 475] width 63 height 22
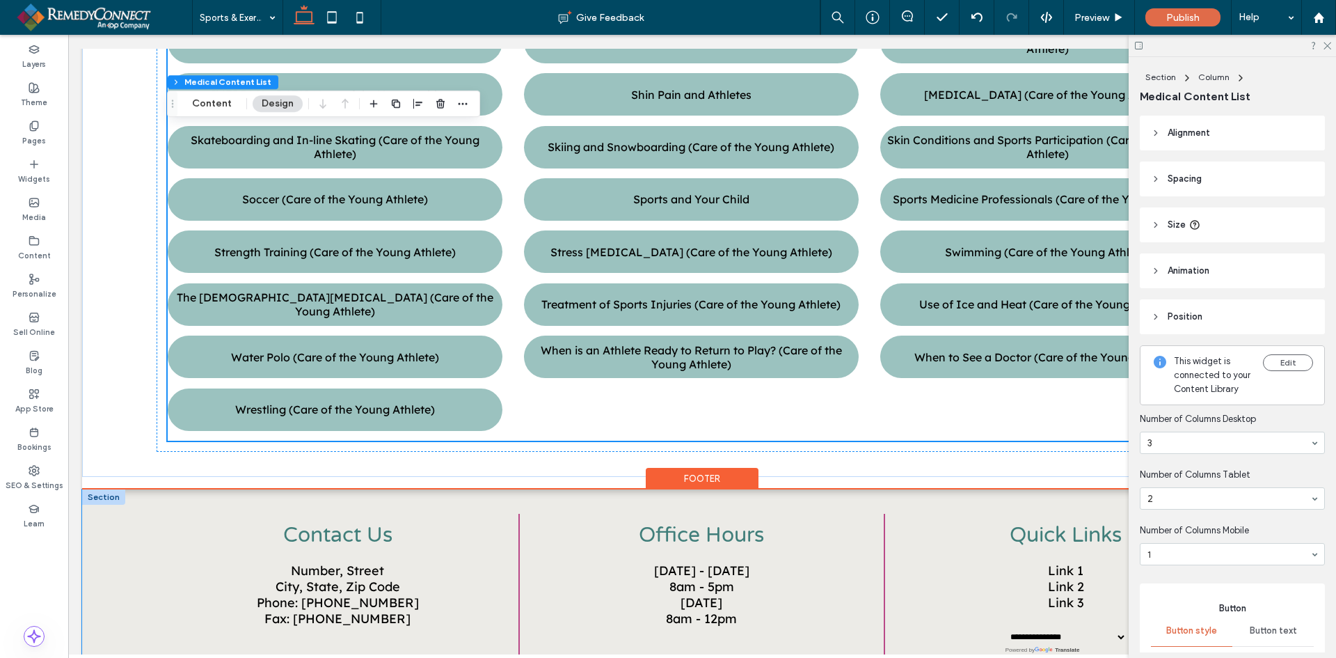
scroll to position [993, 0]
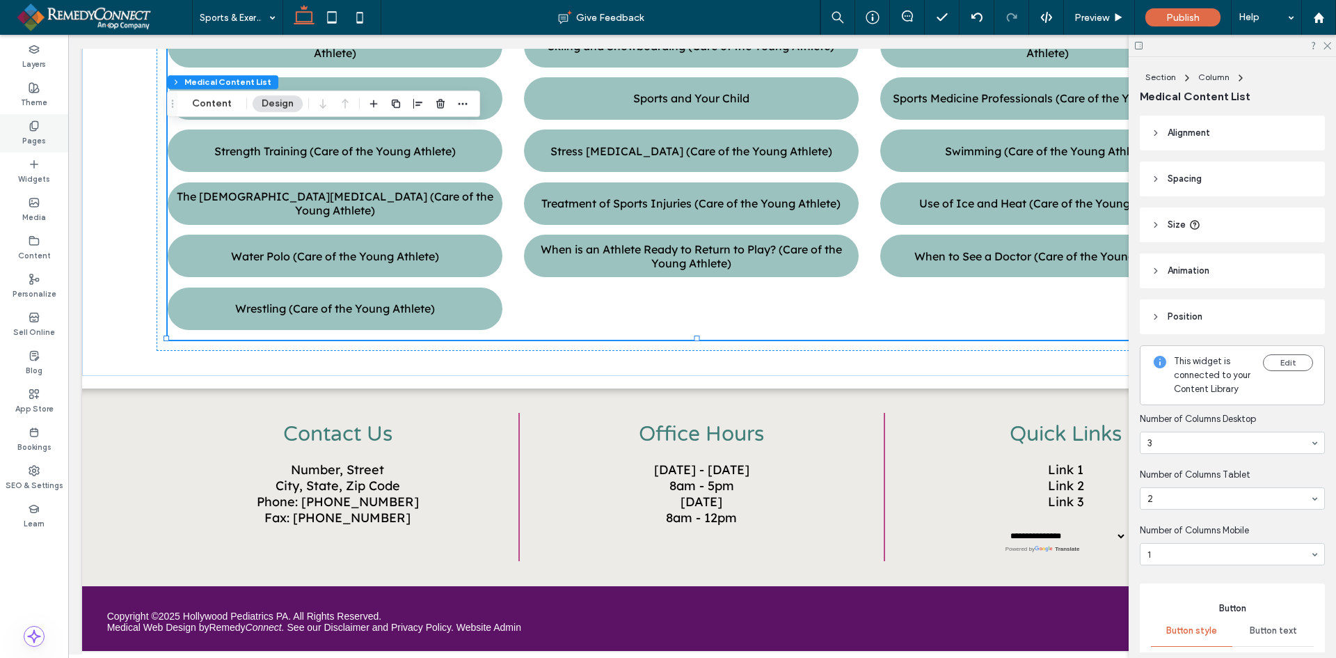
click at [37, 132] on label "Pages" at bounding box center [34, 139] width 24 height 15
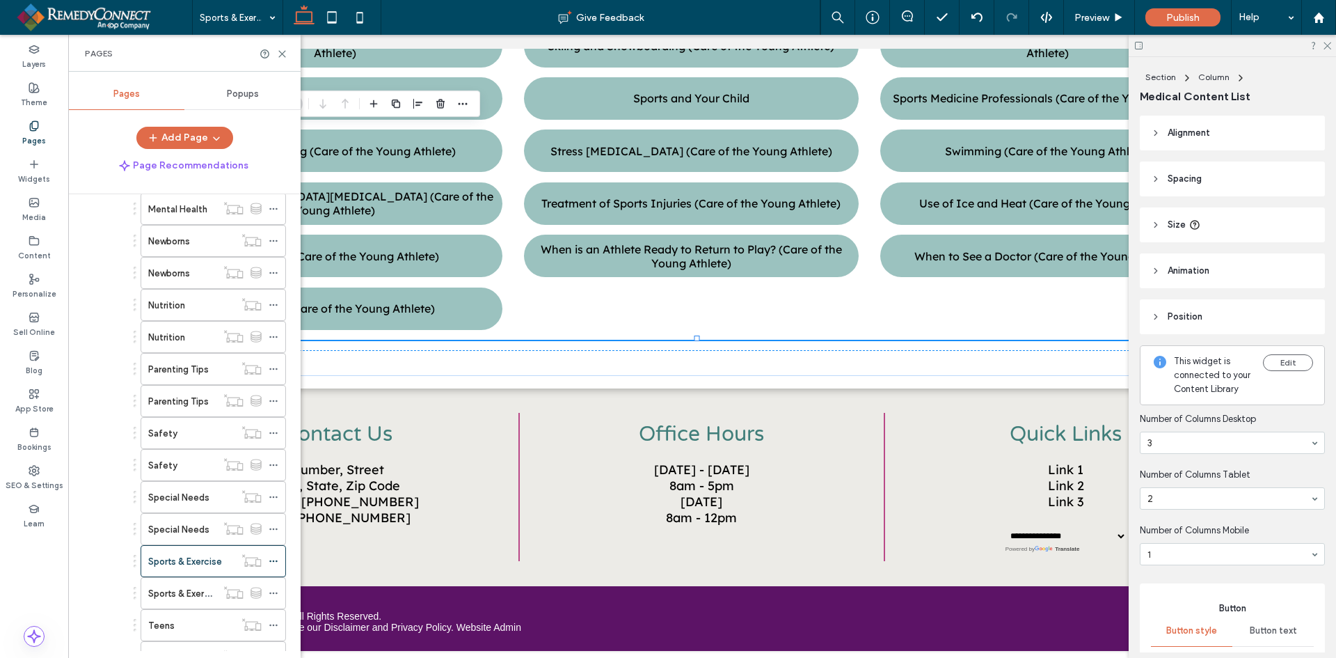
scroll to position [974, 0]
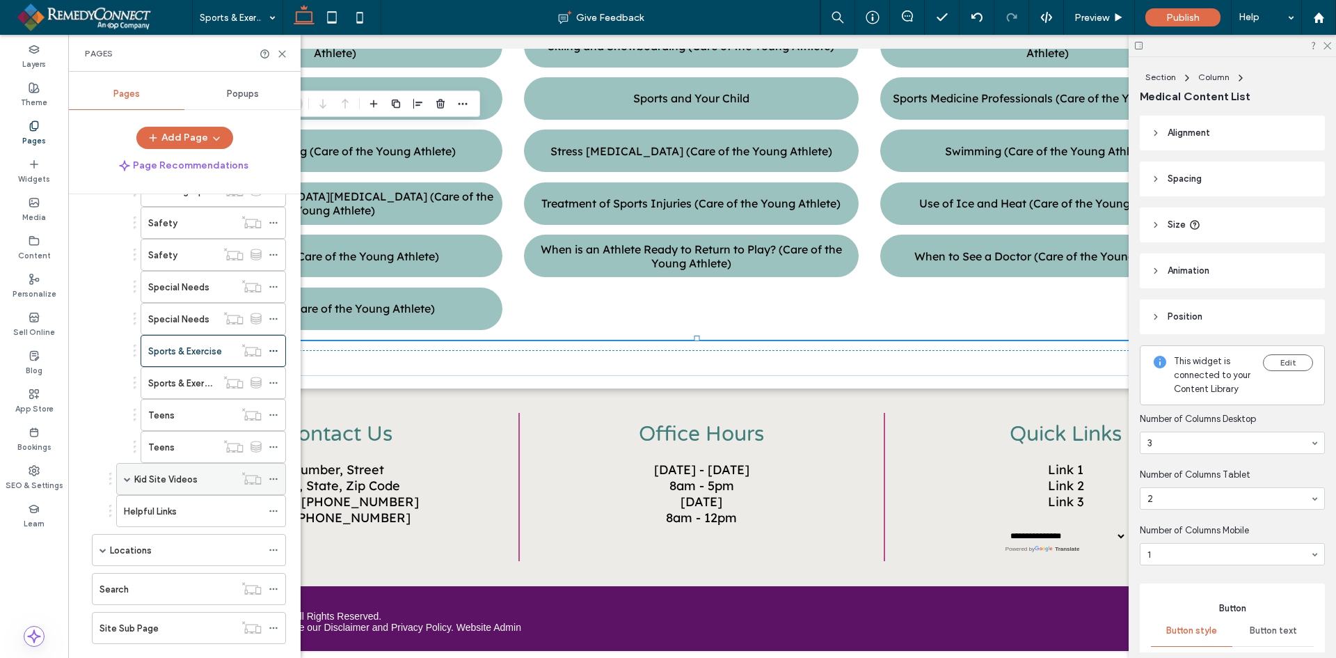
click at [275, 479] on icon at bounding box center [274, 479] width 10 height 10
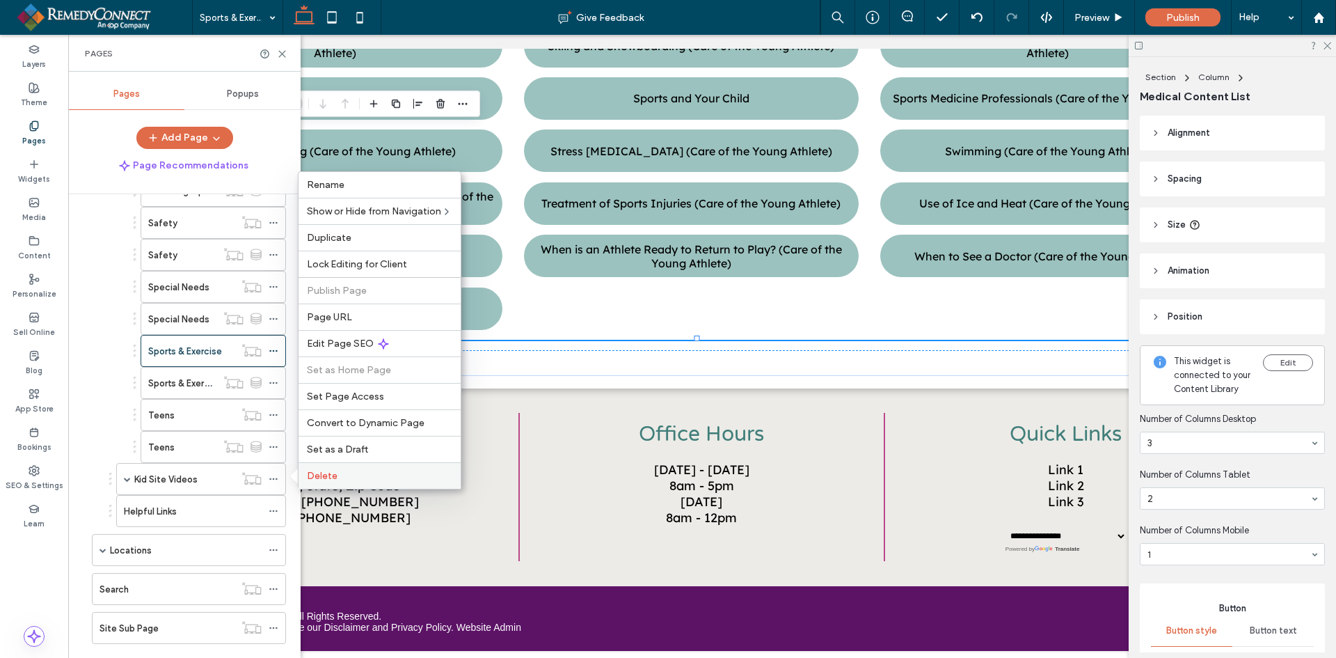
click at [324, 473] on span "Delete" at bounding box center [322, 476] width 31 height 12
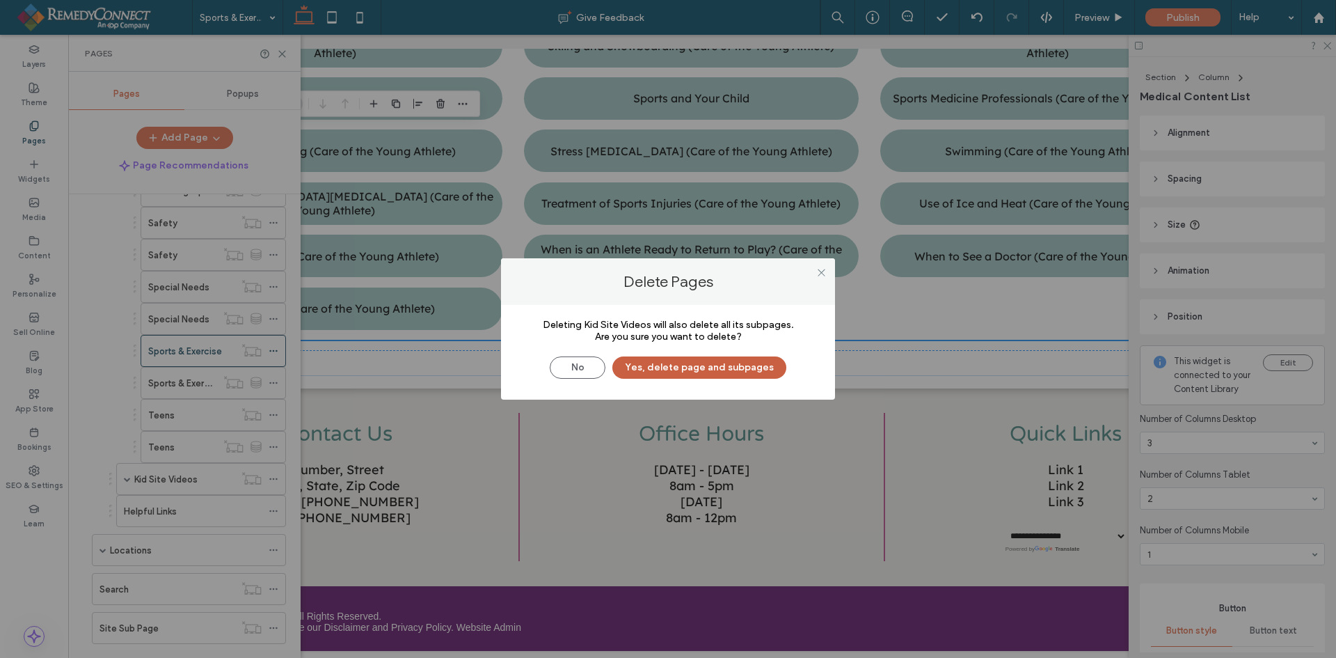
click at [678, 364] on button "Yes, delete page and subpages" at bounding box center [699, 367] width 174 height 22
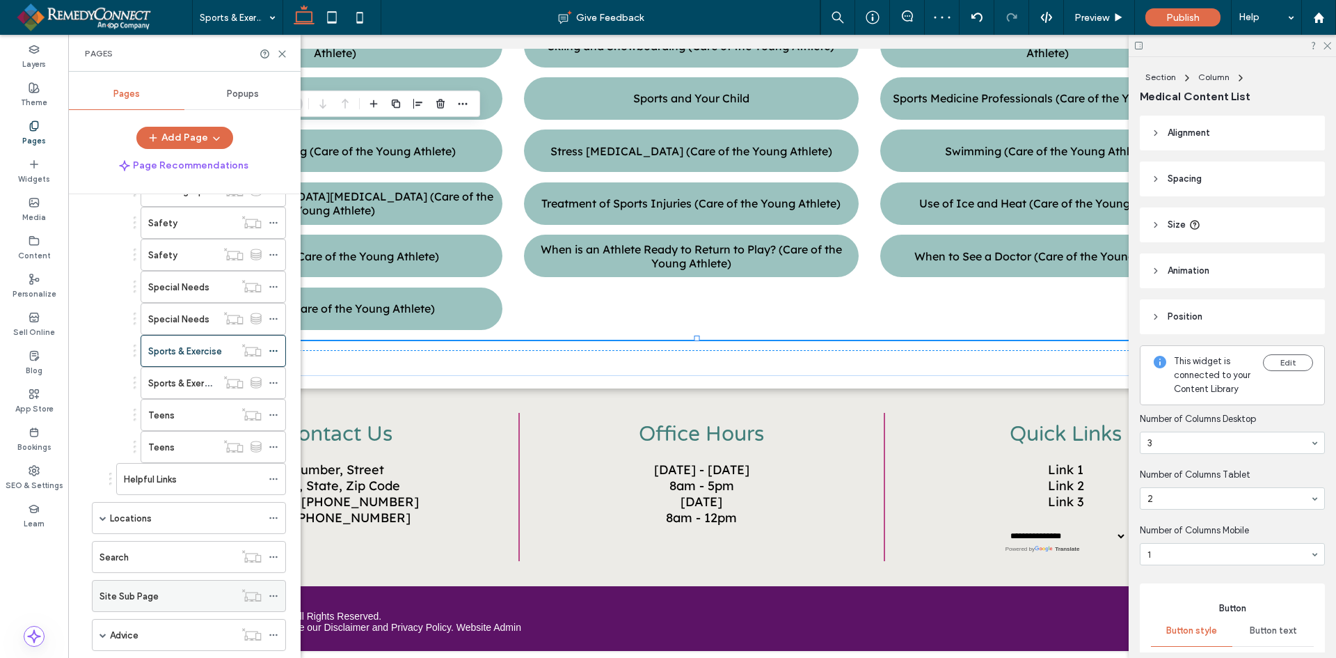
click at [175, 592] on div "Site Sub Page" at bounding box center [167, 596] width 135 height 15
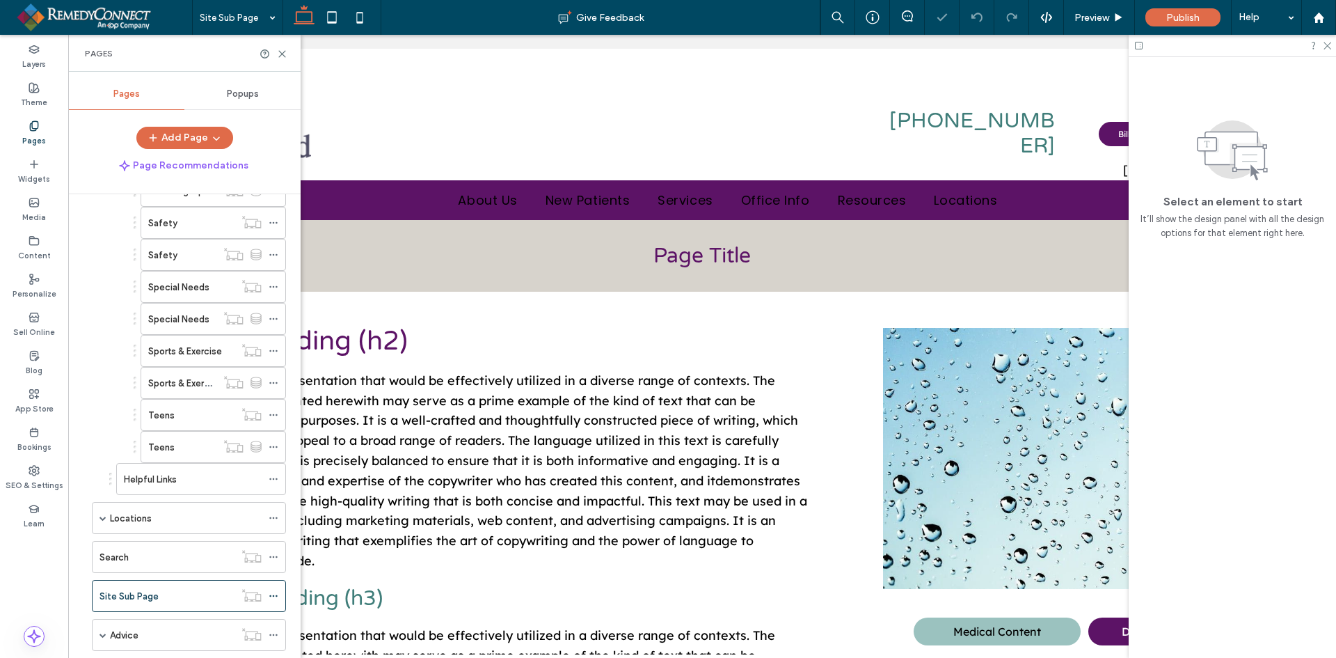
select select "Language Translate Widget"
click at [280, 50] on icon at bounding box center [282, 54] width 10 height 10
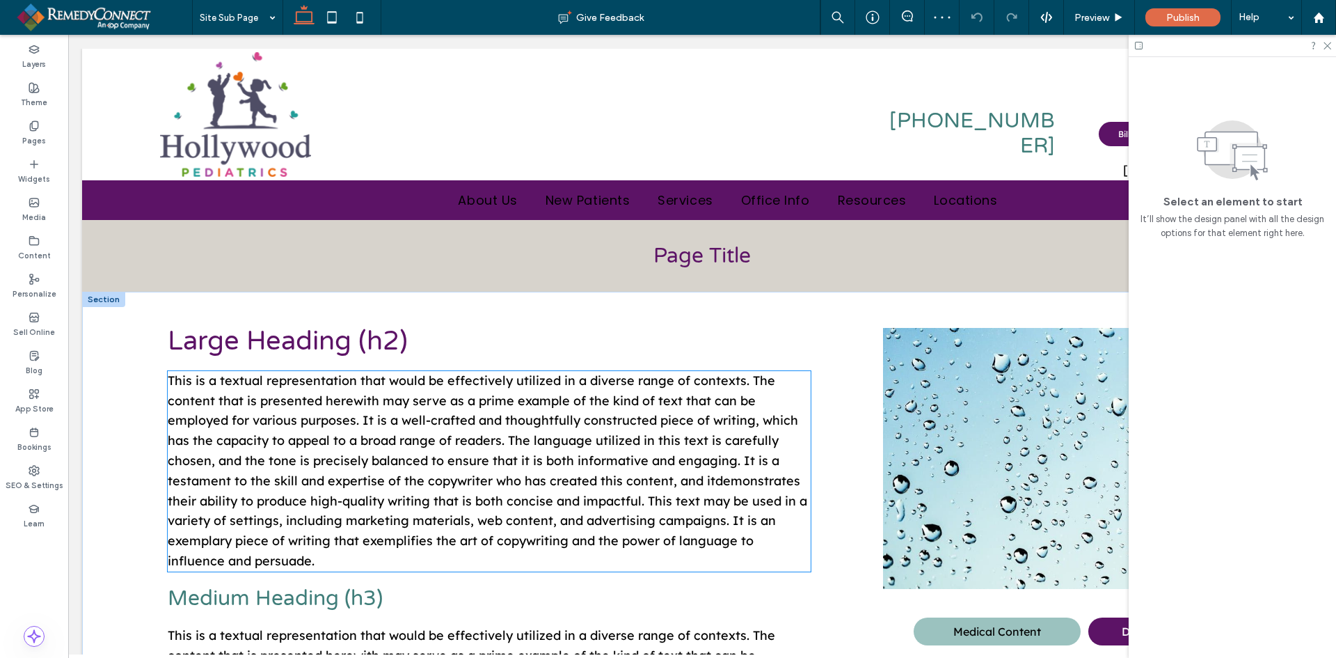
click at [368, 392] on span "This is a textual representation that would be effectively utilized in a divers…" at bounding box center [488, 470] width 640 height 196
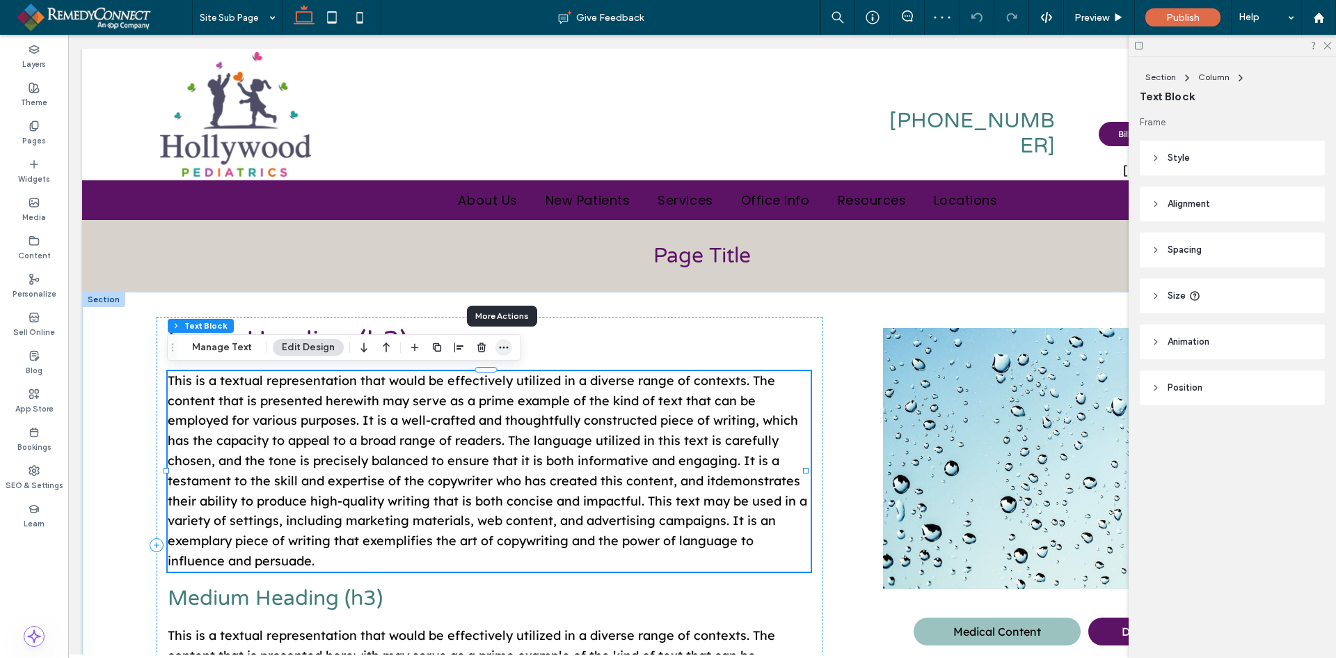
click at [501, 346] on icon "button" at bounding box center [503, 347] width 11 height 11
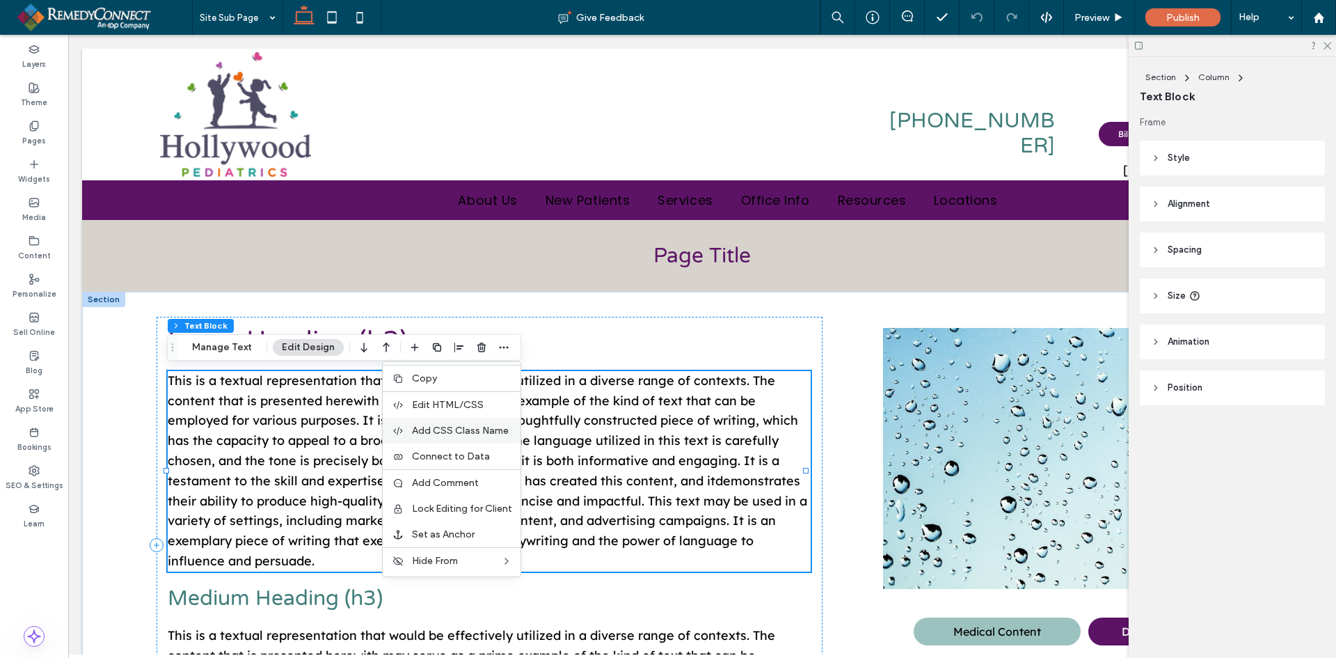
click at [456, 431] on span "Add CSS Class Name" at bounding box center [460, 431] width 97 height 12
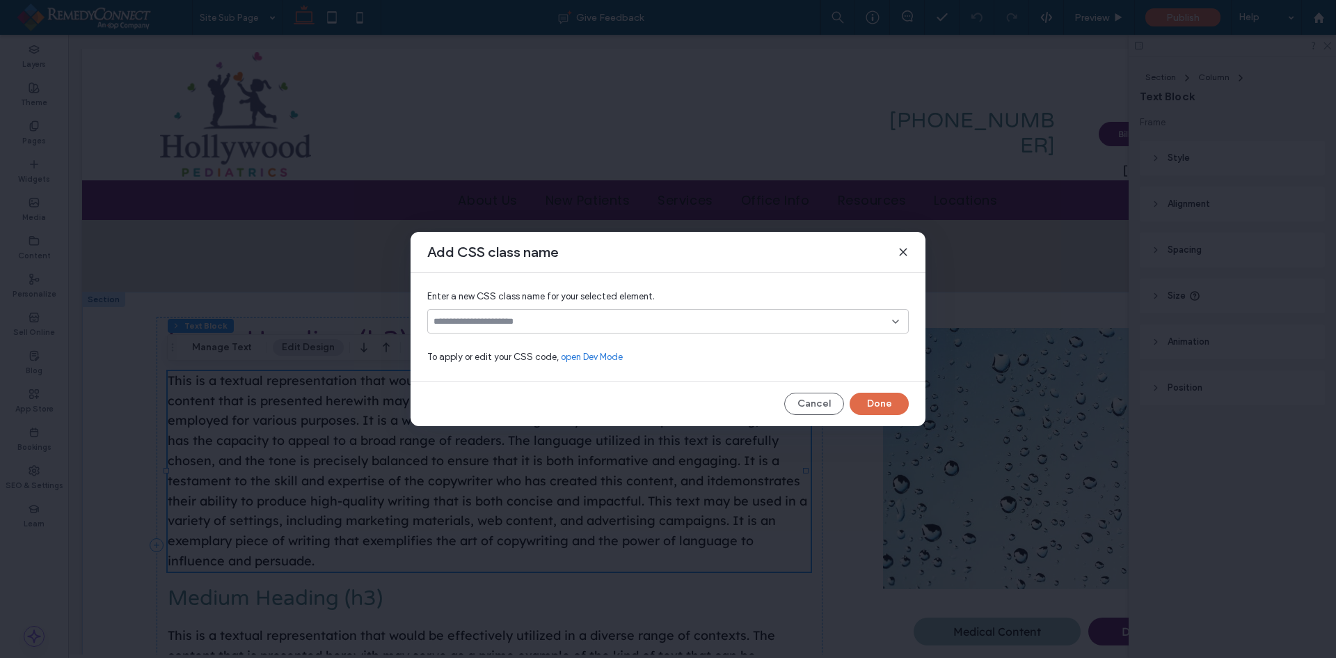
click at [493, 322] on input at bounding box center [663, 321] width 459 height 11
type input "******"
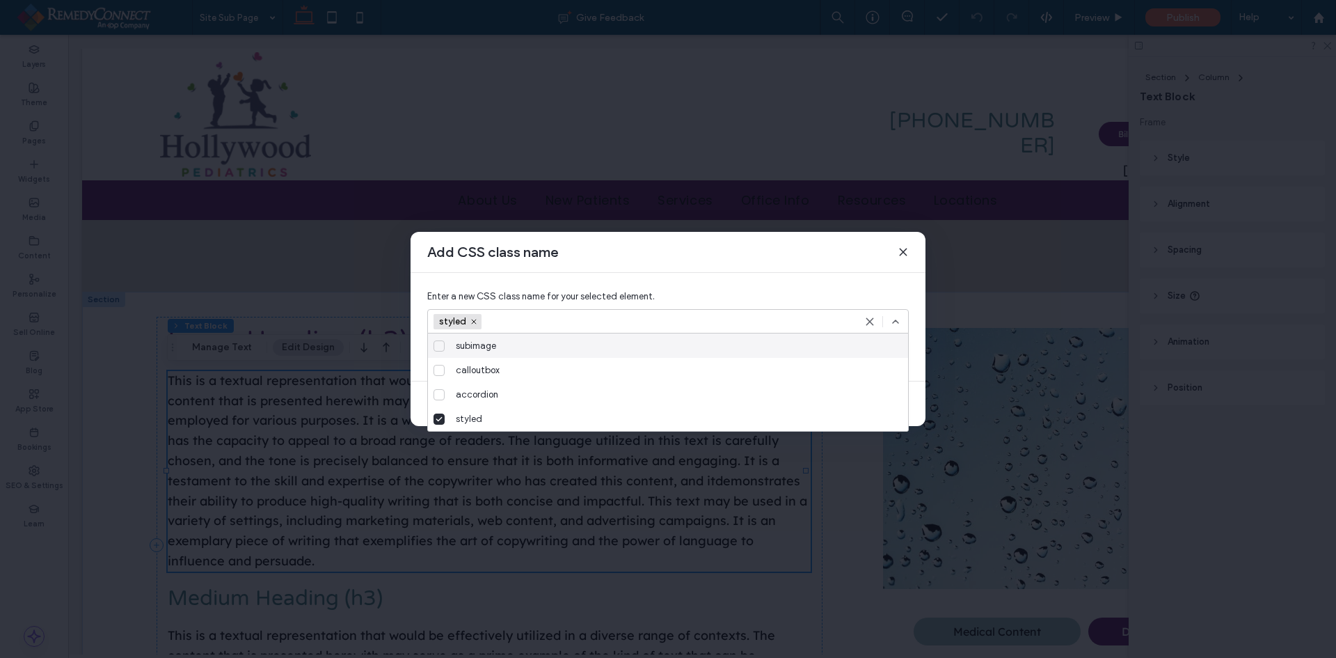
click at [892, 322] on icon at bounding box center [895, 321] width 11 height 11
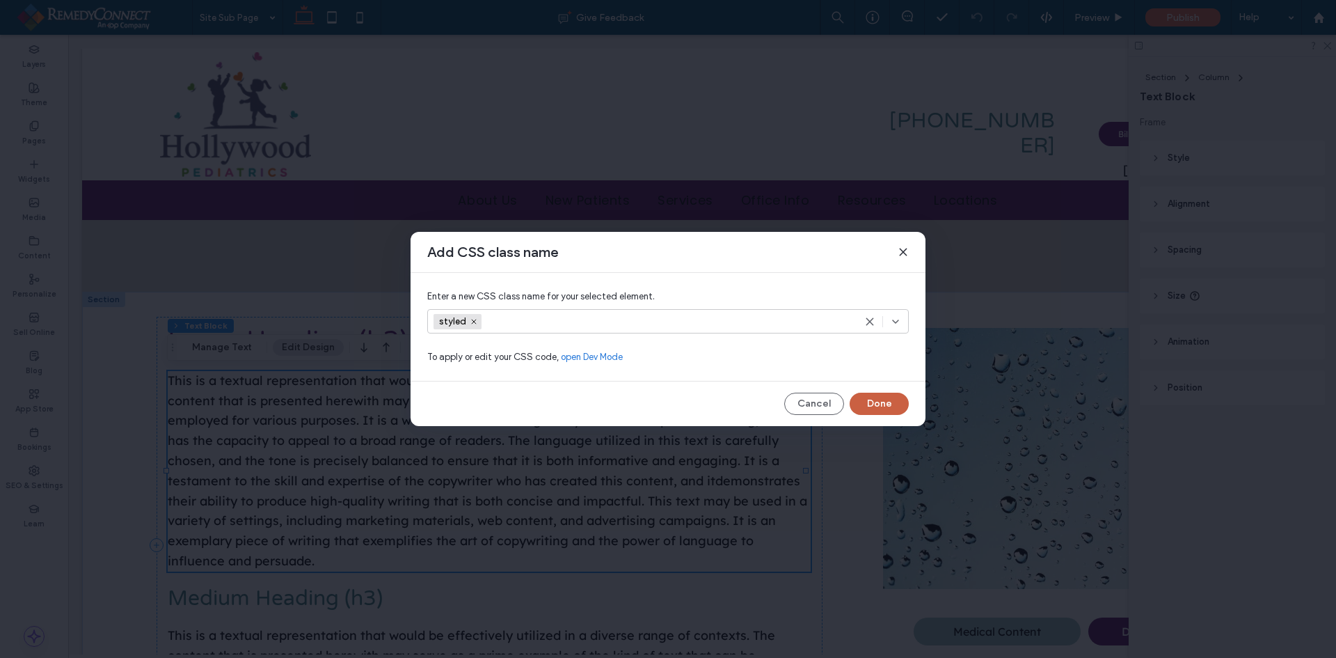
click at [896, 395] on button "Done" at bounding box center [879, 404] width 59 height 22
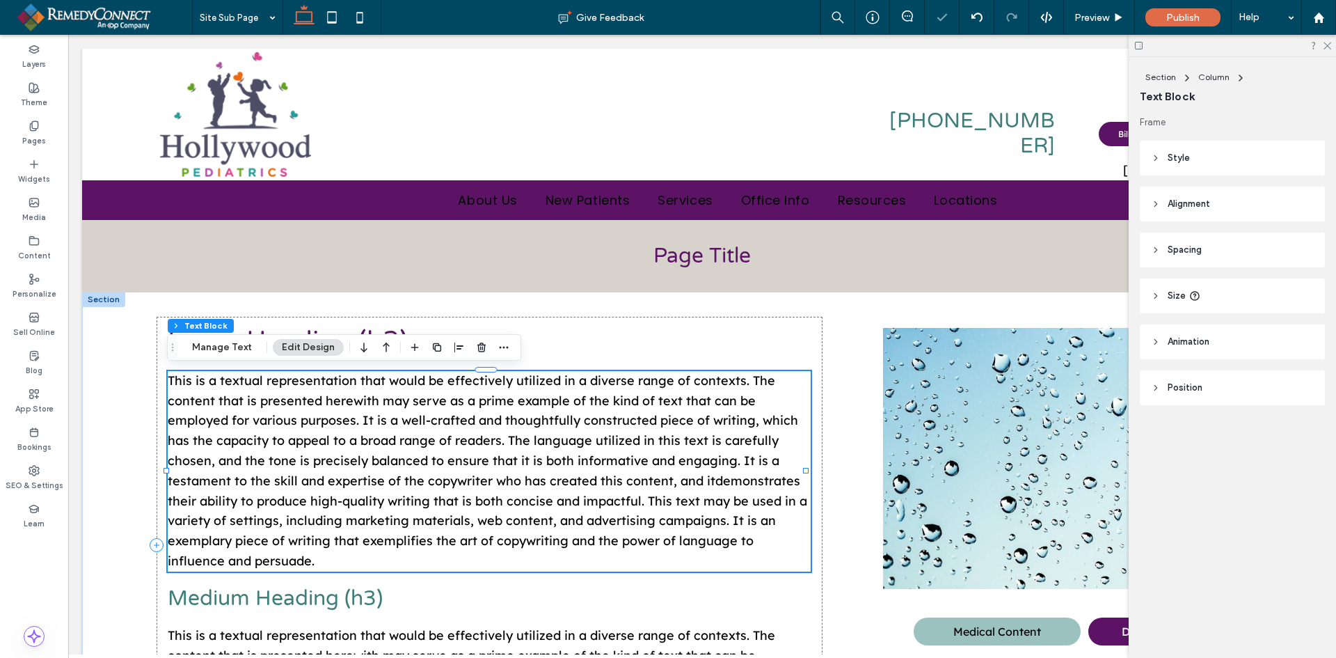
click at [343, 558] on p "This is a textual representation that would be effectively utilized in a divers…" at bounding box center [490, 471] width 644 height 200
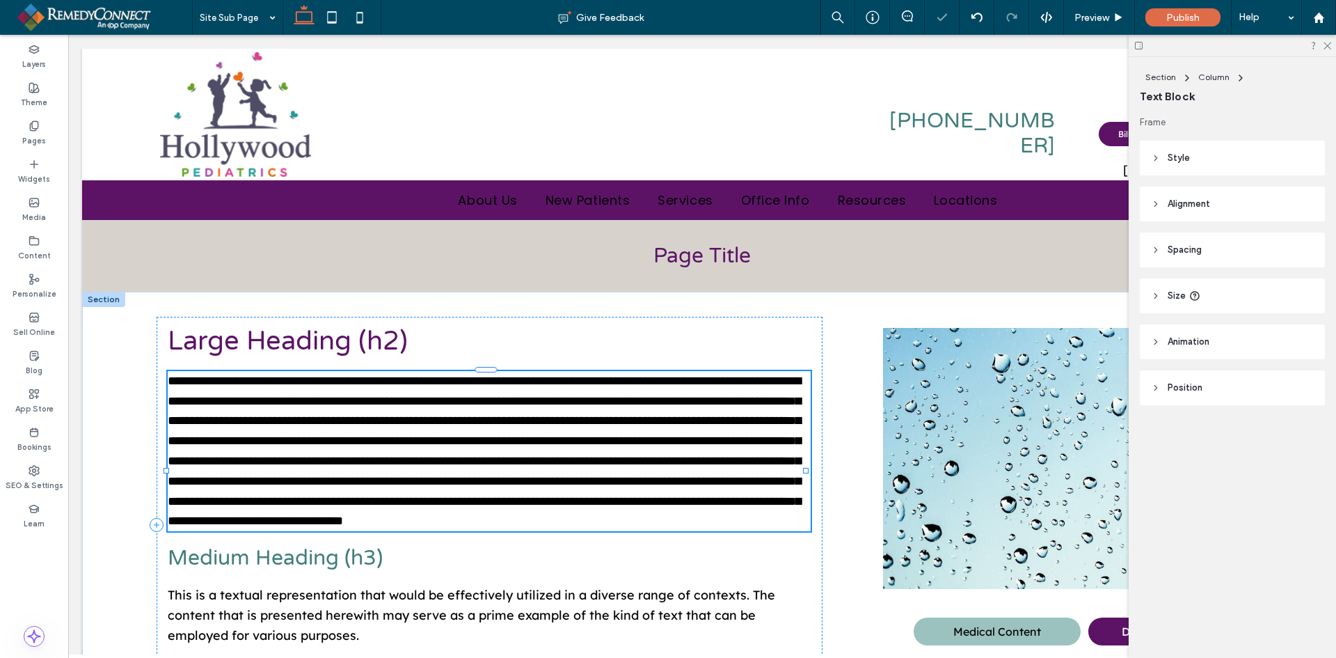
type input "**********"
type input "**"
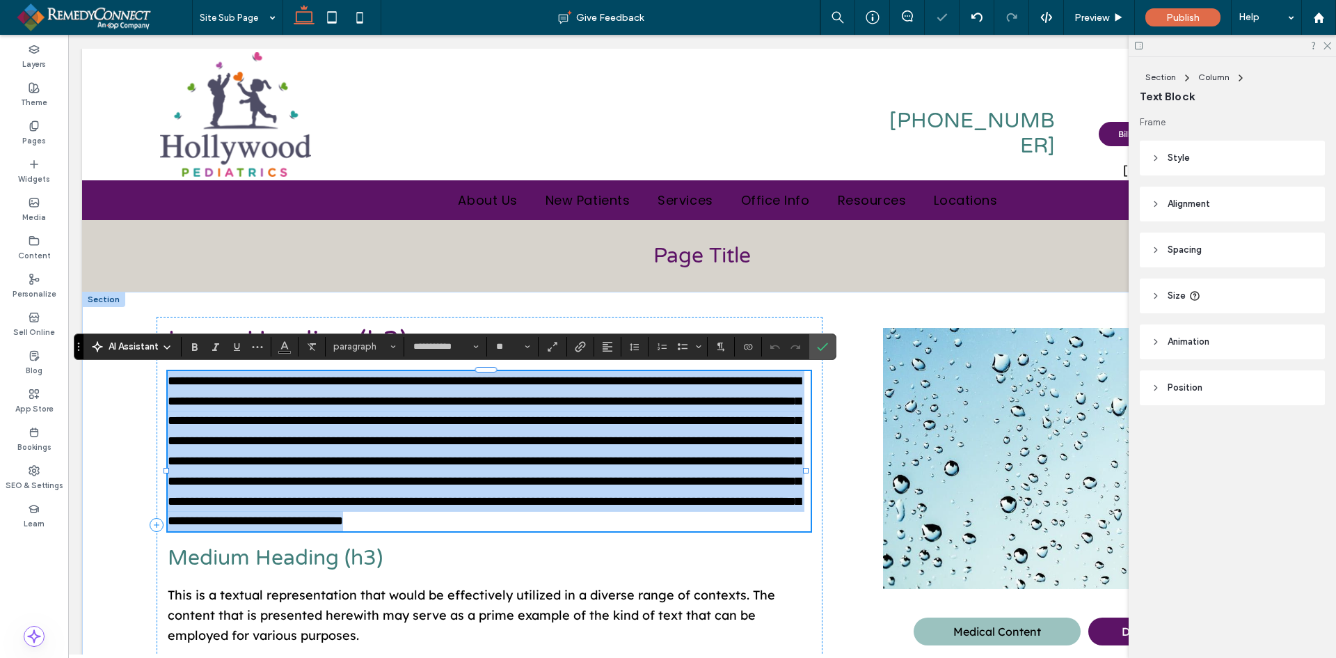
click at [342, 531] on p "**********" at bounding box center [490, 451] width 644 height 160
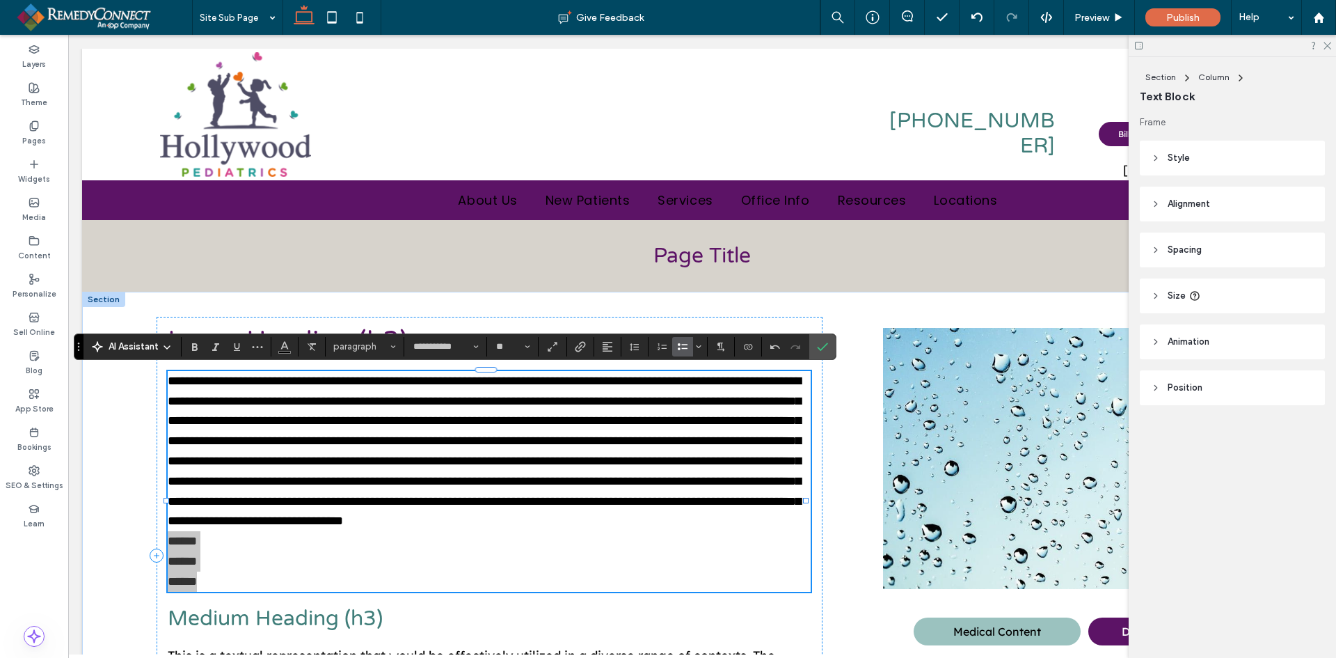
click at [679, 347] on icon "Bulleted List" at bounding box center [682, 346] width 11 height 11
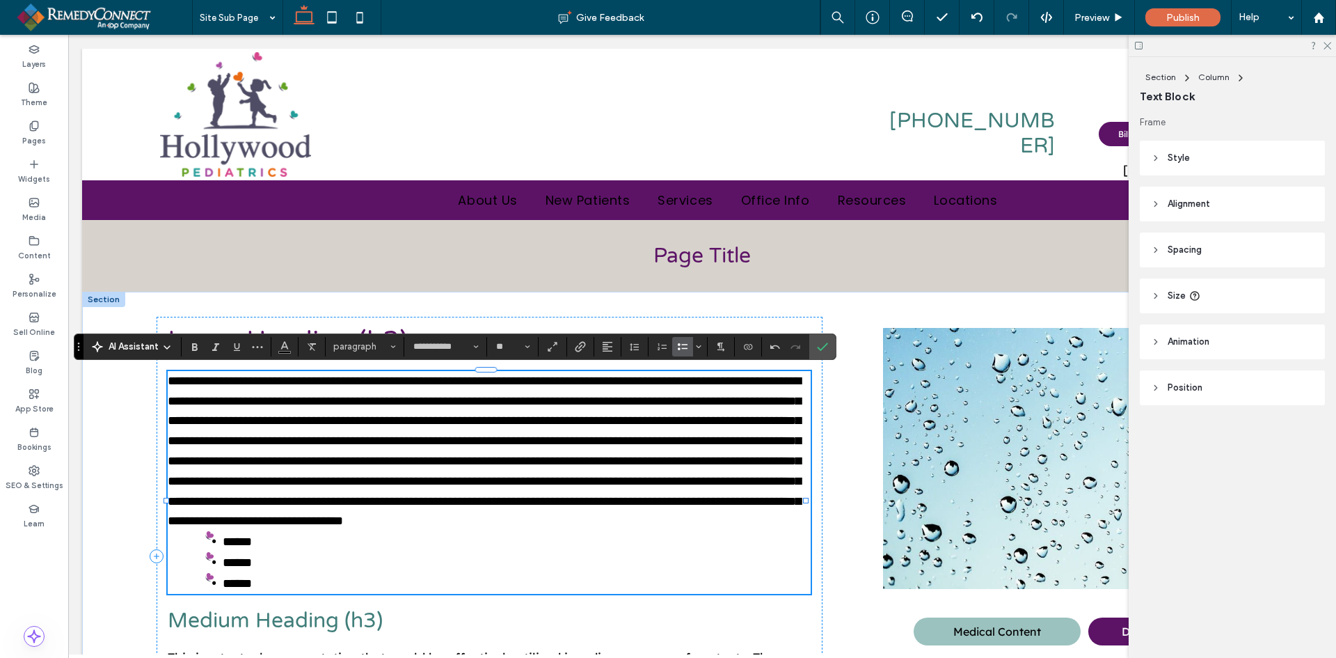
click at [363, 512] on span "**********" at bounding box center [484, 450] width 633 height 153
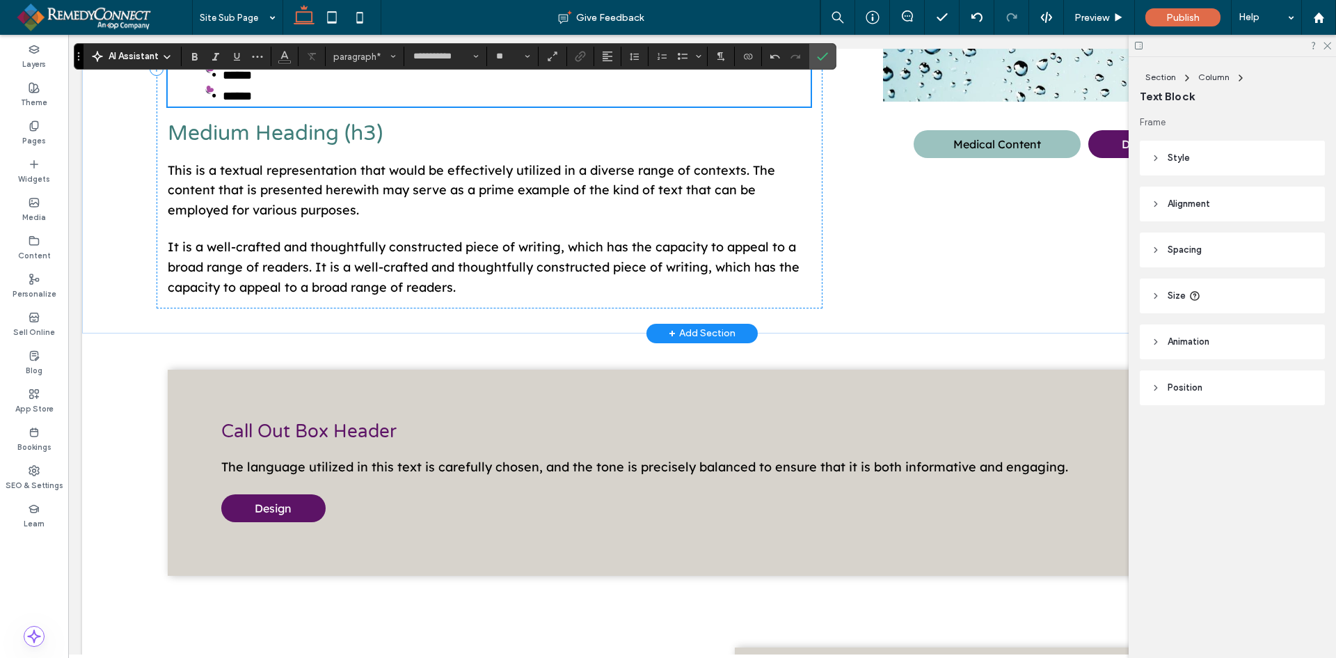
scroll to position [348, 0]
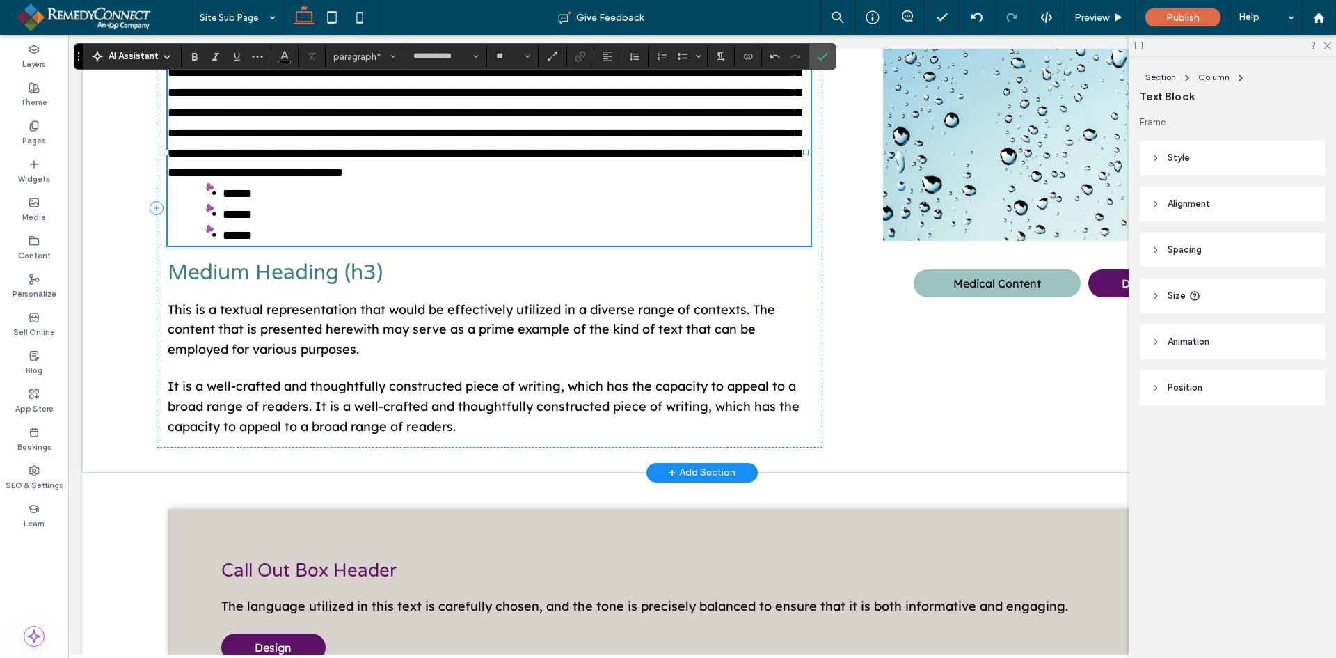
click at [340, 183] on p "**********" at bounding box center [490, 103] width 644 height 160
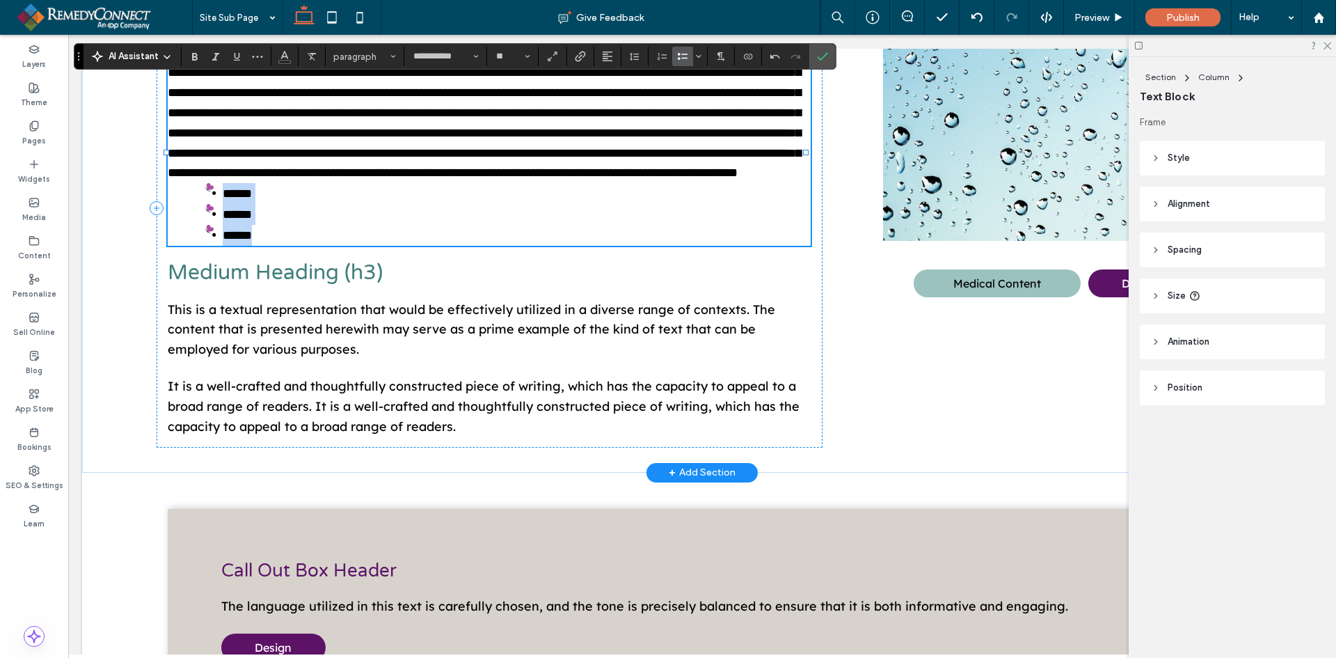
drag, startPoint x: 218, startPoint y: 230, endPoint x: 279, endPoint y: 264, distance: 69.8
click at [279, 245] on ul "****** ****** ******" at bounding box center [495, 214] width 631 height 62
click at [699, 54] on icon "Bulleted list menu" at bounding box center [699, 56] width 8 height 8
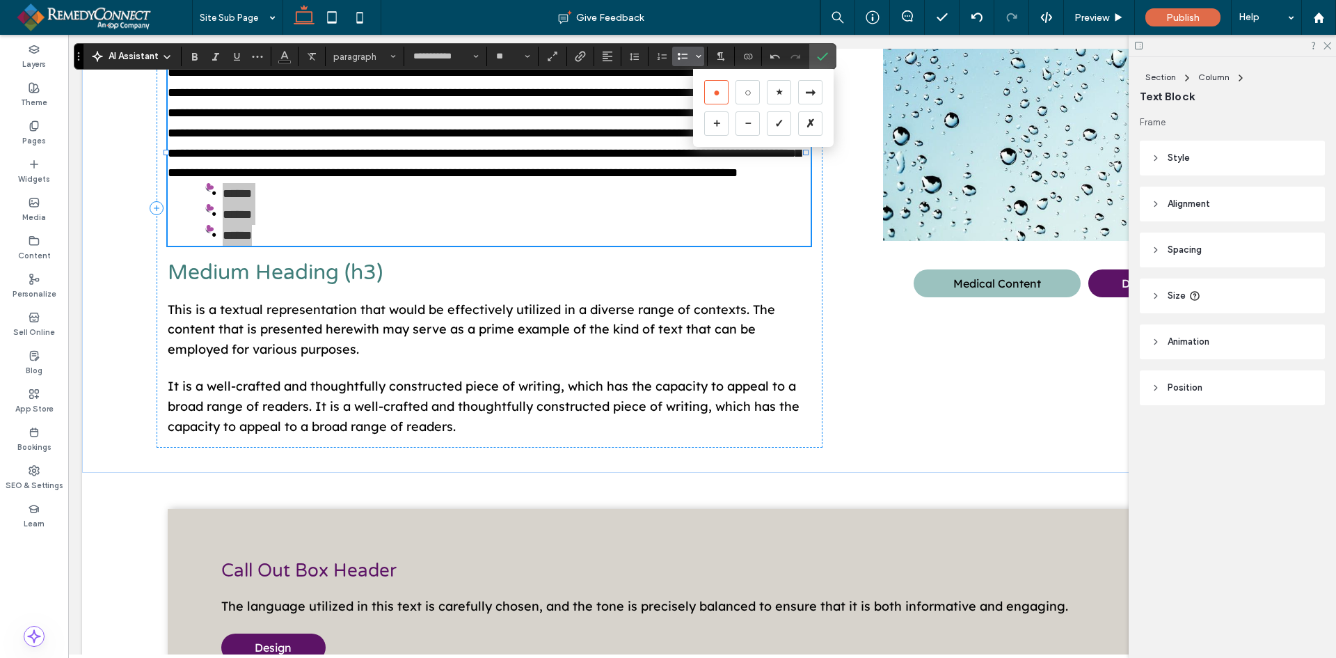
click at [699, 54] on icon "Bulleted list menu" at bounding box center [699, 56] width 8 height 8
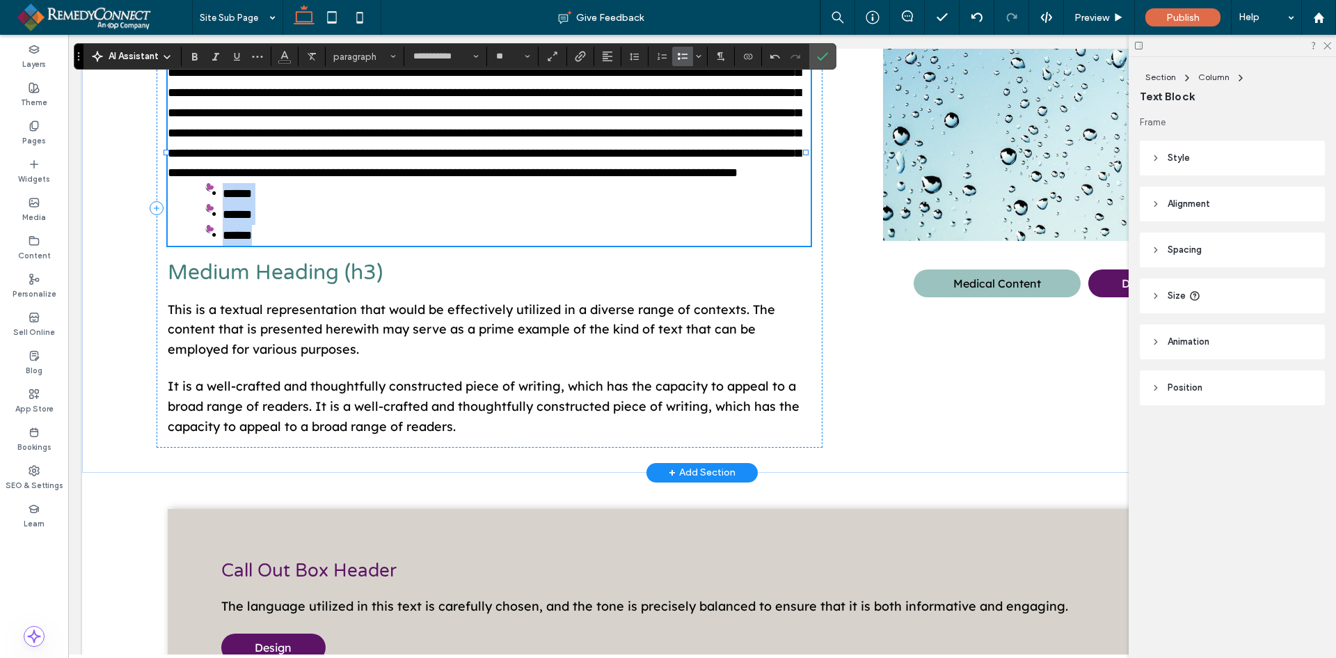
click at [290, 225] on li "******" at bounding box center [508, 214] width 606 height 21
click at [785, 180] on span at bounding box center [484, 102] width 633 height 153
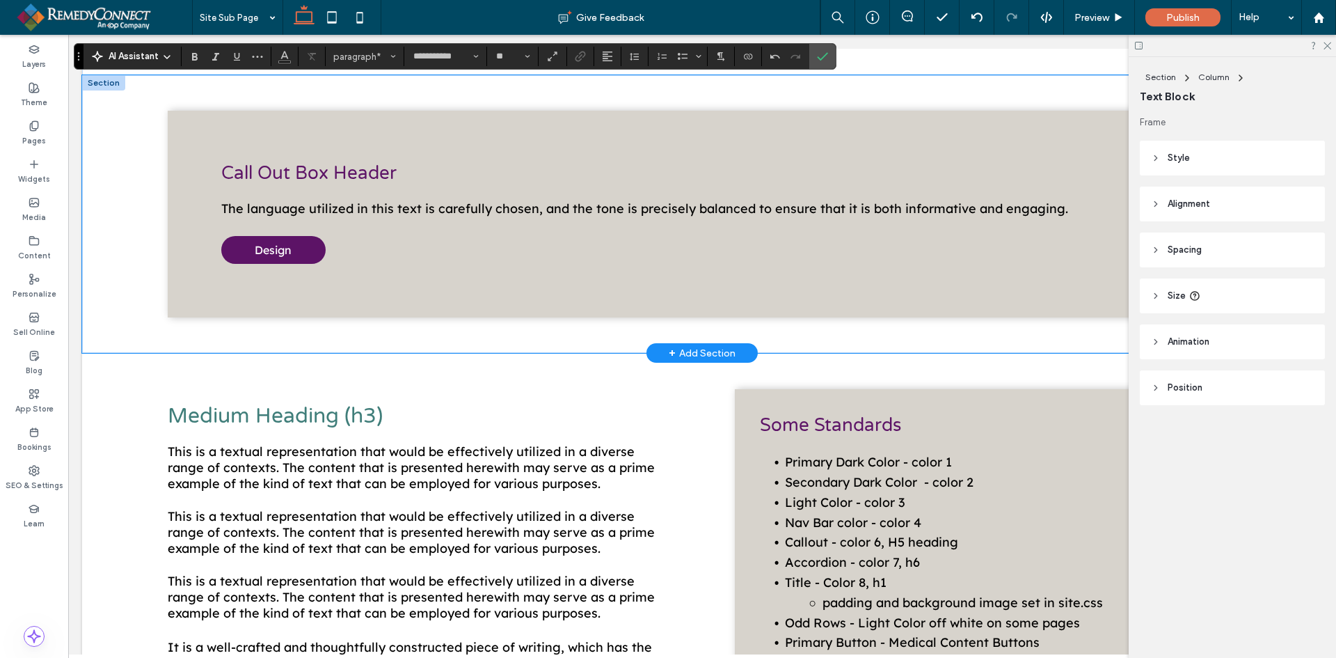
scroll to position [974, 0]
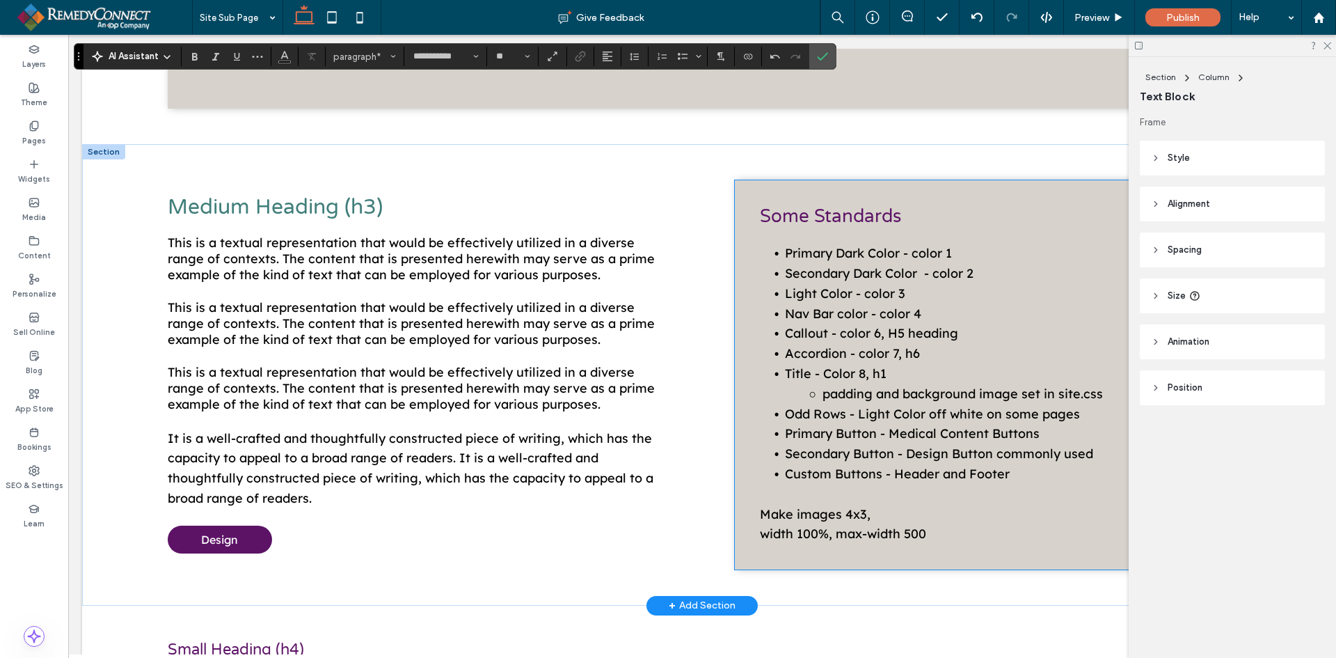
click at [853, 281] on span "Secondary Dark Color - color 2" at bounding box center [879, 273] width 189 height 16
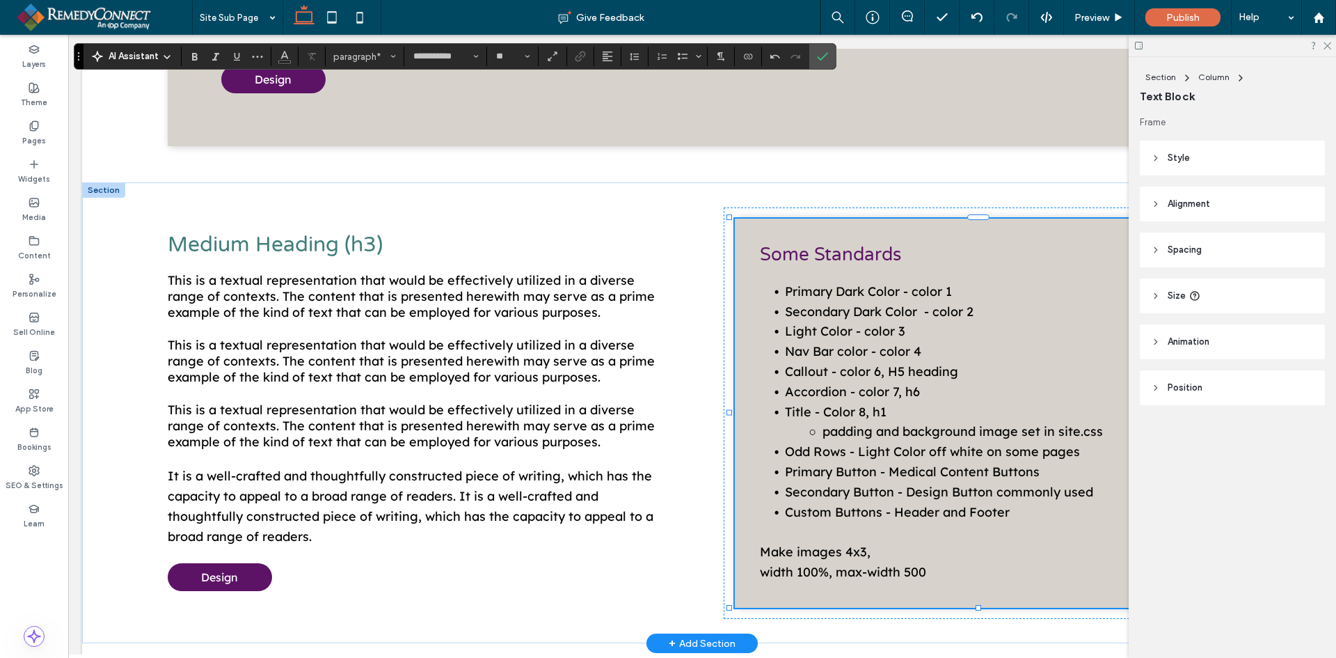
click at [853, 303] on span "Secondary Dark Color - color 2" at bounding box center [879, 311] width 189 height 16
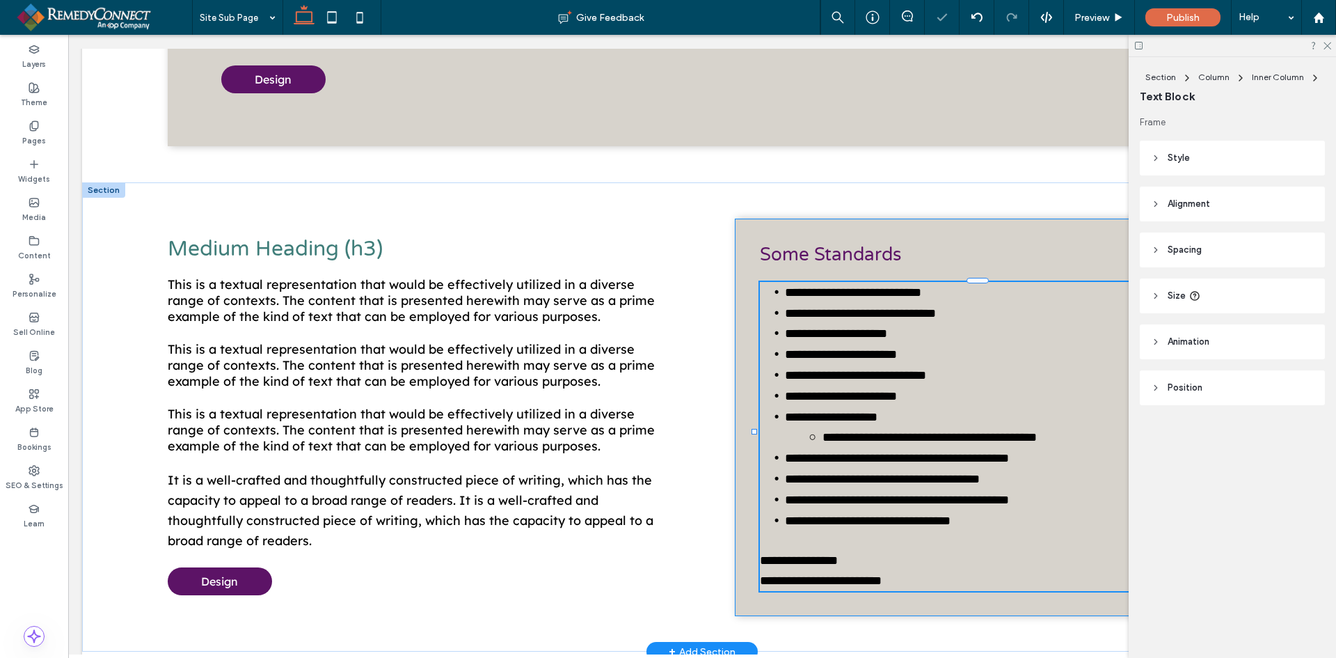
type input "**********"
type input "**"
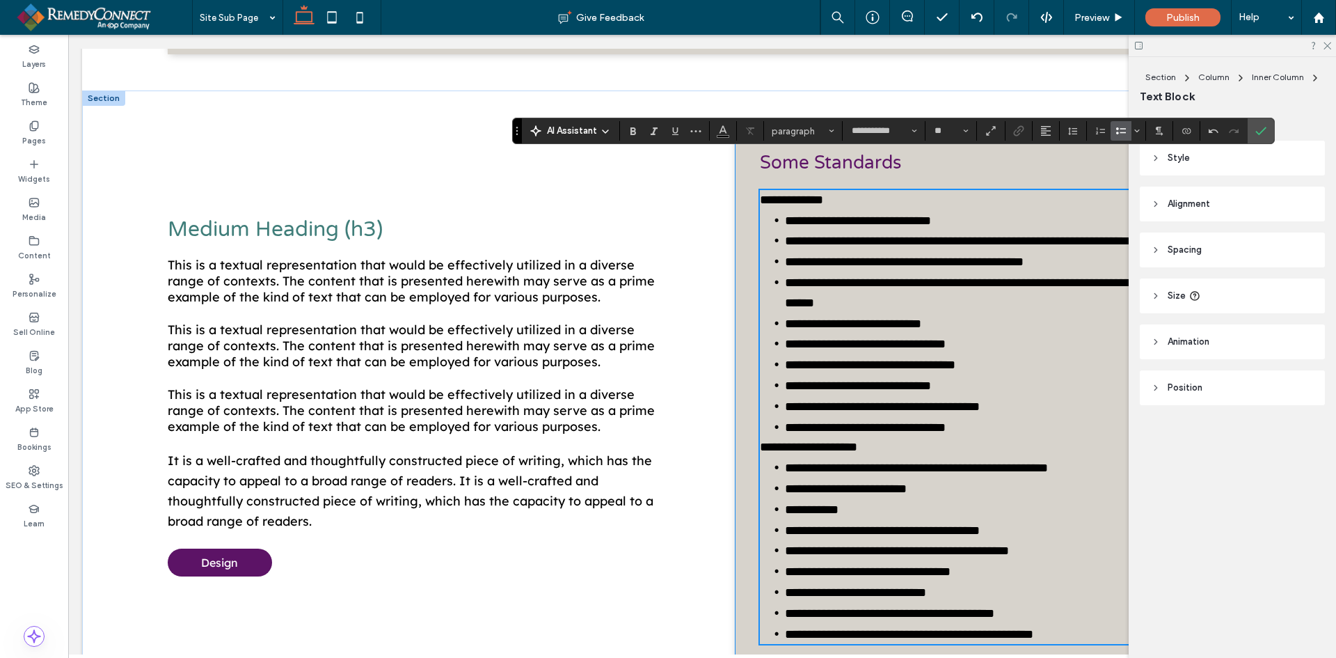
scroll to position [958, 0]
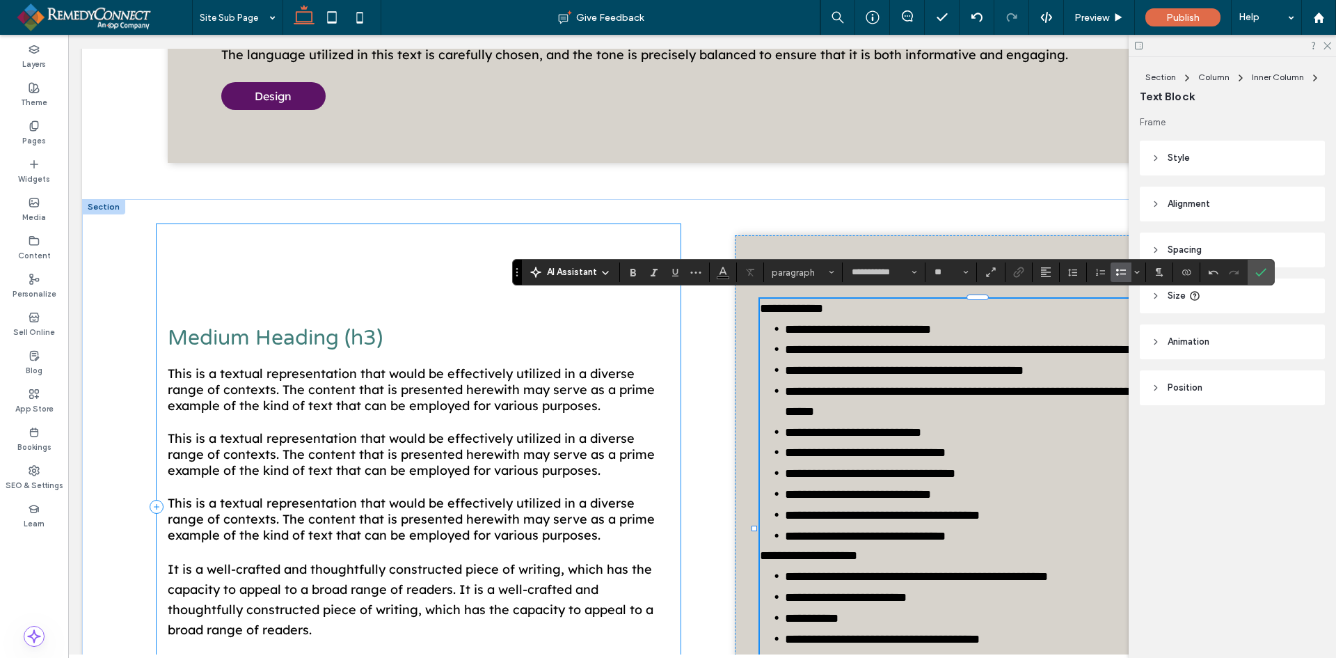
click at [643, 226] on div "Medium Heading (h3) This is a textual representation that would be effectively …" at bounding box center [419, 506] width 524 height 565
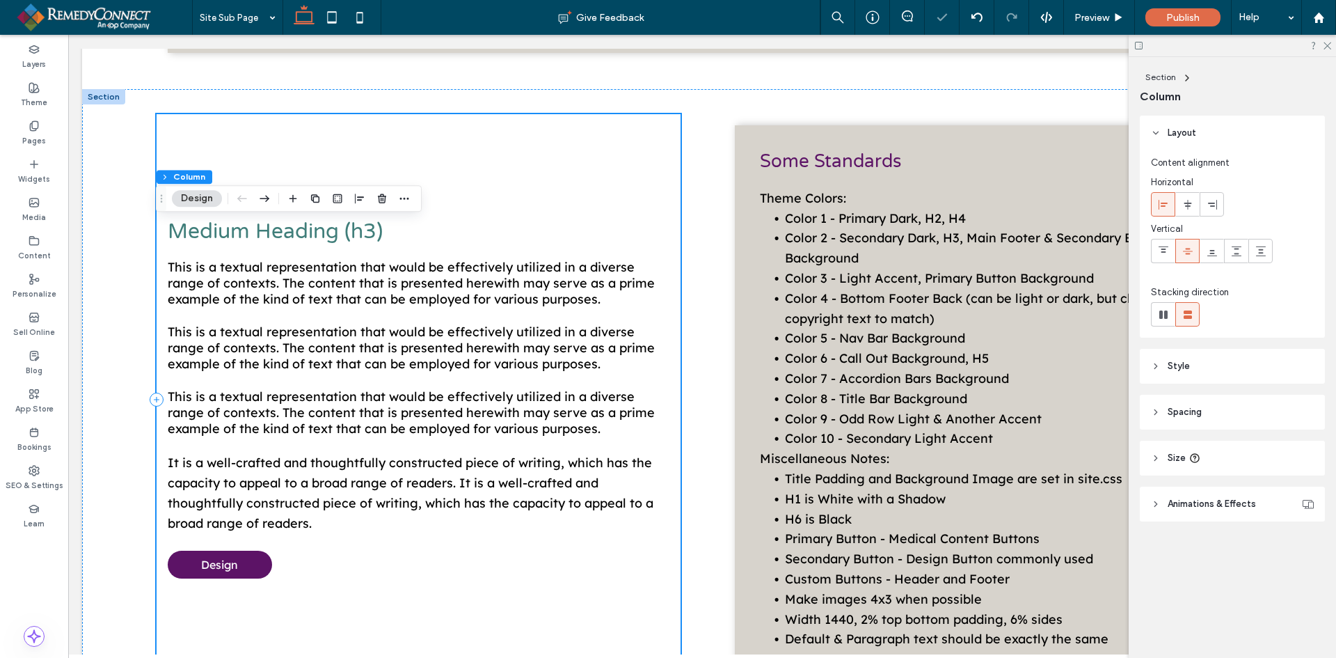
scroll to position [1097, 0]
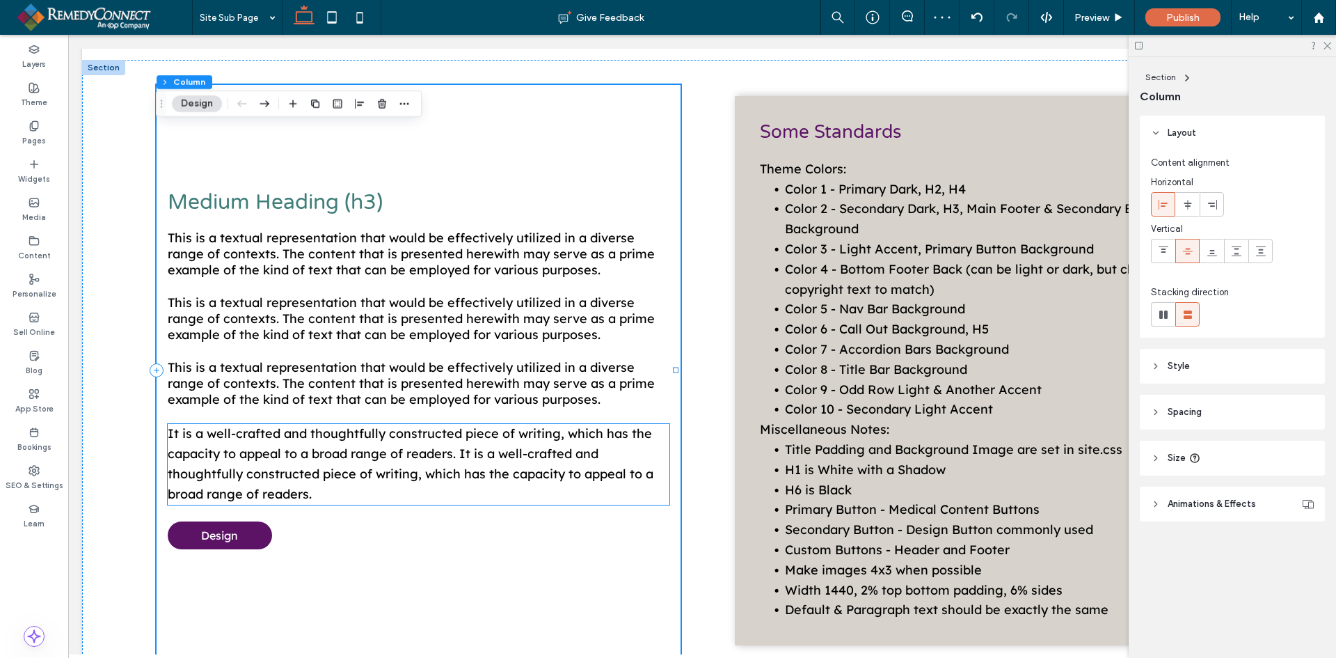
click at [283, 454] on span "It is a well-crafted and thoughtfully constructed piece of writing, which has t…" at bounding box center [411, 463] width 486 height 76
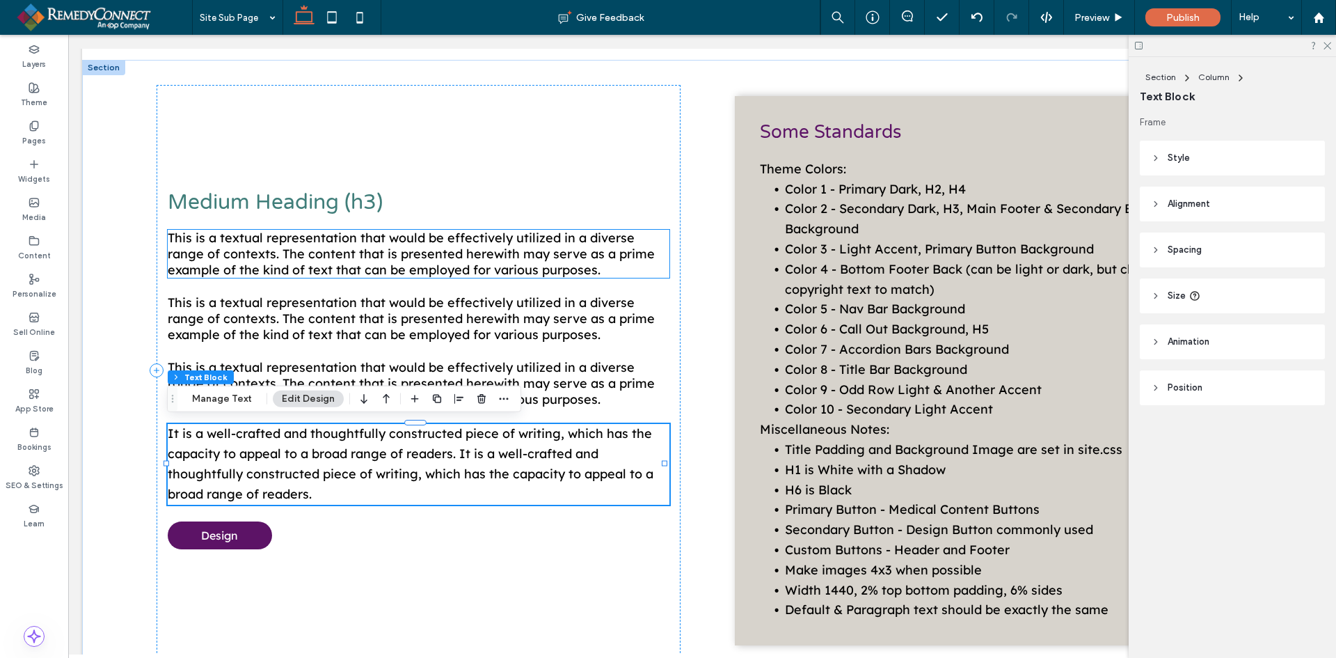
click at [291, 250] on span "This is a textual representation that would be effectively utilized in a divers…" at bounding box center [411, 254] width 487 height 48
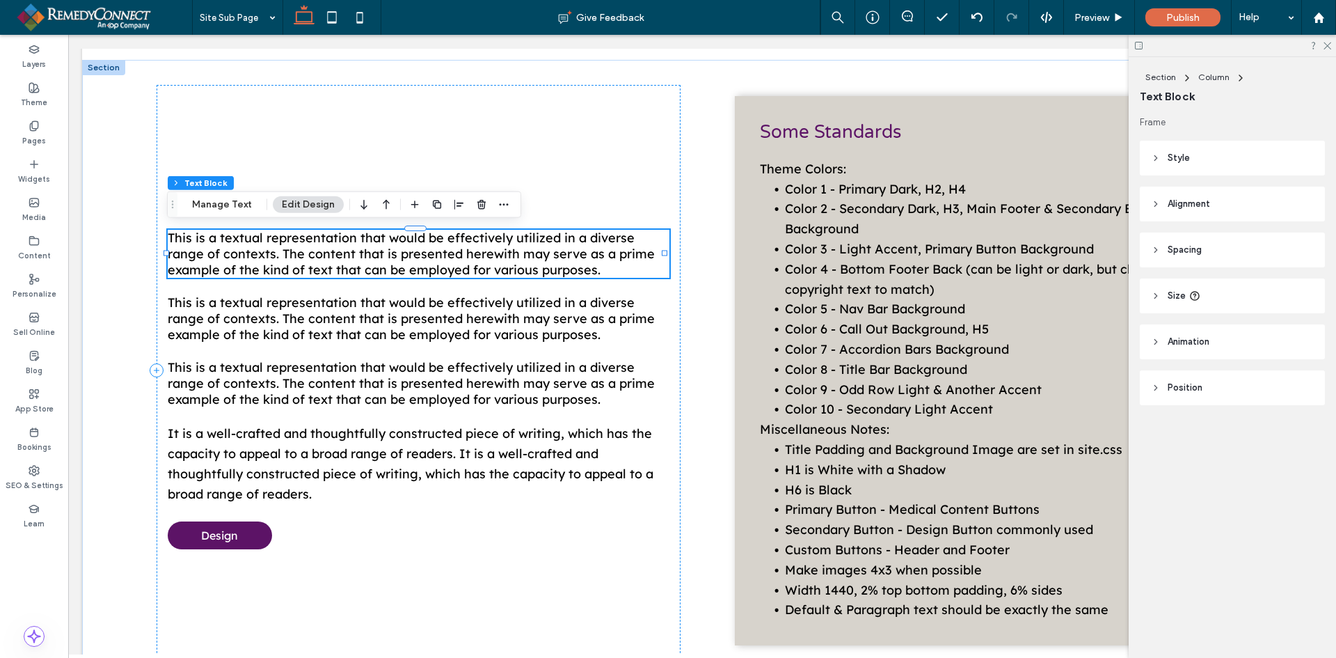
click at [291, 250] on div "This is a textual representation that would be effectively utilized in a divers…" at bounding box center [419, 254] width 502 height 48
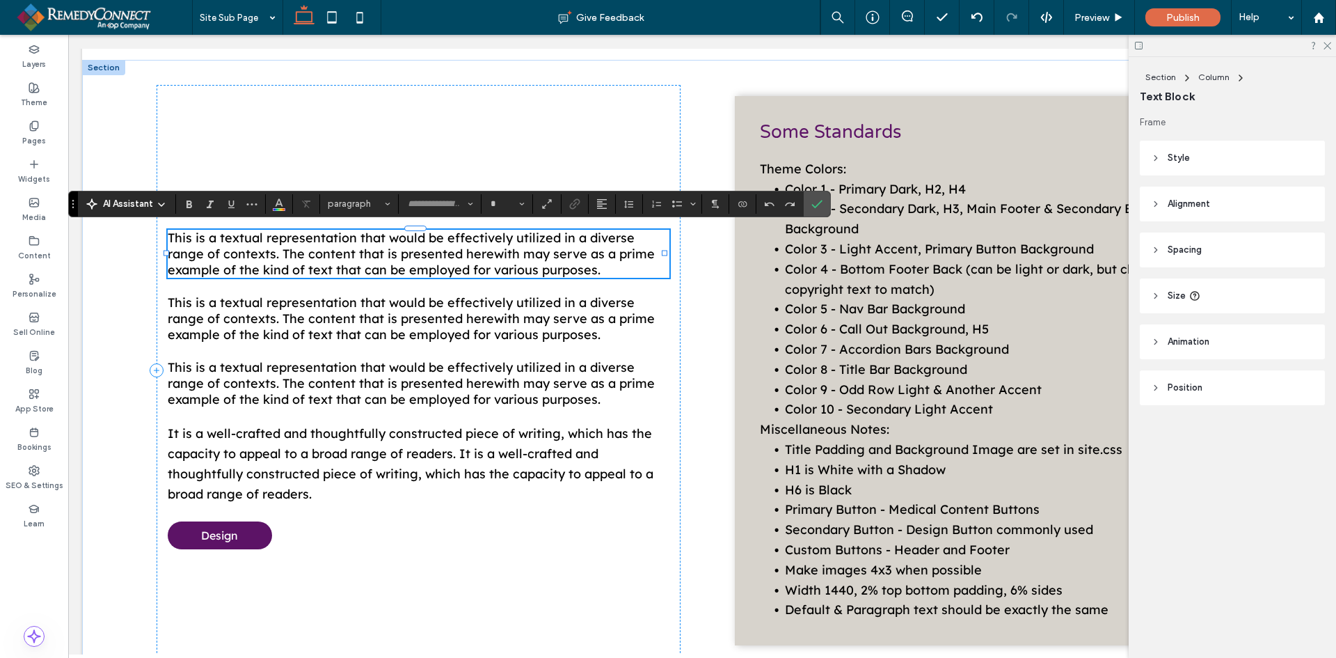
type input "**********"
type input "**"
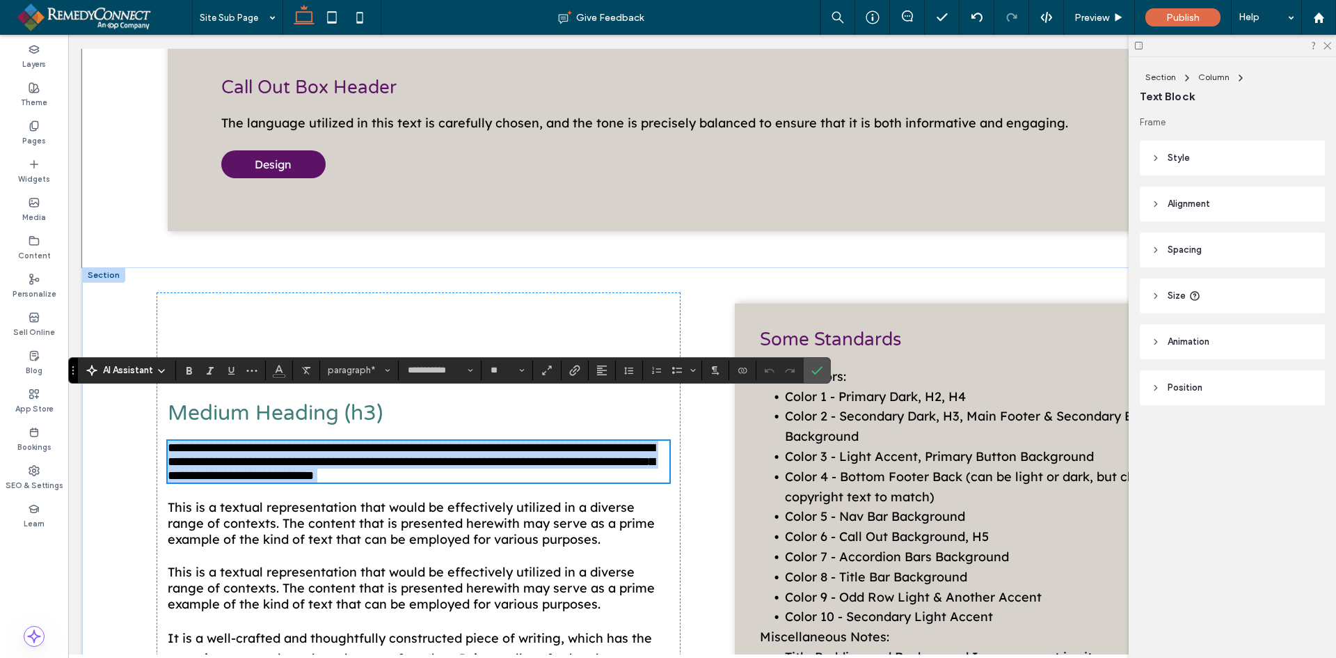
scroll to position [888, 0]
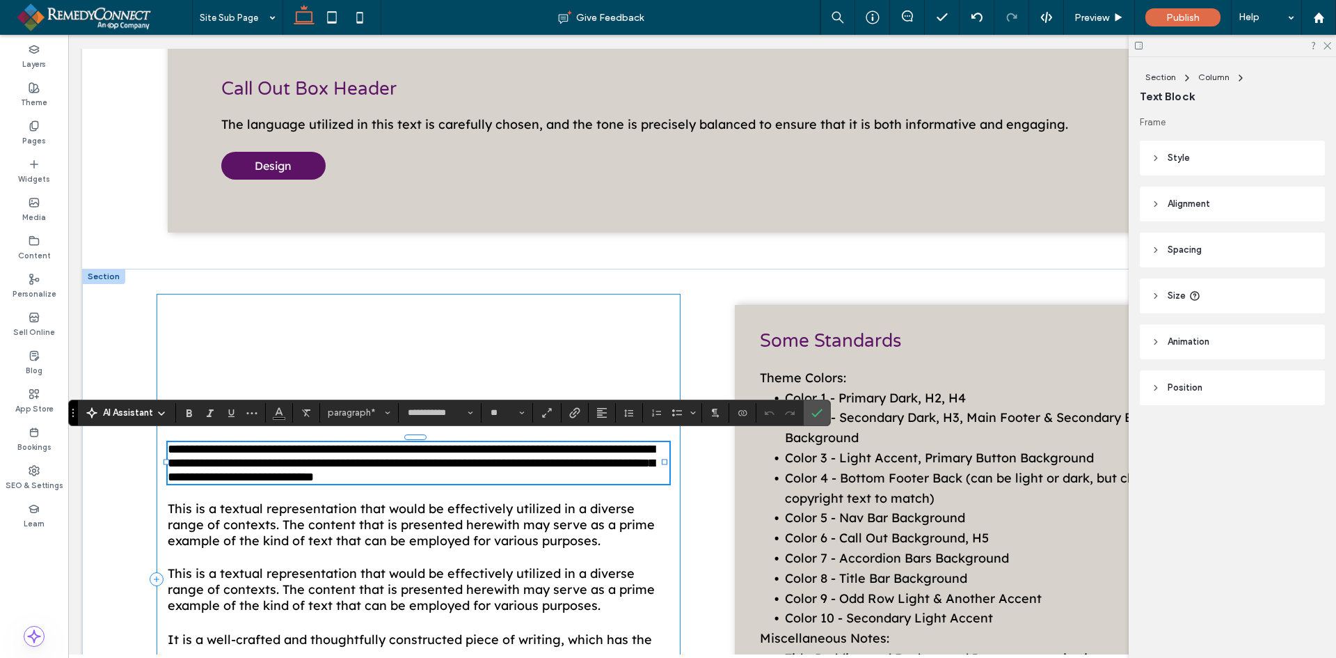
click at [303, 310] on div "**********" at bounding box center [419, 580] width 524 height 572
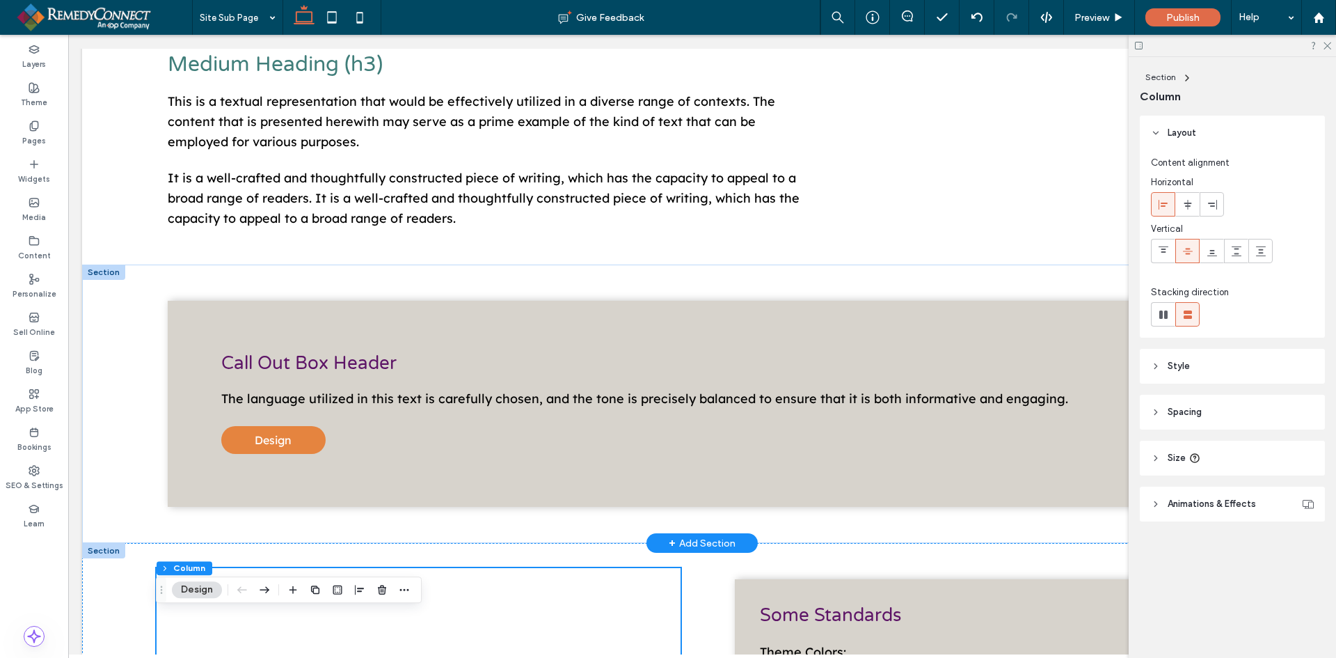
scroll to position [540, 0]
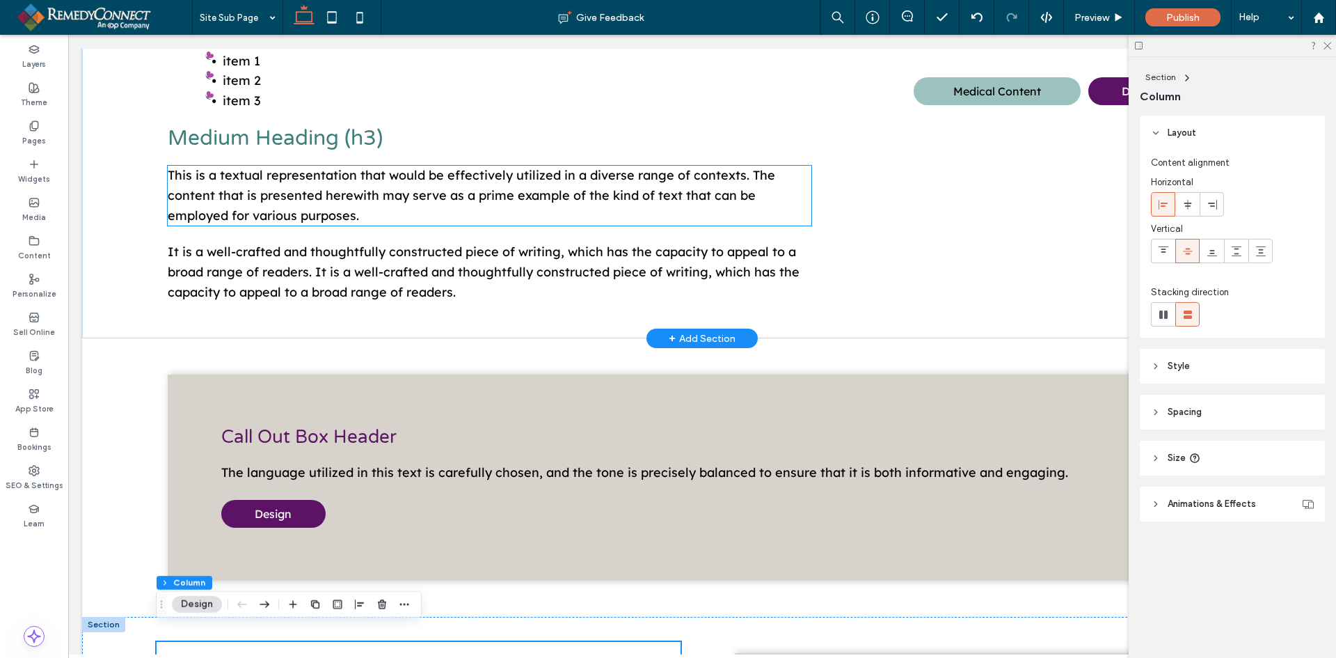
click at [278, 194] on span "This is a textual representation that would be effectively utilized in a divers…" at bounding box center [472, 195] width 608 height 56
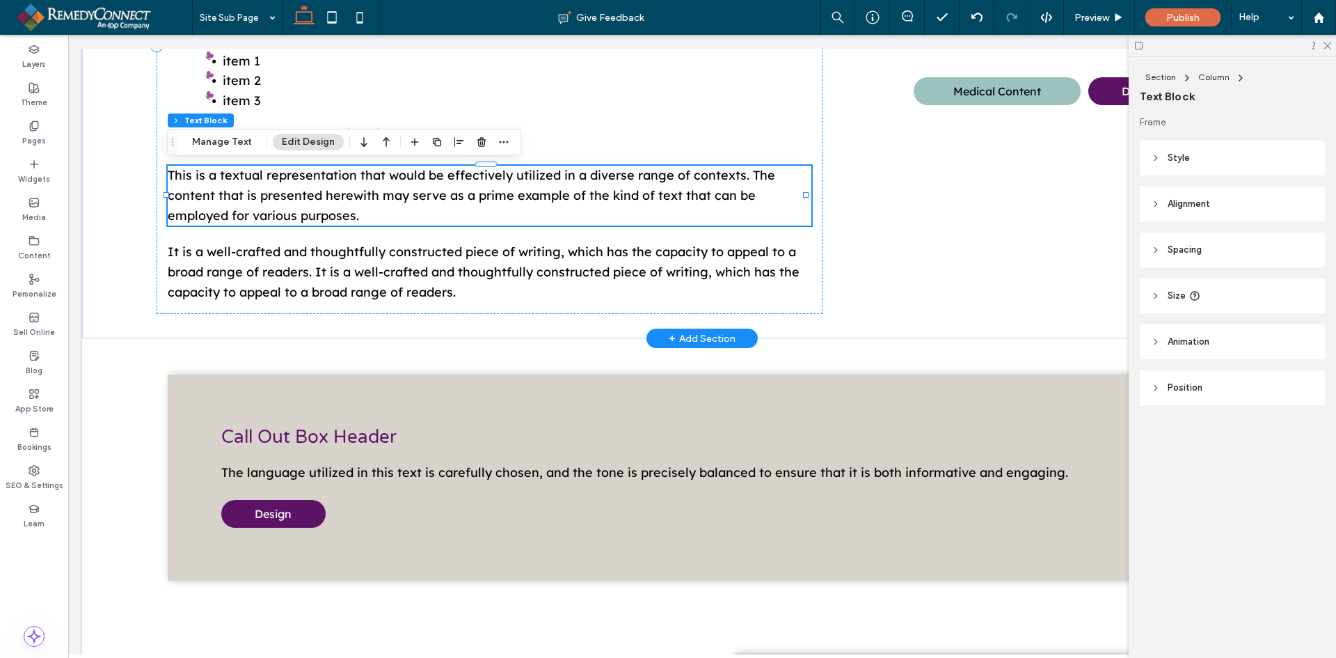
click at [278, 194] on div "This is a textual representation that would be effectively utilized in a divers…" at bounding box center [490, 196] width 644 height 60
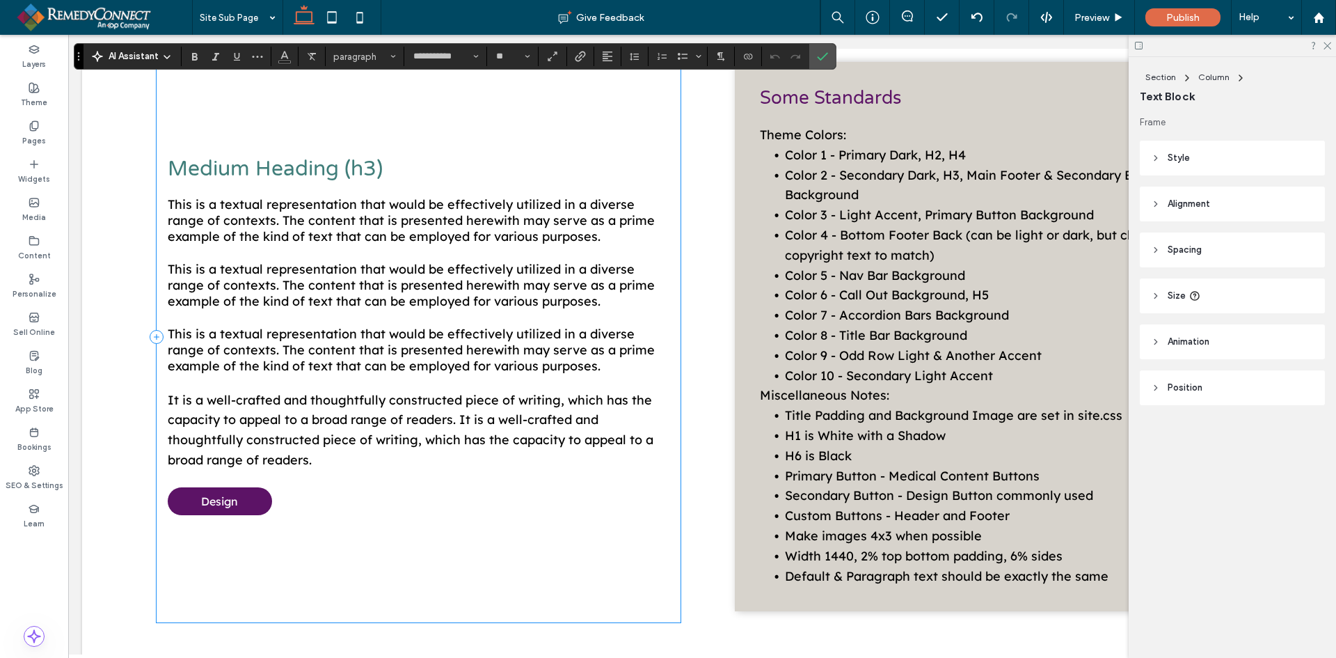
scroll to position [1167, 0]
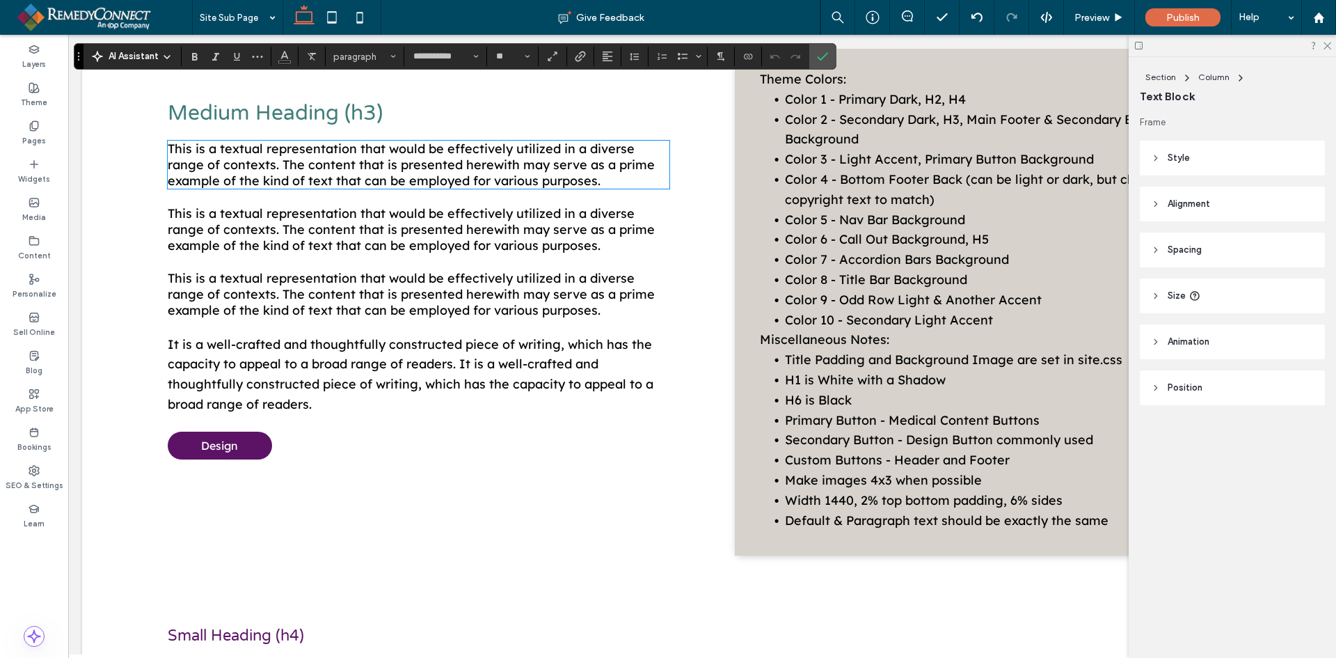
click at [329, 189] on span "This is a textual representation that would be effectively utilized in a divers…" at bounding box center [411, 165] width 487 height 48
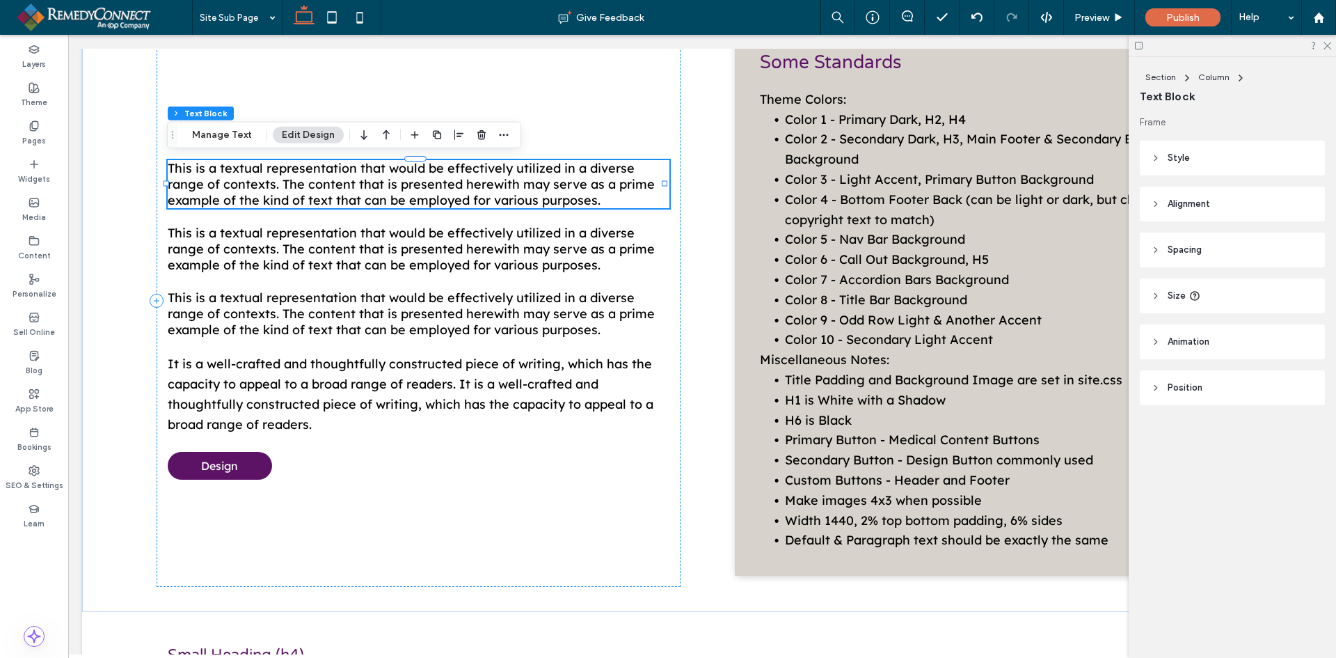
click at [329, 194] on div "This is a textual representation that would be effectively utilized in a divers…" at bounding box center [419, 184] width 502 height 48
type input "**********"
type input "**"
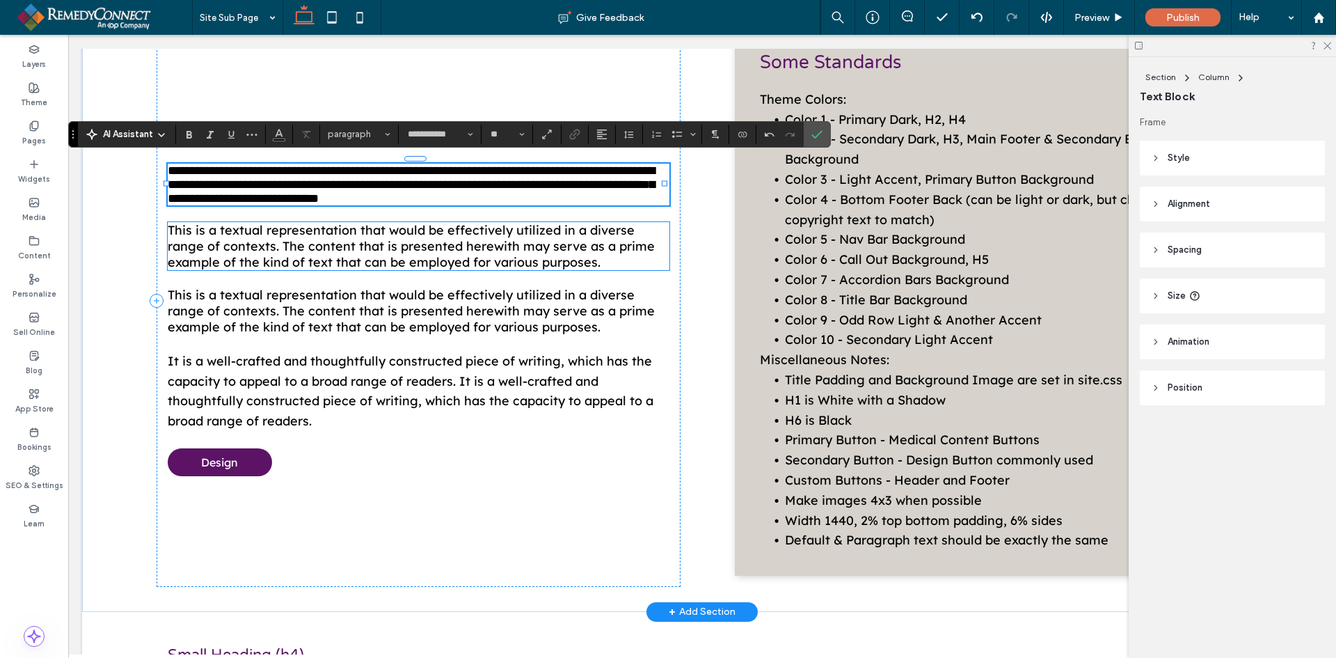
click at [306, 234] on span "This is a textual representation that would be effectively utilized in a divers…" at bounding box center [411, 246] width 487 height 48
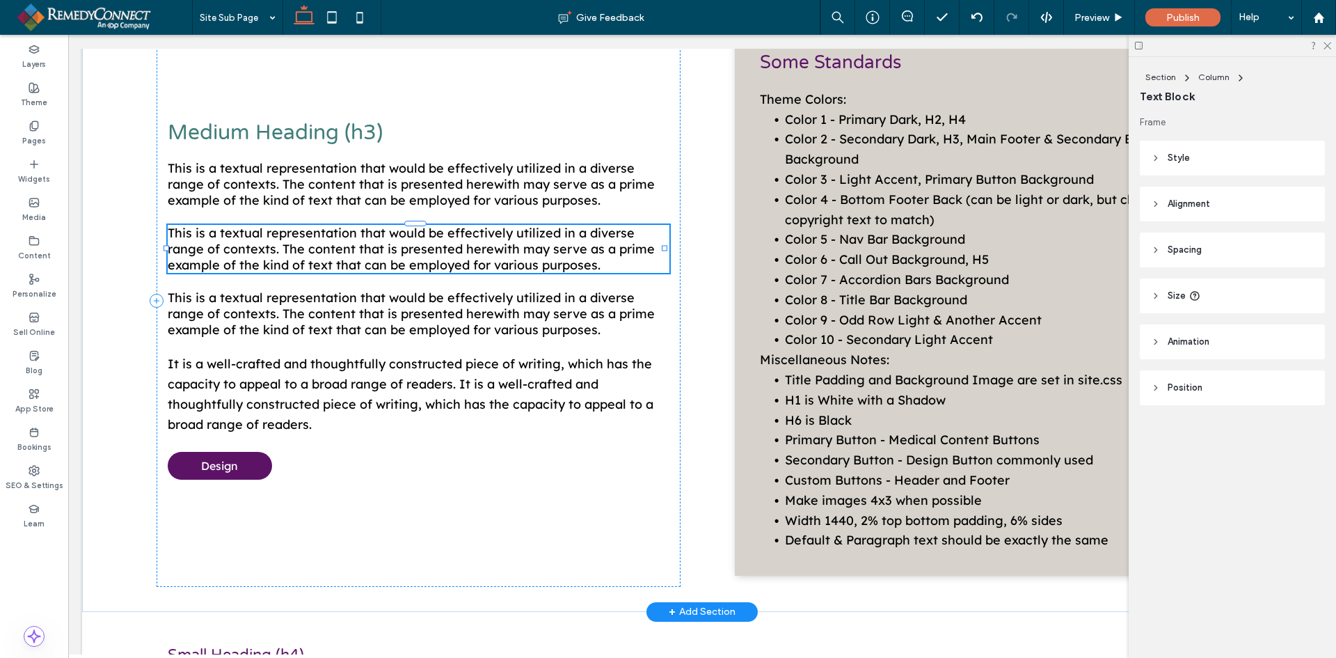
click at [306, 234] on div "This is a textual representation that would be effectively utilized in a divers…" at bounding box center [419, 249] width 502 height 48
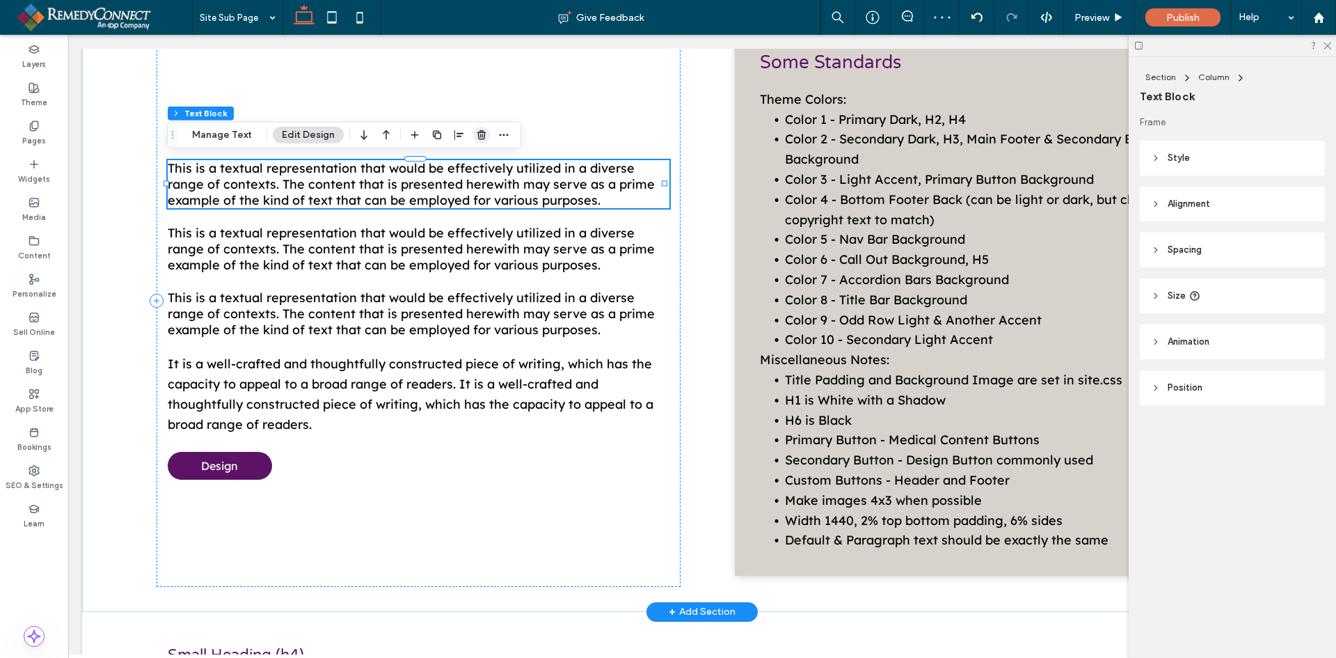
drag, startPoint x: 475, startPoint y: 128, endPoint x: 417, endPoint y: 118, distance: 58.7
click at [475, 128] on span "button" at bounding box center [481, 135] width 17 height 17
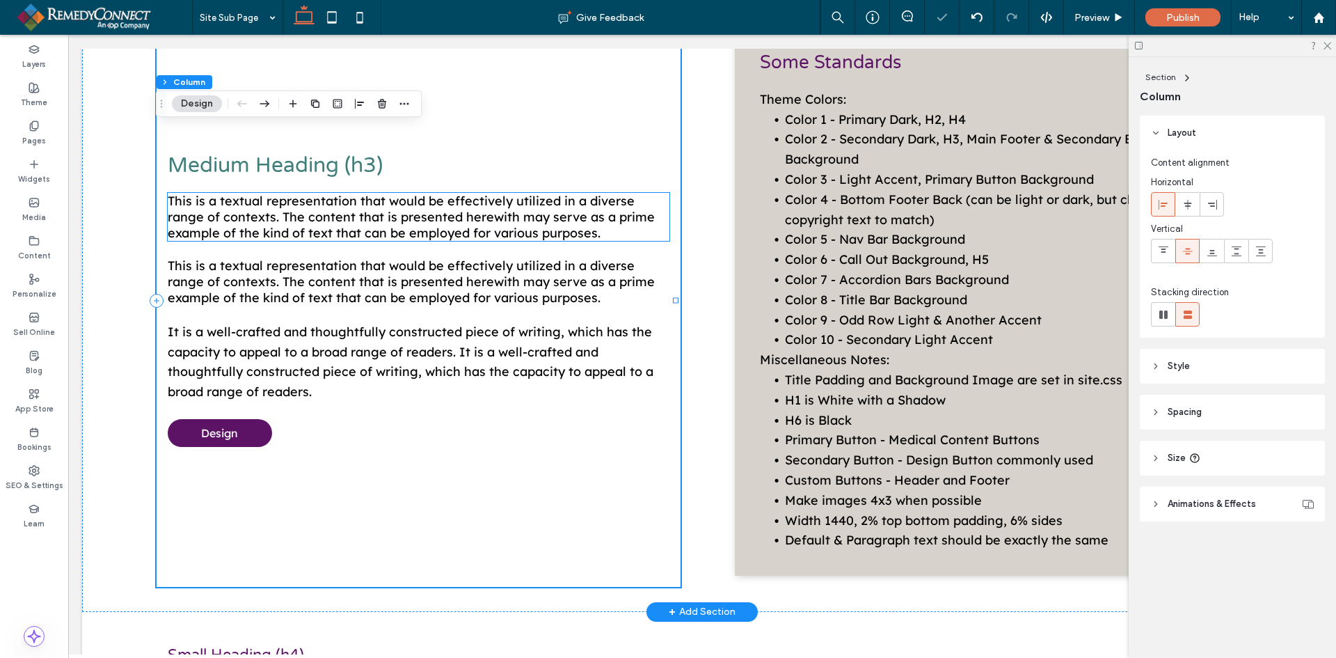
click at [467, 223] on span "This is a textual representation that would be effectively utilized in a divers…" at bounding box center [411, 217] width 487 height 48
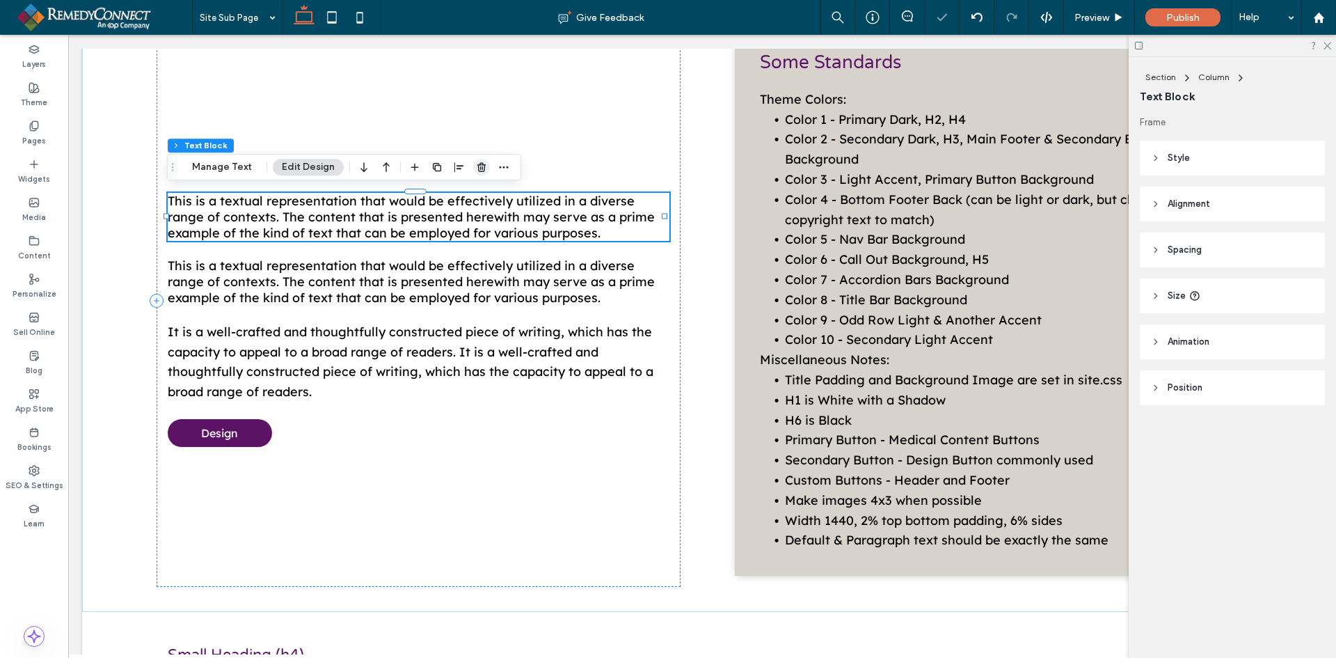
click at [478, 170] on use "button" at bounding box center [481, 166] width 8 height 9
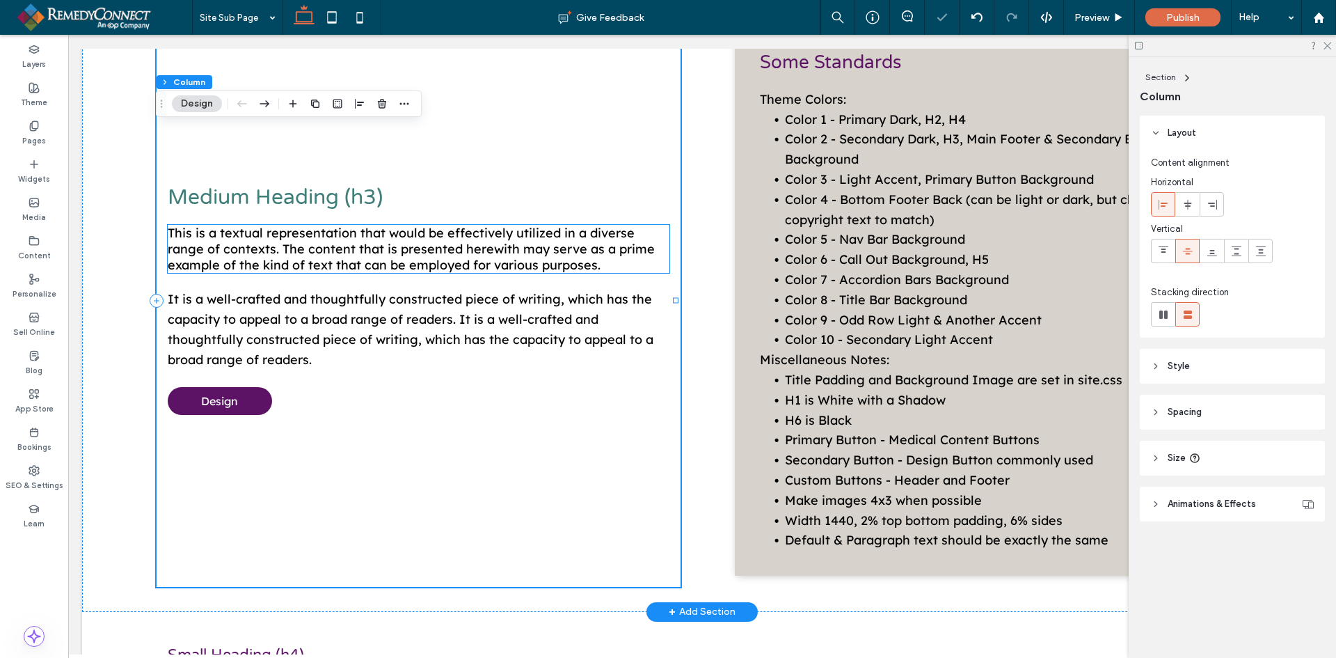
click at [459, 239] on span "This is a textual representation that would be effectively utilized in a divers…" at bounding box center [411, 249] width 487 height 48
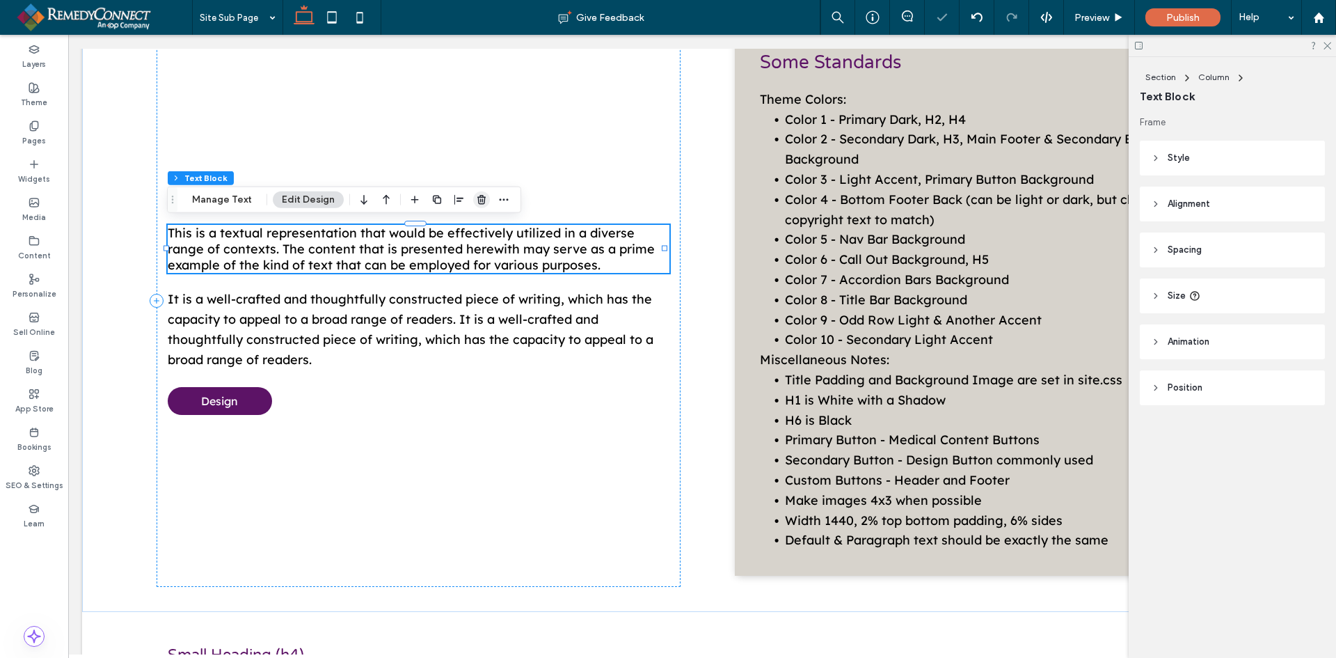
click at [480, 203] on icon "button" at bounding box center [481, 199] width 11 height 11
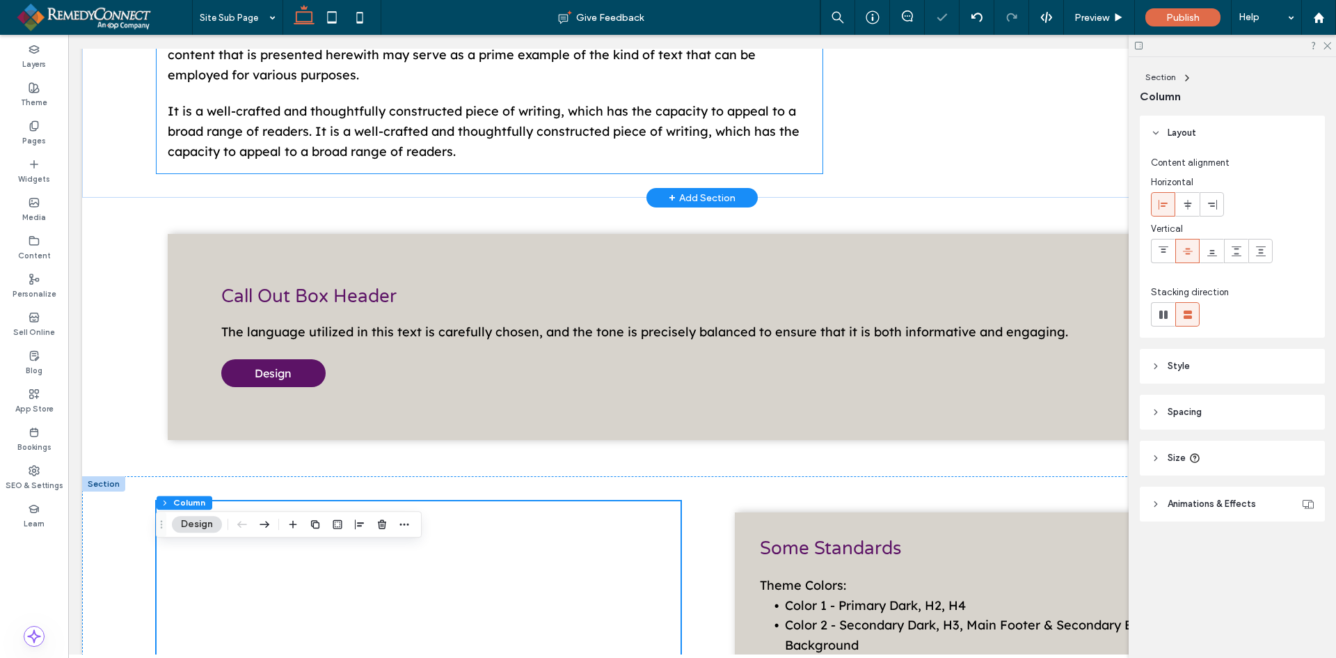
scroll to position [540, 0]
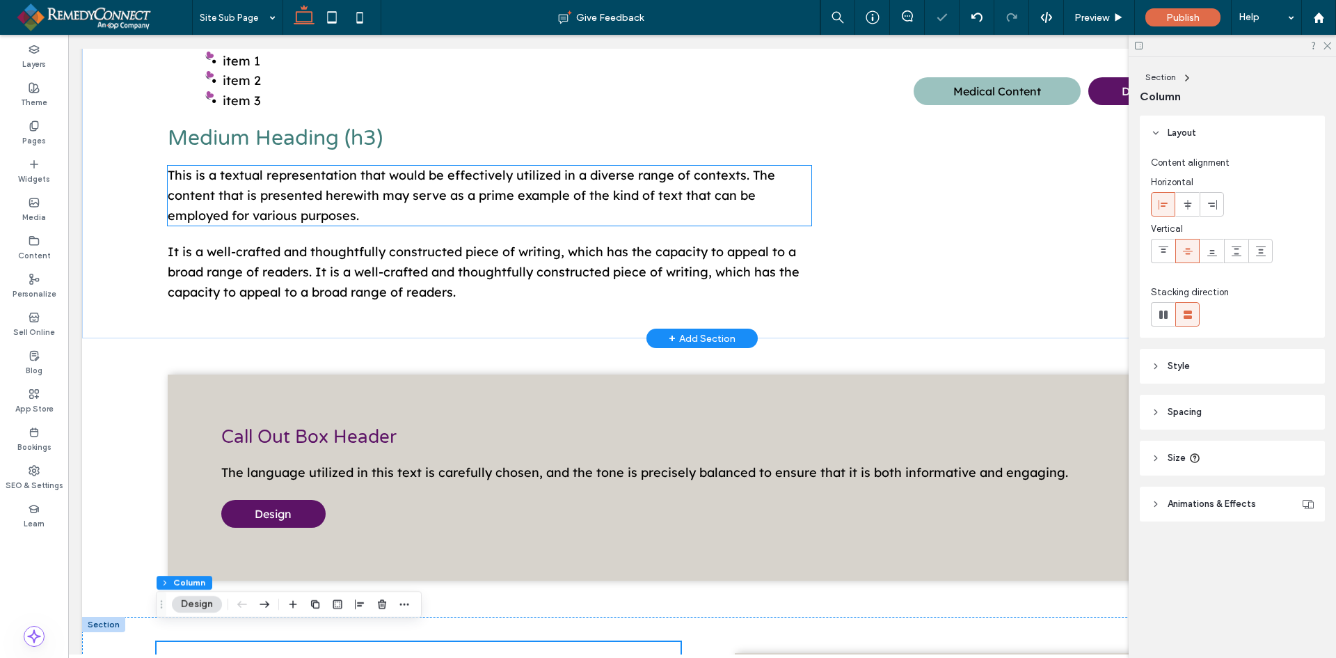
click at [413, 200] on span "This is a textual representation that would be effectively utilized in a divers…" at bounding box center [472, 195] width 608 height 56
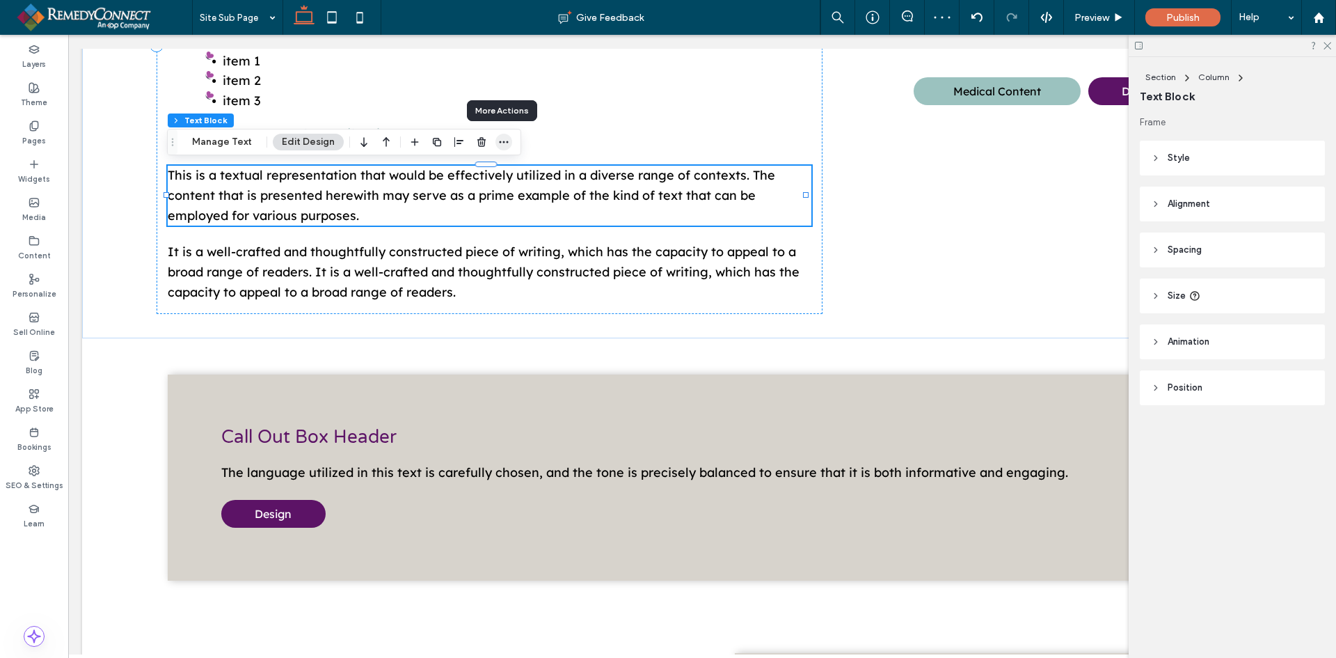
click at [500, 137] on icon "button" at bounding box center [503, 141] width 11 height 11
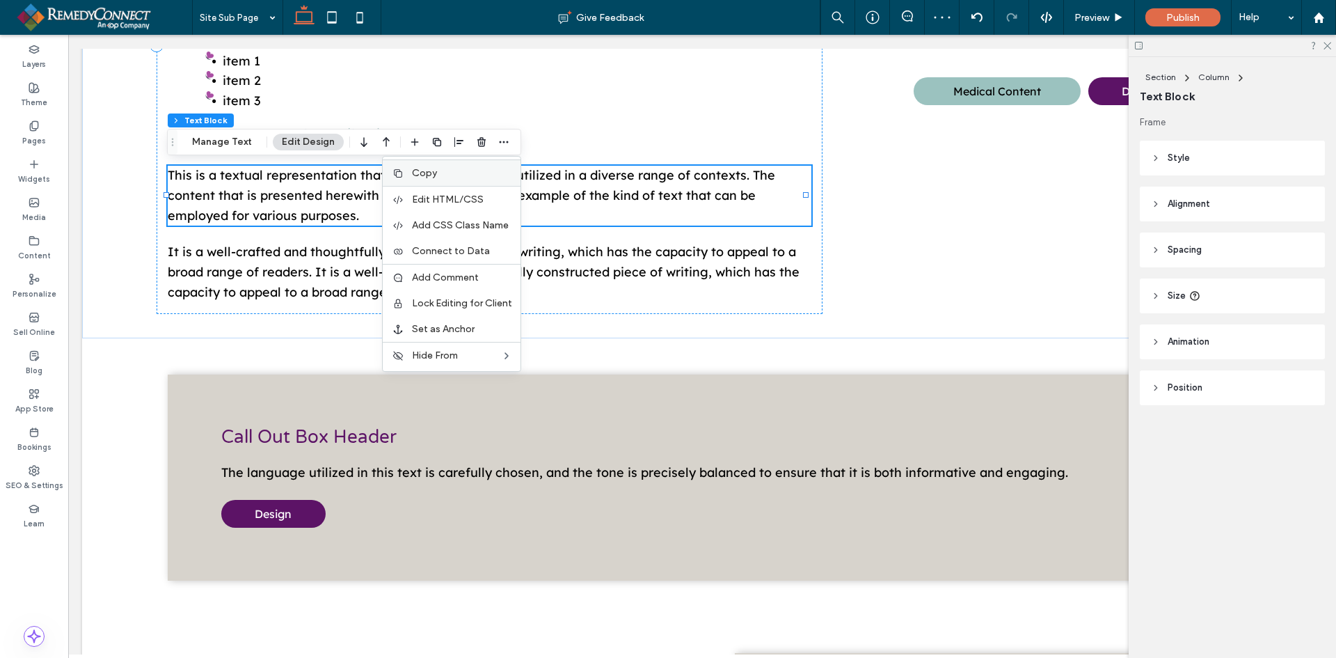
click at [437, 172] on label "Copy" at bounding box center [462, 173] width 100 height 12
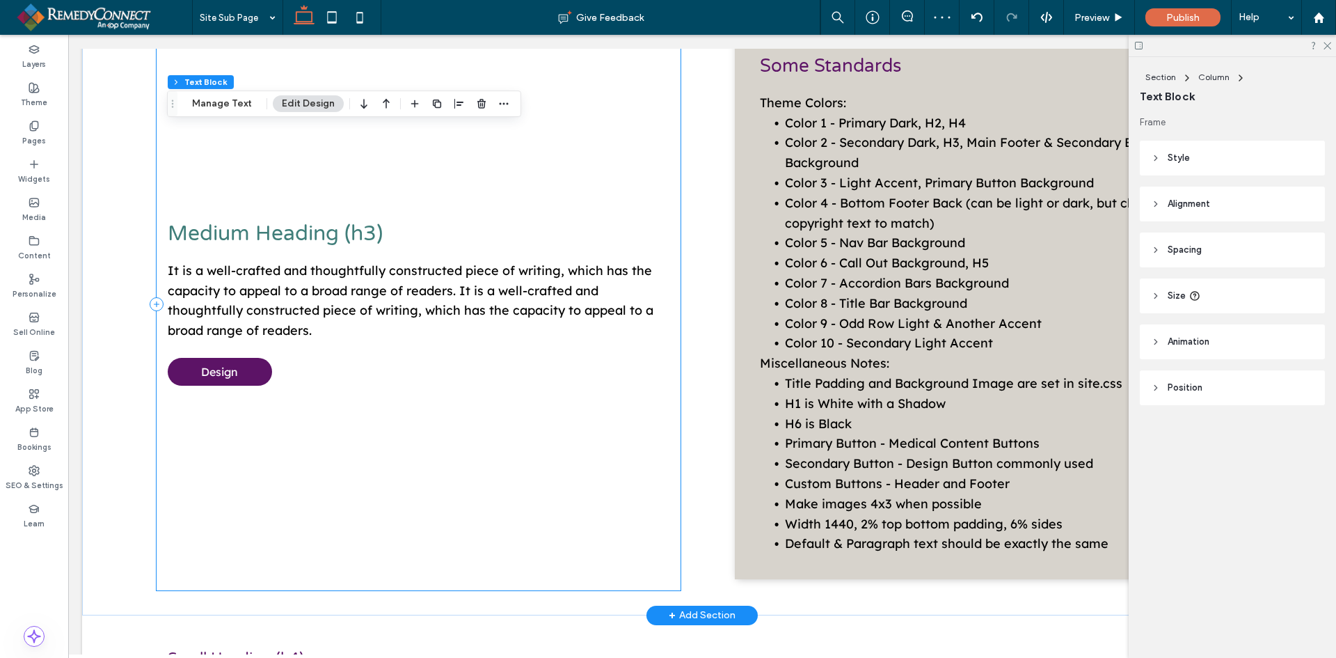
scroll to position [1167, 0]
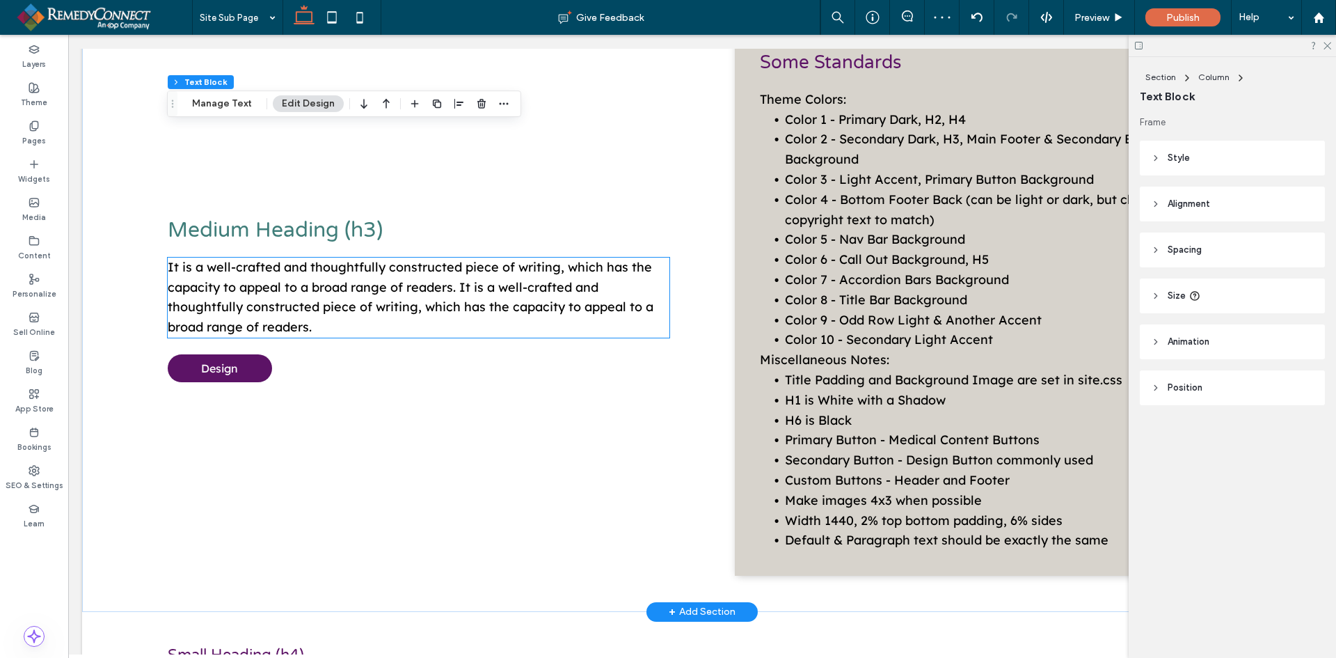
click at [371, 296] on span "It is a well-crafted and thoughtfully constructed piece of writing, which has t…" at bounding box center [411, 297] width 486 height 76
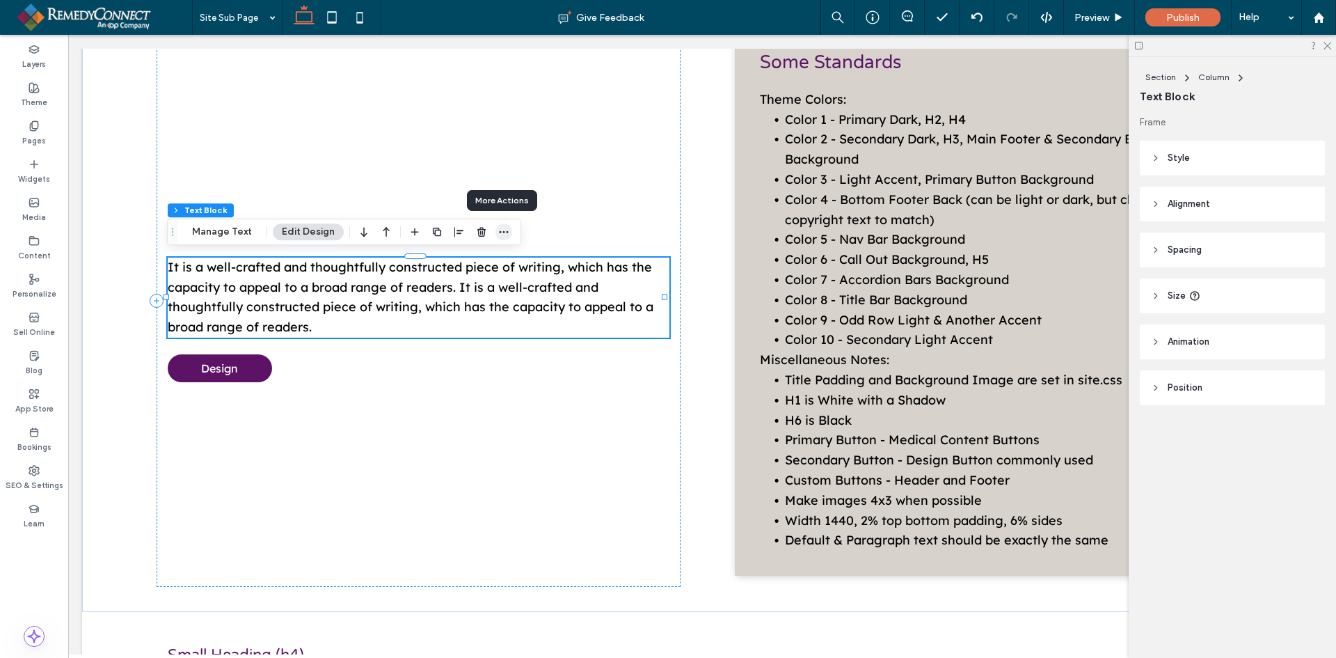
click at [500, 230] on icon "button" at bounding box center [503, 231] width 11 height 11
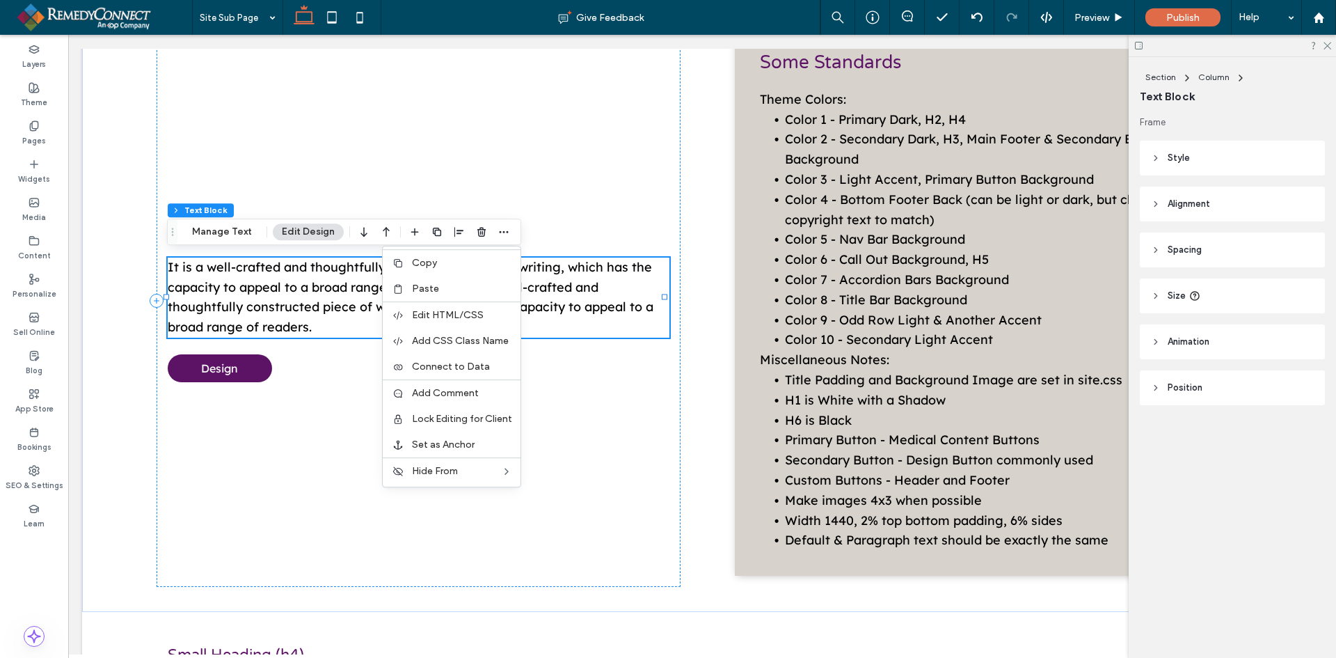
click at [435, 287] on span "Paste" at bounding box center [425, 289] width 27 height 12
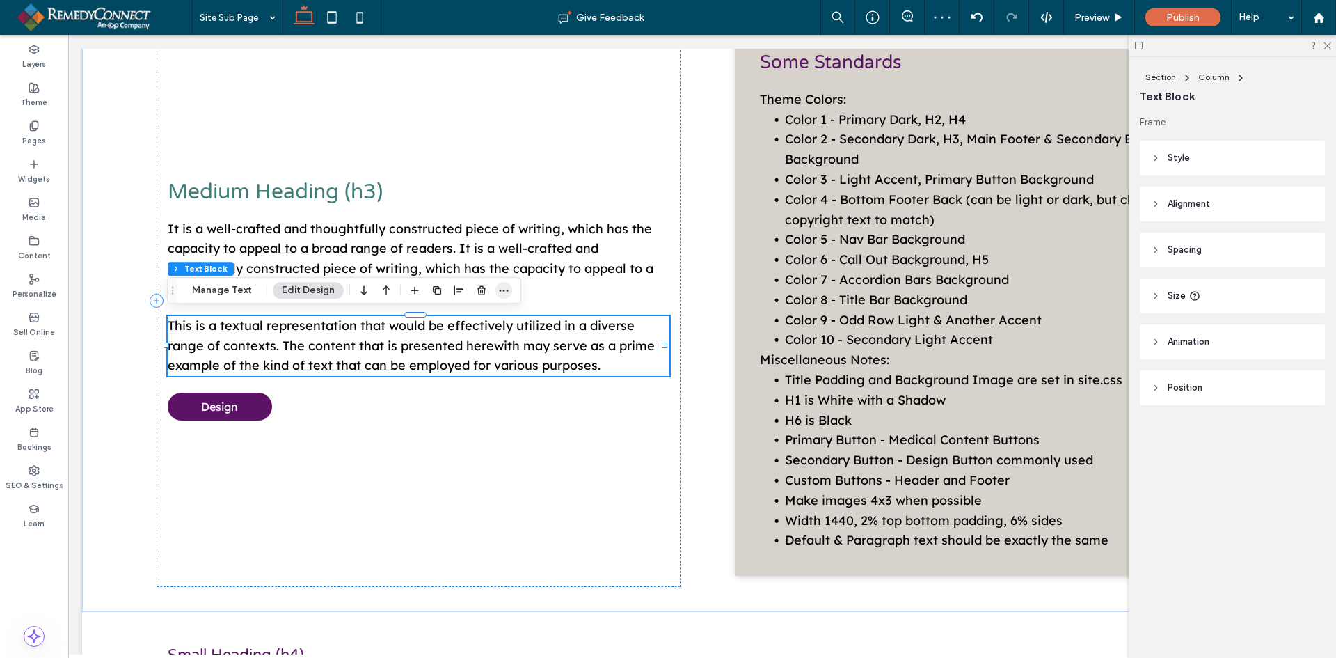
click at [500, 290] on icon "button" at bounding box center [503, 290] width 11 height 11
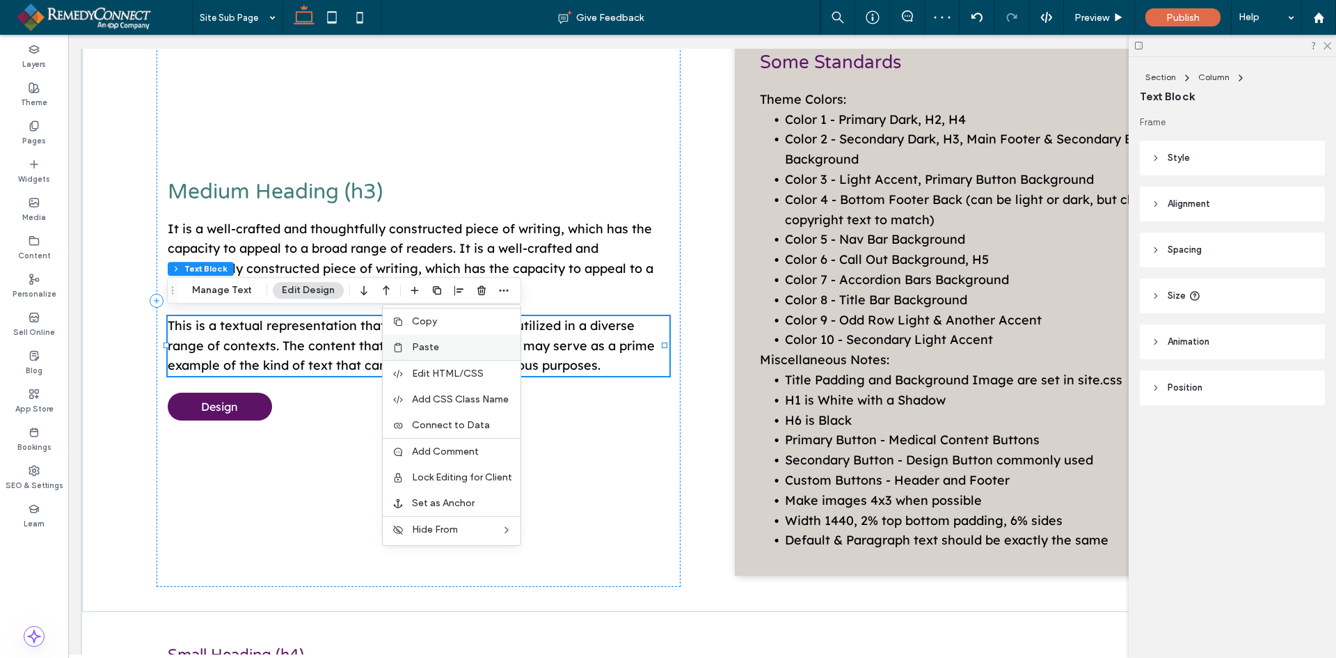
click at [455, 350] on label "Paste" at bounding box center [462, 347] width 100 height 12
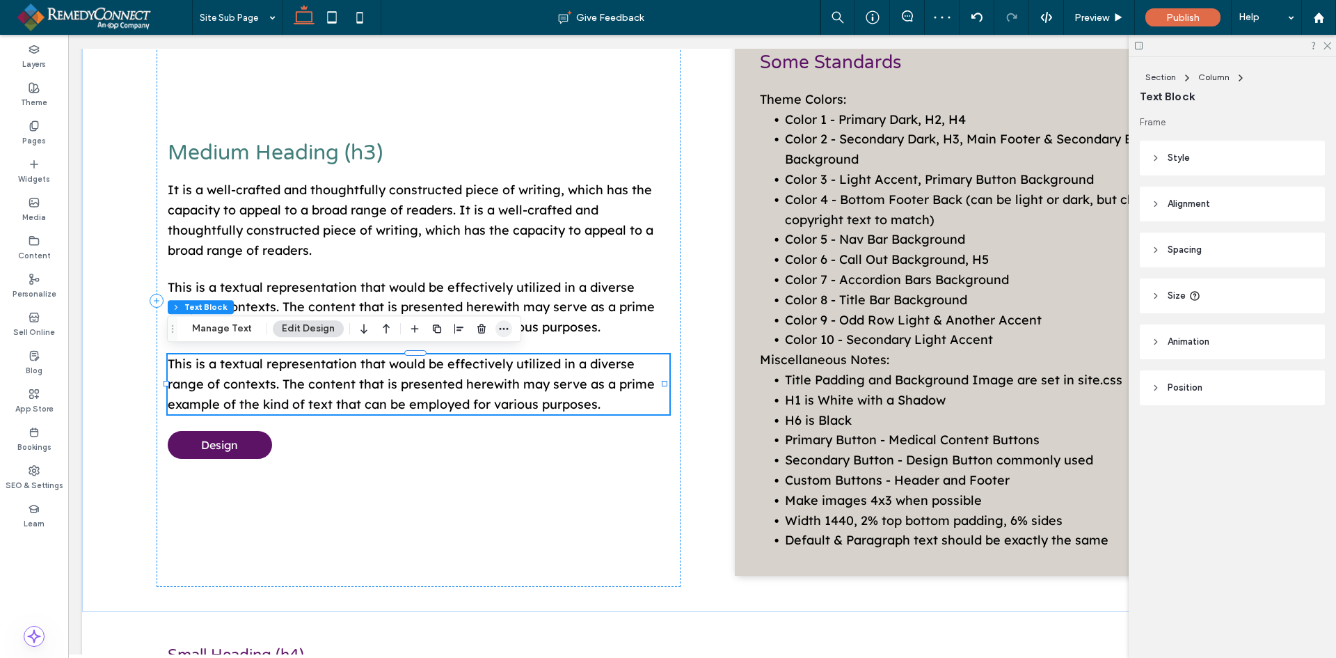
click at [506, 329] on icon "button" at bounding box center [503, 328] width 11 height 11
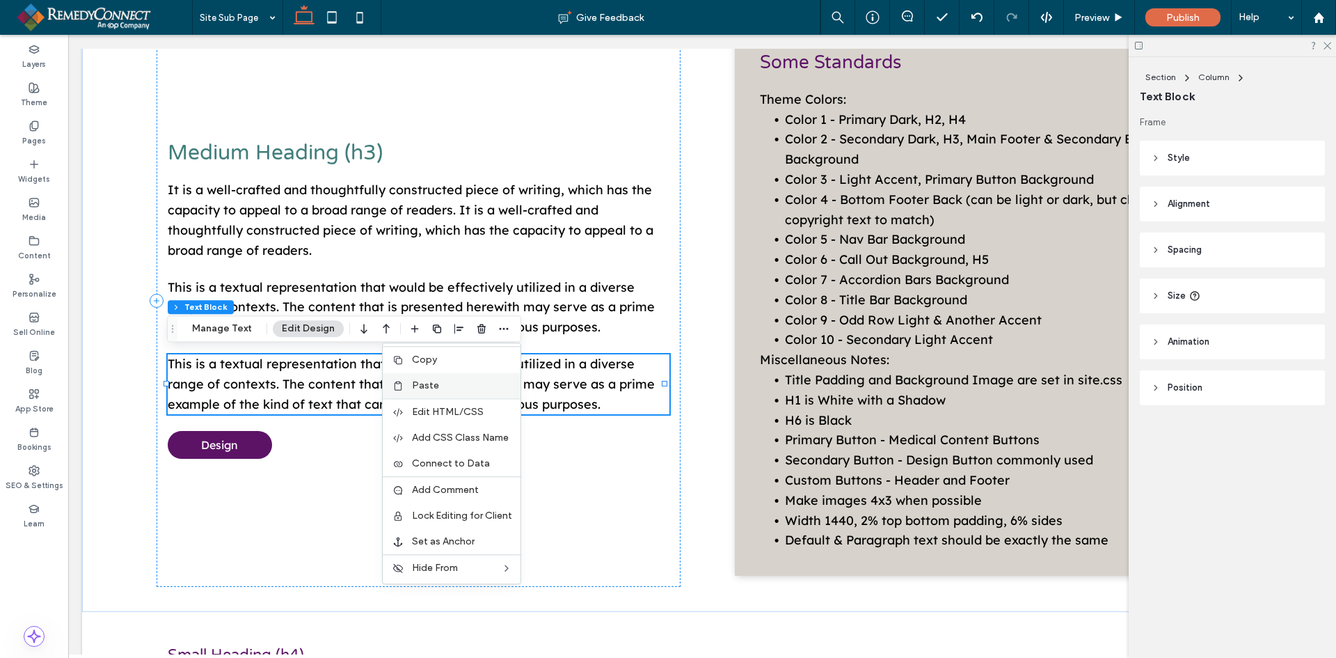
click at [461, 390] on label "Paste" at bounding box center [462, 385] width 100 height 12
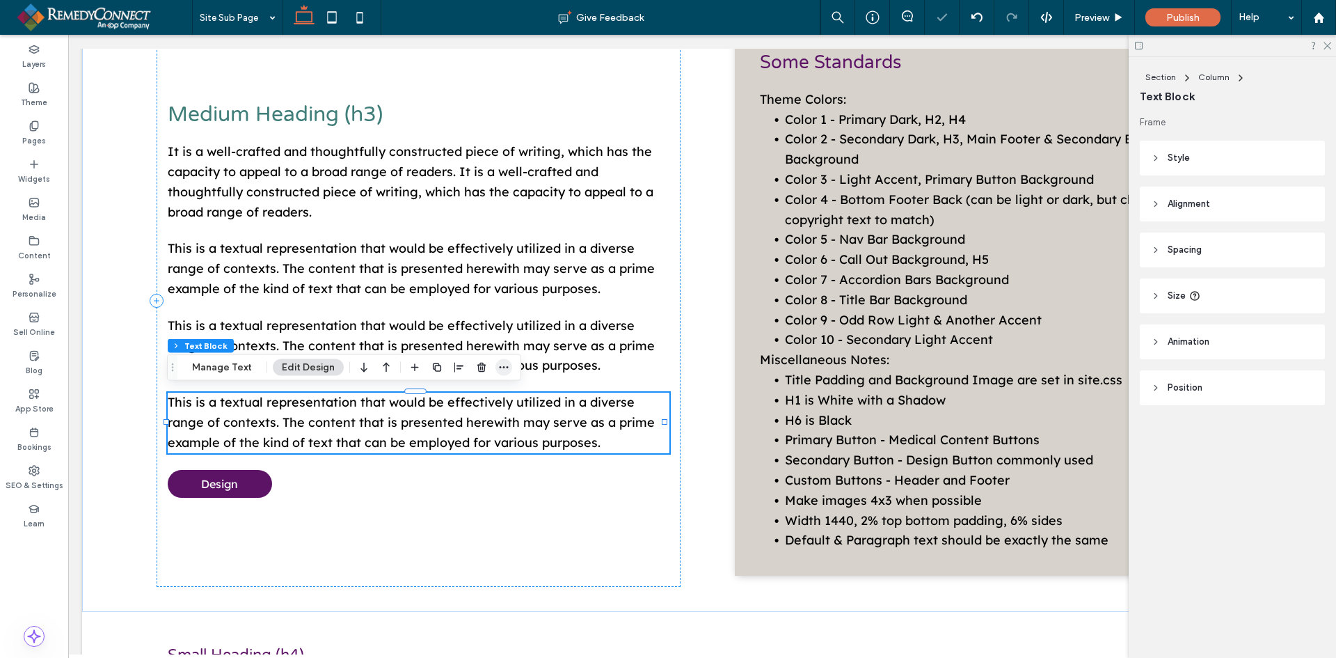
click at [501, 366] on icon "button" at bounding box center [503, 367] width 11 height 11
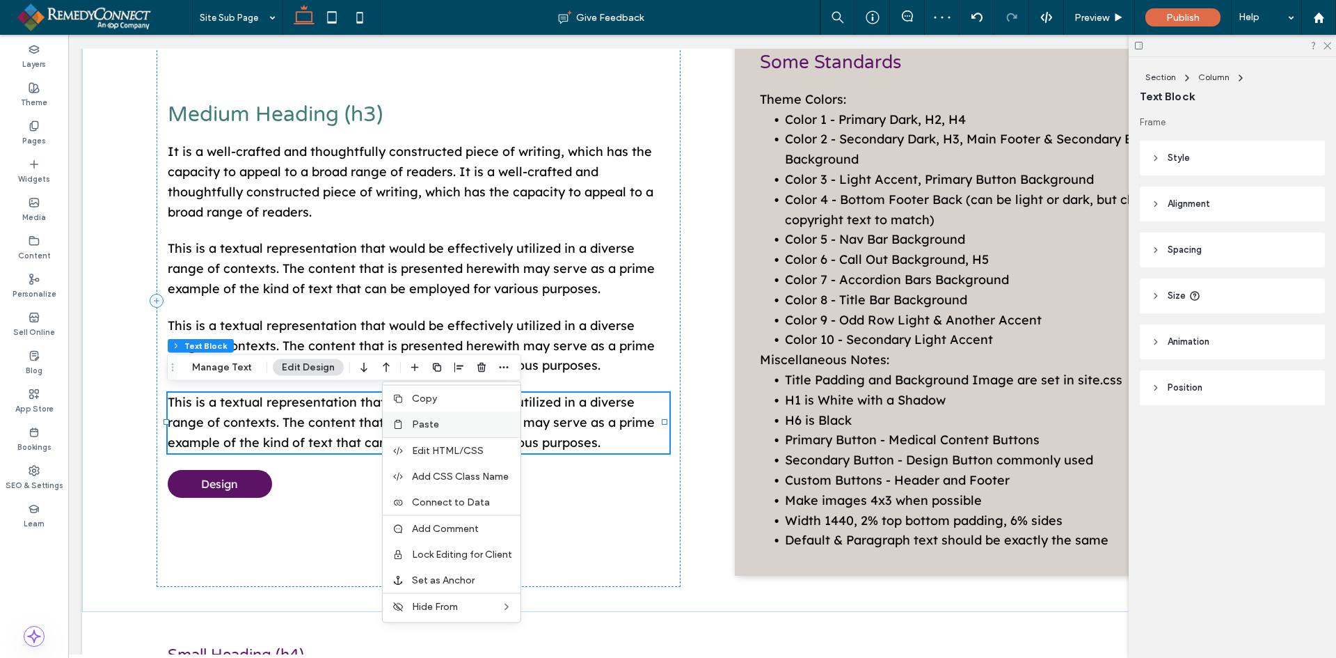
click at [458, 422] on label "Paste" at bounding box center [462, 424] width 100 height 12
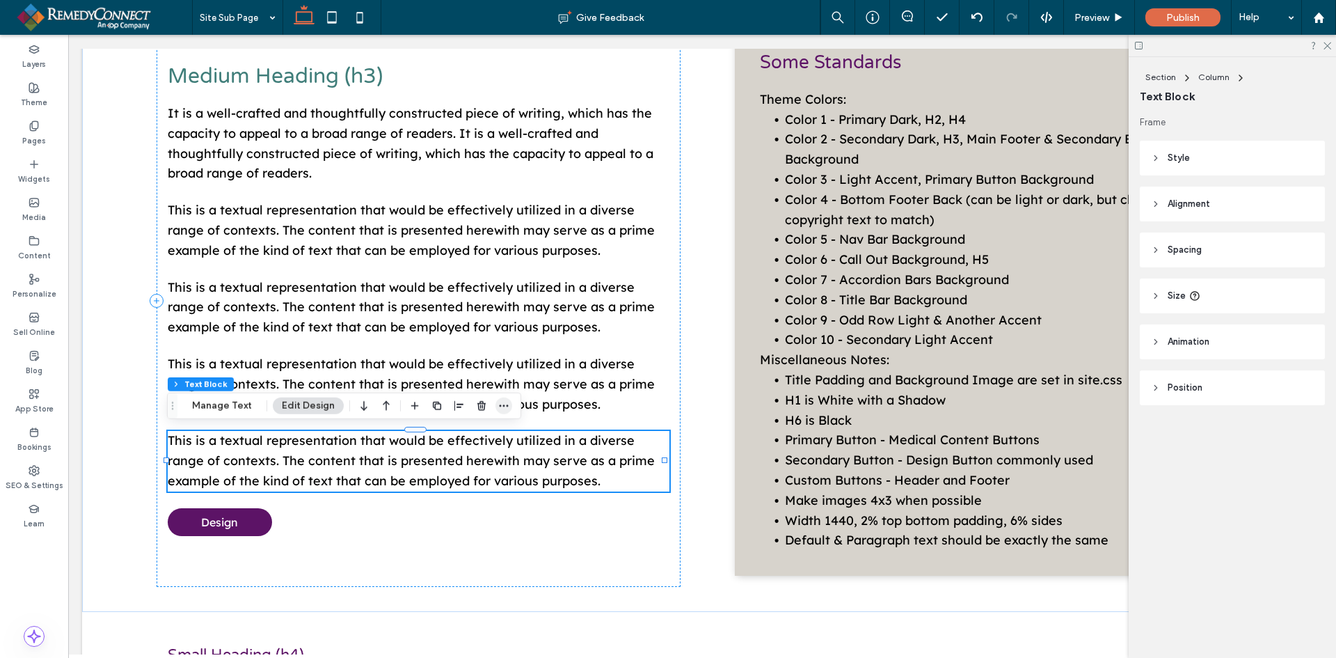
click at [505, 406] on use "button" at bounding box center [504, 405] width 9 height 2
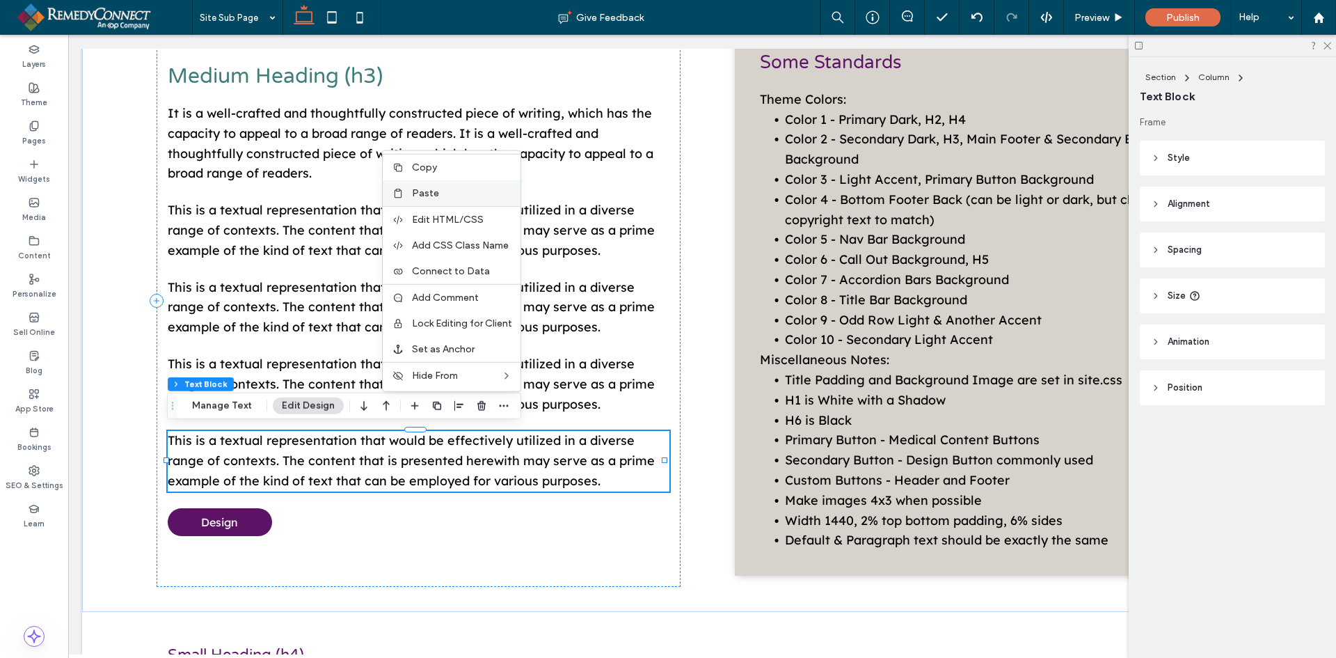
click at [442, 194] on label "Paste" at bounding box center [462, 193] width 100 height 12
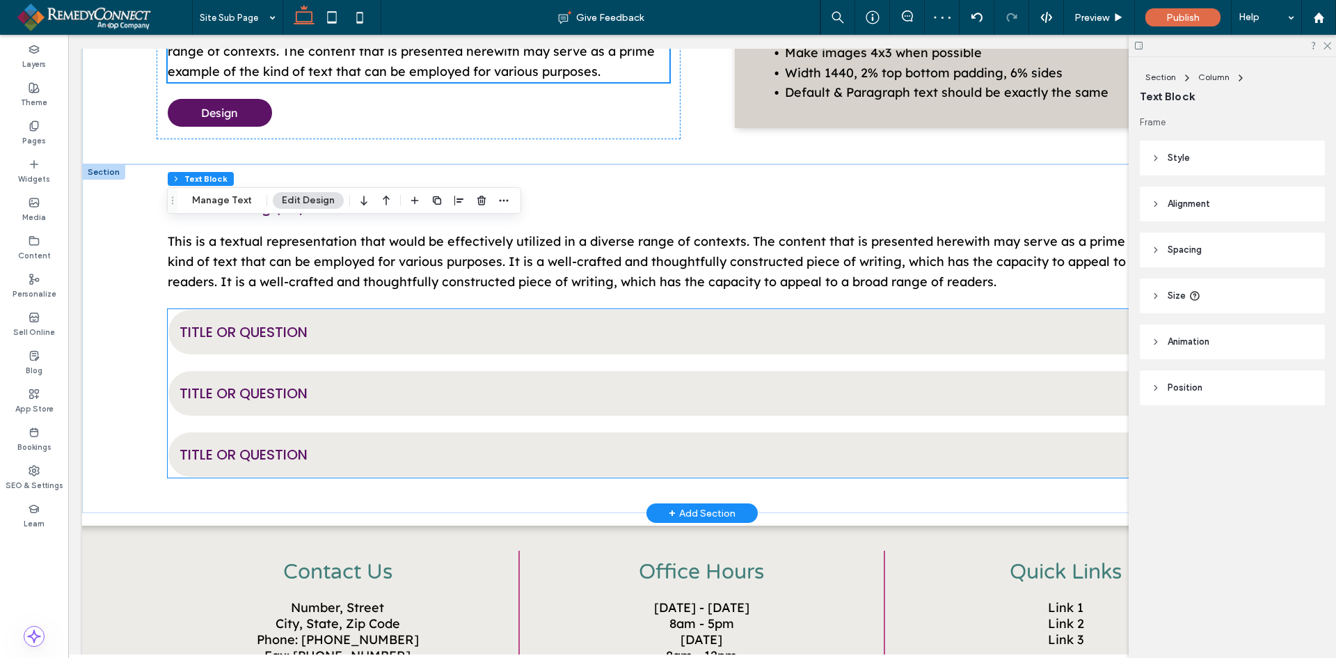
scroll to position [1758, 0]
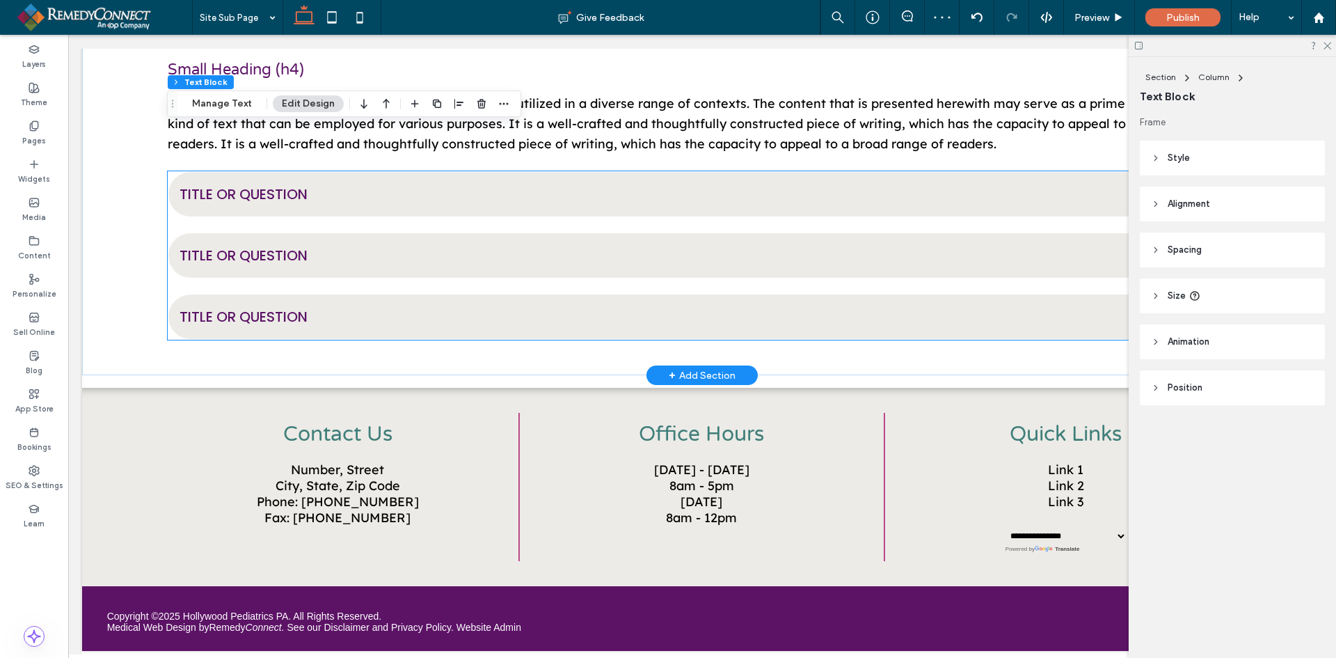
click at [443, 189] on span "Title or Question" at bounding box center [689, 194] width 1018 height 21
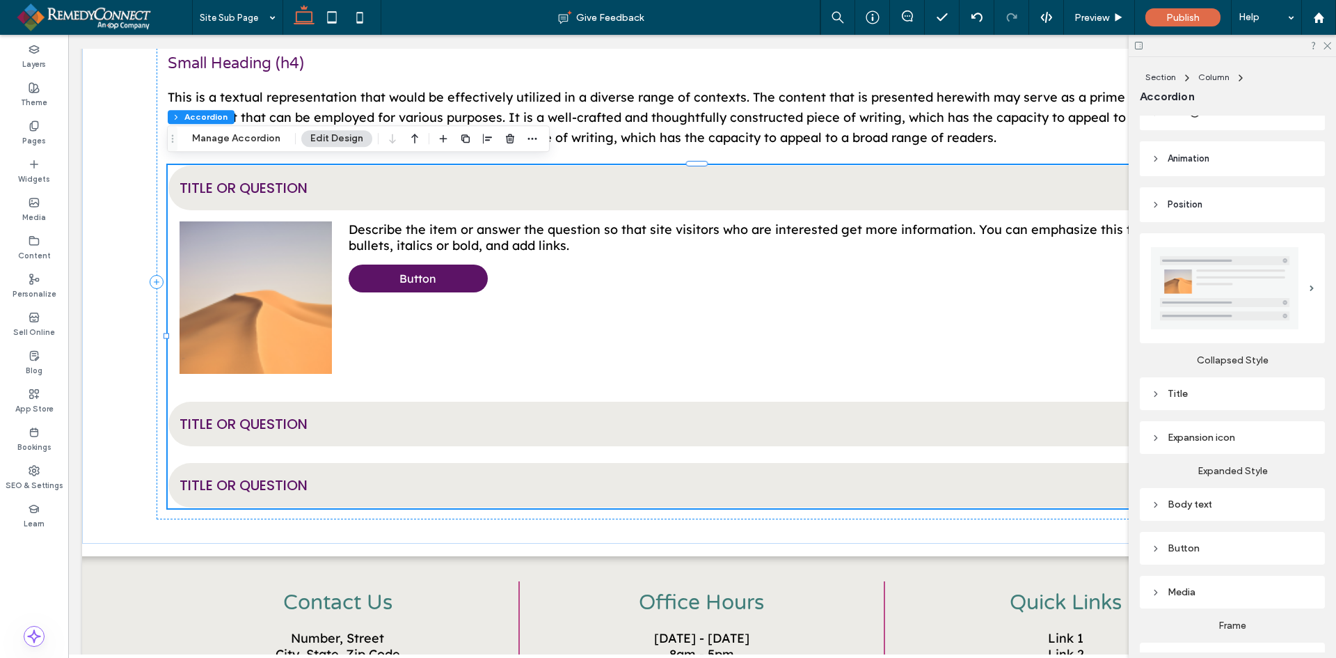
scroll to position [187, 0]
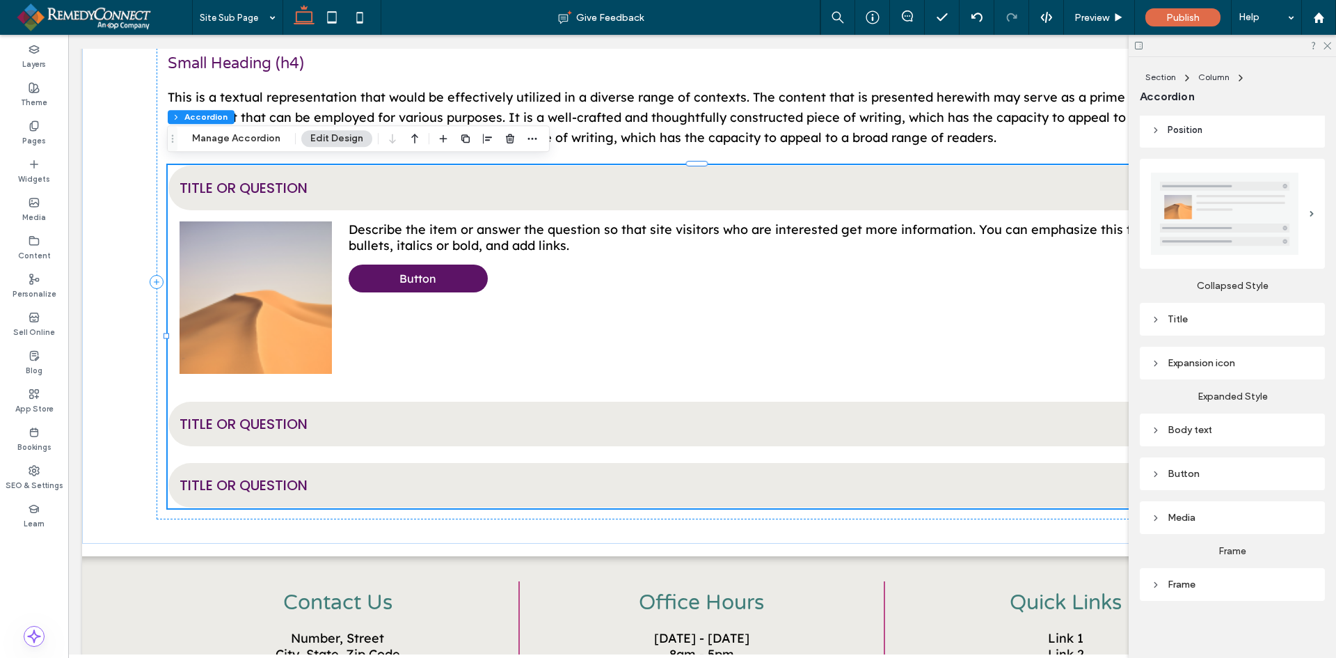
click at [1224, 580] on div "Frame" at bounding box center [1232, 584] width 163 height 12
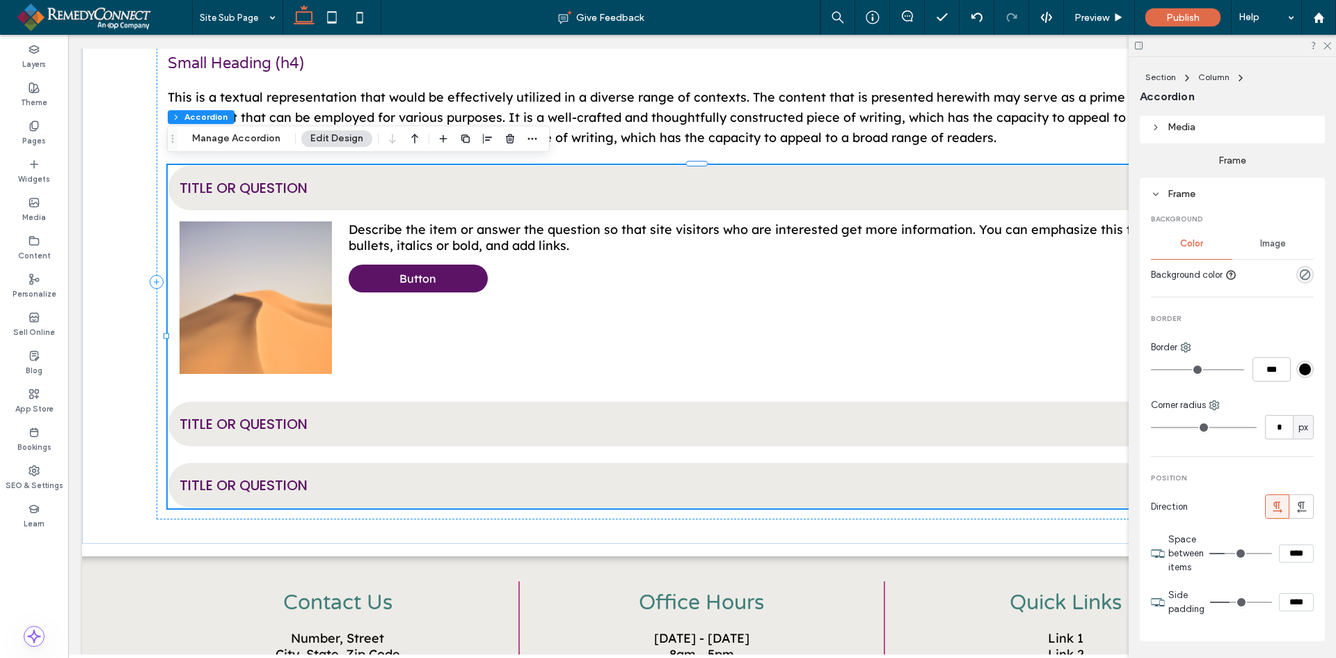
scroll to position [617, 0]
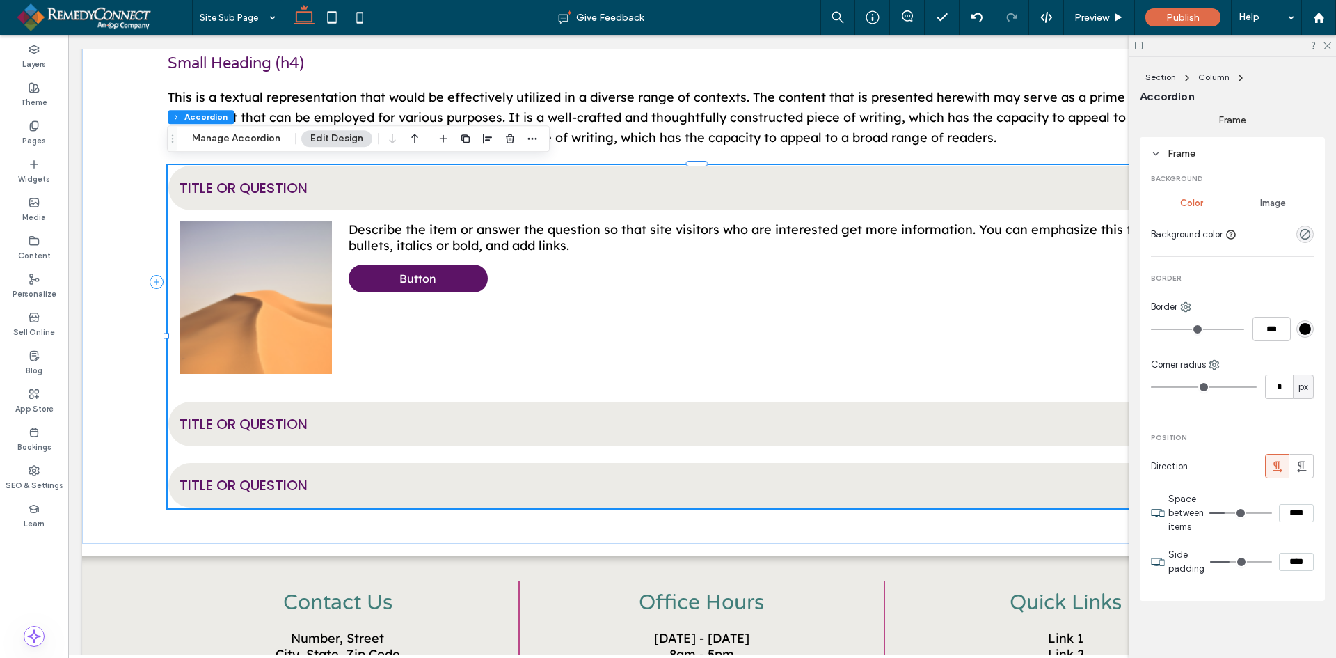
click at [1281, 513] on input "****" at bounding box center [1296, 513] width 35 height 18
type input "*"
type input "***"
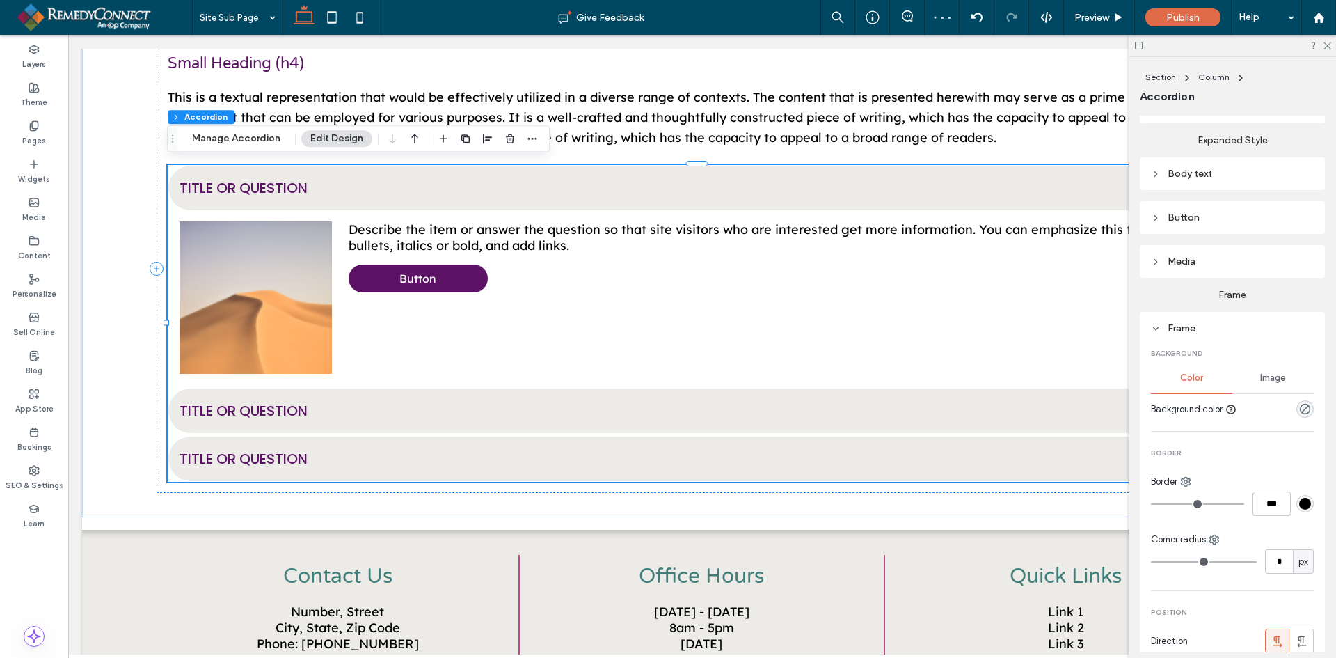
scroll to position [339, 0]
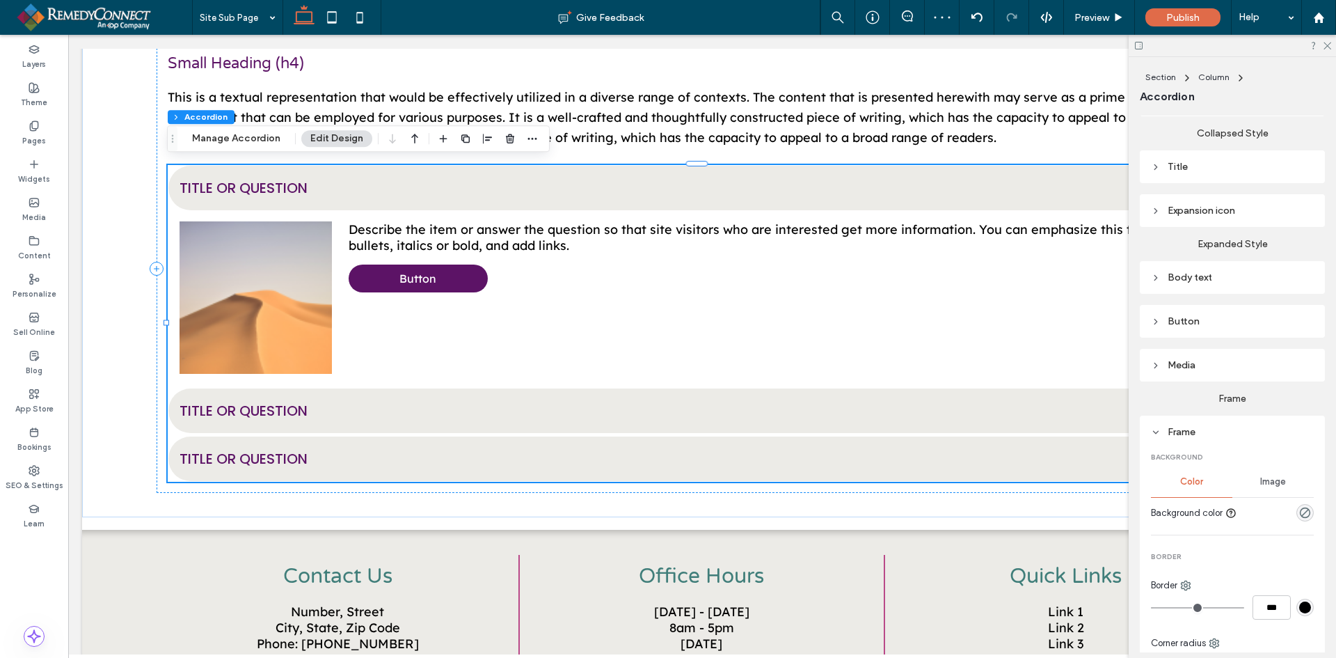
click at [1224, 211] on div "Expansion icon" at bounding box center [1232, 211] width 163 height 12
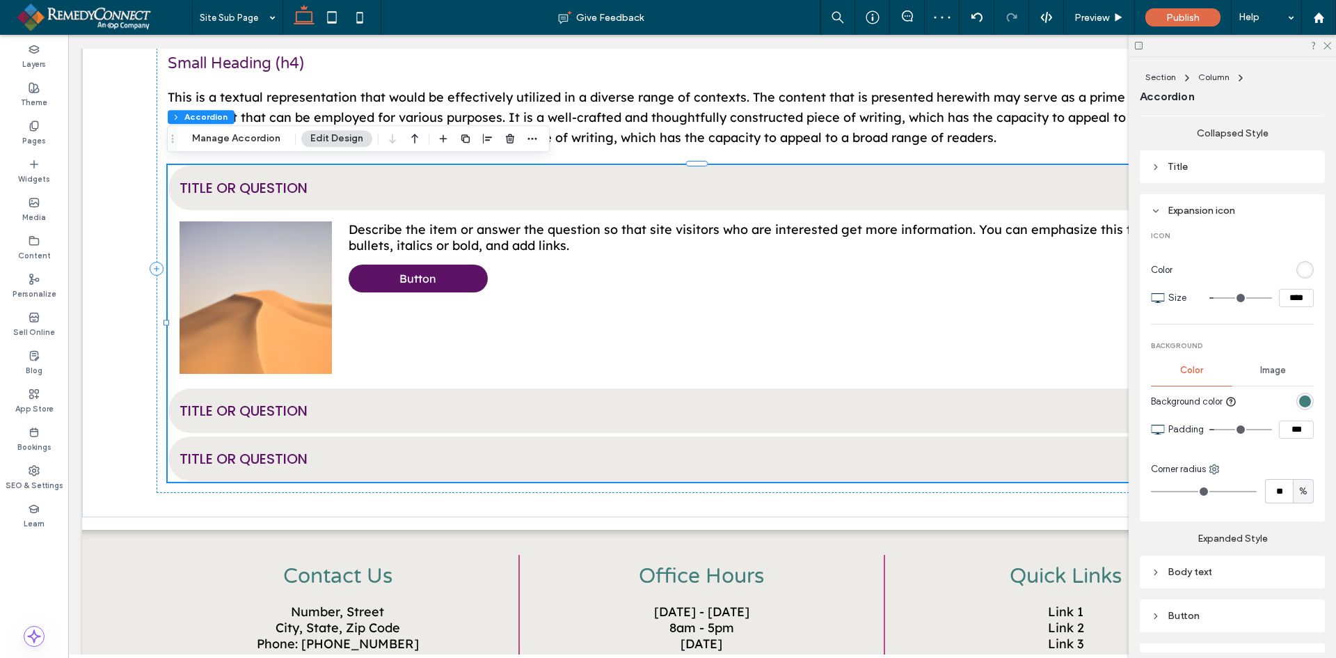
click at [1286, 291] on input "****" at bounding box center [1296, 298] width 35 height 18
type input "****"
type input "**"
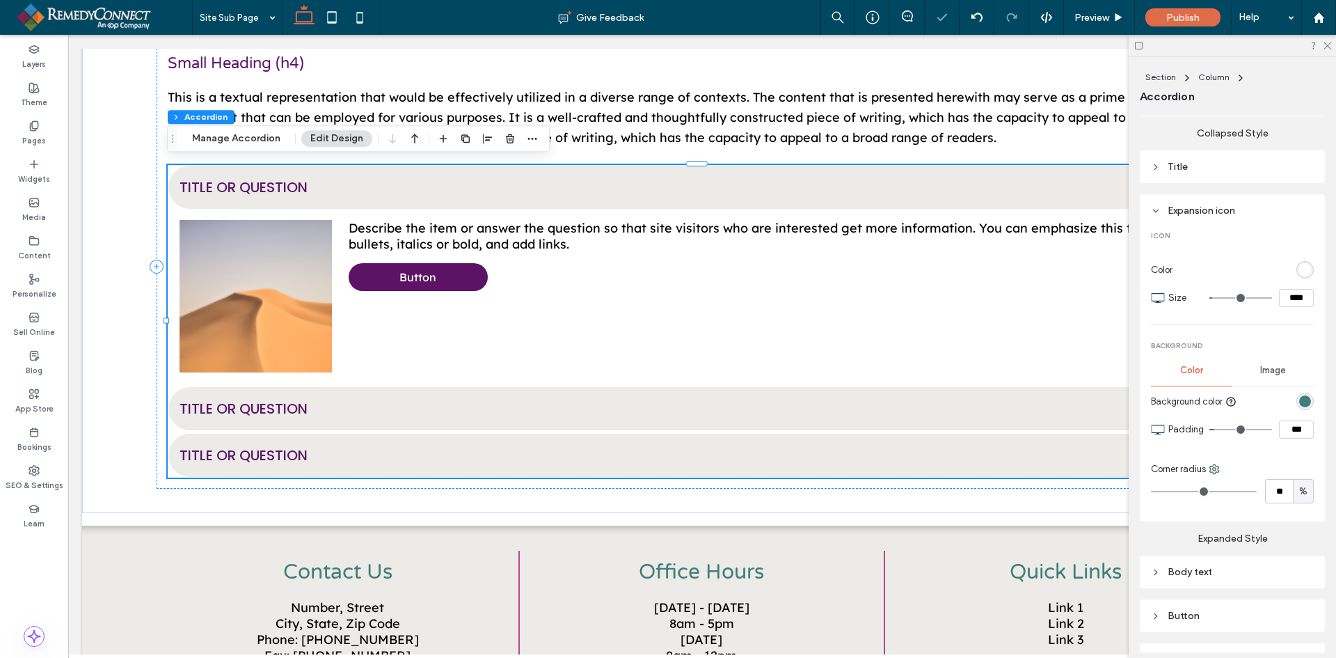
drag, startPoint x: 1326, startPoint y: 46, endPoint x: 1324, endPoint y: 57, distance: 11.3
click at [1326, 46] on icon at bounding box center [1326, 44] width 9 height 9
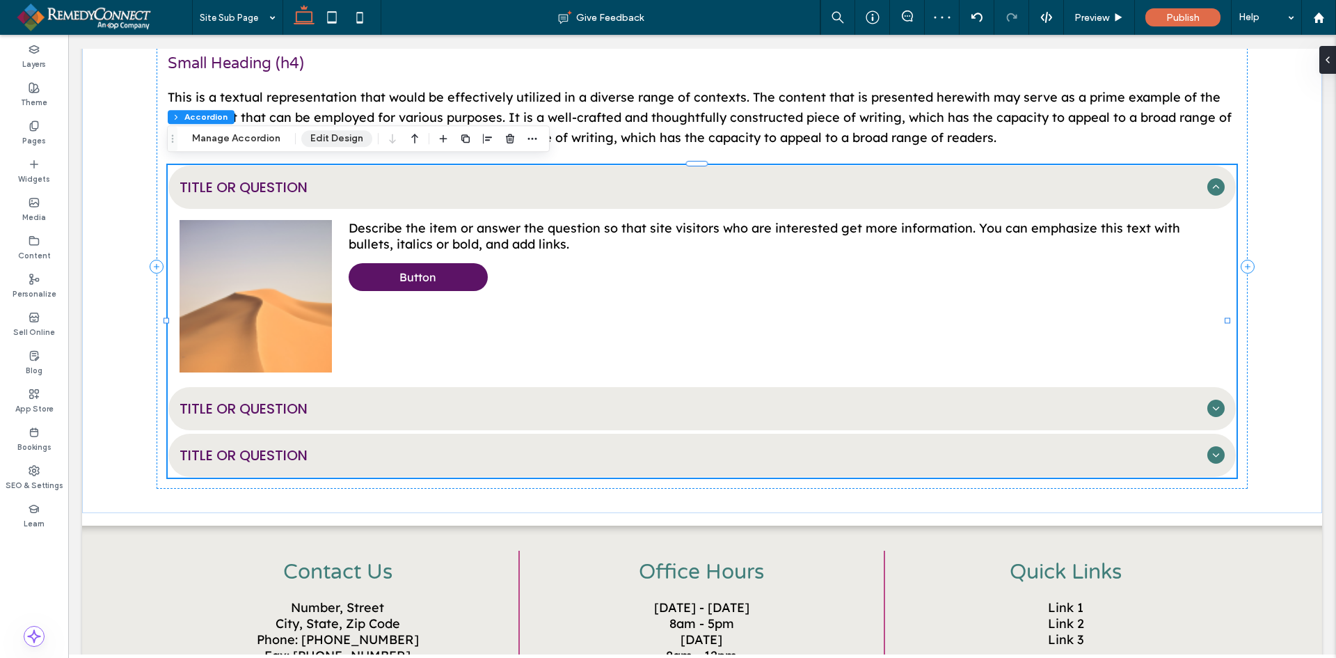
drag, startPoint x: 317, startPoint y: 136, endPoint x: 342, endPoint y: 137, distance: 25.1
click at [317, 136] on button "Edit Design" at bounding box center [336, 138] width 71 height 17
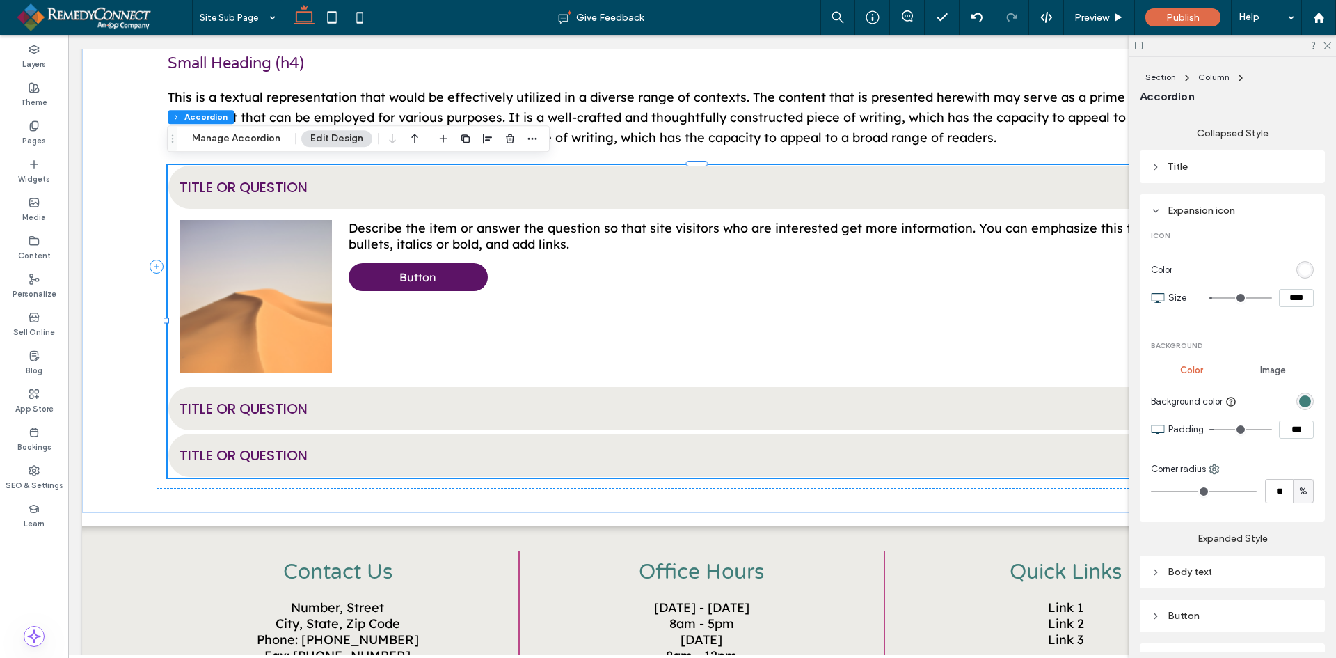
click at [1300, 395] on div "rgb(64, 126, 122)" at bounding box center [1305, 401] width 12 height 12
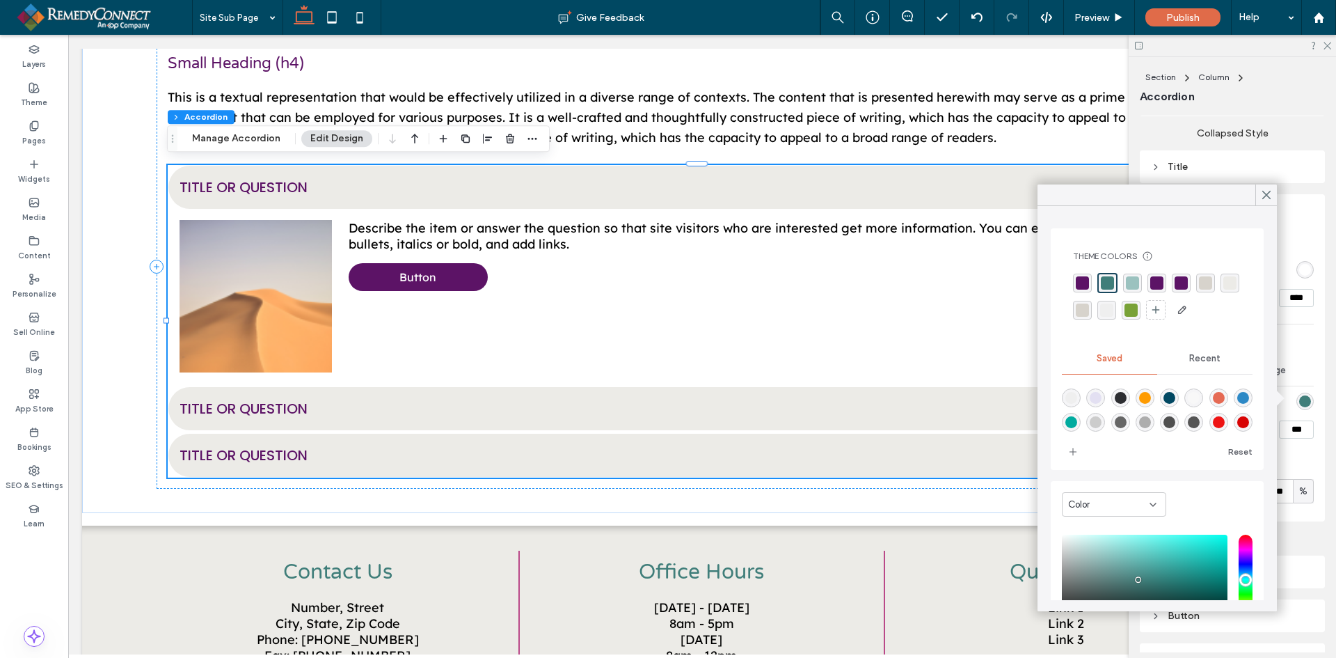
click at [1085, 280] on div "rgba(92,19,102,1)" at bounding box center [1082, 282] width 13 height 13
click at [1267, 196] on icon at bounding box center [1266, 195] width 13 height 13
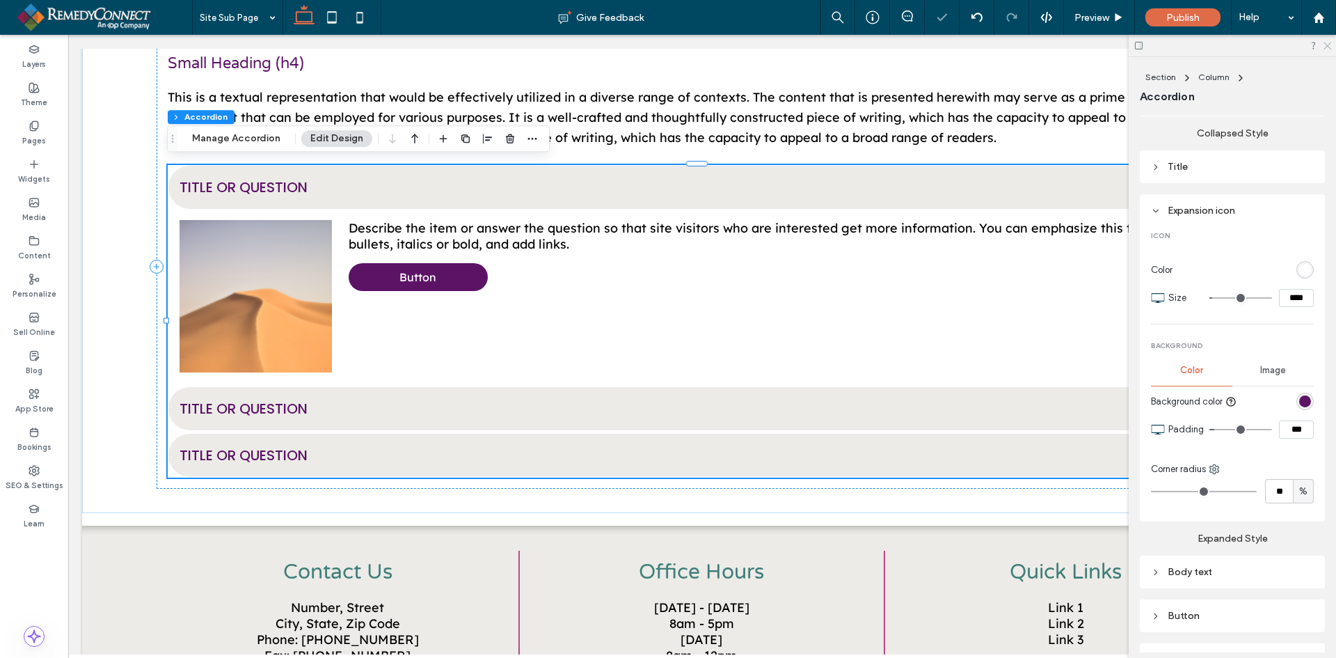
drag, startPoint x: 1331, startPoint y: 47, endPoint x: 1232, endPoint y: 17, distance: 103.3
click at [1331, 47] on icon at bounding box center [1326, 44] width 9 height 9
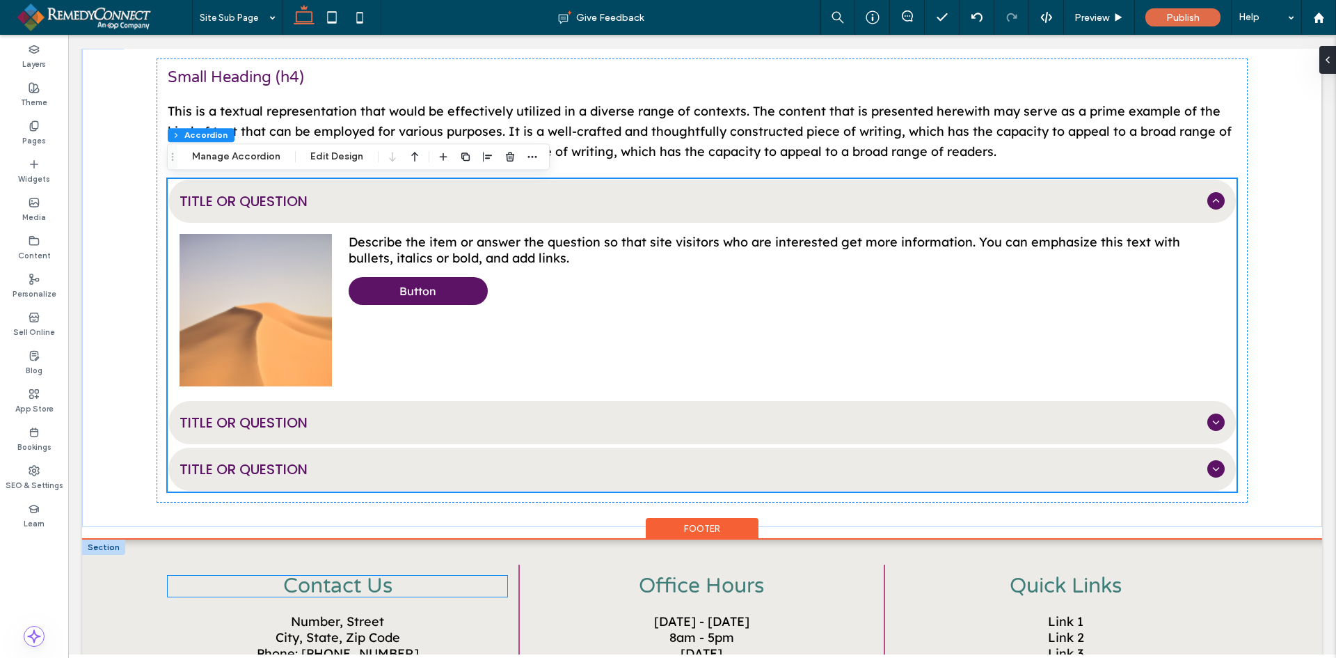
scroll to position [1892, 0]
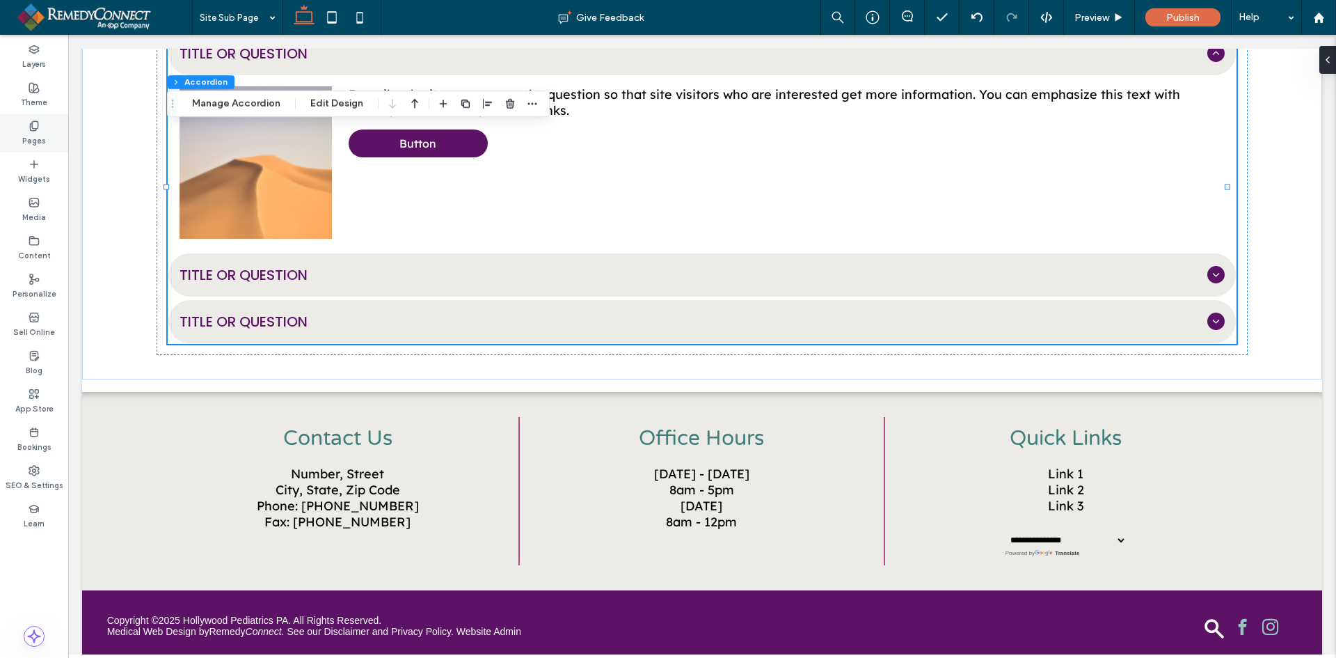
click at [31, 130] on use at bounding box center [34, 125] width 8 height 9
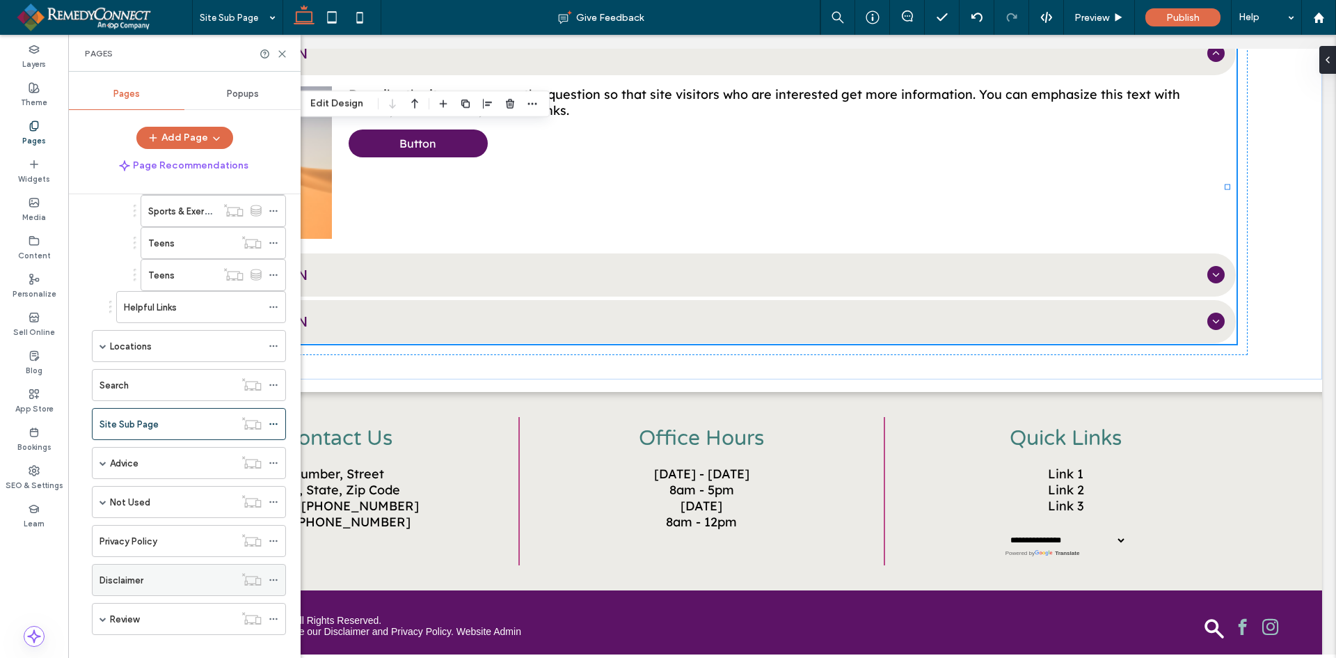
scroll to position [1165, 0]
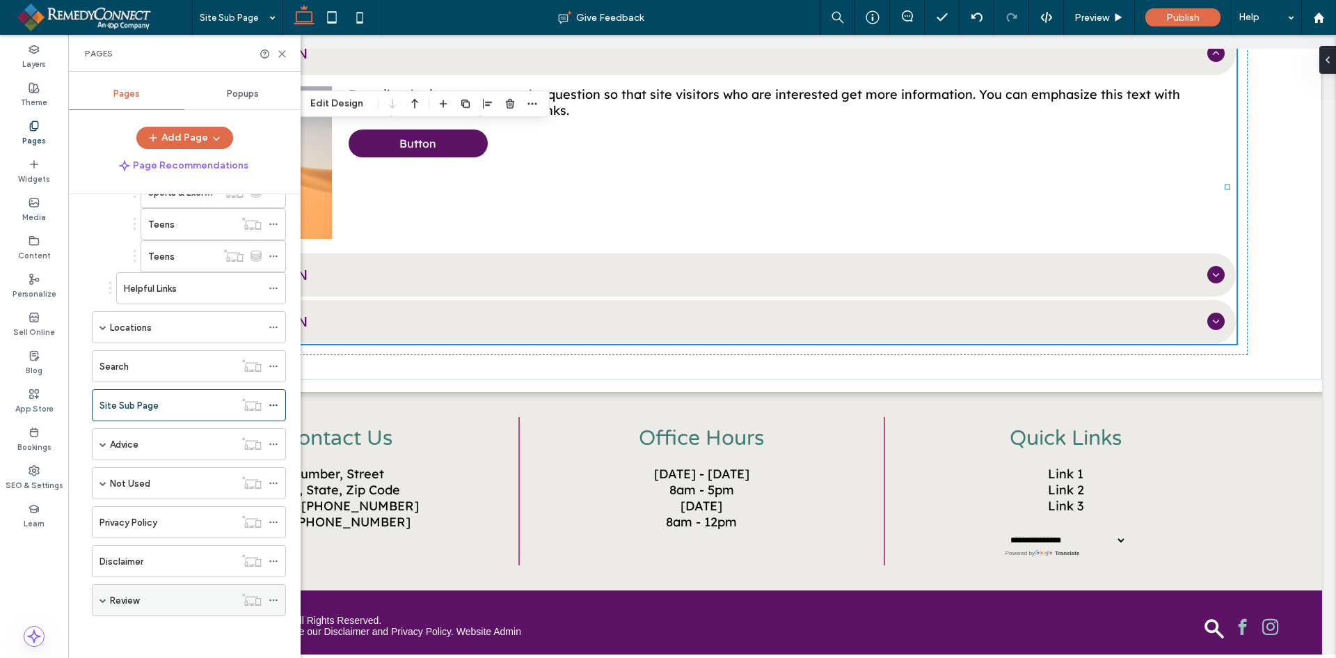
click at [111, 600] on label "Review" at bounding box center [124, 600] width 29 height 24
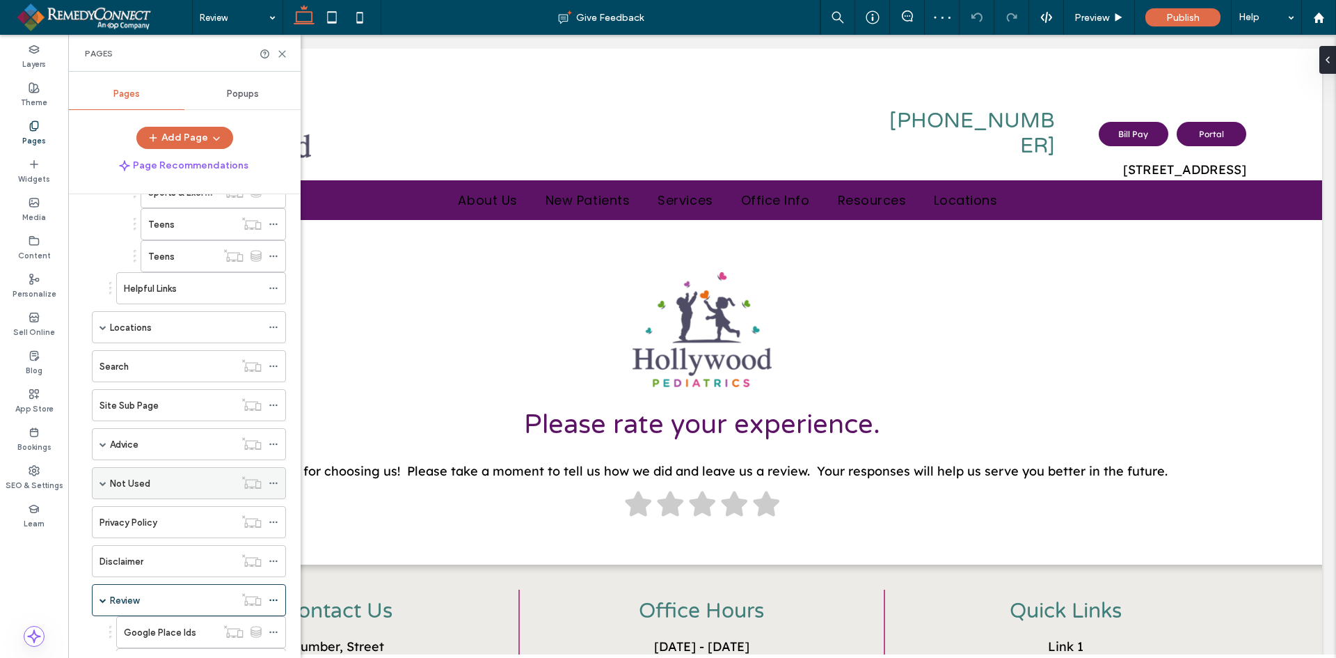
click at [102, 478] on span at bounding box center [103, 483] width 7 height 31
click at [102, 479] on span at bounding box center [103, 483] width 7 height 31
click at [103, 482] on span at bounding box center [103, 483] width 7 height 7
click at [174, 512] on div "Custom" at bounding box center [179, 515] width 111 height 15
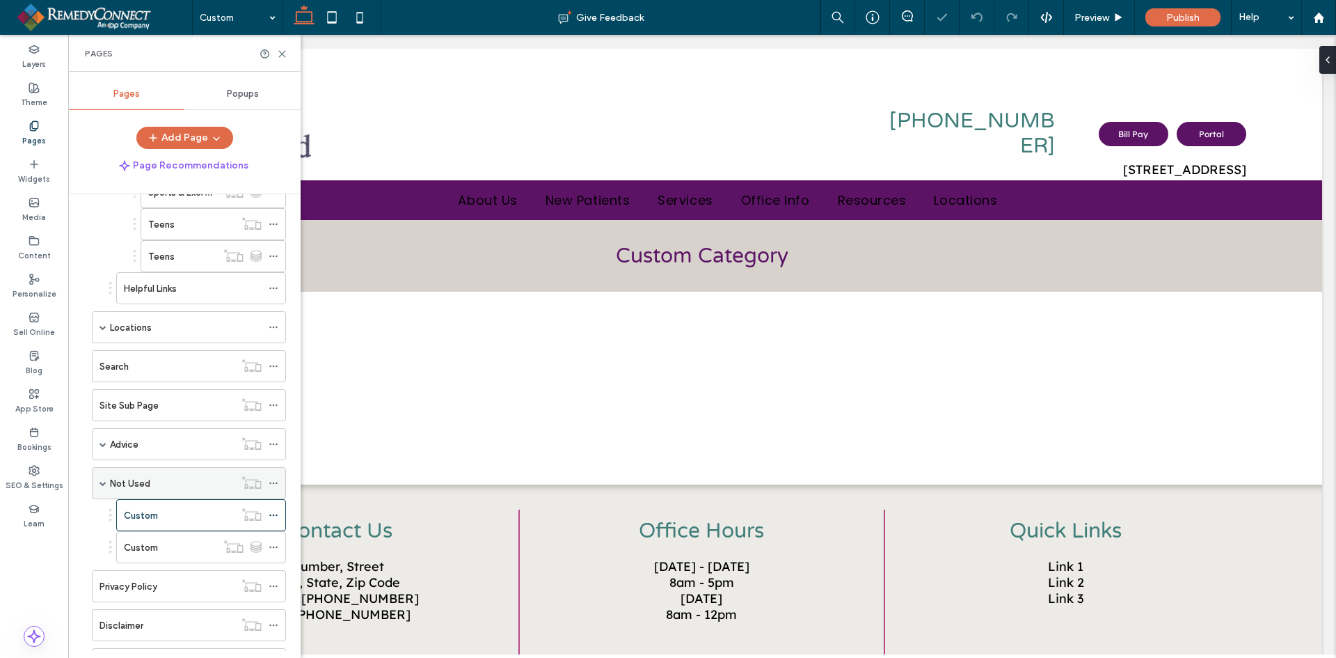
select select "Language Translate Widget"
click at [102, 484] on span at bounding box center [103, 483] width 7 height 7
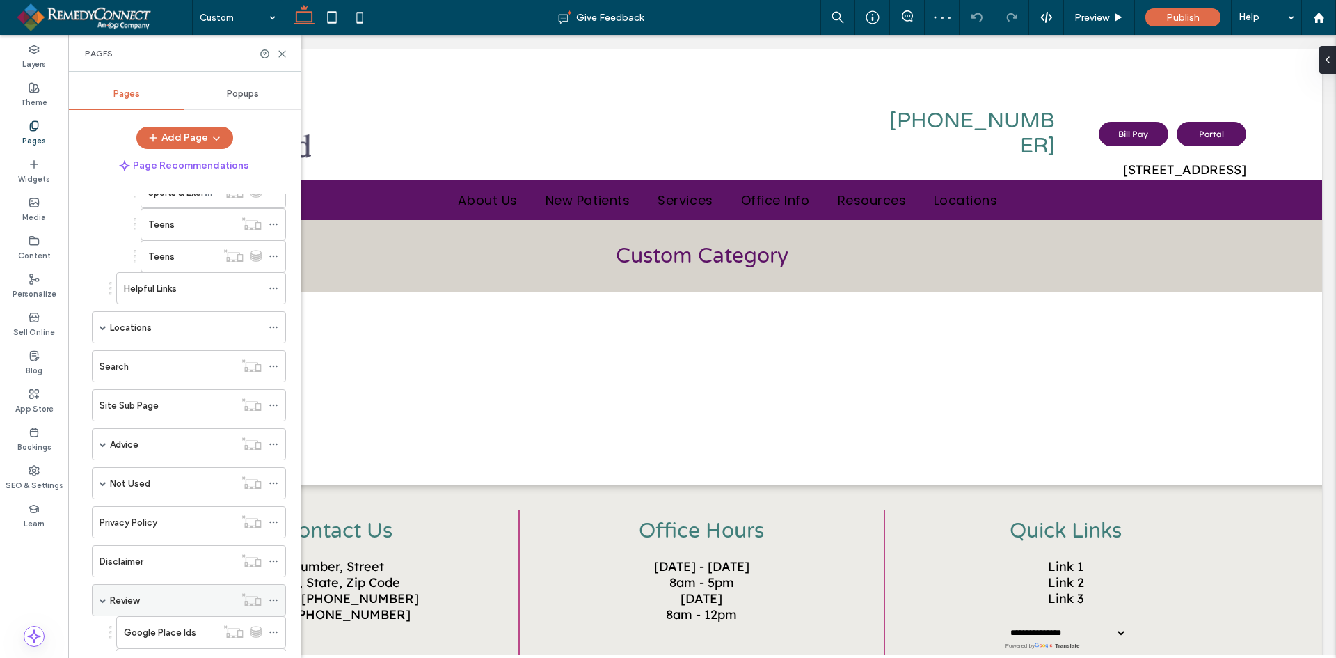
click at [163, 603] on div "Review" at bounding box center [172, 600] width 125 height 15
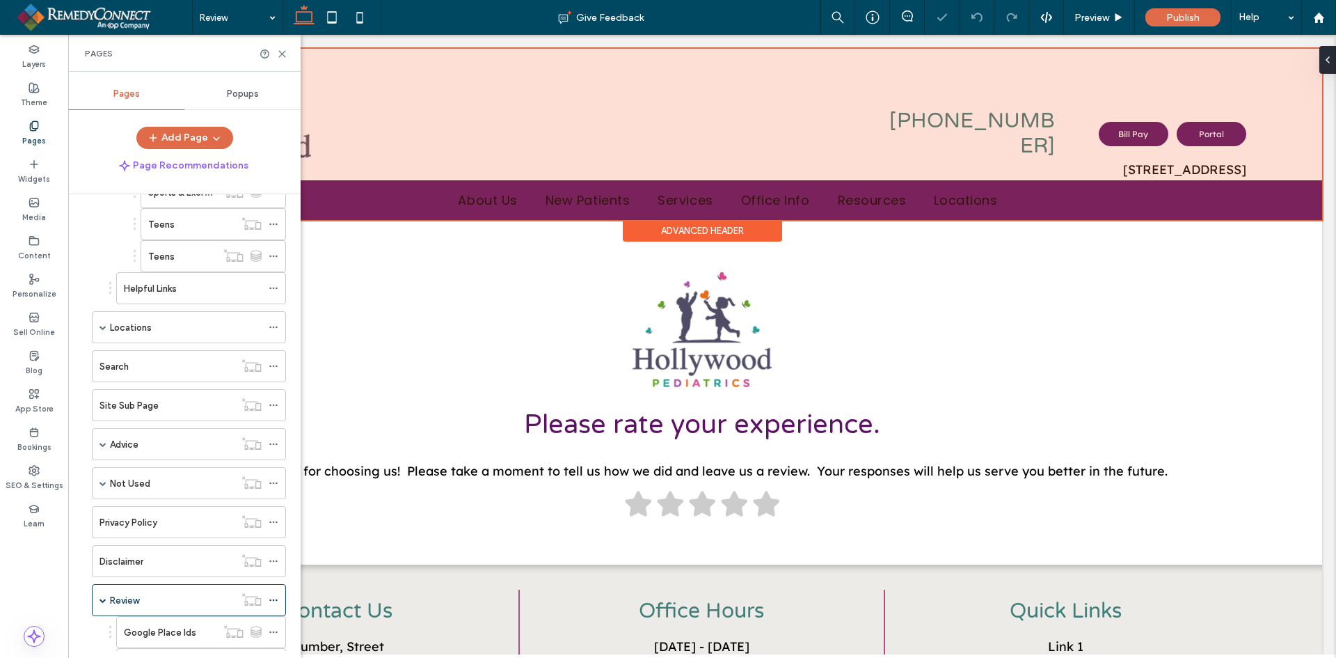
click at [726, 230] on div "Advanced Header" at bounding box center [702, 231] width 159 height 22
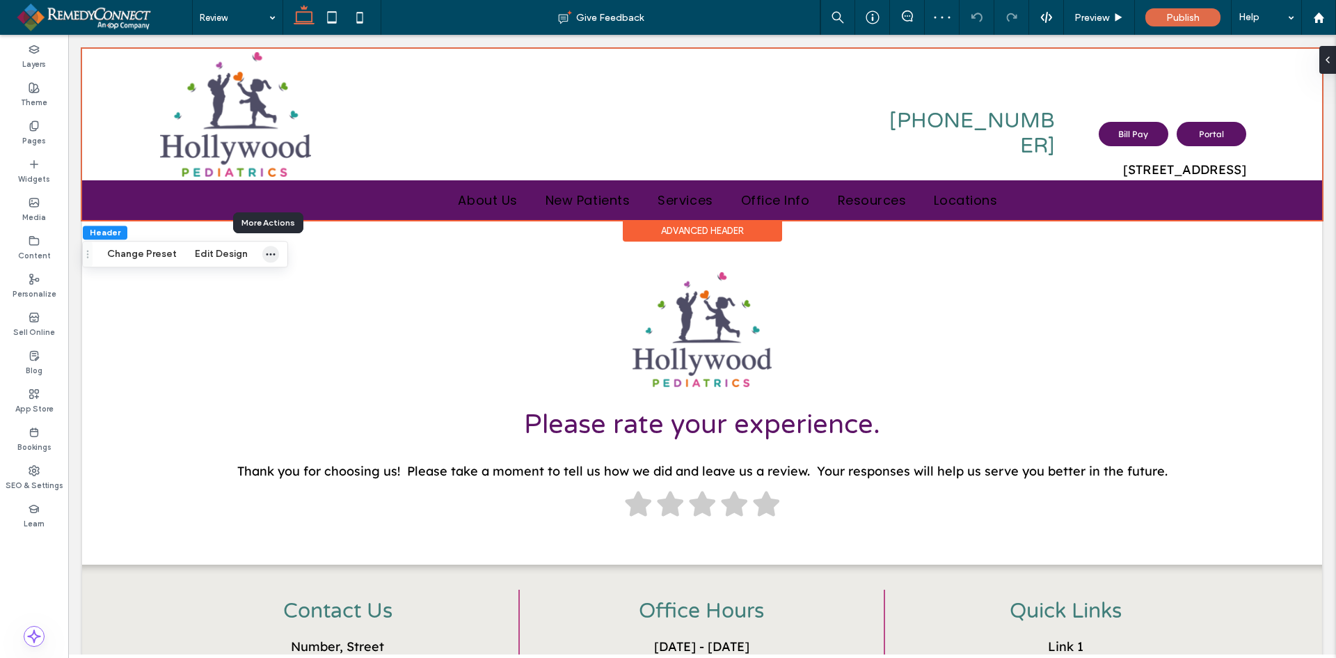
click at [267, 258] on icon "button" at bounding box center [270, 253] width 11 height 11
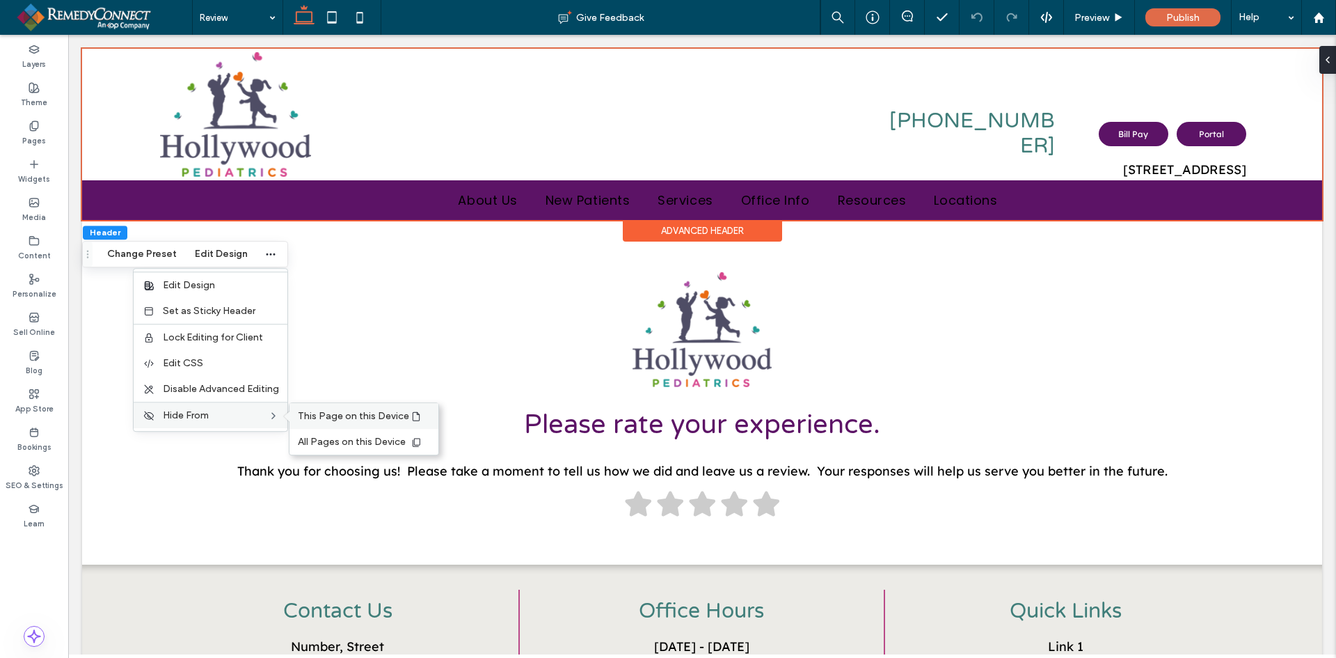
click at [328, 411] on span "This Page on this Device" at bounding box center [353, 416] width 111 height 12
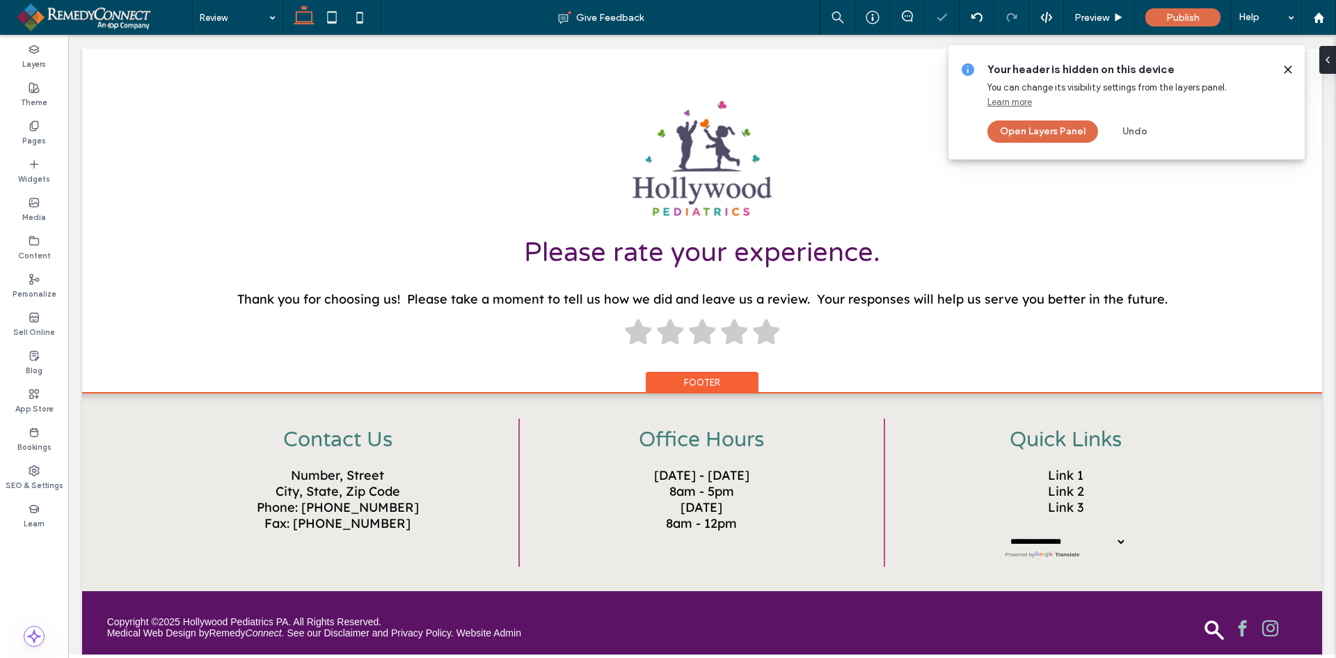
click at [670, 378] on div "Footer" at bounding box center [702, 383] width 113 height 22
click at [208, 367] on icon "button" at bounding box center [205, 369] width 11 height 11
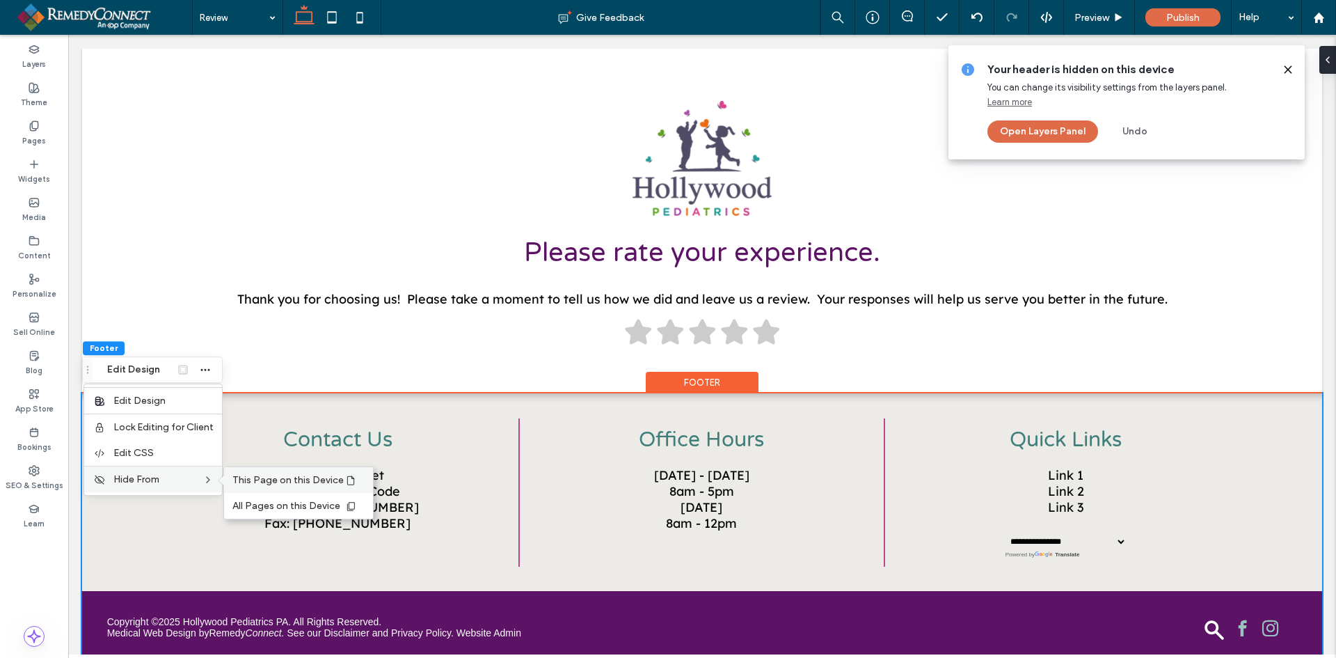
click at [261, 482] on span "This Page on this Device" at bounding box center [287, 480] width 111 height 12
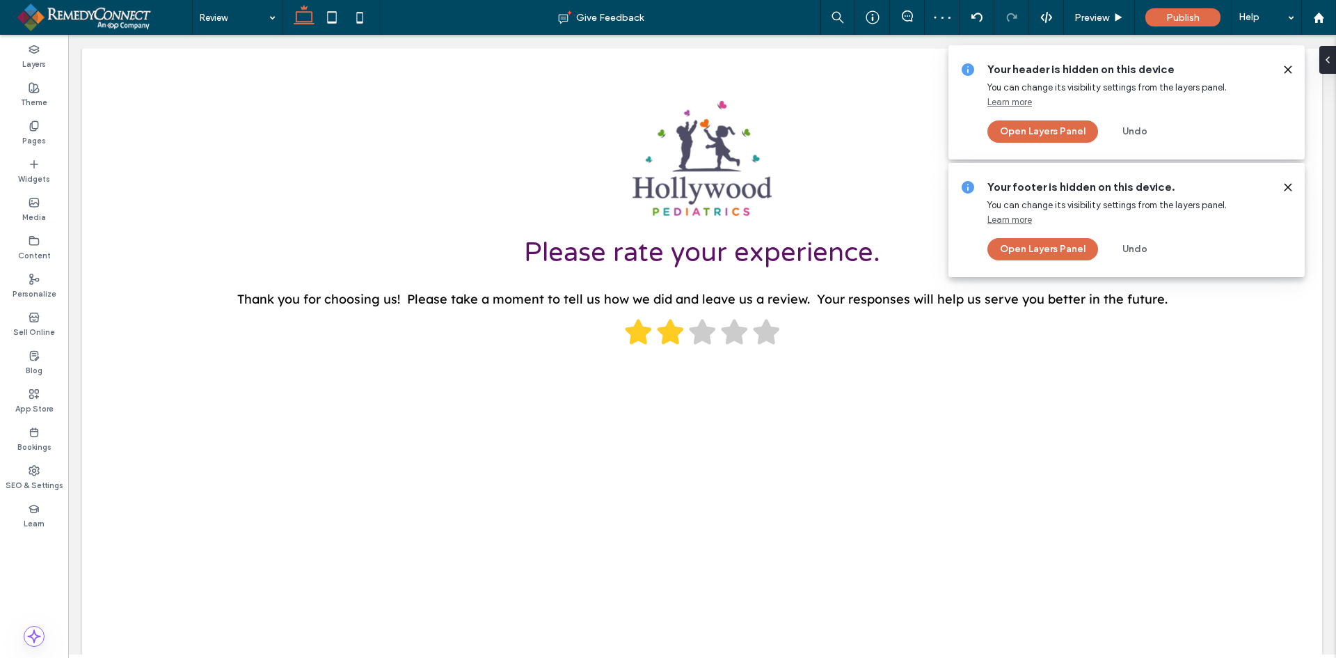
click at [1294, 67] on div "Your header is hidden on this device You can change its visibility settings fro…" at bounding box center [1127, 102] width 356 height 114
click at [1283, 72] on icon at bounding box center [1288, 69] width 11 height 11
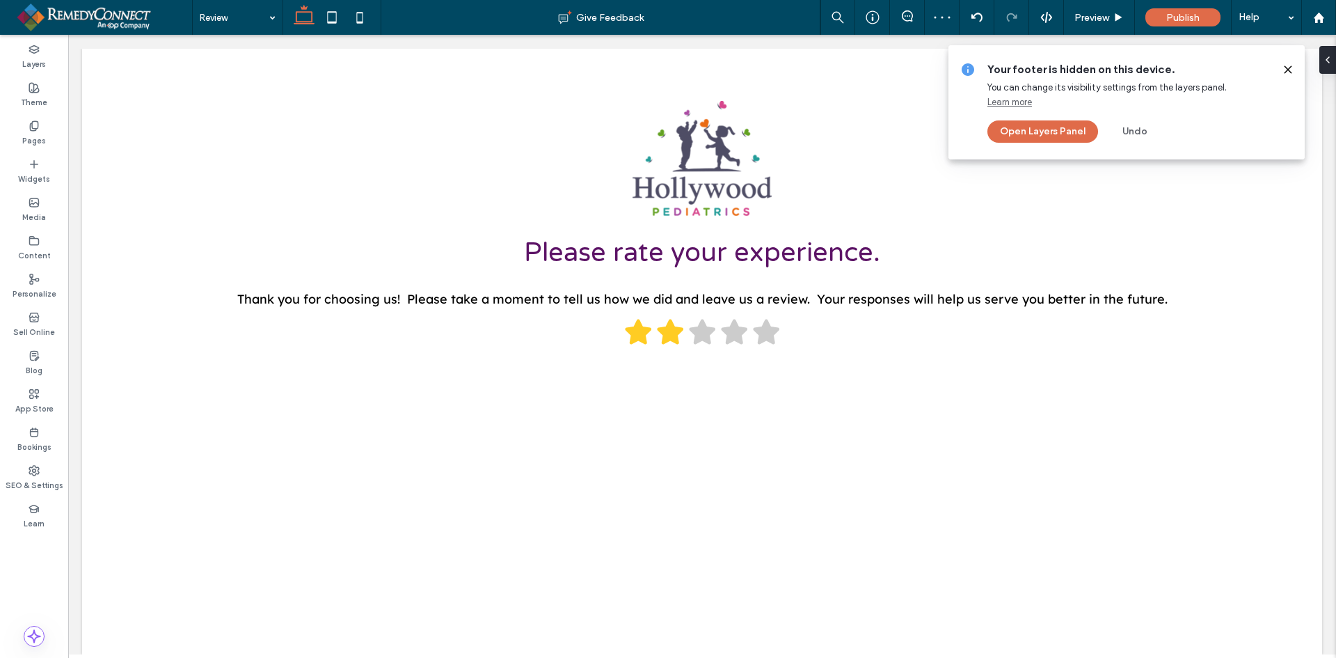
click at [1290, 69] on use at bounding box center [1288, 69] width 6 height 6
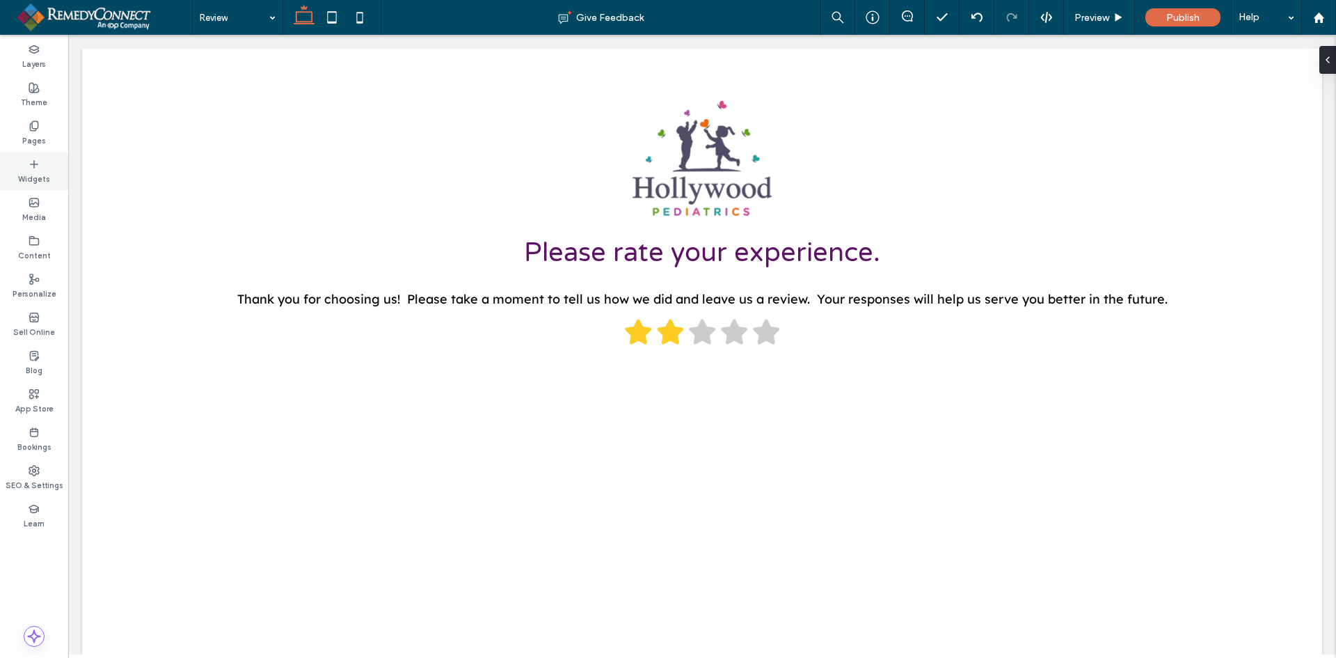
drag, startPoint x: 45, startPoint y: 129, endPoint x: 68, endPoint y: 178, distance: 53.9
click at [45, 129] on div "Pages" at bounding box center [34, 133] width 68 height 38
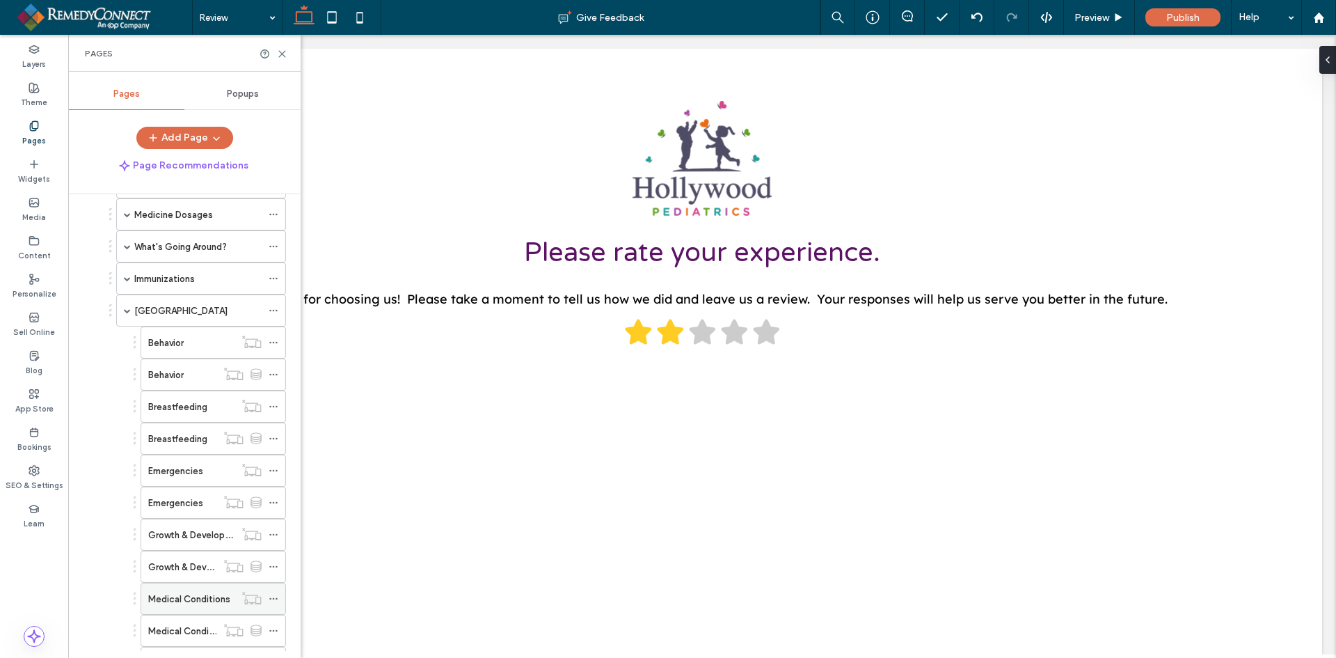
scroll to position [626, 0]
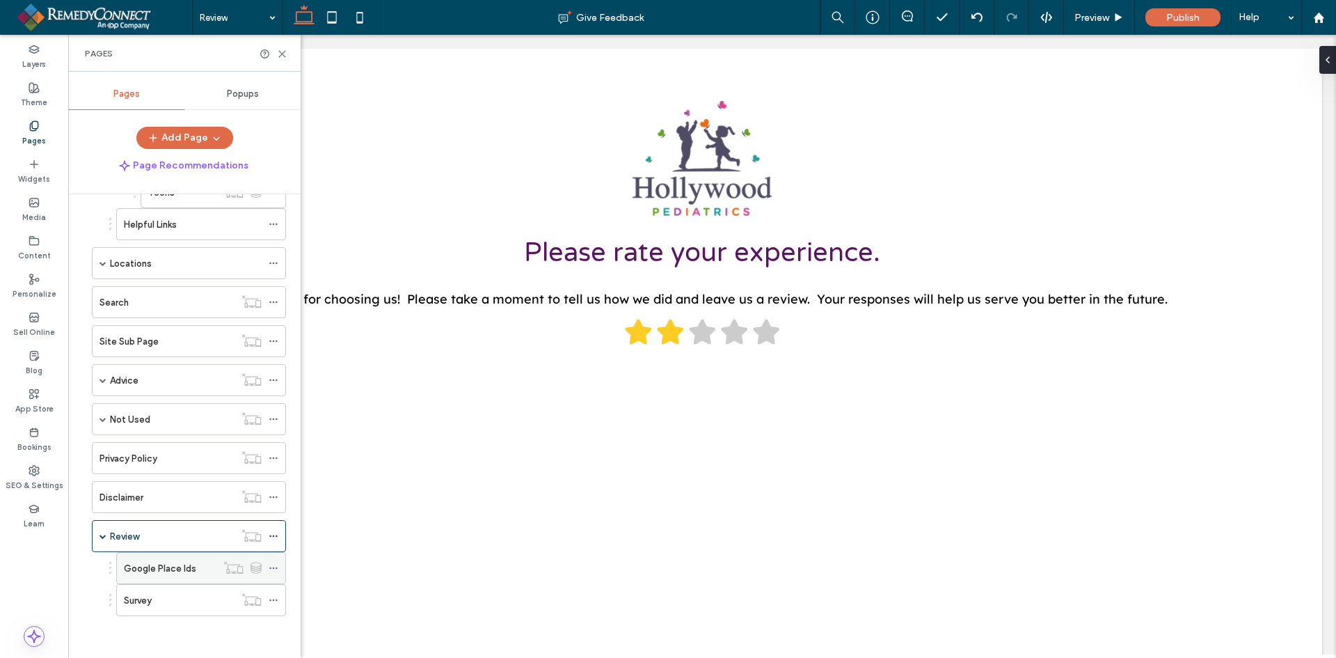
click at [192, 569] on label "Google Place Ids" at bounding box center [160, 568] width 72 height 24
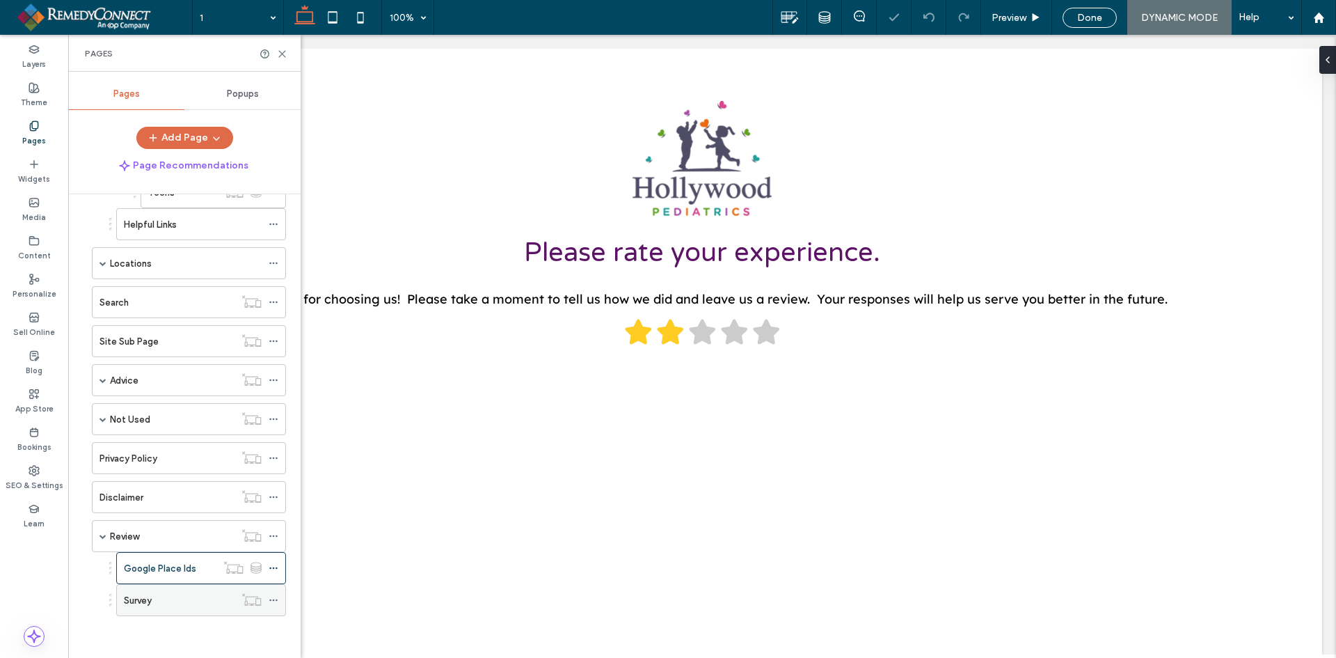
click at [179, 603] on div "Survey" at bounding box center [179, 600] width 111 height 15
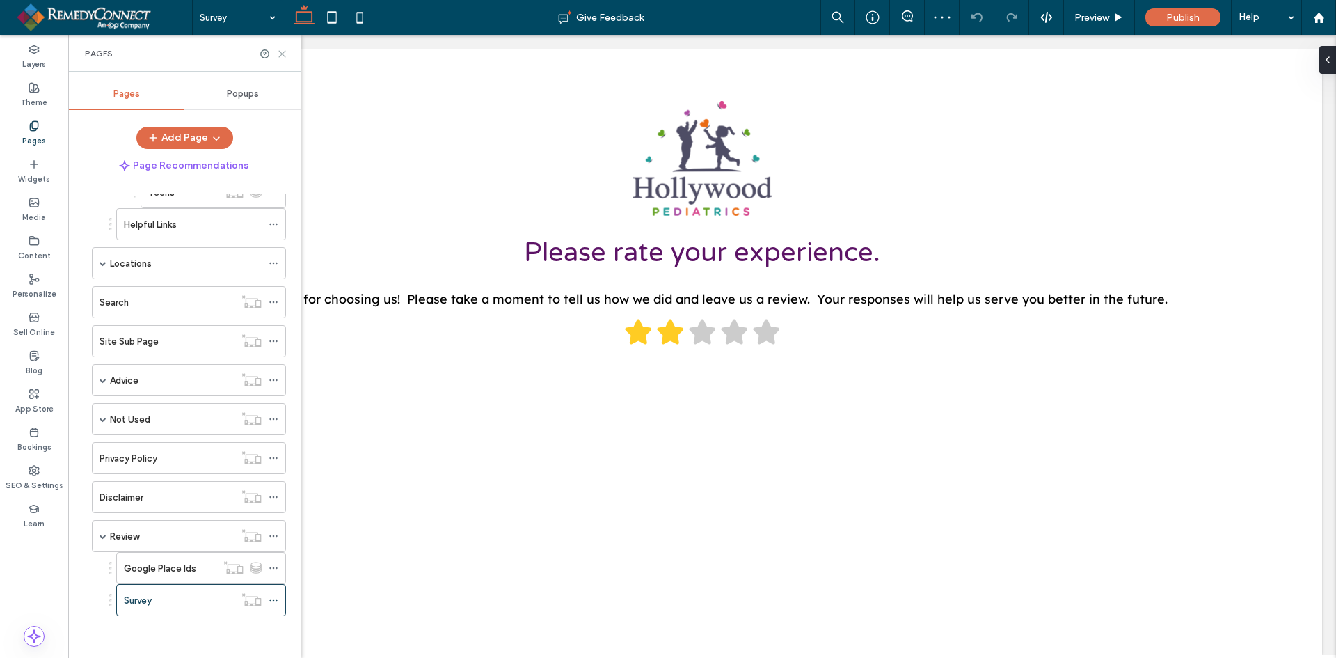
click at [283, 56] on icon at bounding box center [282, 54] width 10 height 10
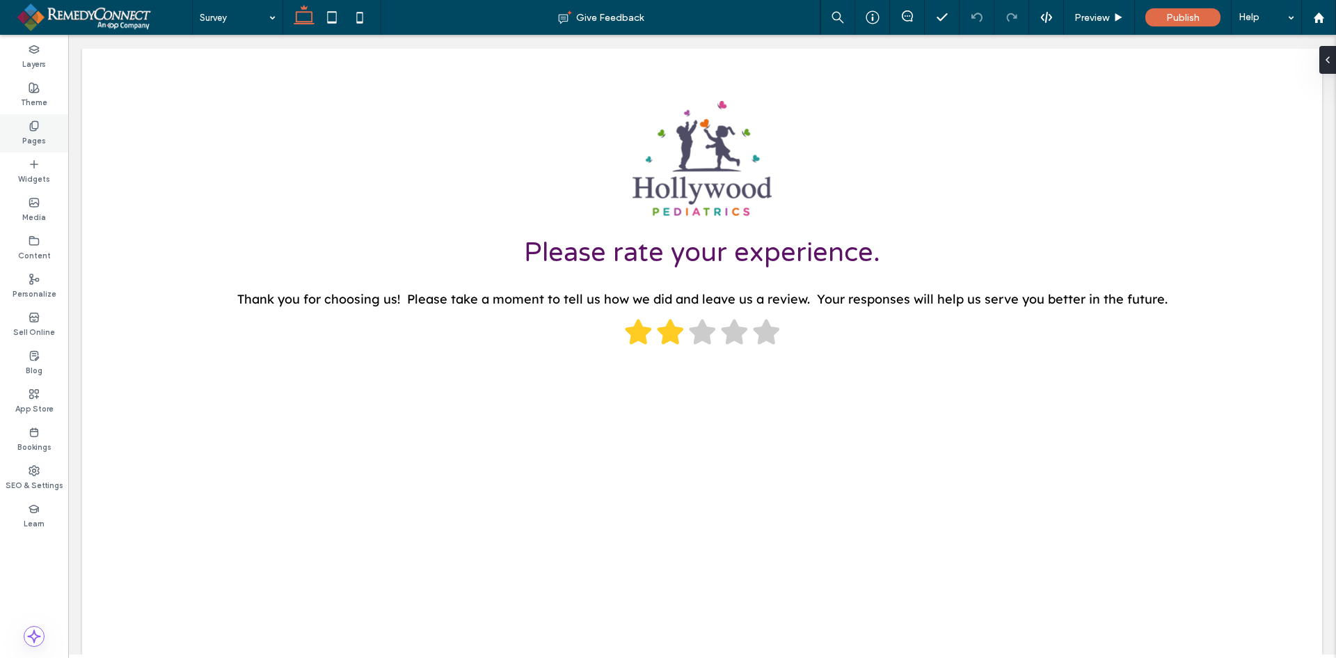
click at [45, 138] on label "Pages" at bounding box center [34, 139] width 24 height 15
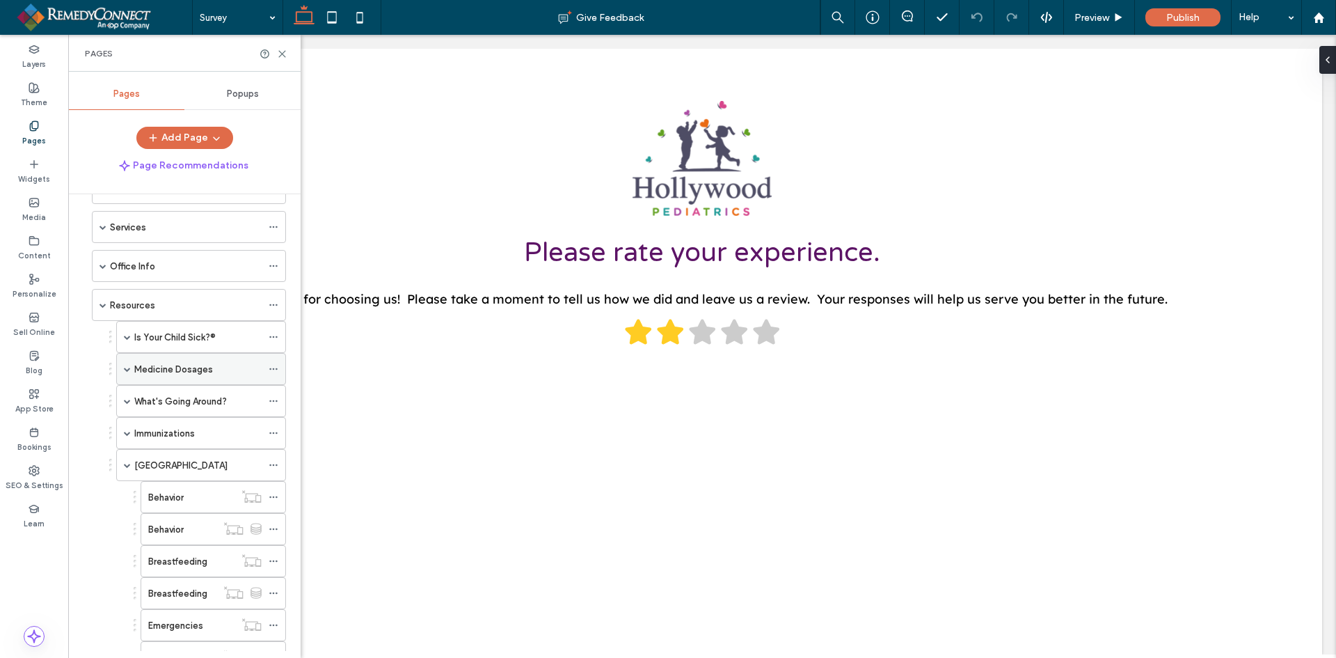
scroll to position [139, 0]
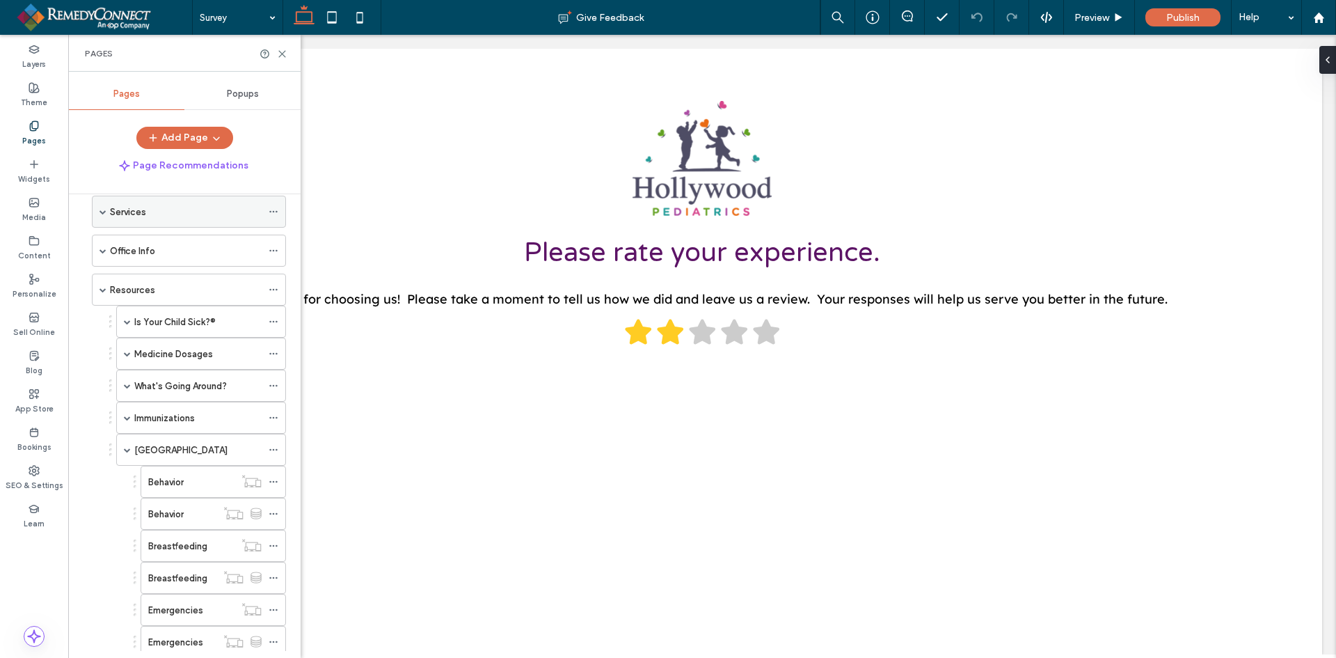
click at [100, 209] on span at bounding box center [103, 211] width 7 height 7
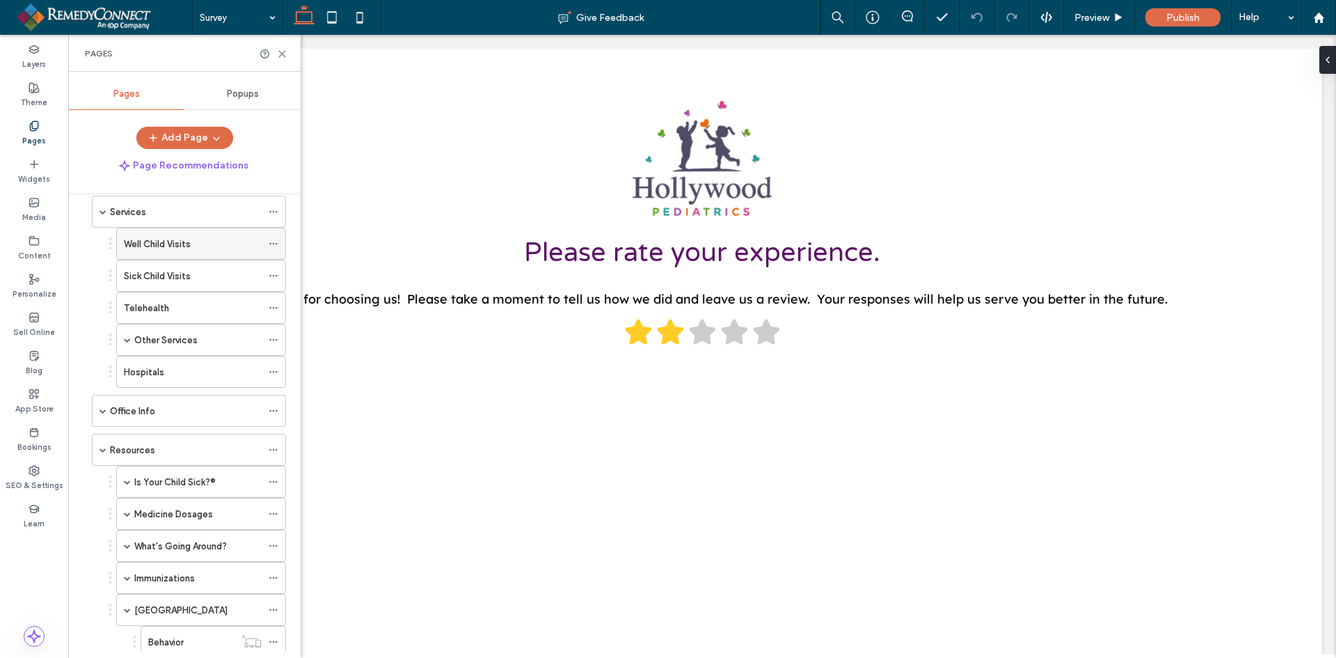
click at [138, 244] on label "Well Child Visits" at bounding box center [157, 244] width 67 height 24
click at [282, 54] on use at bounding box center [282, 54] width 6 height 6
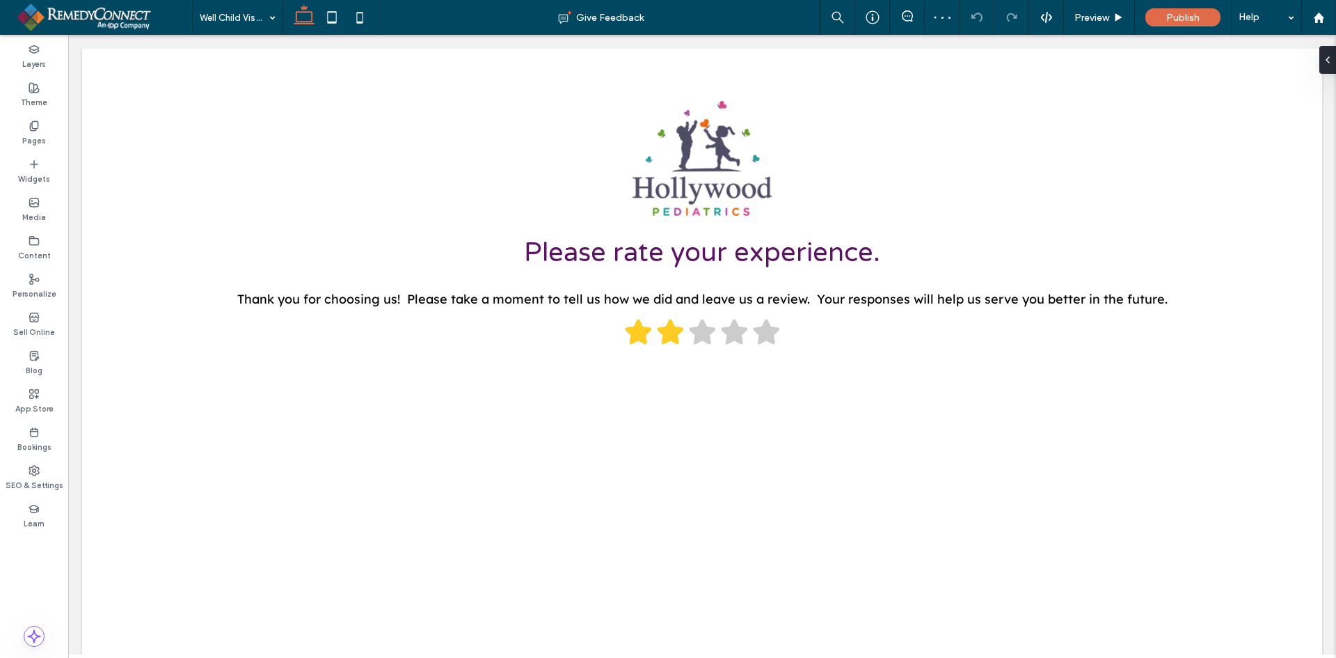
type input "**"
type input "*"
type input "**"
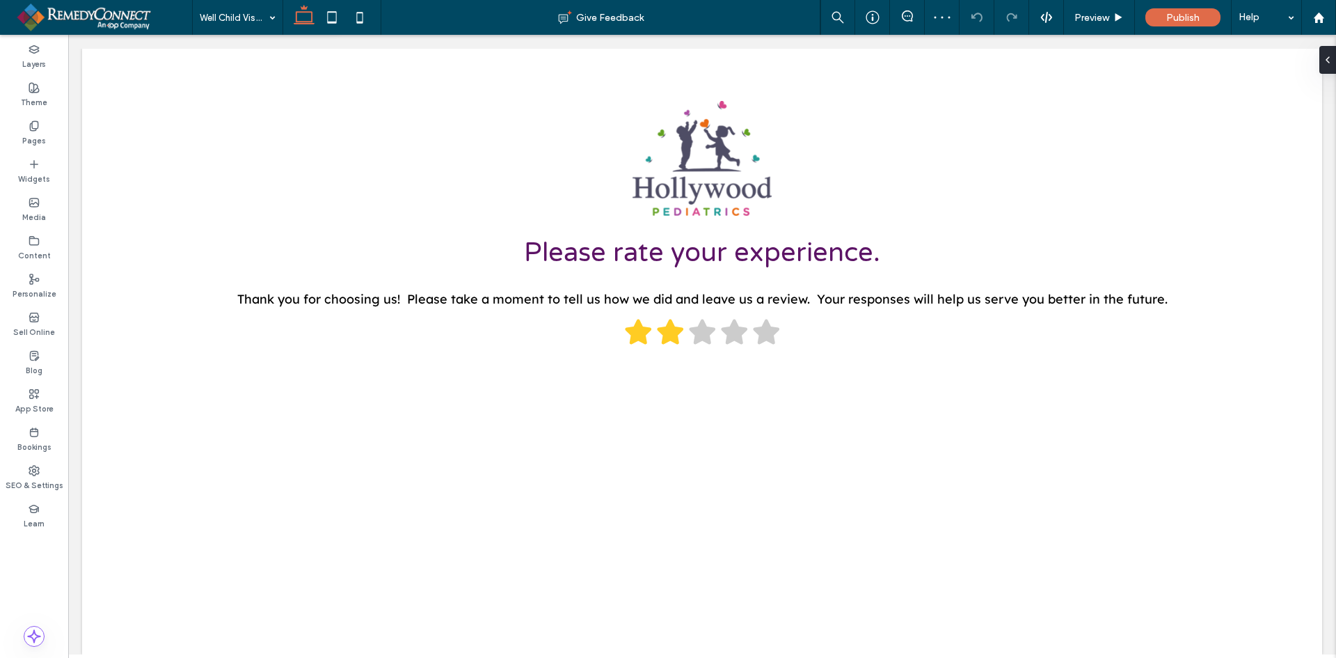
type input "****"
